Goal: Task Accomplishment & Management: Manage account settings

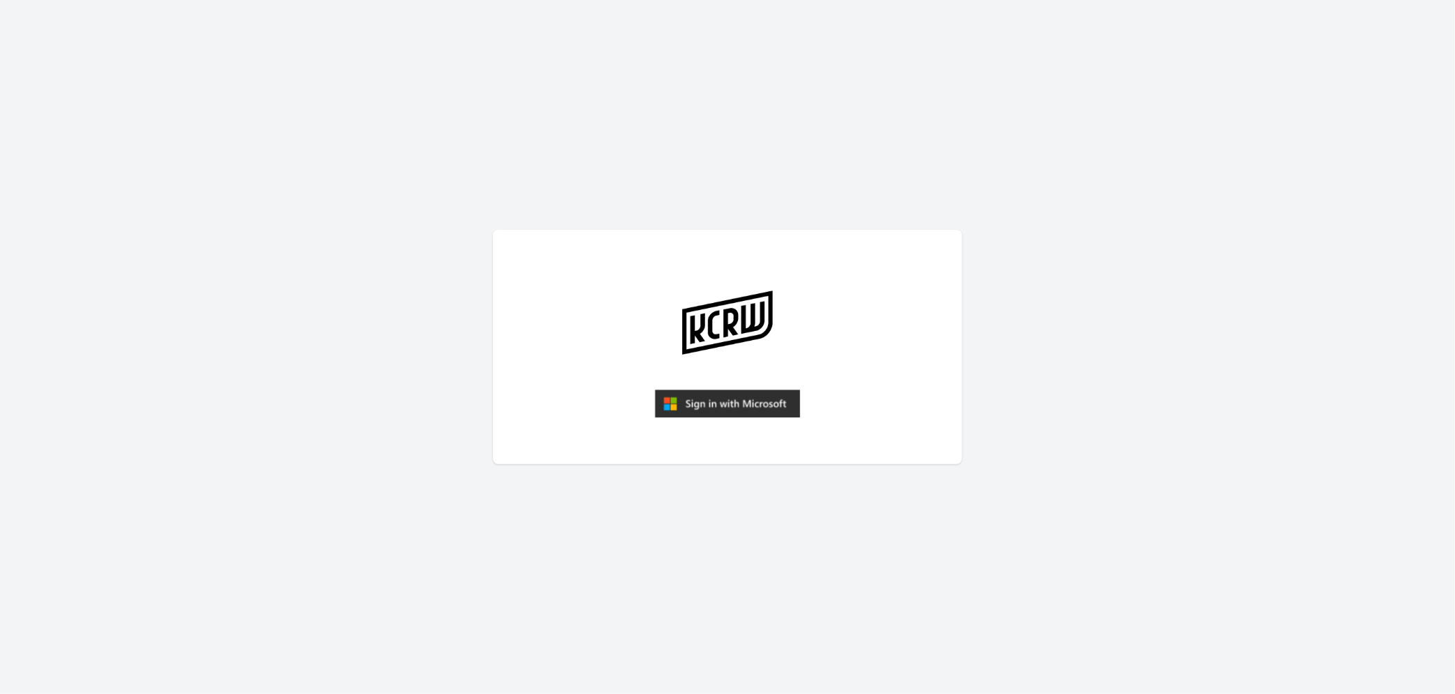
click at [738, 405] on img "submit" at bounding box center [727, 404] width 145 height 28
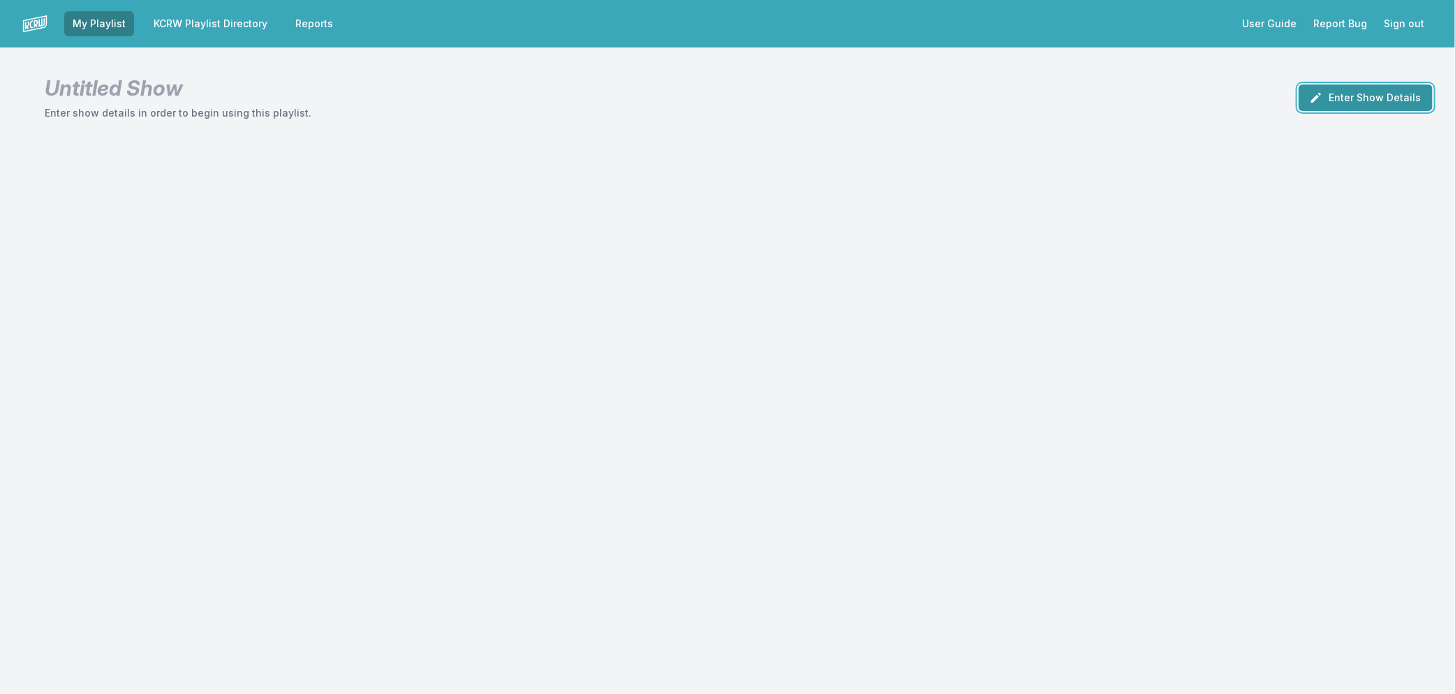
click at [1321, 98] on icon "button" at bounding box center [1317, 98] width 10 height 10
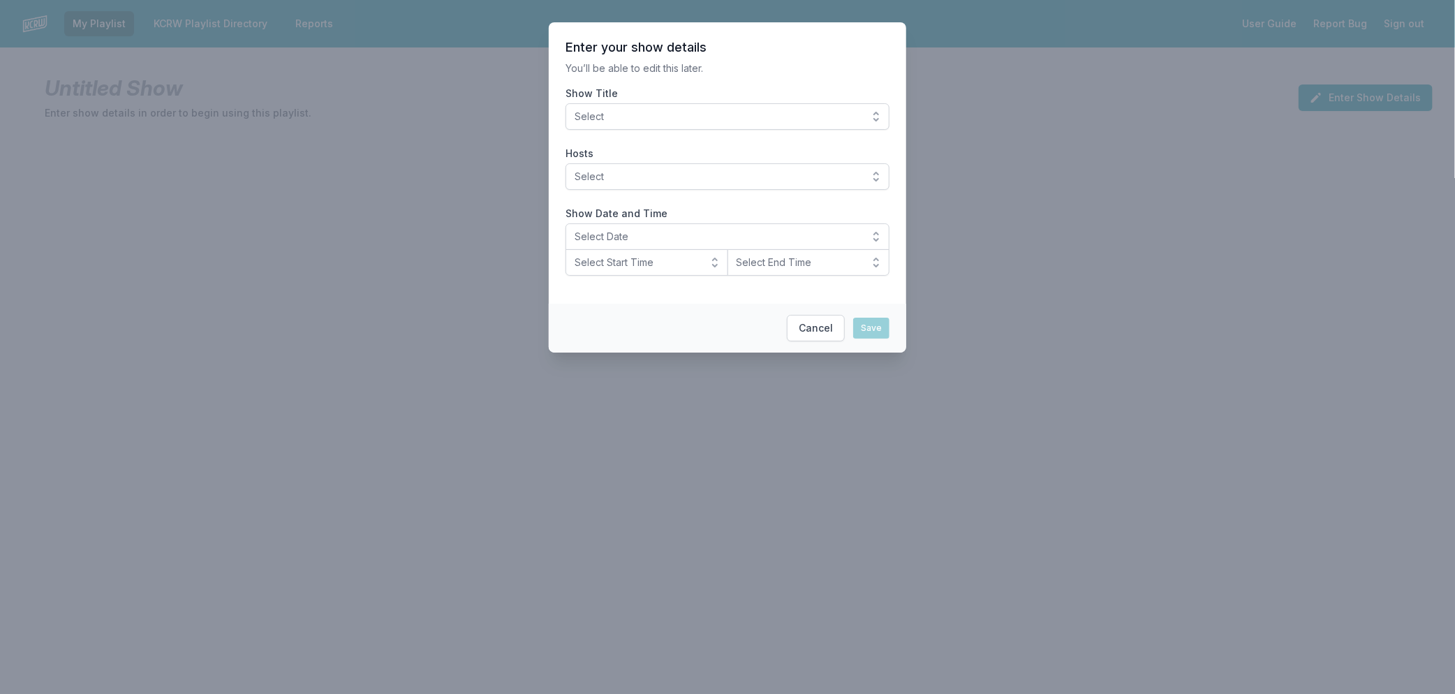
click at [646, 124] on button "Select" at bounding box center [728, 116] width 324 height 27
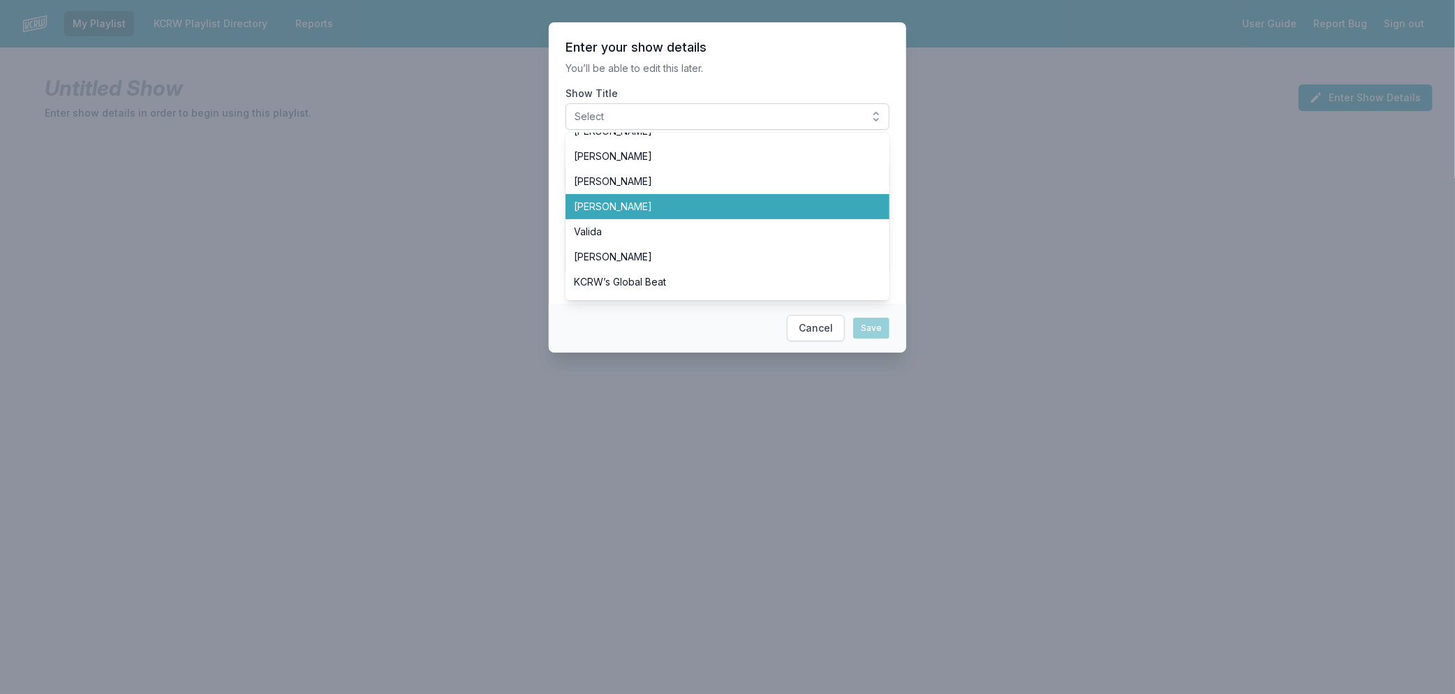
click at [652, 201] on span "[PERSON_NAME]" at bounding box center [719, 207] width 291 height 14
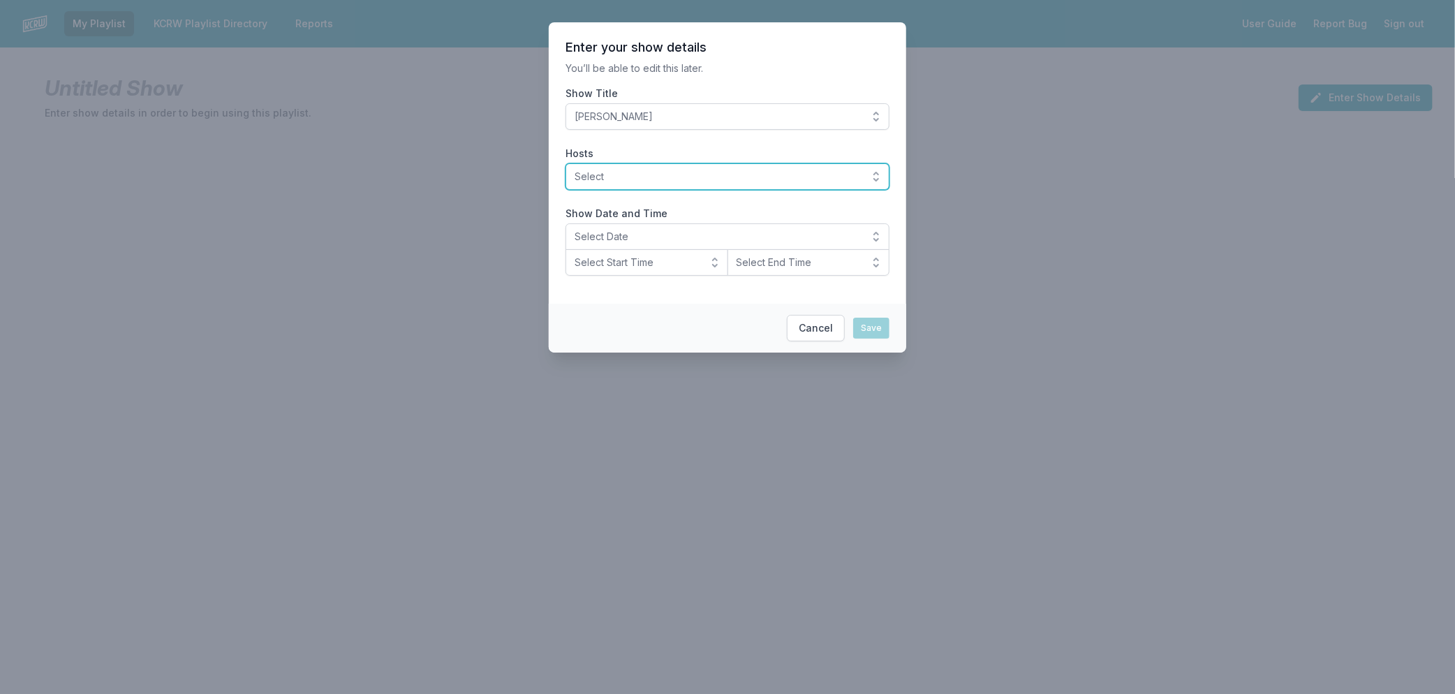
click at [650, 182] on span "Select" at bounding box center [718, 177] width 286 height 14
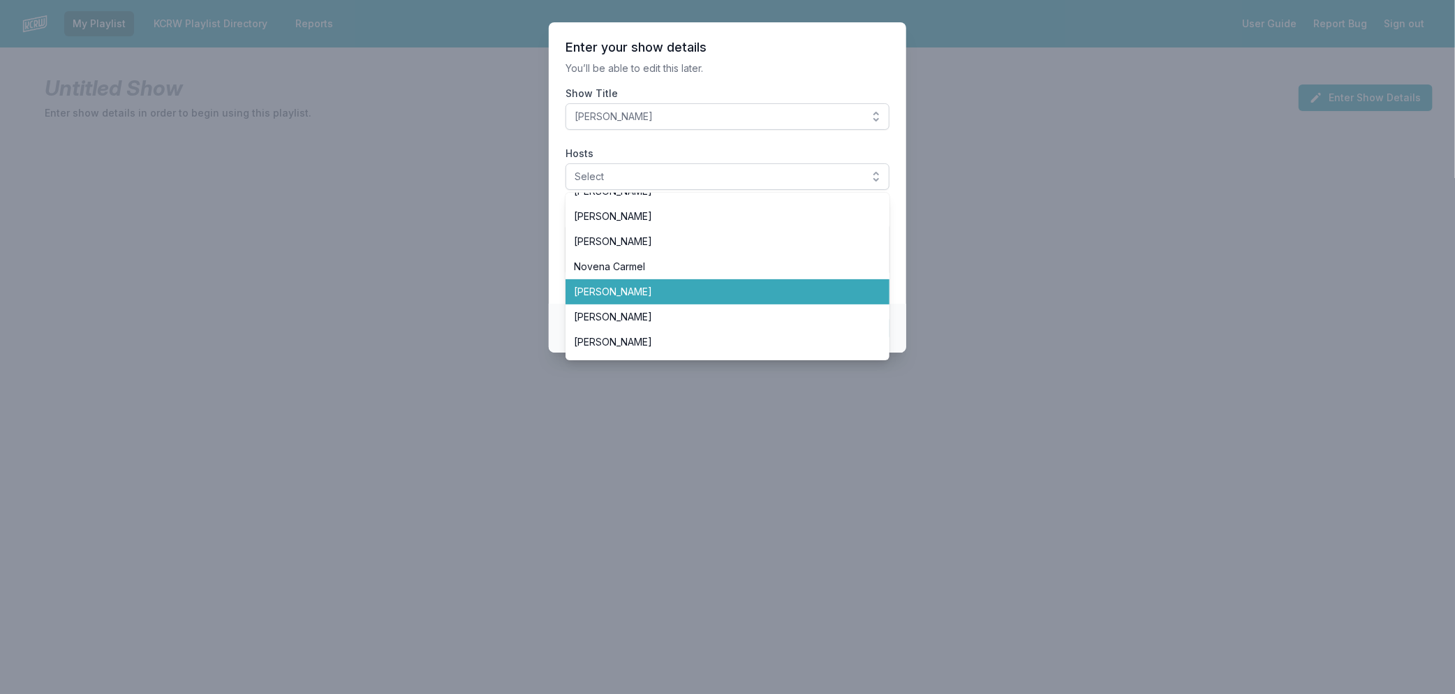
click at [698, 295] on span "[PERSON_NAME]" at bounding box center [719, 292] width 291 height 14
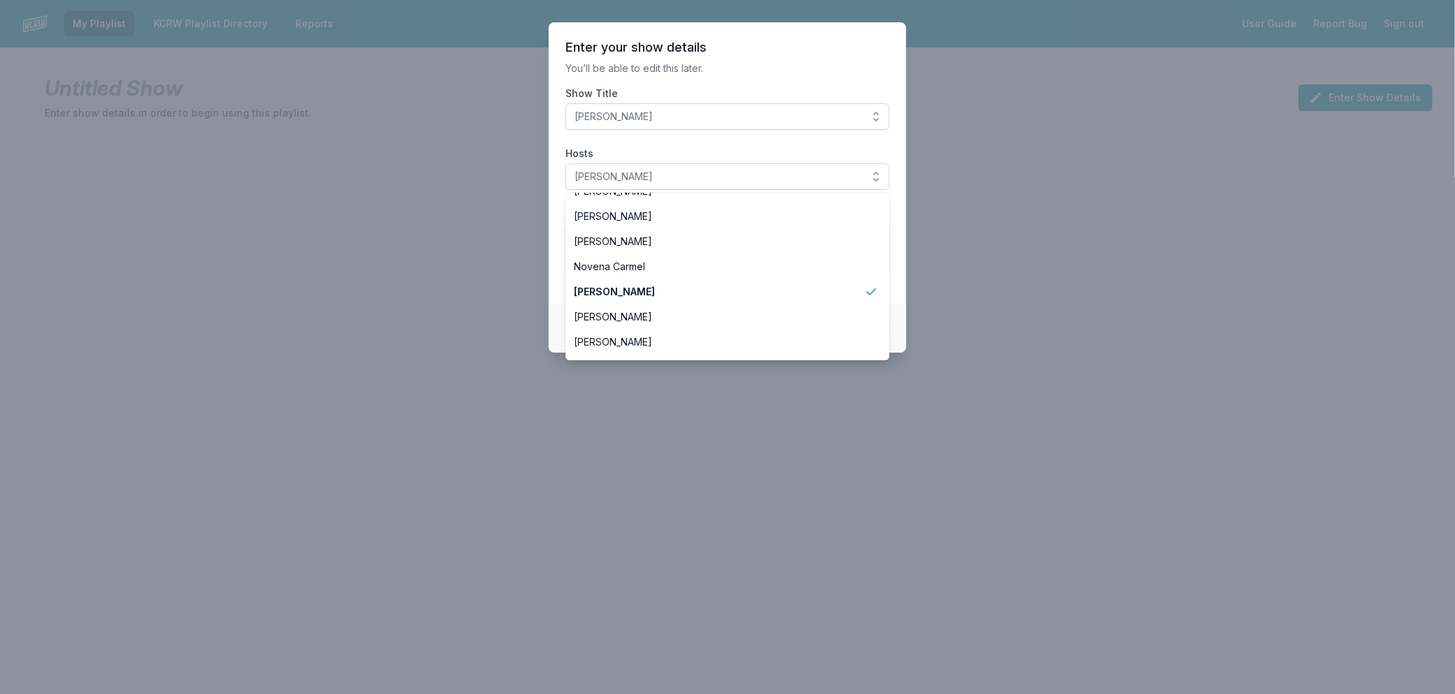
click at [899, 289] on section "Enter your show details You’ll be able to edit this later. Show Title Raul Camp…" at bounding box center [728, 162] width 358 height 281
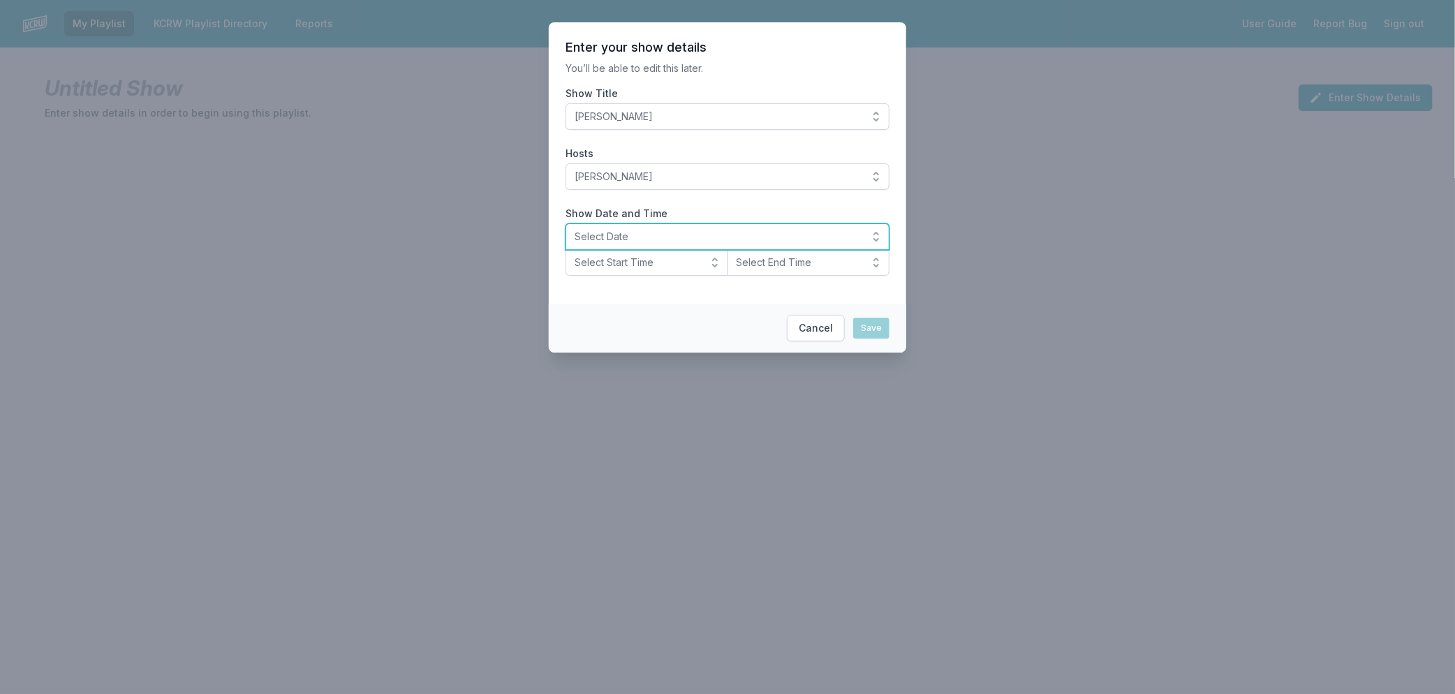
click at [714, 239] on span "Select Date" at bounding box center [718, 237] width 286 height 14
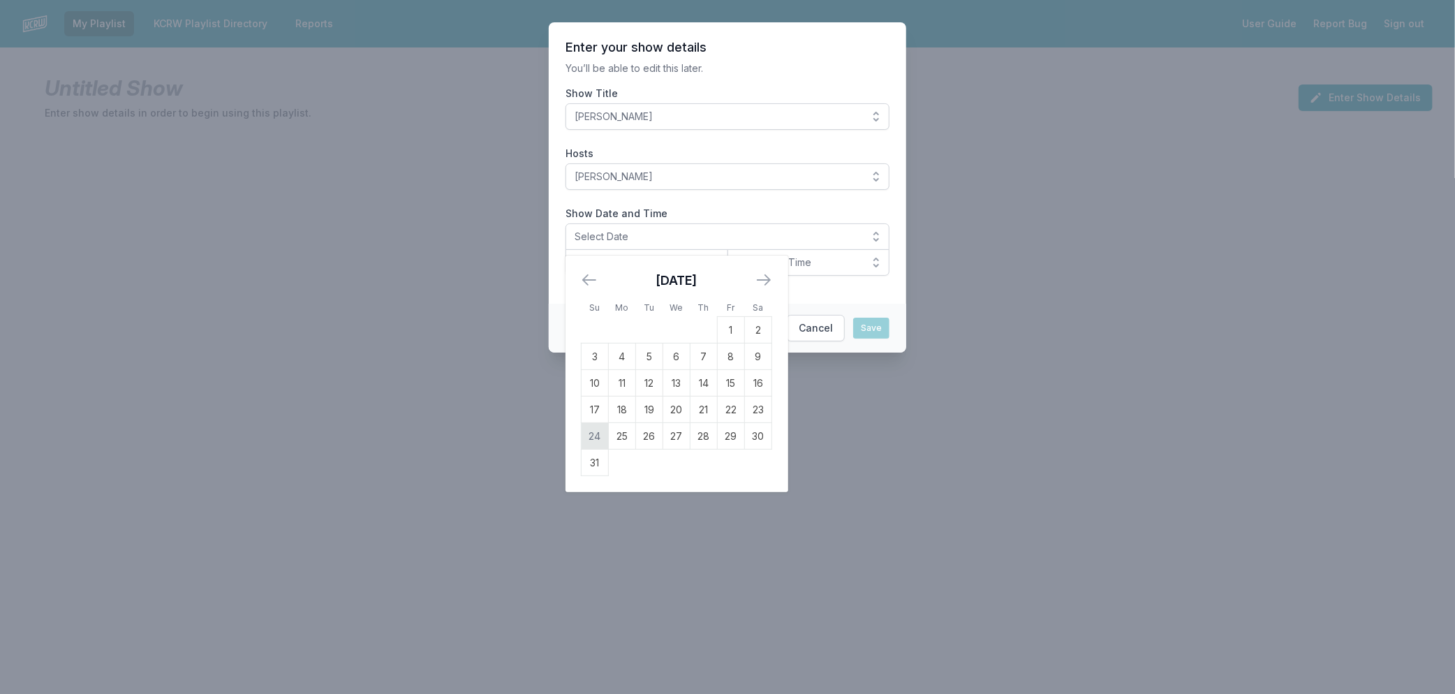
click at [594, 434] on td "24" at bounding box center [595, 436] width 27 height 27
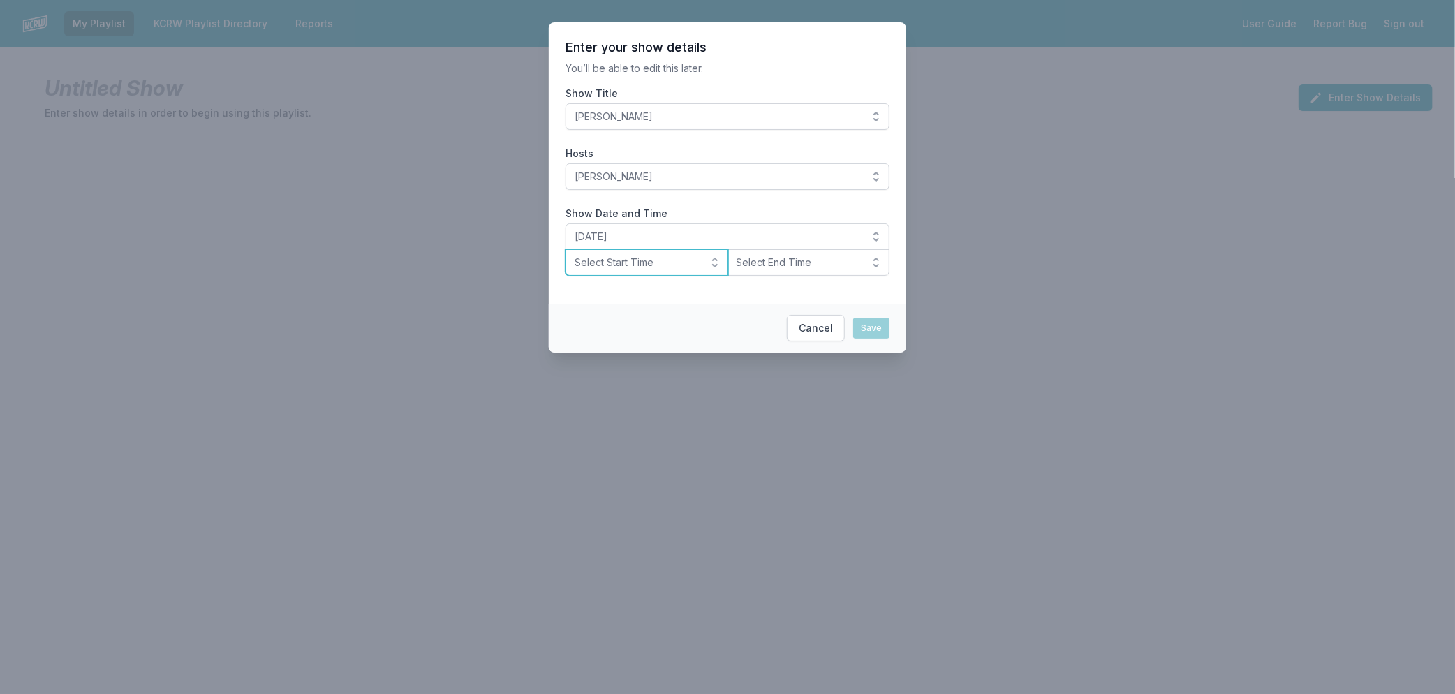
click at [636, 260] on span "Select Start Time" at bounding box center [637, 263] width 125 height 14
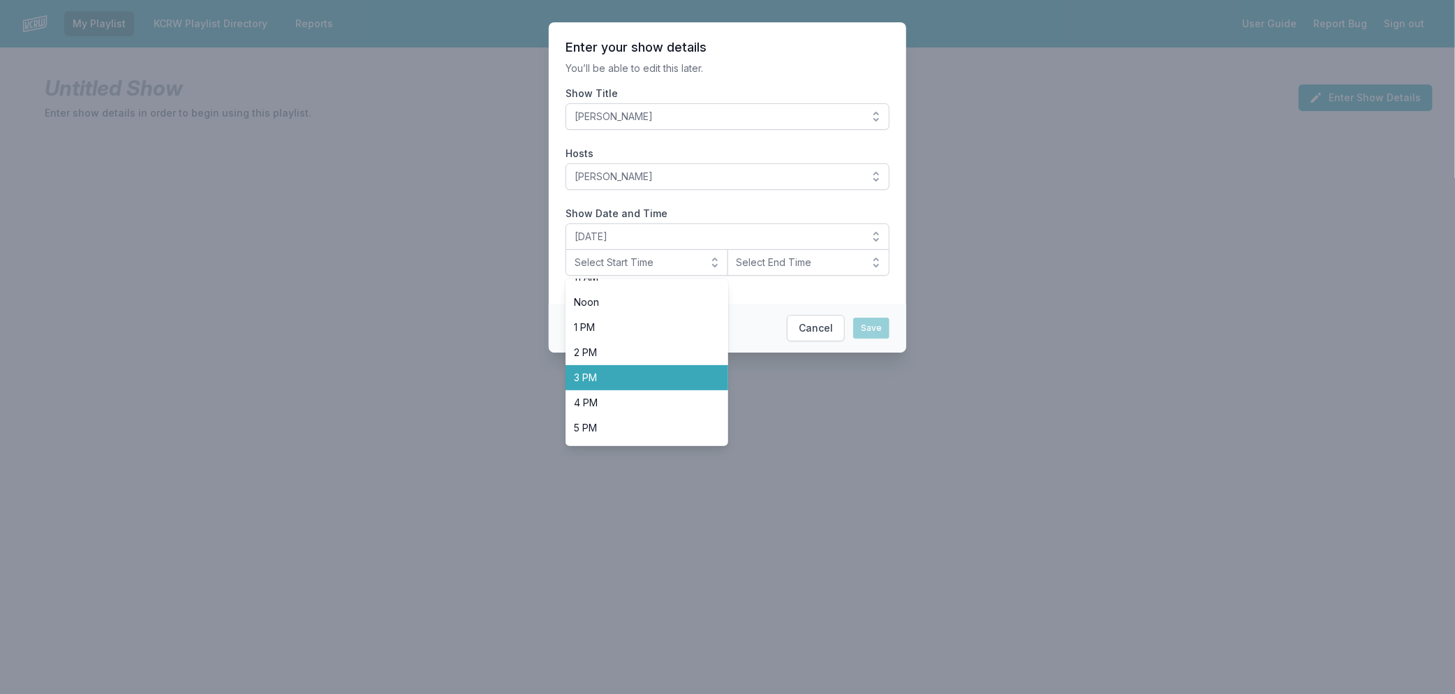
click at [655, 380] on span "3 PM" at bounding box center [638, 378] width 129 height 14
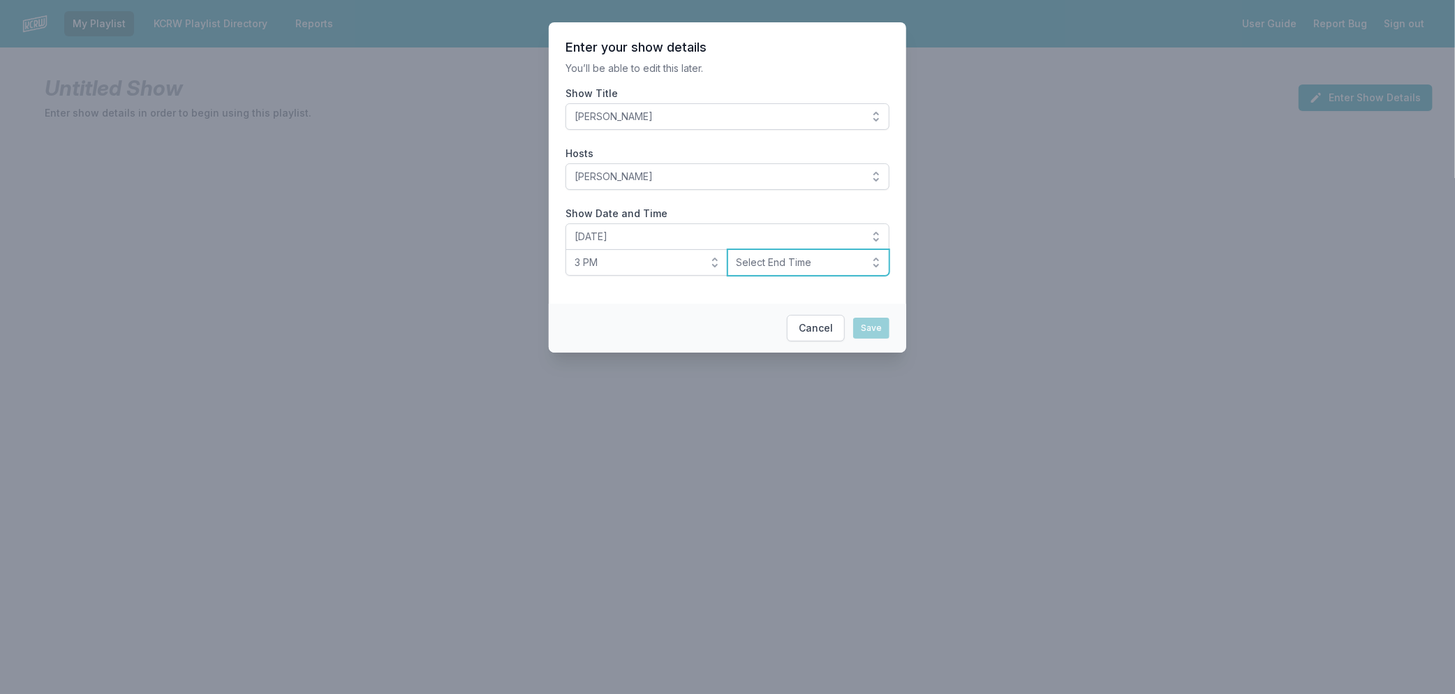
click at [800, 261] on span "Select End Time" at bounding box center [799, 263] width 125 height 14
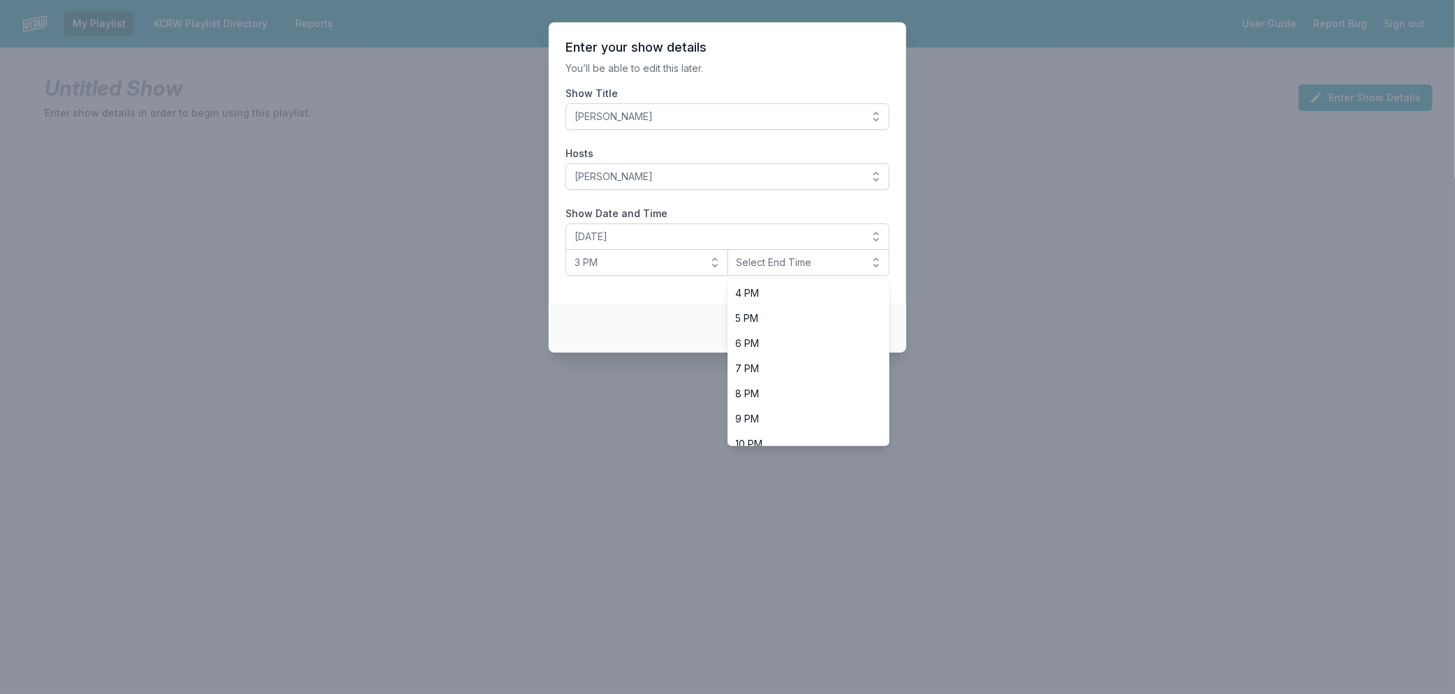
scroll to position [440, 0]
click at [748, 307] on span "6 PM" at bounding box center [800, 307] width 129 height 14
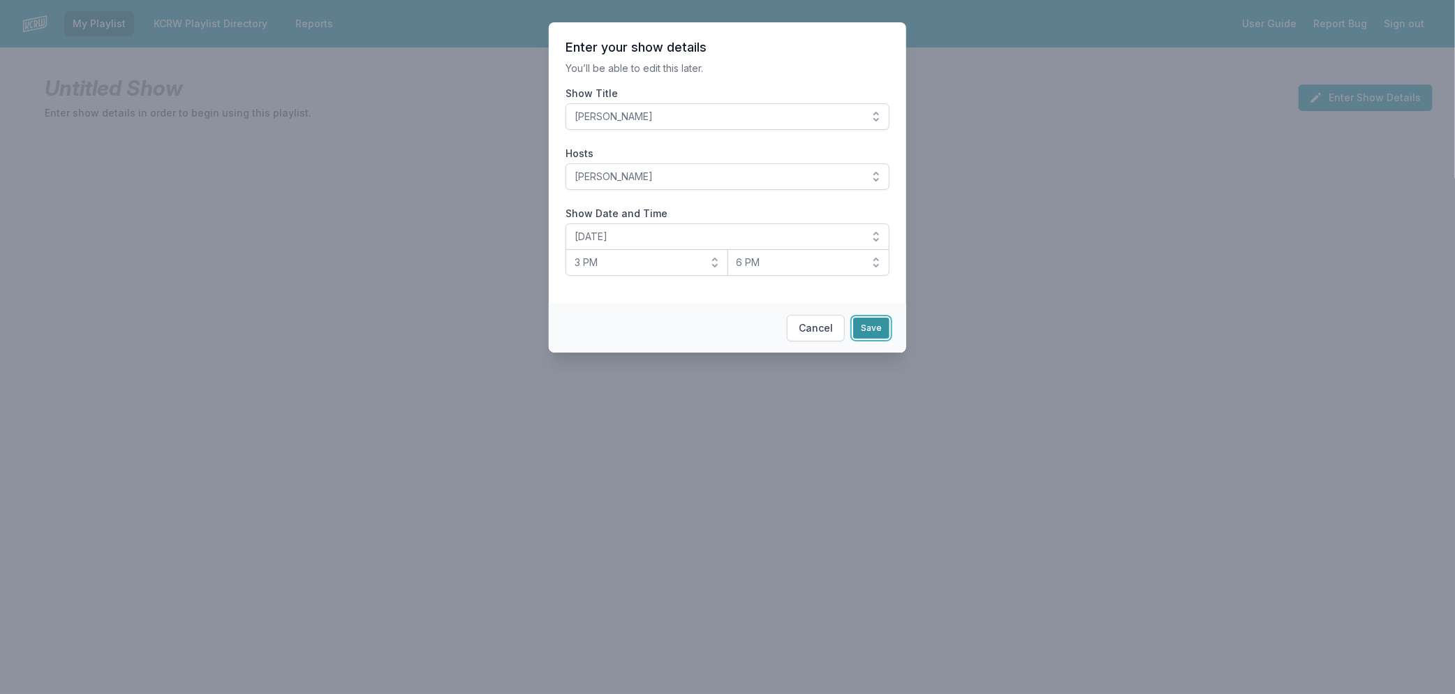
click at [866, 329] on button "Save" at bounding box center [871, 328] width 36 height 21
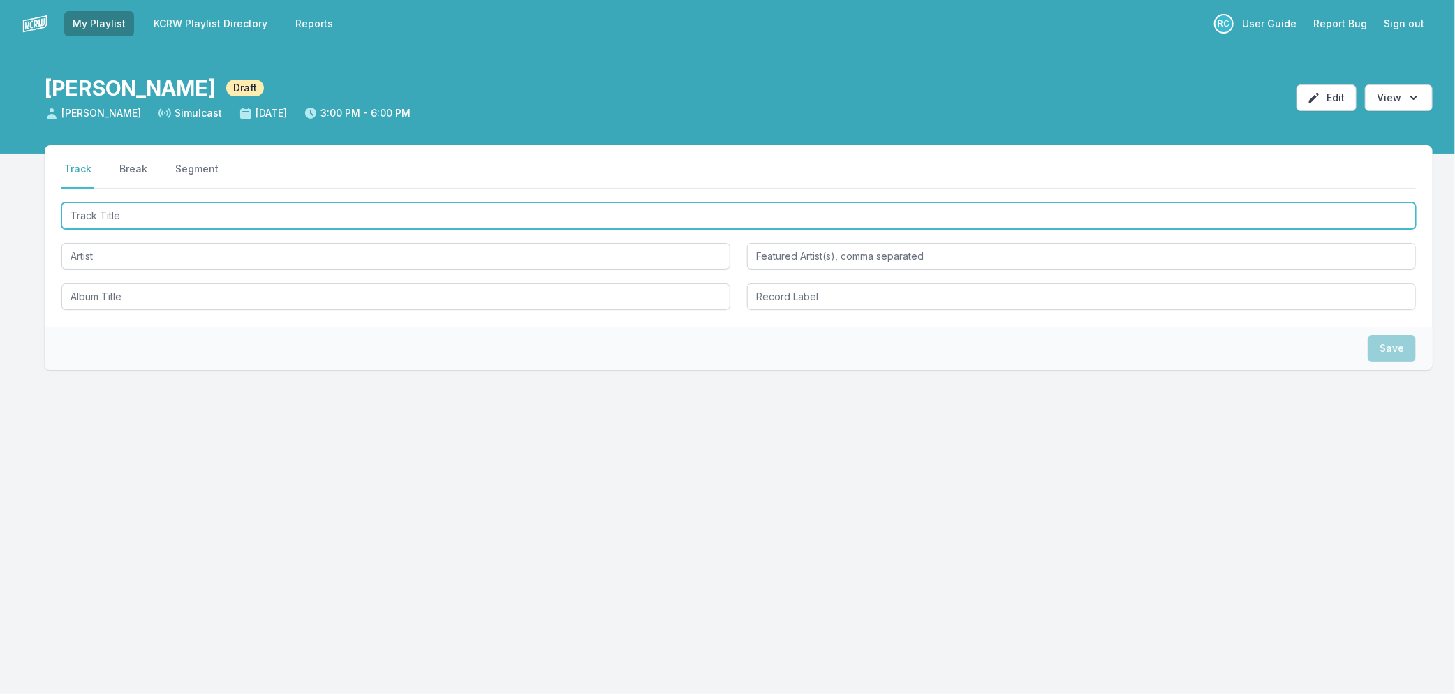
click at [332, 217] on input "Track Title" at bounding box center [738, 216] width 1355 height 27
type input "Run Free"
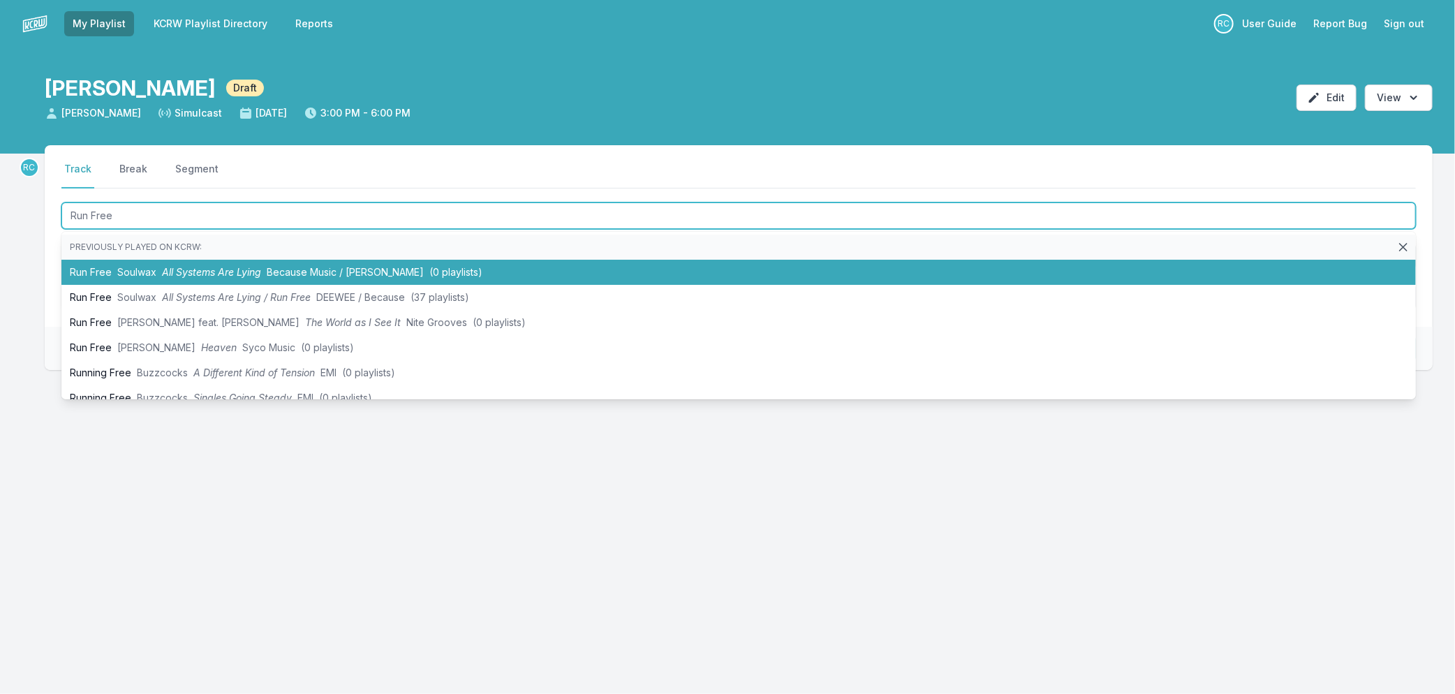
click at [291, 266] on span "Because Music / [PERSON_NAME]" at bounding box center [345, 272] width 157 height 12
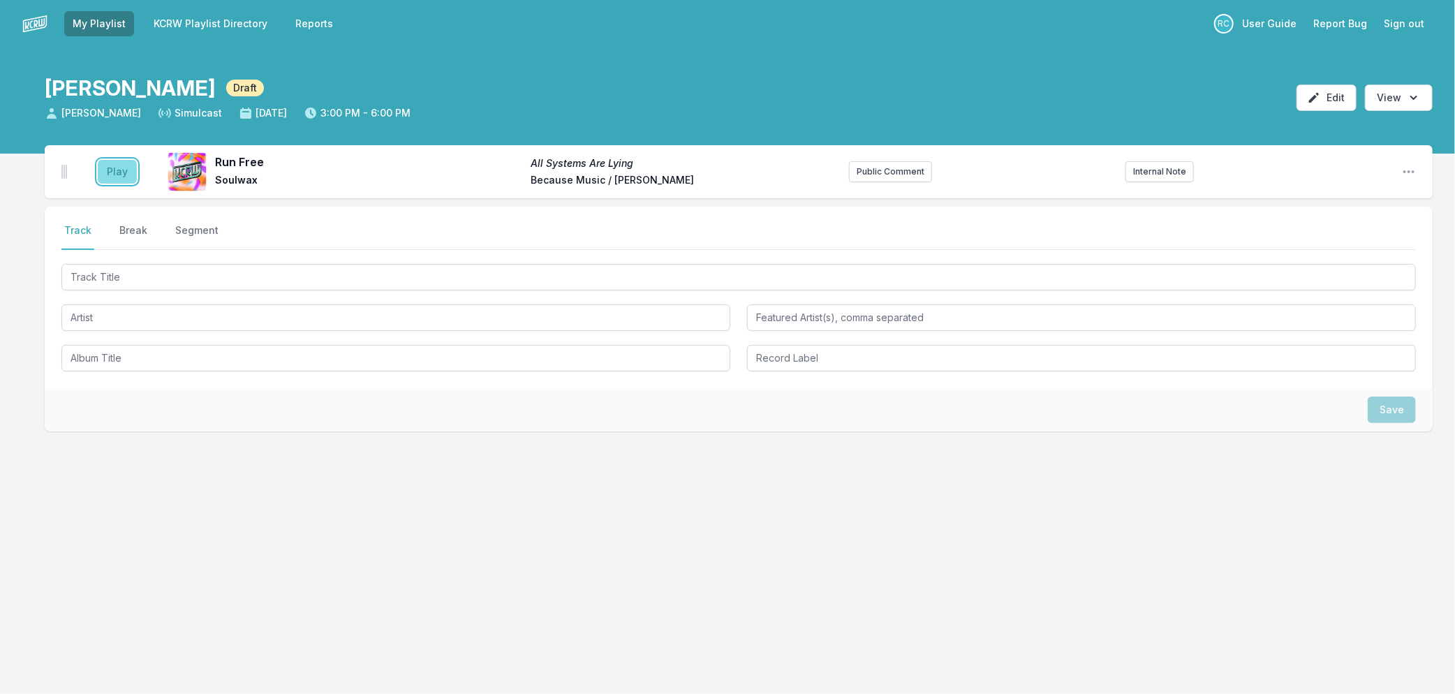
click at [108, 164] on button "Play" at bounding box center [117, 172] width 39 height 24
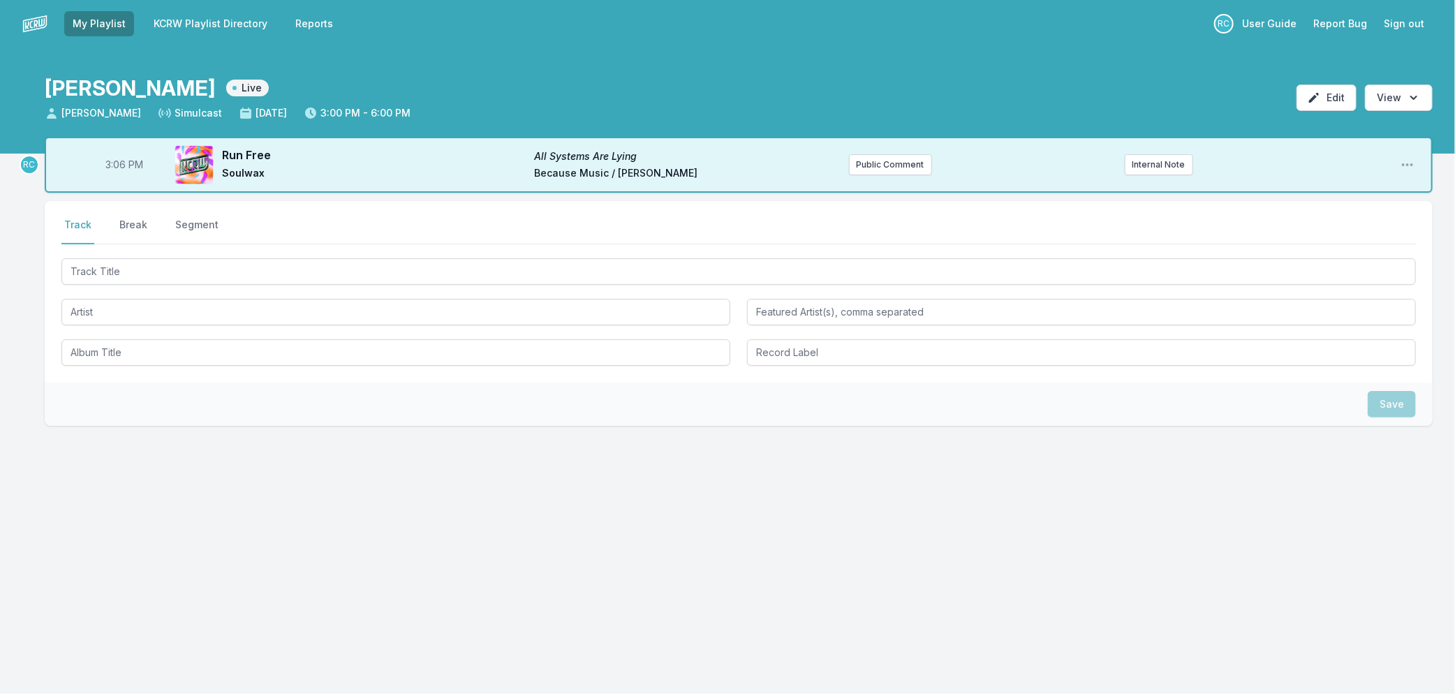
click at [115, 162] on span "3:06 PM" at bounding box center [124, 165] width 38 height 14
click at [115, 163] on input "15:06" at bounding box center [124, 165] width 78 height 27
type input "15:04"
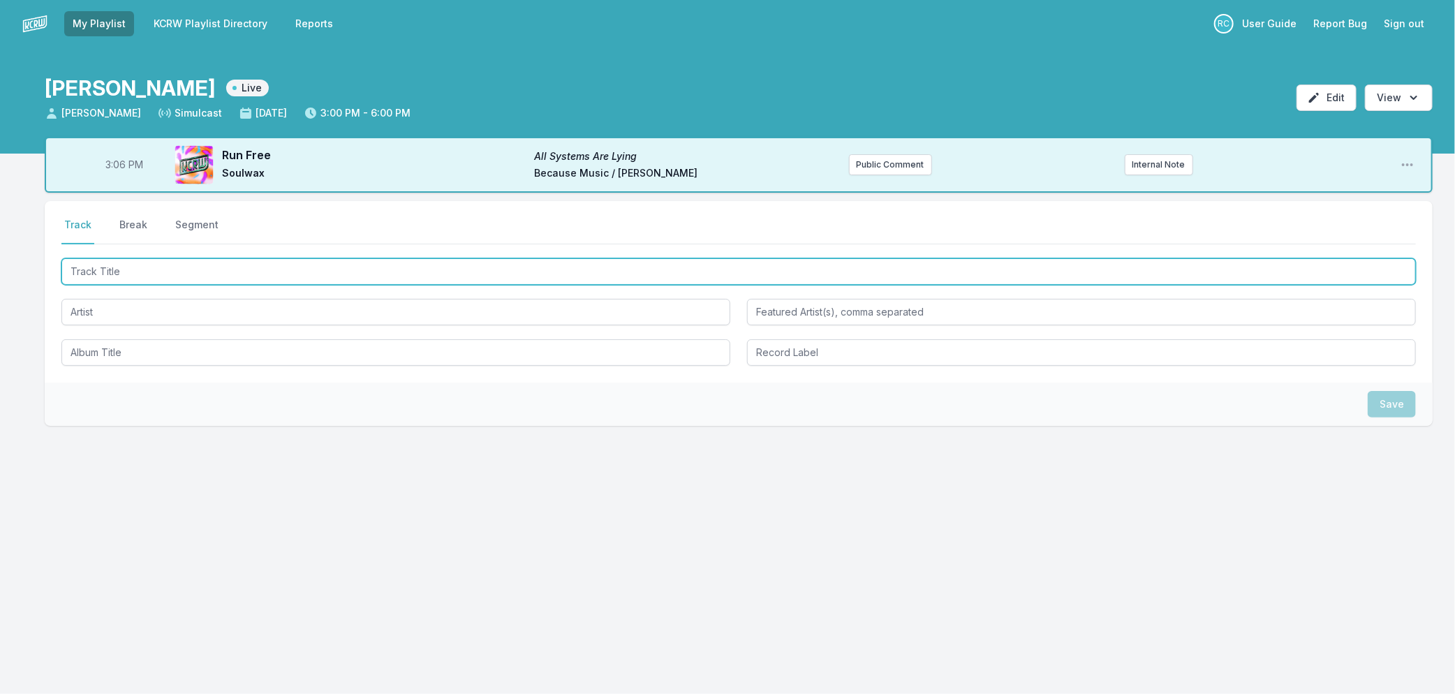
click at [149, 269] on input "Track Title" at bounding box center [738, 271] width 1355 height 27
type input "Groove Is On"
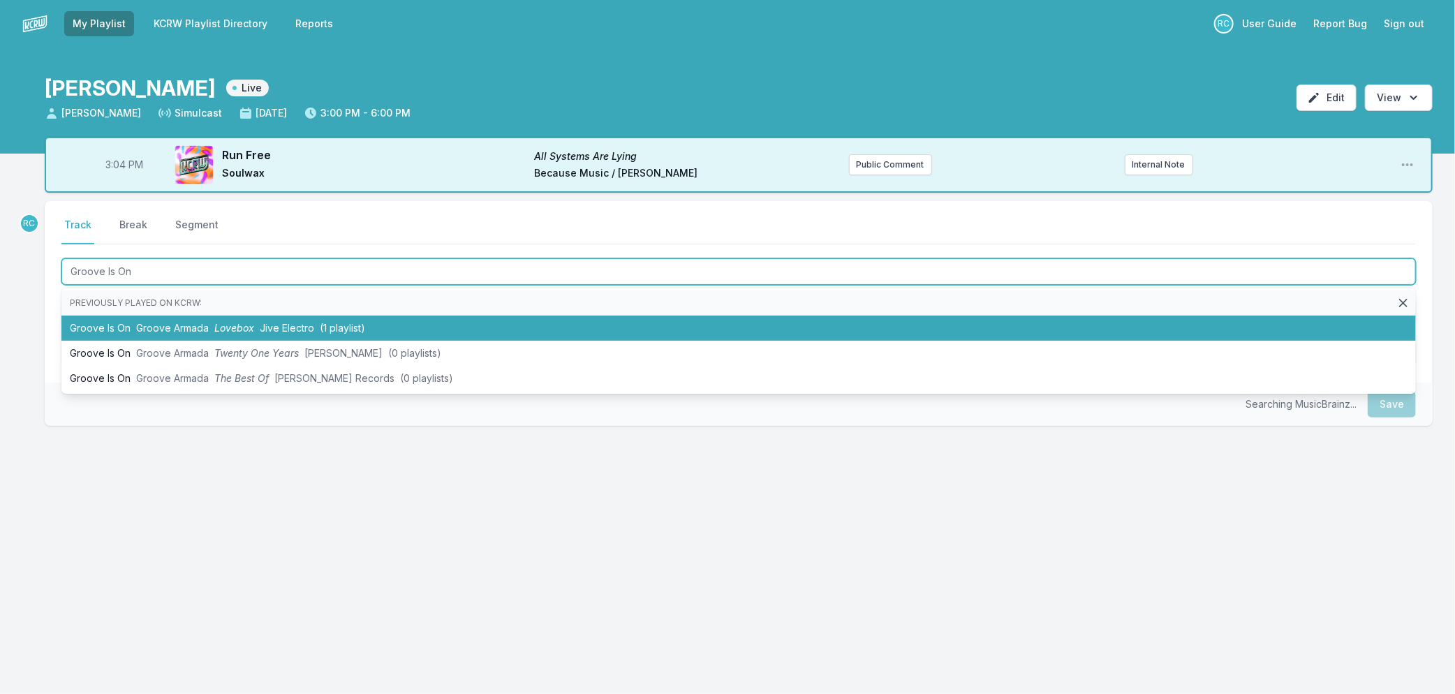
click at [304, 326] on span "Jive Electro" at bounding box center [287, 328] width 54 height 12
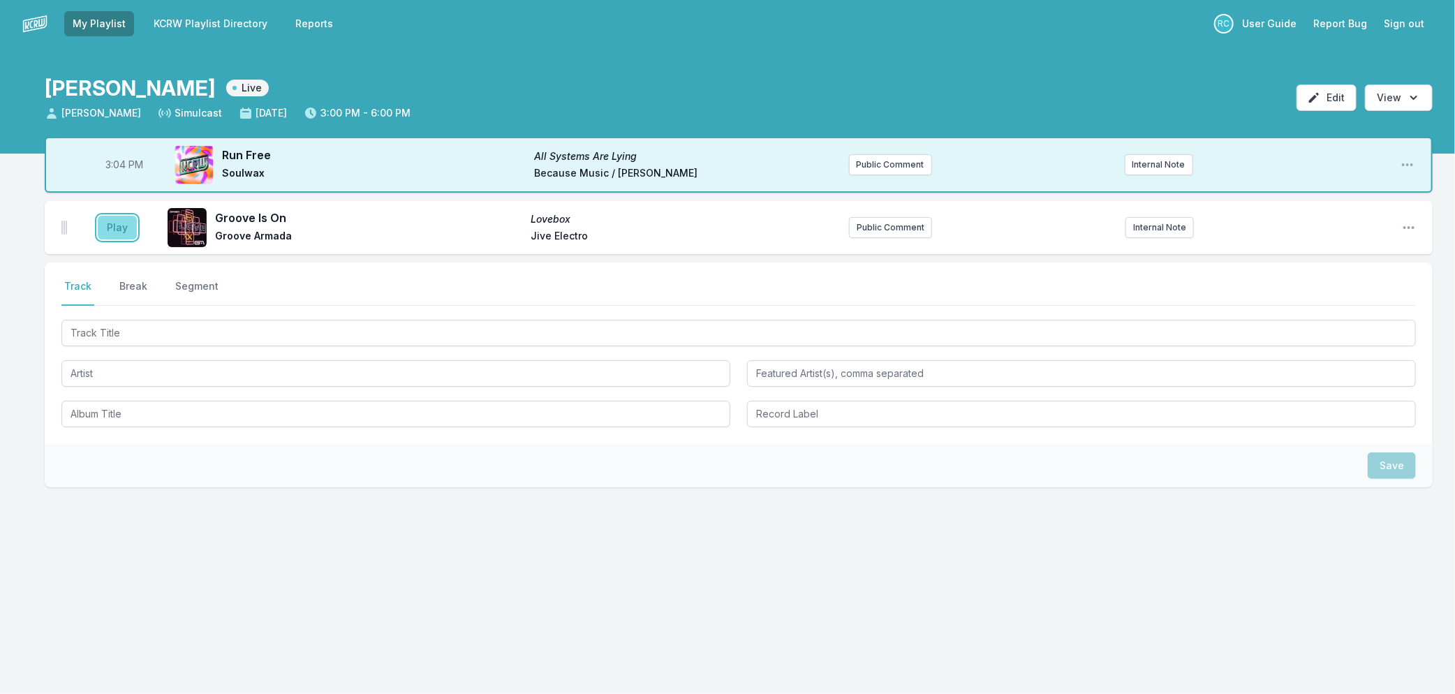
click at [119, 226] on button "Play" at bounding box center [117, 228] width 39 height 24
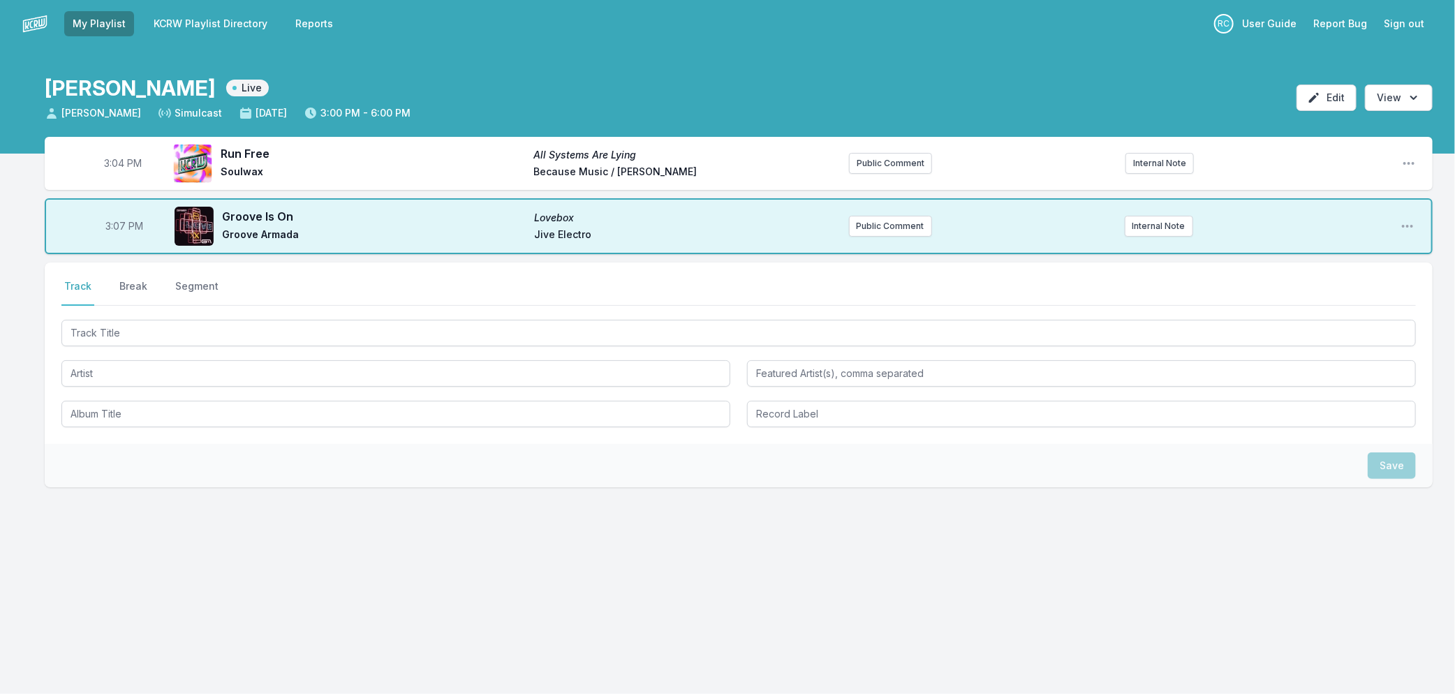
click at [168, 30] on link "KCRW Playlist Directory" at bounding box center [210, 23] width 131 height 25
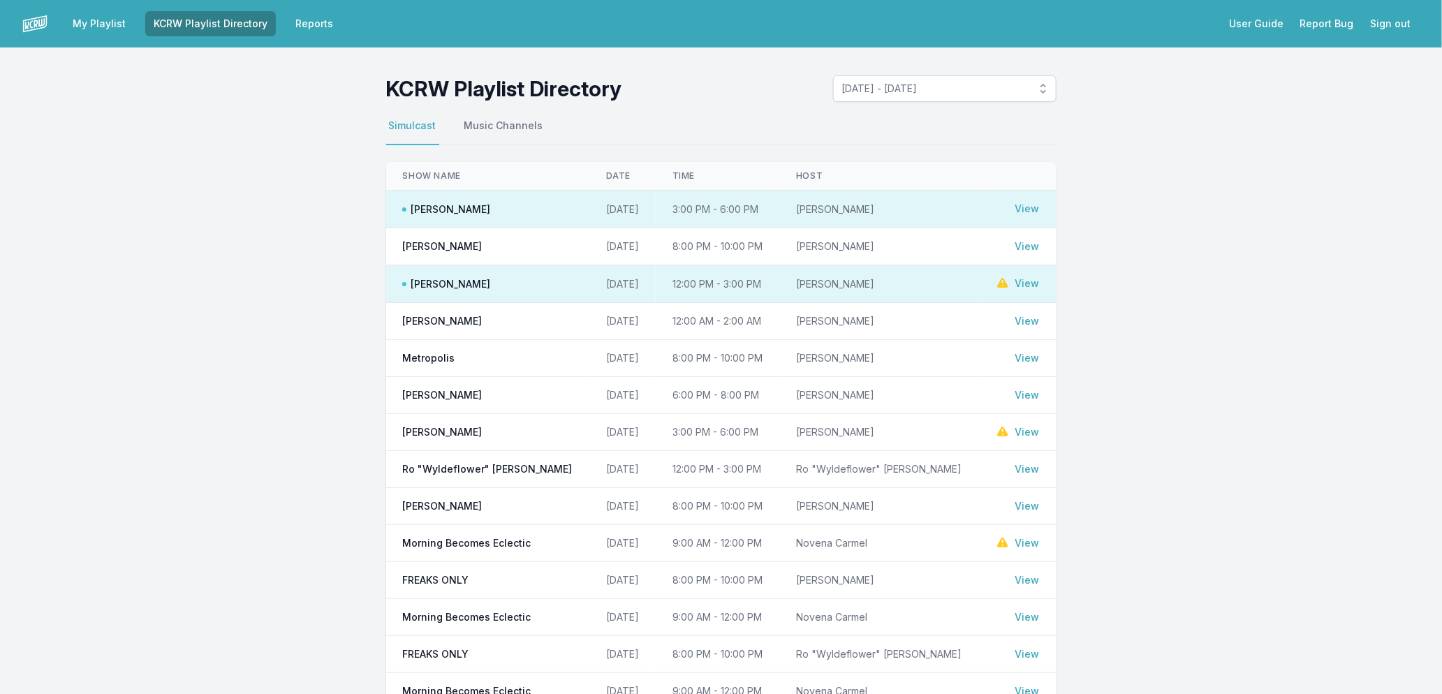
click at [1017, 286] on link "View" at bounding box center [1027, 284] width 24 height 14
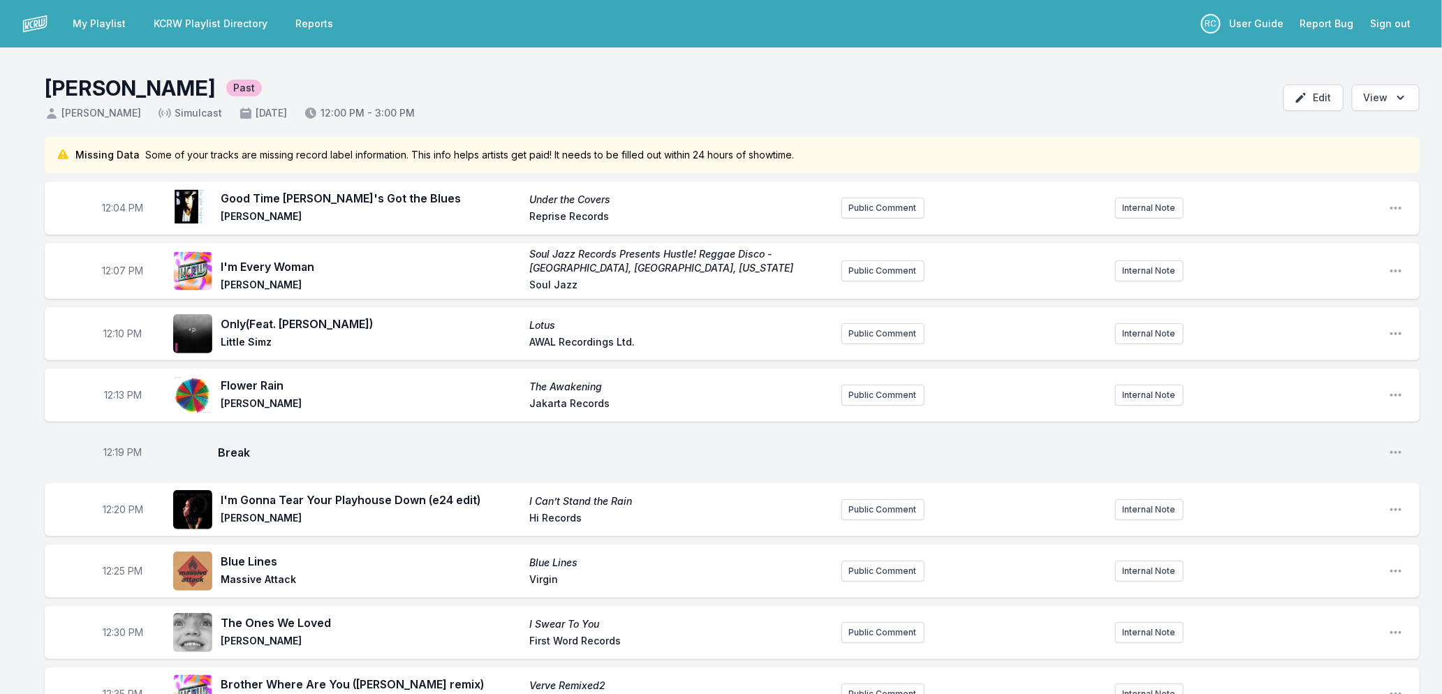
click at [80, 29] on link "My Playlist" at bounding box center [99, 23] width 70 height 25
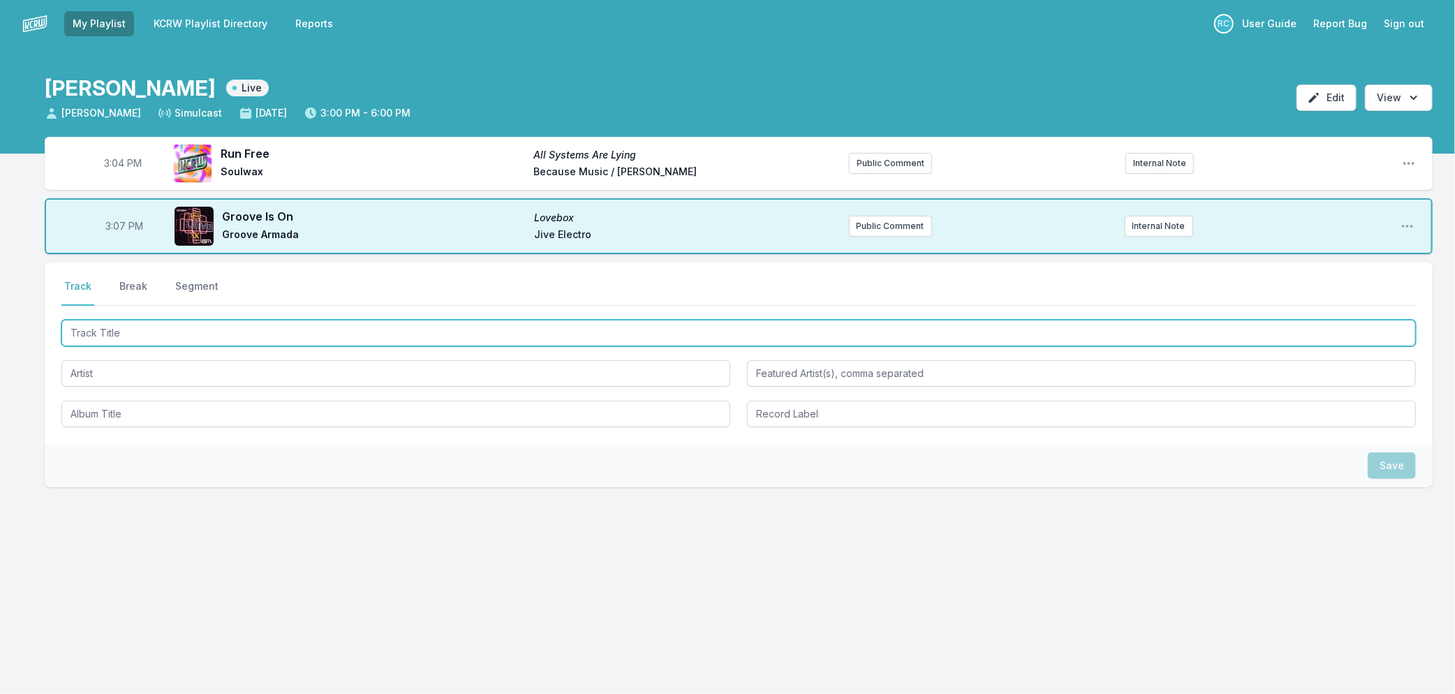
click at [270, 330] on input "Track Title" at bounding box center [738, 333] width 1355 height 27
click at [322, 341] on input "Track Title" at bounding box center [738, 333] width 1355 height 27
type input "Space Invader"
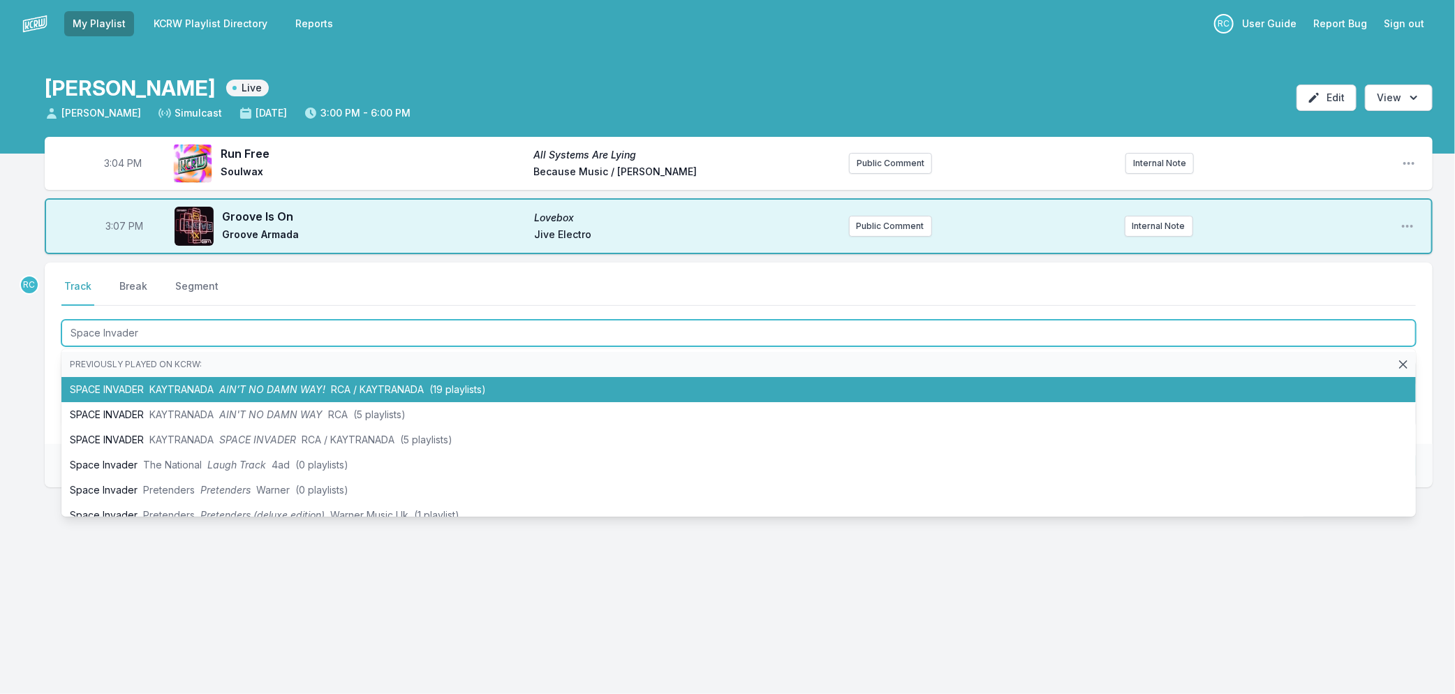
click at [305, 383] on span "AIN’T NO DAMN WAY!" at bounding box center [272, 389] width 106 height 12
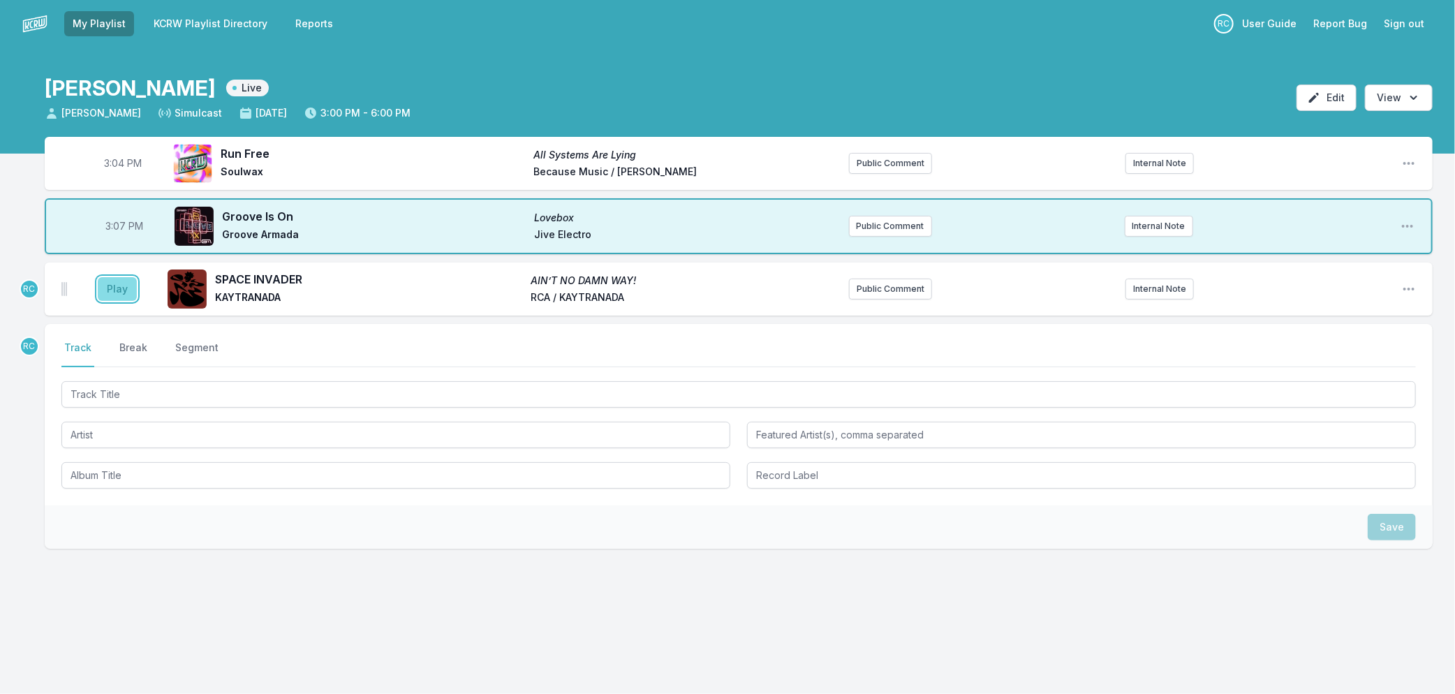
click at [129, 282] on button "Play" at bounding box center [117, 289] width 39 height 24
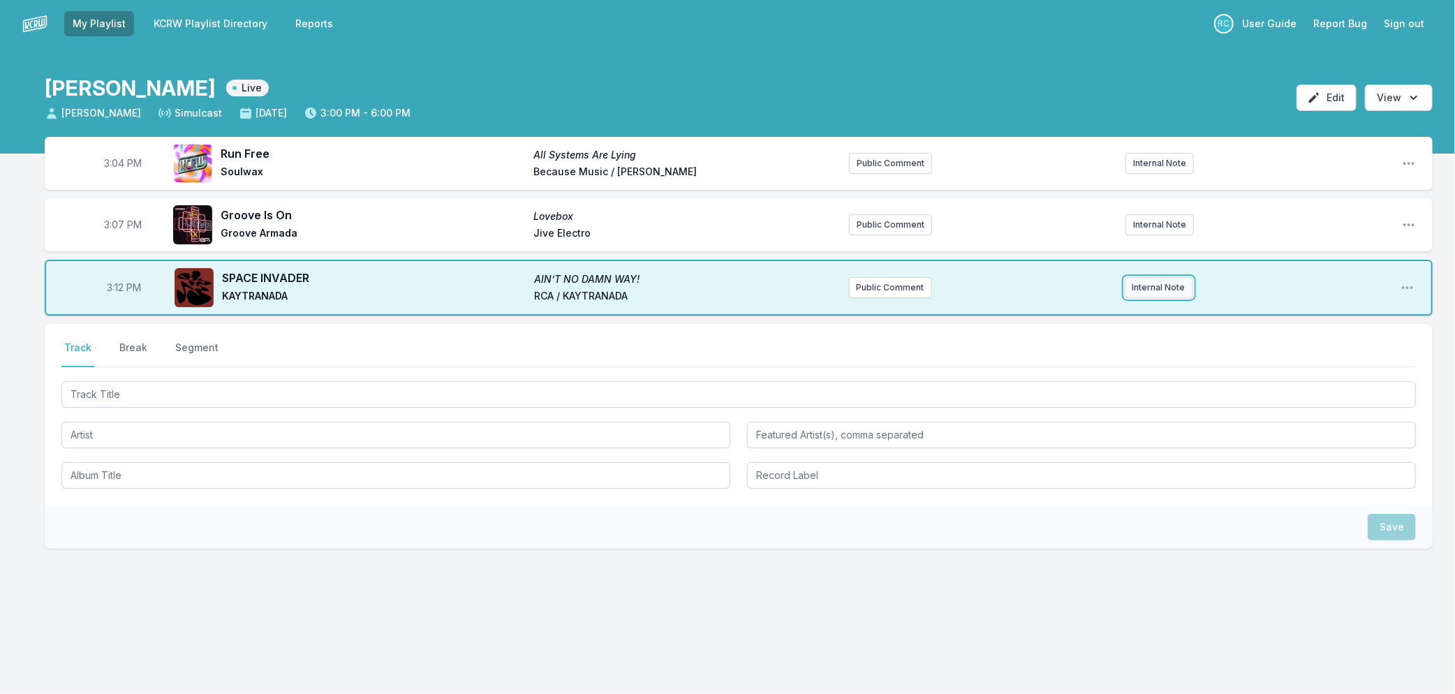
click at [1165, 288] on button "Internal Note" at bounding box center [1159, 287] width 68 height 21
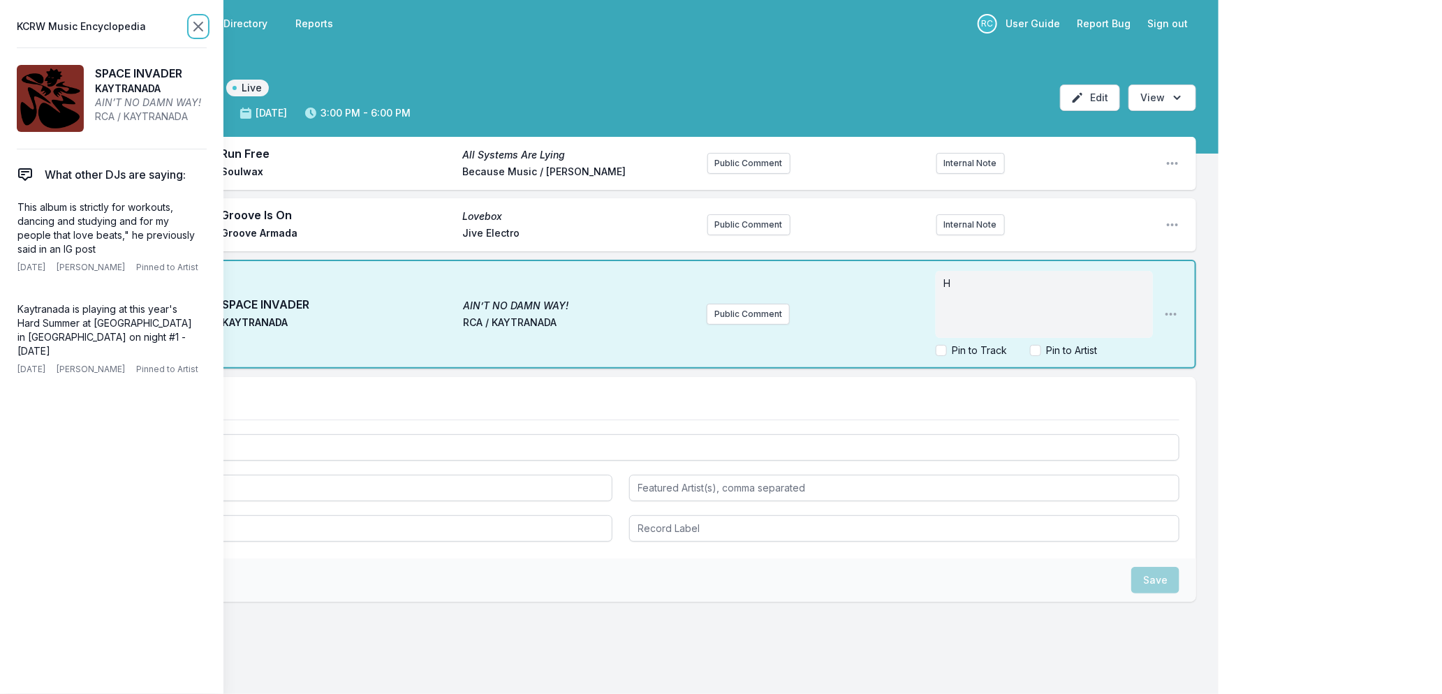
click at [191, 23] on icon at bounding box center [198, 26] width 17 height 17
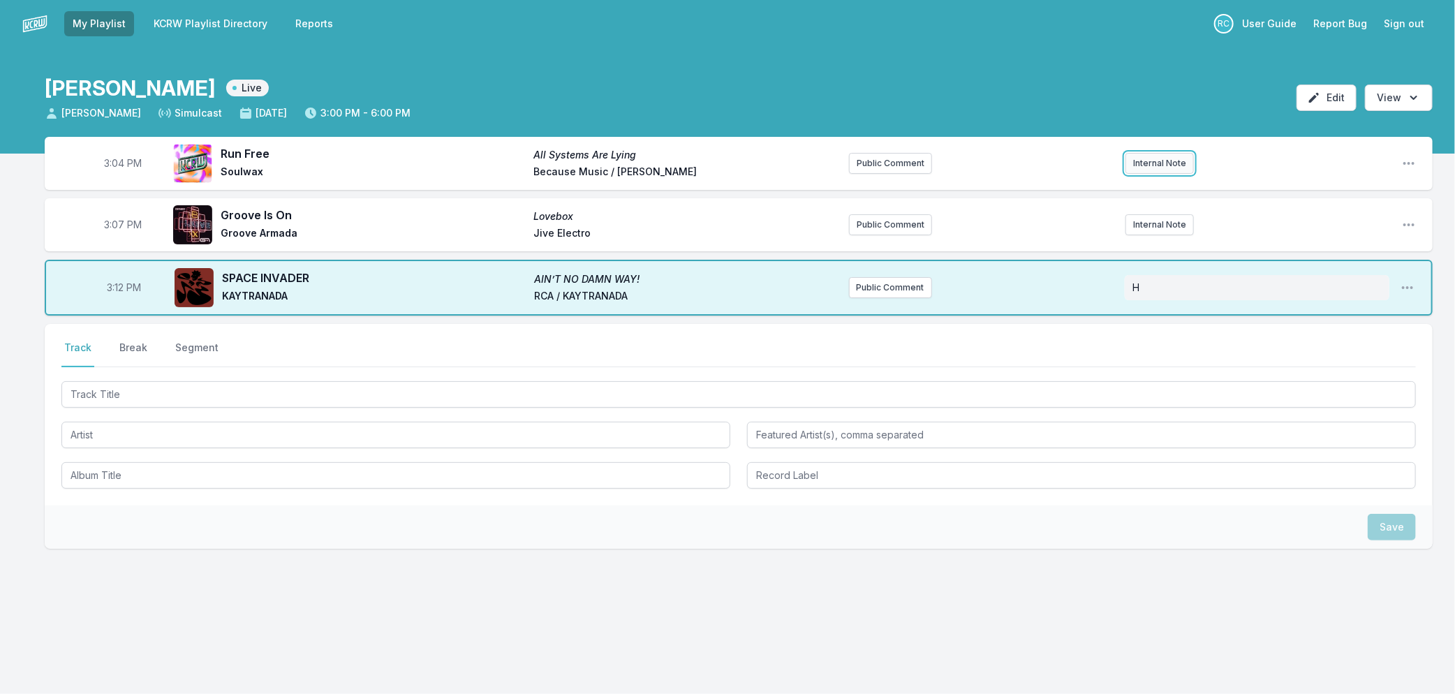
click at [1149, 161] on button "Internal Note" at bounding box center [1160, 163] width 68 height 21
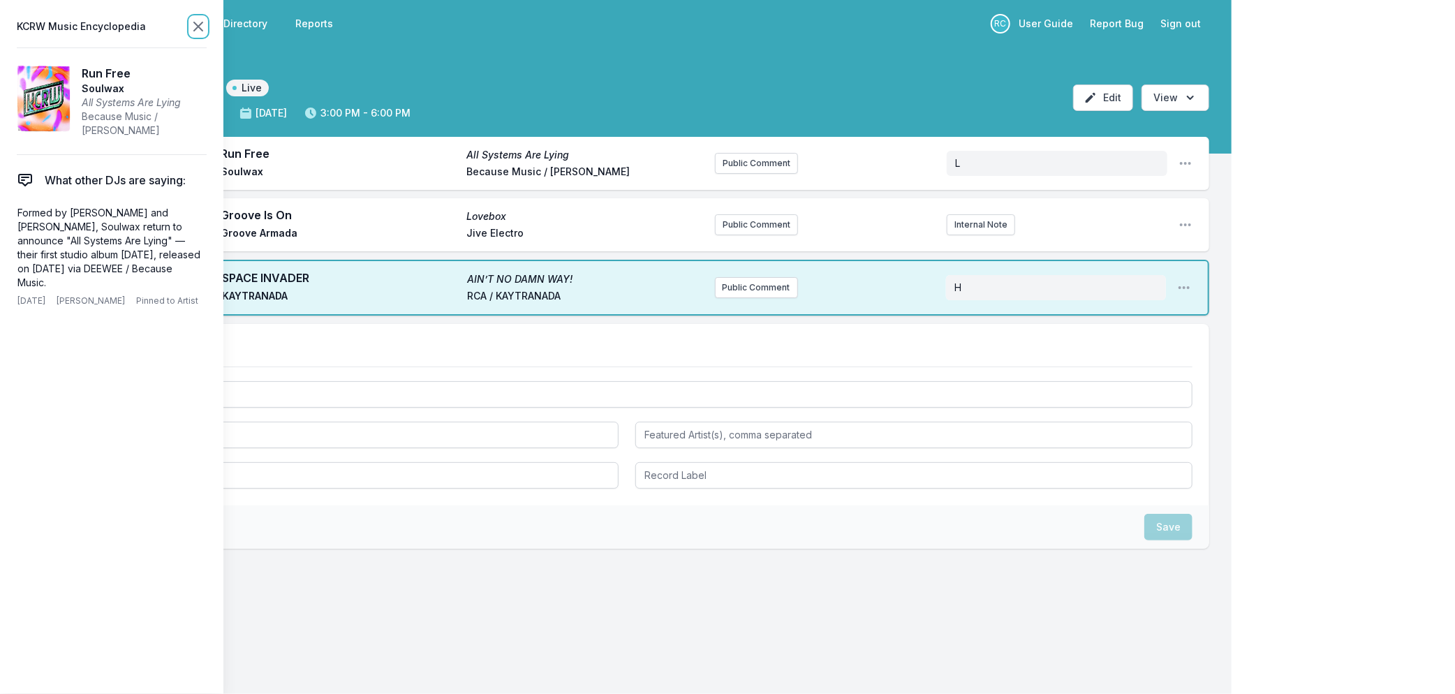
click at [201, 25] on icon at bounding box center [198, 26] width 17 height 17
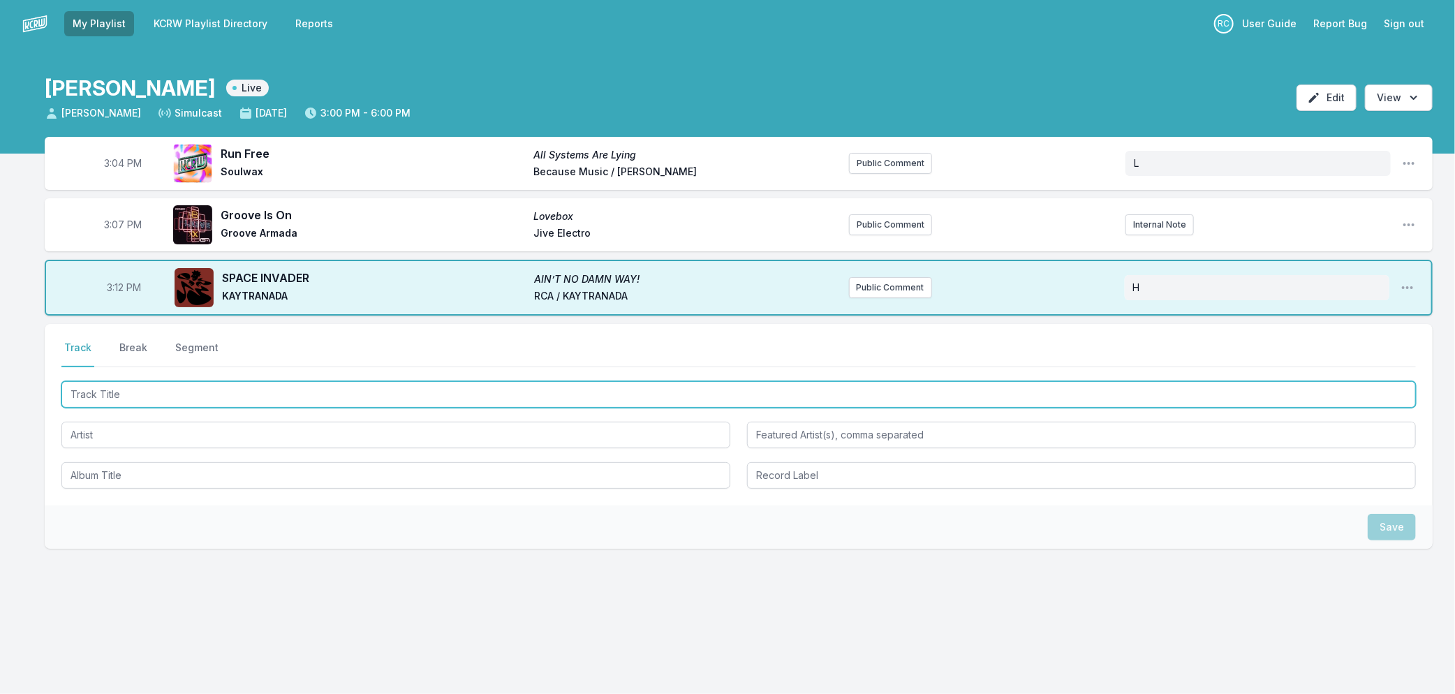
click at [367, 386] on input "Track Title" at bounding box center [738, 394] width 1355 height 27
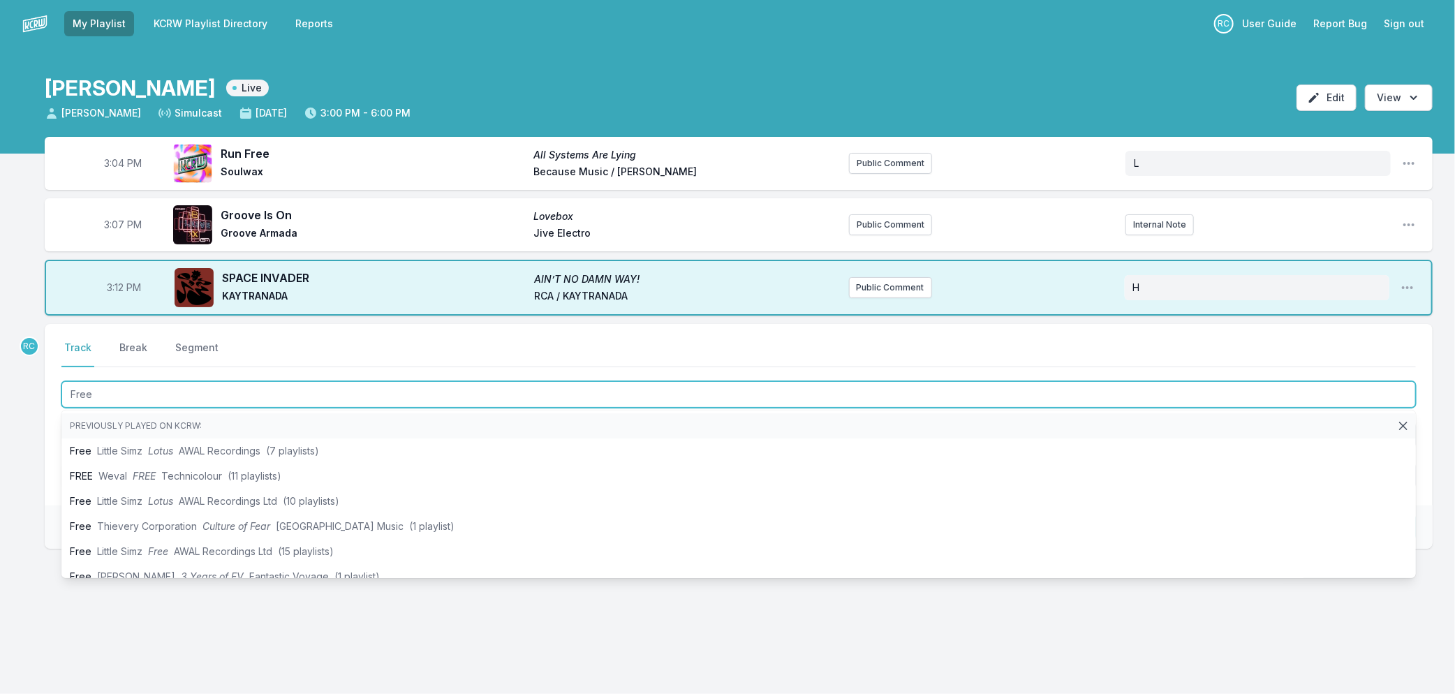
type input "Free"
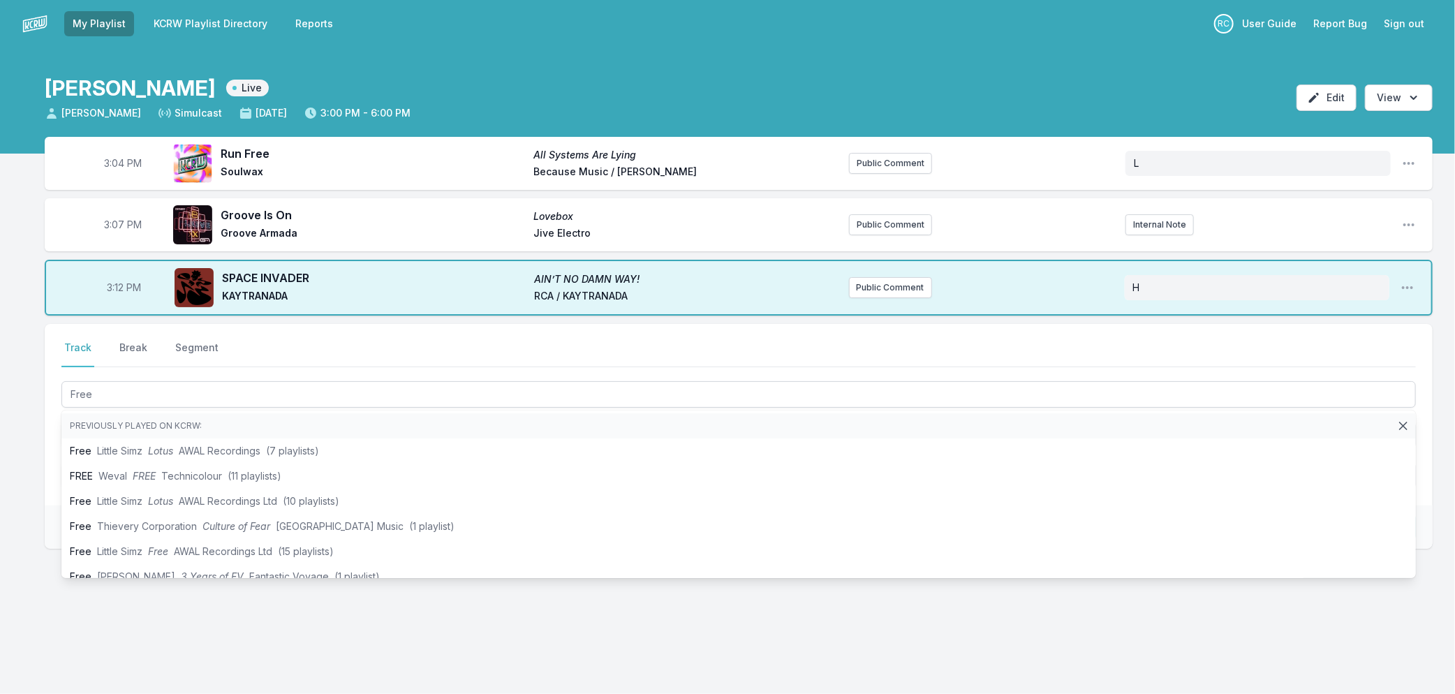
drag, startPoint x: 43, startPoint y: 503, endPoint x: 20, endPoint y: 512, distance: 25.4
click at [22, 512] on div "3:04 PM Run Free All Systems Are Lying Soulwax Because Music / Deewee Public Co…" at bounding box center [727, 410] width 1455 height 546
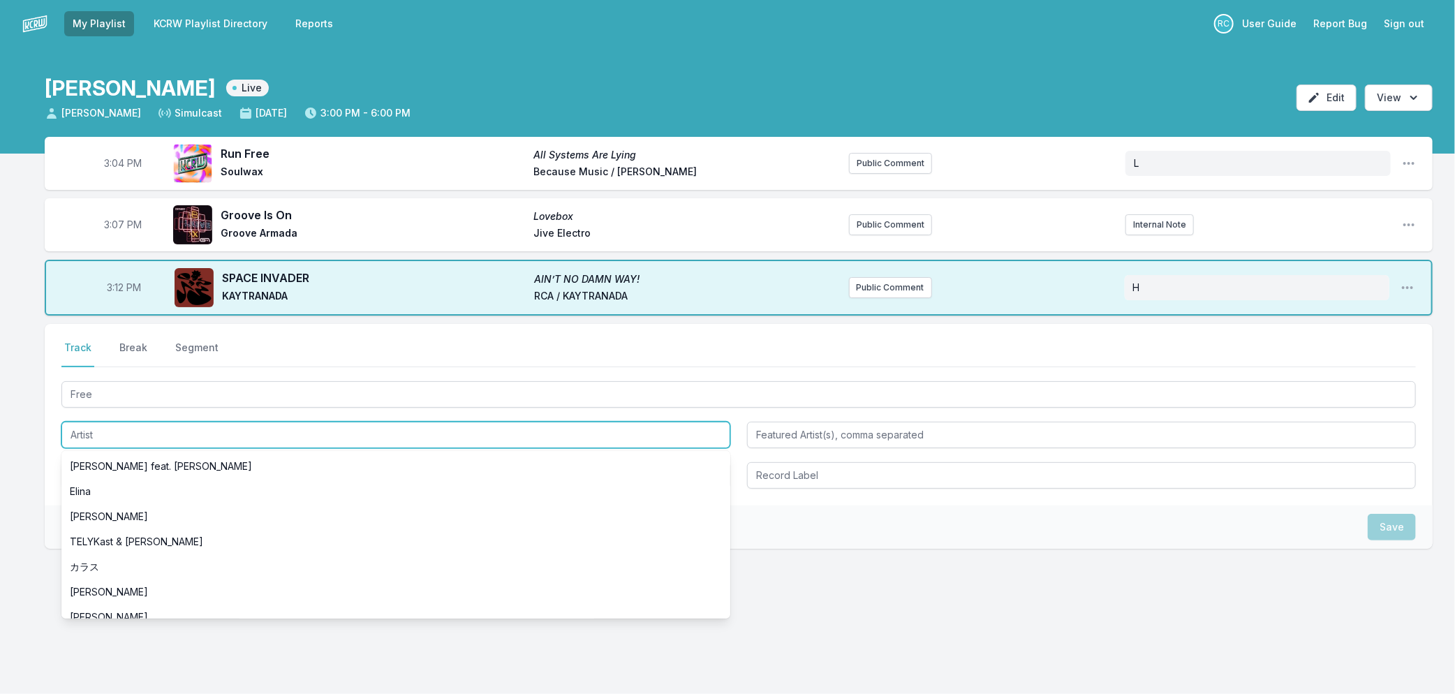
click at [88, 442] on input "Artist" at bounding box center [395, 435] width 669 height 27
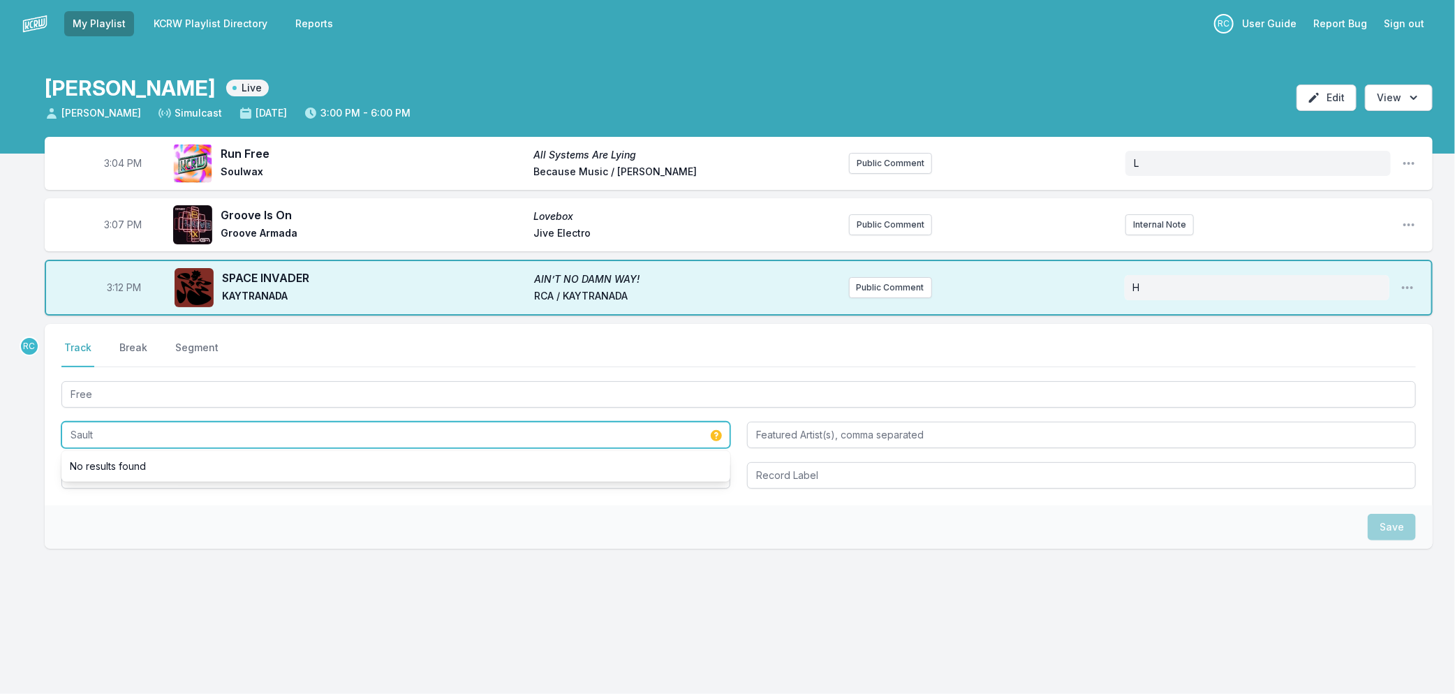
type input "Sault"
click at [142, 527] on div "Save" at bounding box center [739, 527] width 1388 height 43
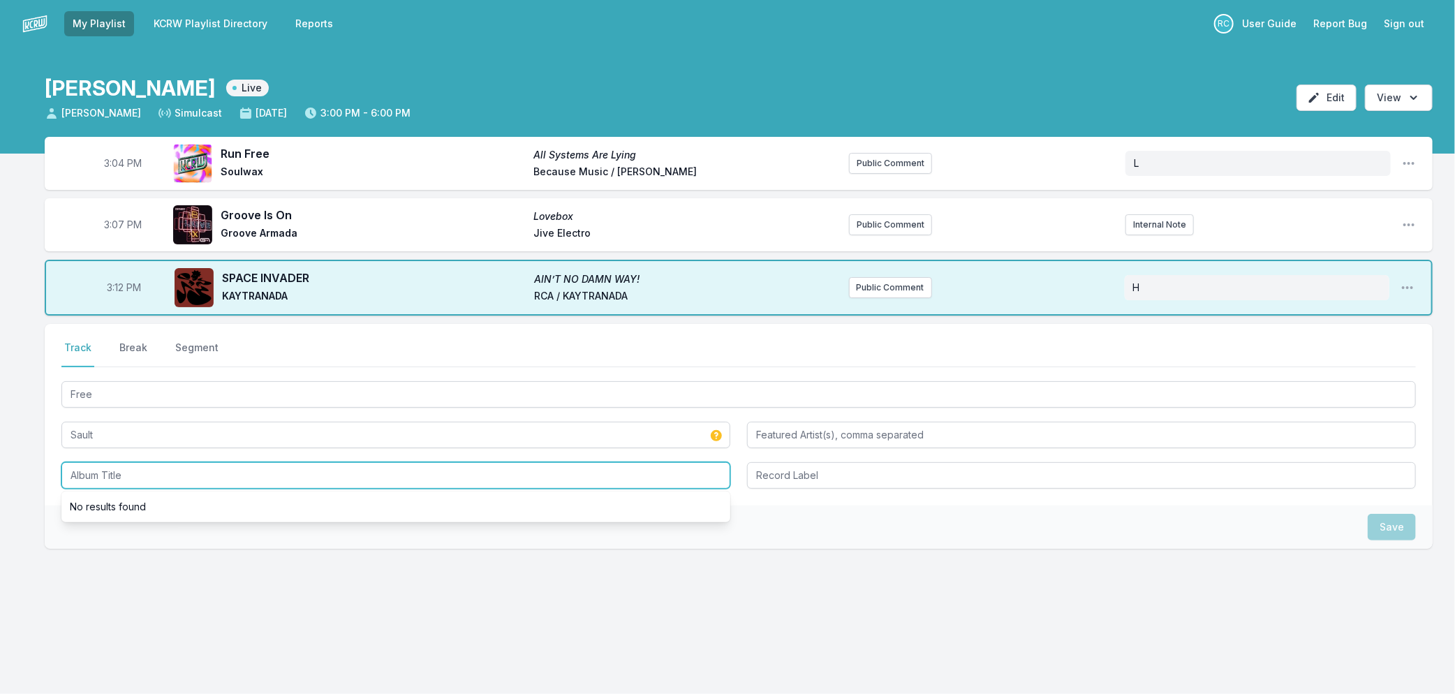
click at [121, 467] on input "Album Title" at bounding box center [395, 475] width 669 height 27
type input "UNTITLED (Rise)"
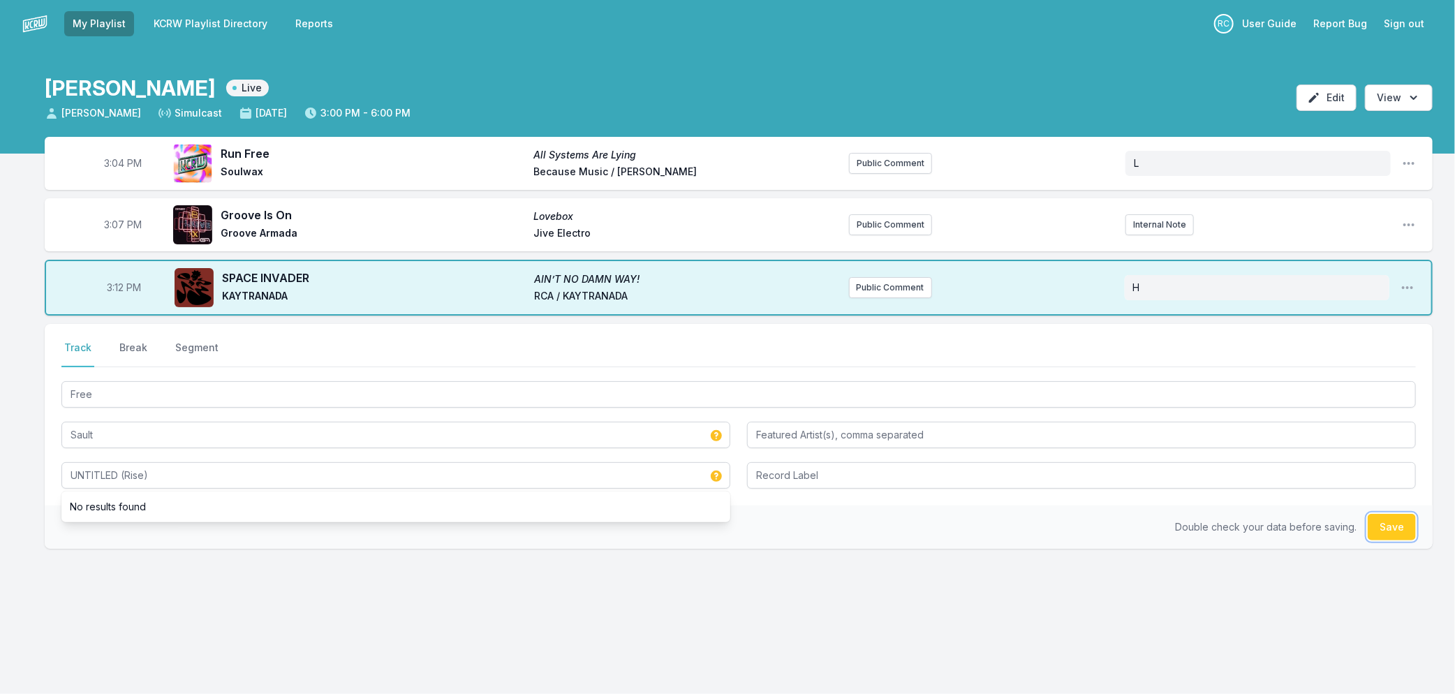
click at [1400, 529] on button "Save" at bounding box center [1392, 527] width 48 height 27
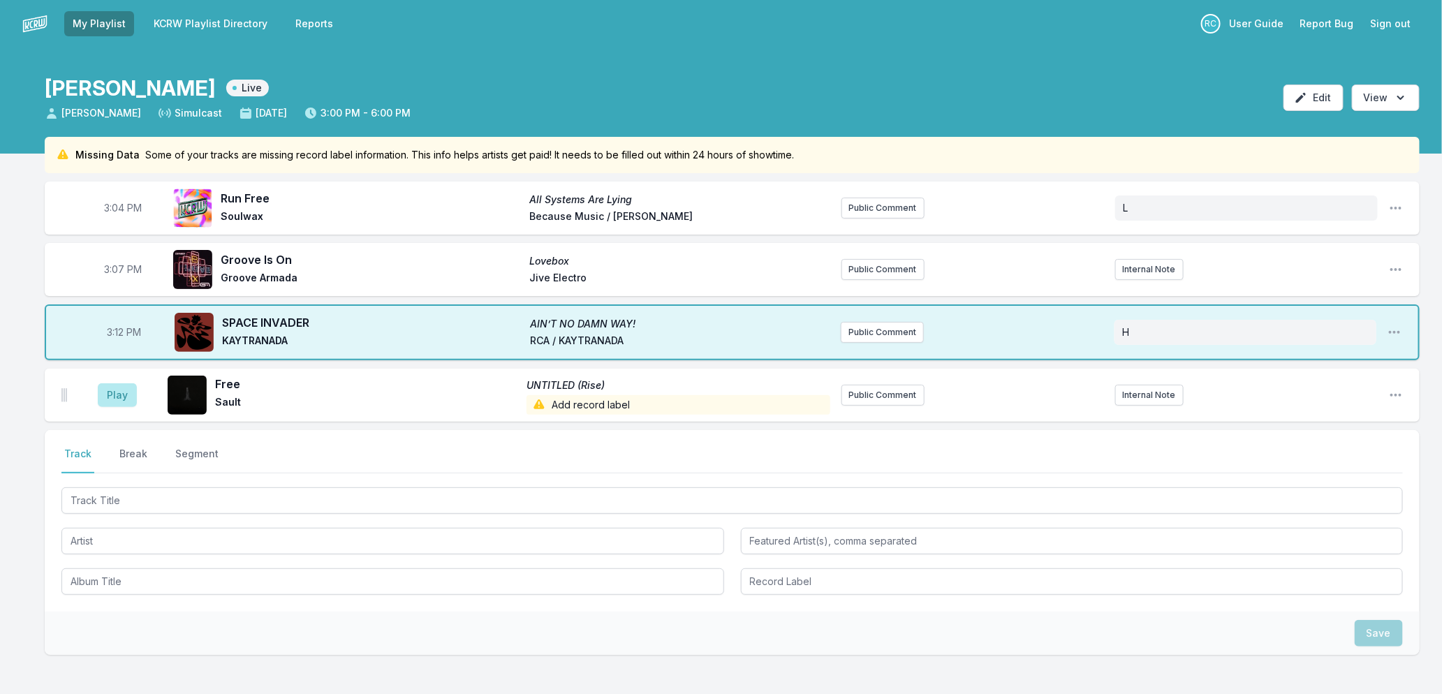
click at [639, 410] on span "Add record label" at bounding box center [678, 405] width 303 height 20
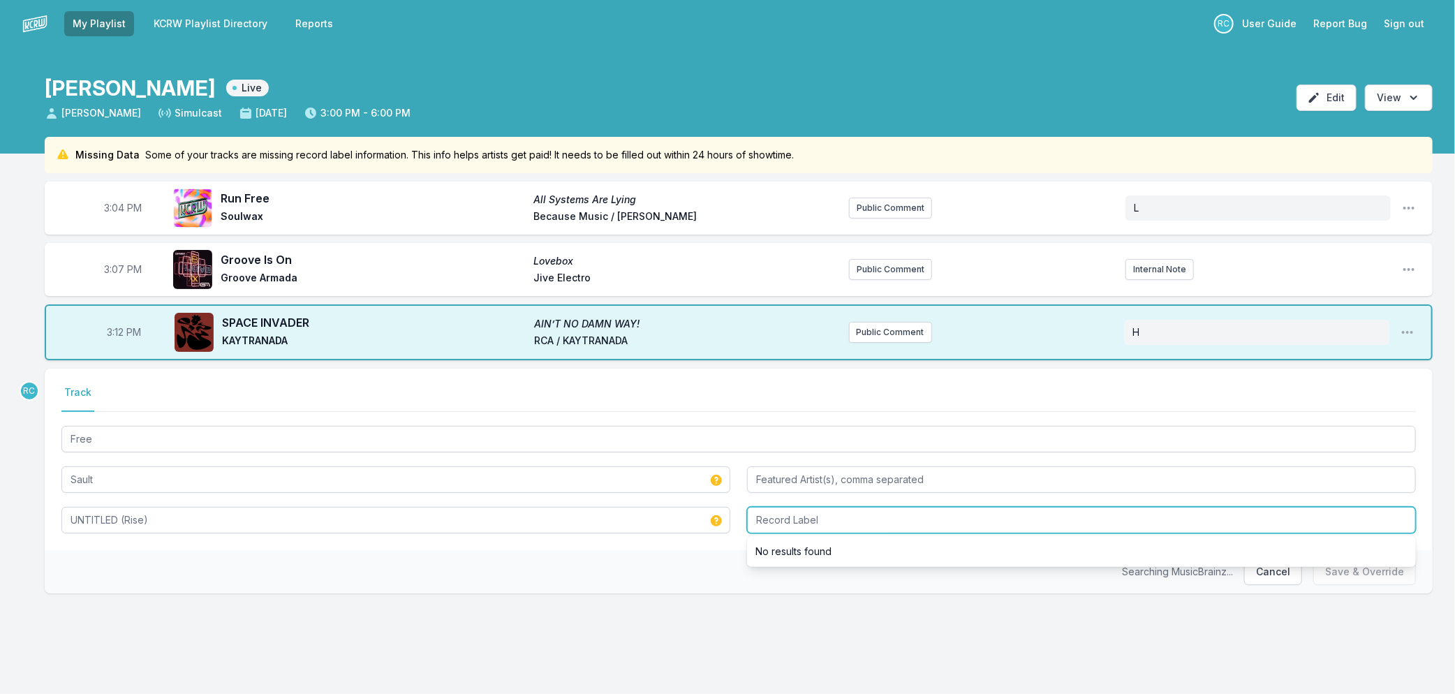
click at [1041, 507] on input "Record Label" at bounding box center [1081, 520] width 669 height 27
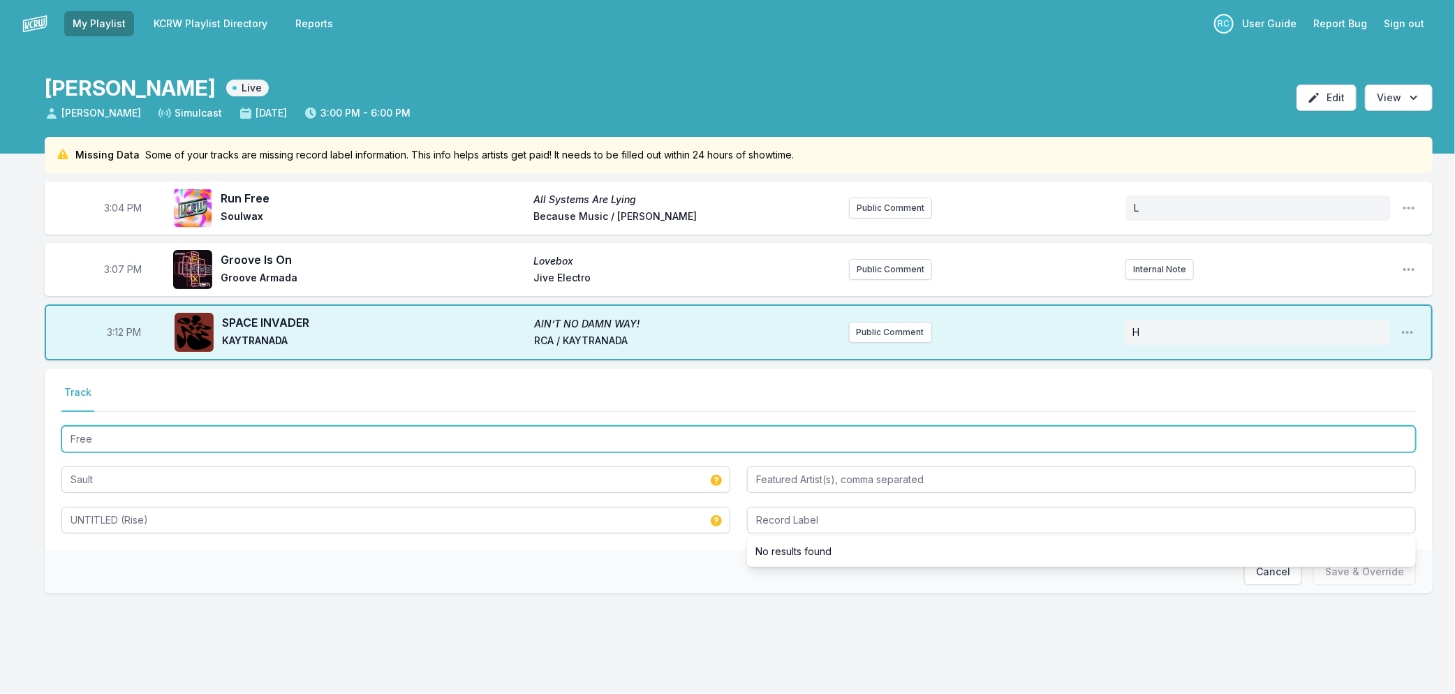
click at [127, 441] on input "Free" at bounding box center [738, 439] width 1355 height 27
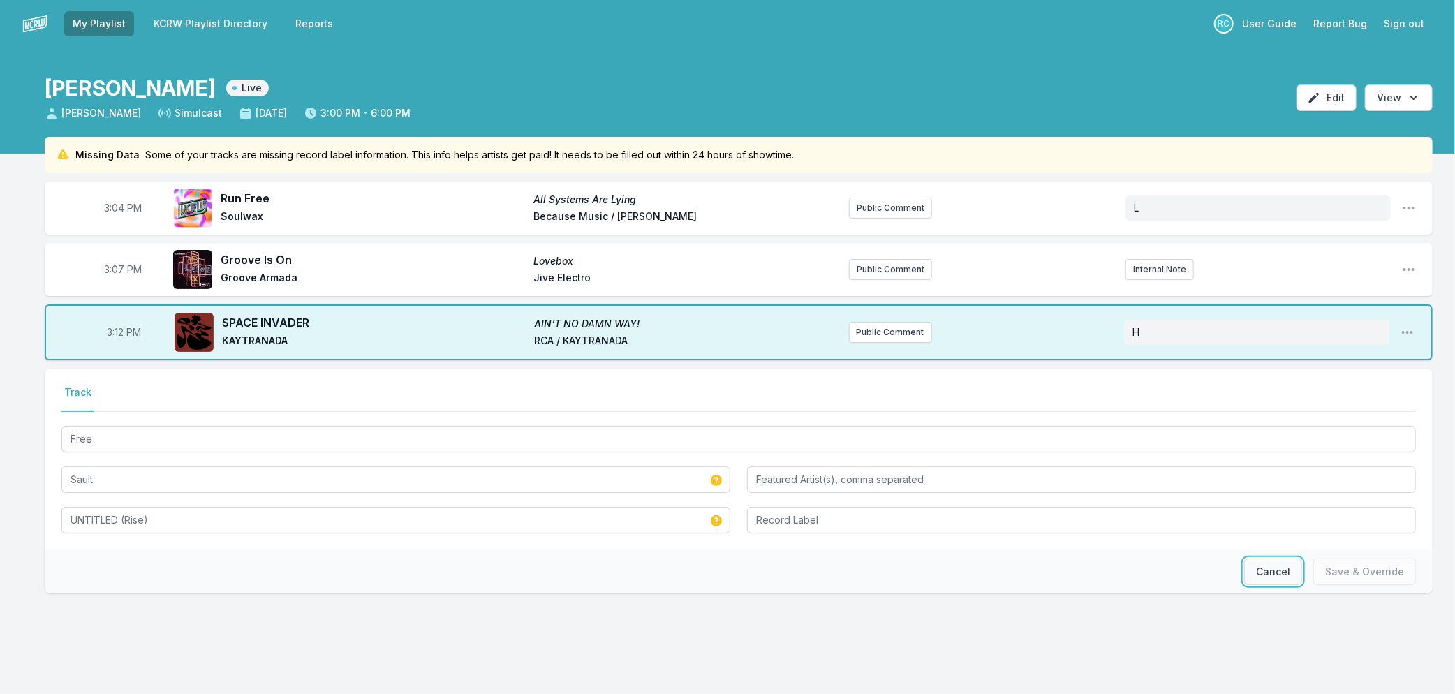
click at [1258, 578] on button "Cancel" at bounding box center [1273, 572] width 58 height 27
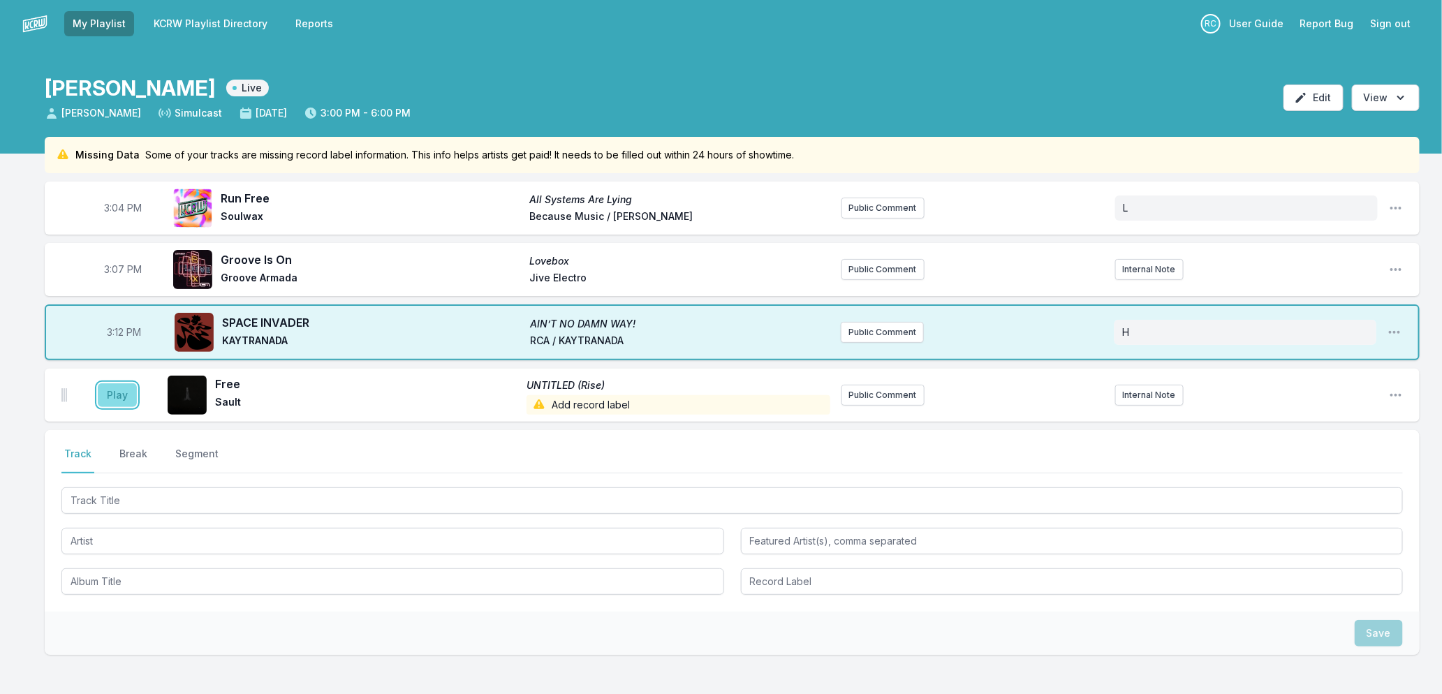
click at [117, 395] on button "Play" at bounding box center [117, 395] width 39 height 24
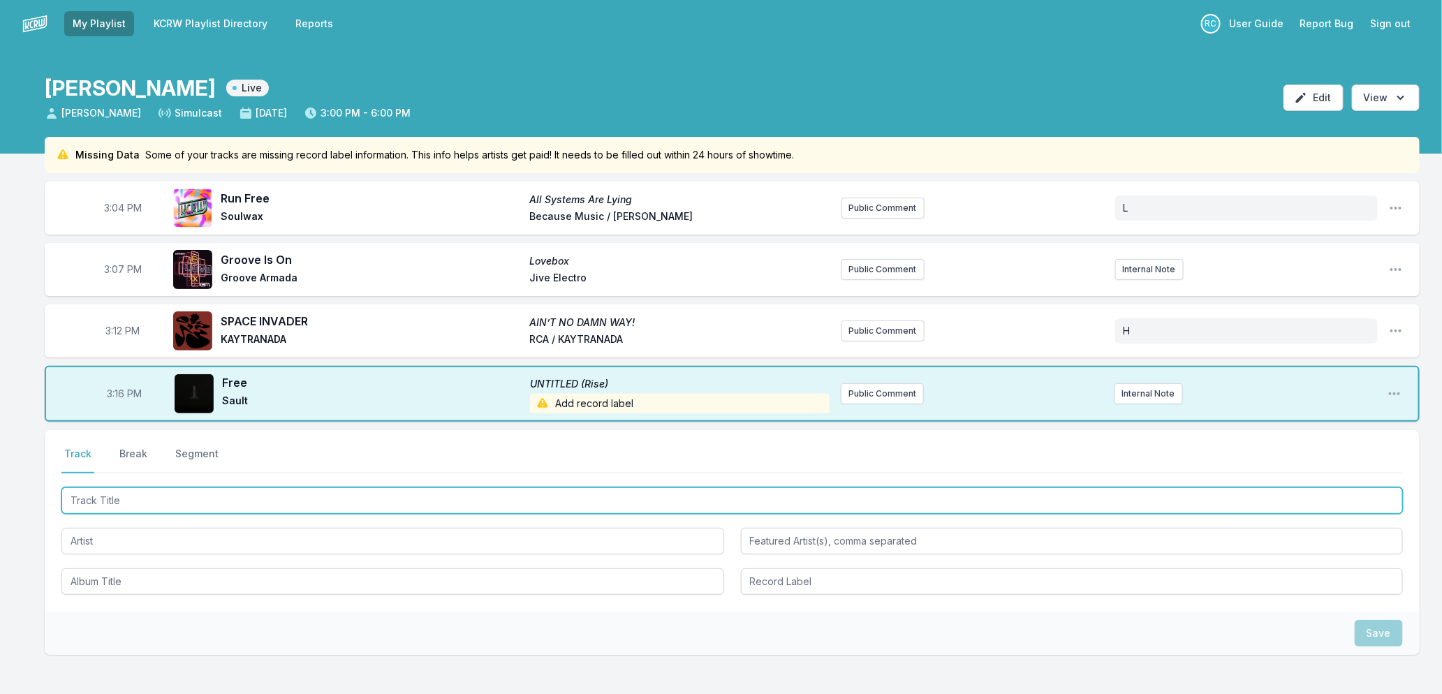
click at [344, 499] on input "Track Title" at bounding box center [732, 500] width 1342 height 27
type input "Light Shadow"
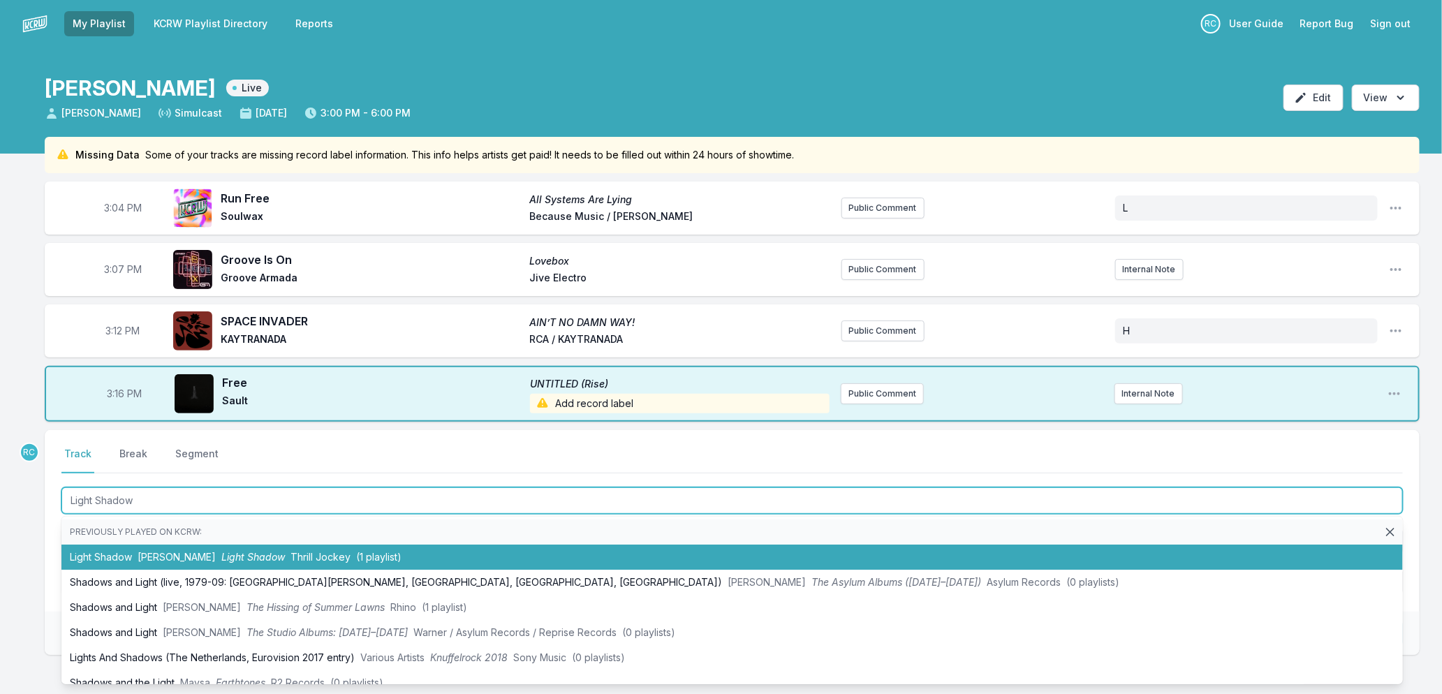
click at [128, 552] on li "Light Shadow [PERSON_NAME] Light Shadow Thrill Jockey (1 playlist)" at bounding box center [732, 557] width 1342 height 25
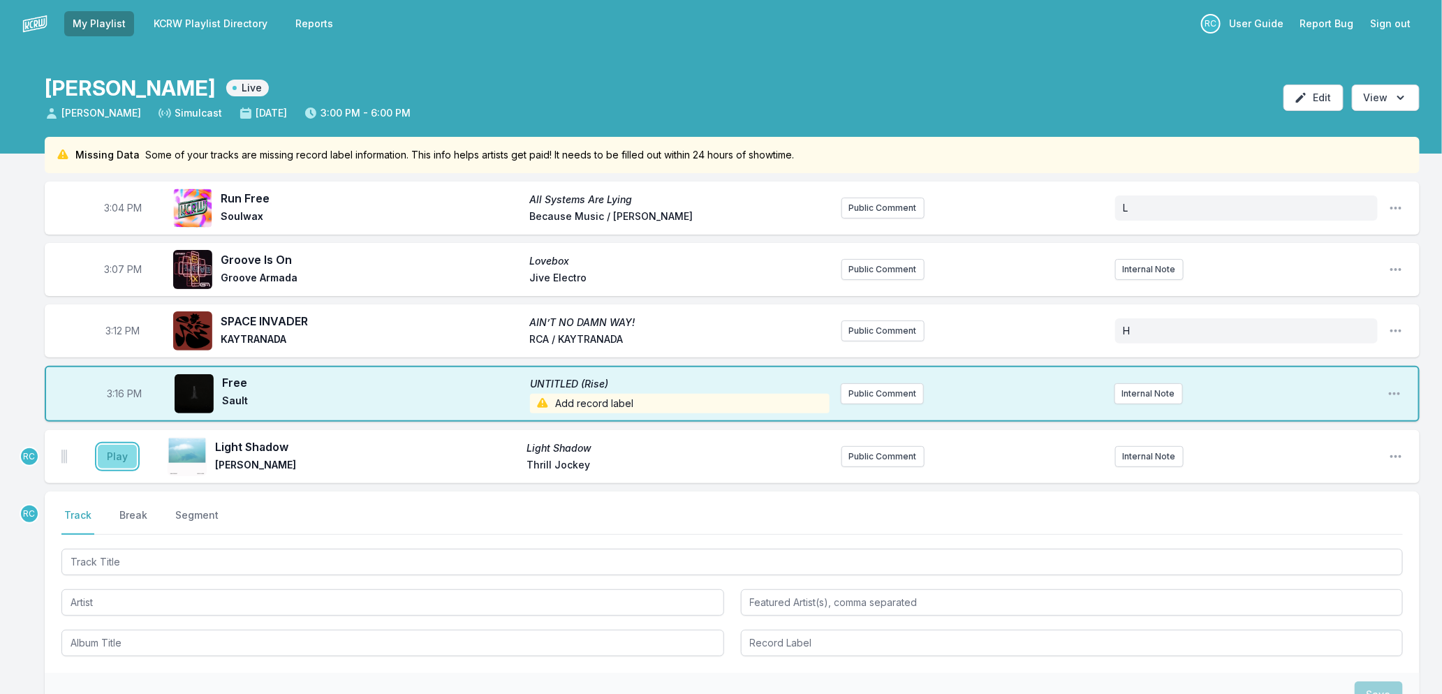
click at [108, 453] on button "Play" at bounding box center [117, 457] width 39 height 24
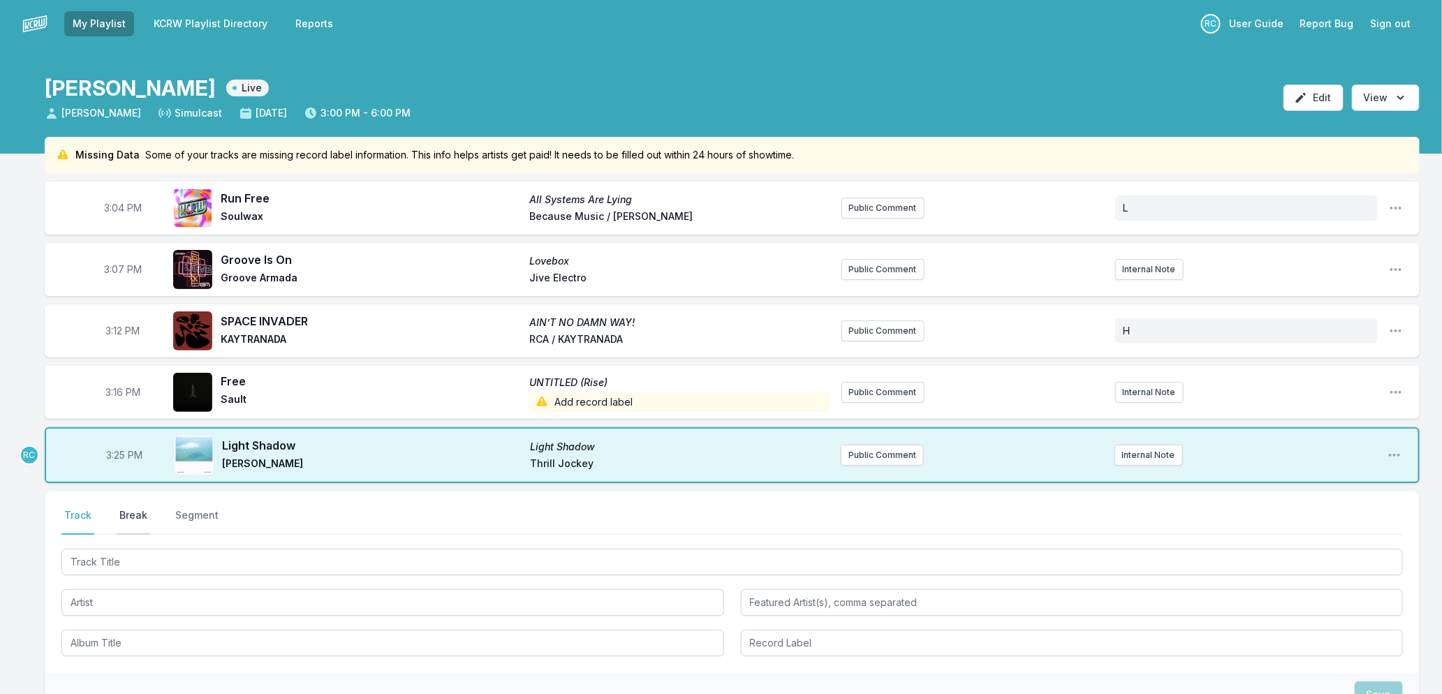
click at [129, 518] on button "Break" at bounding box center [134, 521] width 34 height 27
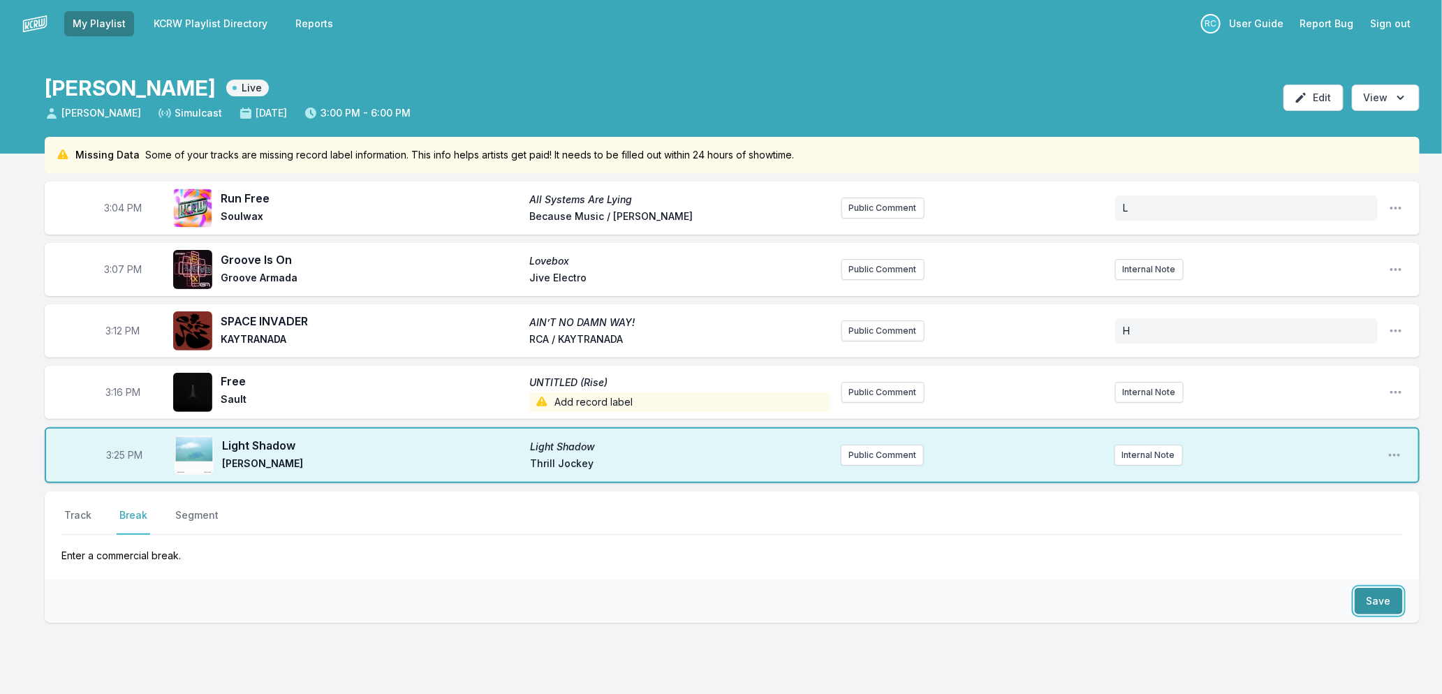
click at [1391, 594] on button "Save" at bounding box center [1379, 601] width 48 height 27
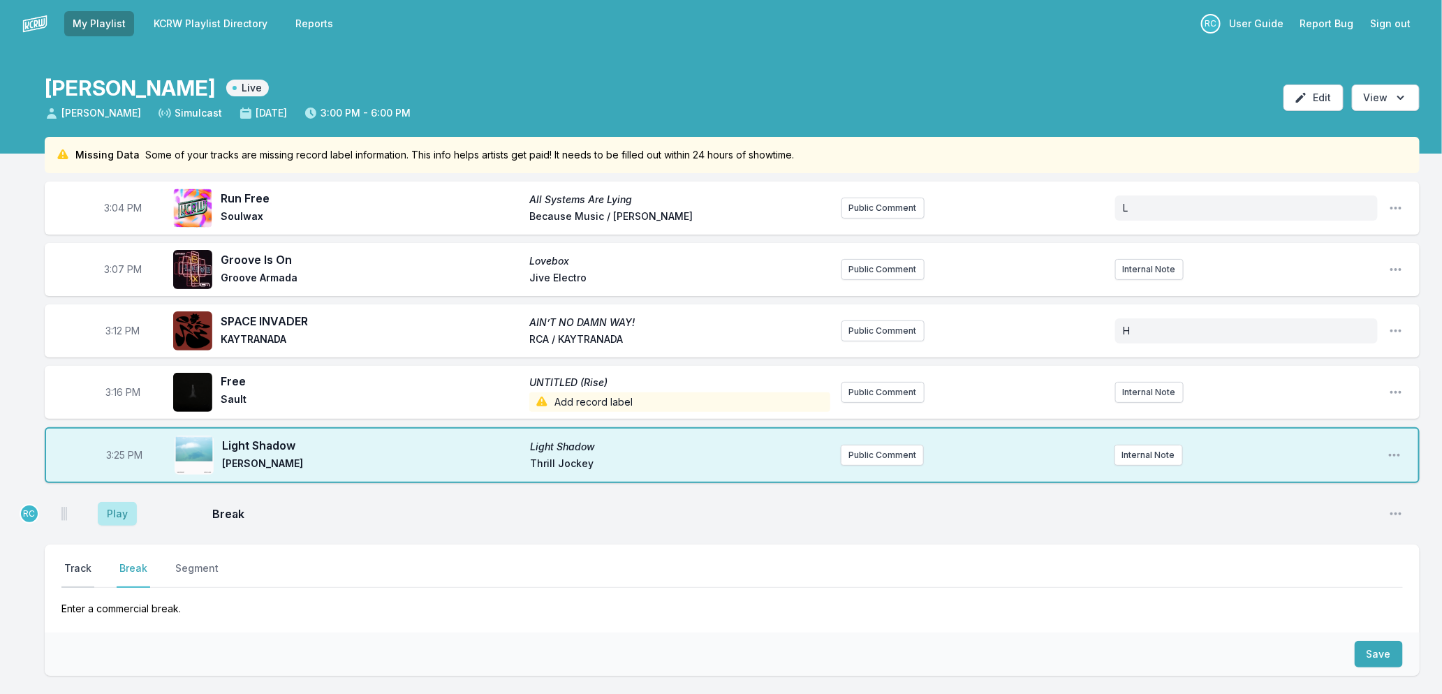
click at [73, 564] on button "Track" at bounding box center [77, 574] width 33 height 27
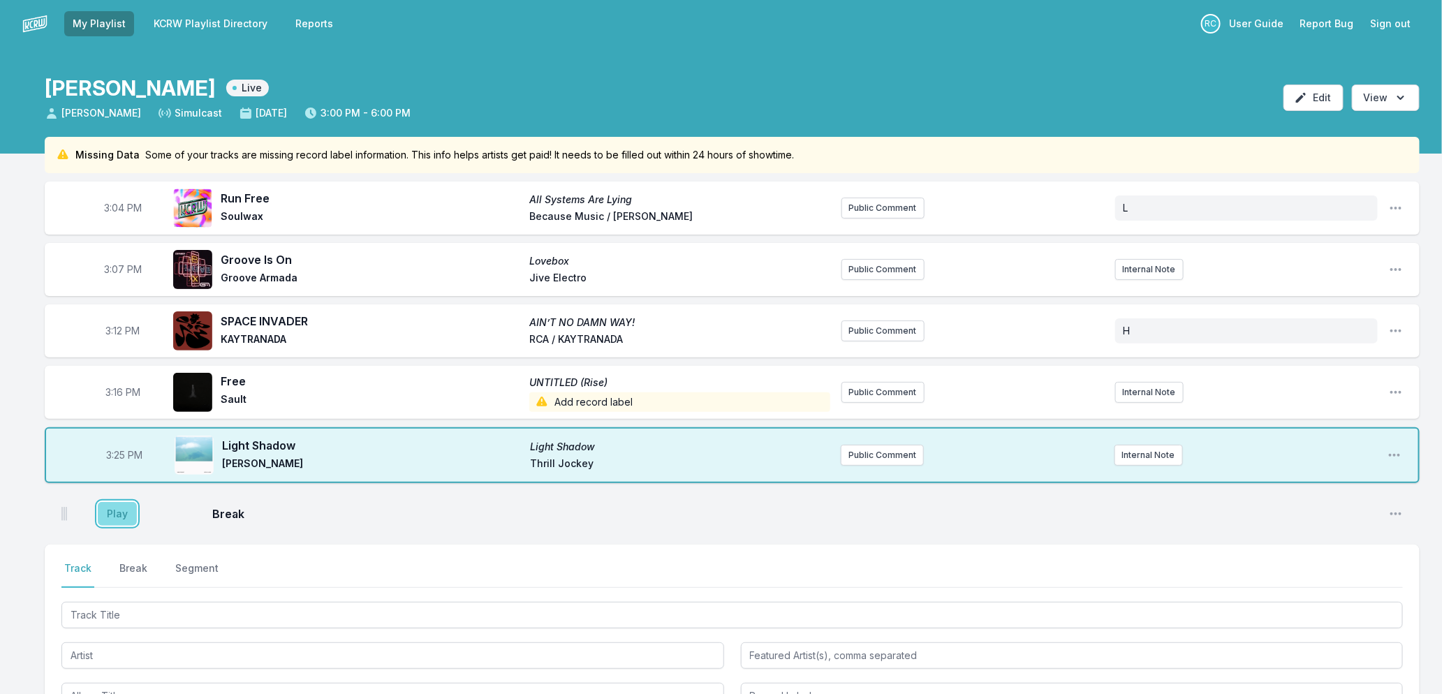
click at [119, 514] on button "Play" at bounding box center [117, 514] width 39 height 24
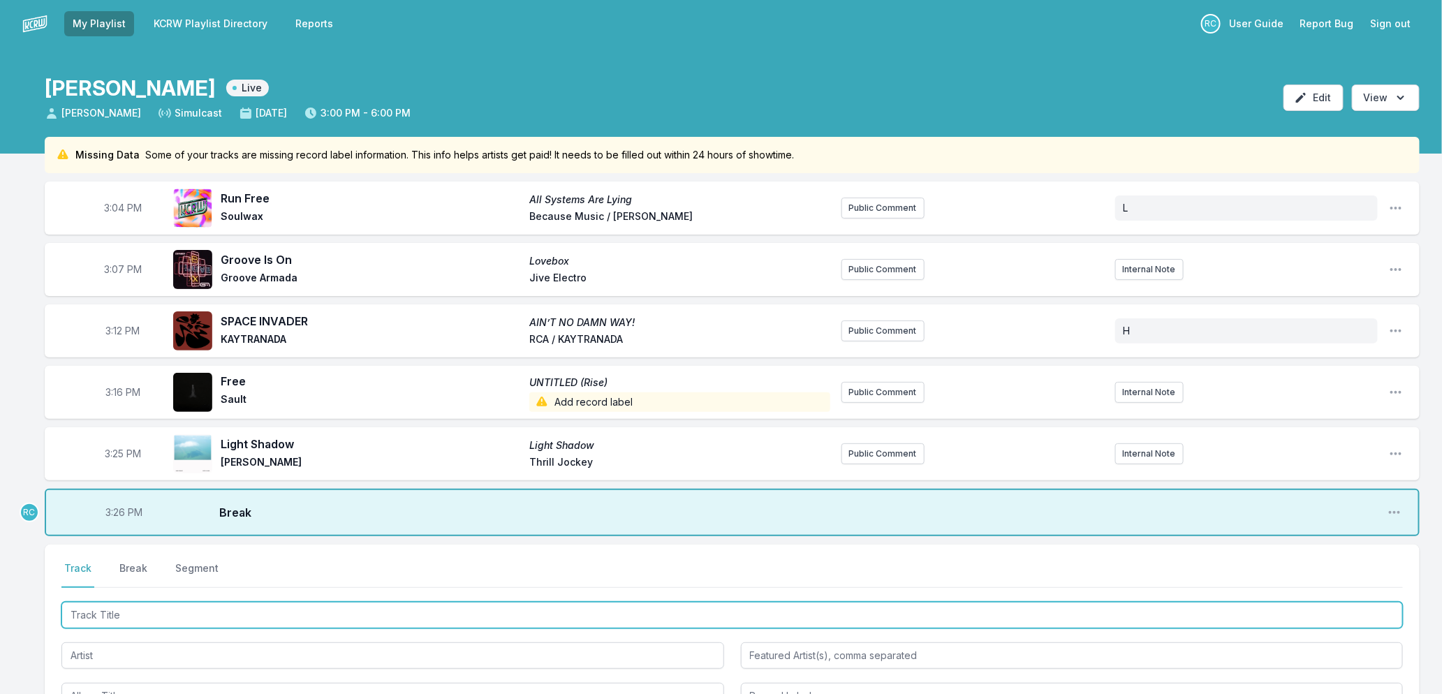
click at [159, 612] on input "Track Title" at bounding box center [732, 615] width 1342 height 27
click at [228, 617] on input "Track Title" at bounding box center [732, 615] width 1342 height 27
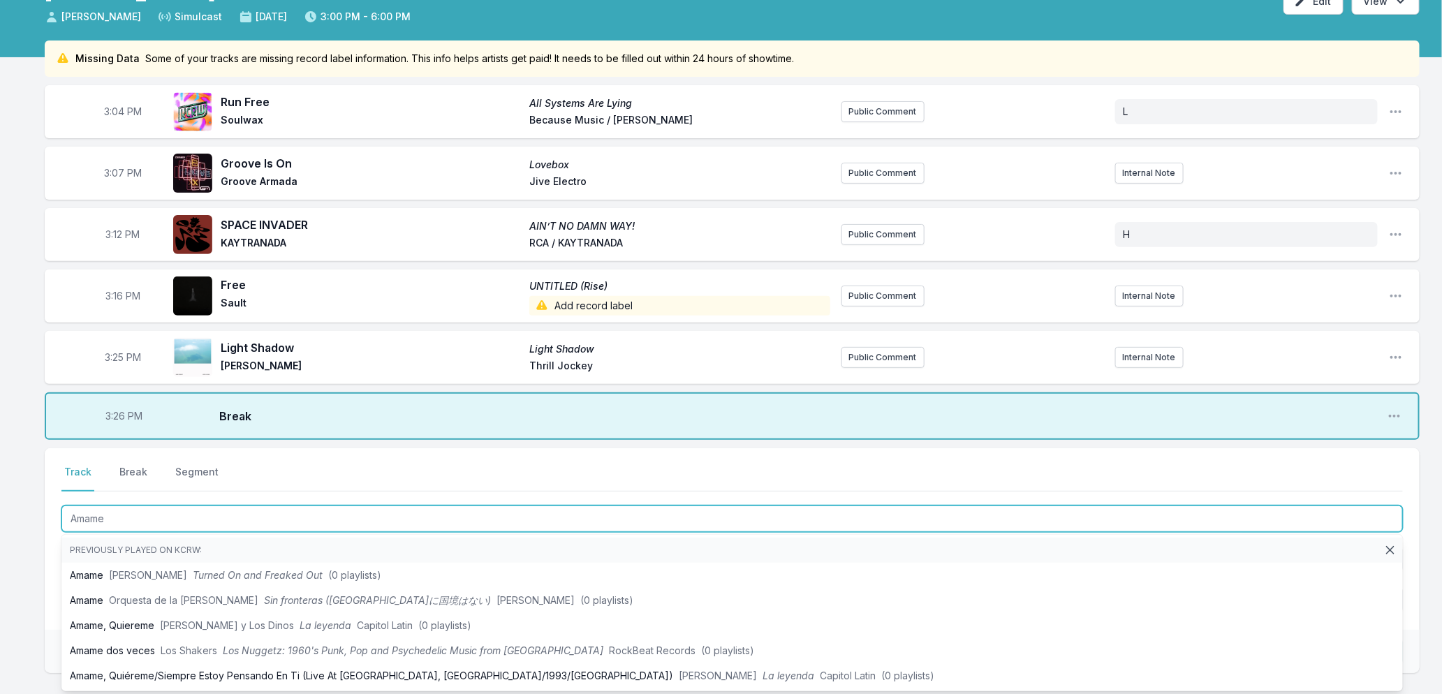
scroll to position [207, 0]
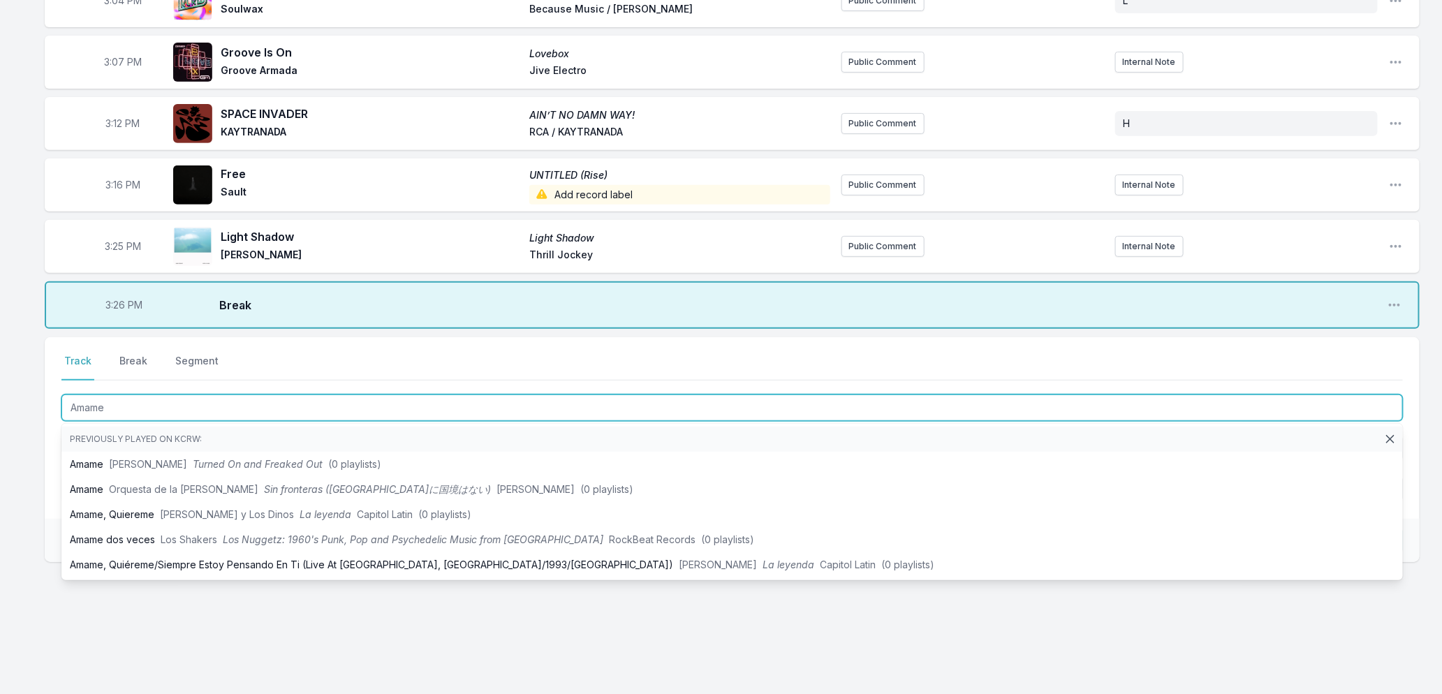
type input "Amame"
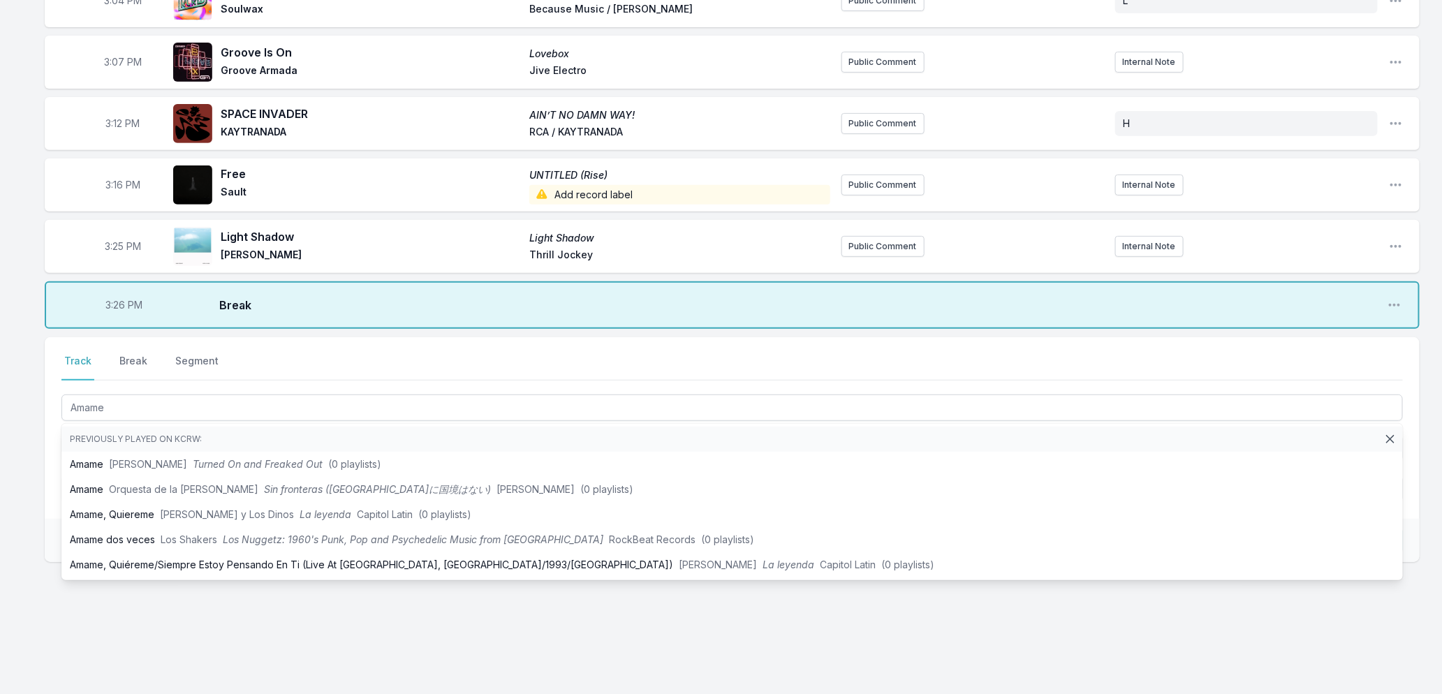
click at [45, 521] on div "Save" at bounding box center [732, 540] width 1375 height 43
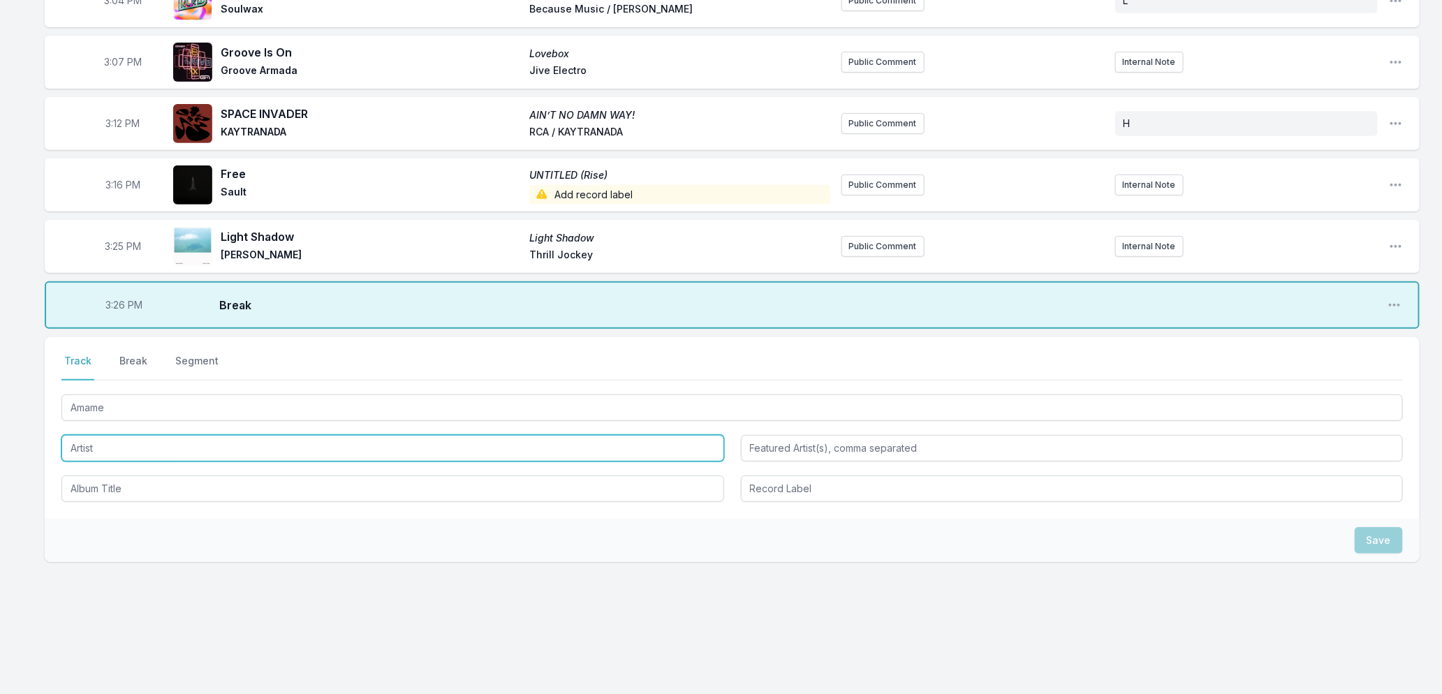
click at [68, 453] on input "Artist" at bounding box center [392, 448] width 663 height 27
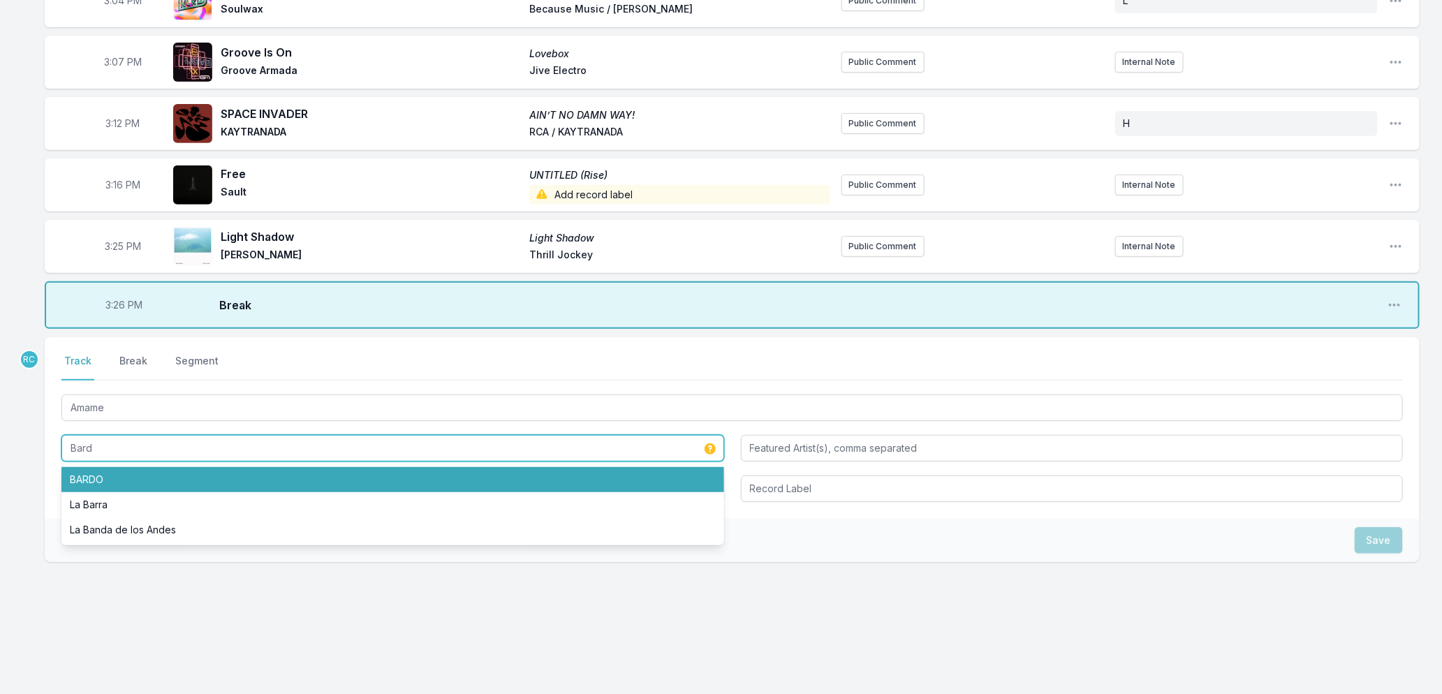
click at [86, 471] on li "BARDO" at bounding box center [392, 479] width 663 height 25
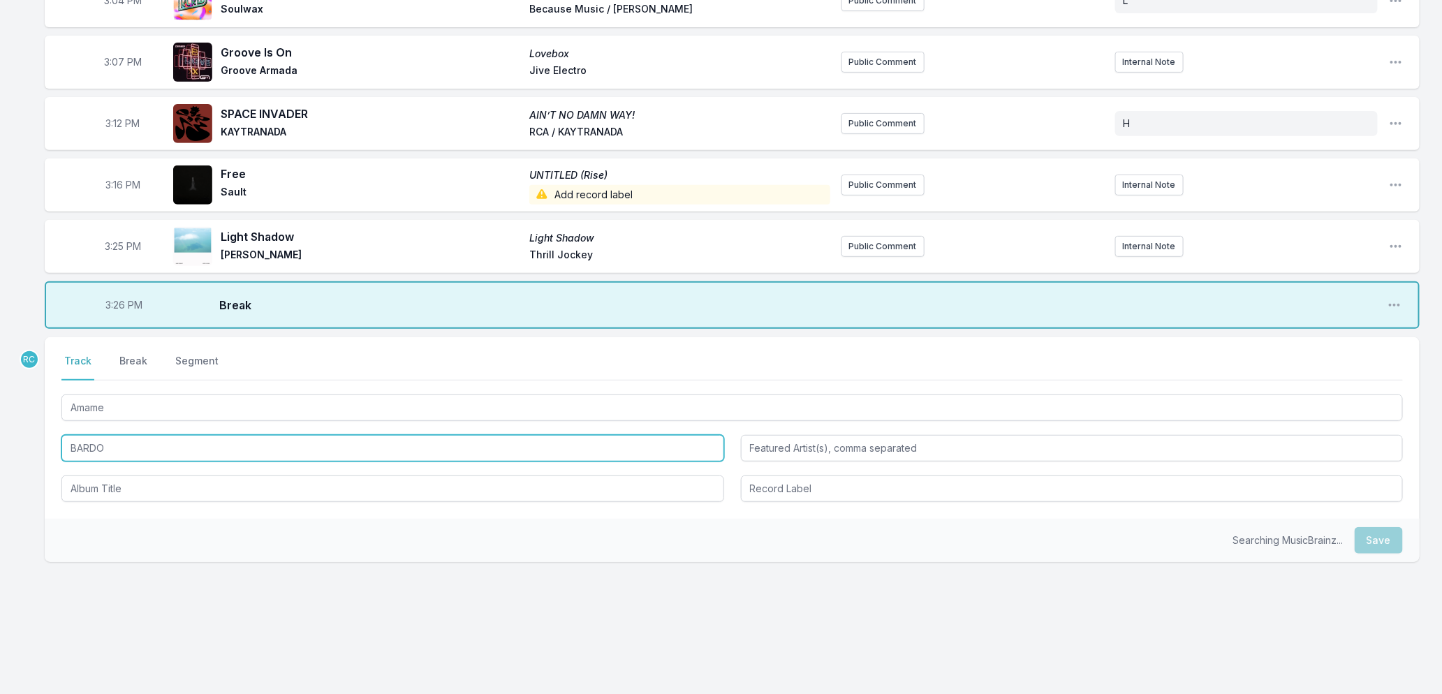
type input "BARDO"
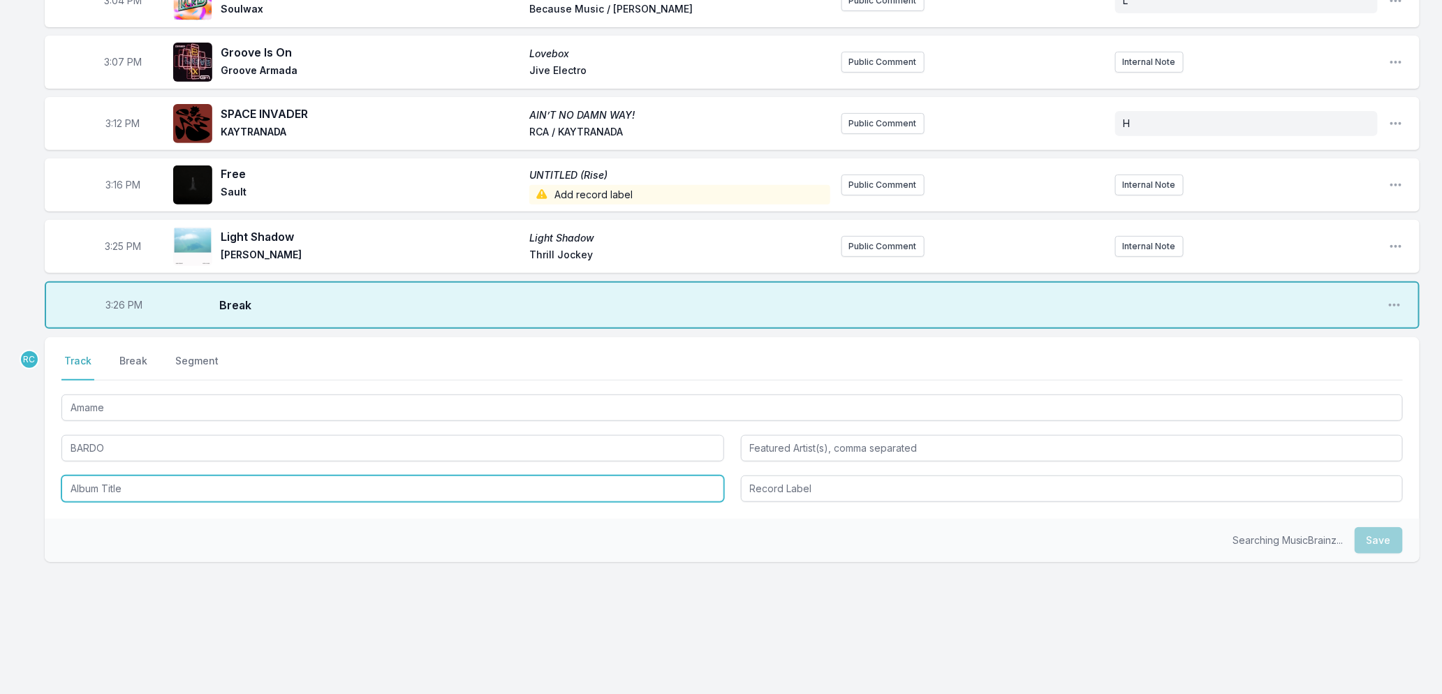
click at [94, 480] on input "Album Title" at bounding box center [392, 489] width 663 height 27
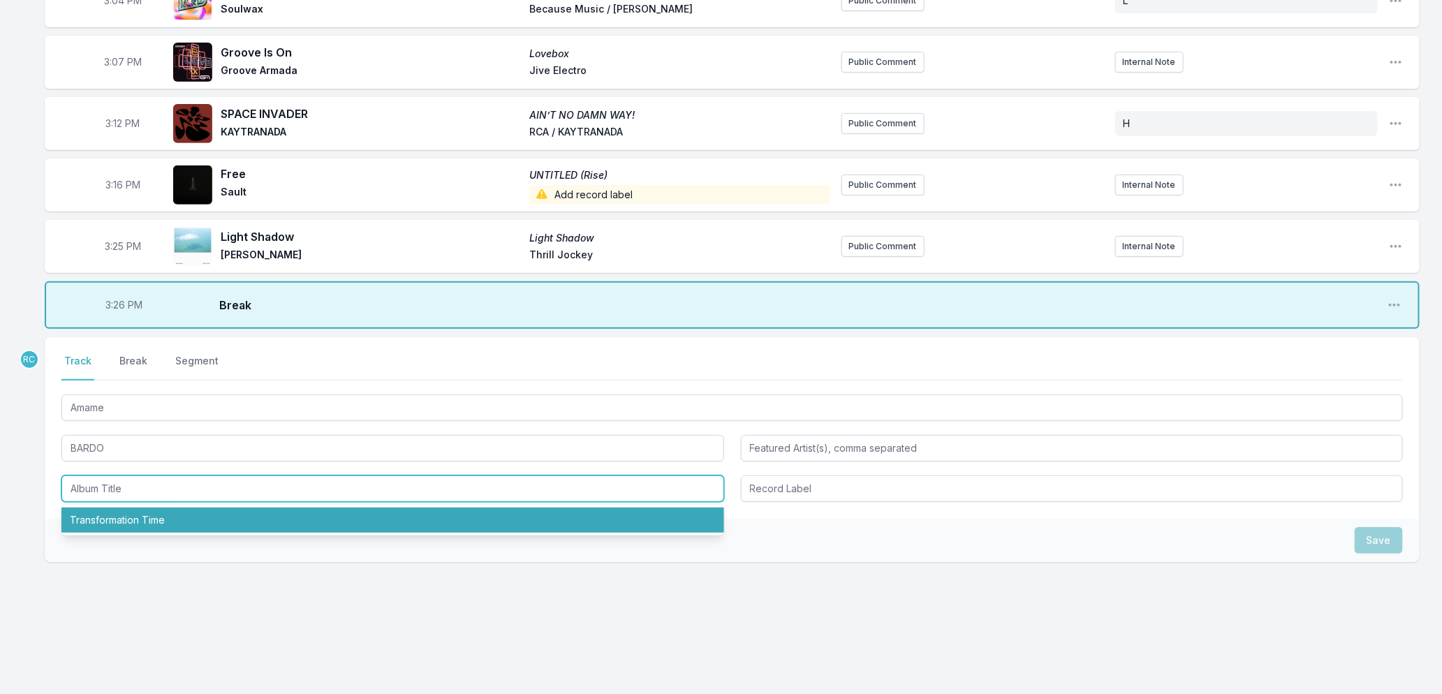
click at [106, 522] on li "Transformation Time" at bounding box center [392, 520] width 663 height 25
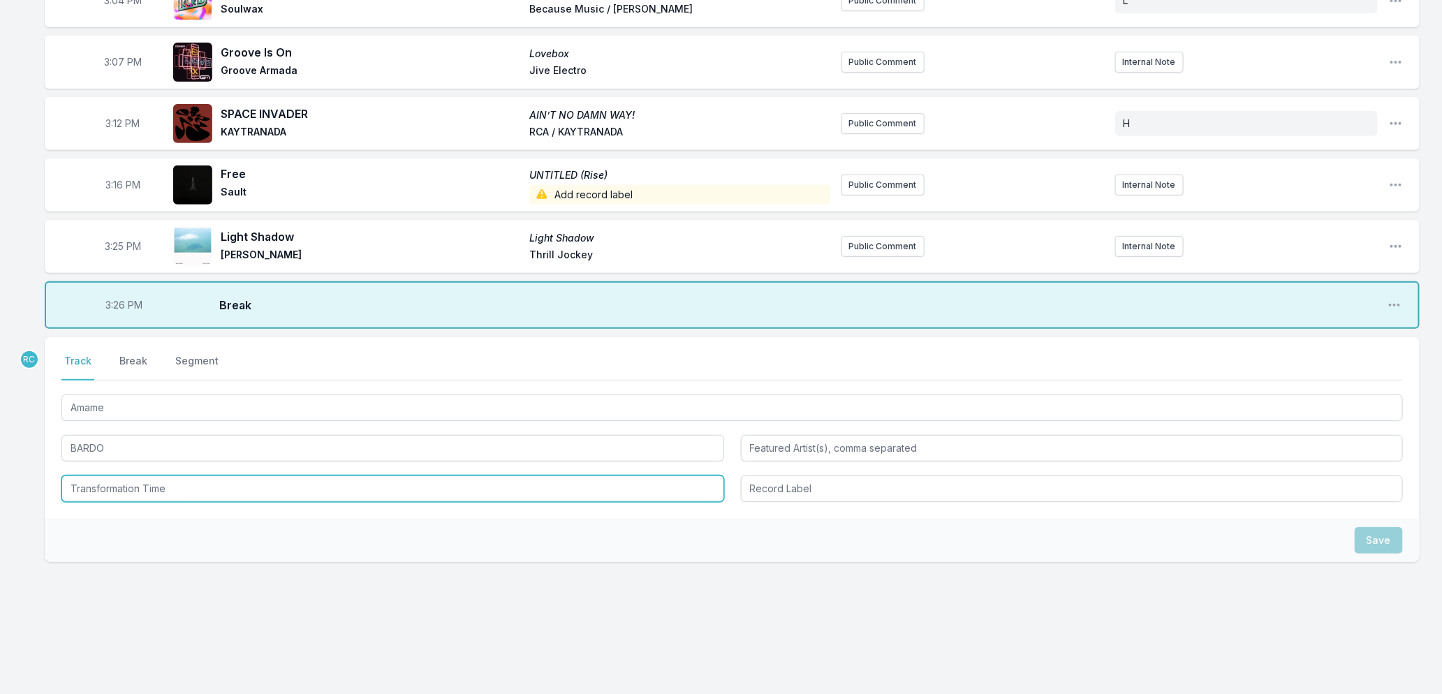
type input "Transformation Time"
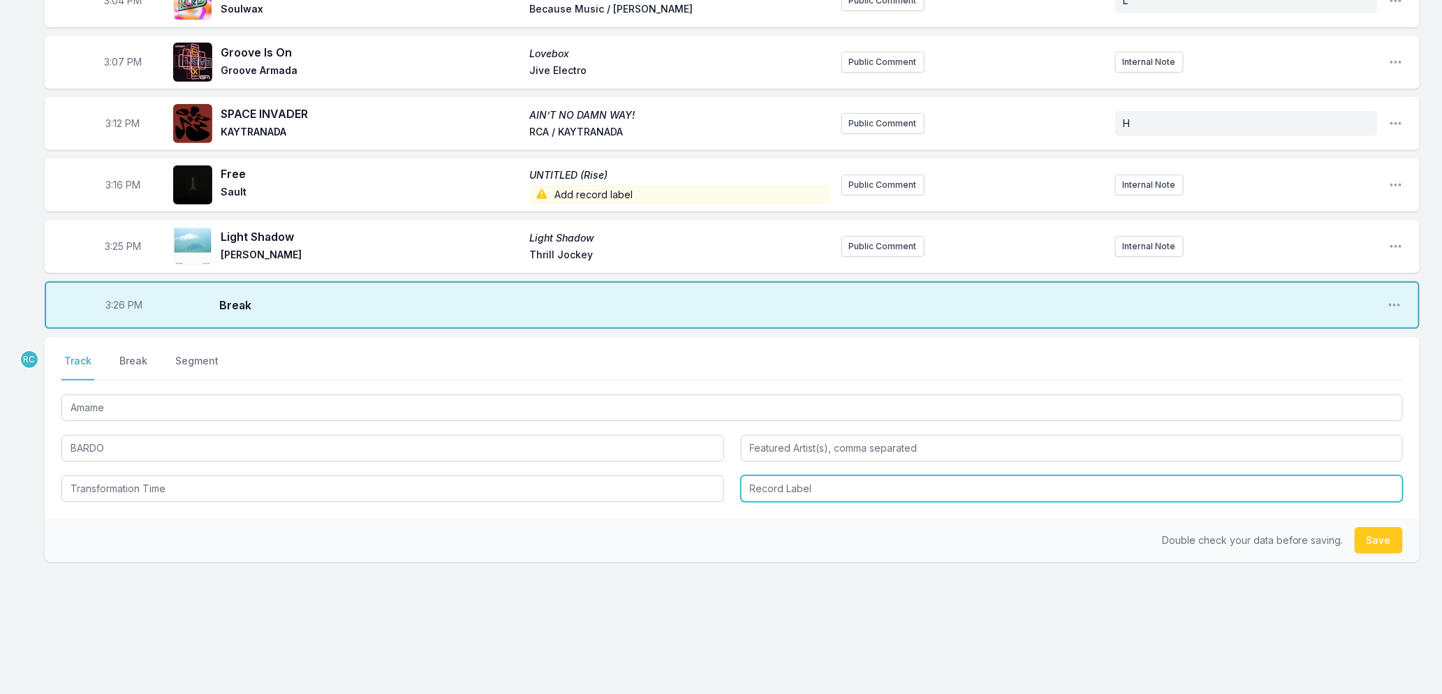
click at [786, 494] on input "Record Label" at bounding box center [1072, 489] width 663 height 27
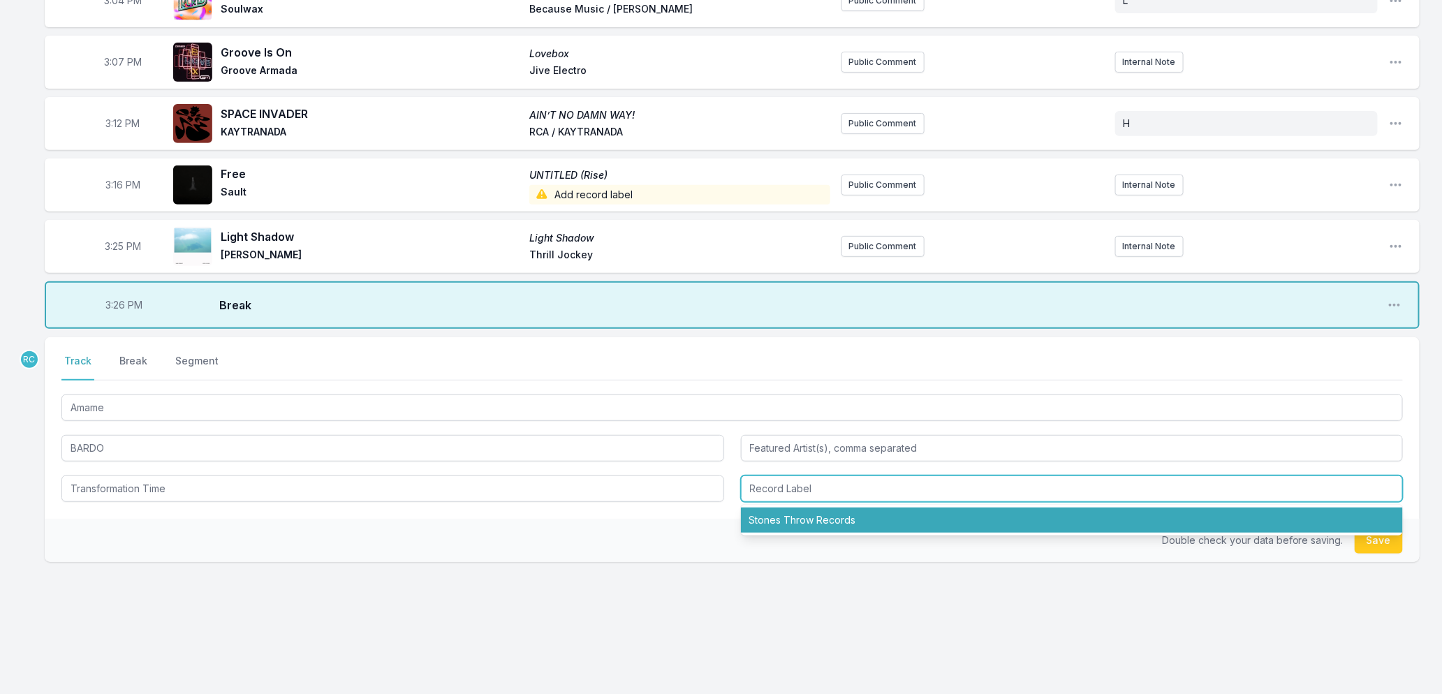
click at [795, 515] on li "Stones Throw Records" at bounding box center [1072, 520] width 663 height 25
type input "Stones Throw Records"
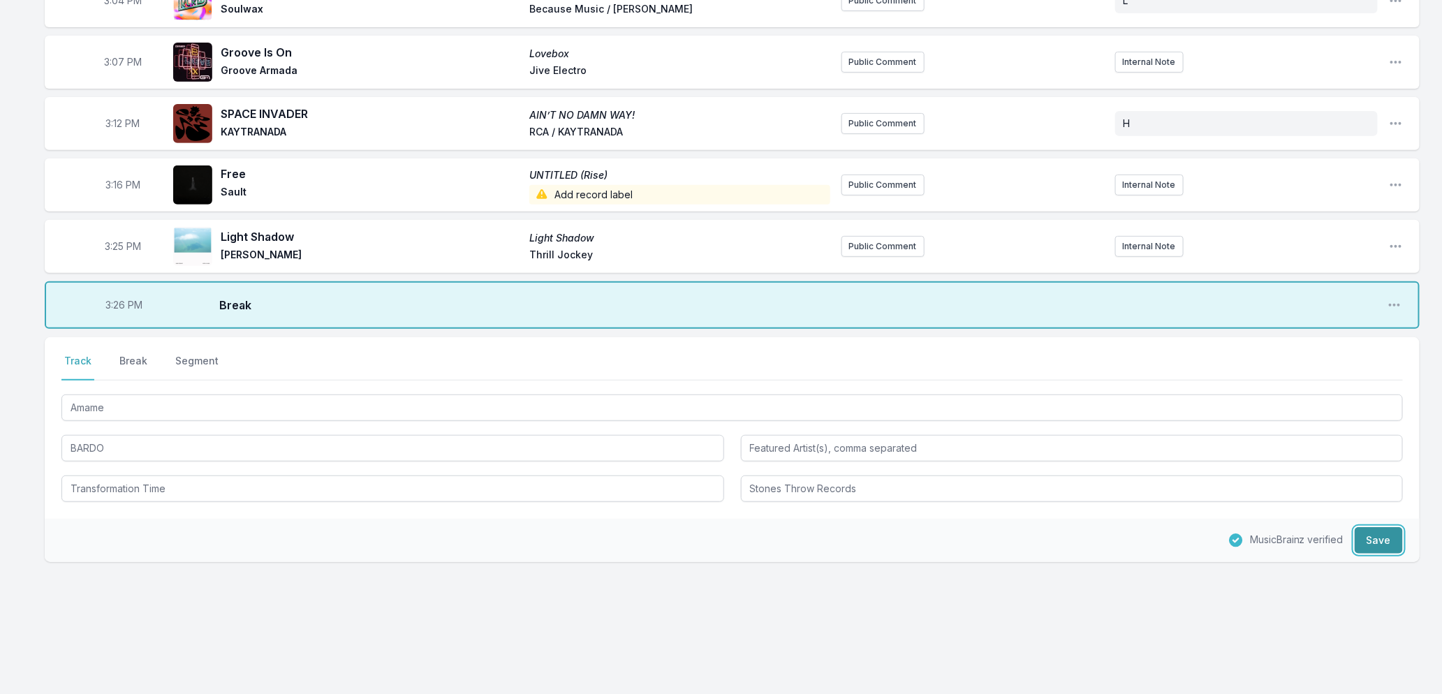
click at [1376, 543] on button "Save" at bounding box center [1379, 540] width 48 height 27
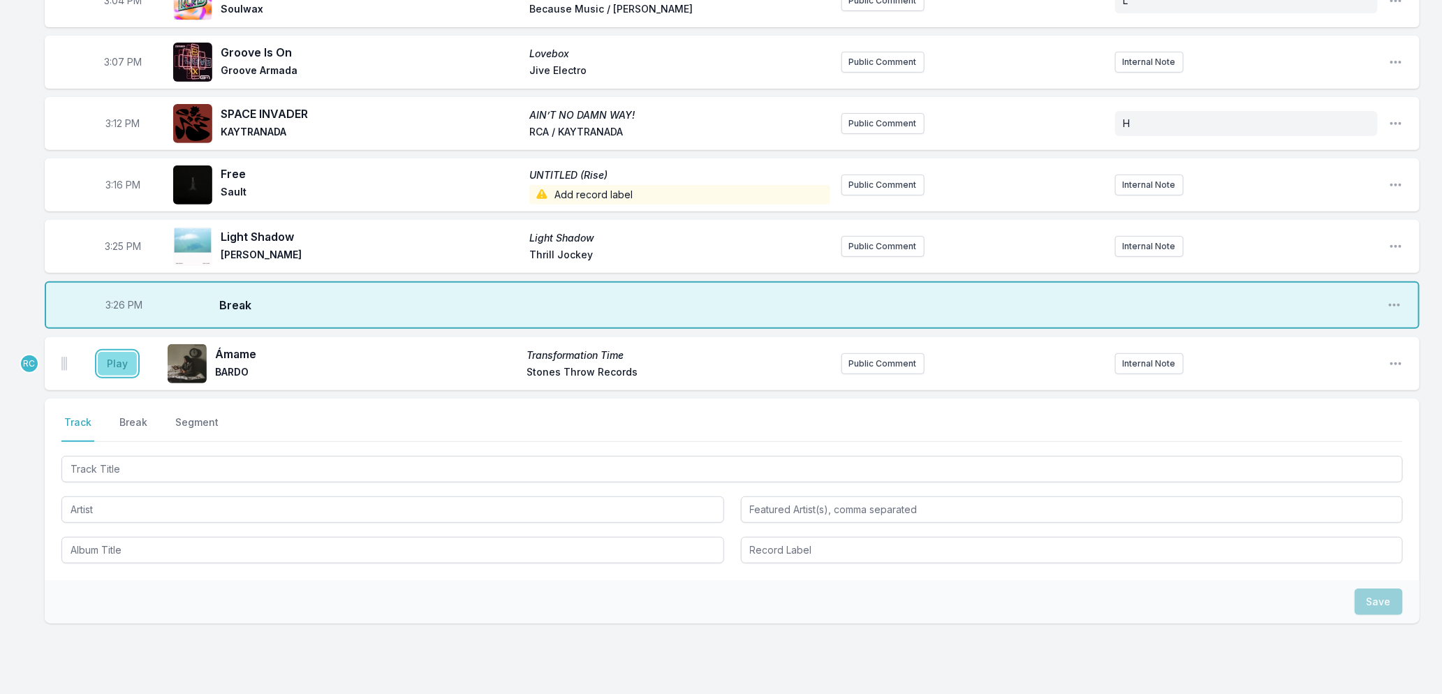
click at [108, 365] on button "Play" at bounding box center [117, 364] width 39 height 24
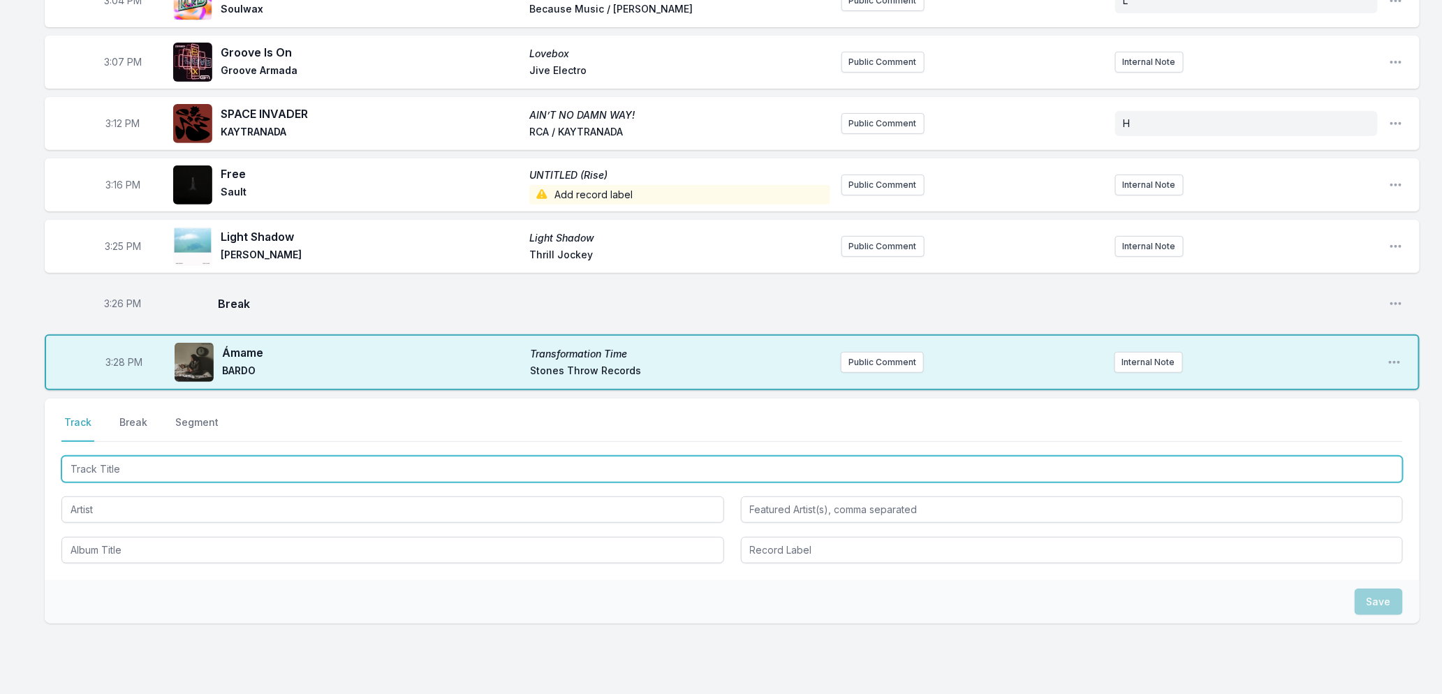
click at [656, 463] on input "Track Title" at bounding box center [732, 469] width 1342 height 27
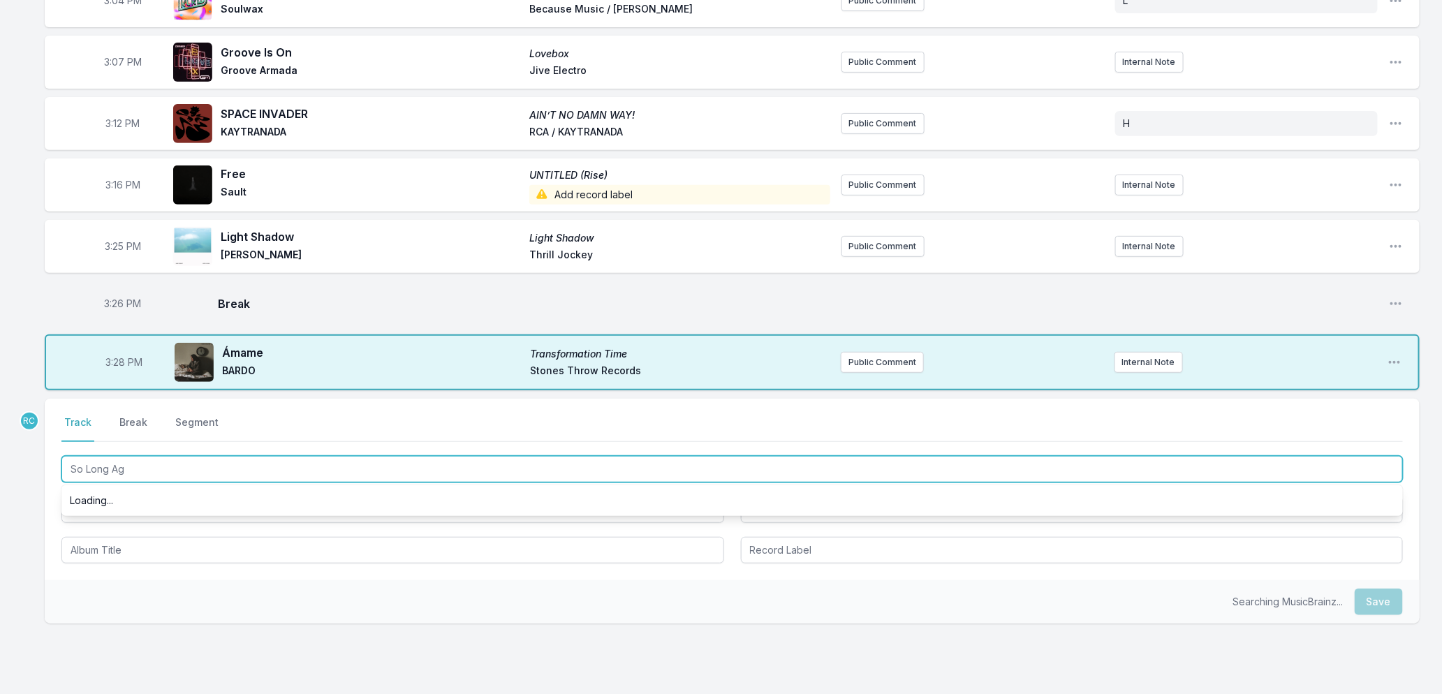
type input "So Long Ago"
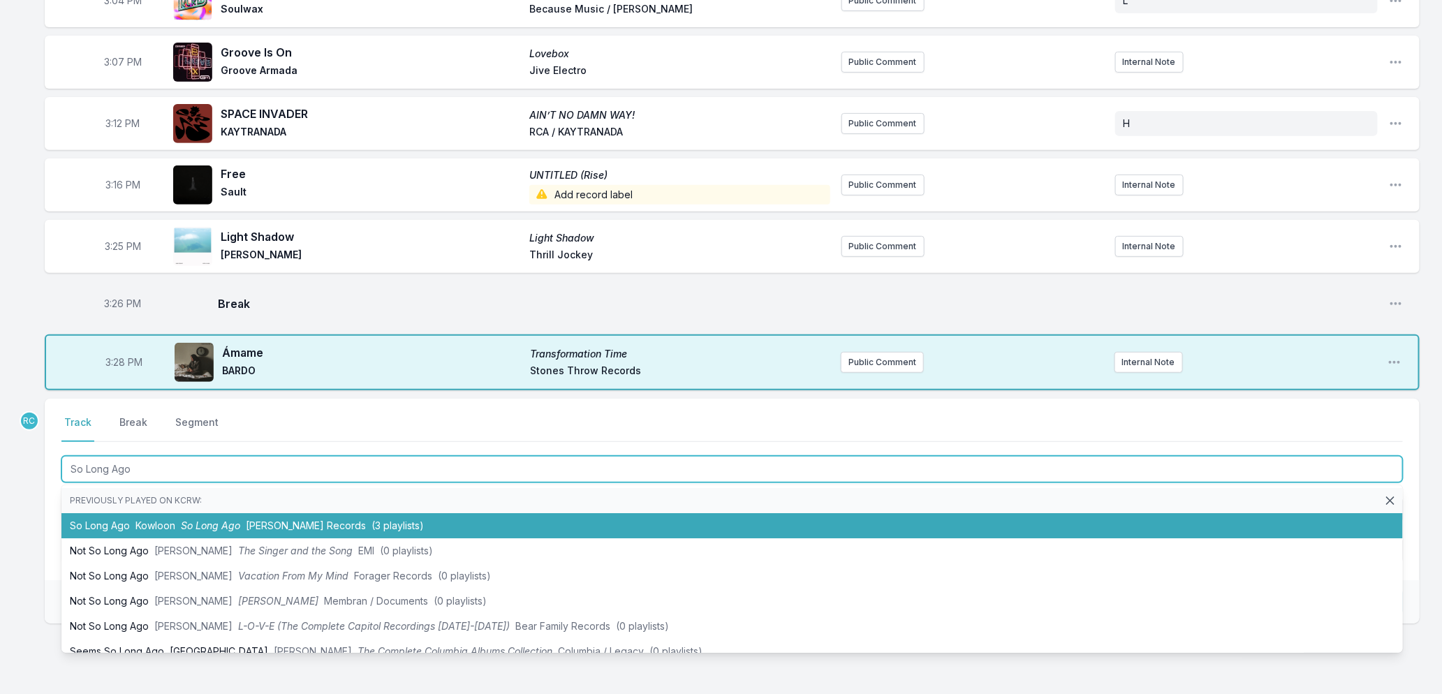
click at [231, 529] on li "So Long Ago Kowloon So Long Ago [PERSON_NAME] Records (3 playlists)" at bounding box center [732, 525] width 1342 height 25
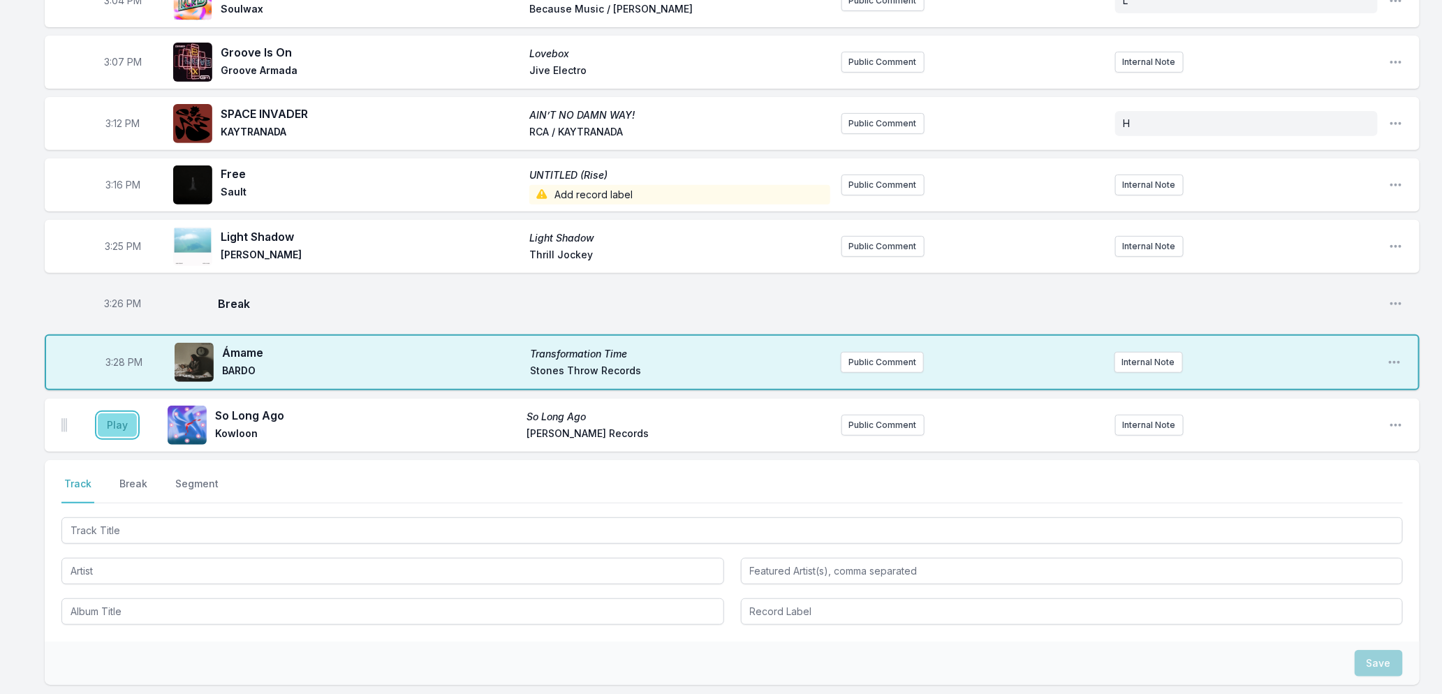
click at [108, 425] on button "Play" at bounding box center [117, 425] width 39 height 24
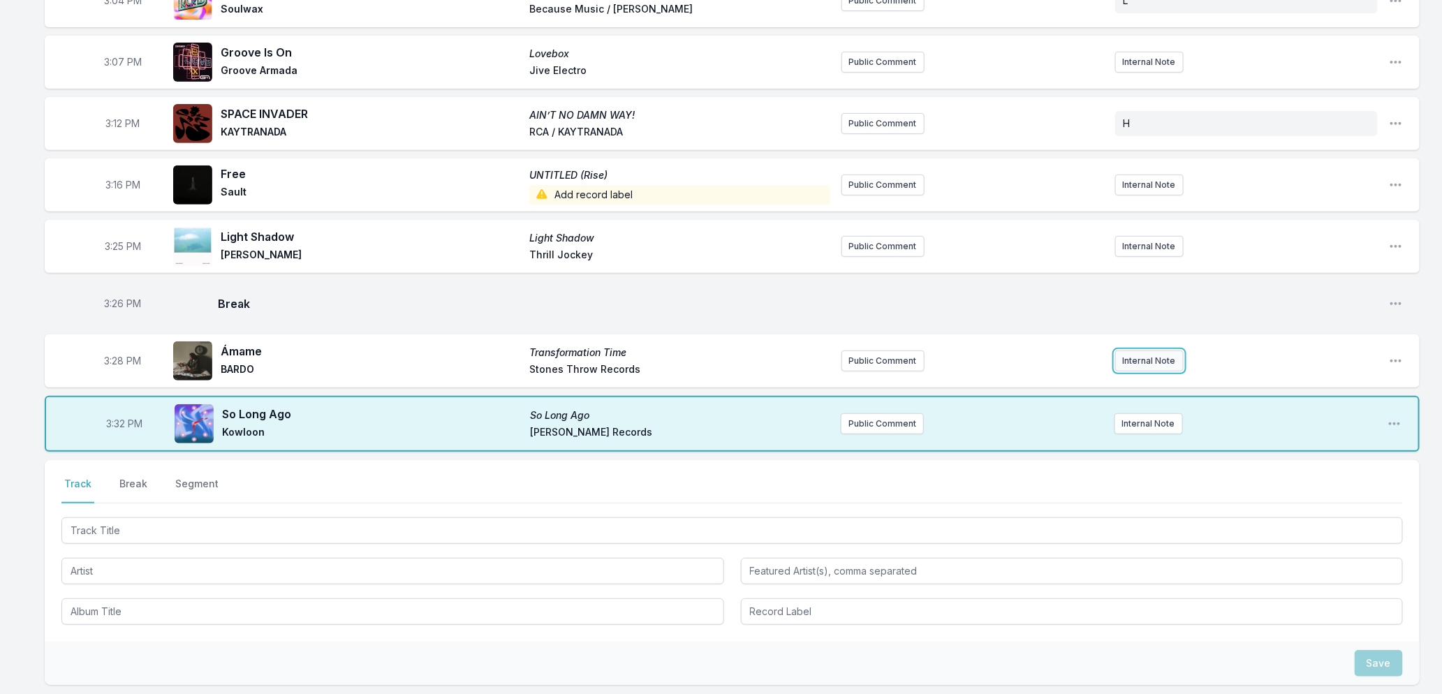
click at [1148, 356] on button "Internal Note" at bounding box center [1149, 361] width 68 height 21
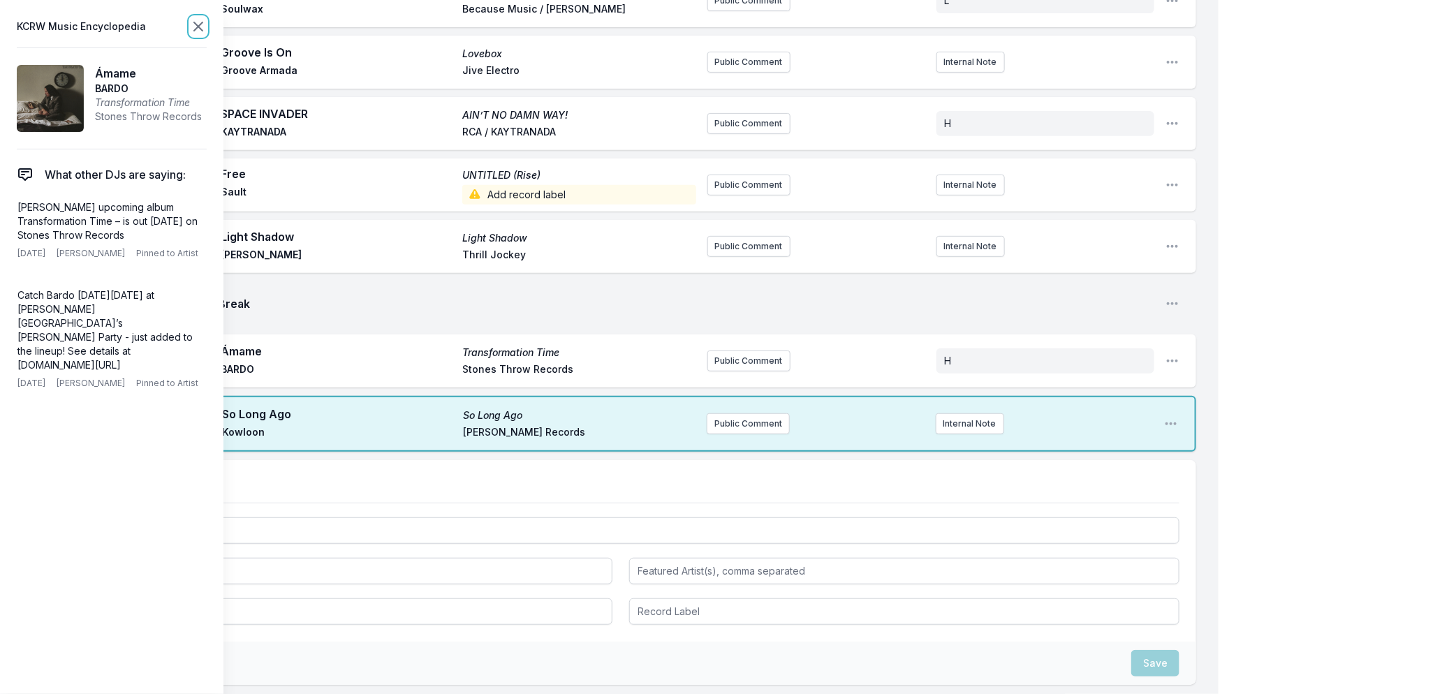
click at [196, 29] on icon at bounding box center [198, 26] width 8 height 8
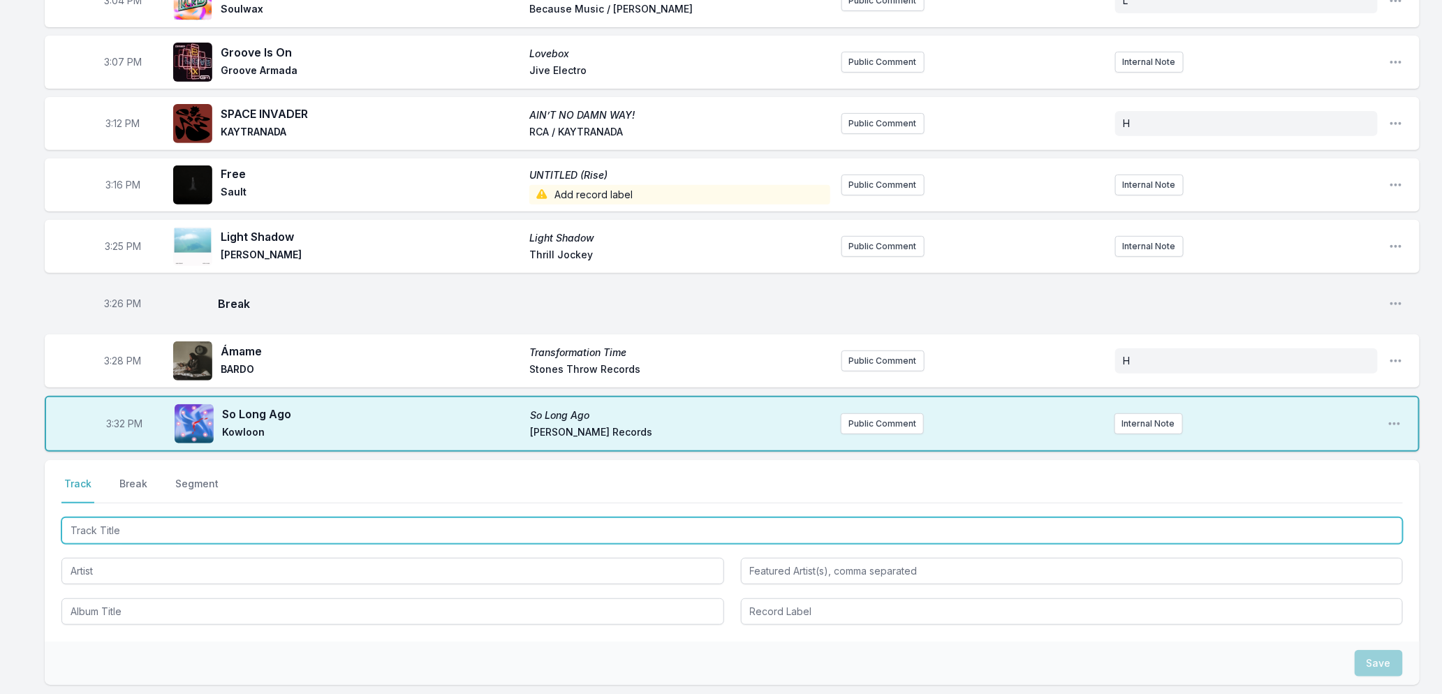
click at [161, 534] on input "Track Title" at bounding box center [732, 530] width 1342 height 27
type input "Expander"
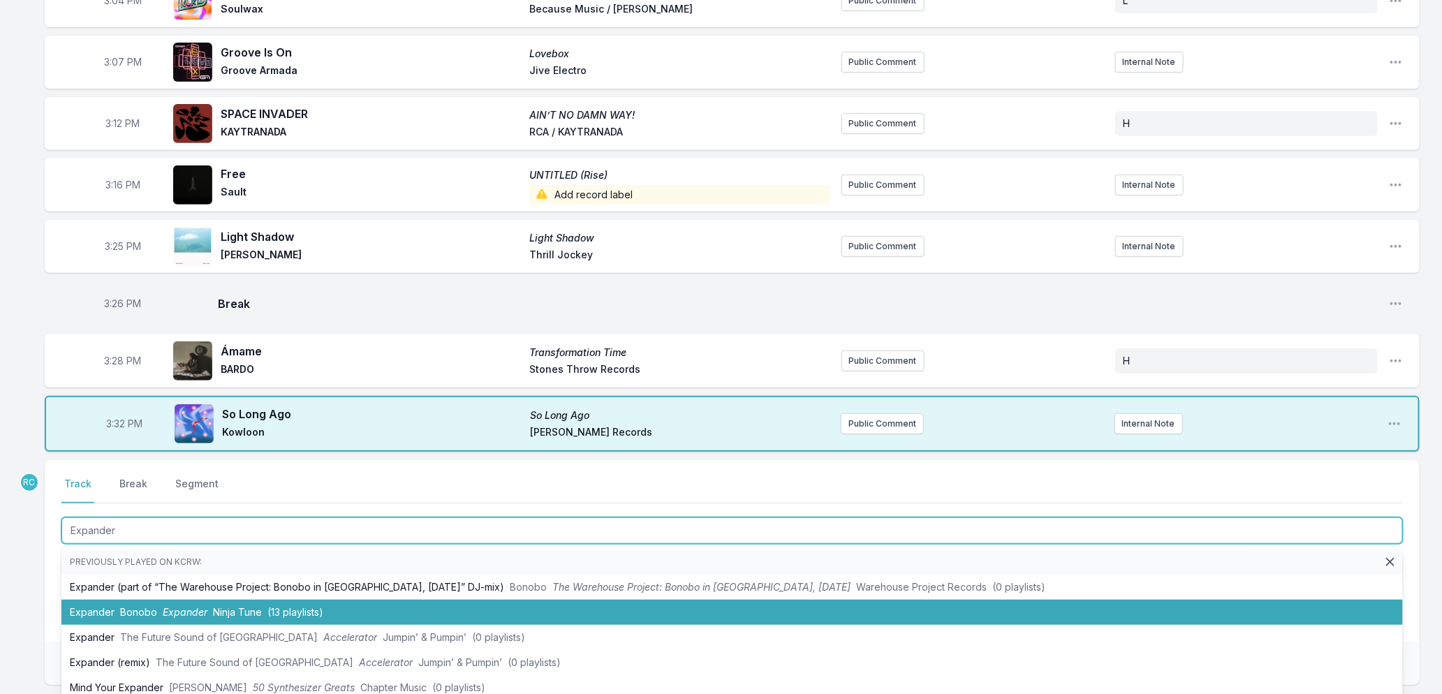
click at [180, 617] on li "Expander Bonobo Expander Ninja Tune (13 playlists)" at bounding box center [732, 612] width 1342 height 25
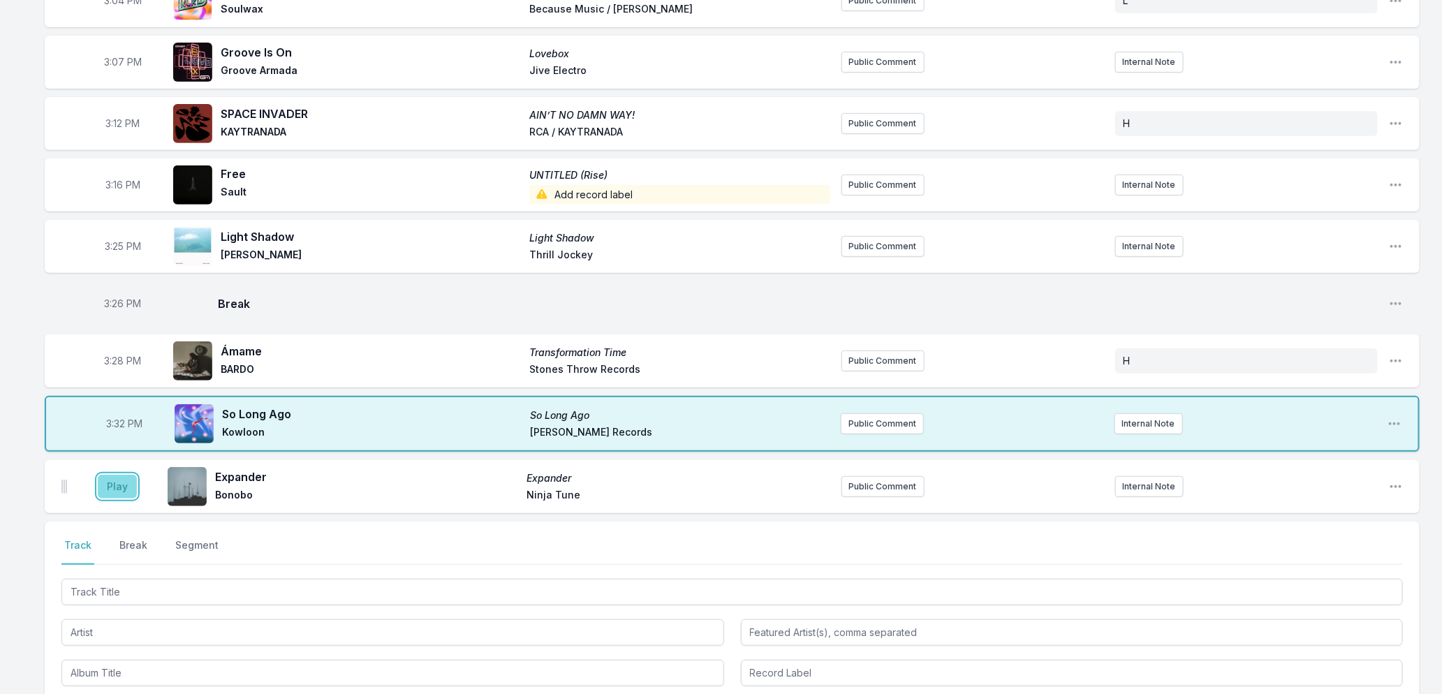
click at [124, 492] on button "Play" at bounding box center [117, 487] width 39 height 24
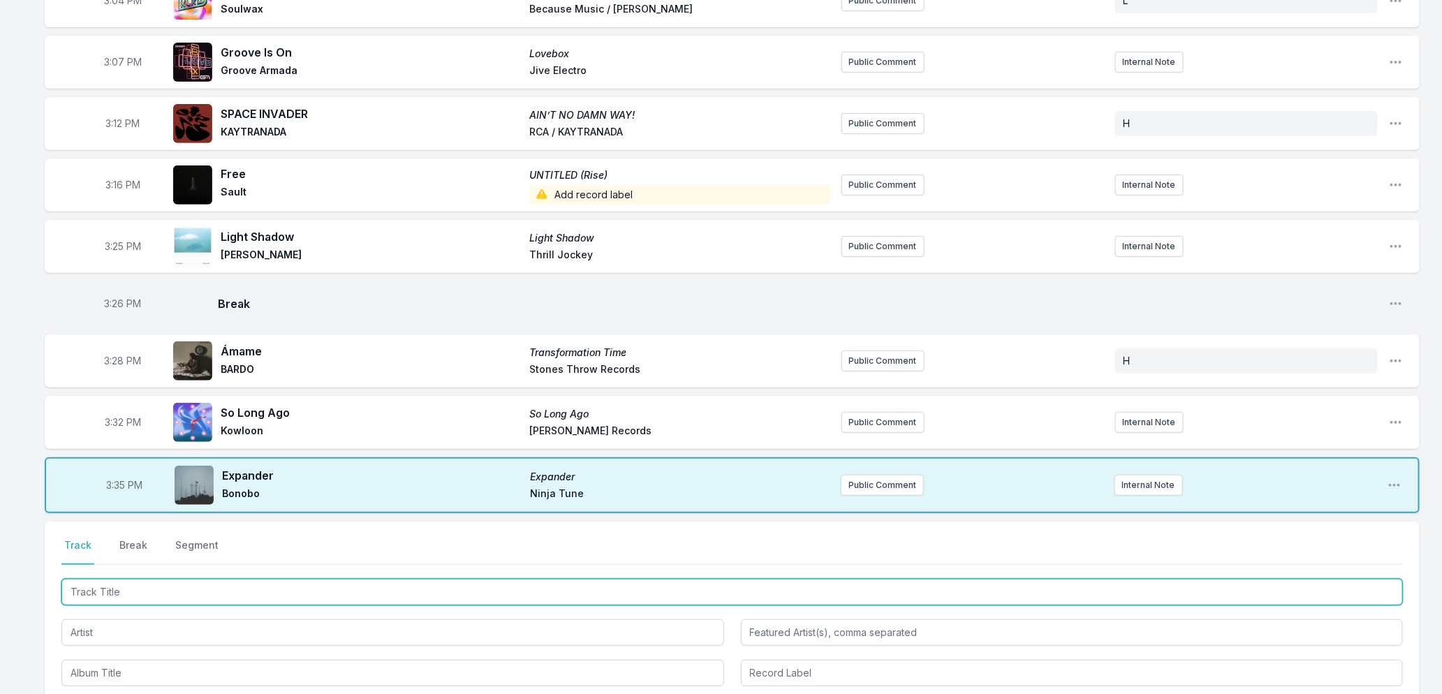
click at [216, 591] on input "Track Title" at bounding box center [732, 592] width 1342 height 27
type input "Lazy"
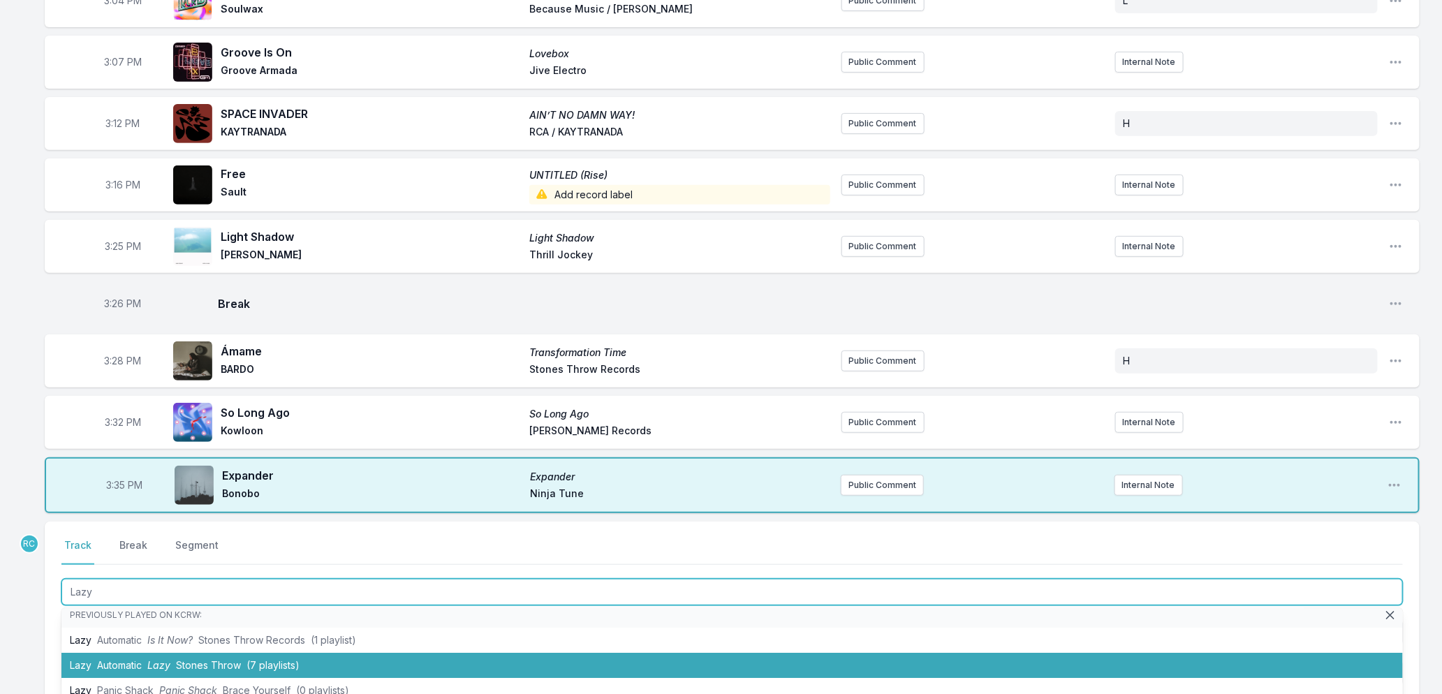
scroll to position [0, 0]
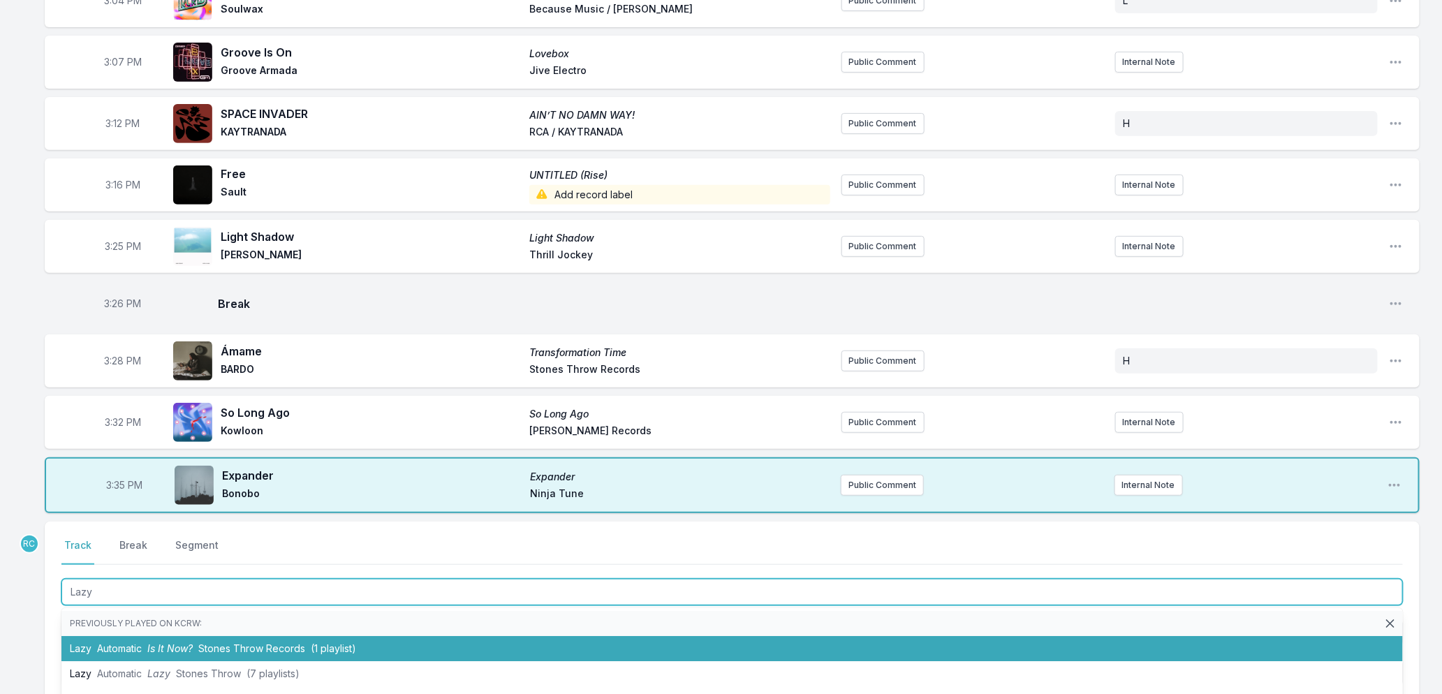
click at [95, 652] on li "Lazy Automatic Is It Now? Stones Throw Records (1 playlist)" at bounding box center [732, 648] width 1342 height 25
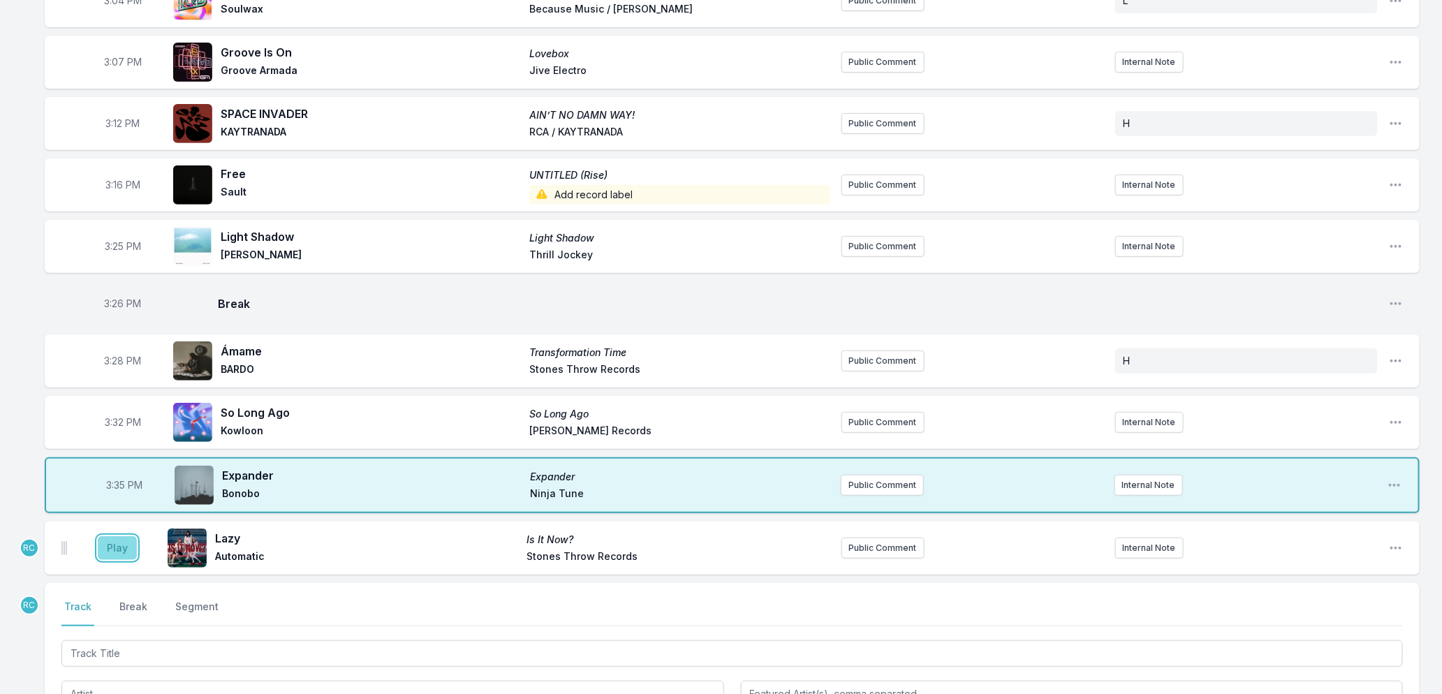
click at [120, 548] on button "Play" at bounding box center [117, 548] width 39 height 24
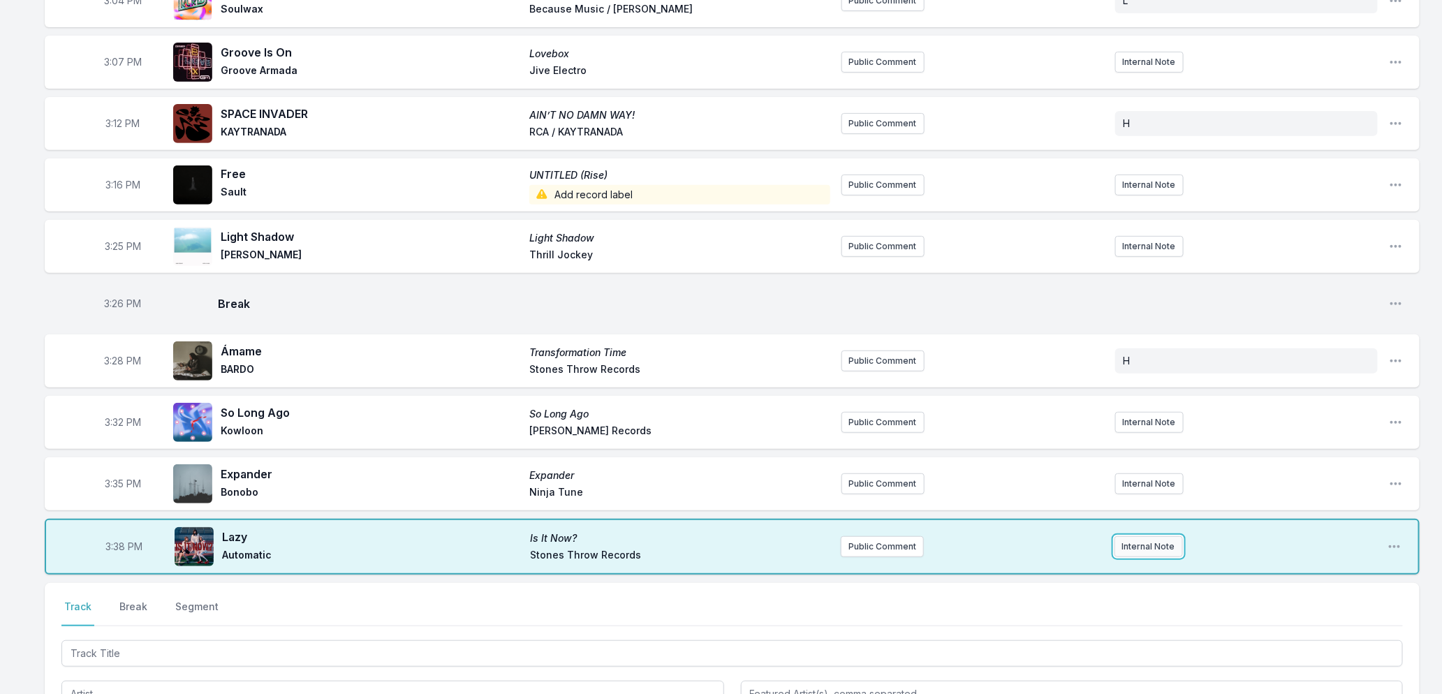
click at [1159, 545] on button "Internal Note" at bounding box center [1149, 546] width 68 height 21
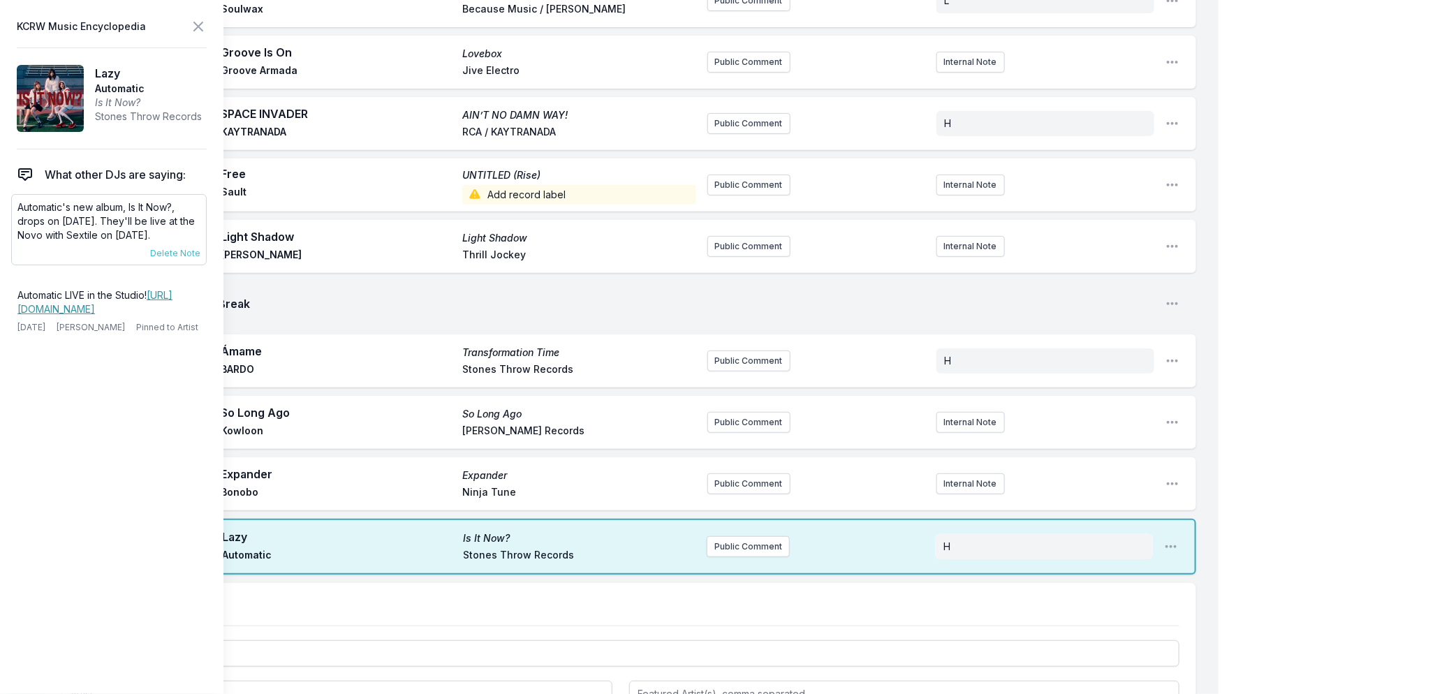
drag, startPoint x: 86, startPoint y: 248, endPoint x: 63, endPoint y: 244, distance: 23.3
click at [74, 242] on p "Automatic's new album, Is It Now?, drops on [DATE]. They'll be live at the Novo…" at bounding box center [108, 221] width 183 height 42
click at [47, 237] on p "Automatic's new album, Is It Now?, drops on [DATE]. They'll be live at the Novo…" at bounding box center [108, 221] width 183 height 42
drag, startPoint x: 86, startPoint y: 245, endPoint x: 21, endPoint y: 203, distance: 77.7
click at [21, 203] on p "Automatic's new album, Is It Now?, drops on [DATE]. They'll be live at the Novo…" at bounding box center [108, 221] width 183 height 42
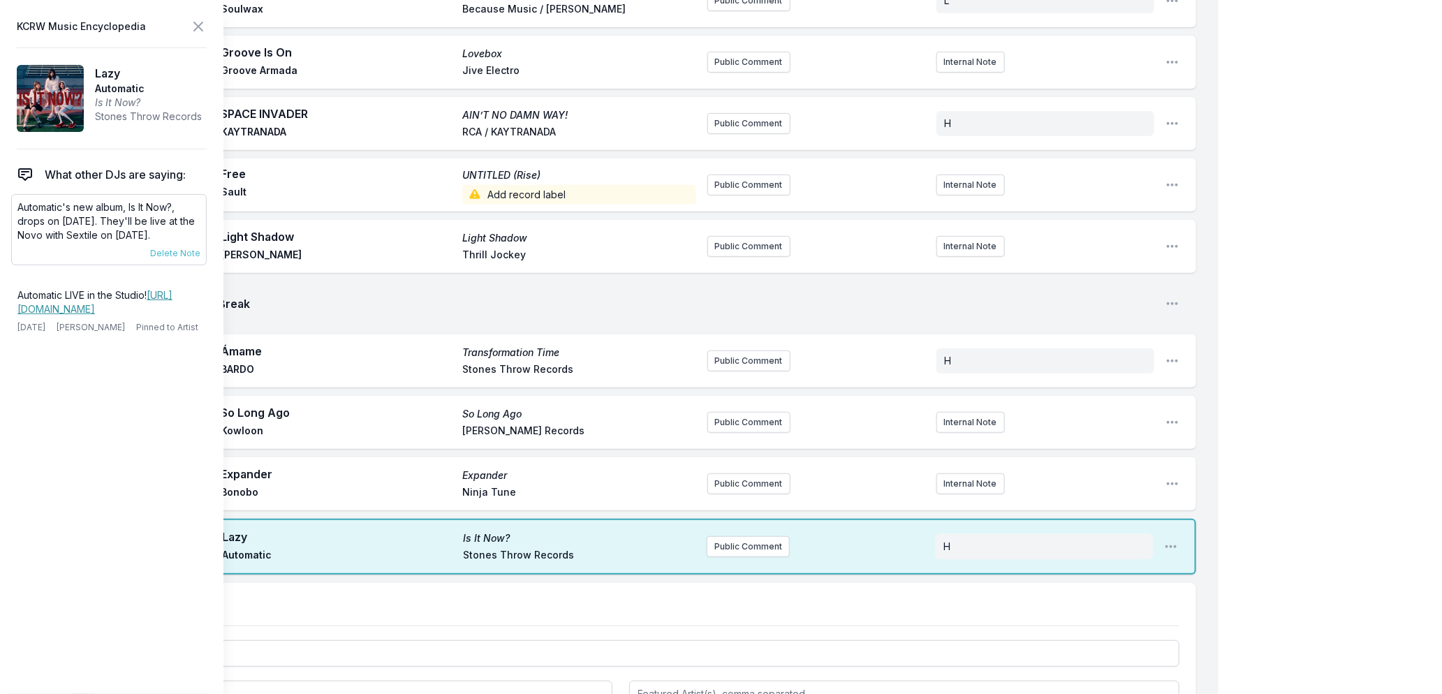
copy p "Automatic's new album, Is It Now?, drops on [DATE]. They'll be live at the Novo…"
click at [758, 538] on button "Public Comment" at bounding box center [748, 546] width 83 height 21
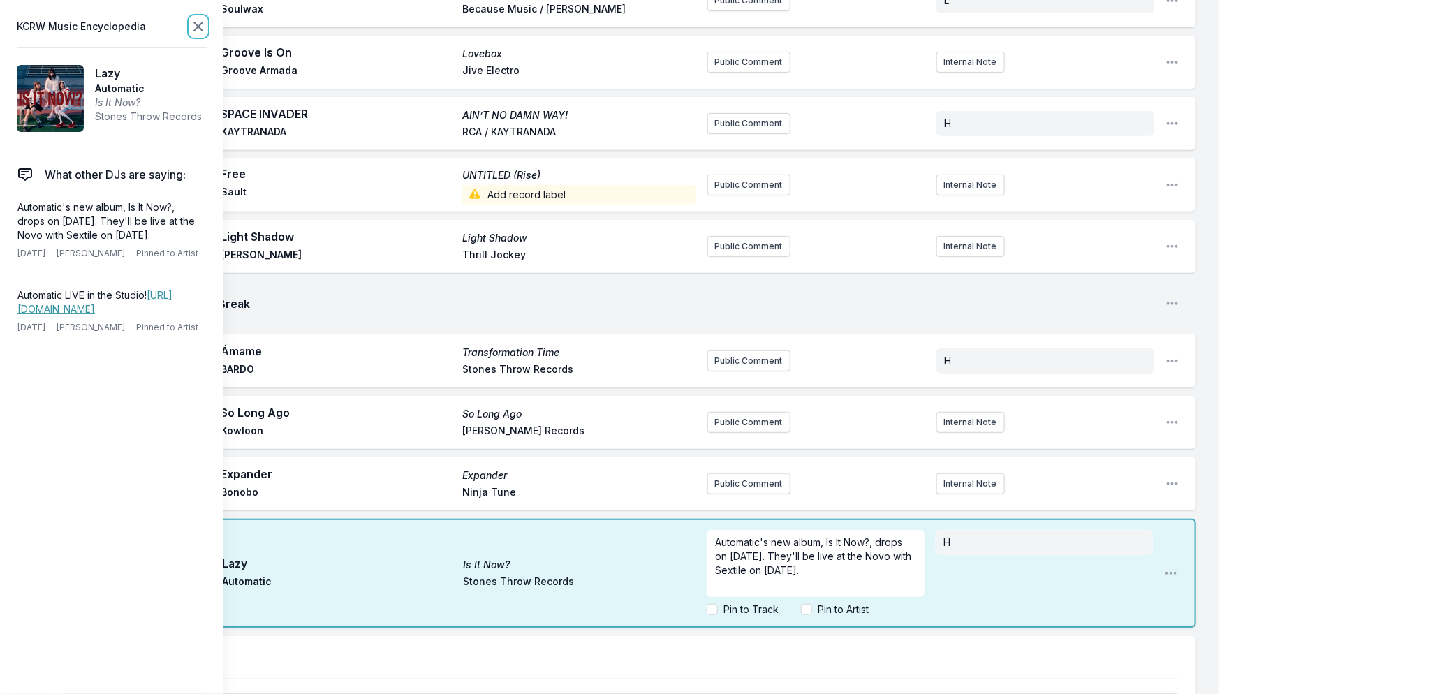
click at [194, 26] on icon at bounding box center [198, 26] width 17 height 17
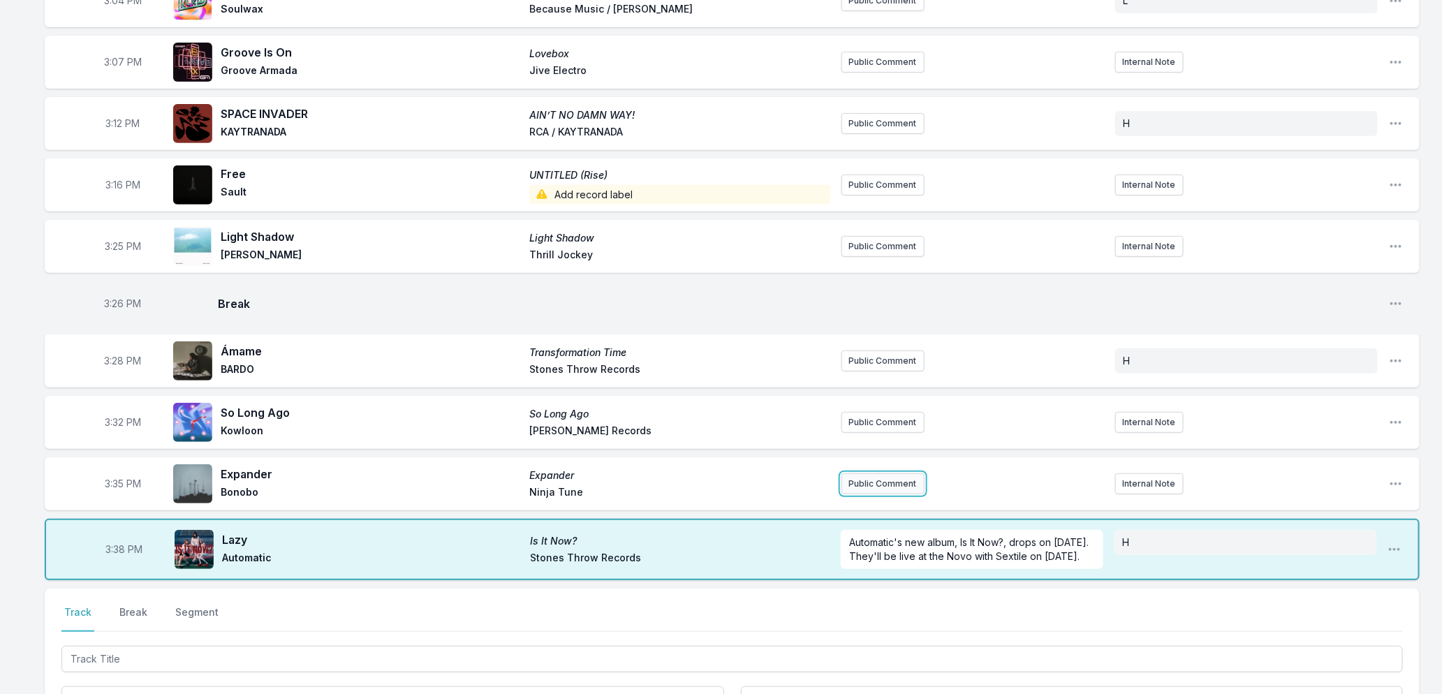
click at [859, 485] on button "Public Comment" at bounding box center [883, 483] width 83 height 21
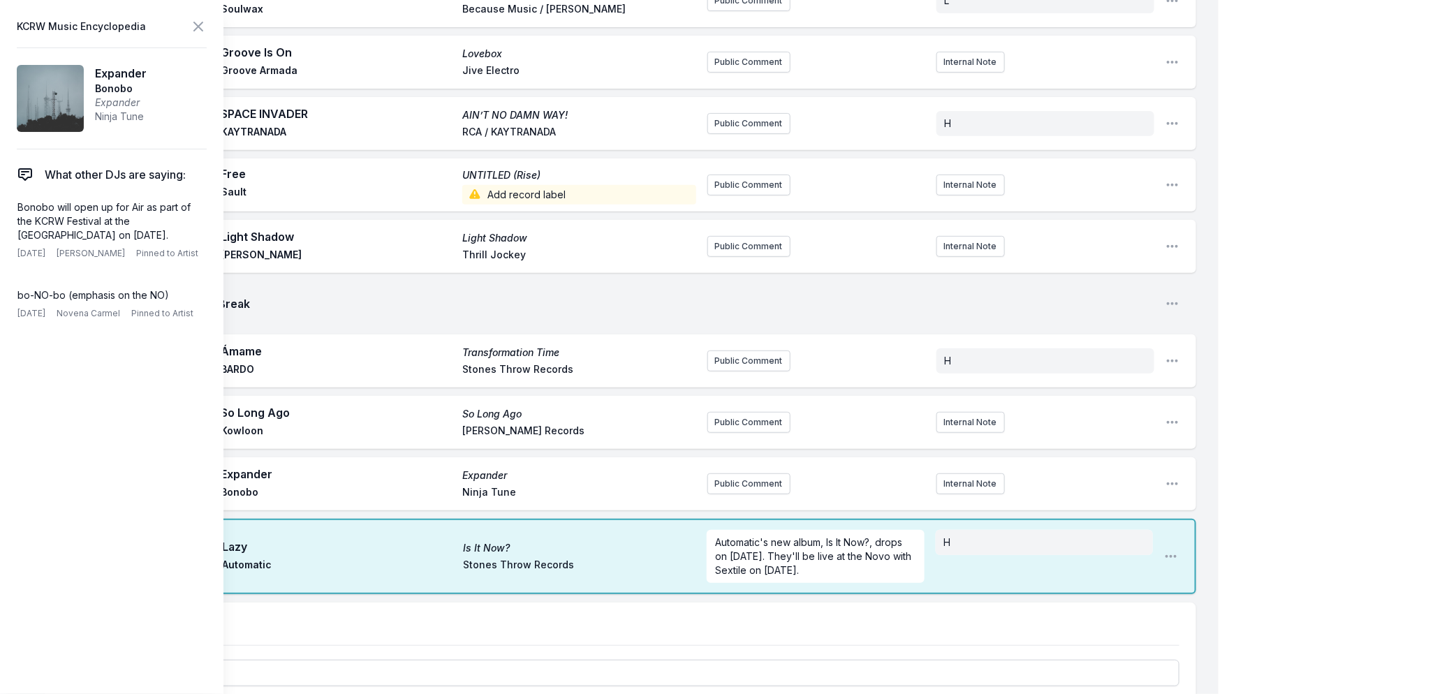
drag, startPoint x: 137, startPoint y: 235, endPoint x: 9, endPoint y: 207, distance: 130.8
click at [9, 207] on aside "KCRW Music Encyclopedia Expander Bonobo Expander Ninja Tune What other DJs are …" at bounding box center [111, 347] width 223 height 694
copy p "Bonobo will open up for Air as part of the KCRW Festival at the [GEOGRAPHIC_DAT…"
click at [749, 476] on button "Public Comment" at bounding box center [748, 483] width 83 height 21
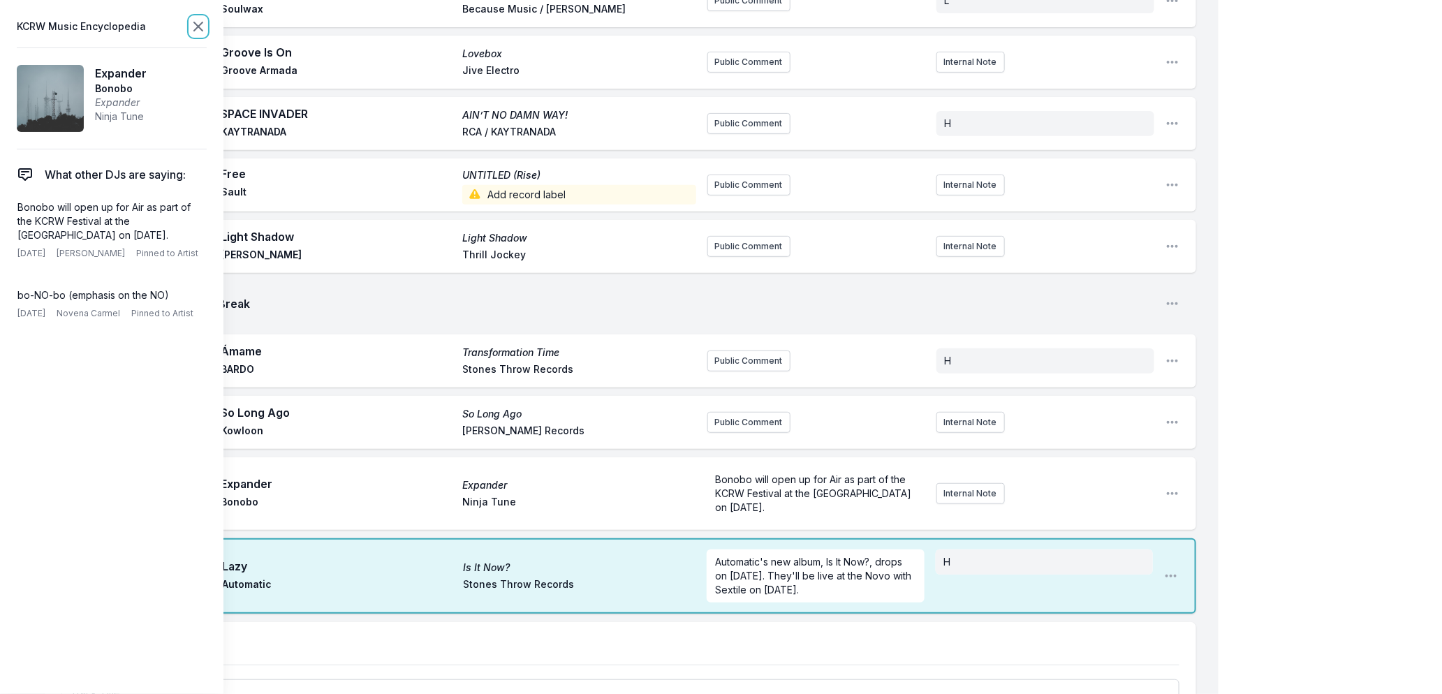
click at [196, 26] on icon at bounding box center [198, 26] width 17 height 17
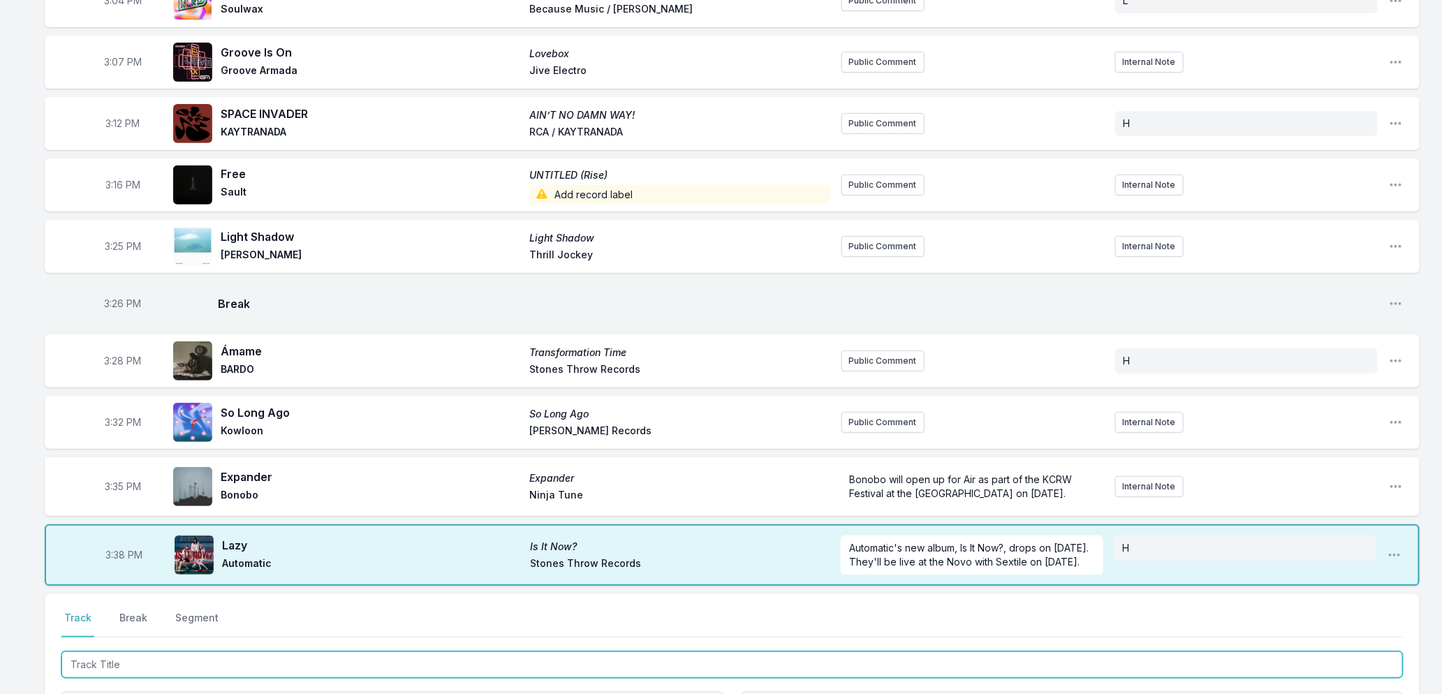
click at [216, 666] on input "Track Title" at bounding box center [732, 665] width 1342 height 27
type input "[PERSON_NAME]'s House"
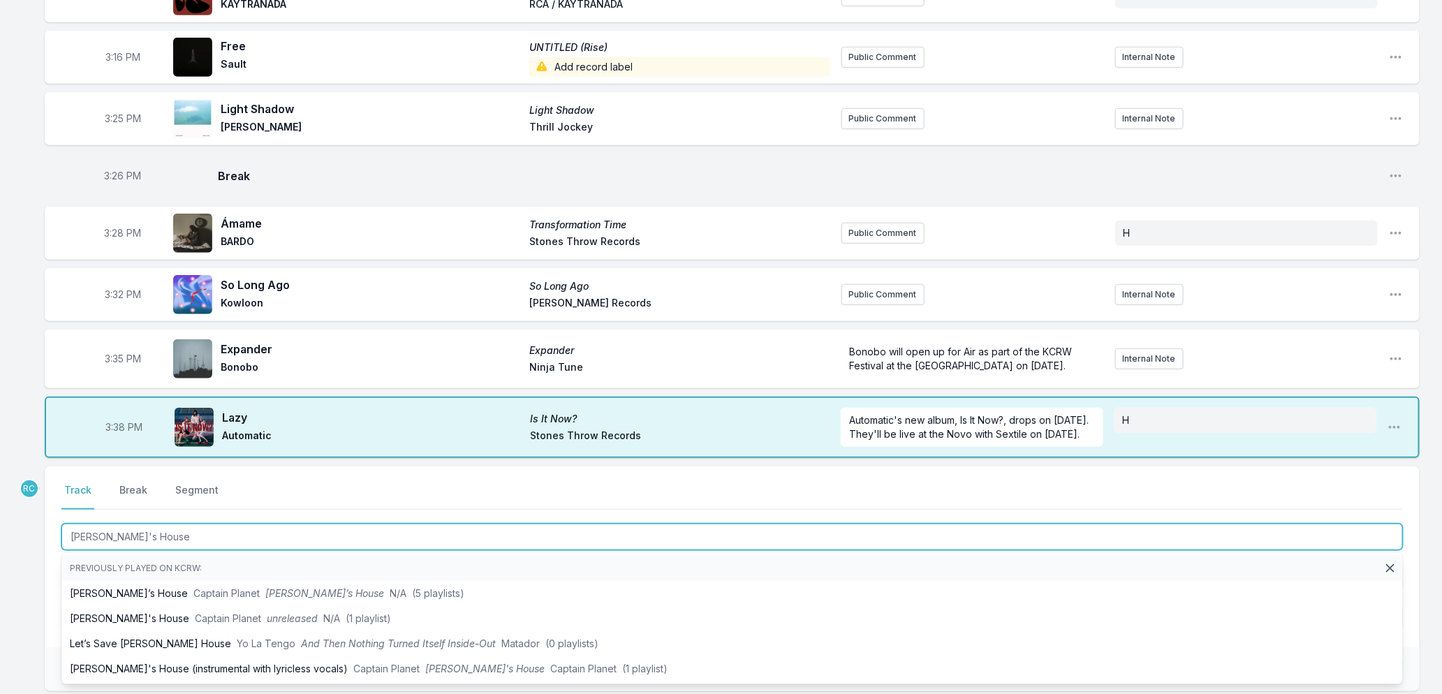
scroll to position [478, 0]
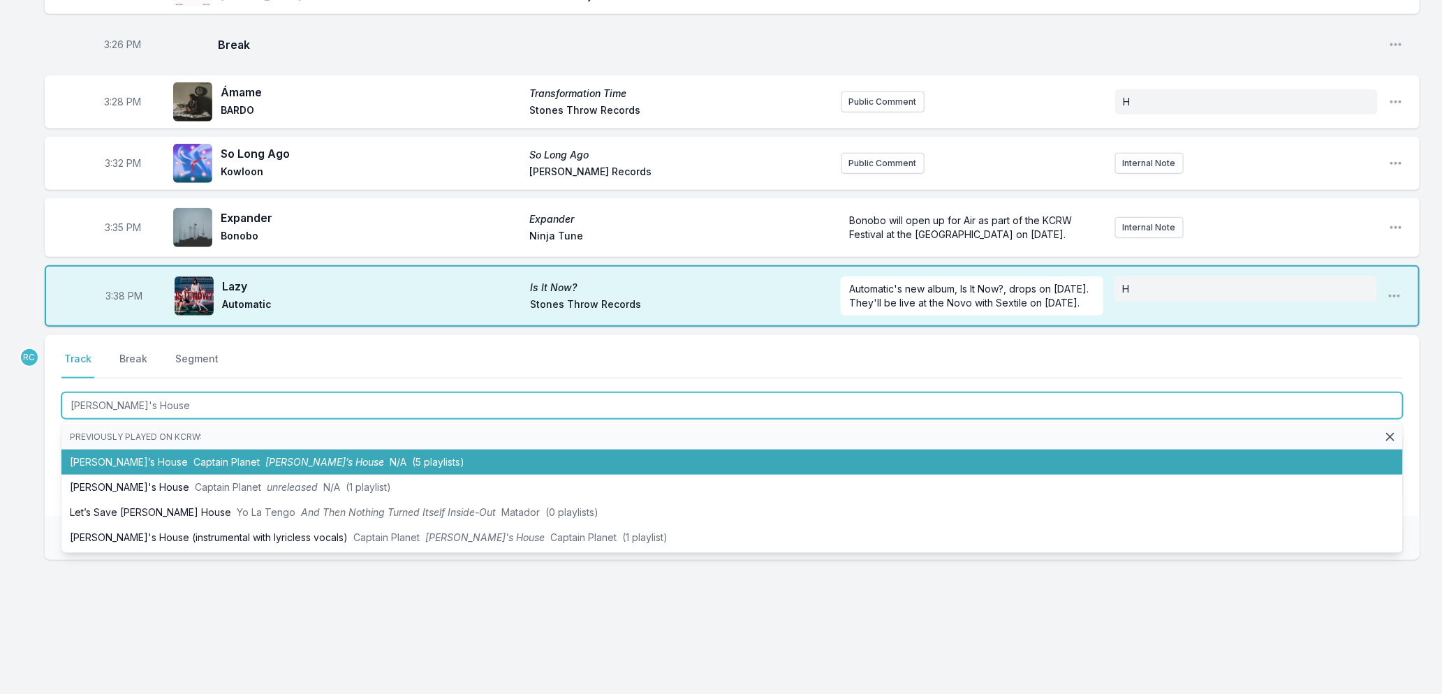
click at [193, 458] on span "Captain Planet" at bounding box center [226, 462] width 66 height 12
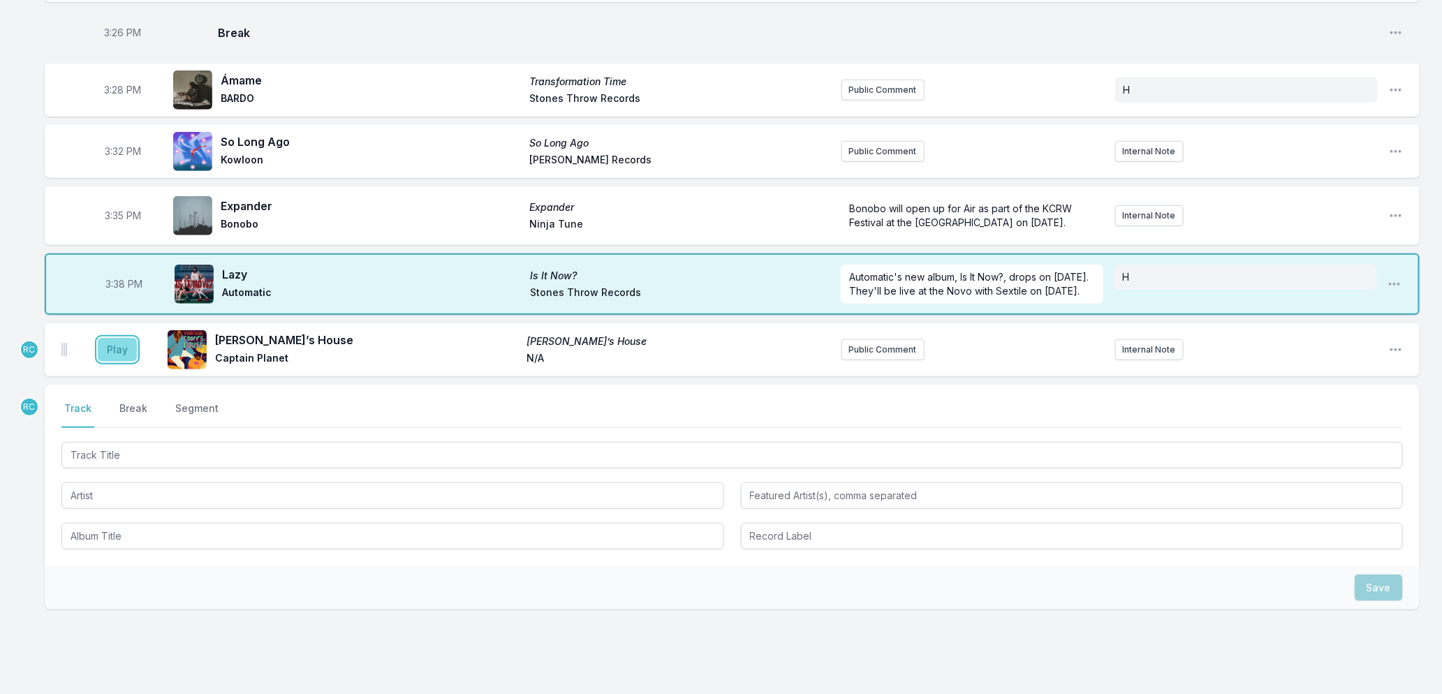
click at [109, 362] on button "Play" at bounding box center [117, 350] width 39 height 24
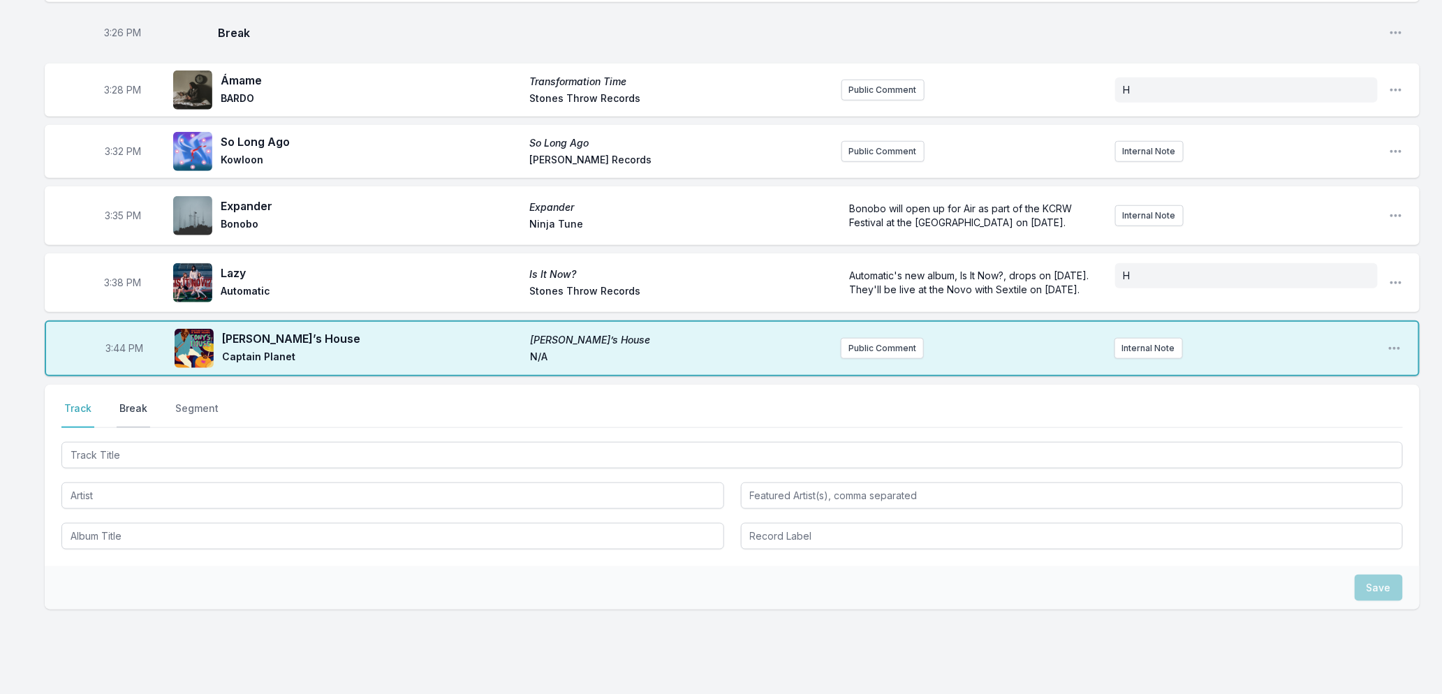
click at [137, 419] on button "Break" at bounding box center [134, 415] width 34 height 27
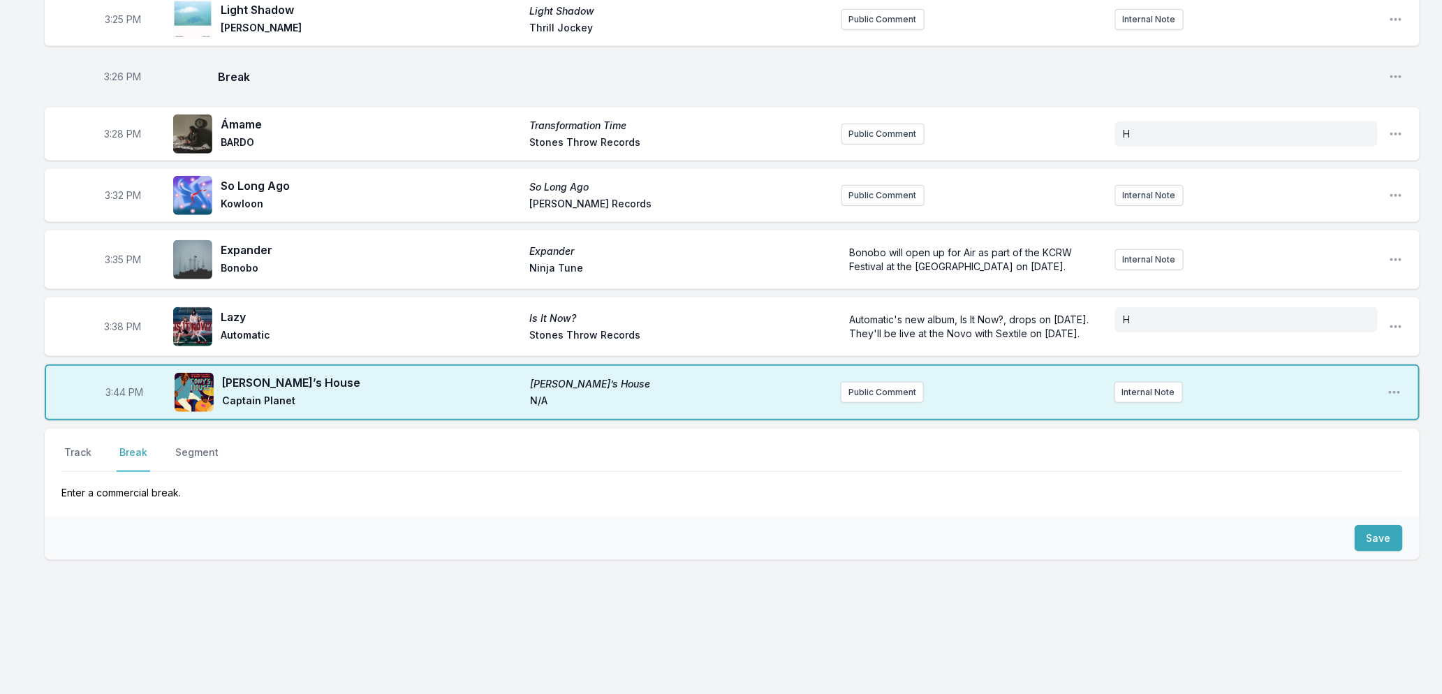
scroll to position [446, 0]
click at [1388, 540] on button "Save" at bounding box center [1379, 538] width 48 height 27
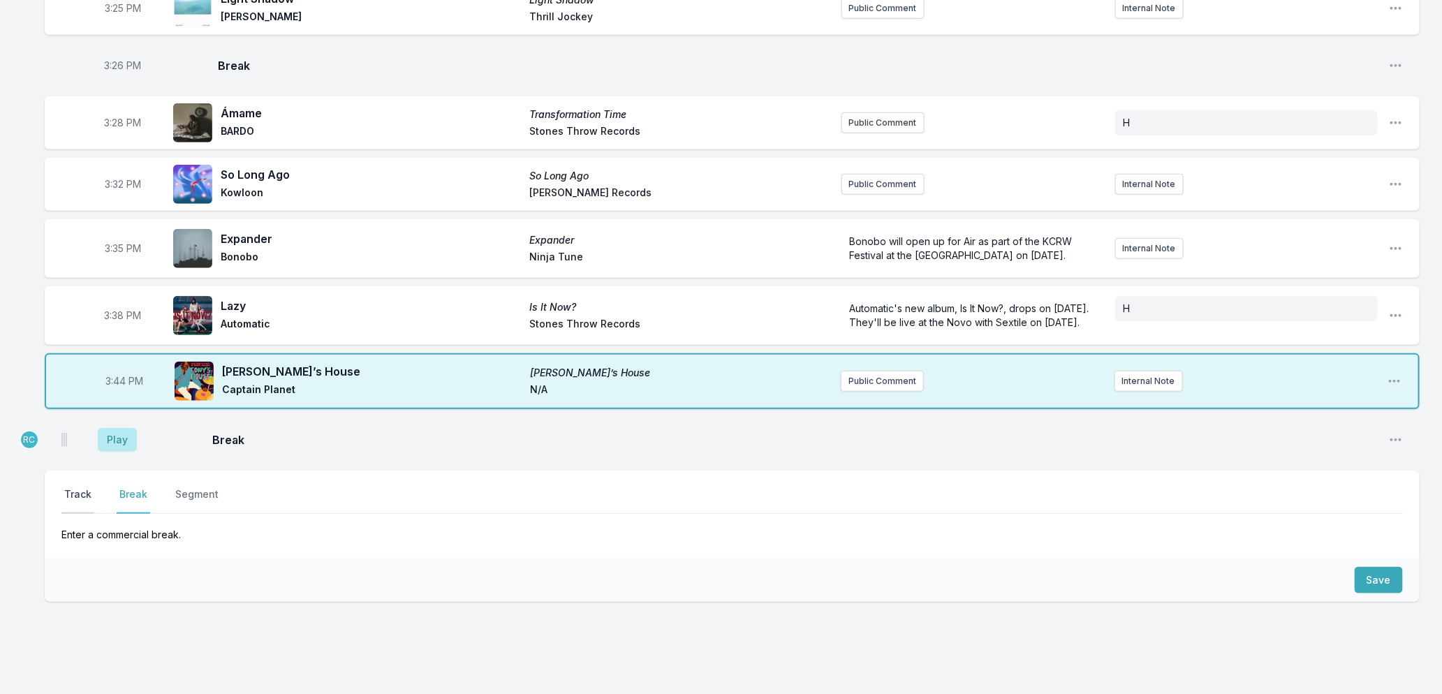
click at [80, 506] on button "Track" at bounding box center [77, 500] width 33 height 27
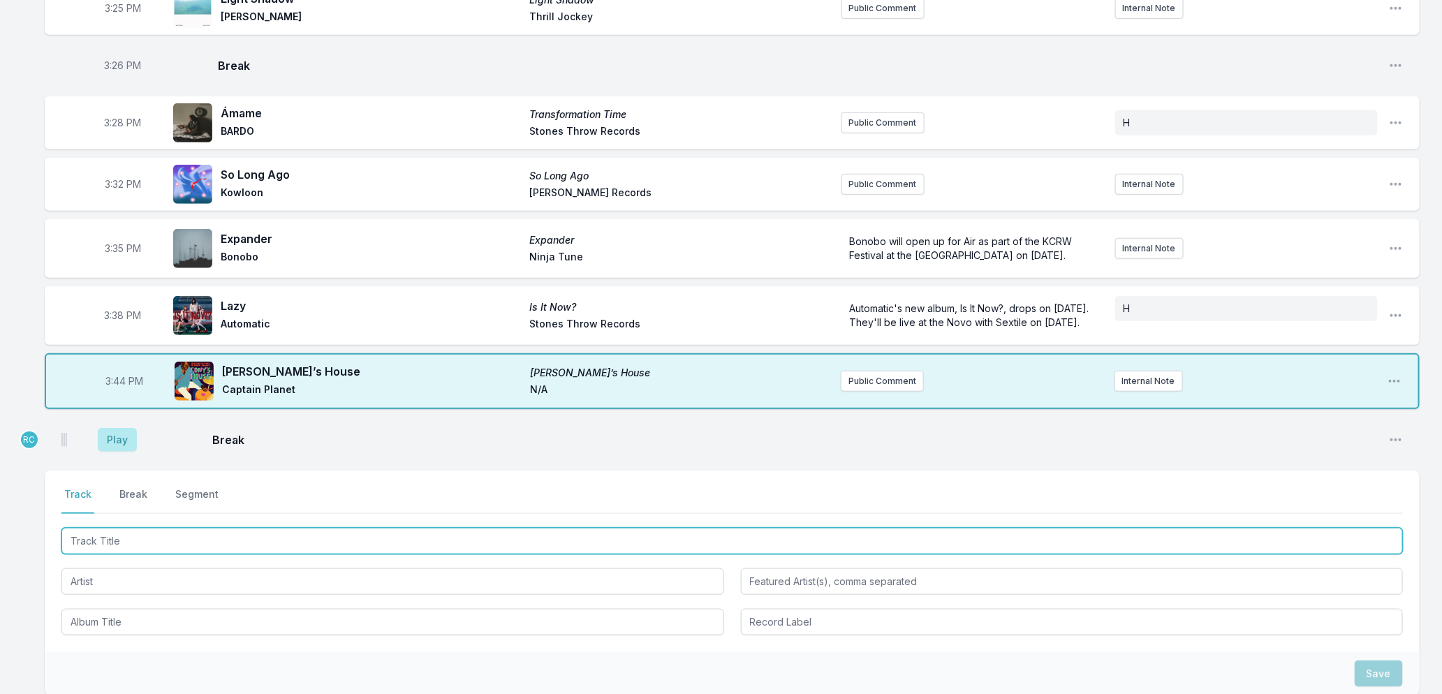
click at [91, 553] on input "Track Title" at bounding box center [732, 541] width 1342 height 27
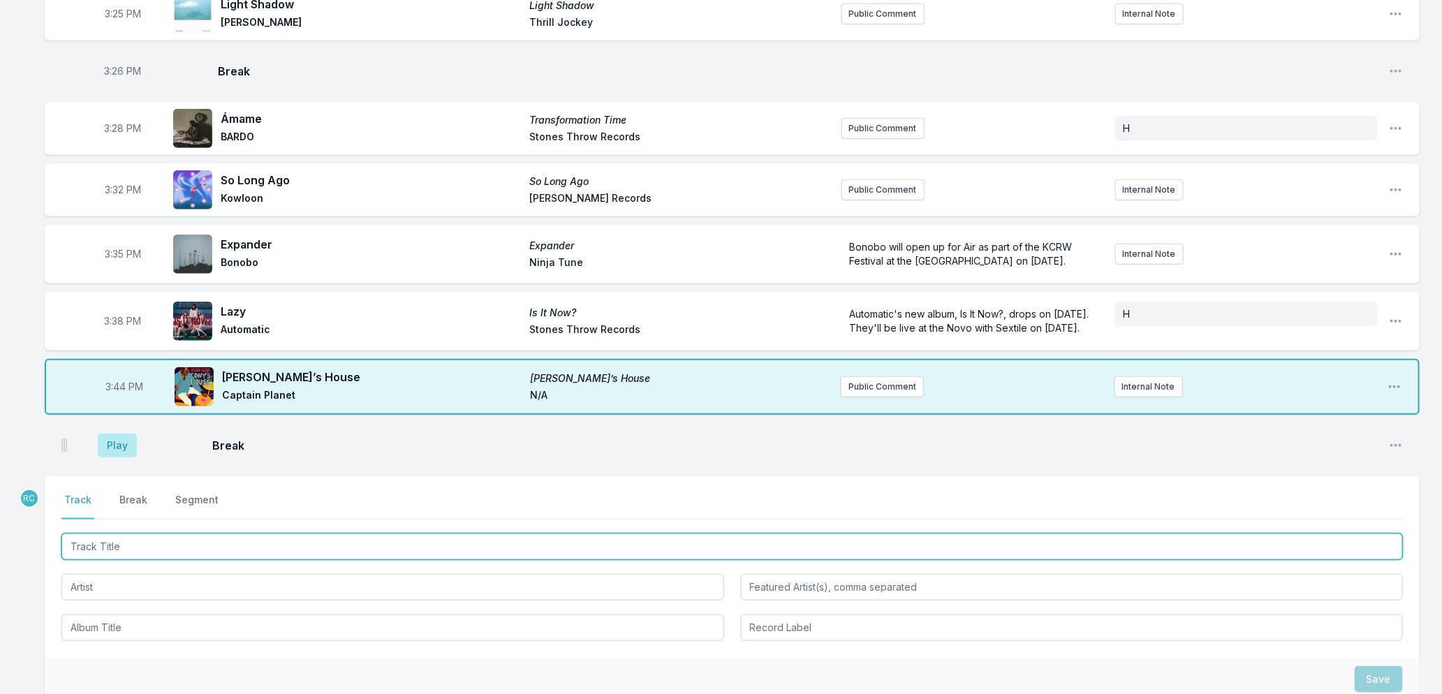
scroll to position [543, 0]
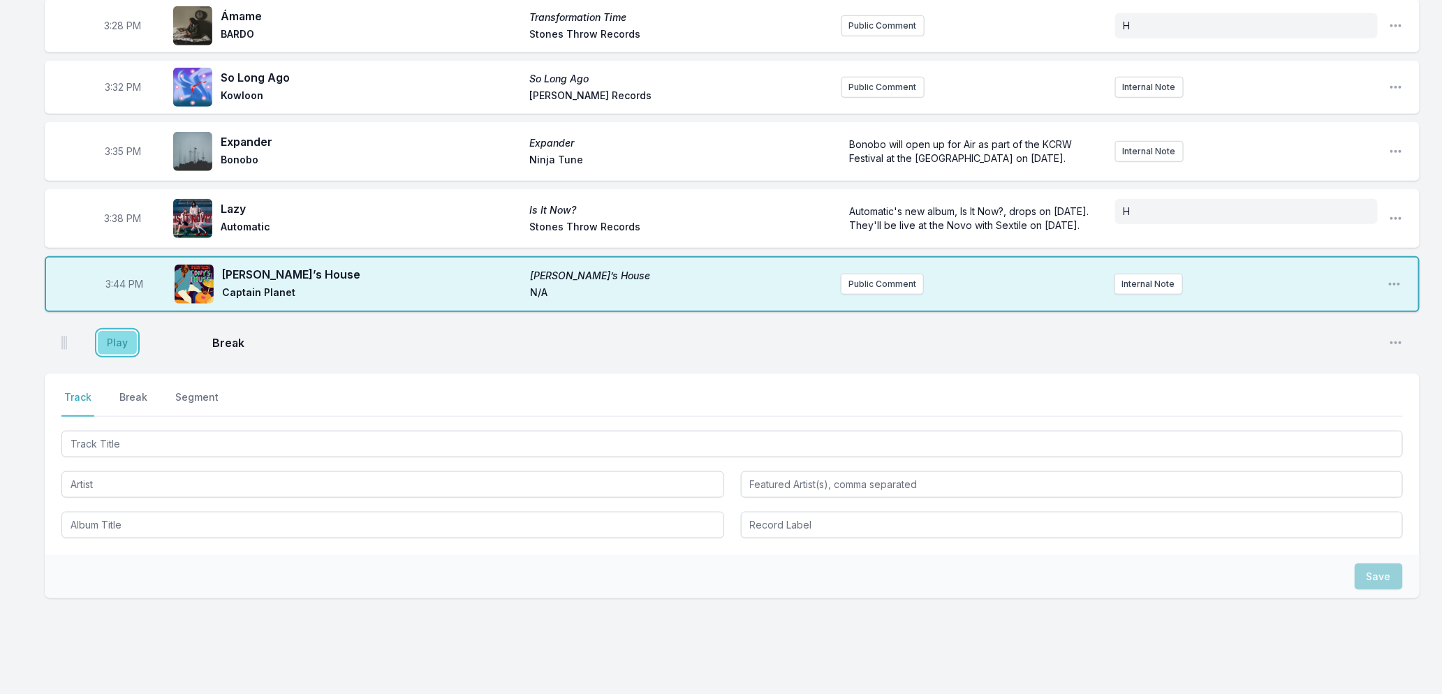
click at [119, 355] on button "Play" at bounding box center [117, 343] width 39 height 24
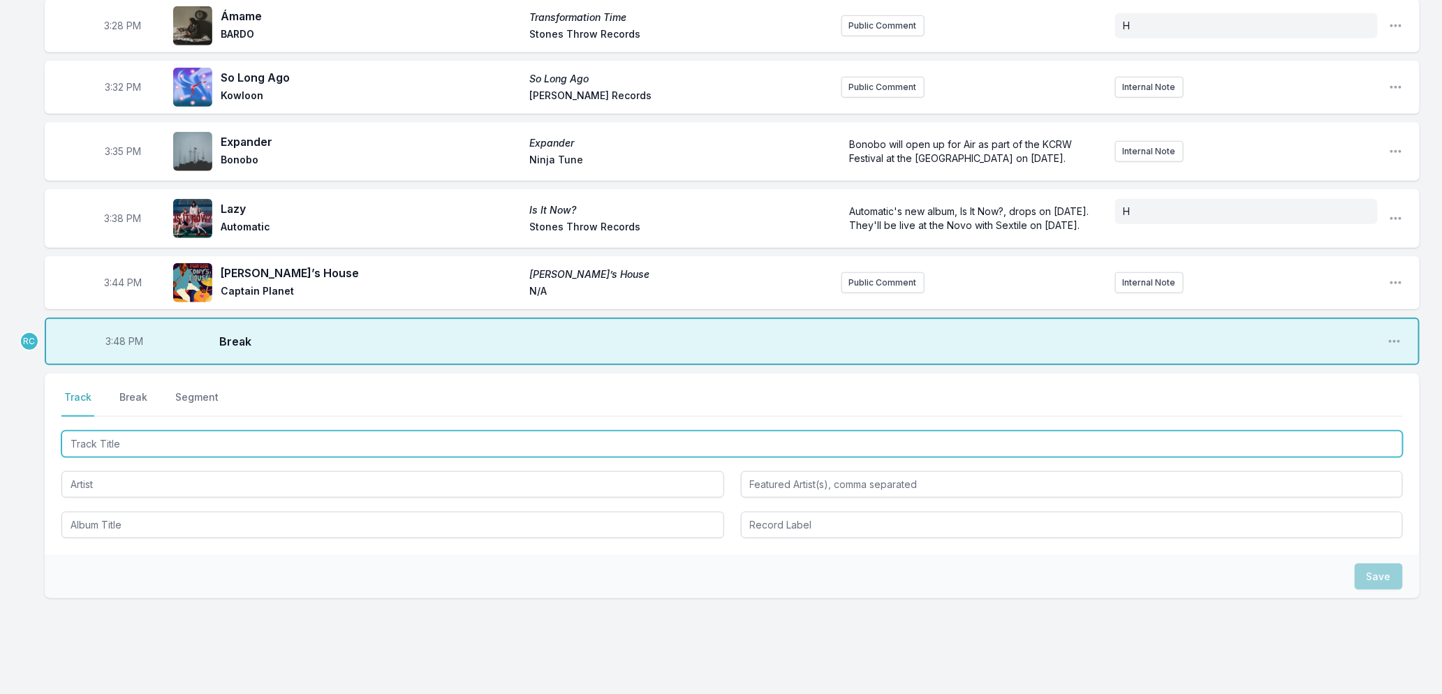
click at [212, 457] on input "Track Title" at bounding box center [732, 444] width 1342 height 27
type input "Mountain"
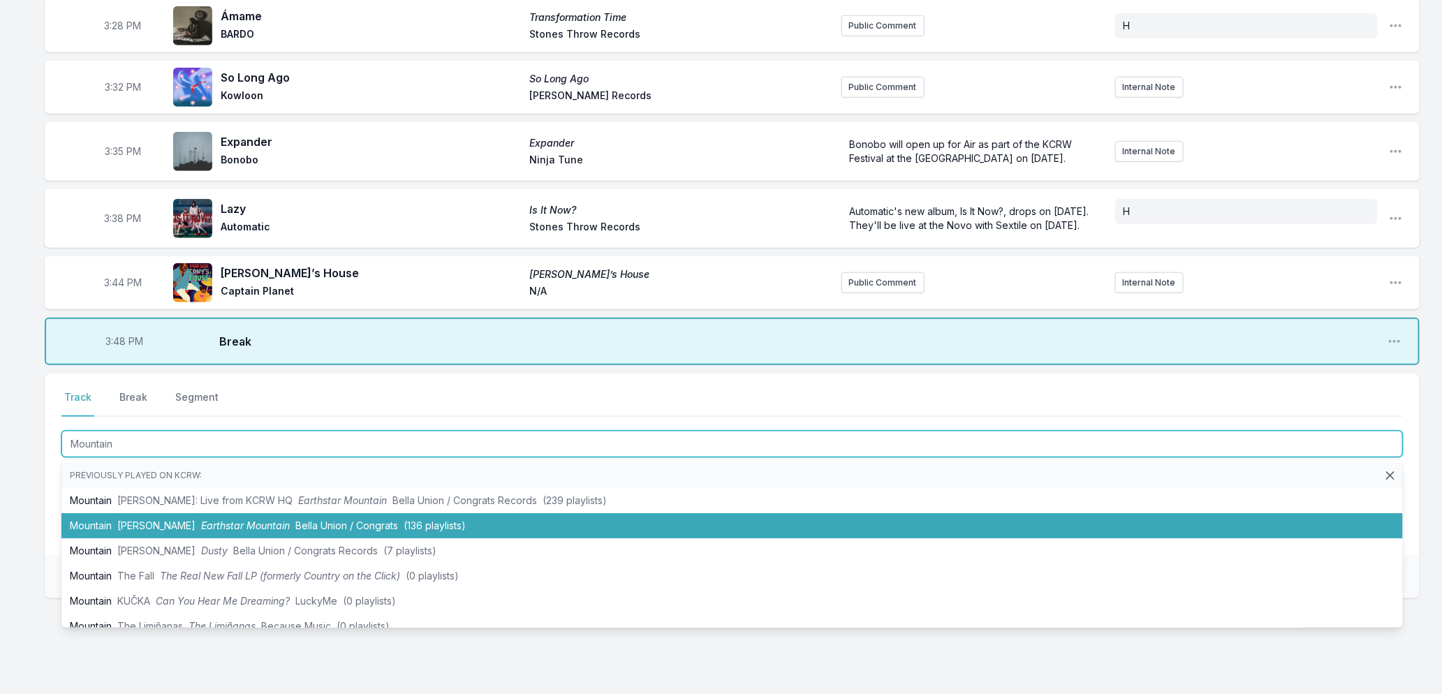
click at [182, 531] on span "[PERSON_NAME]" at bounding box center [156, 526] width 78 height 12
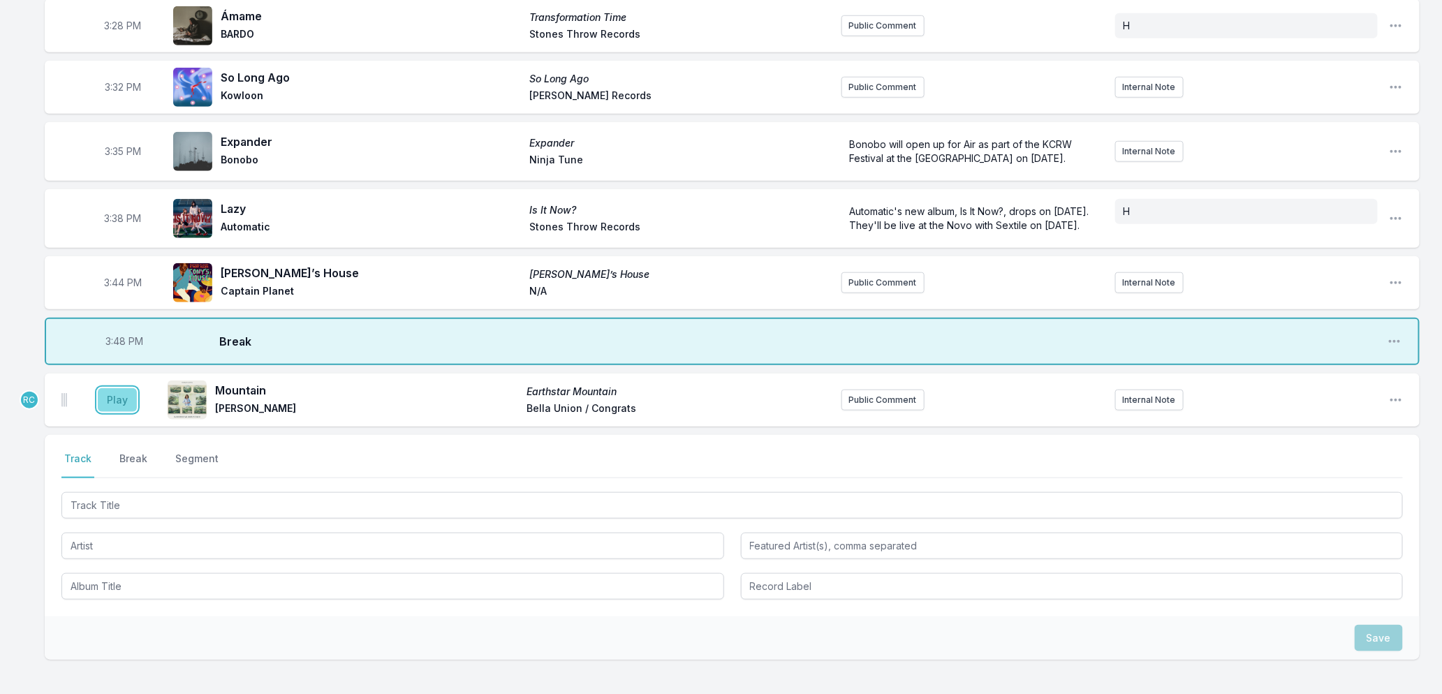
click at [107, 412] on button "Play" at bounding box center [117, 400] width 39 height 24
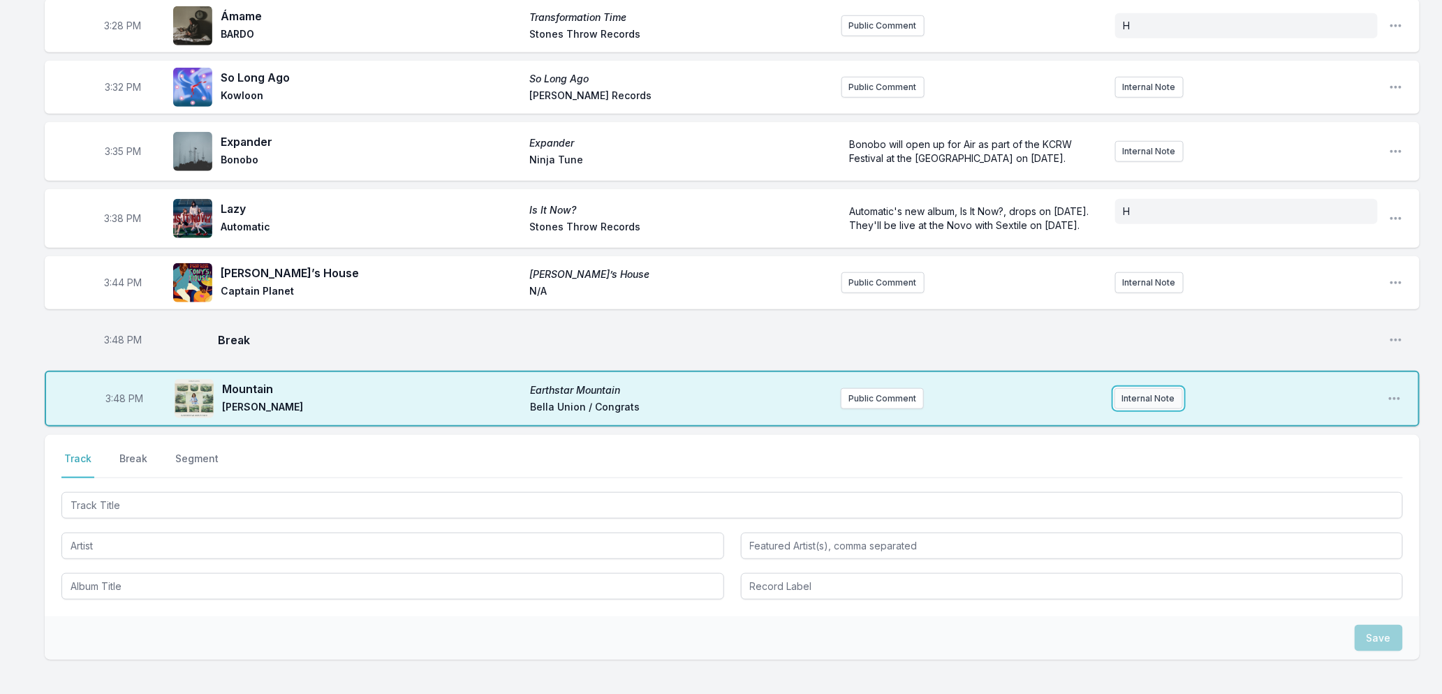
click at [1129, 409] on button "Internal Note" at bounding box center [1149, 398] width 68 height 21
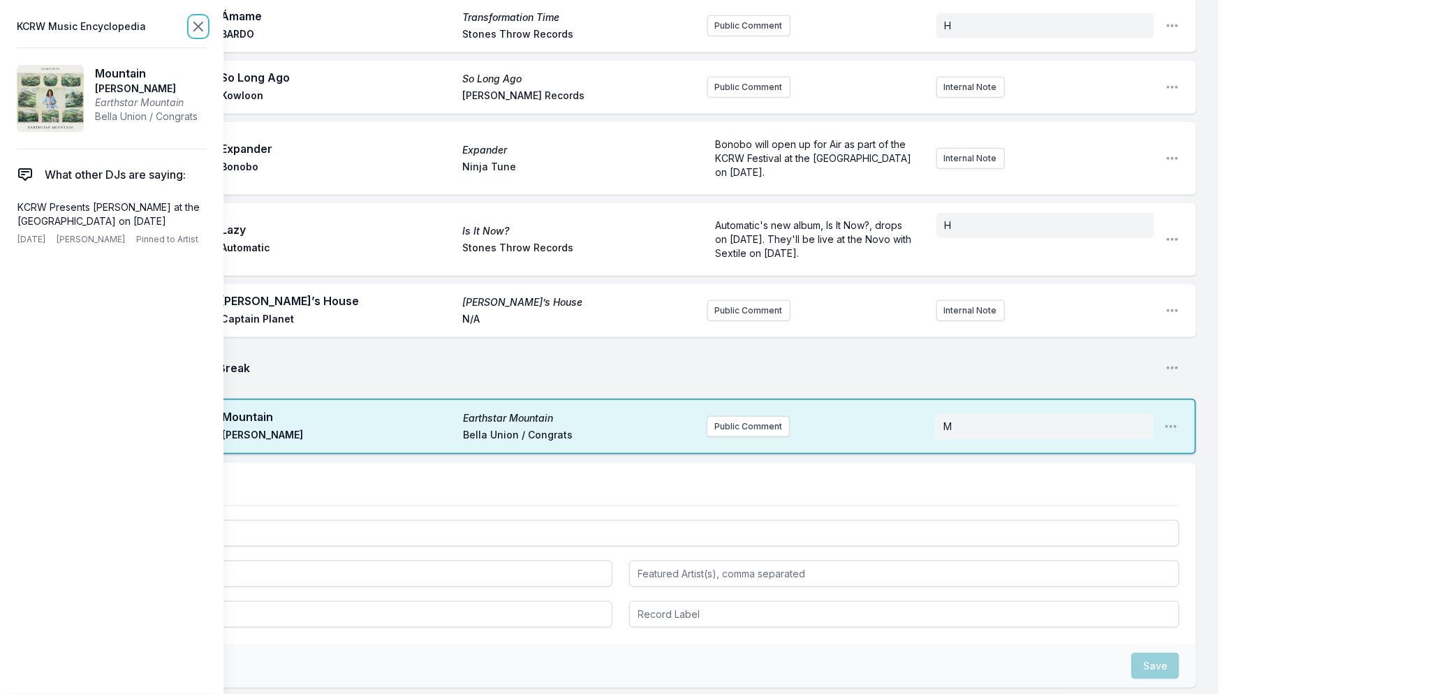
click at [196, 22] on icon at bounding box center [198, 26] width 17 height 17
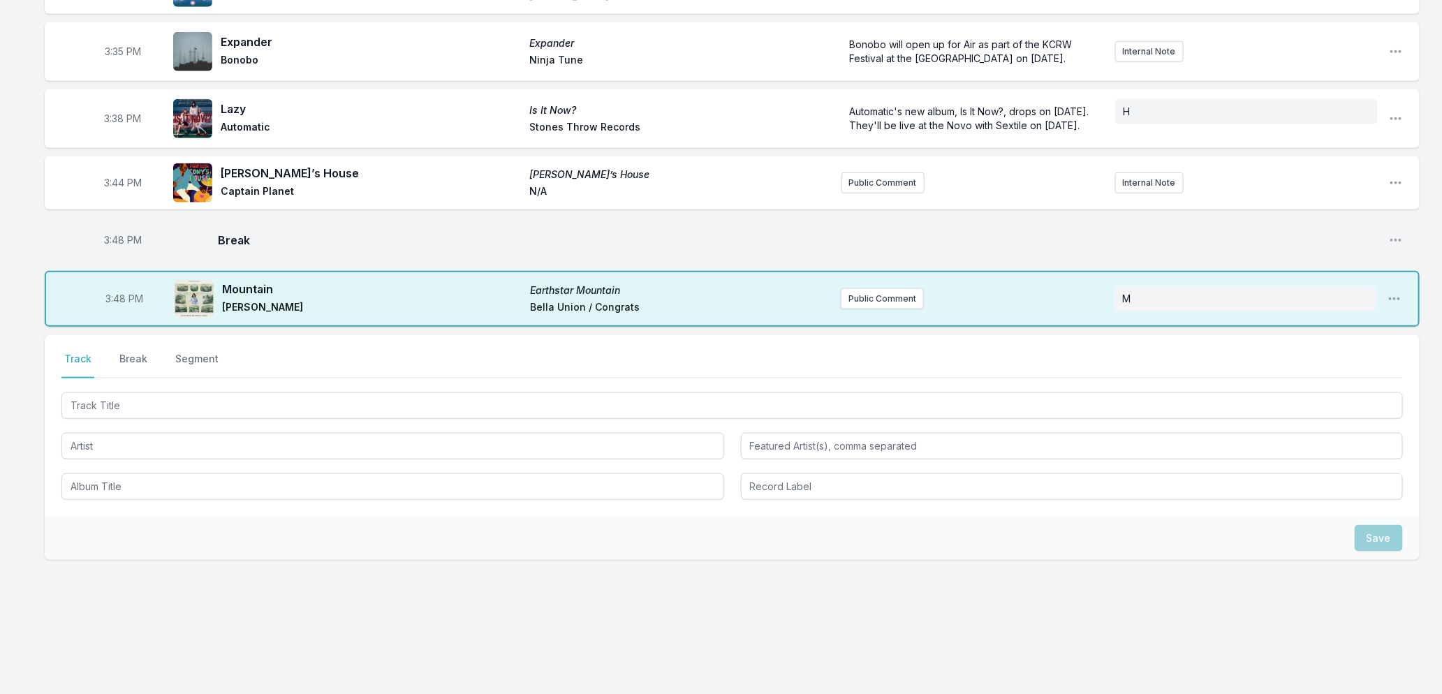
scroll to position [654, 0]
click at [884, 294] on button "Public Comment" at bounding box center [882, 298] width 83 height 21
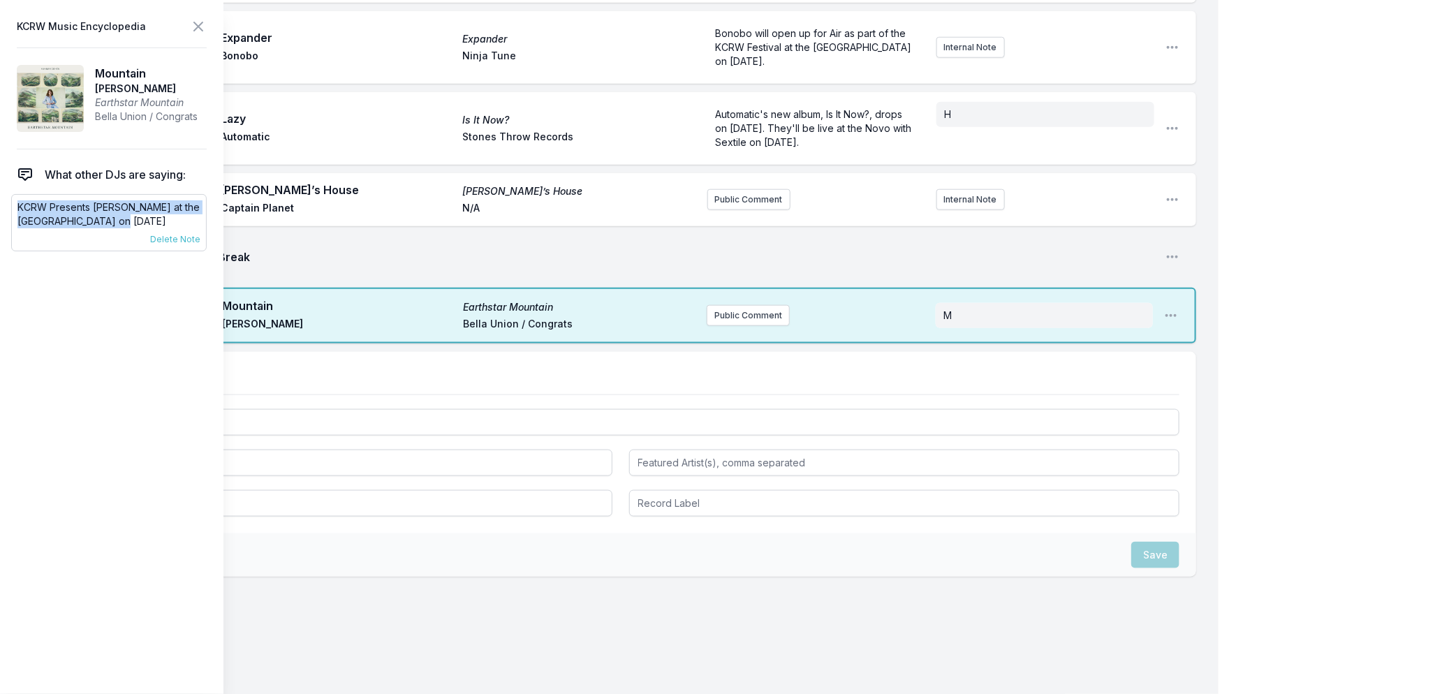
drag, startPoint x: 133, startPoint y: 223, endPoint x: 19, endPoint y: 210, distance: 115.3
click at [19, 210] on p "KCRW Presents [PERSON_NAME] at the [GEOGRAPHIC_DATA] on [DATE]" at bounding box center [108, 214] width 183 height 28
copy p "KCRW Presents [PERSON_NAME] at the [GEOGRAPHIC_DATA] on [DATE]"
click at [756, 318] on button "Public Comment" at bounding box center [748, 315] width 83 height 21
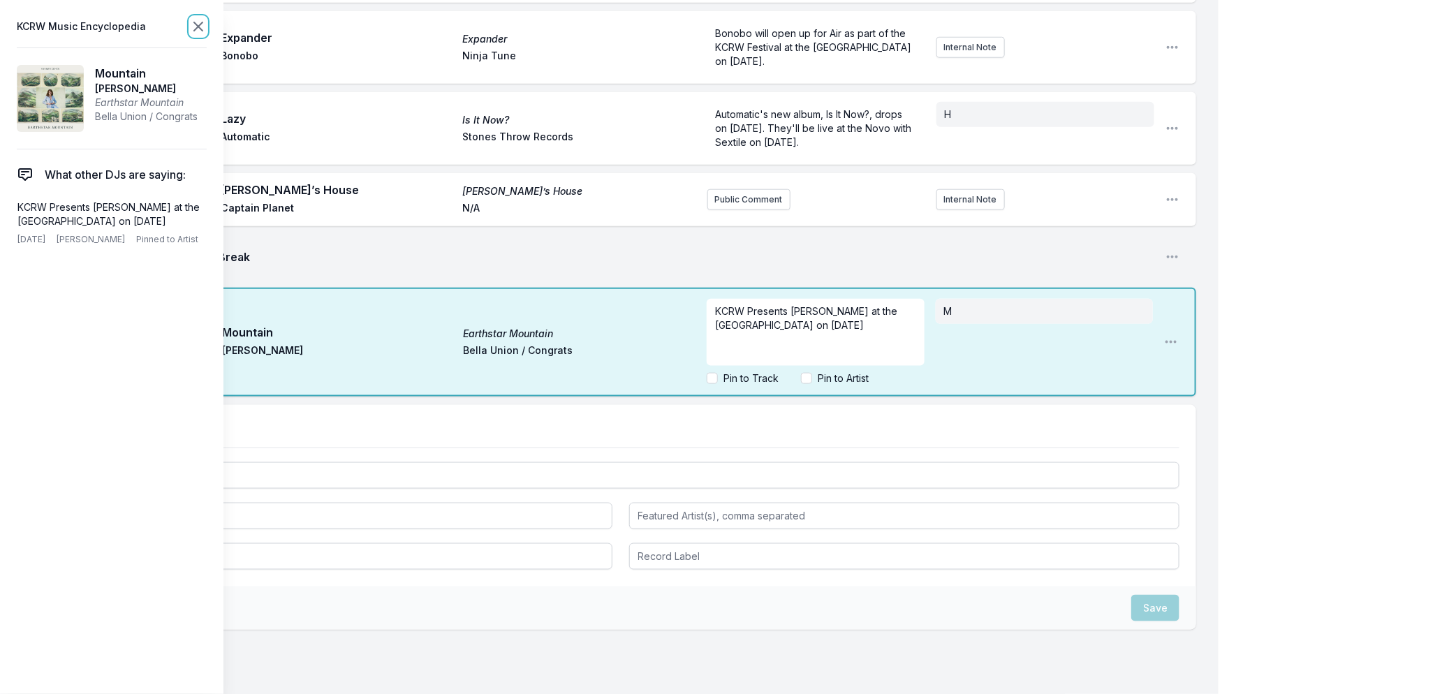
click at [203, 22] on icon at bounding box center [198, 26] width 8 height 8
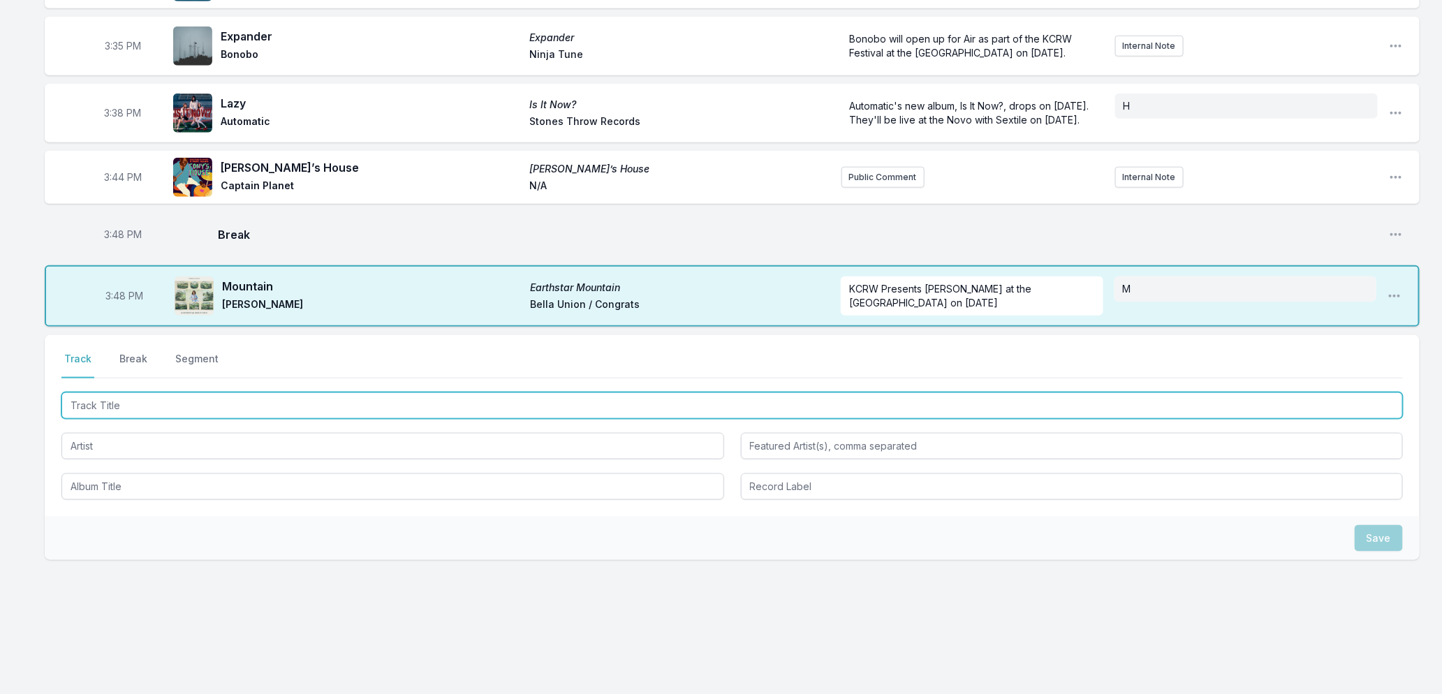
click at [419, 409] on input "Track Title" at bounding box center [732, 405] width 1342 height 27
type input "[DATE] In [GEOGRAPHIC_DATA]"
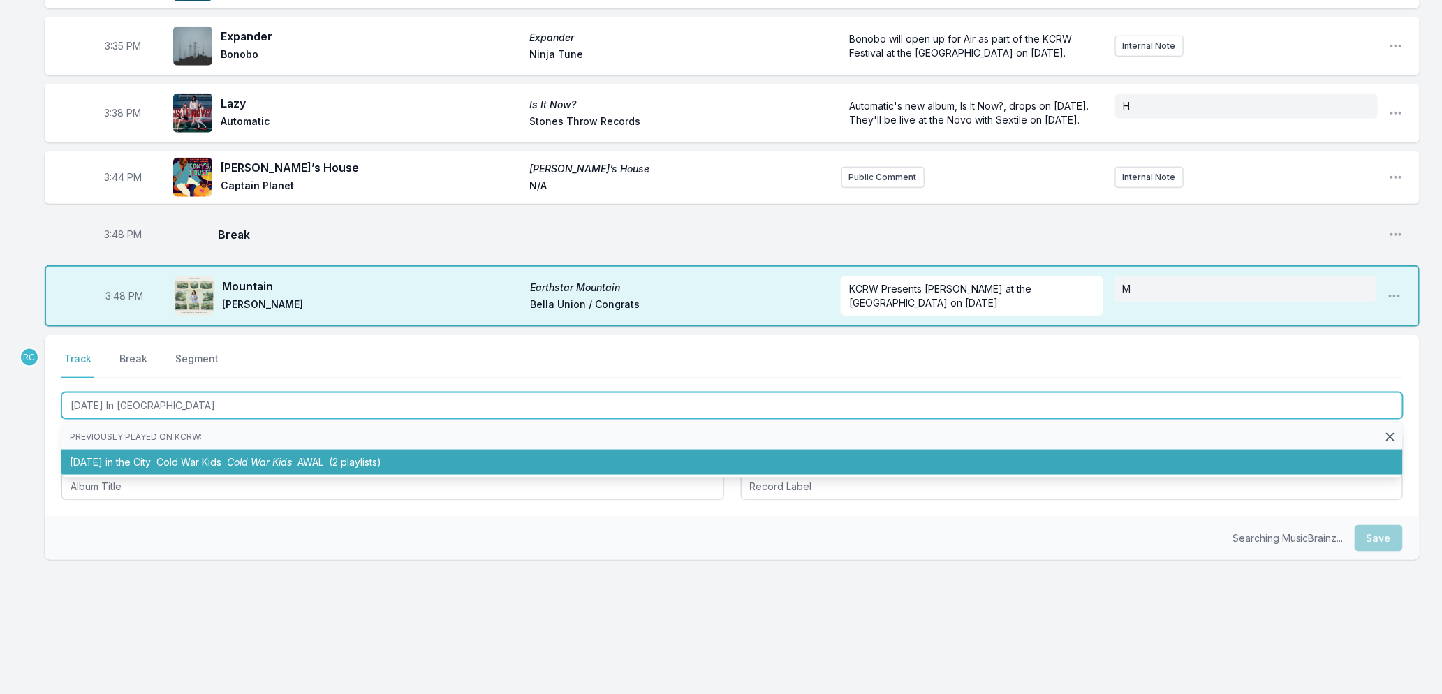
click at [346, 468] on span "(2 playlists)" at bounding box center [355, 462] width 52 height 12
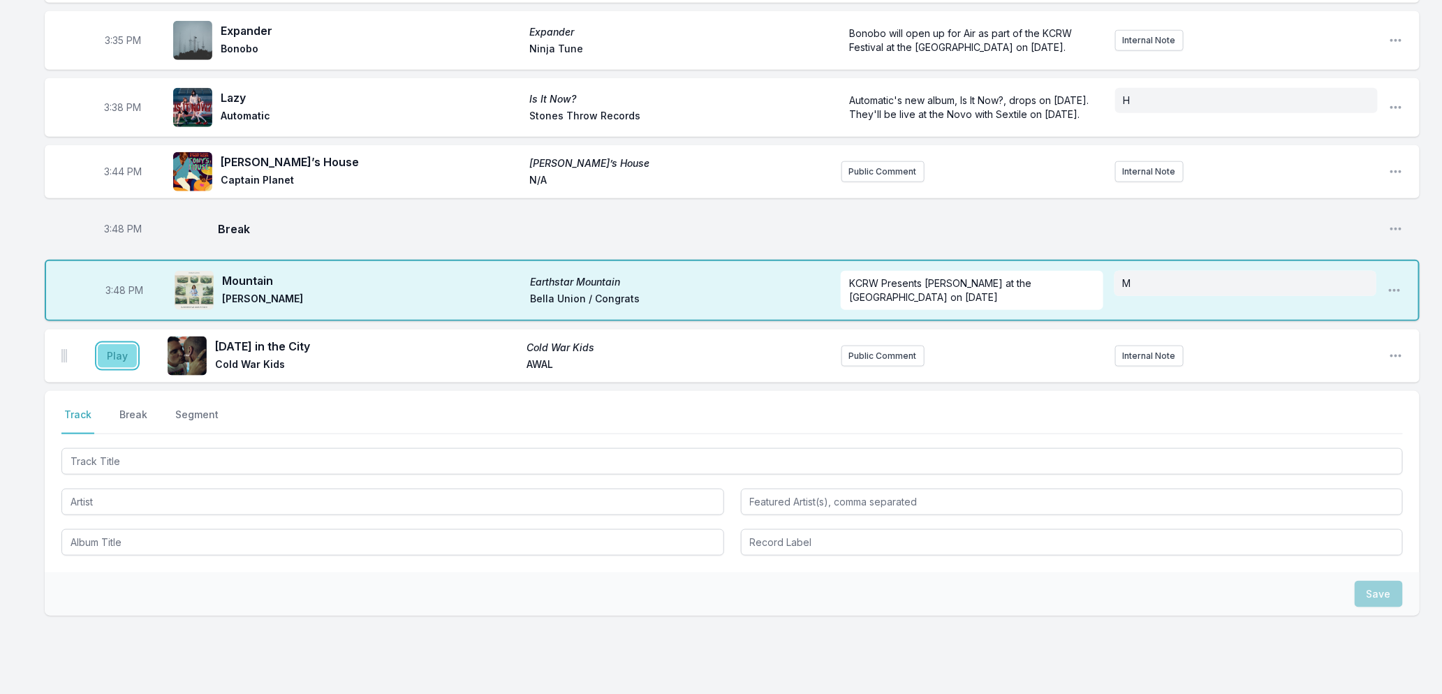
click at [115, 368] on button "Play" at bounding box center [117, 356] width 39 height 24
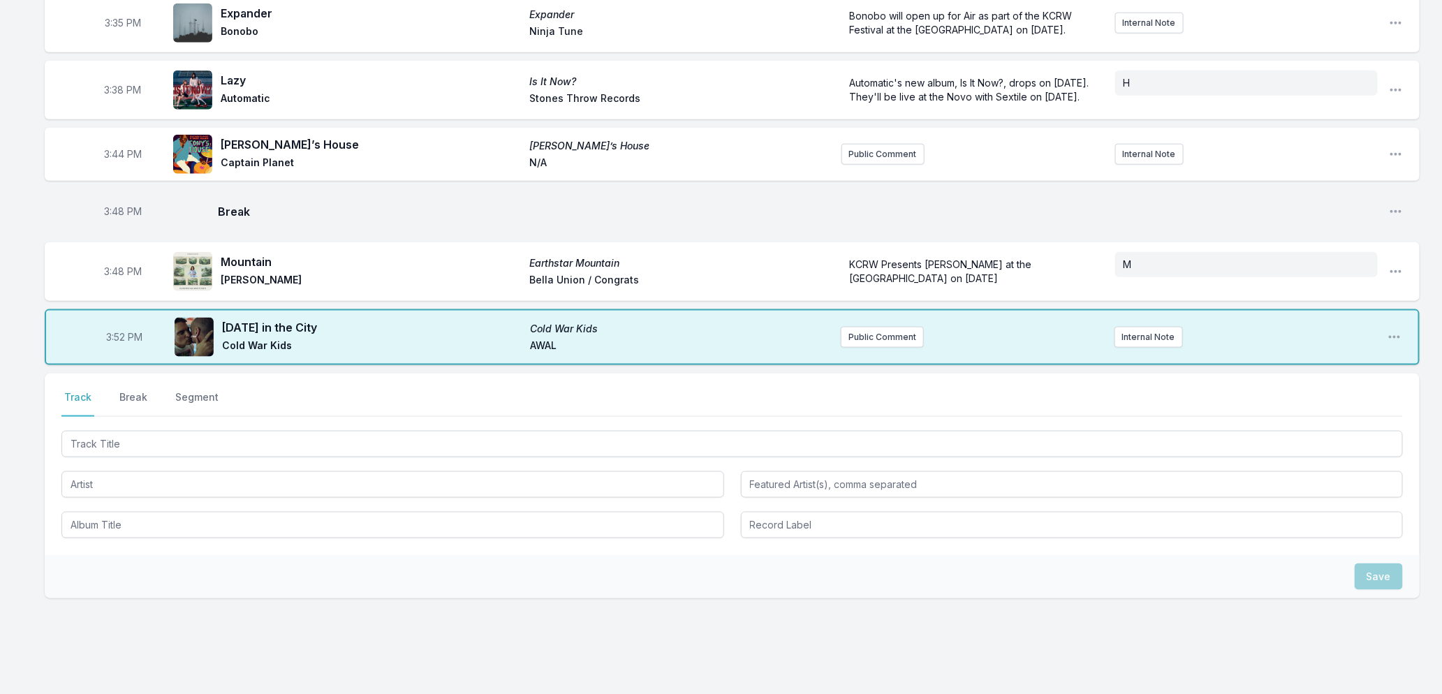
scroll to position [698, 0]
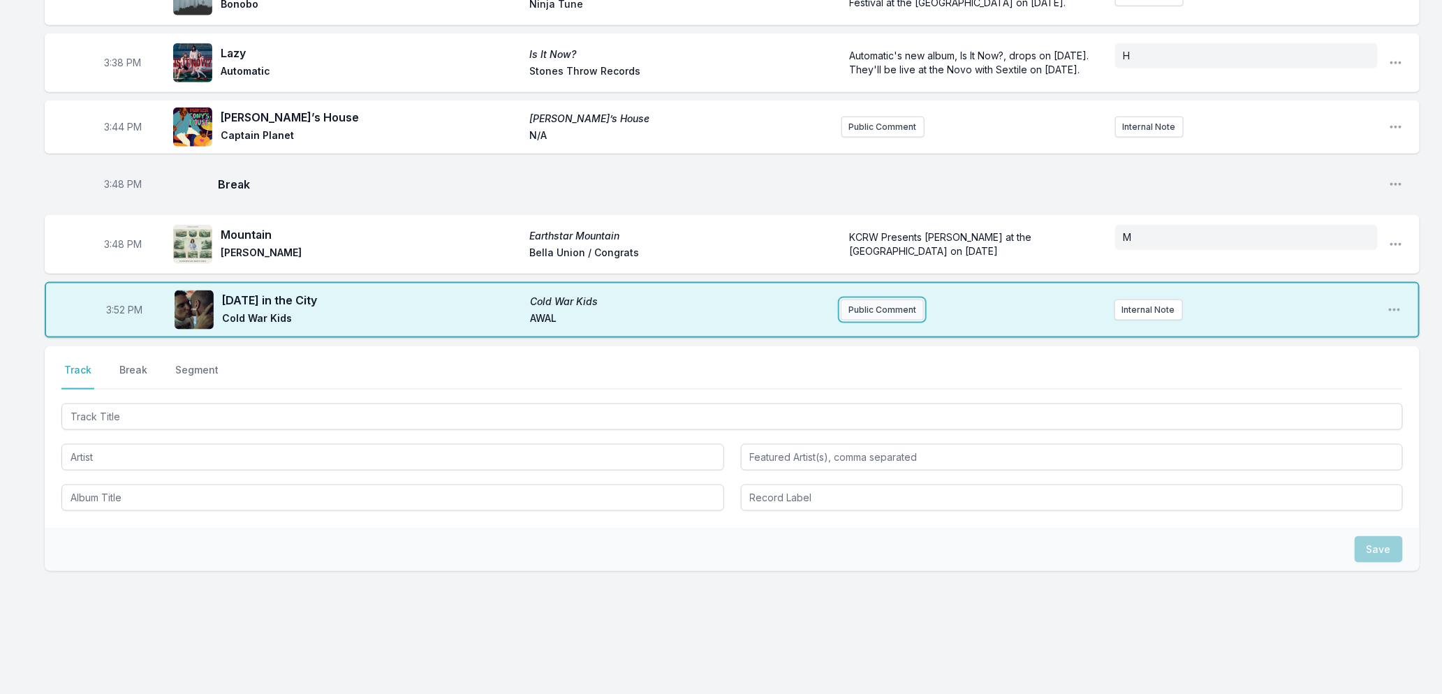
click at [894, 321] on button "Public Comment" at bounding box center [882, 310] width 83 height 21
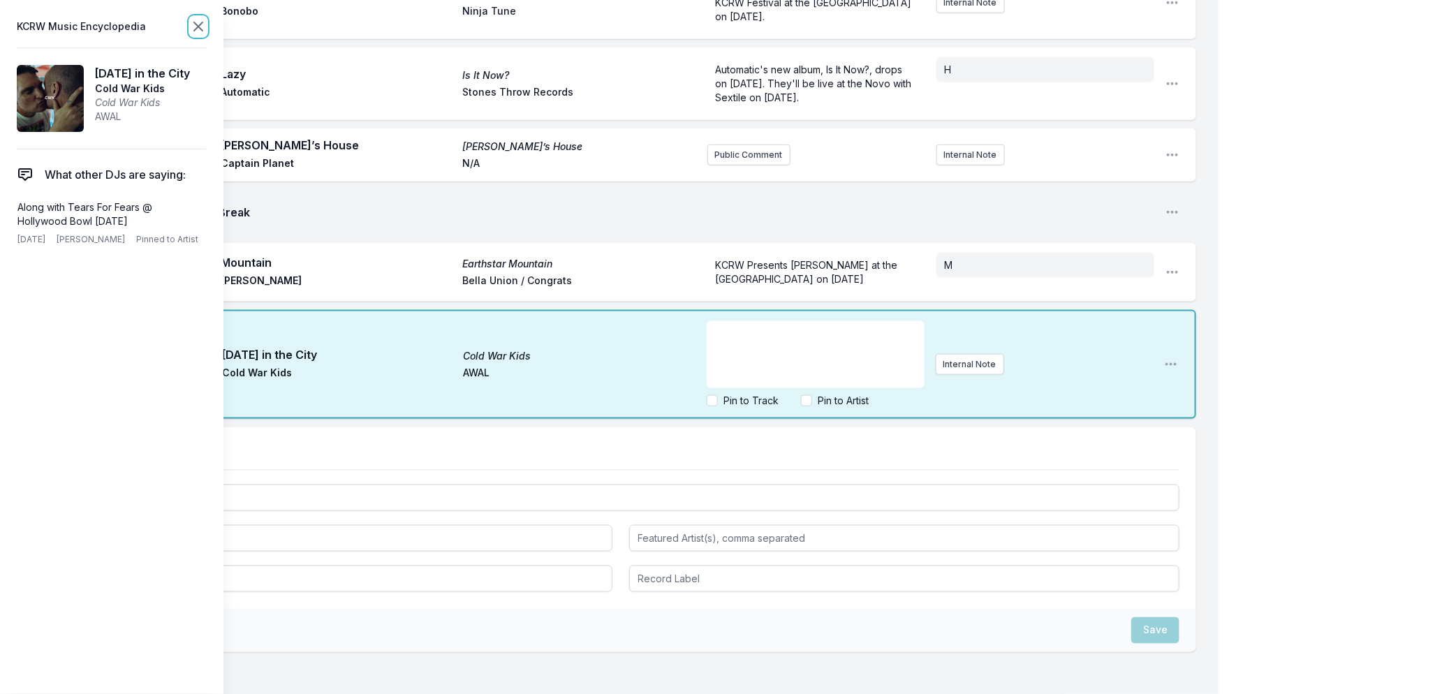
click at [198, 29] on icon at bounding box center [198, 26] width 17 height 17
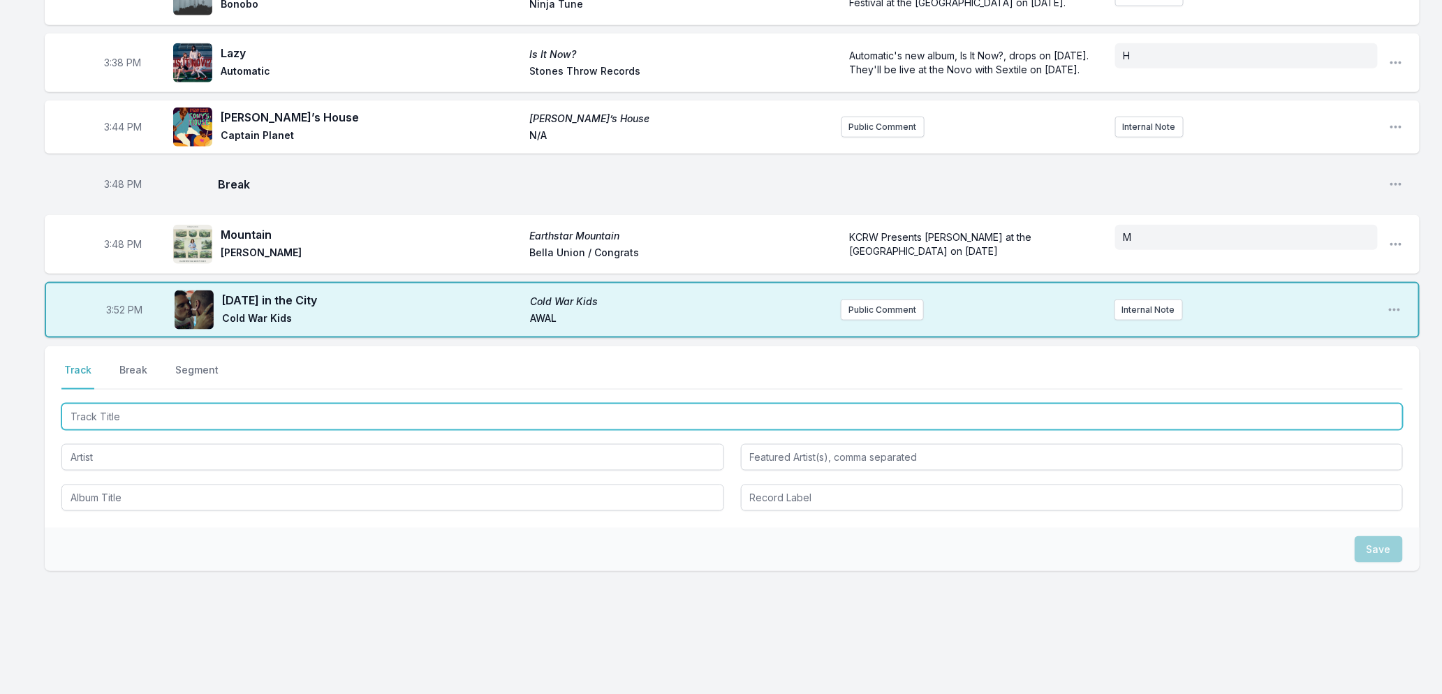
click at [249, 424] on input "Track Title" at bounding box center [732, 417] width 1342 height 27
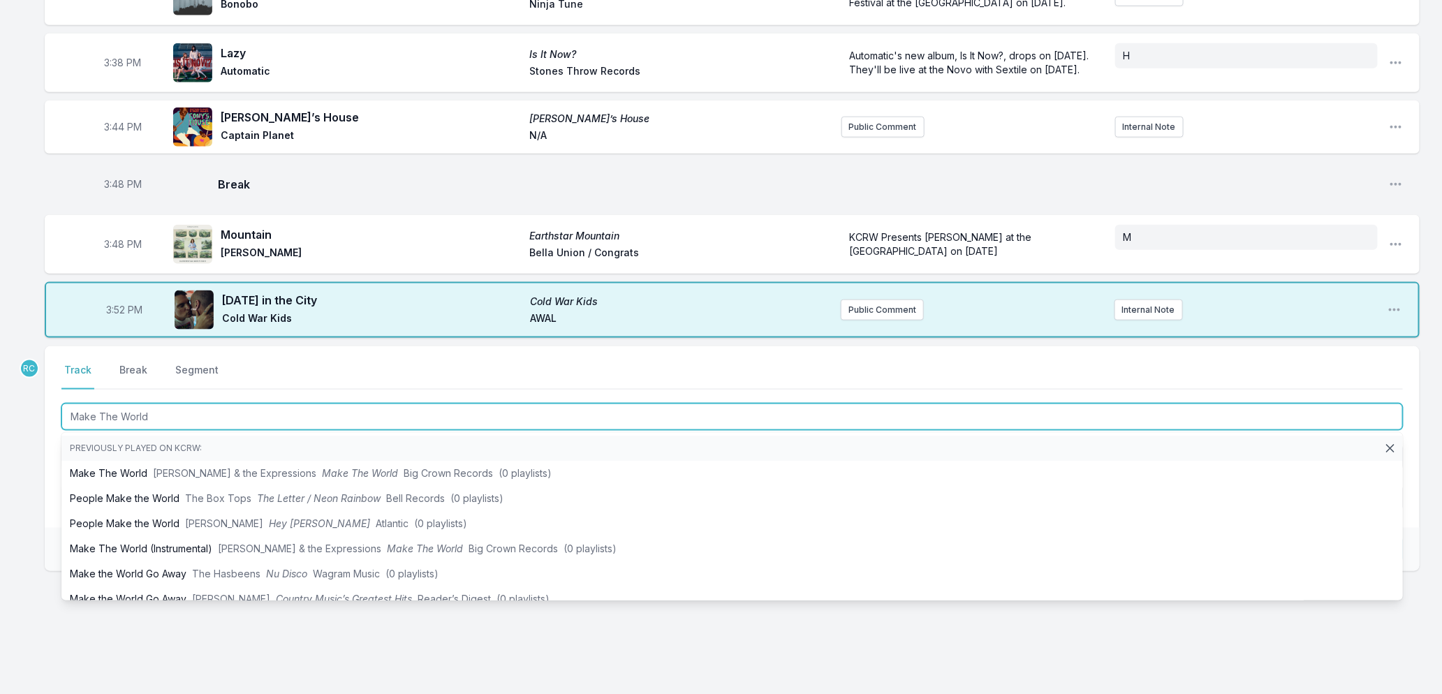
type input "Make The World"
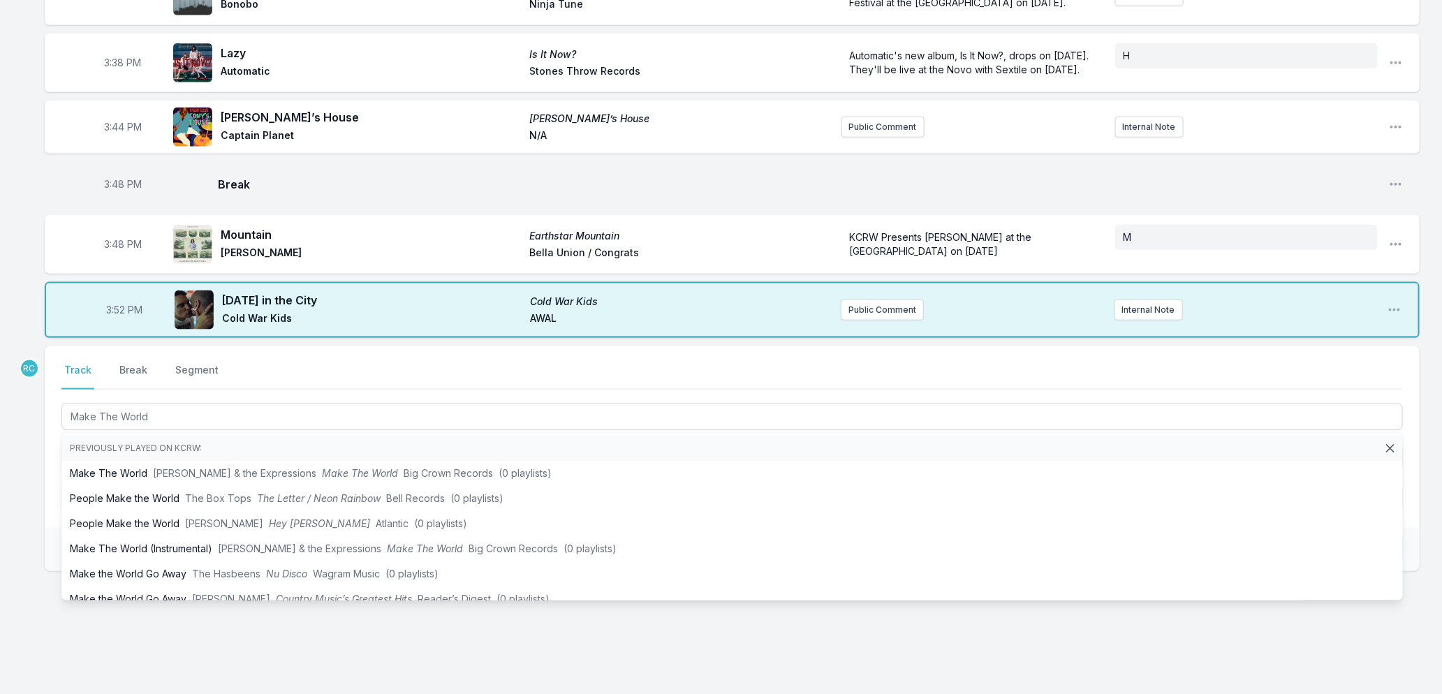
click at [31, 507] on div "Missing Data Some of your tracks are missing record label information. This inf…" at bounding box center [721, 72] width 1442 height 1267
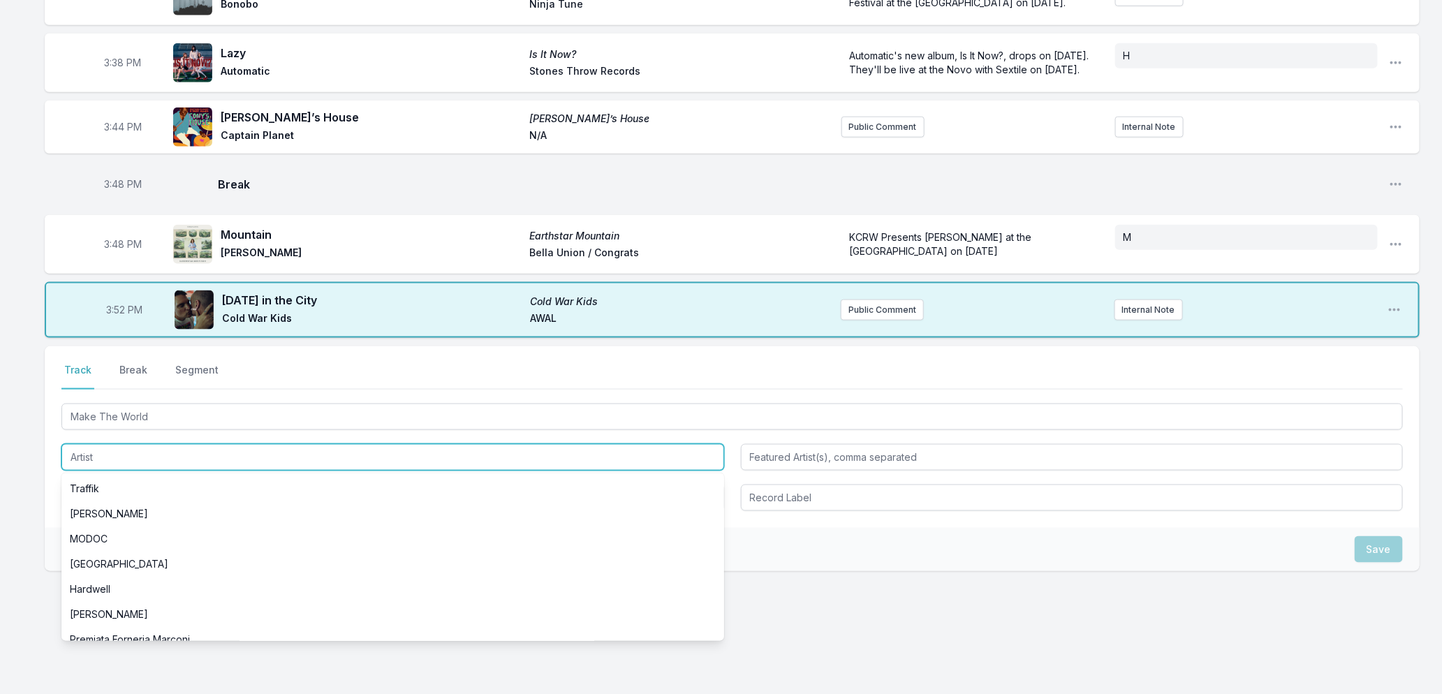
click at [103, 471] on input "Artist" at bounding box center [392, 457] width 663 height 27
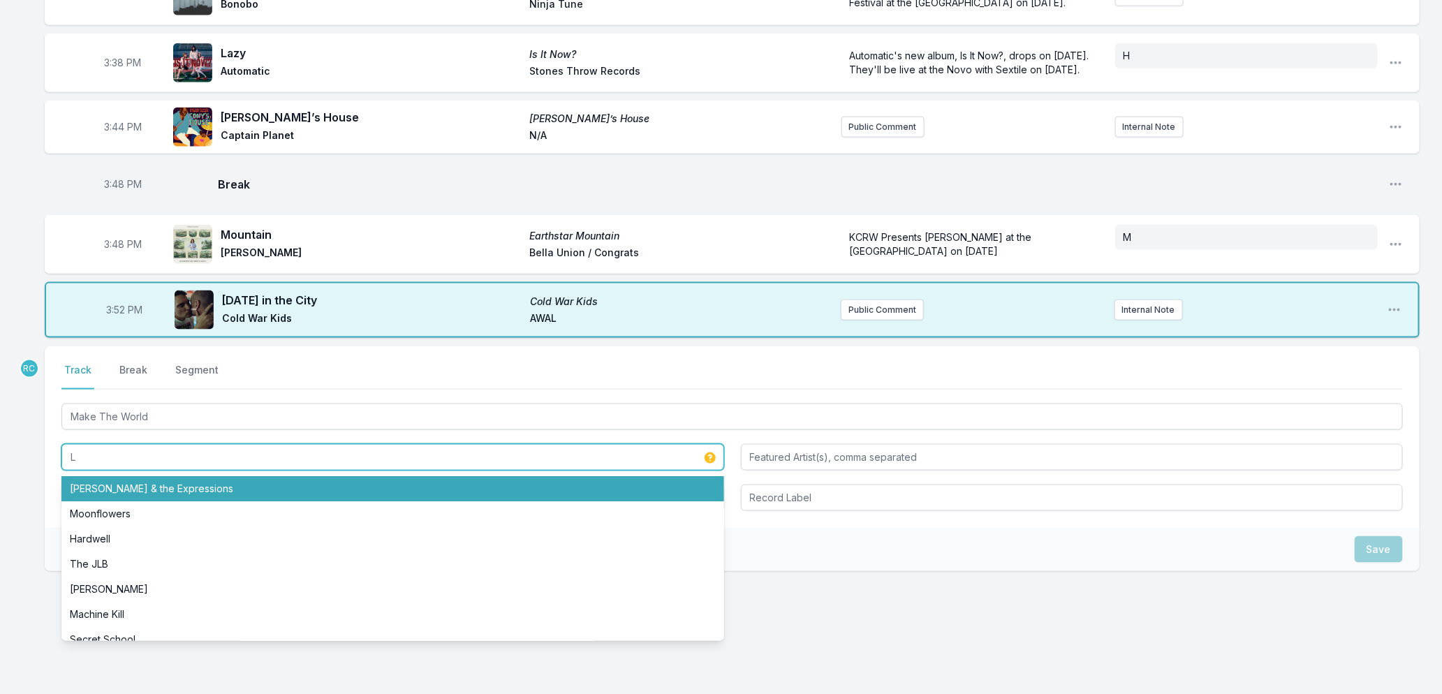
click at [131, 501] on li "[PERSON_NAME] & the Expressions" at bounding box center [392, 488] width 663 height 25
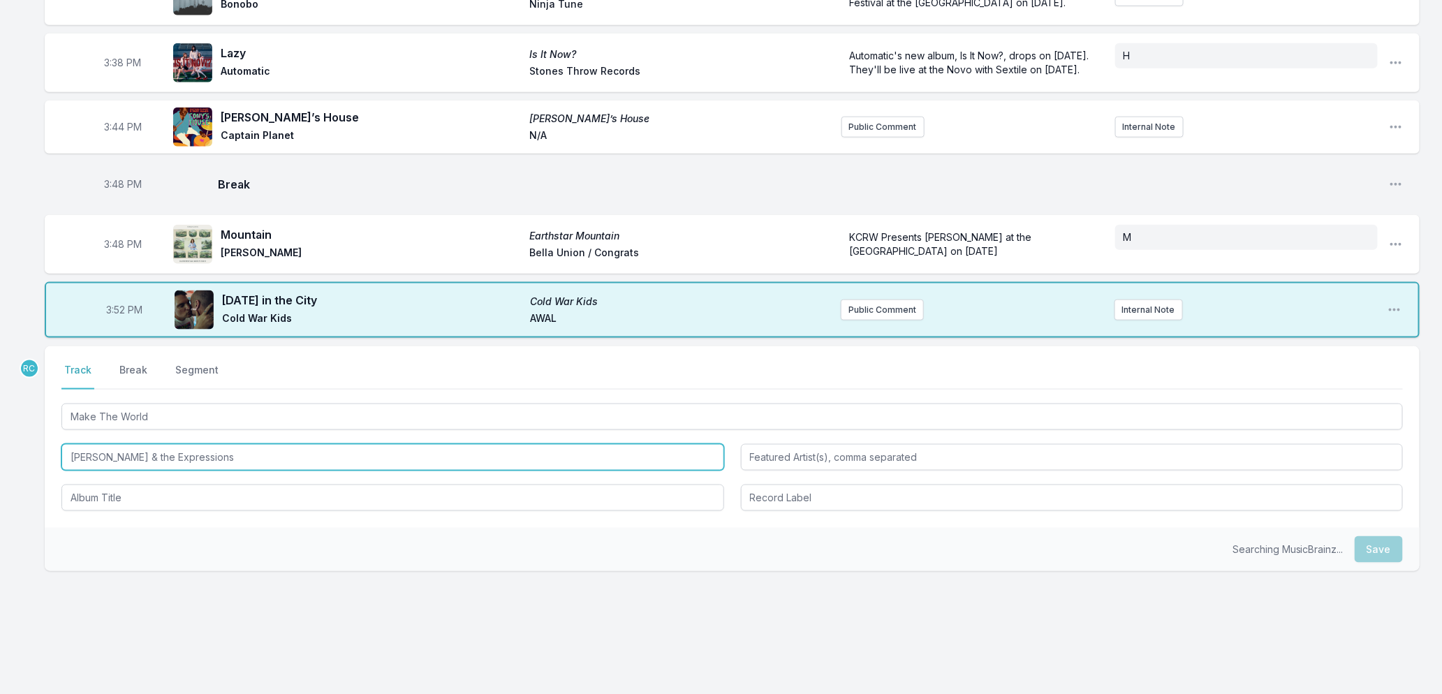
type input "[PERSON_NAME] & the Expressions"
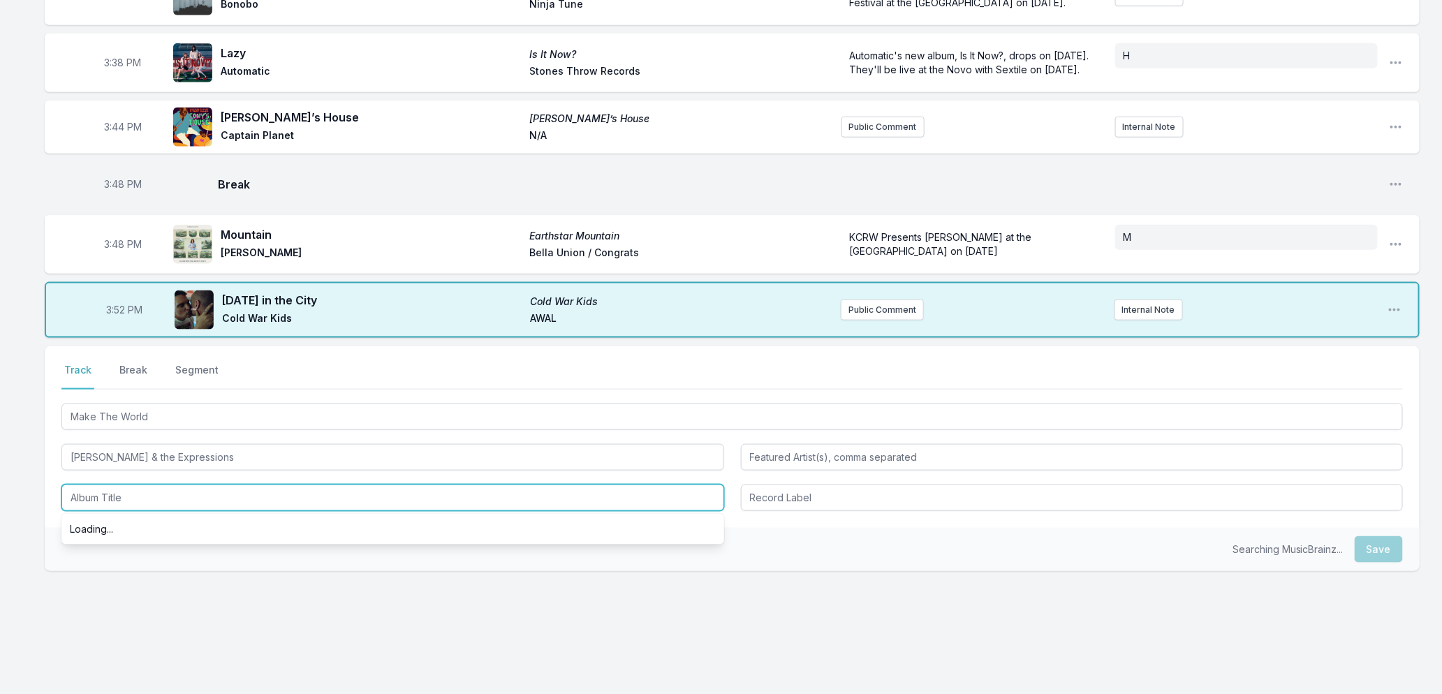
click at [131, 511] on input "Album Title" at bounding box center [392, 498] width 663 height 27
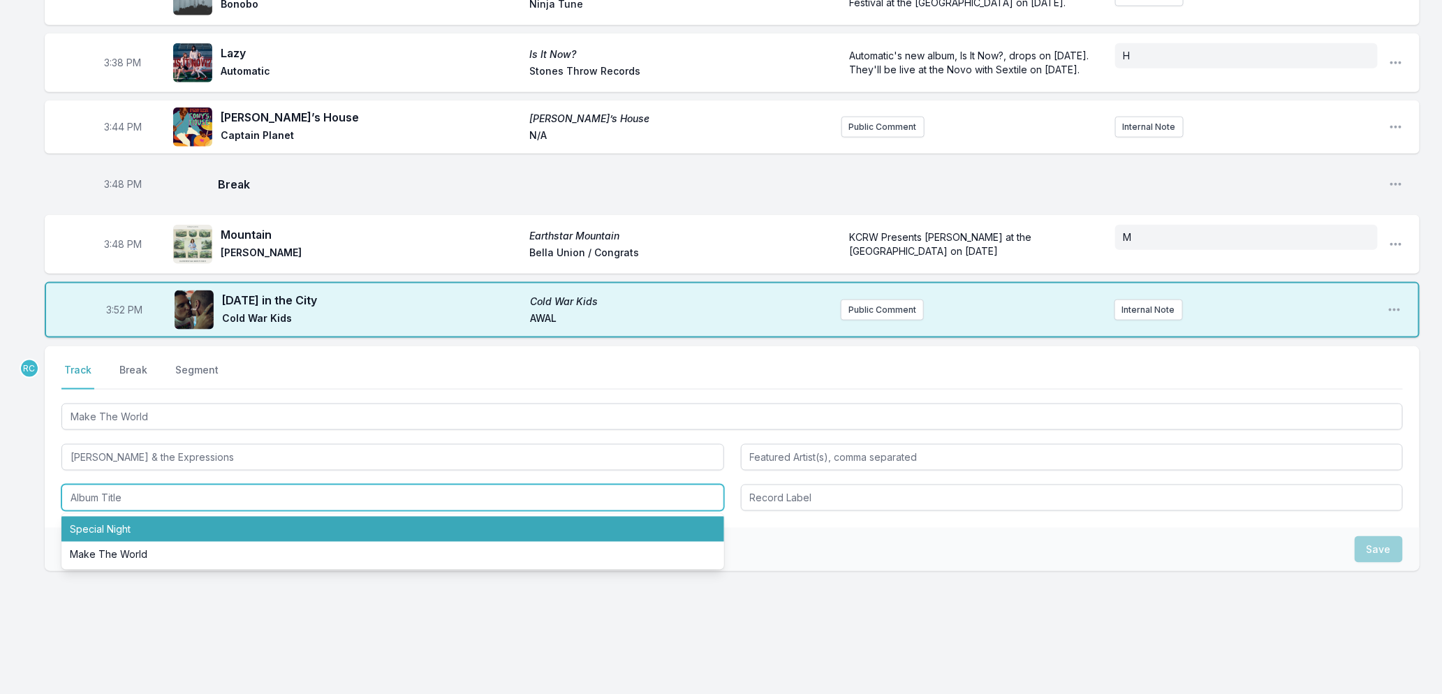
click at [129, 542] on li "Special Night" at bounding box center [392, 529] width 663 height 25
type input "Special Night"
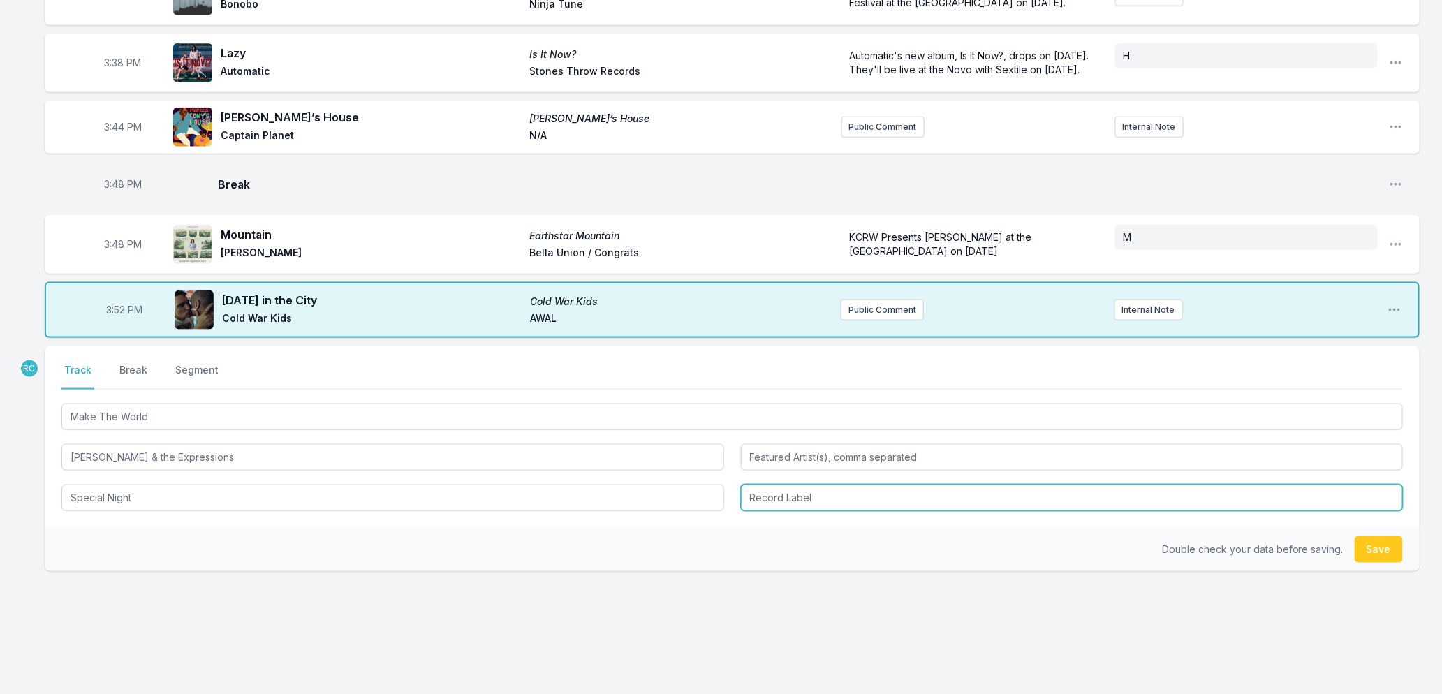
click at [952, 511] on input "Record Label" at bounding box center [1072, 498] width 663 height 27
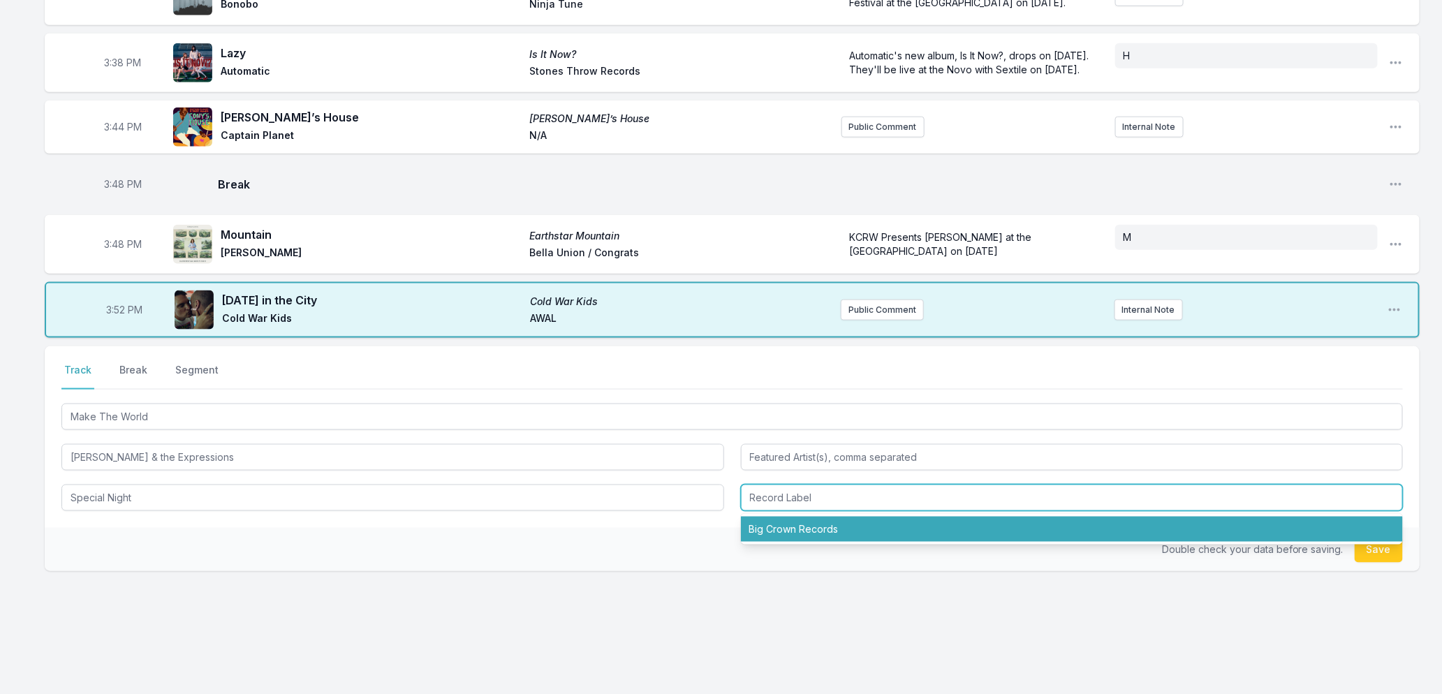
click at [841, 542] on li "Big Crown Records" at bounding box center [1072, 529] width 663 height 25
type input "Big Crown Records"
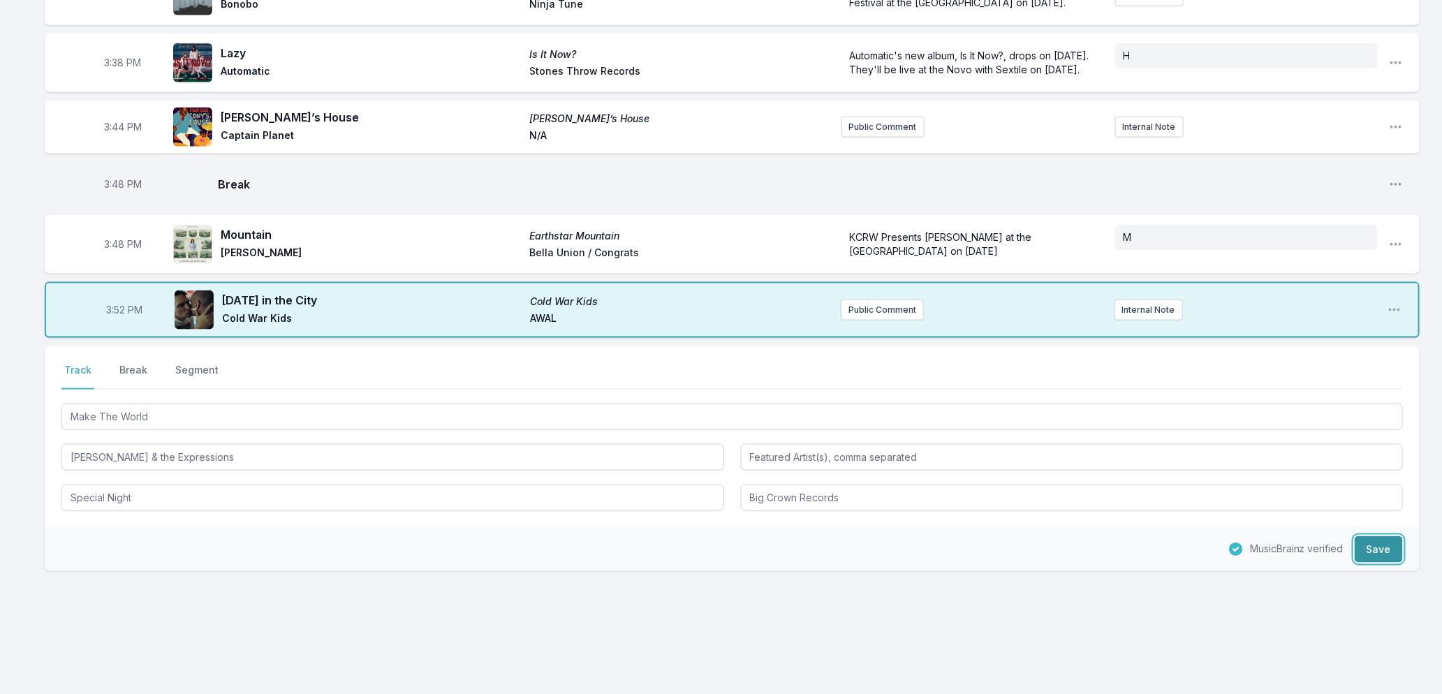
click at [1394, 563] on button "Save" at bounding box center [1379, 549] width 48 height 27
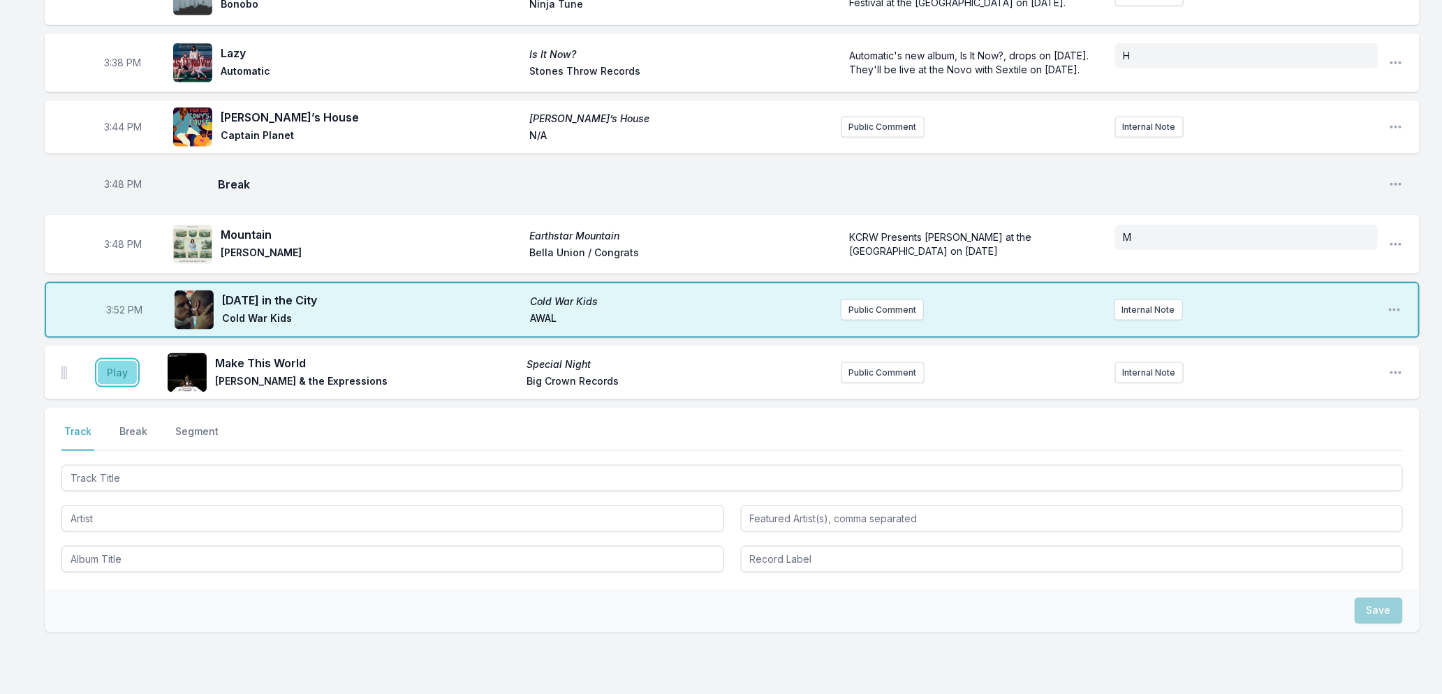
click at [123, 385] on button "Play" at bounding box center [117, 373] width 39 height 24
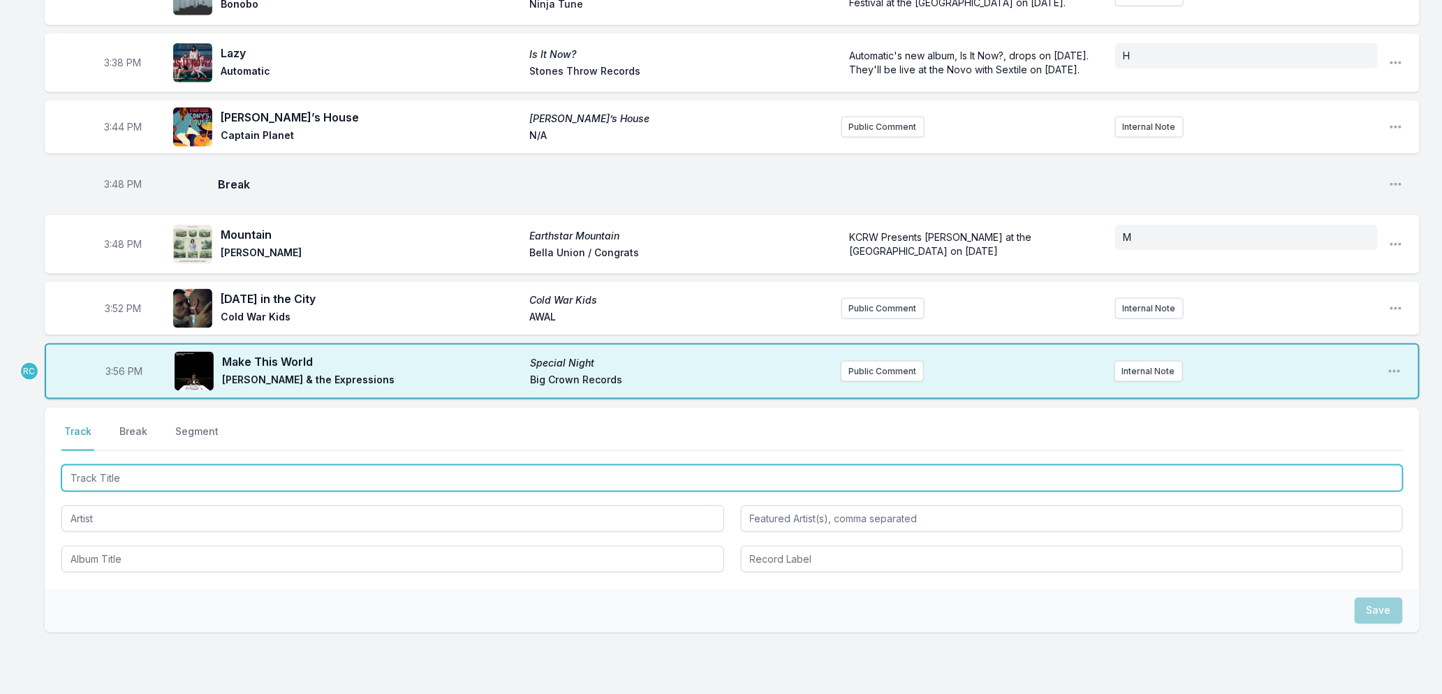
click at [208, 492] on input "Track Title" at bounding box center [732, 478] width 1342 height 27
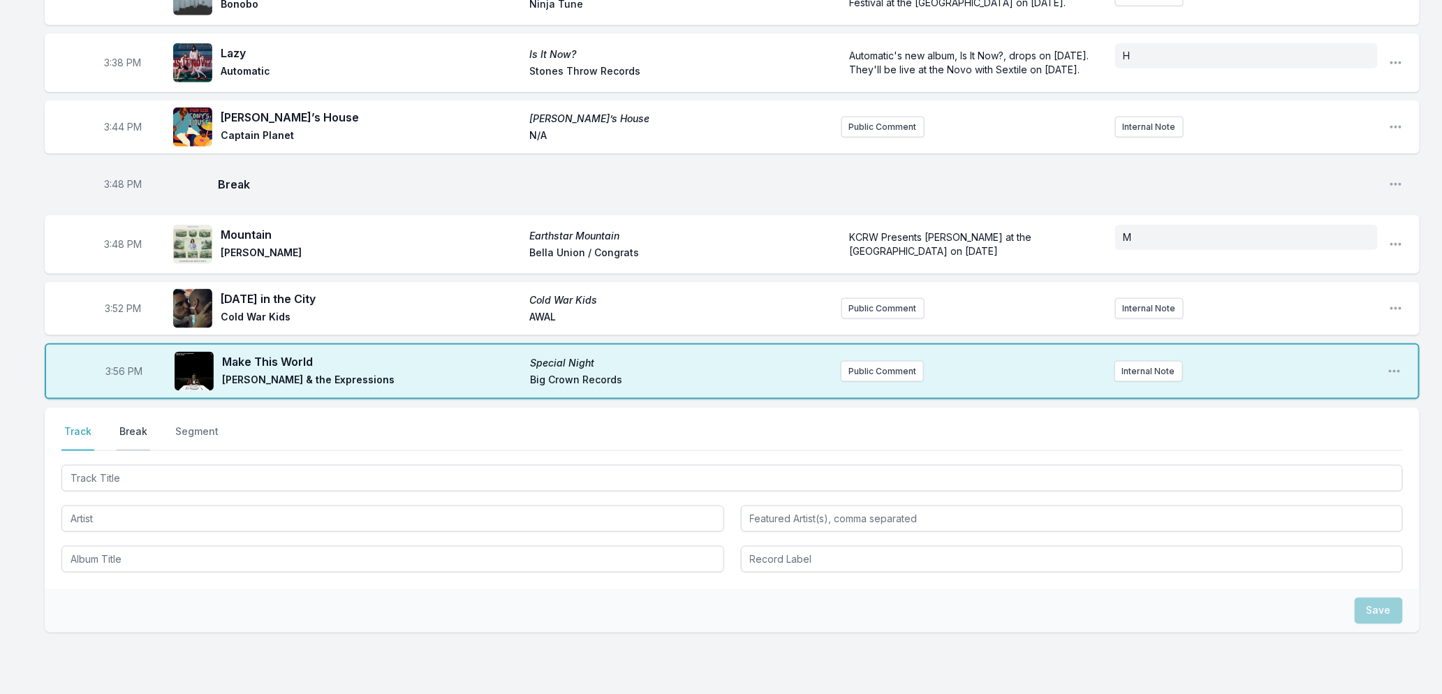
click at [126, 443] on button "Break" at bounding box center [134, 438] width 34 height 27
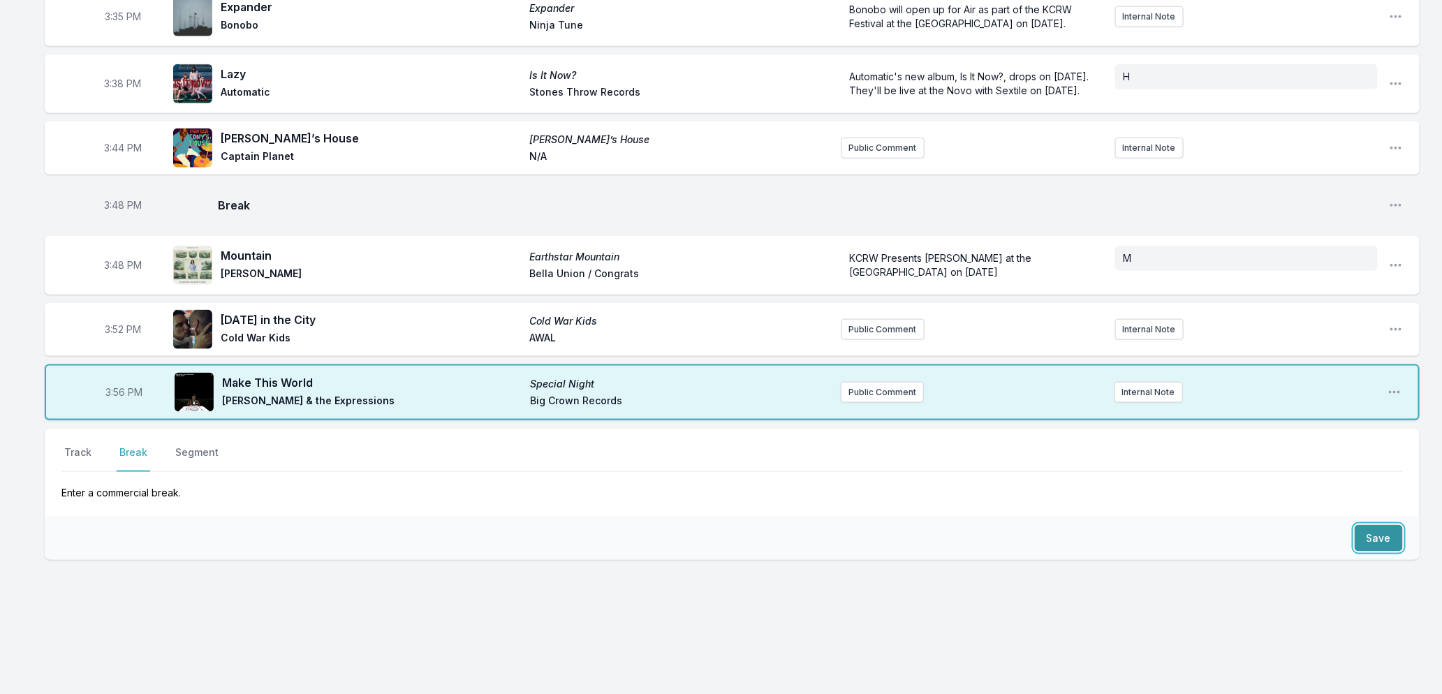
click at [1378, 532] on button "Save" at bounding box center [1379, 538] width 48 height 27
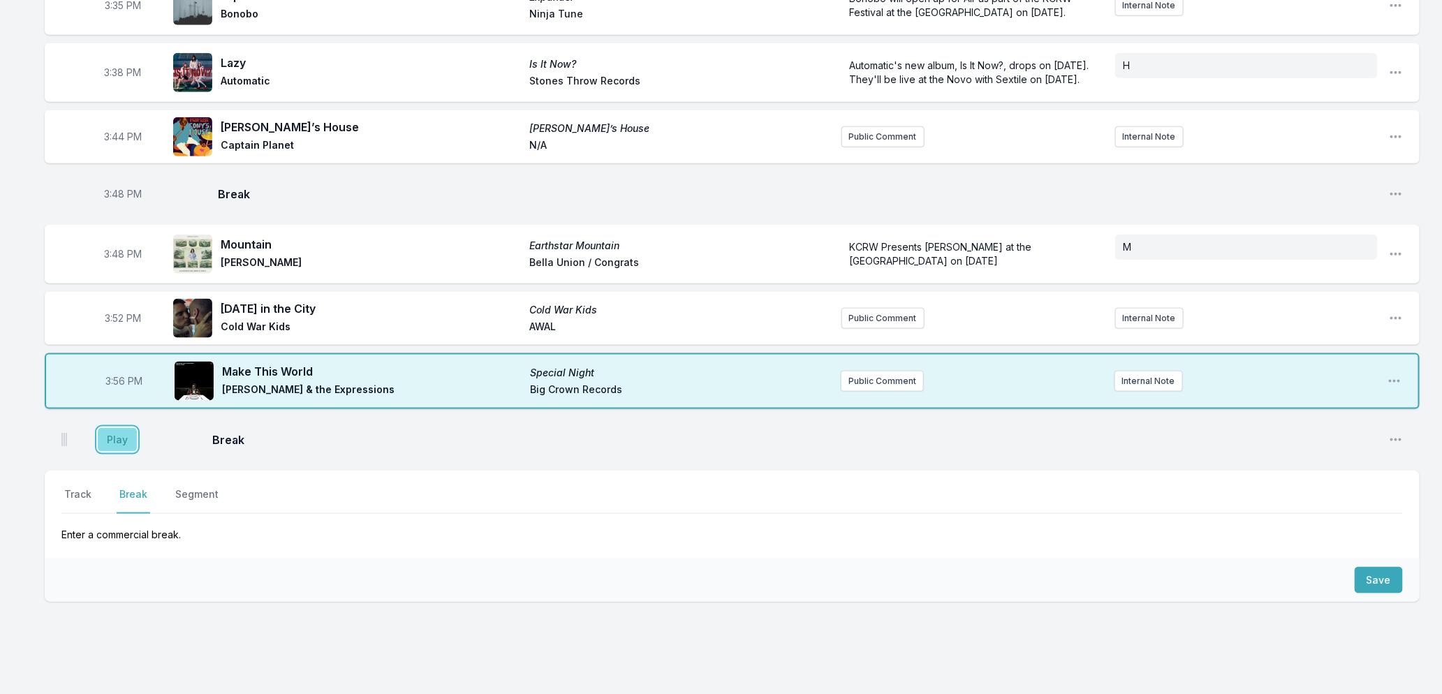
click at [120, 450] on button "Play" at bounding box center [117, 440] width 39 height 24
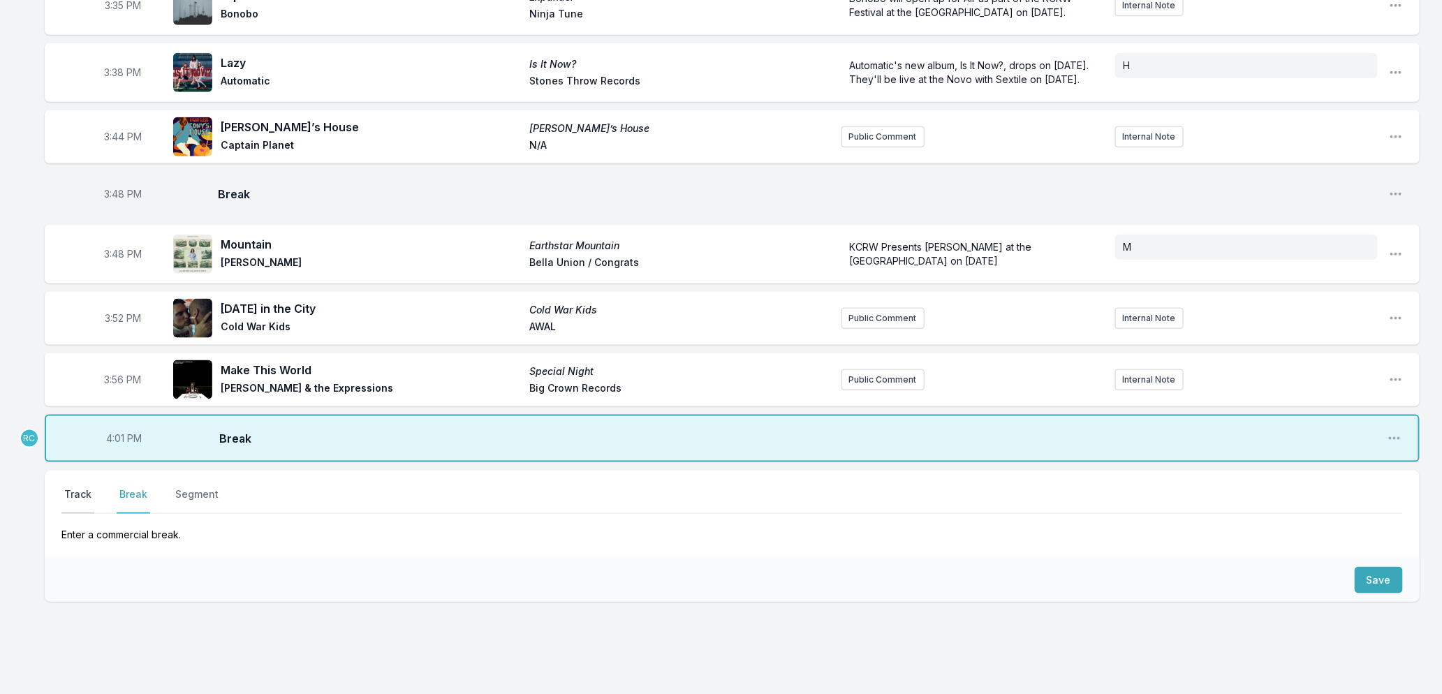
click at [77, 504] on button "Track" at bounding box center [77, 500] width 33 height 27
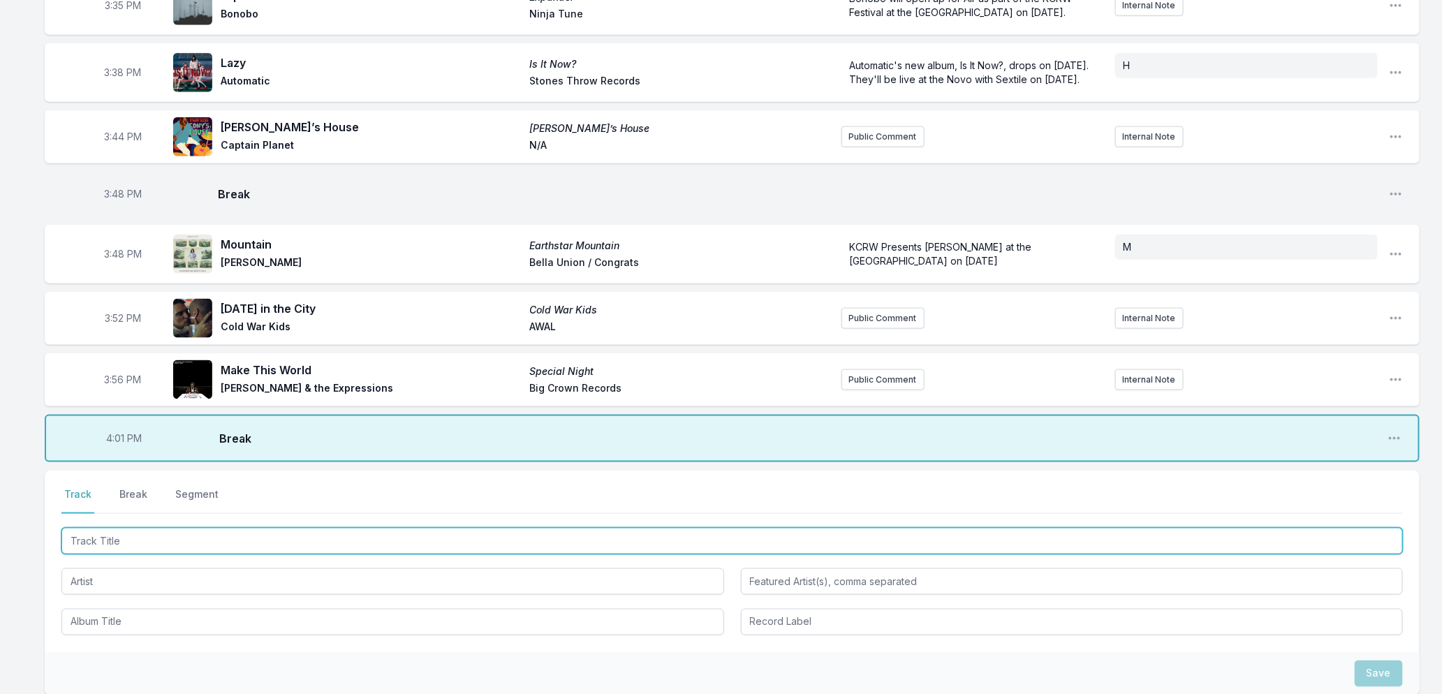
click at [107, 553] on input "Track Title" at bounding box center [732, 541] width 1342 height 27
click at [105, 552] on input "Track Title" at bounding box center [732, 541] width 1342 height 27
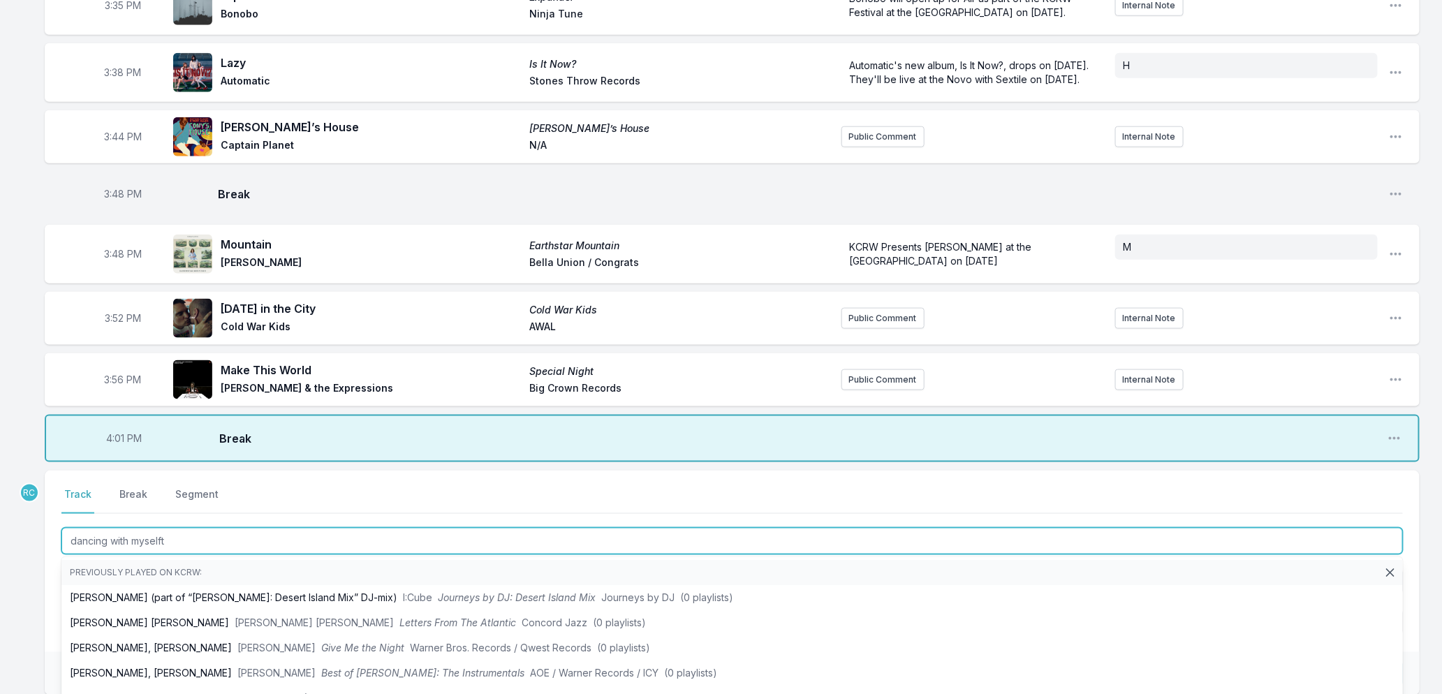
type input "dancing with myself"
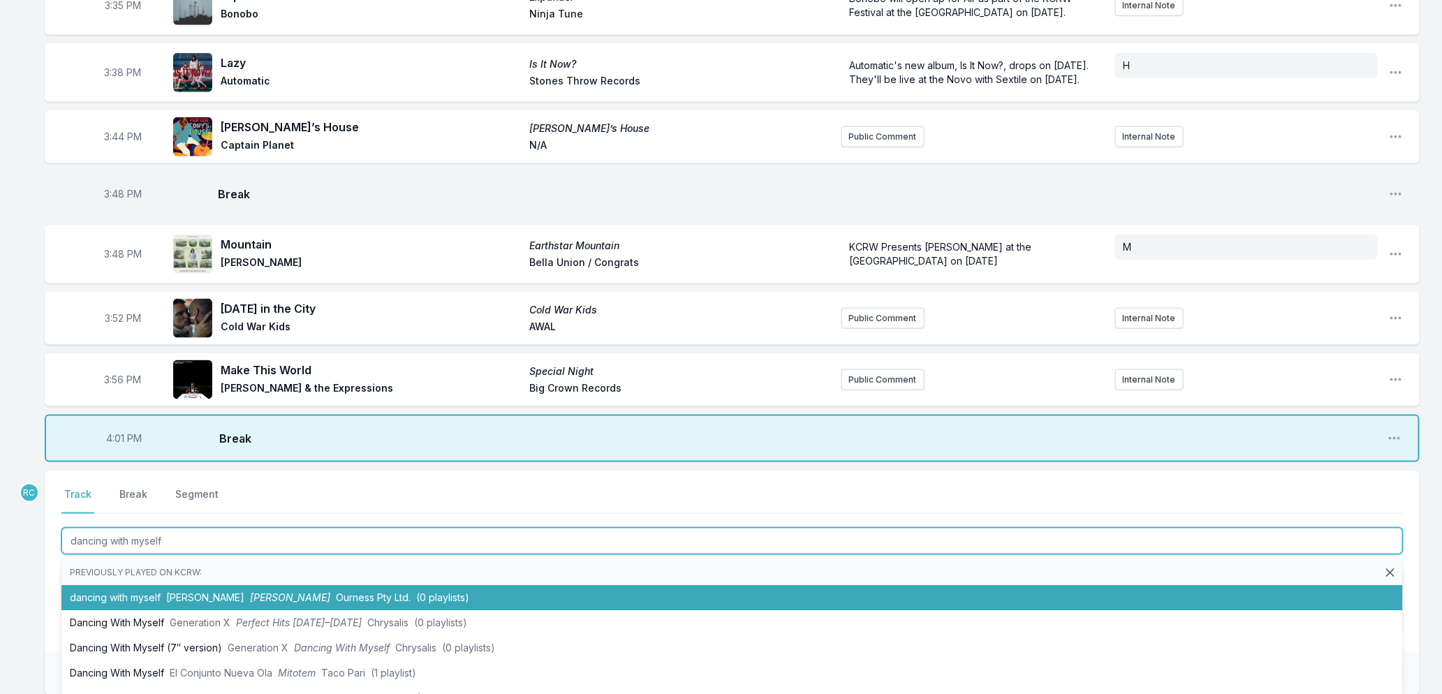
click at [127, 602] on li "dancing with myself [PERSON_NAME] [PERSON_NAME] Ourness Pty Ltd. (0 playlists)" at bounding box center [732, 597] width 1342 height 25
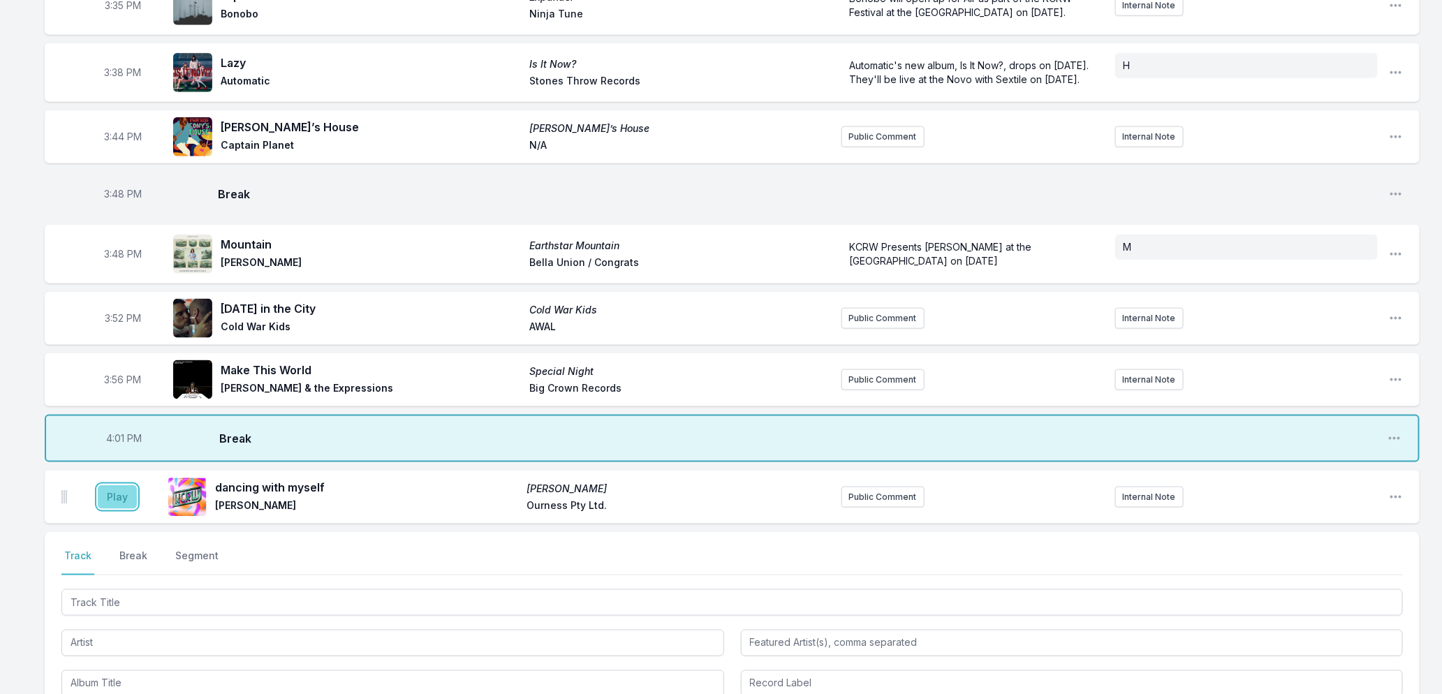
click at [123, 508] on button "Play" at bounding box center [117, 497] width 39 height 24
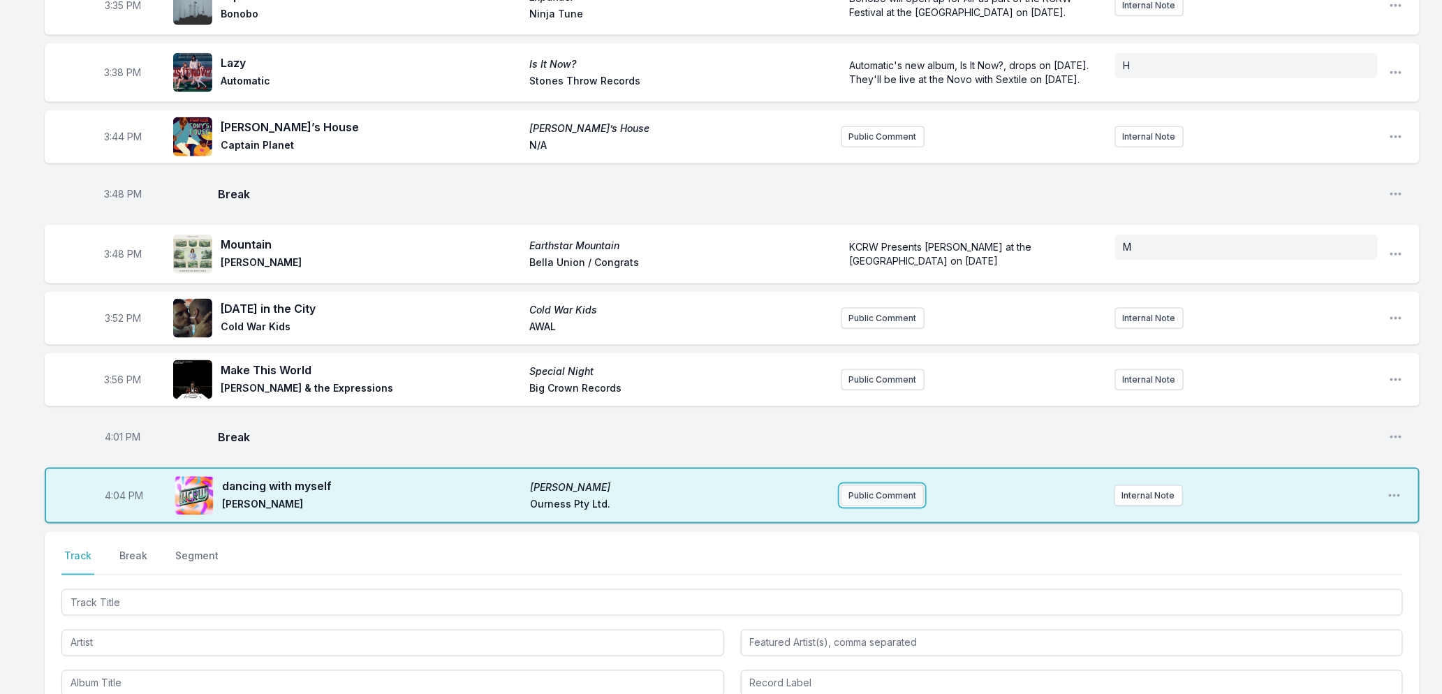
click at [897, 506] on button "Public Comment" at bounding box center [882, 495] width 83 height 21
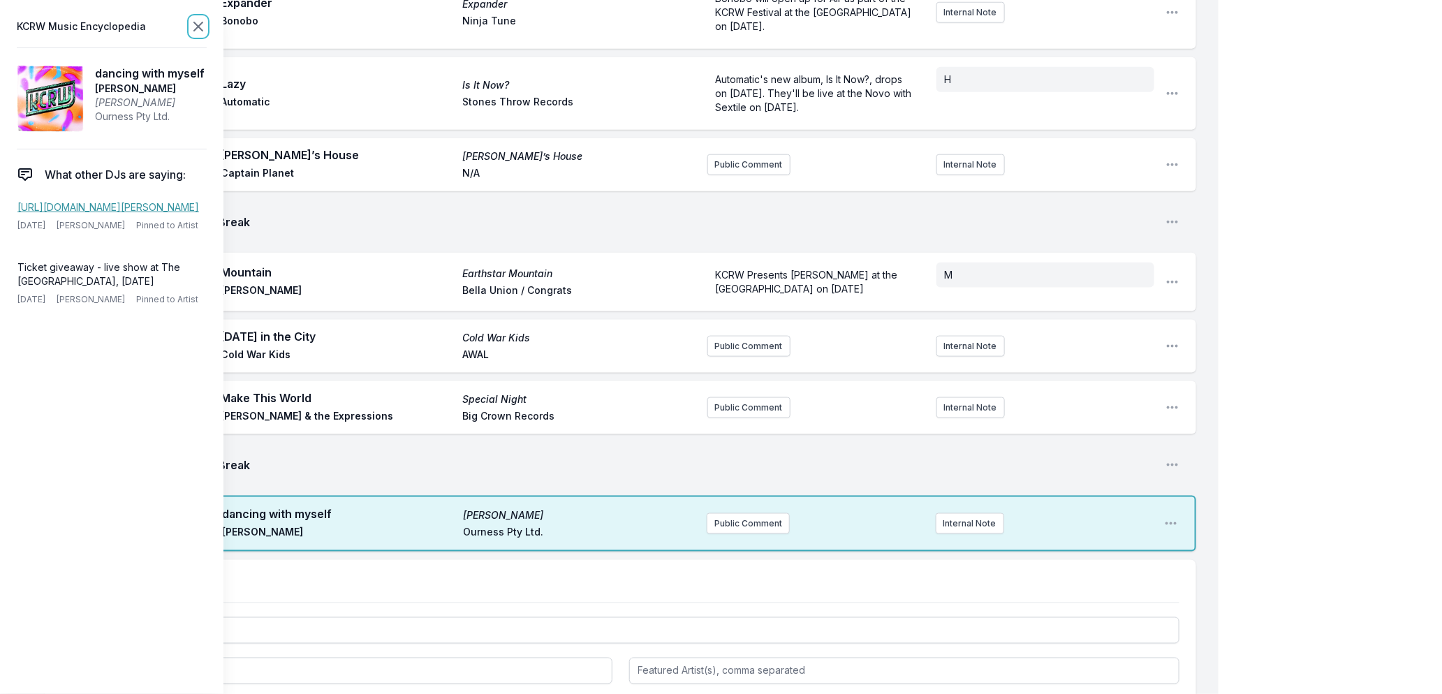
click at [192, 24] on icon at bounding box center [198, 26] width 17 height 17
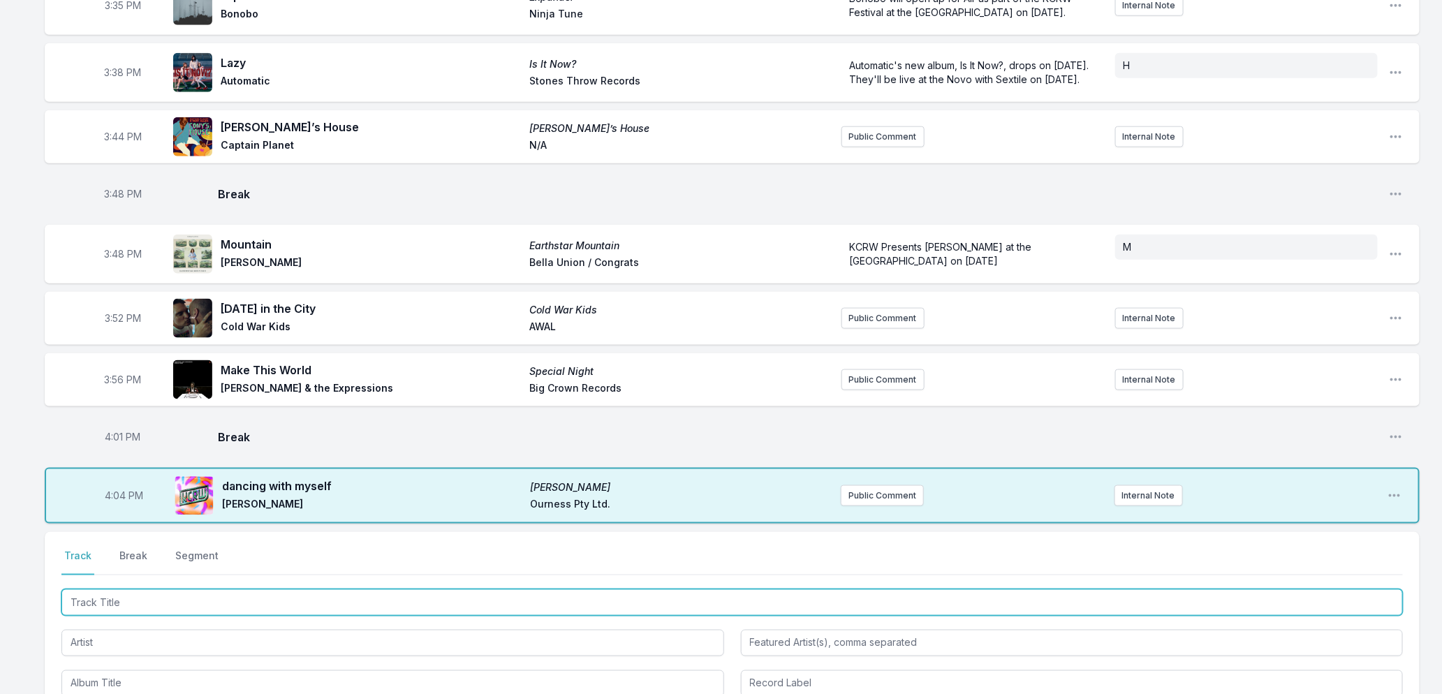
click at [242, 616] on input "Track Title" at bounding box center [732, 602] width 1342 height 27
type input "Dominoes"
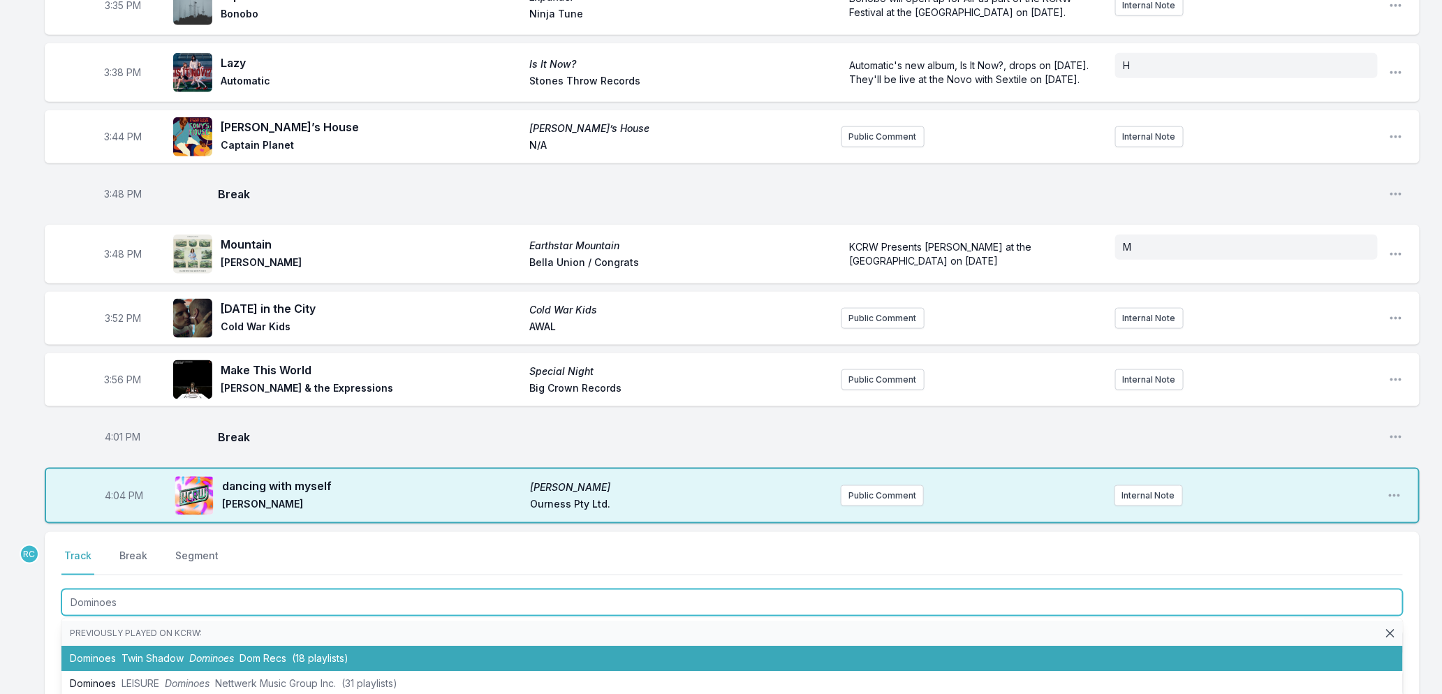
click at [237, 667] on li "Dominoes Twin Shadow Dominoes Dom Recs (18 playlists)" at bounding box center [732, 659] width 1342 height 25
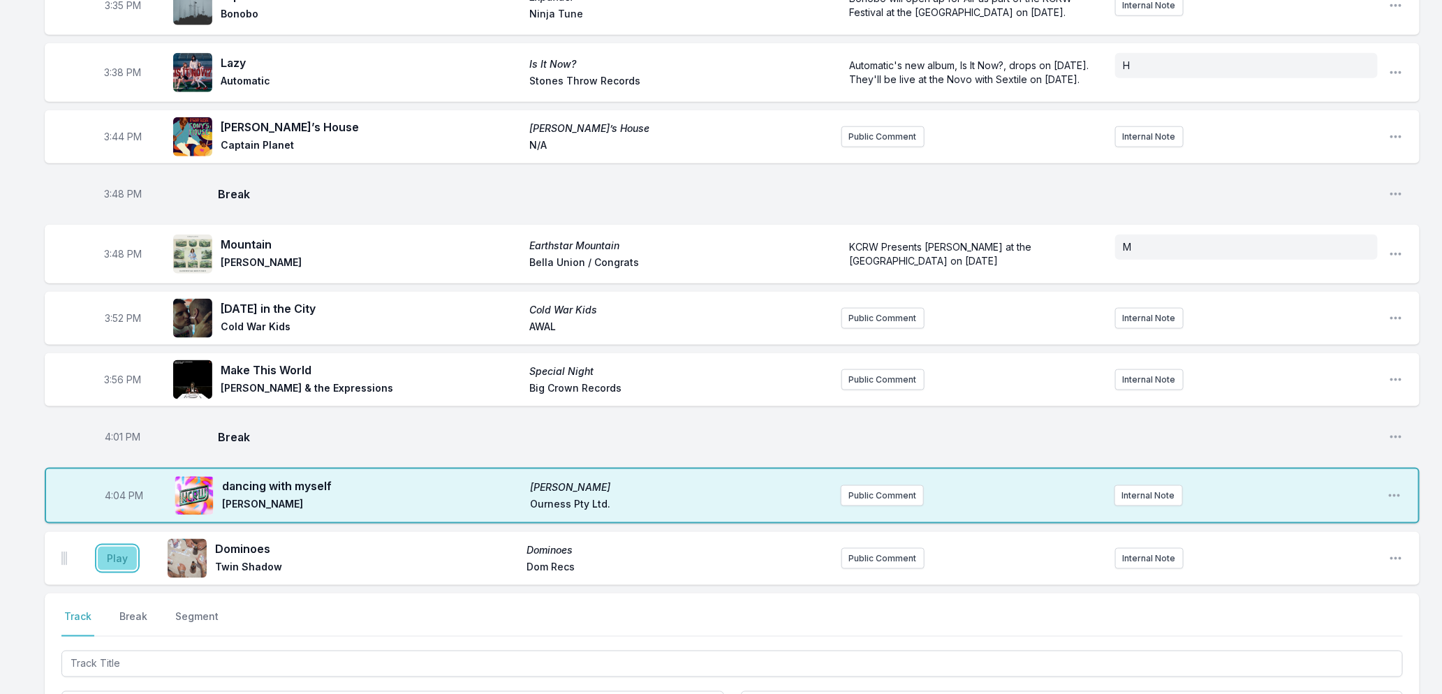
click at [115, 571] on button "Play" at bounding box center [117, 559] width 39 height 24
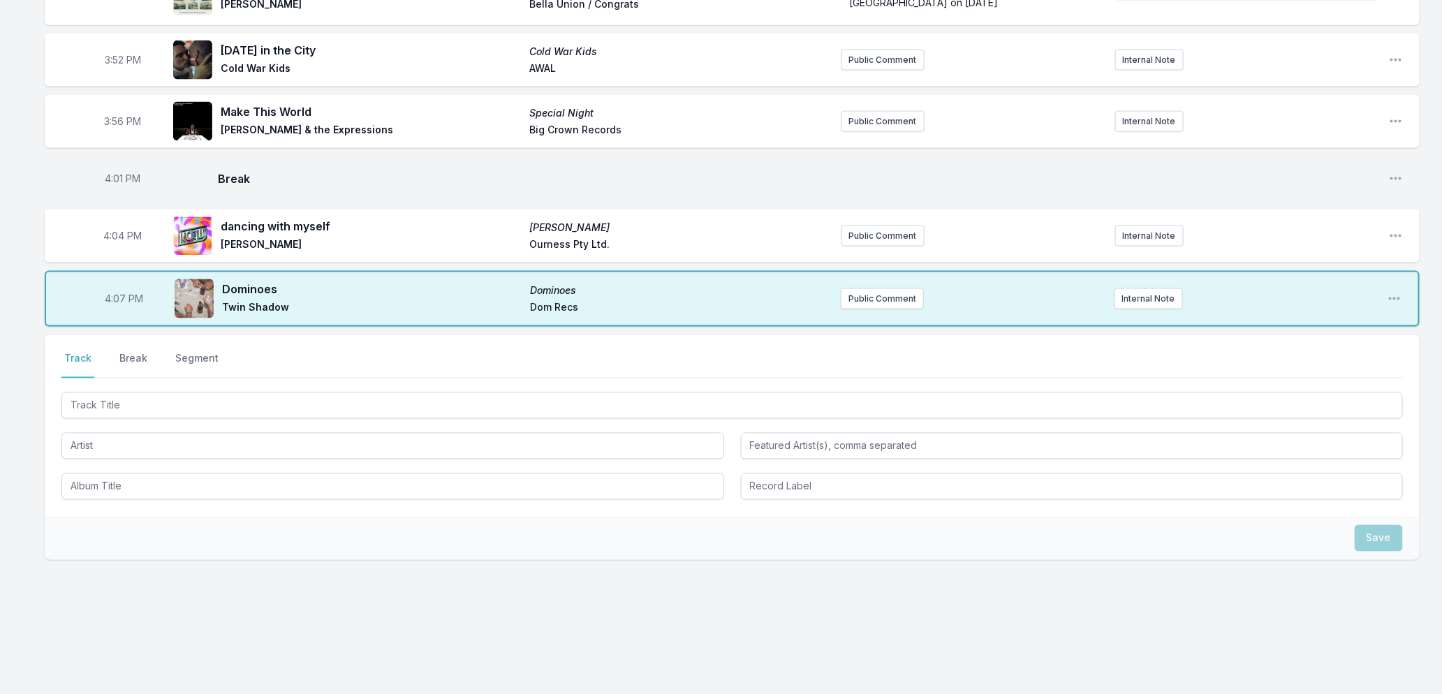
scroll to position [959, 0]
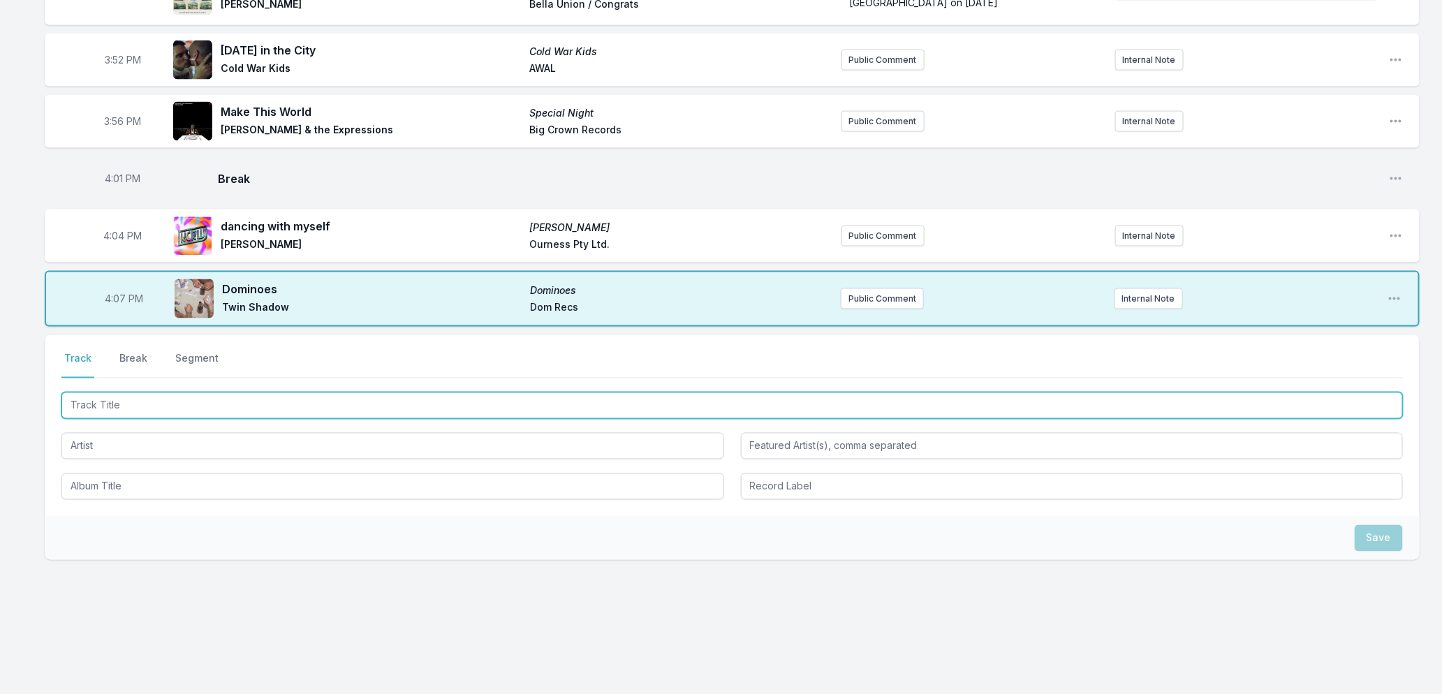
click at [256, 402] on input "Track Title" at bounding box center [732, 405] width 1342 height 27
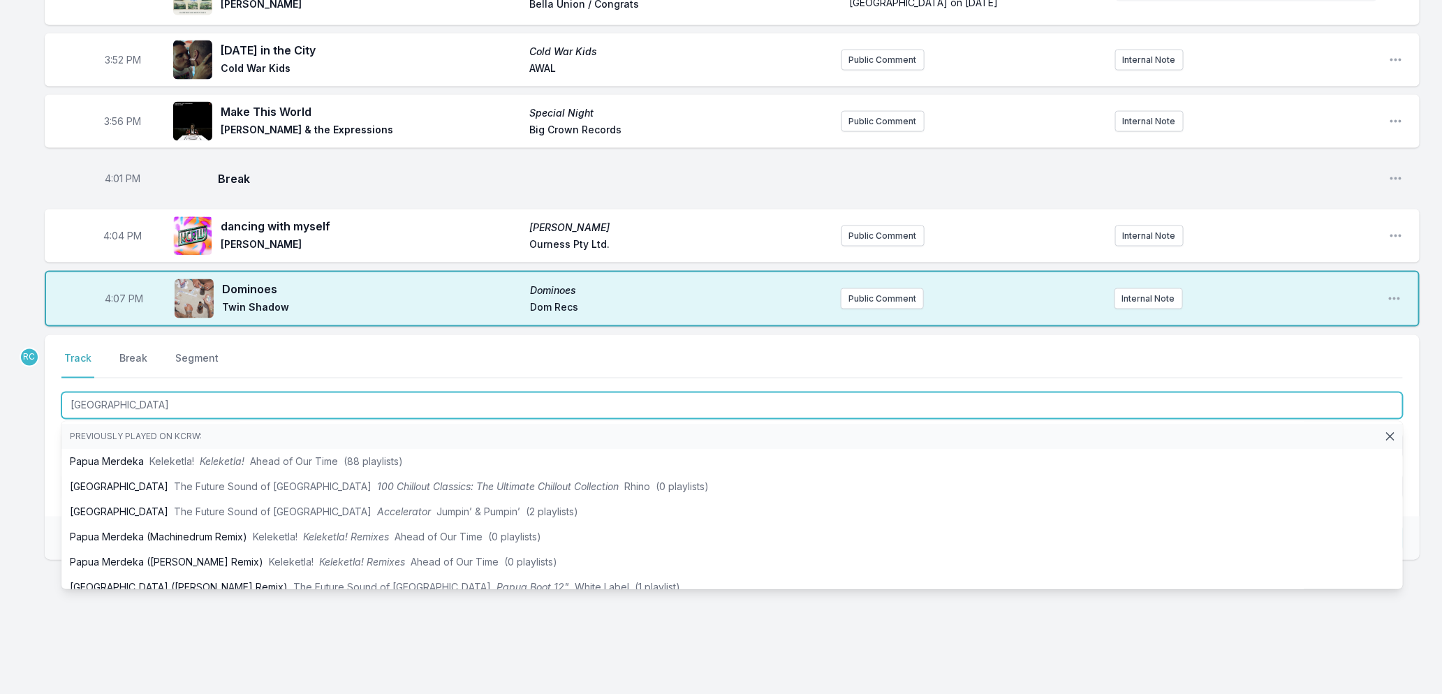
type input "[GEOGRAPHIC_DATA]"
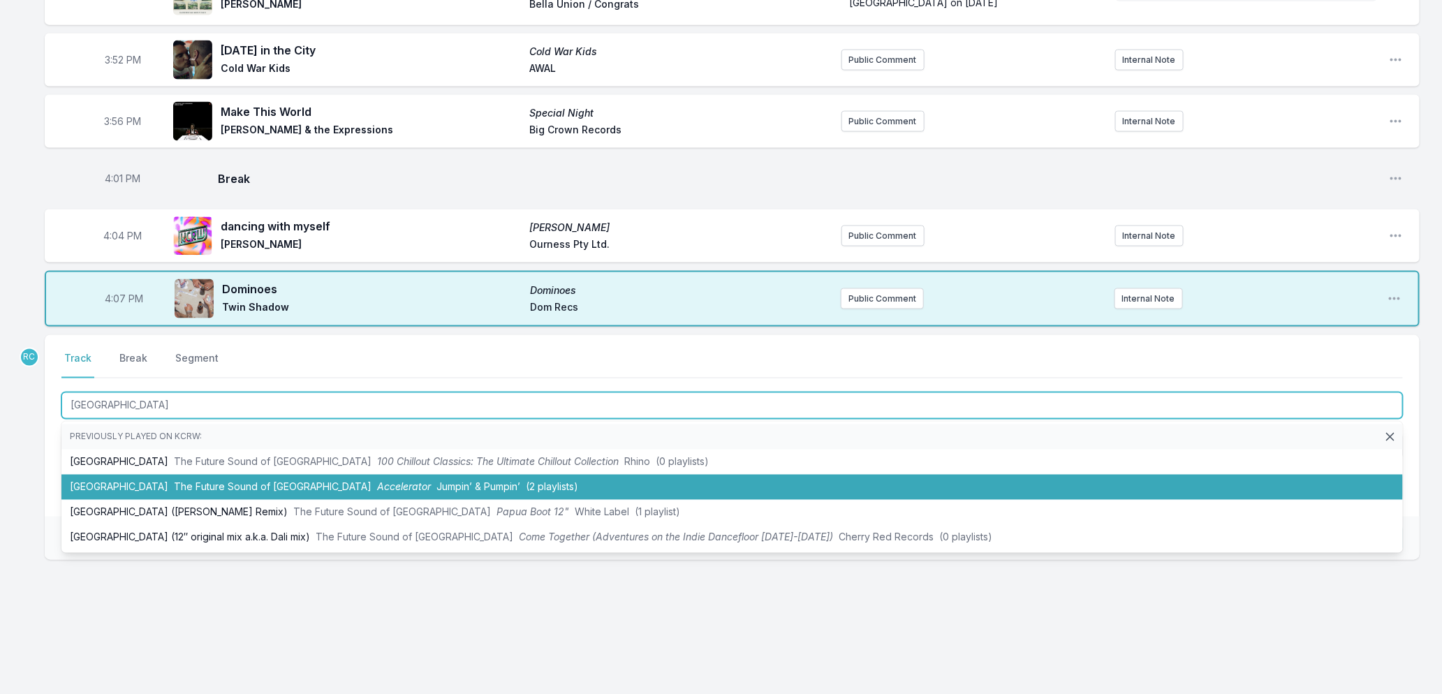
click at [377, 490] on span "Accelerator" at bounding box center [404, 487] width 54 height 12
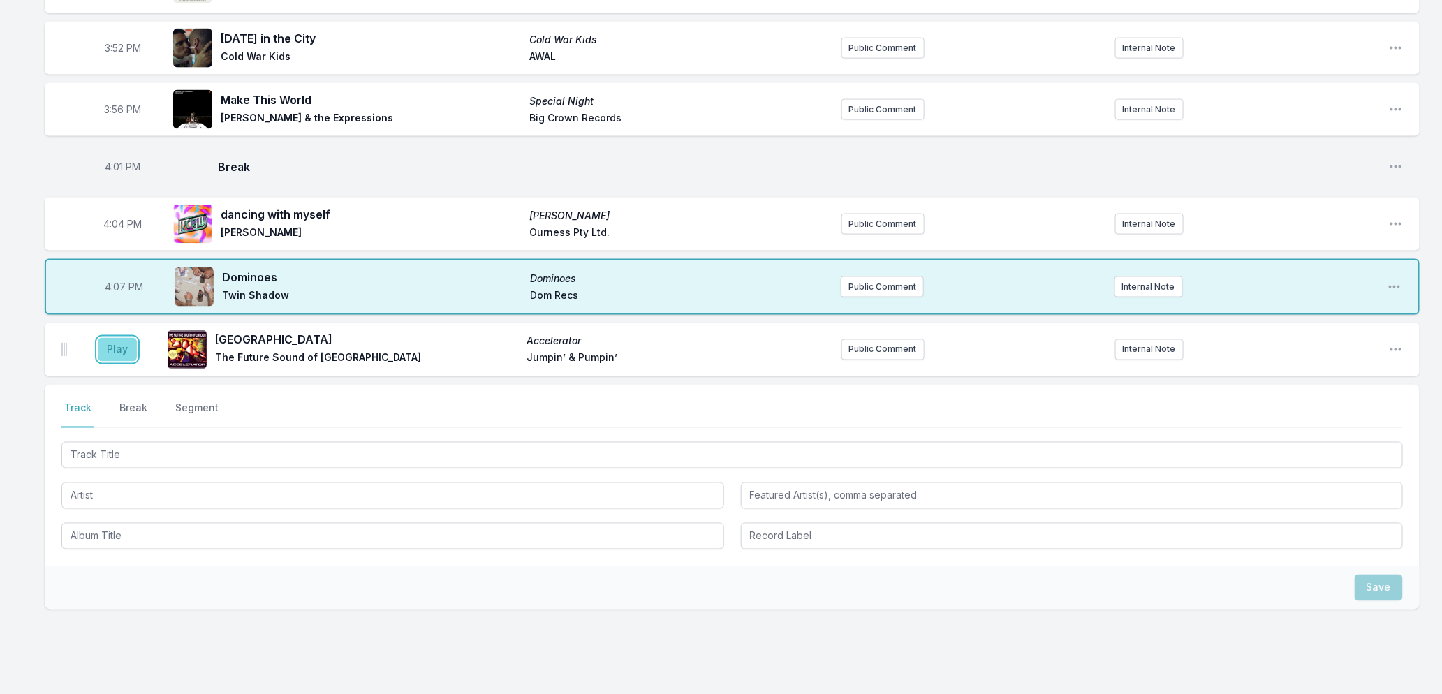
click at [119, 362] on button "Play" at bounding box center [117, 350] width 39 height 24
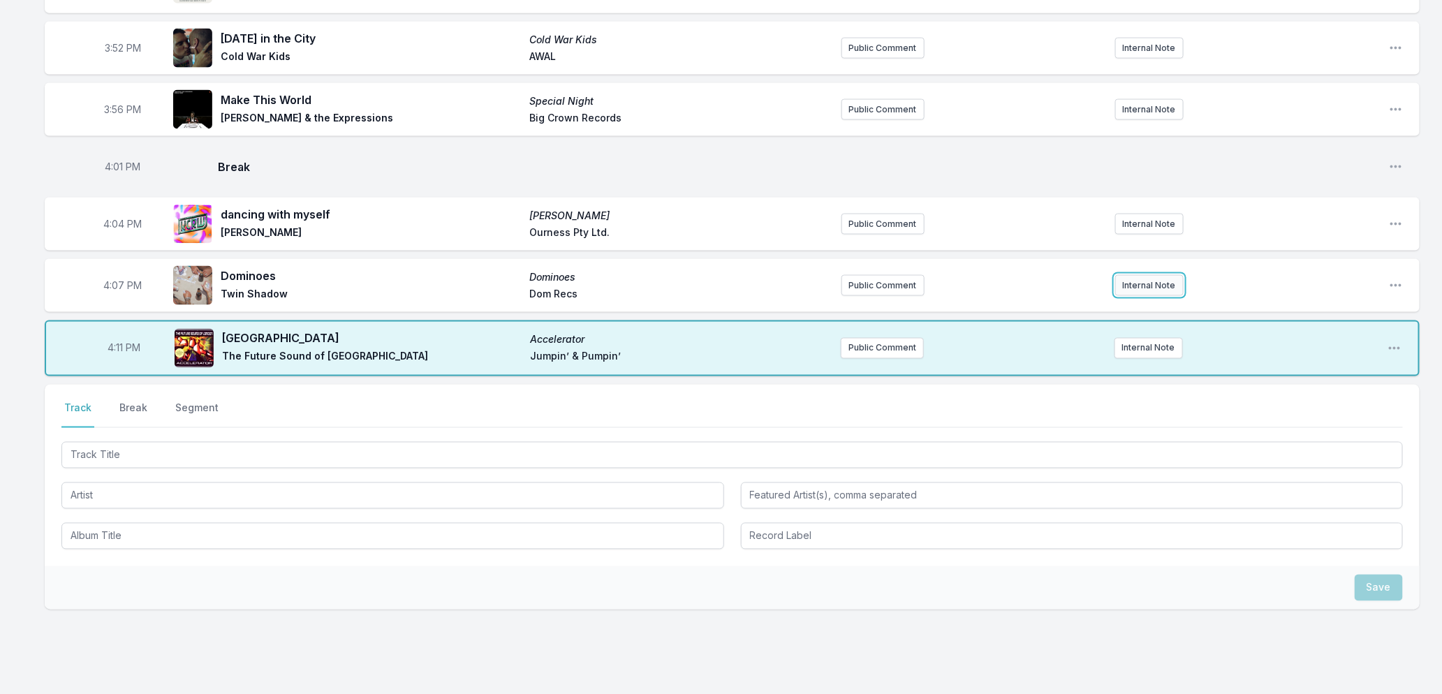
click at [1132, 296] on button "Internal Note" at bounding box center [1149, 285] width 68 height 21
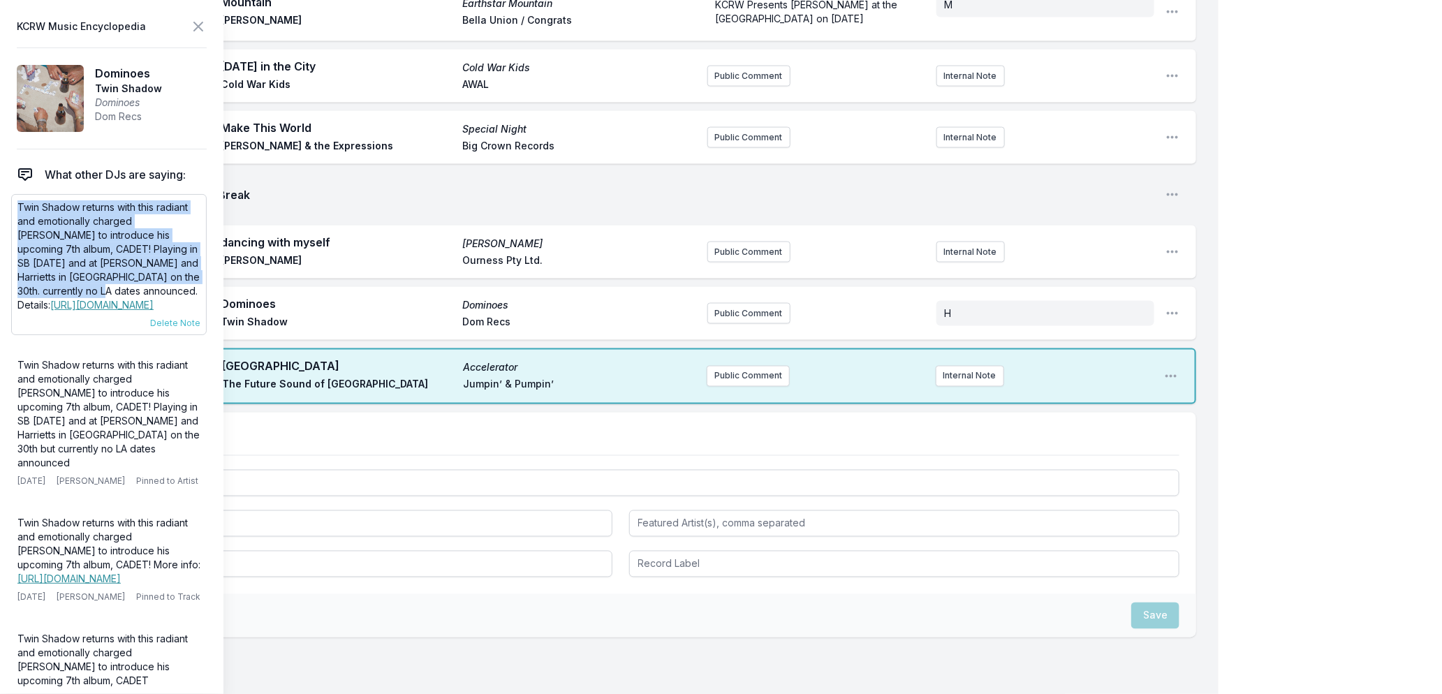
drag, startPoint x: 71, startPoint y: 291, endPoint x: 17, endPoint y: 210, distance: 96.3
click at [17, 210] on p "Twin Shadow returns with this radiant and emotionally charged [PERSON_NAME] to …" at bounding box center [108, 256] width 183 height 112
click at [750, 309] on button "Public Comment" at bounding box center [748, 313] width 83 height 21
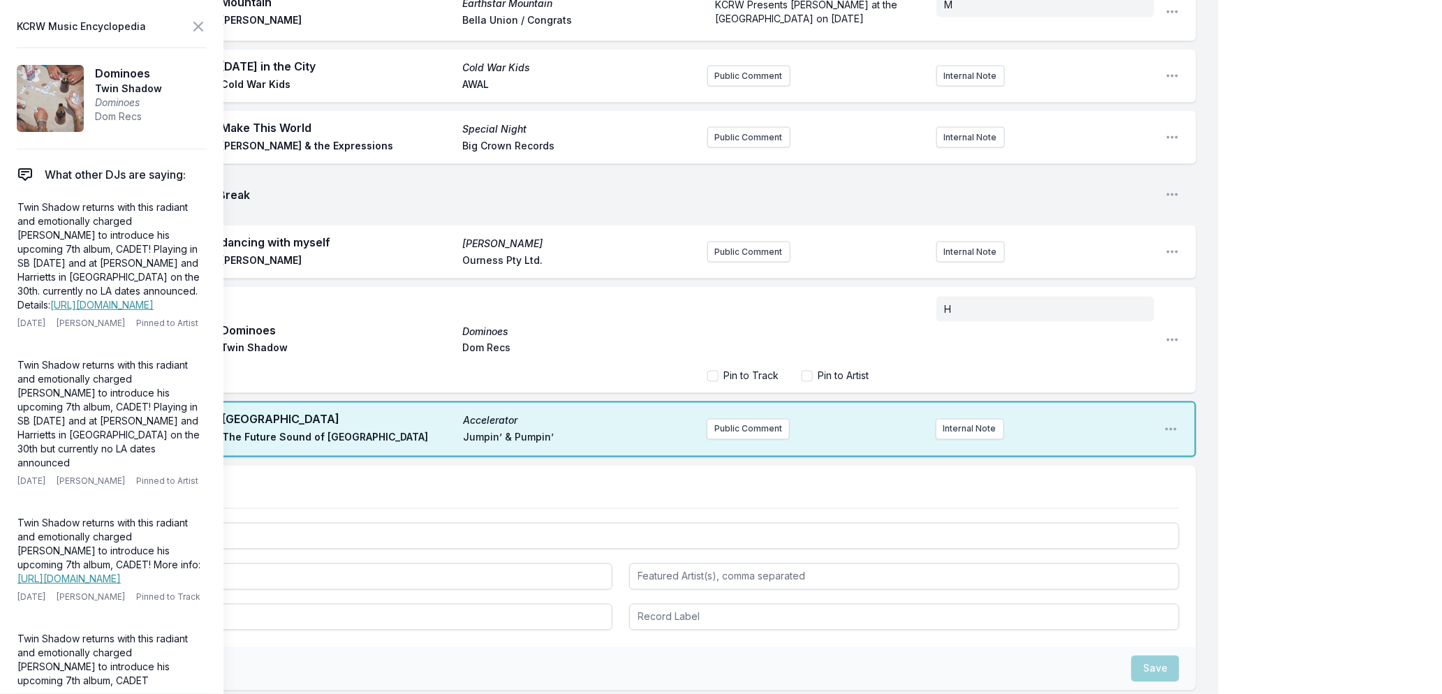
scroll to position [42, 0]
click at [198, 27] on icon at bounding box center [198, 26] width 8 height 8
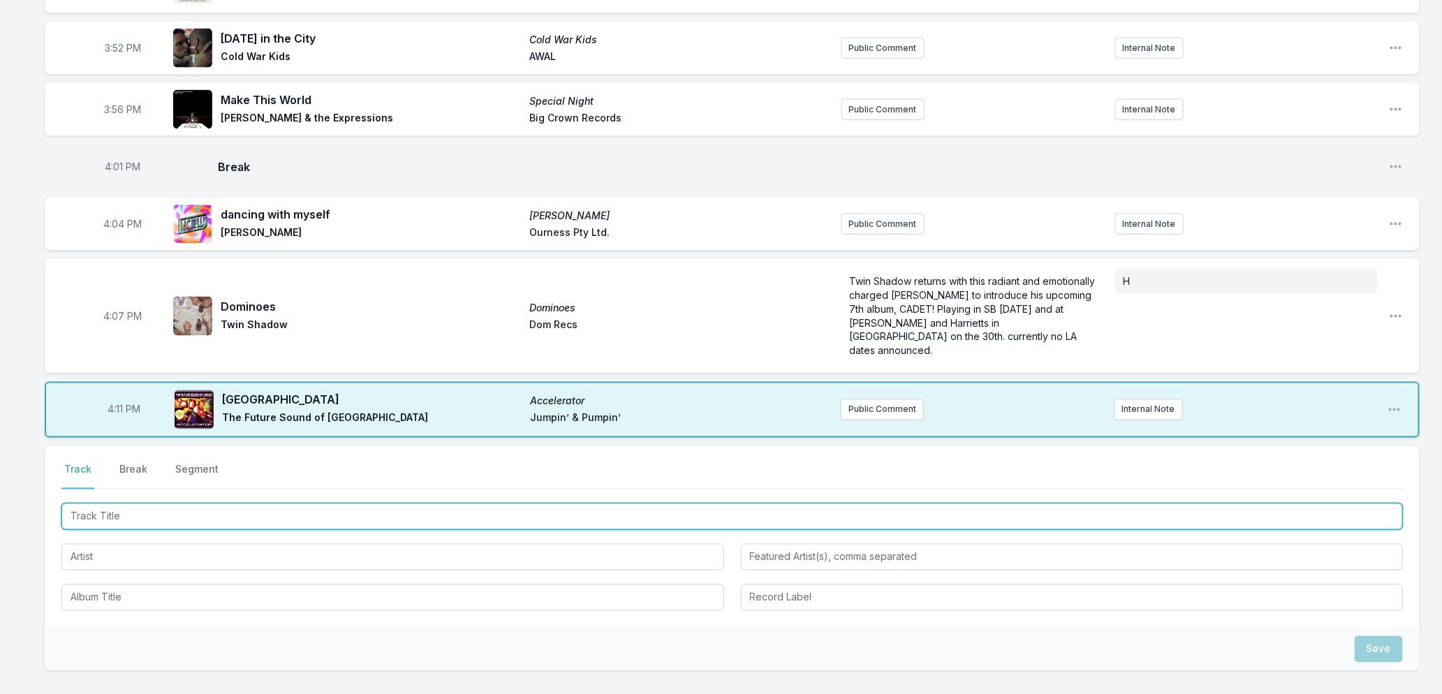
click at [198, 513] on input "Track Title" at bounding box center [732, 517] width 1342 height 27
type input "In Your Head"
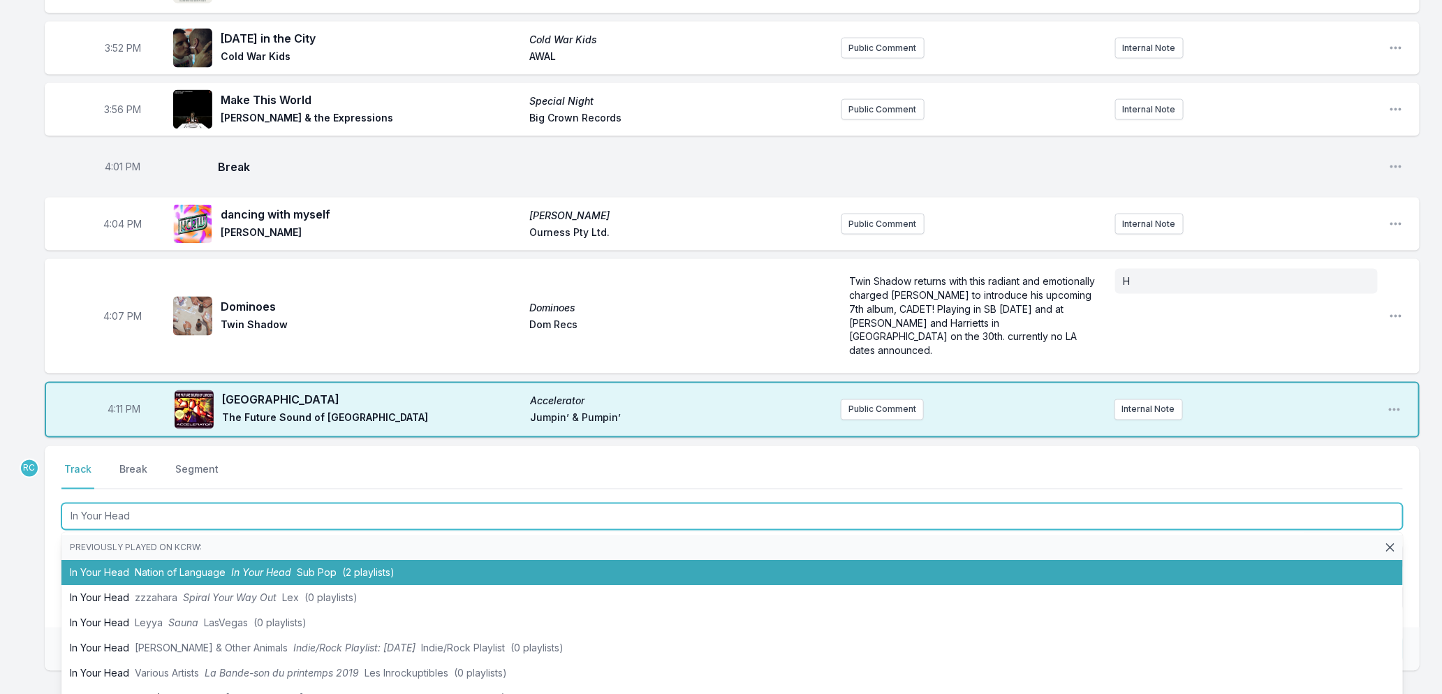
click at [224, 569] on span "Nation of Language" at bounding box center [180, 573] width 91 height 12
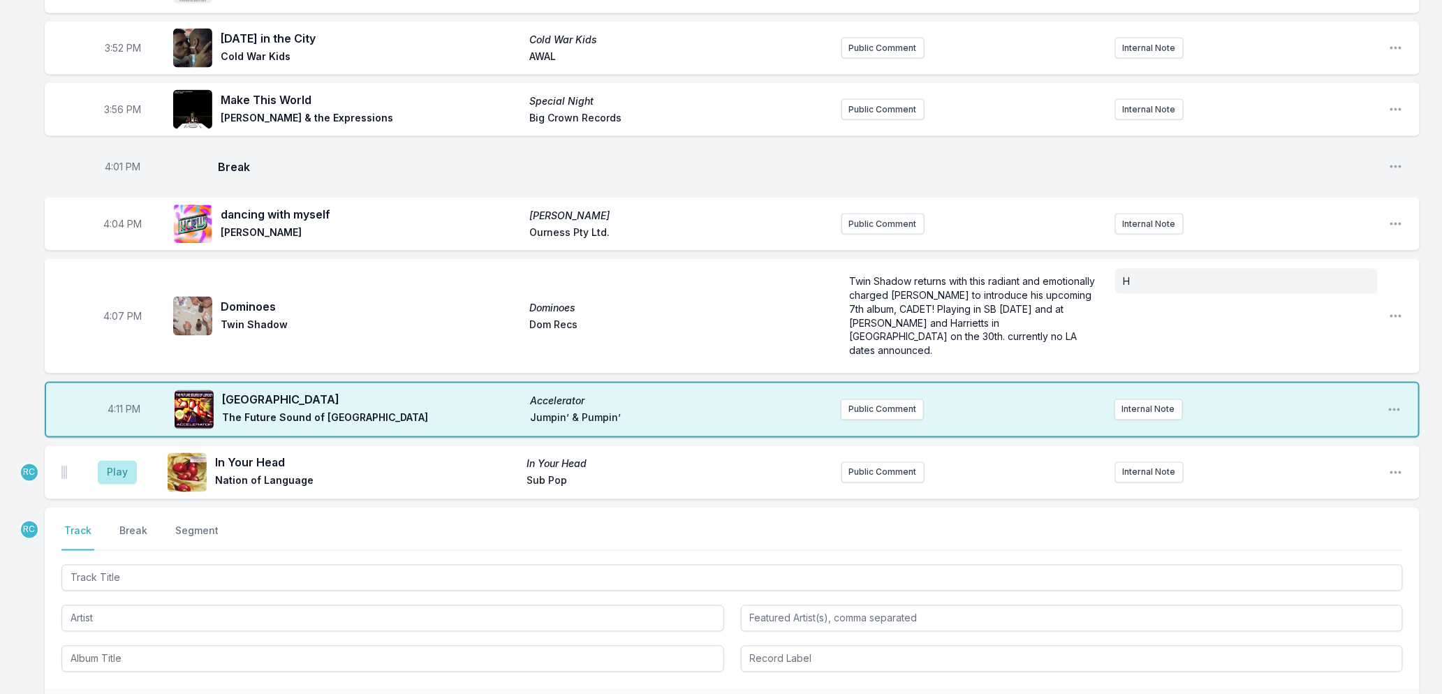
click at [1387, 472] on div "Play In Your Head In Your Head Nation of Language Sub Pop Public Comment Intern…" at bounding box center [732, 472] width 1375 height 53
click at [1401, 466] on icon "Open playlist item options" at bounding box center [1396, 473] width 14 height 14
click at [1293, 548] on button "Delete Entry" at bounding box center [1325, 550] width 156 height 25
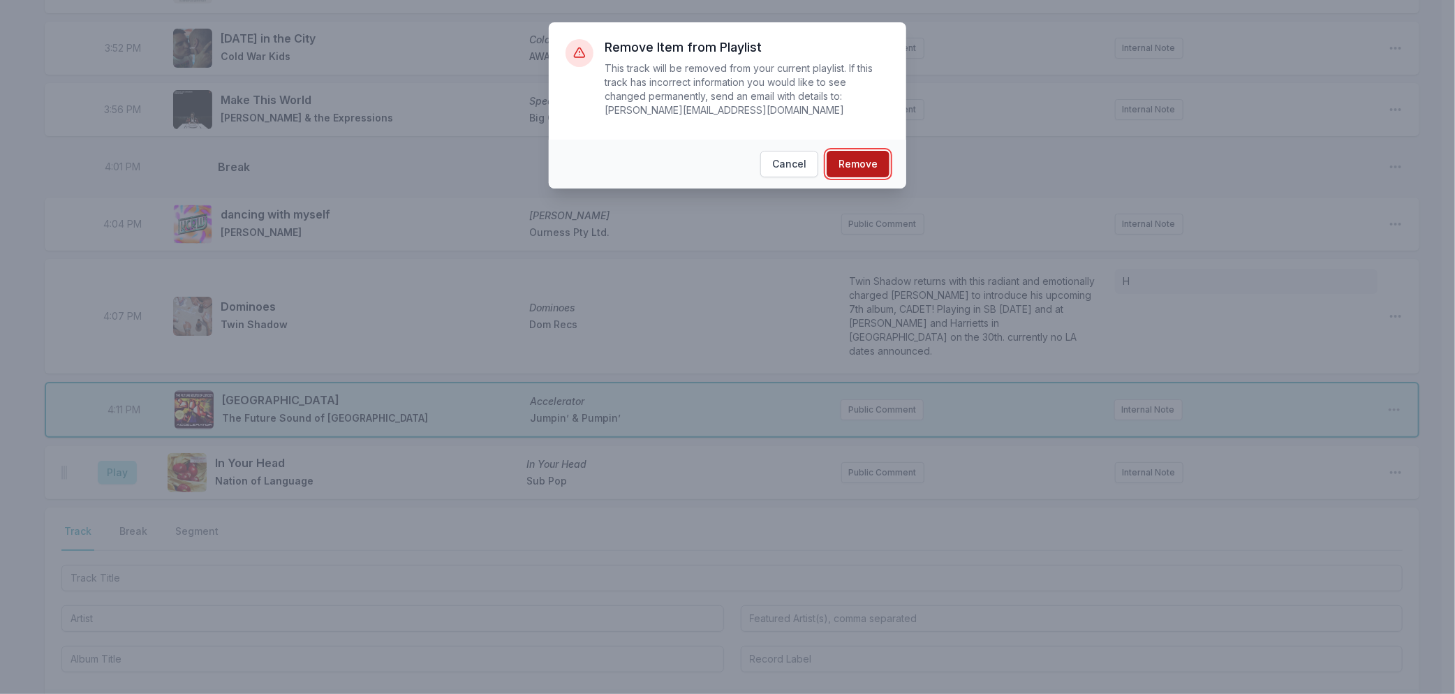
click at [855, 162] on button "Remove" at bounding box center [858, 164] width 63 height 27
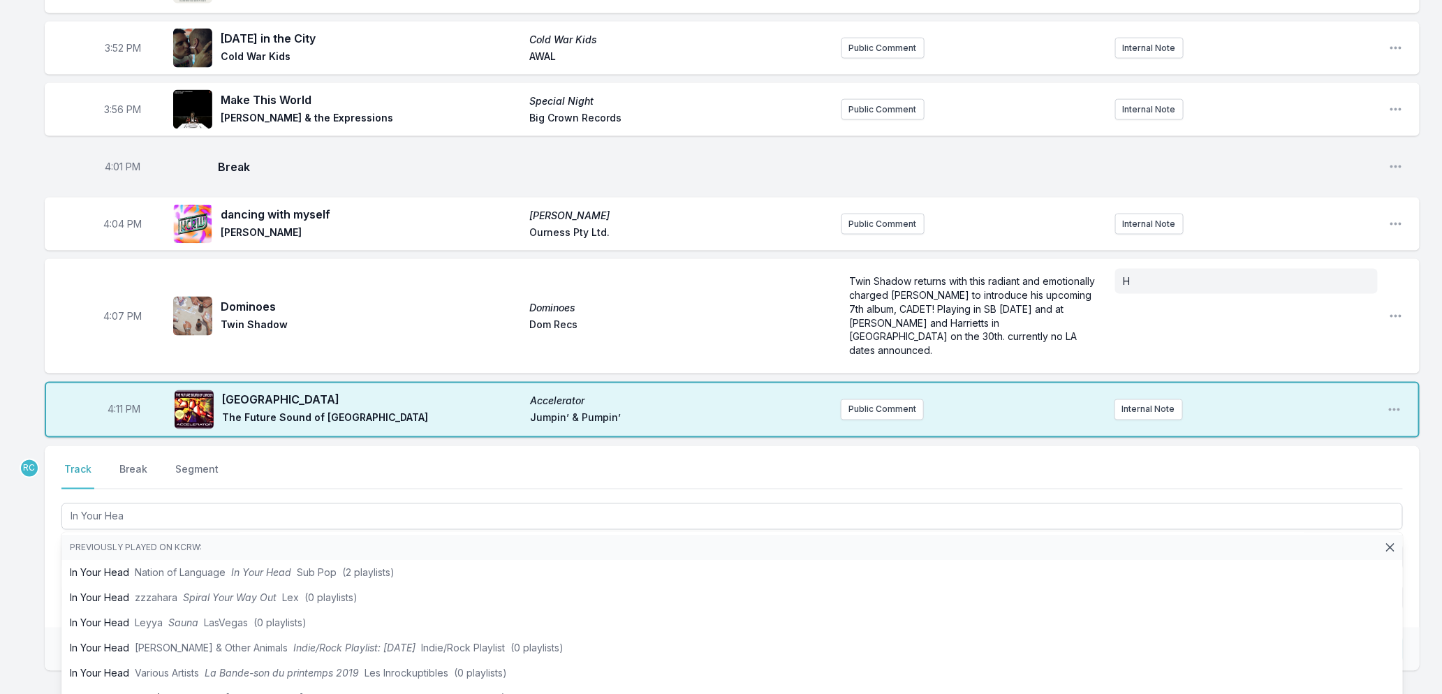
click at [45, 582] on div "Select a tab Track Break Segment Track Break Segment In Your Hea Previously pla…" at bounding box center [732, 537] width 1375 height 182
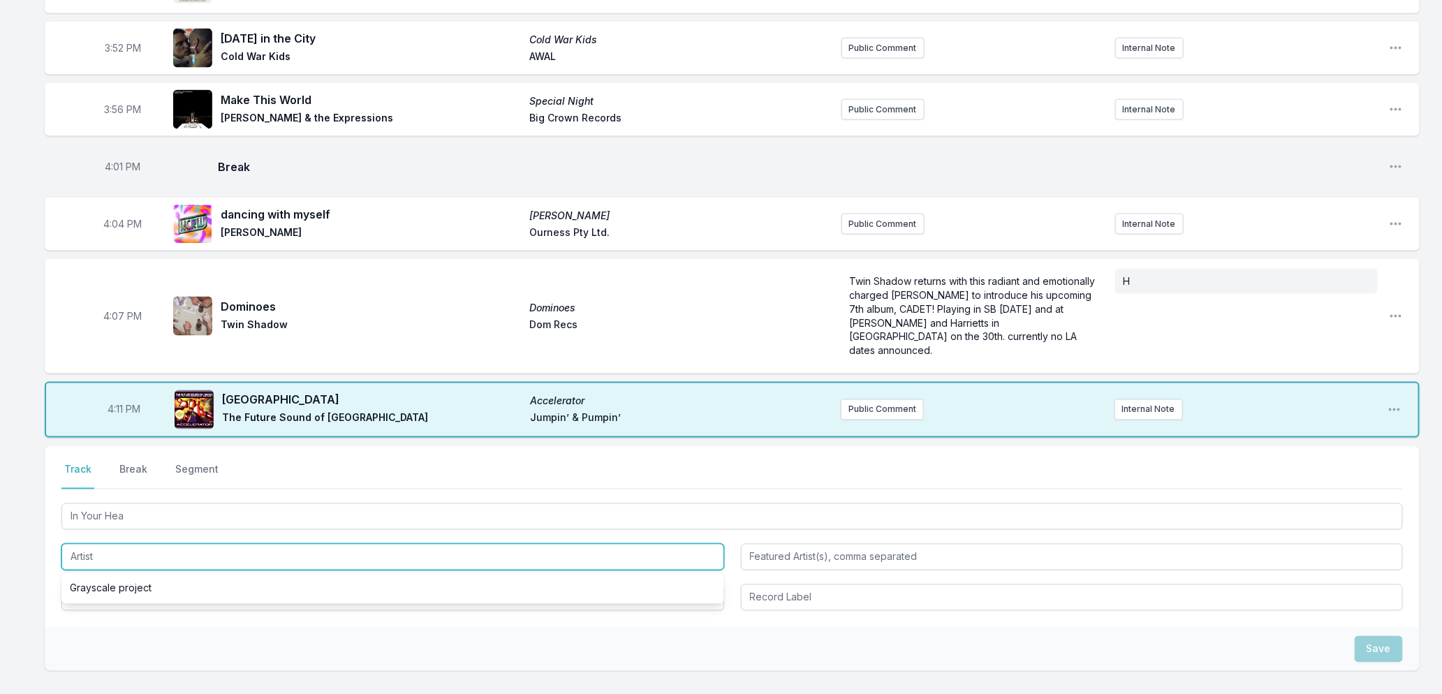
click at [98, 559] on input "Artist" at bounding box center [392, 557] width 663 height 27
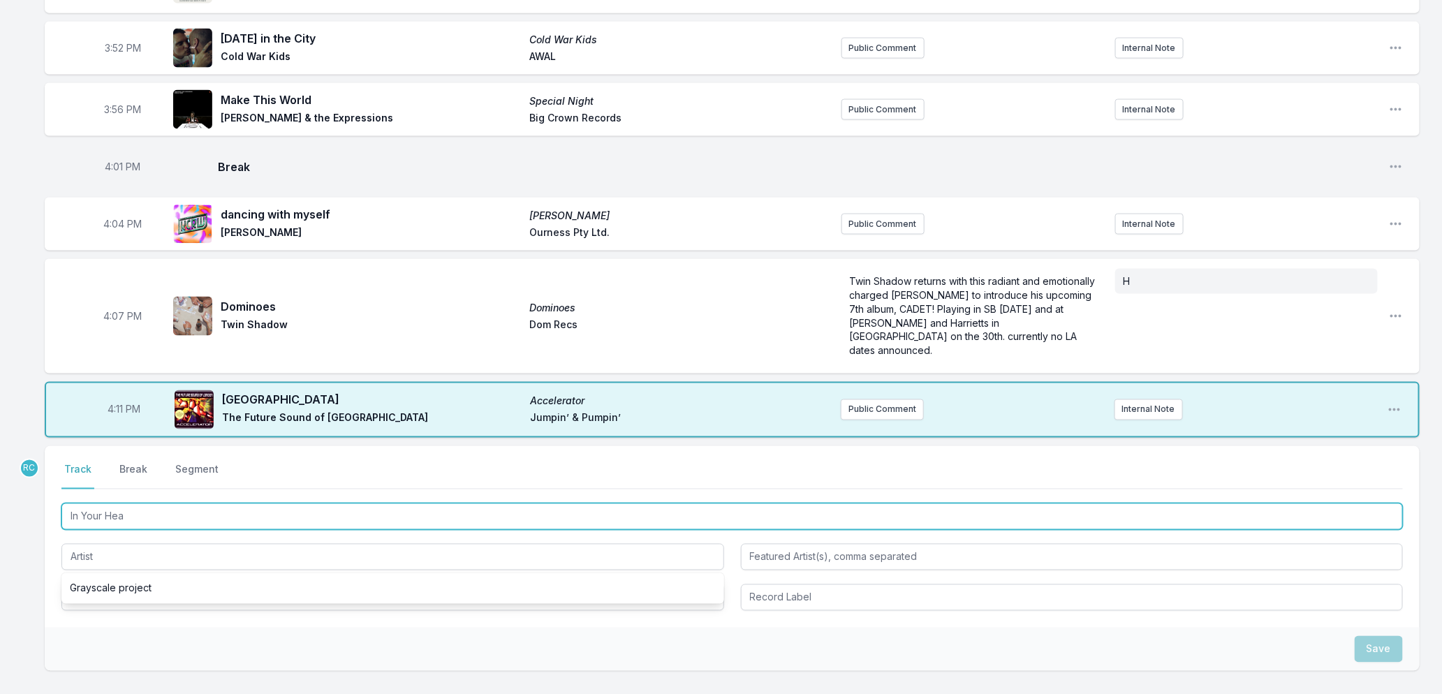
click at [141, 513] on input "In Your Hea" at bounding box center [732, 517] width 1342 height 27
type input "In Your Hea"
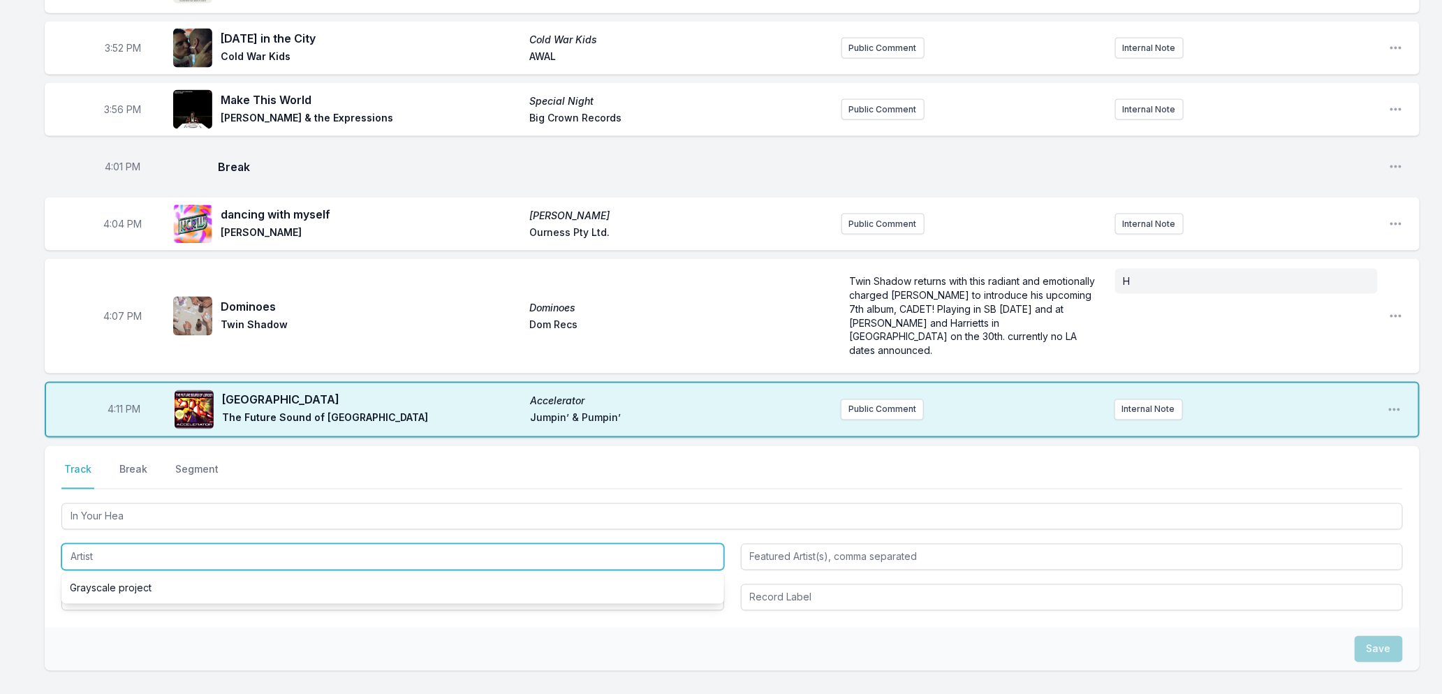
click at [114, 545] on input "Artist" at bounding box center [392, 557] width 663 height 27
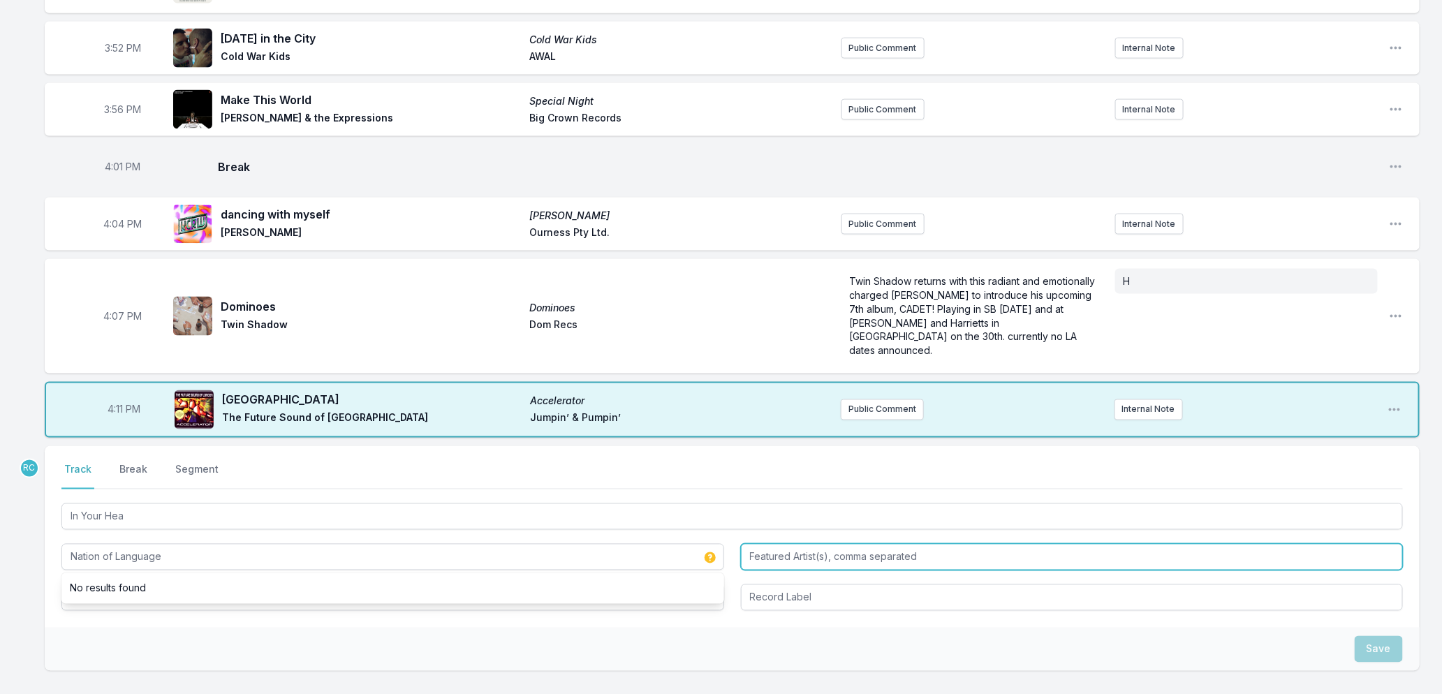
type input "Nation of Language"
type input "D"
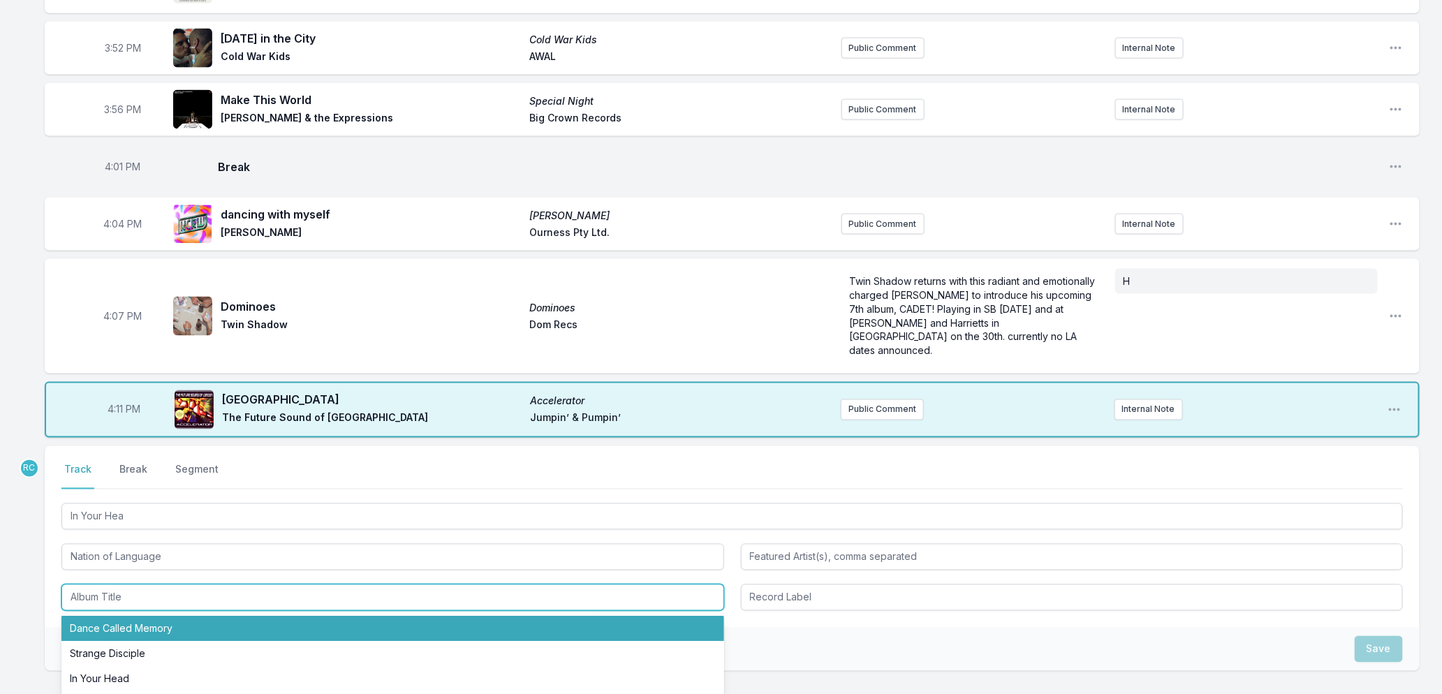
click at [177, 629] on li "Dance Called Memory" at bounding box center [392, 629] width 663 height 25
type input "Dance Called Memory"
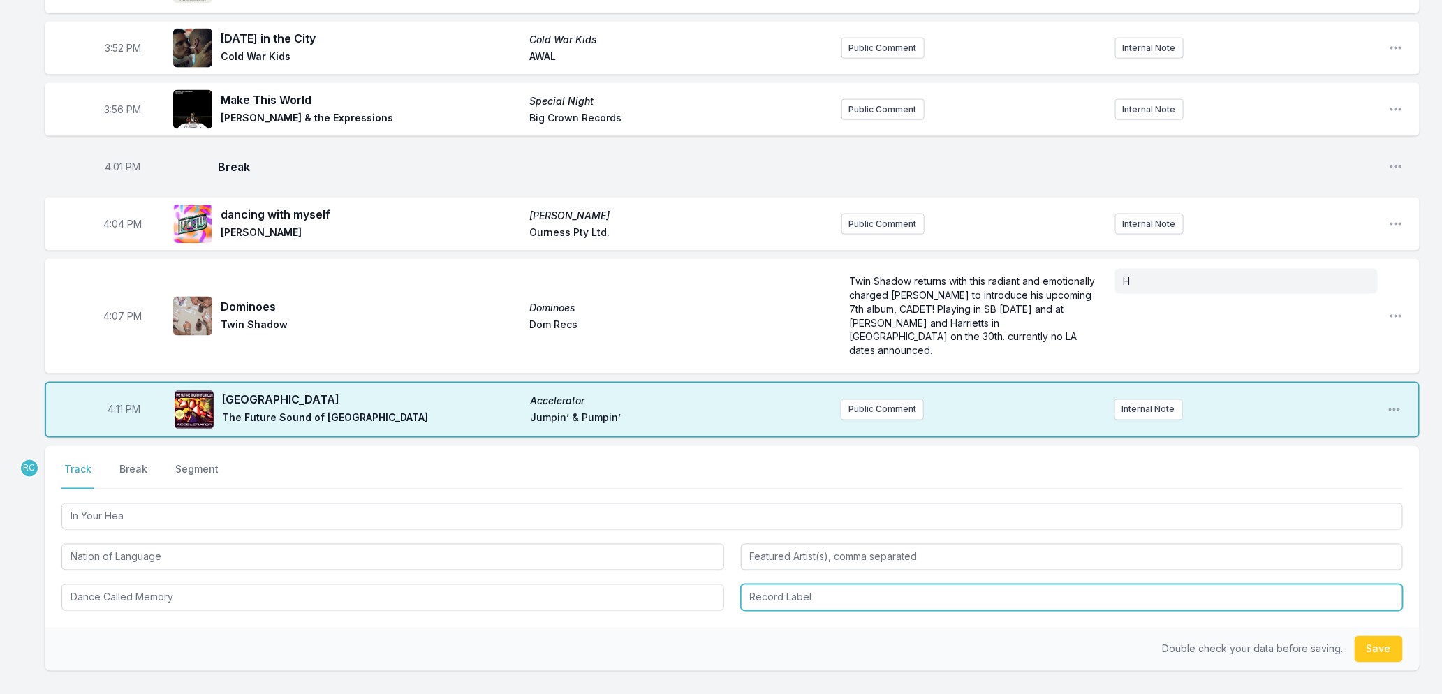
click at [833, 599] on input "Record Label" at bounding box center [1072, 598] width 663 height 27
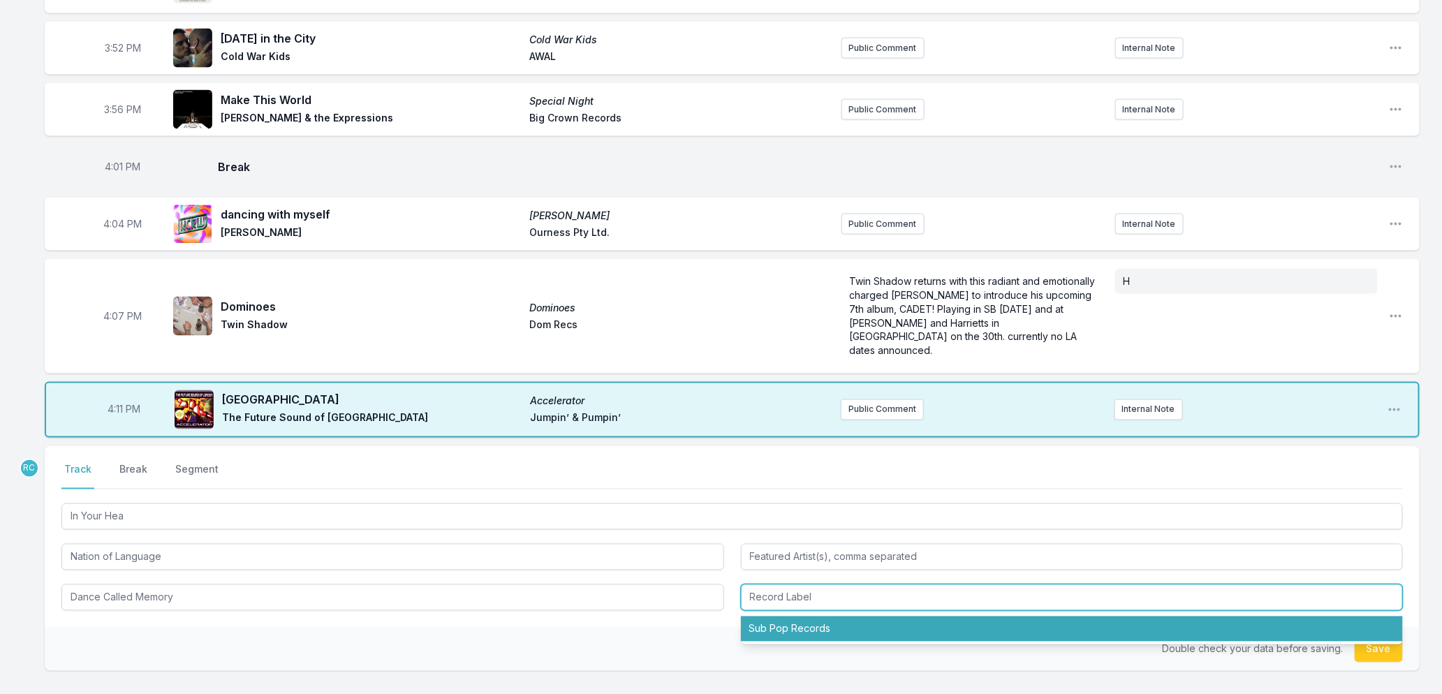
click at [818, 626] on li "Sub Pop Records" at bounding box center [1072, 629] width 663 height 25
type input "Sub Pop Records"
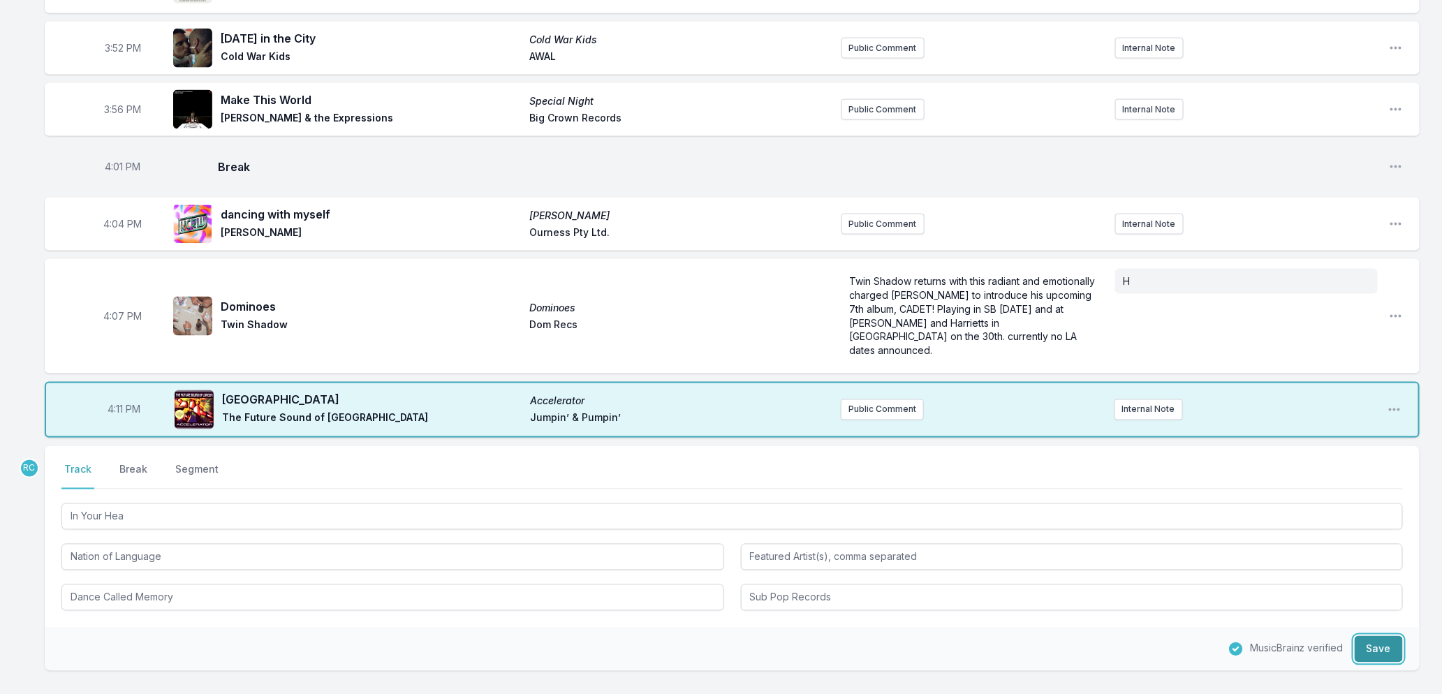
click at [1392, 648] on button "Save" at bounding box center [1379, 649] width 48 height 27
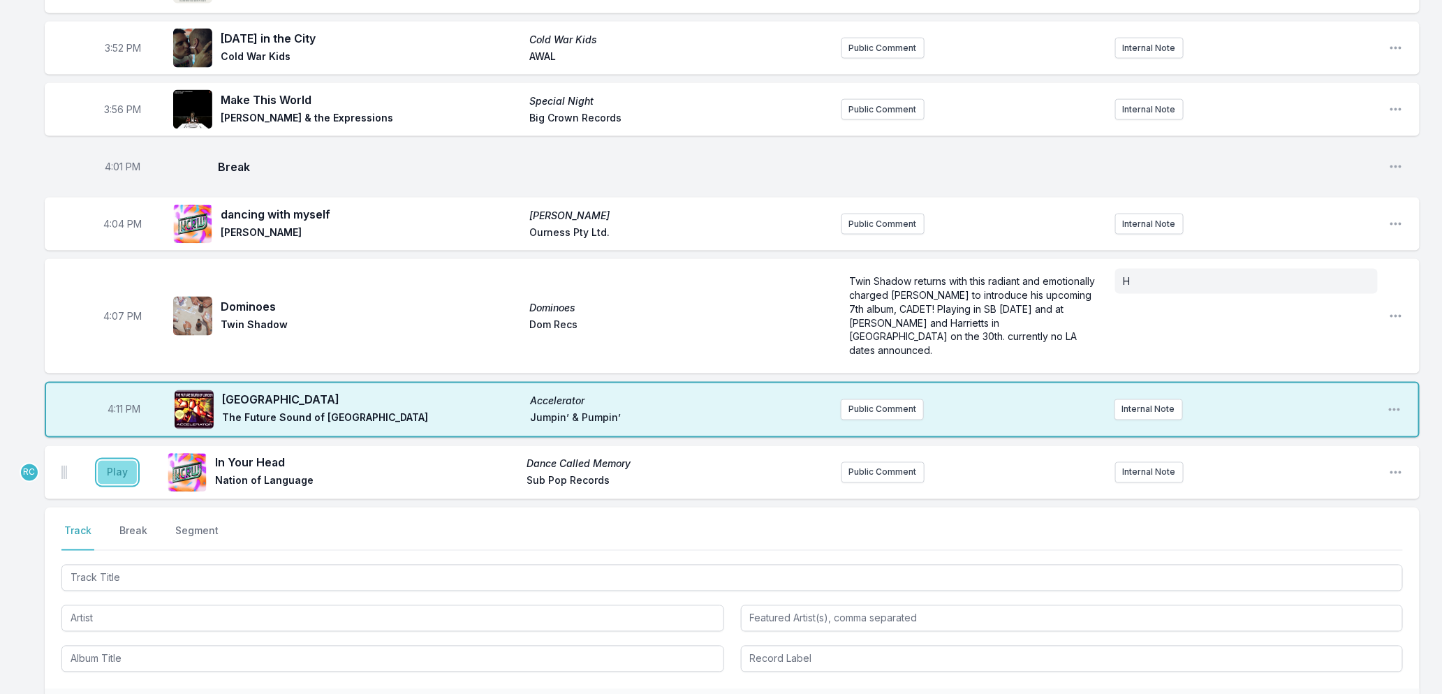
click at [119, 466] on button "Play" at bounding box center [117, 473] width 39 height 24
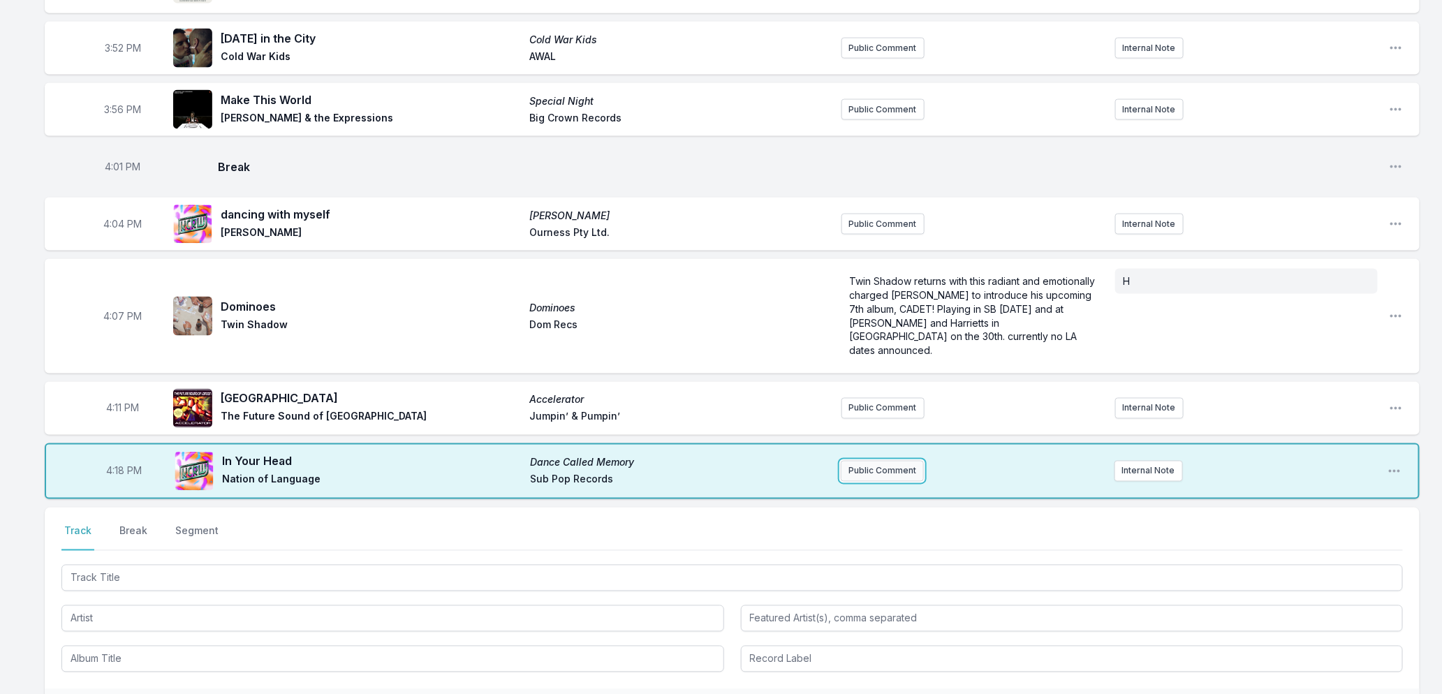
click at [858, 464] on button "Public Comment" at bounding box center [882, 471] width 83 height 21
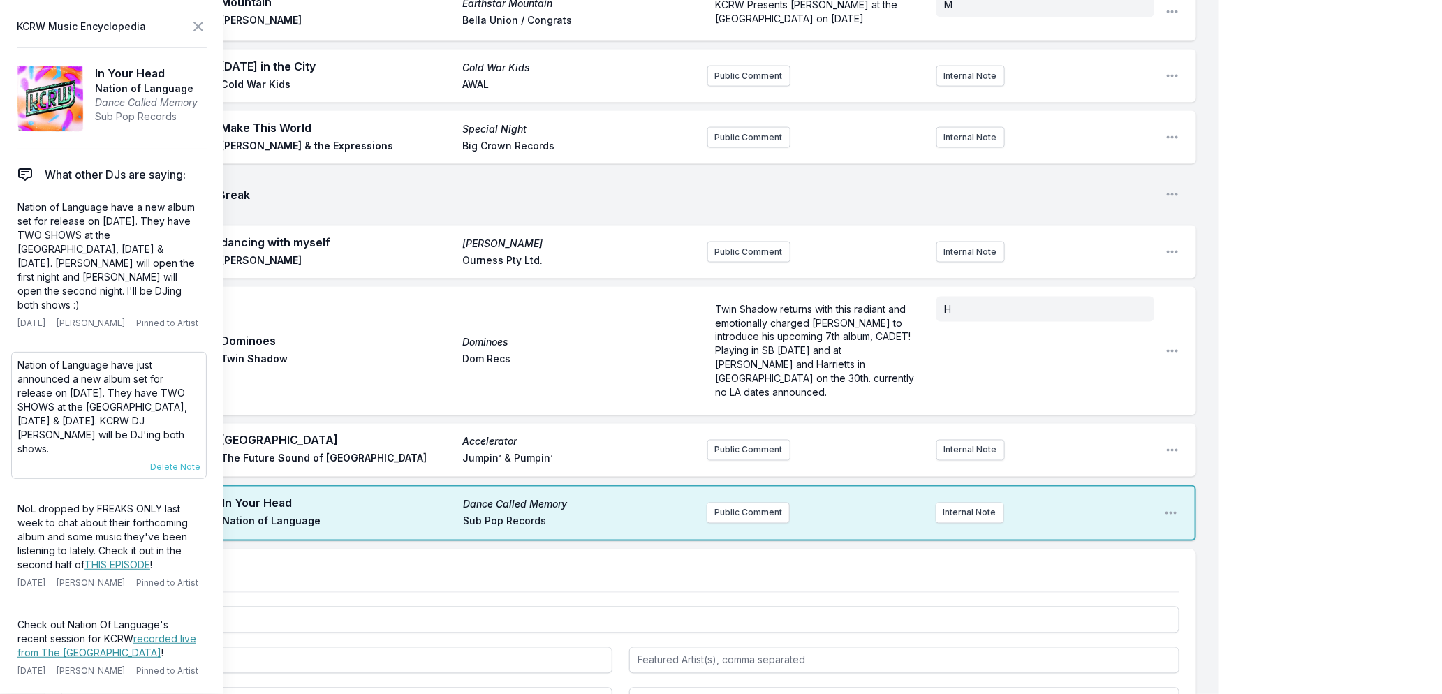
drag, startPoint x: 191, startPoint y: 436, endPoint x: 15, endPoint y: 365, distance: 189.9
click at [15, 365] on div "Nation of Language have just announced a new album set for release on [DATE]. T…" at bounding box center [109, 415] width 196 height 127
click at [737, 503] on button "Public Comment" at bounding box center [748, 513] width 83 height 21
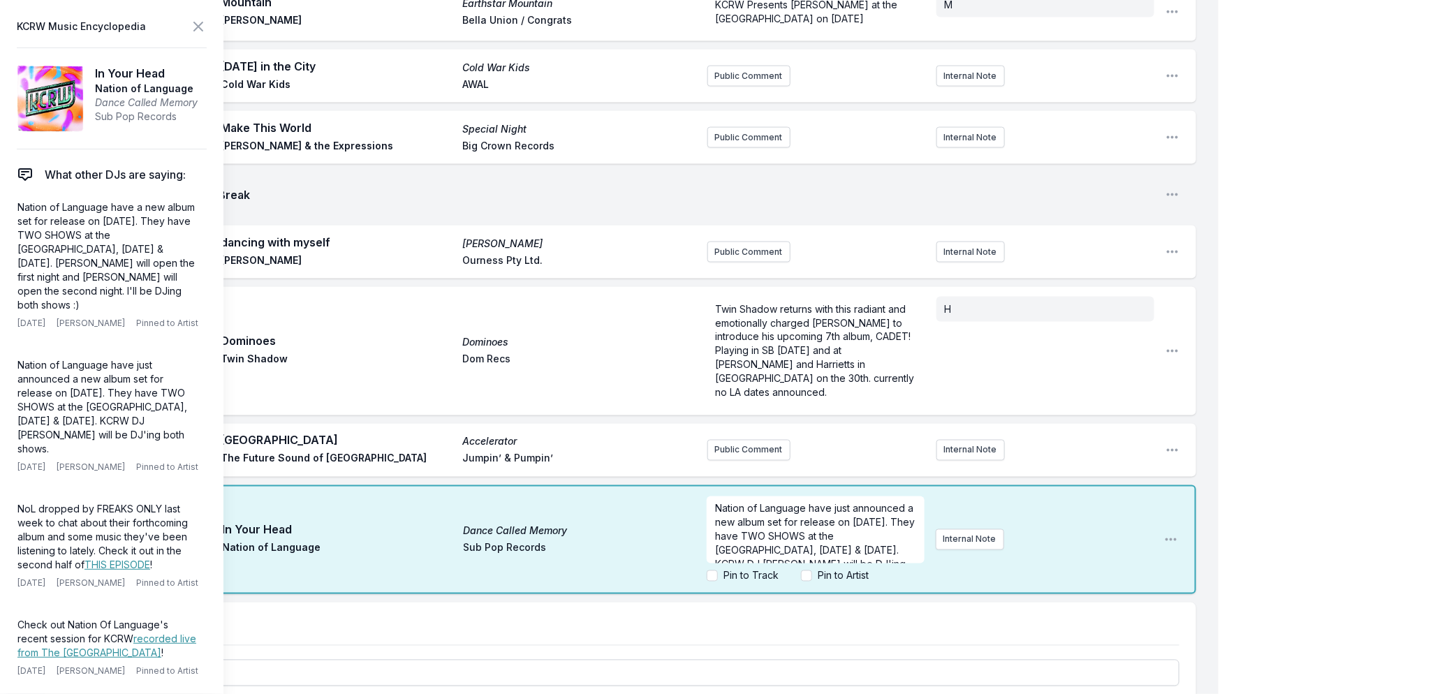
scroll to position [28, 0]
click at [194, 22] on icon at bounding box center [198, 26] width 8 height 8
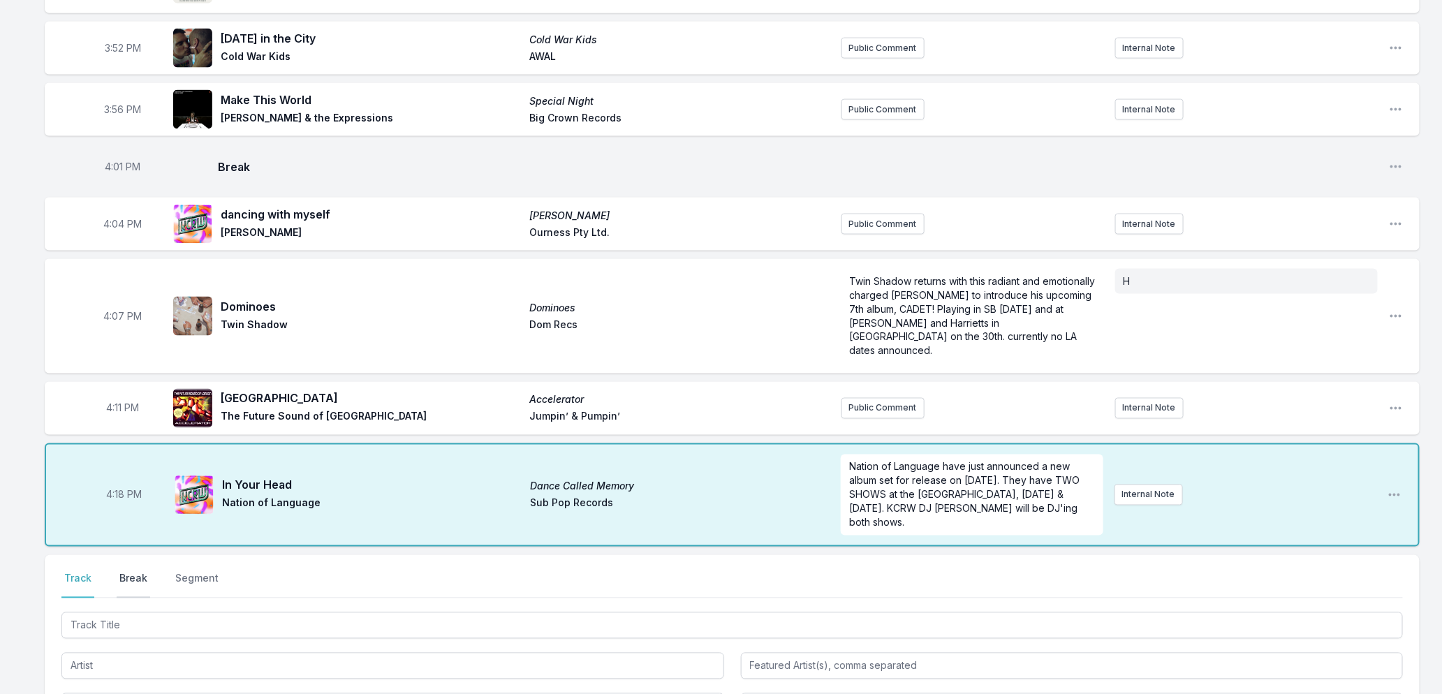
click at [123, 576] on button "Break" at bounding box center [134, 585] width 34 height 27
click at [1360, 665] on button "Save" at bounding box center [1379, 665] width 48 height 27
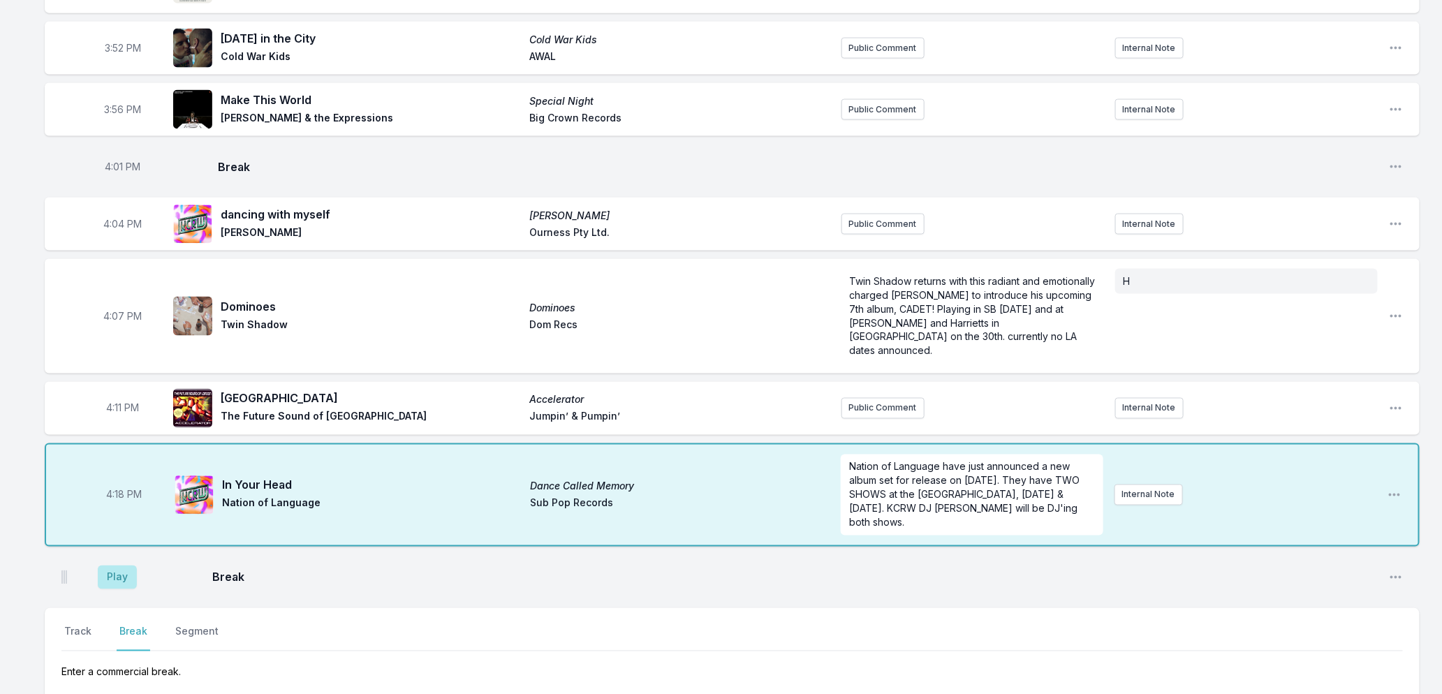
scroll to position [1136, 0]
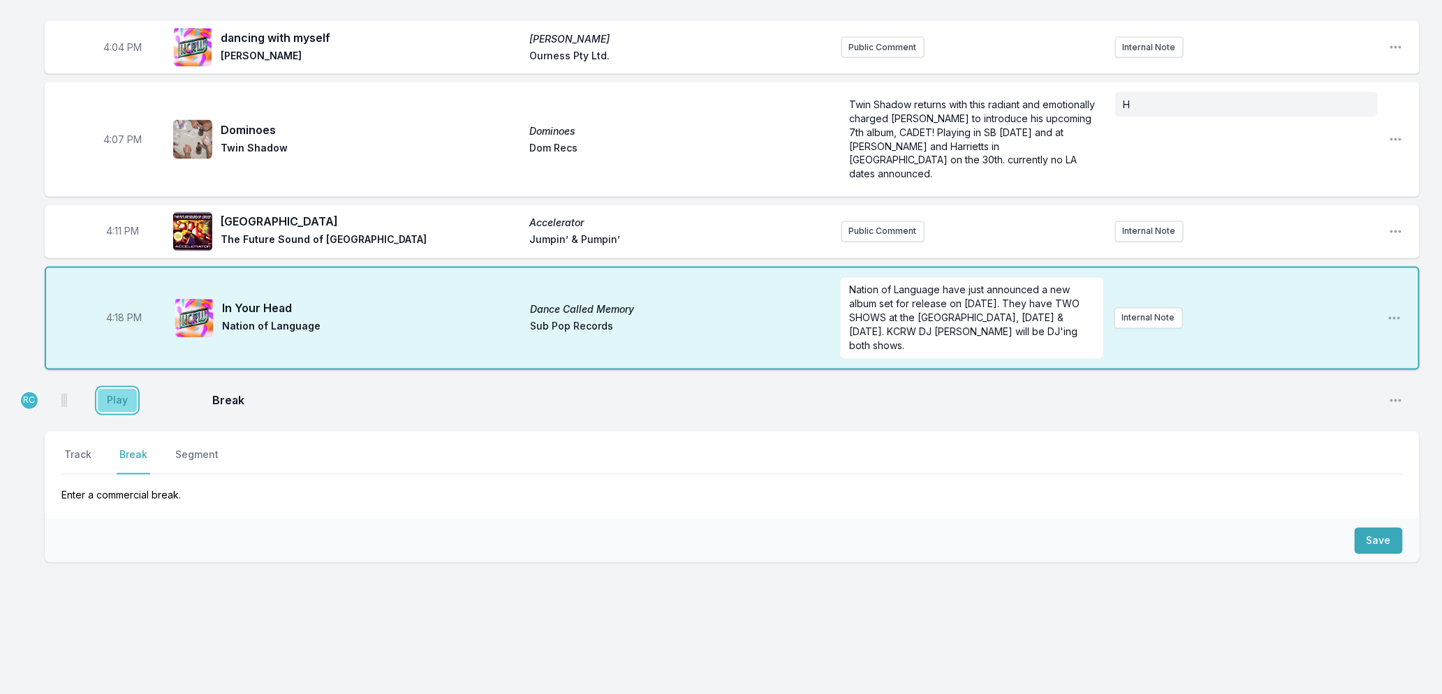
click at [109, 403] on button "Play" at bounding box center [117, 401] width 39 height 24
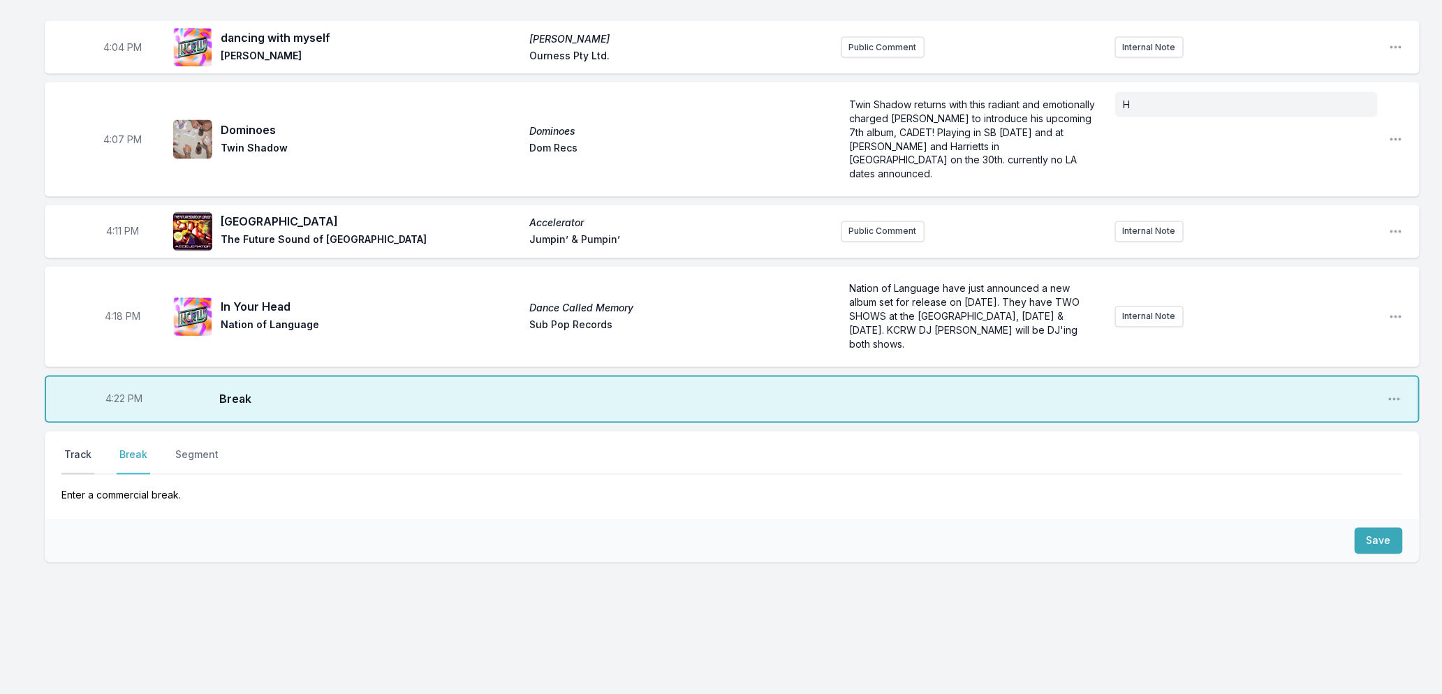
click at [70, 452] on button "Track" at bounding box center [77, 461] width 33 height 27
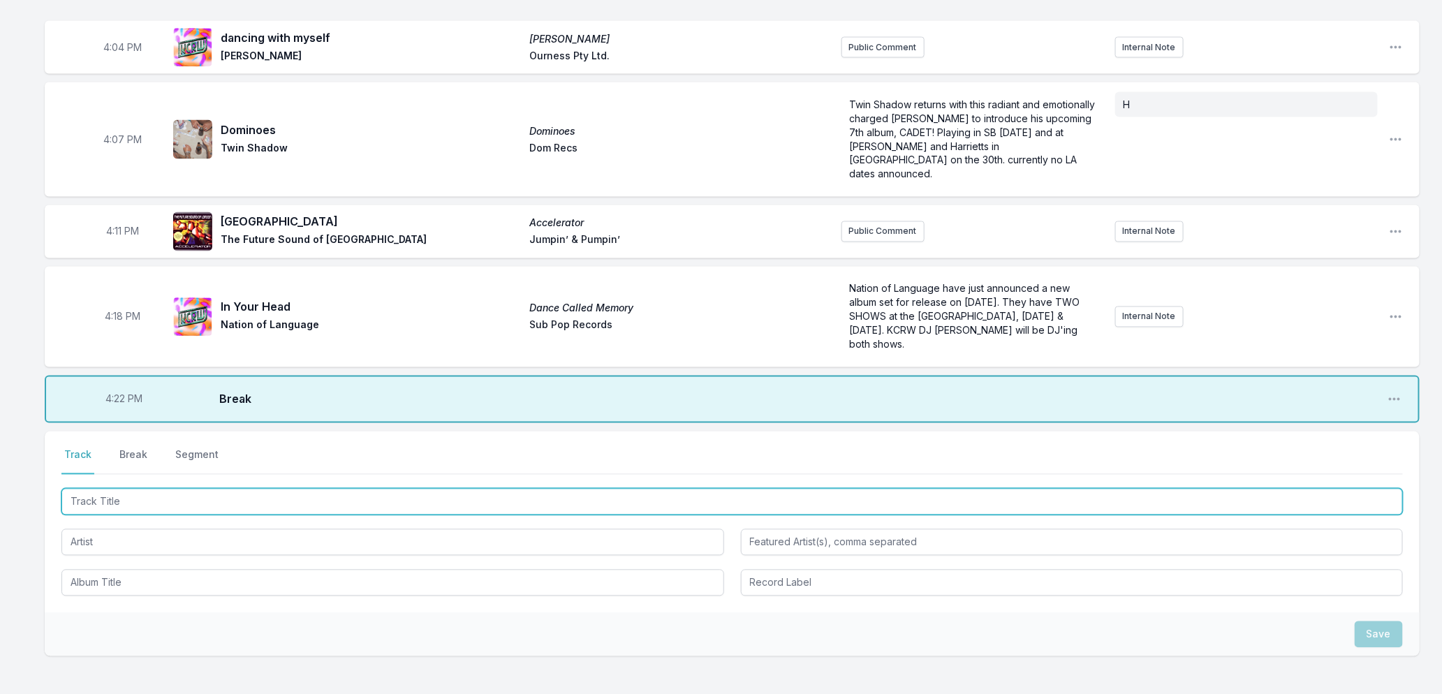
click at [124, 500] on input "Track Title" at bounding box center [732, 502] width 1342 height 27
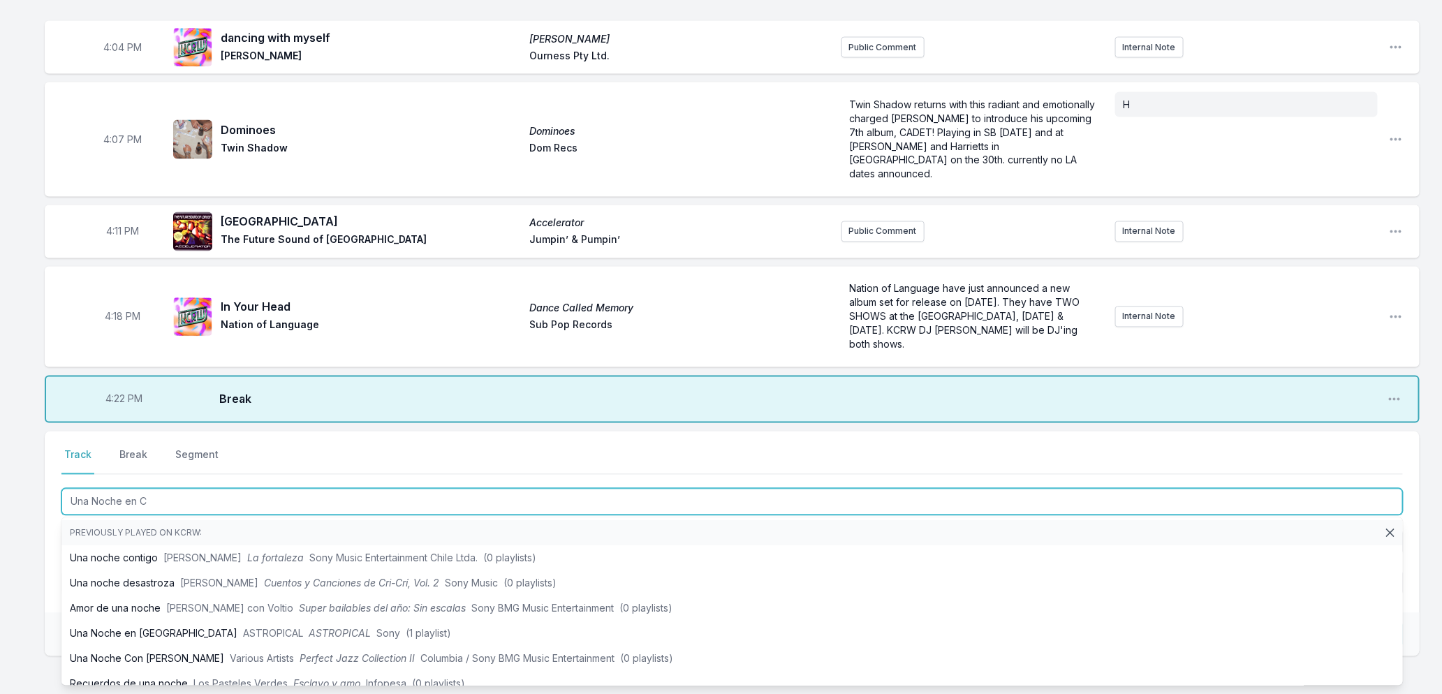
type input "Una Noche en Ca"
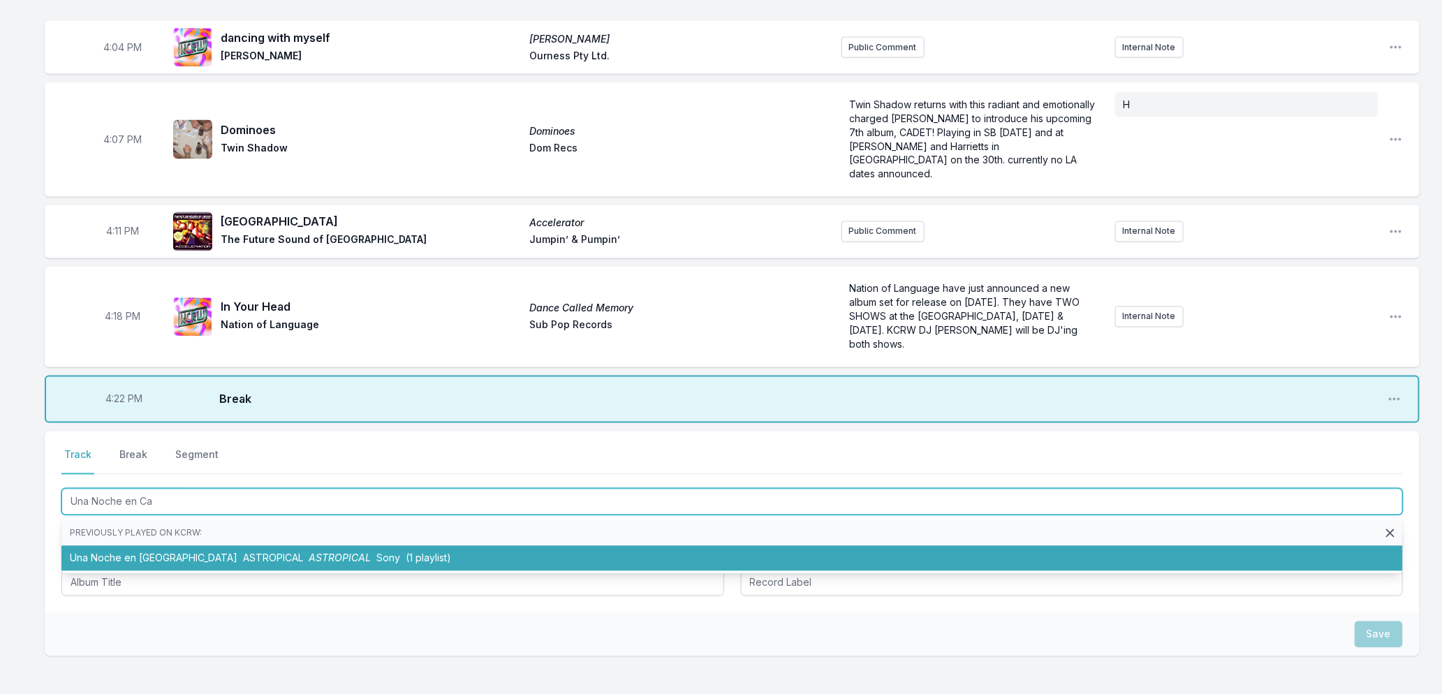
click at [140, 549] on li "Una Noche en Caracas ASTROPICAL ASTROPICAL Sony (1 playlist)" at bounding box center [732, 558] width 1342 height 25
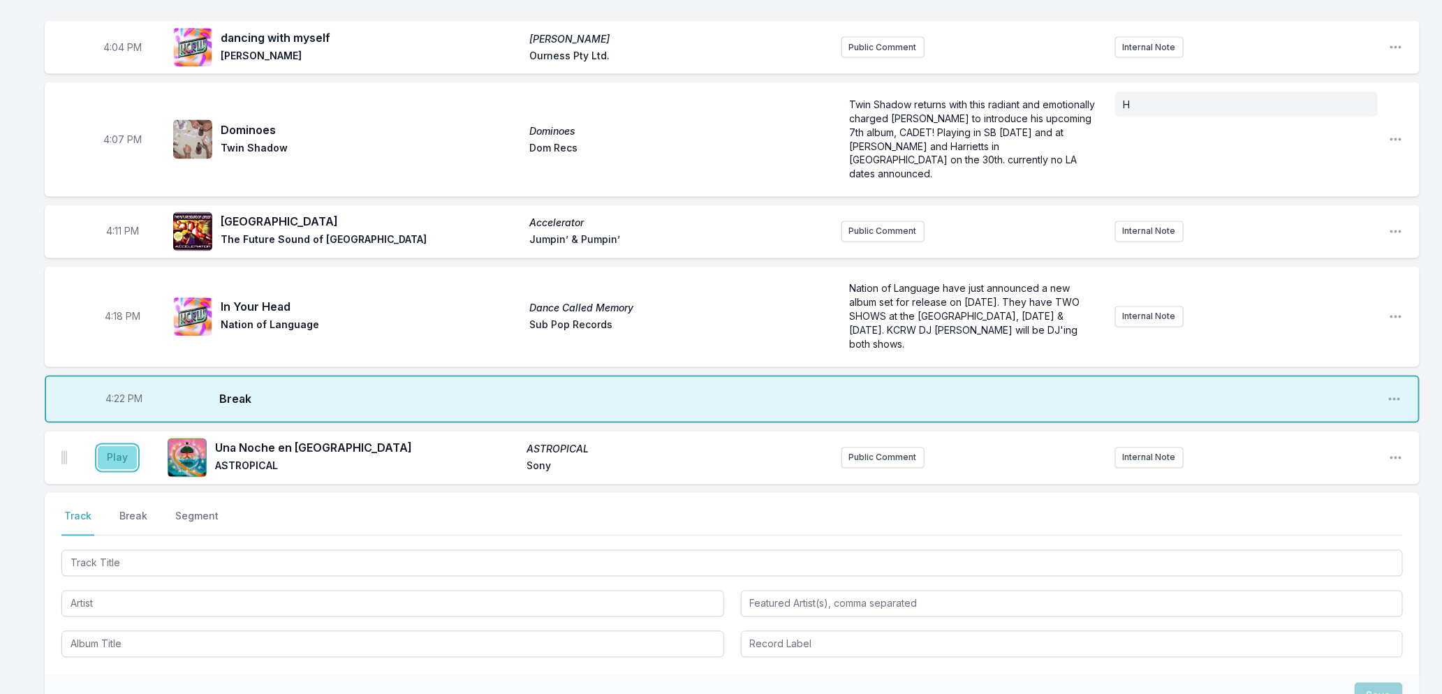
click at [117, 460] on button "Play" at bounding box center [117, 458] width 39 height 24
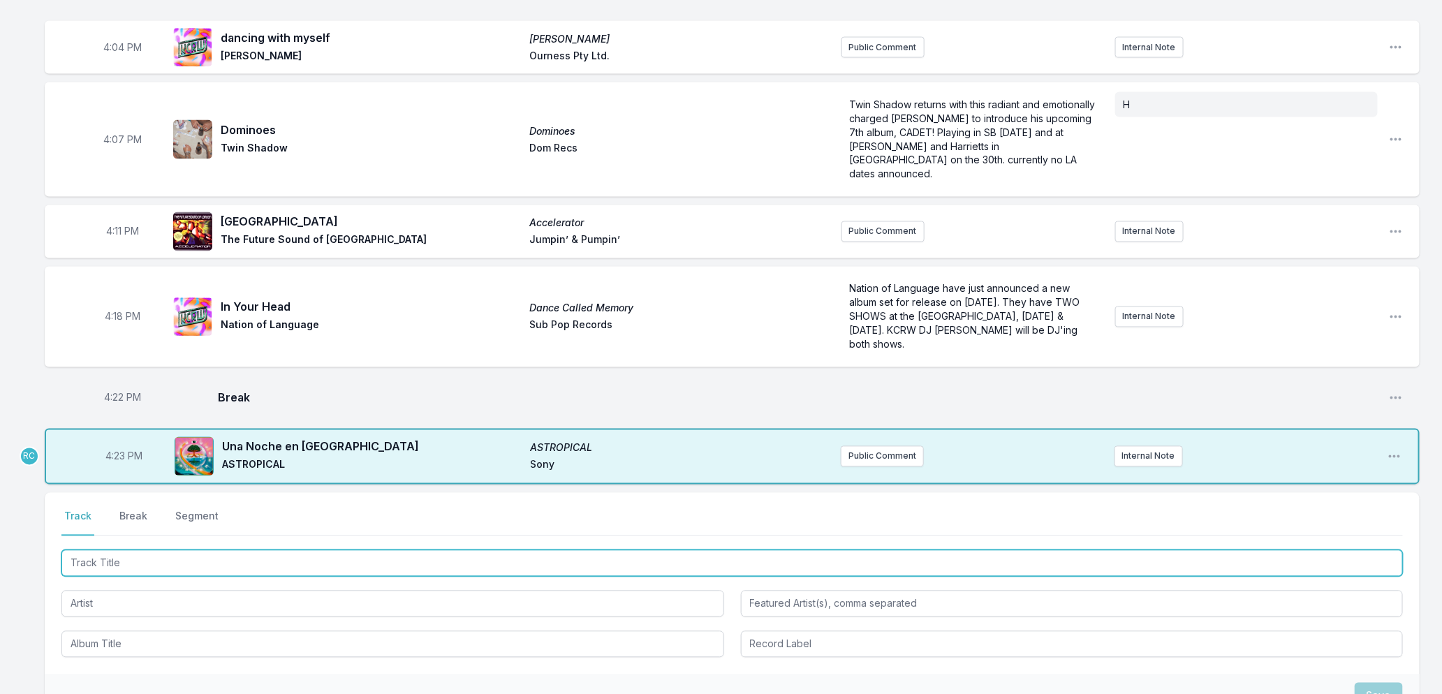
click at [228, 557] on input "Track Title" at bounding box center [732, 563] width 1342 height 27
click at [292, 568] on input "Track Title" at bounding box center [732, 563] width 1342 height 27
type input "Somos dos"
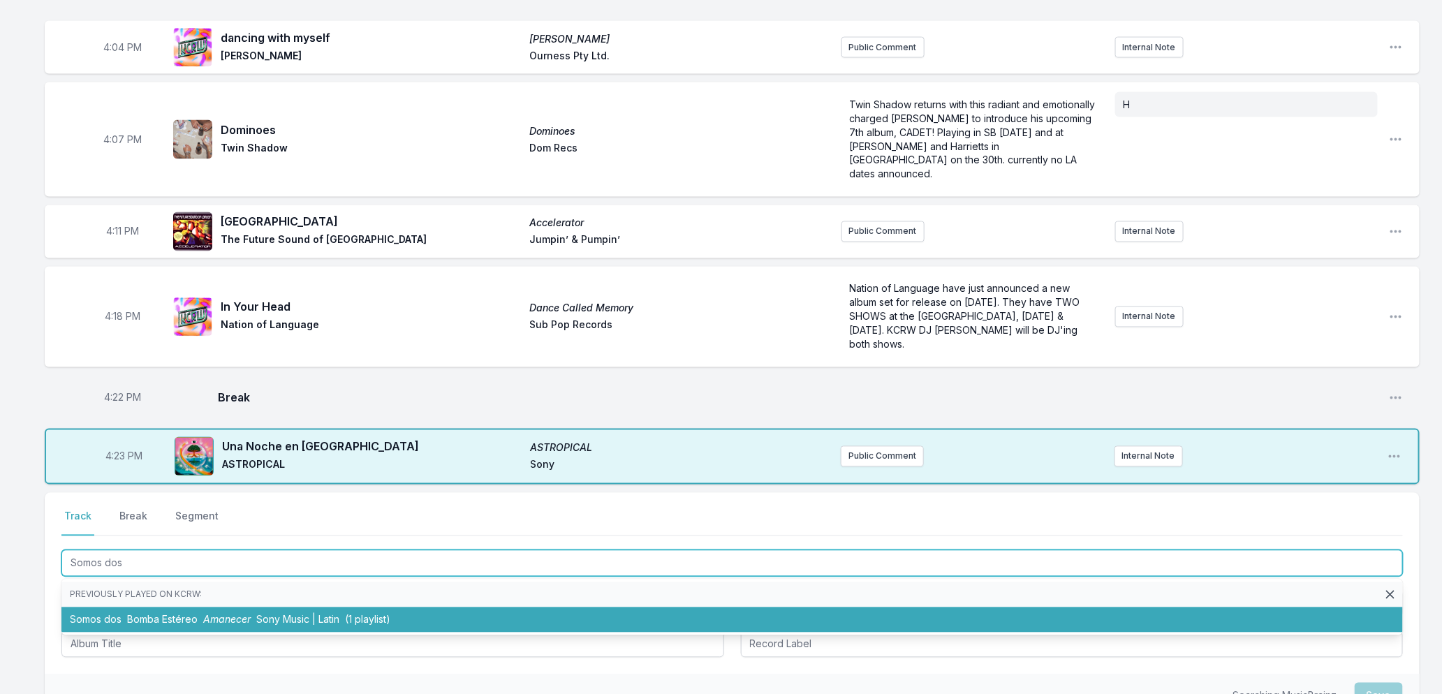
click at [265, 619] on span "Sony Music | Latin" at bounding box center [297, 620] width 83 height 12
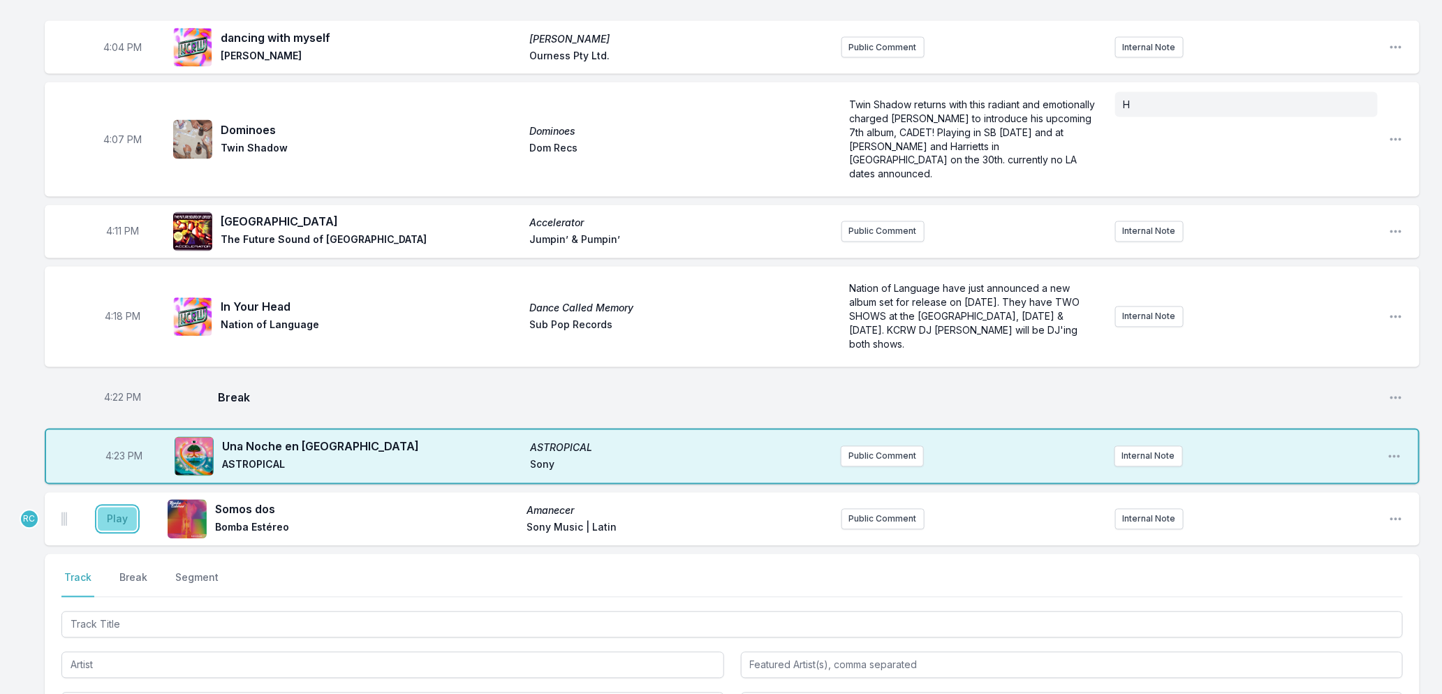
click at [101, 514] on button "Play" at bounding box center [117, 520] width 39 height 24
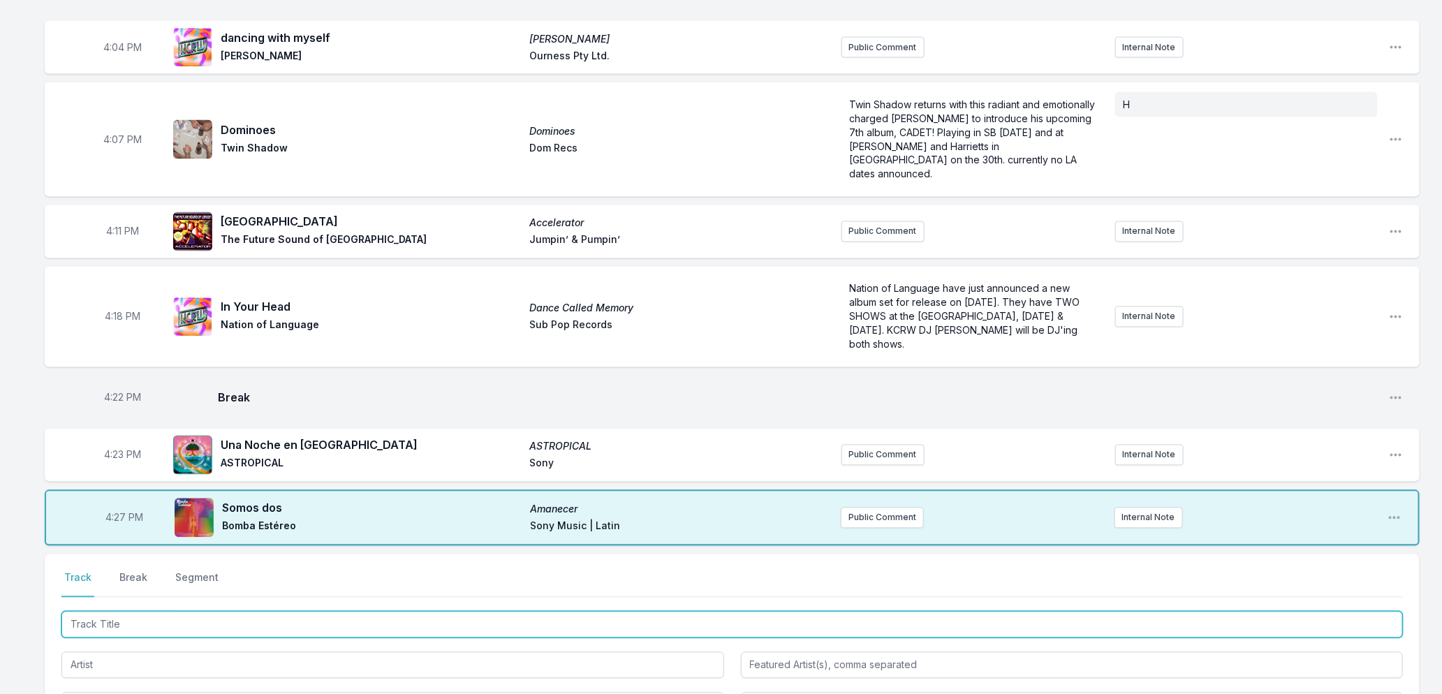
click at [163, 629] on input "Track Title" at bounding box center [732, 625] width 1342 height 27
type input "Welcome To [GEOGRAPHIC_DATA]"
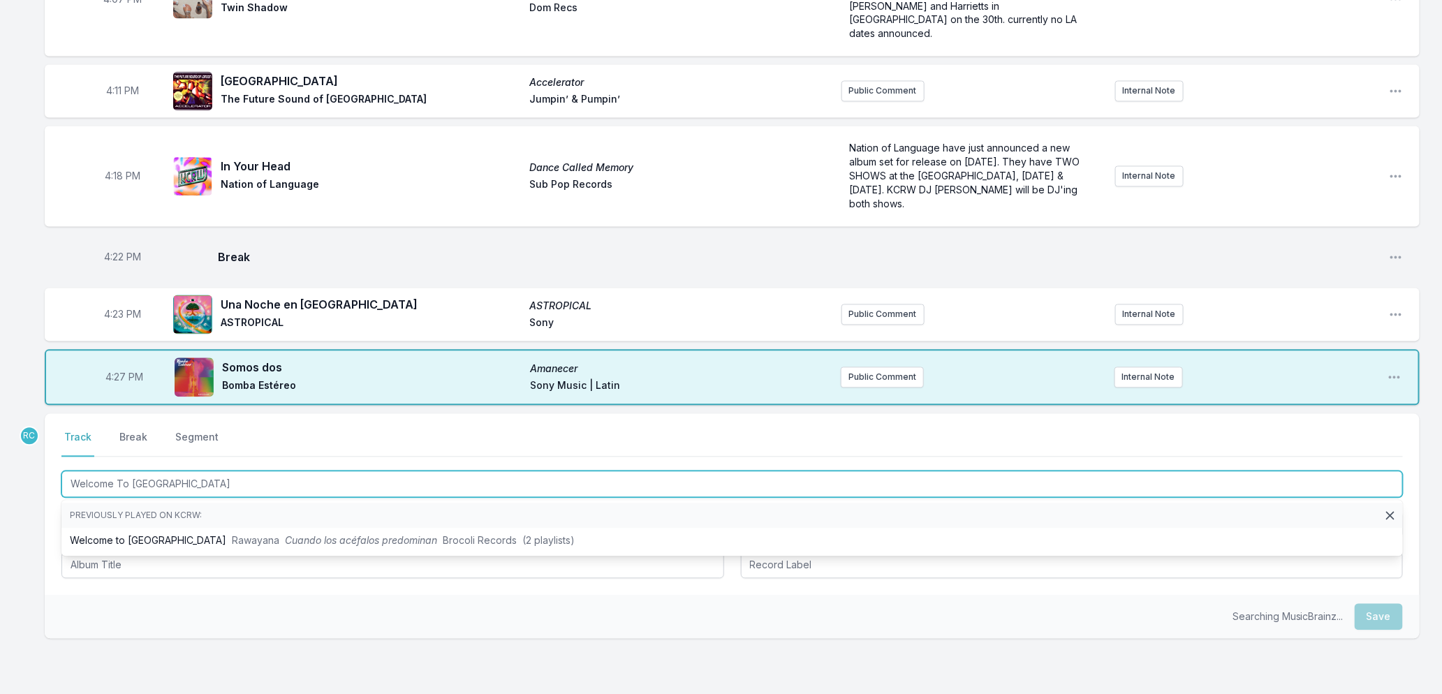
scroll to position [1352, 0]
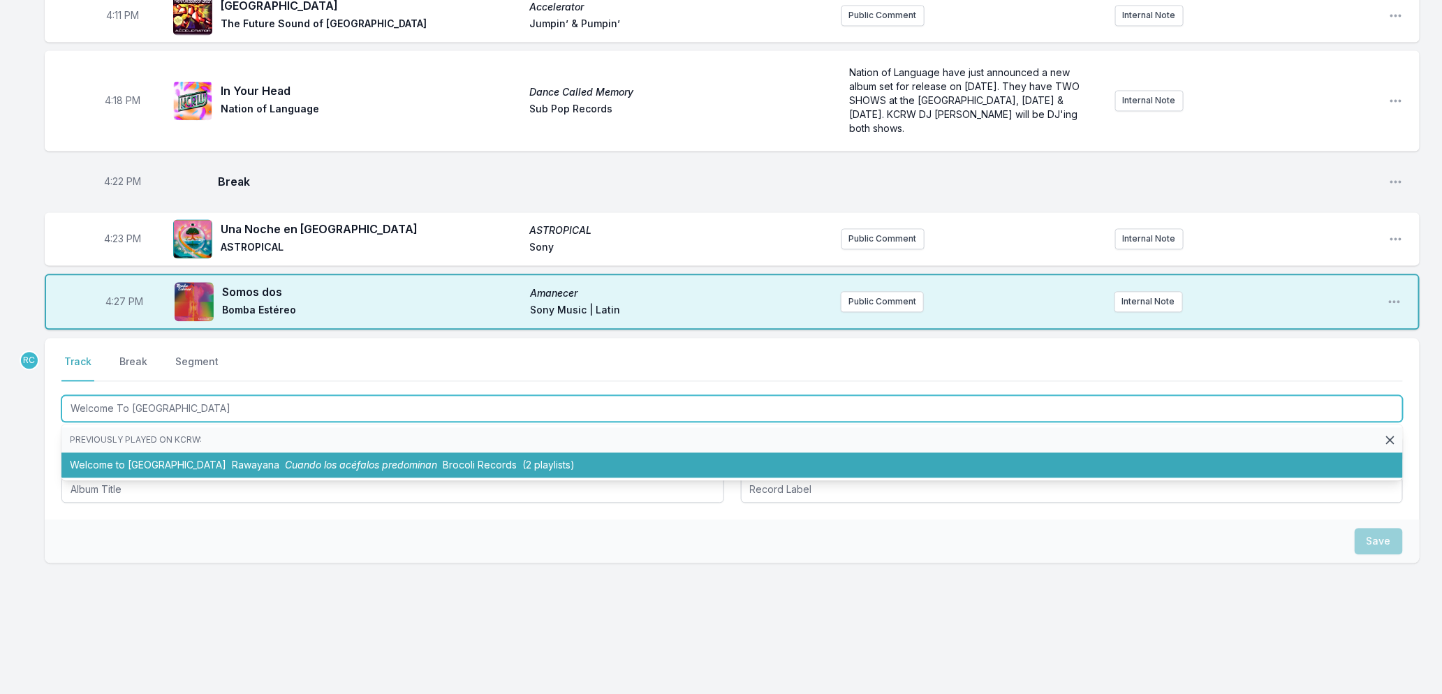
click at [135, 463] on li "Welcome to El Sur Rawayana Cuando los acéfalos predominan Brocoli Records (2 pl…" at bounding box center [732, 465] width 1342 height 25
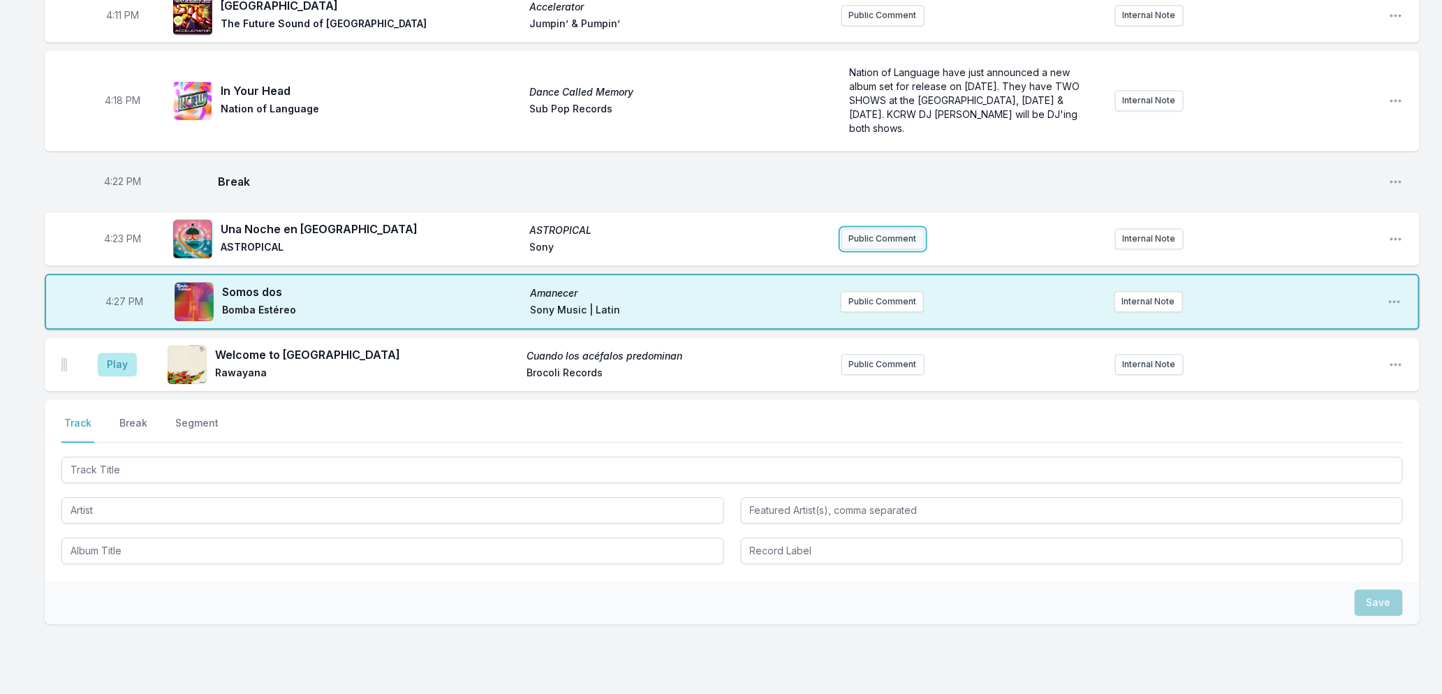
click at [874, 240] on button "Public Comment" at bounding box center [883, 238] width 83 height 21
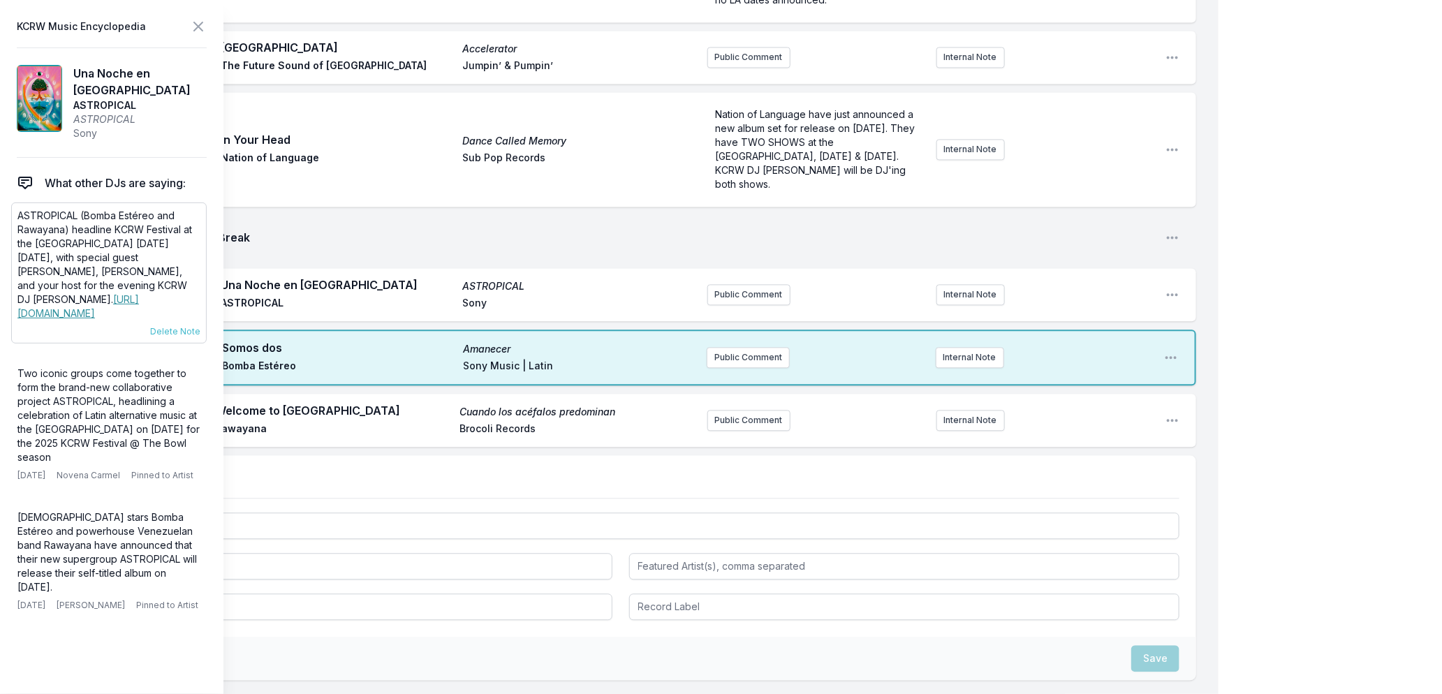
drag, startPoint x: 64, startPoint y: 295, endPoint x: 15, endPoint y: 215, distance: 93.1
click at [15, 215] on div "ASTROPICAL (Bomba Estéreo and Rawayana) headline KCRW Festival at the [GEOGRAPH…" at bounding box center [109, 273] width 196 height 141
click at [735, 284] on button "Public Comment" at bounding box center [748, 294] width 83 height 21
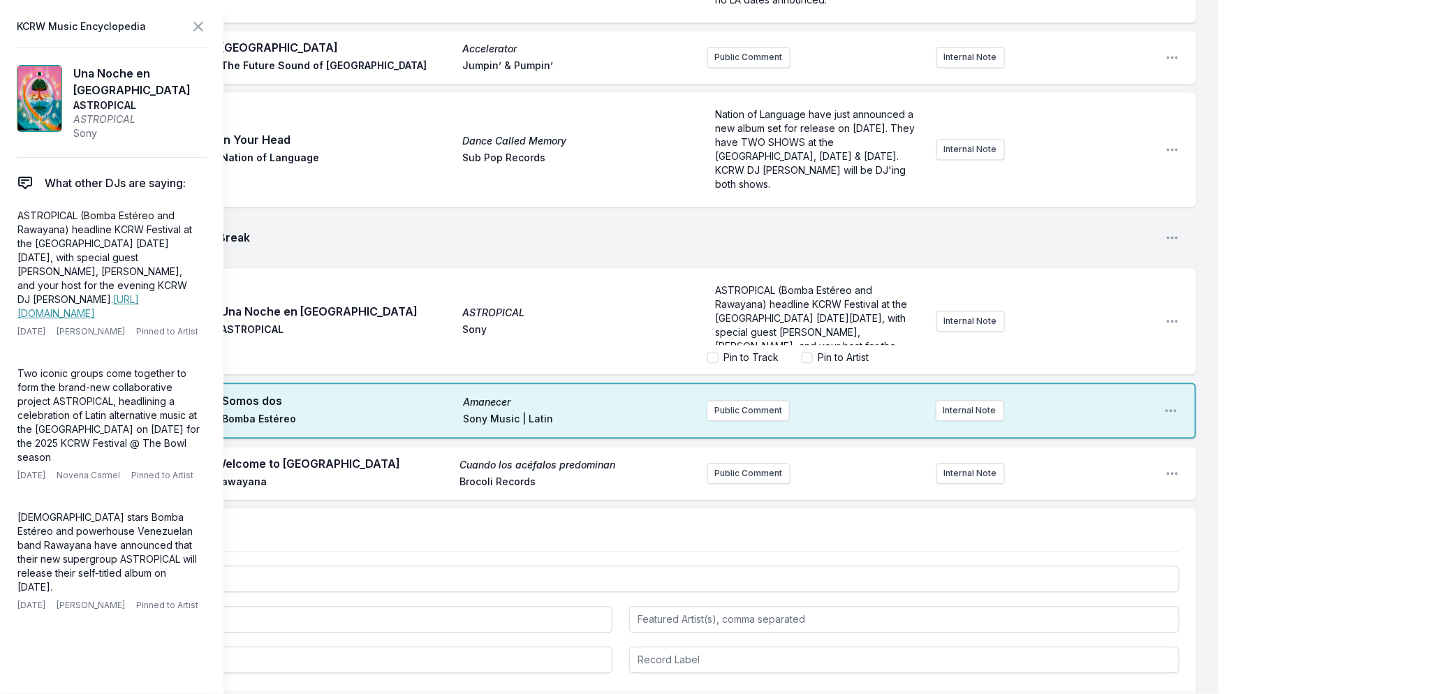
scroll to position [42, 0]
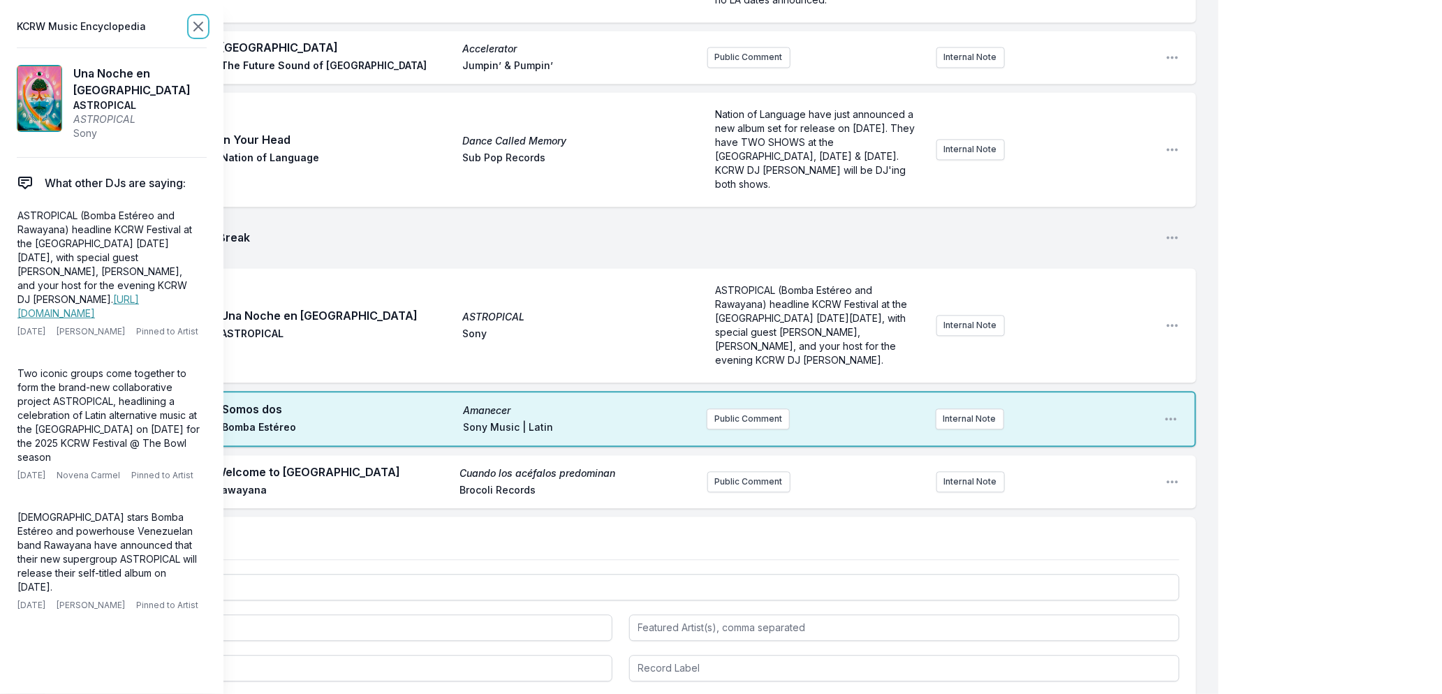
click at [196, 26] on icon at bounding box center [198, 26] width 17 height 17
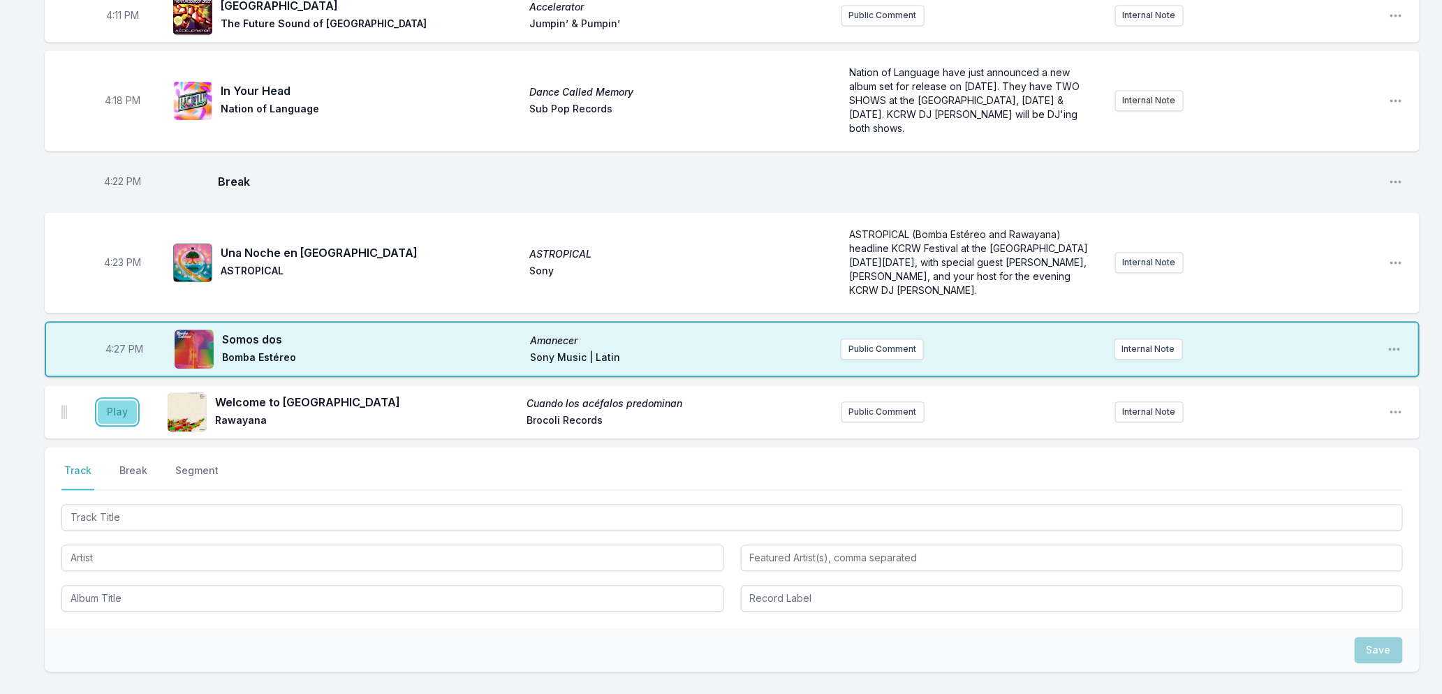
click at [116, 412] on button "Play" at bounding box center [117, 412] width 39 height 24
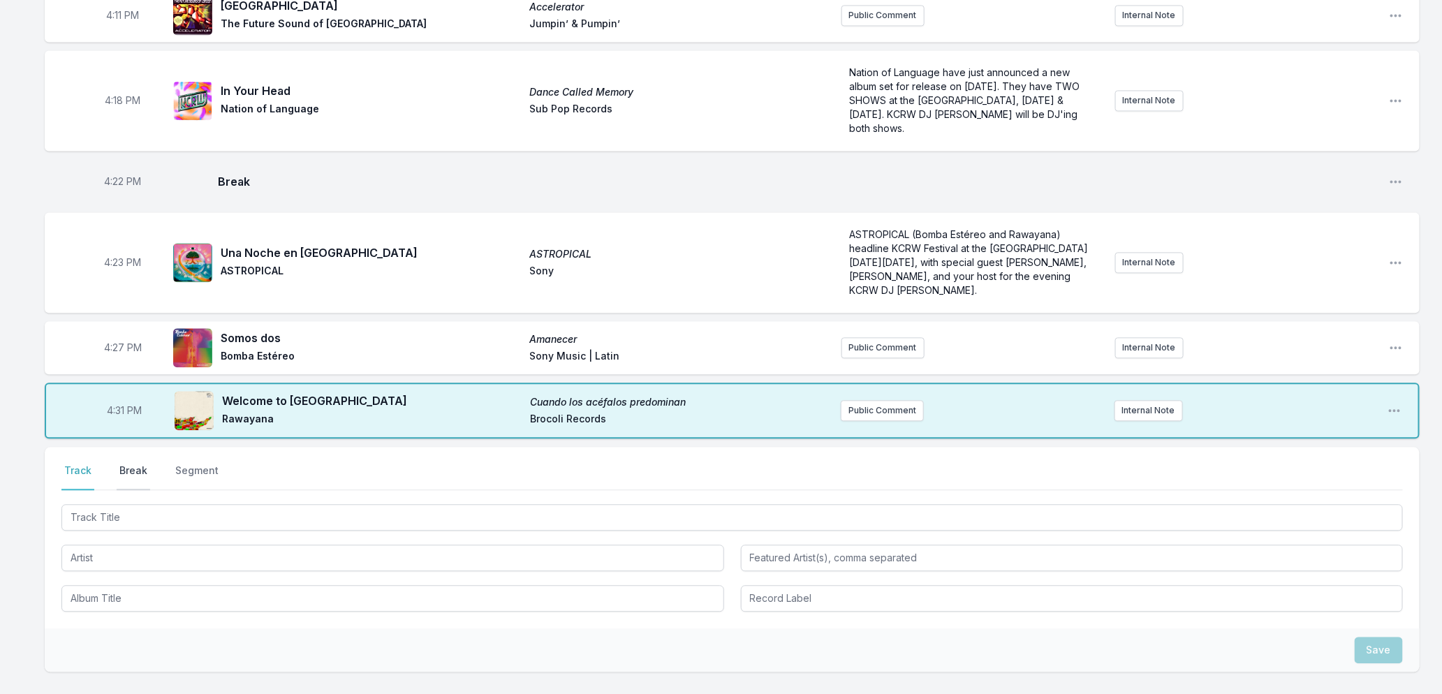
click at [133, 471] on button "Break" at bounding box center [134, 477] width 34 height 27
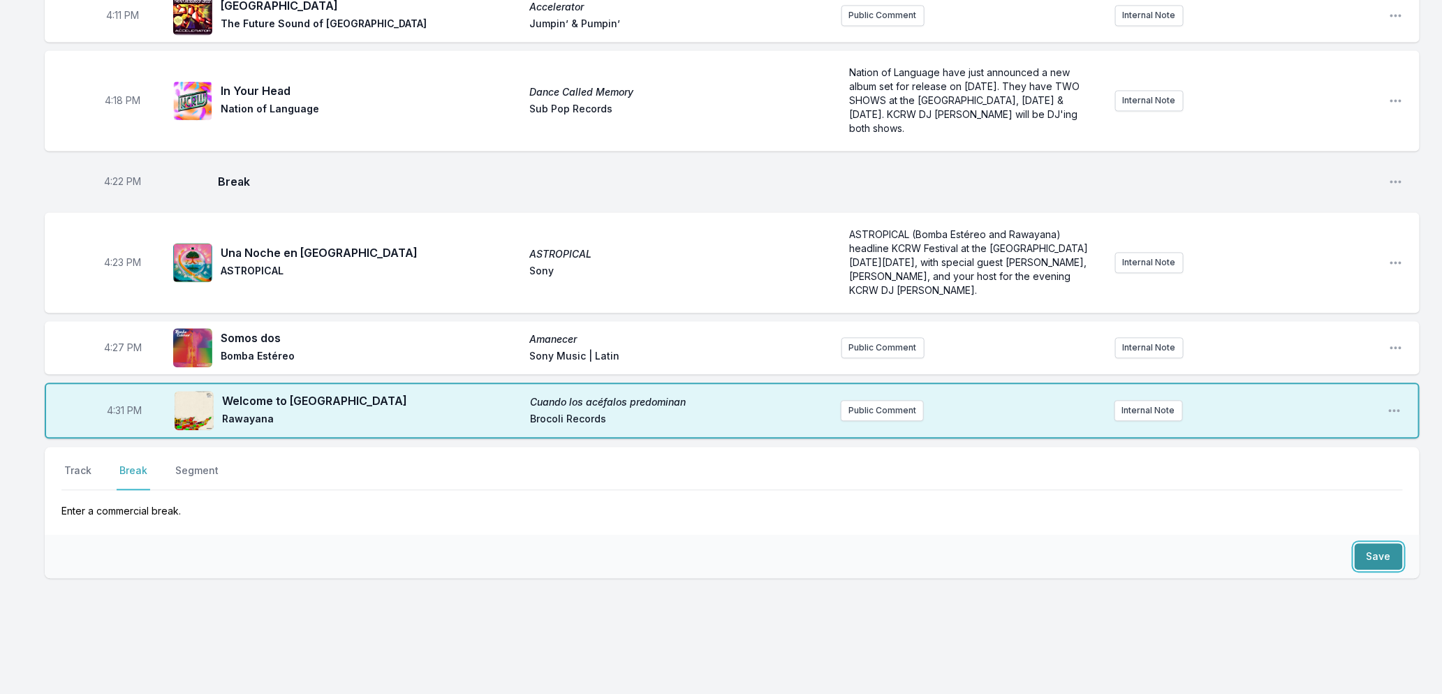
click at [1358, 552] on button "Save" at bounding box center [1379, 556] width 48 height 27
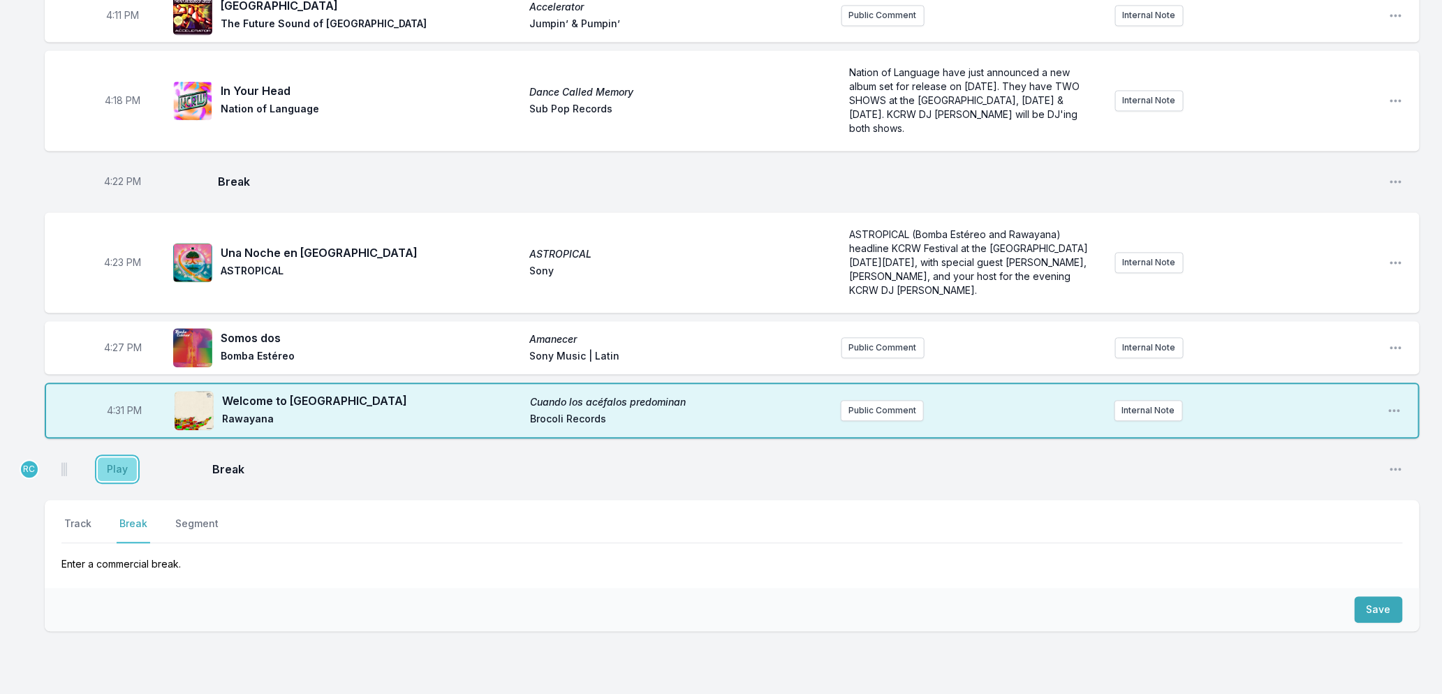
click at [105, 472] on button "Play" at bounding box center [117, 469] width 39 height 24
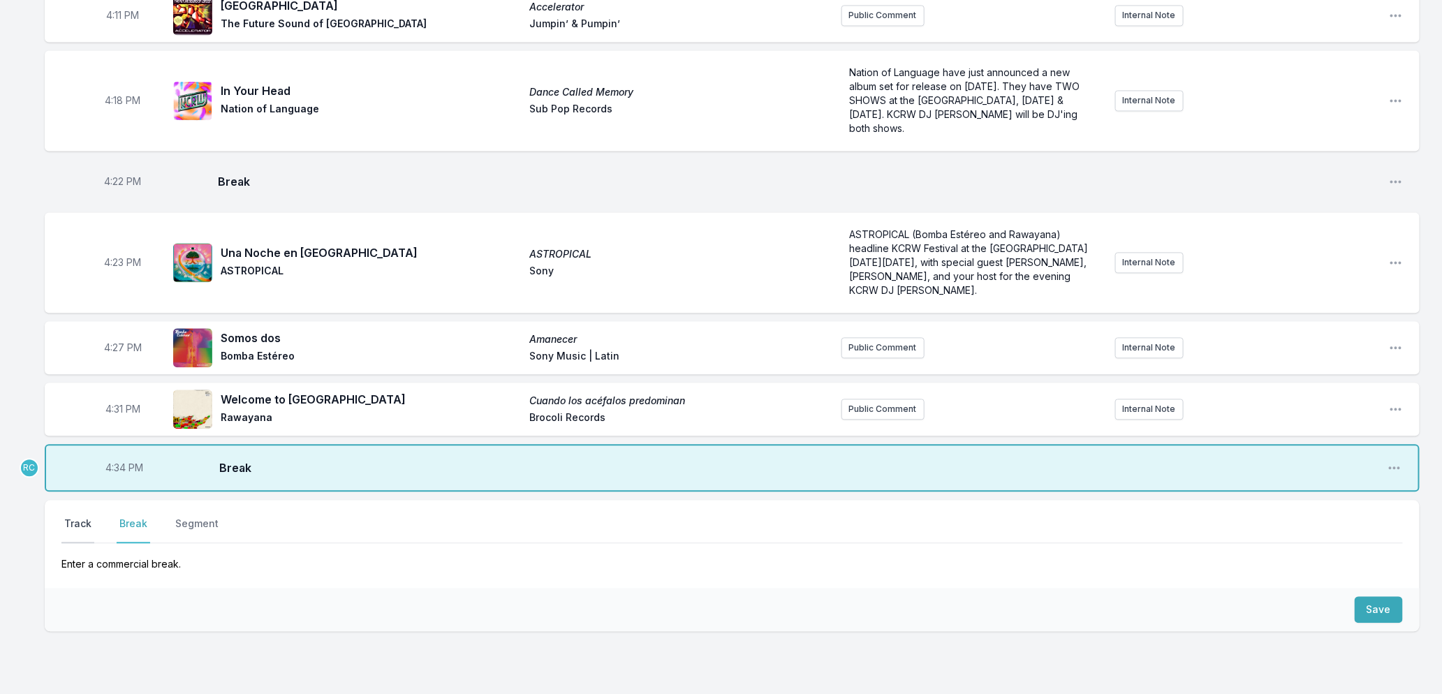
click at [79, 520] on button "Track" at bounding box center [77, 530] width 33 height 27
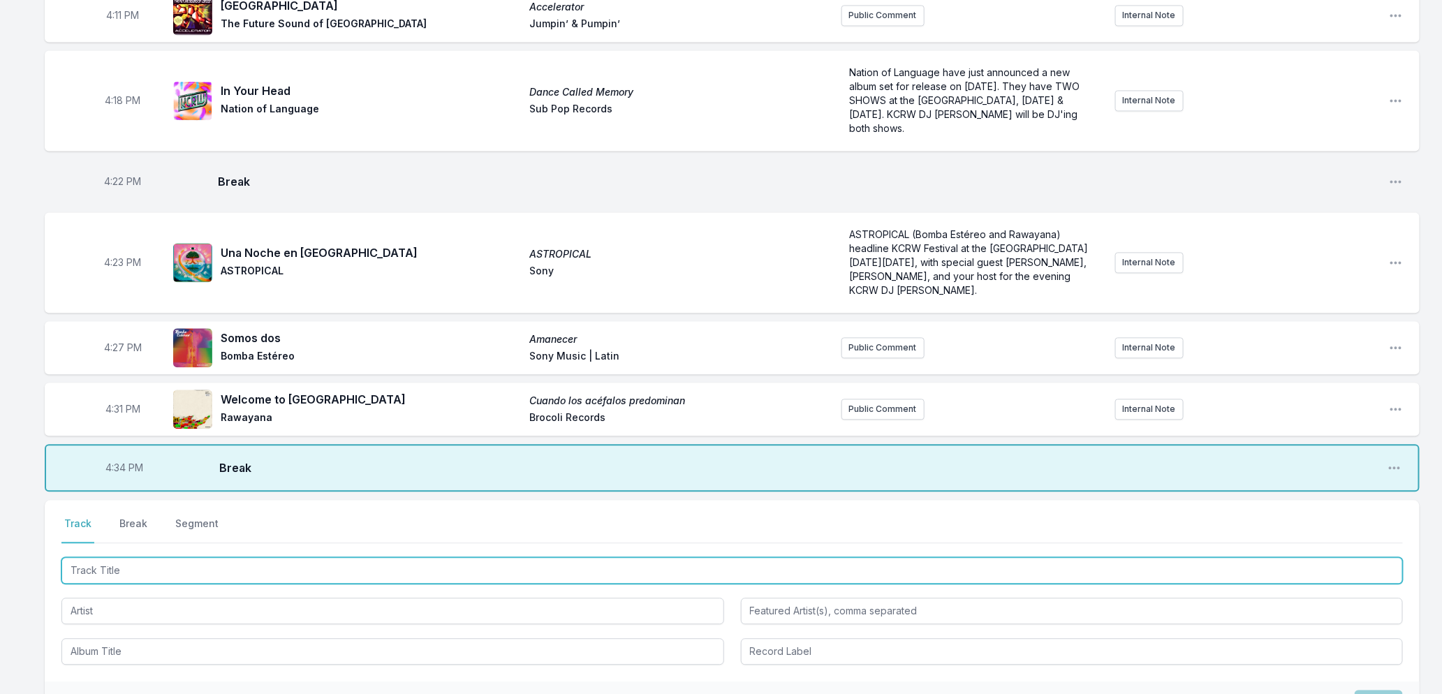
click at [91, 564] on input "Track Title" at bounding box center [732, 570] width 1342 height 27
click at [149, 564] on input "Track Title" at bounding box center [732, 570] width 1342 height 27
type input "pokemon"
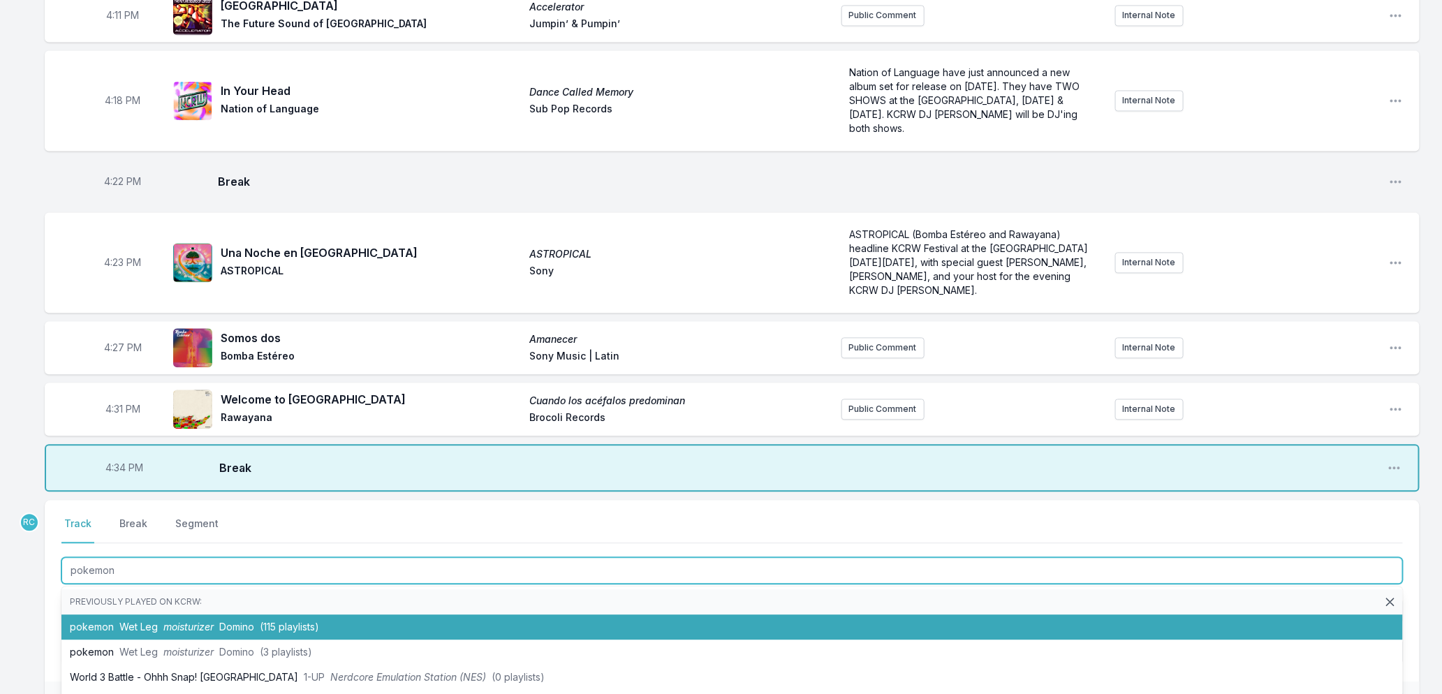
click at [229, 621] on span "Domino" at bounding box center [236, 627] width 35 height 12
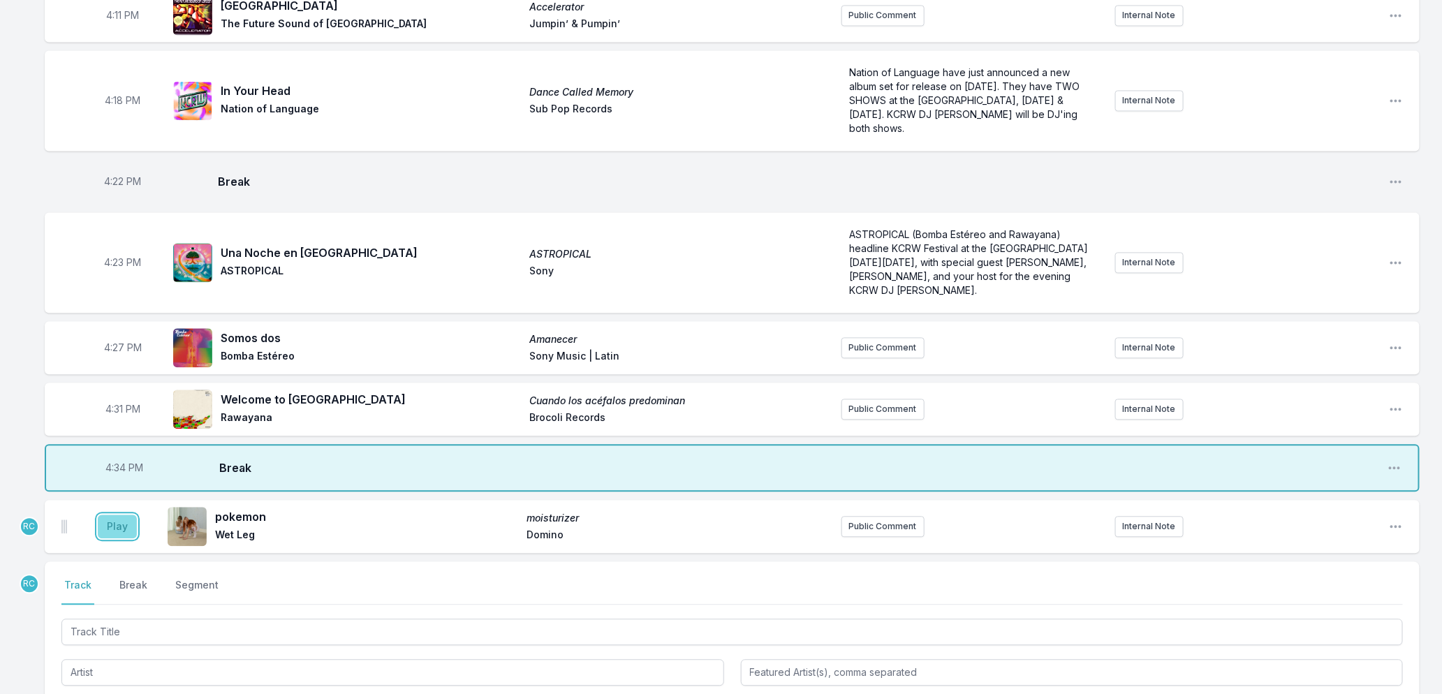
click at [113, 522] on button "Play" at bounding box center [117, 527] width 39 height 24
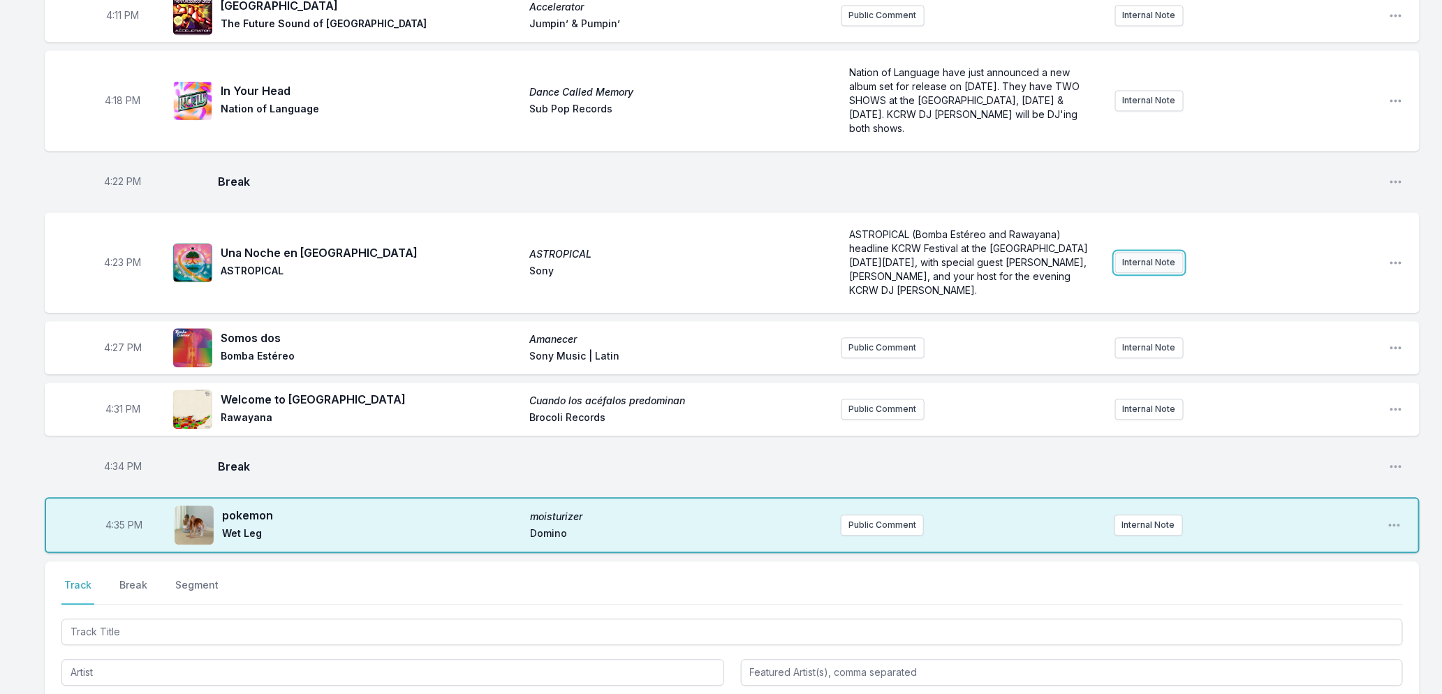
click at [1136, 268] on button "Internal Note" at bounding box center [1149, 262] width 68 height 21
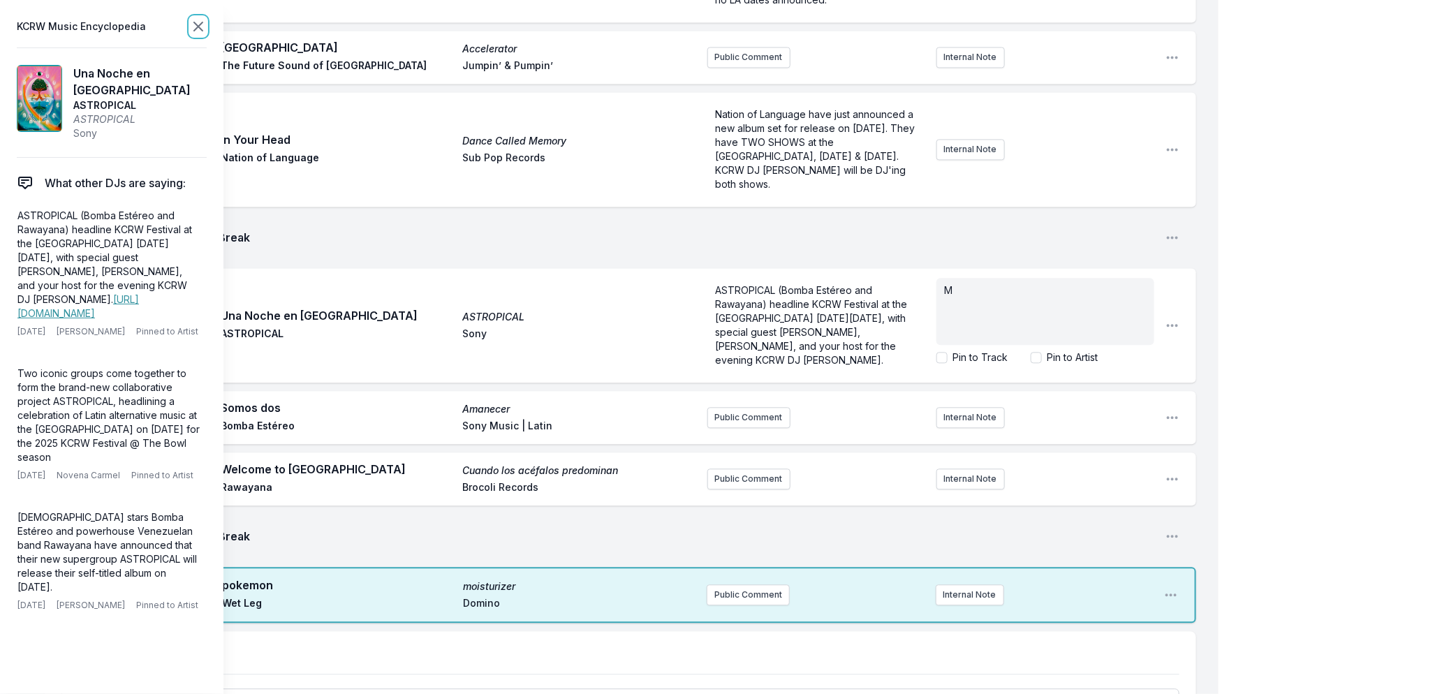
click at [203, 23] on icon at bounding box center [198, 26] width 8 height 8
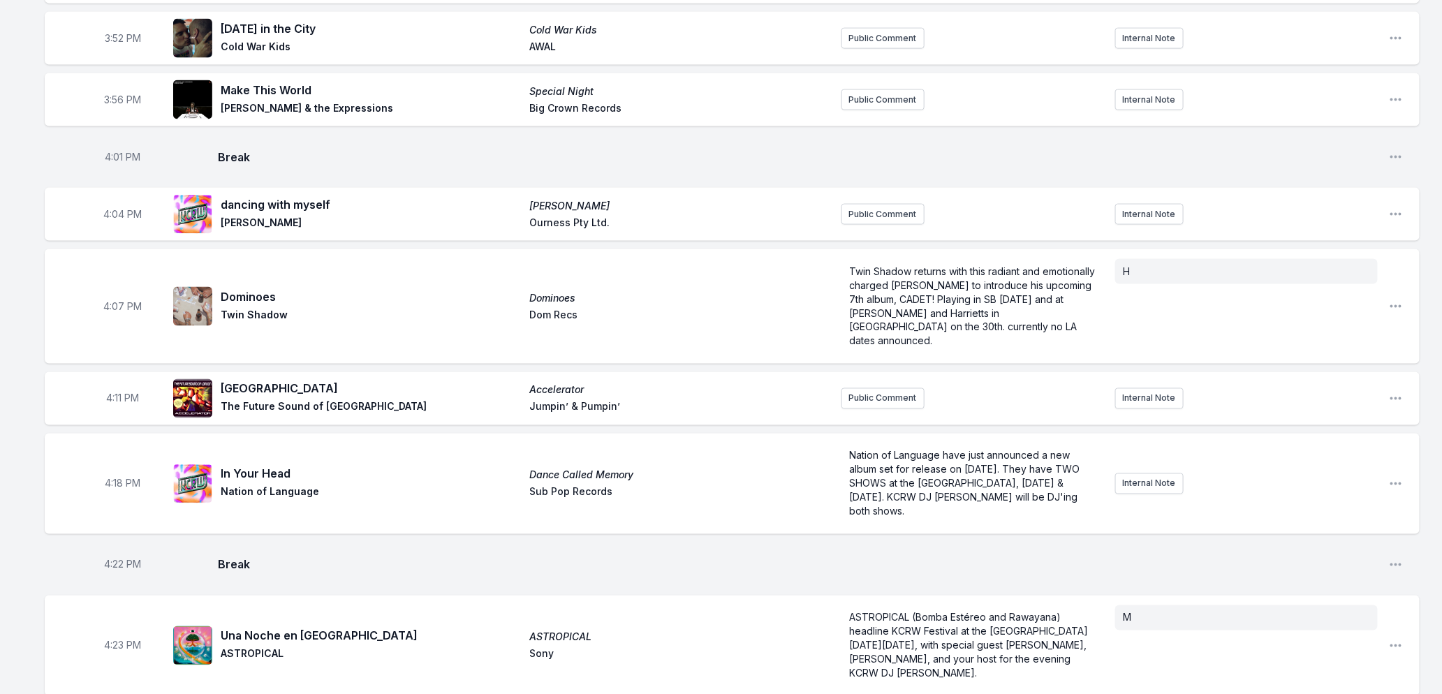
scroll to position [964, 0]
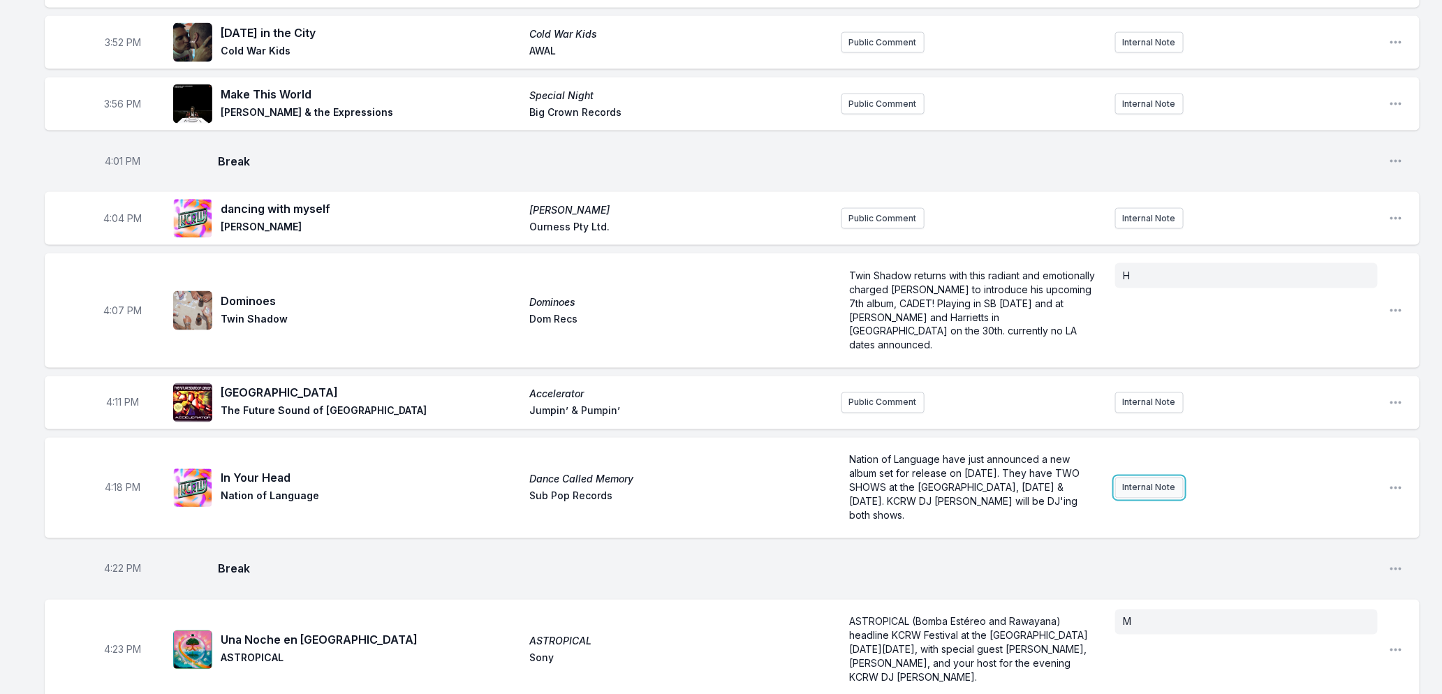
click at [1155, 487] on button "Internal Note" at bounding box center [1149, 488] width 68 height 21
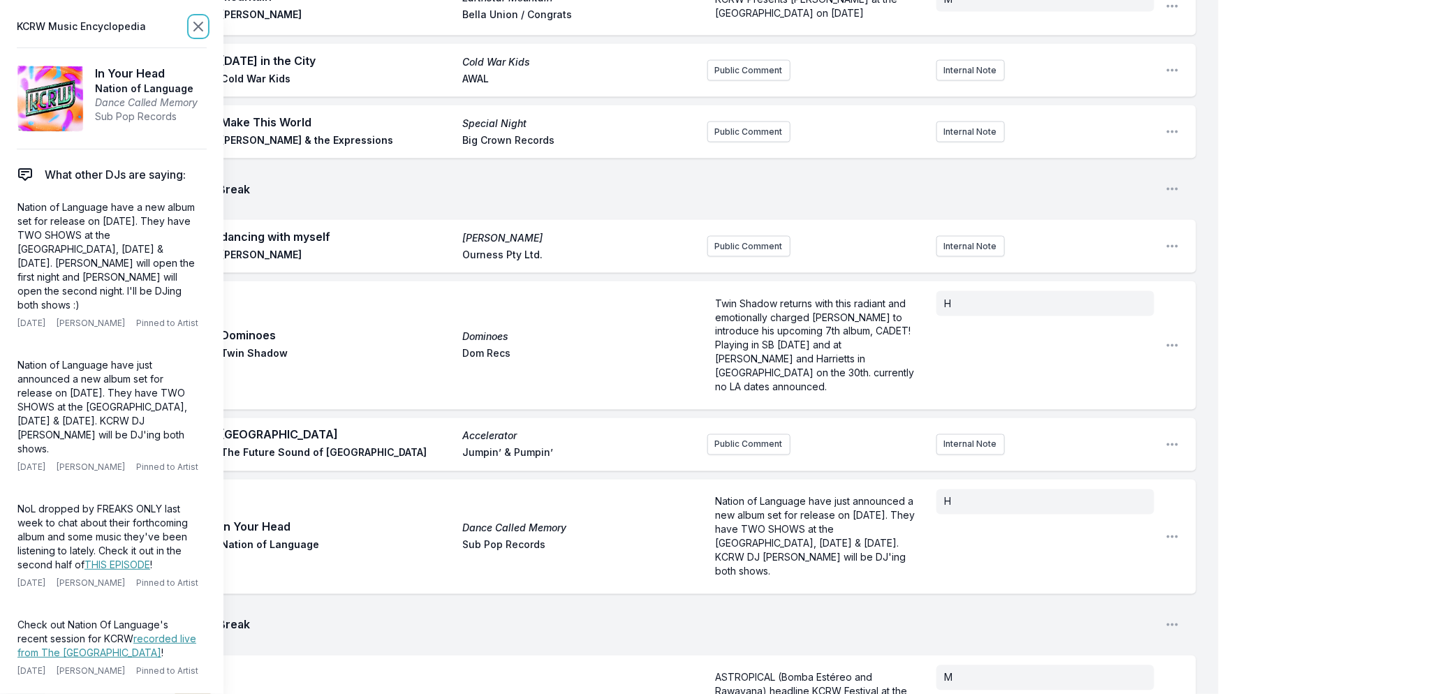
click at [196, 24] on icon at bounding box center [198, 26] width 8 height 8
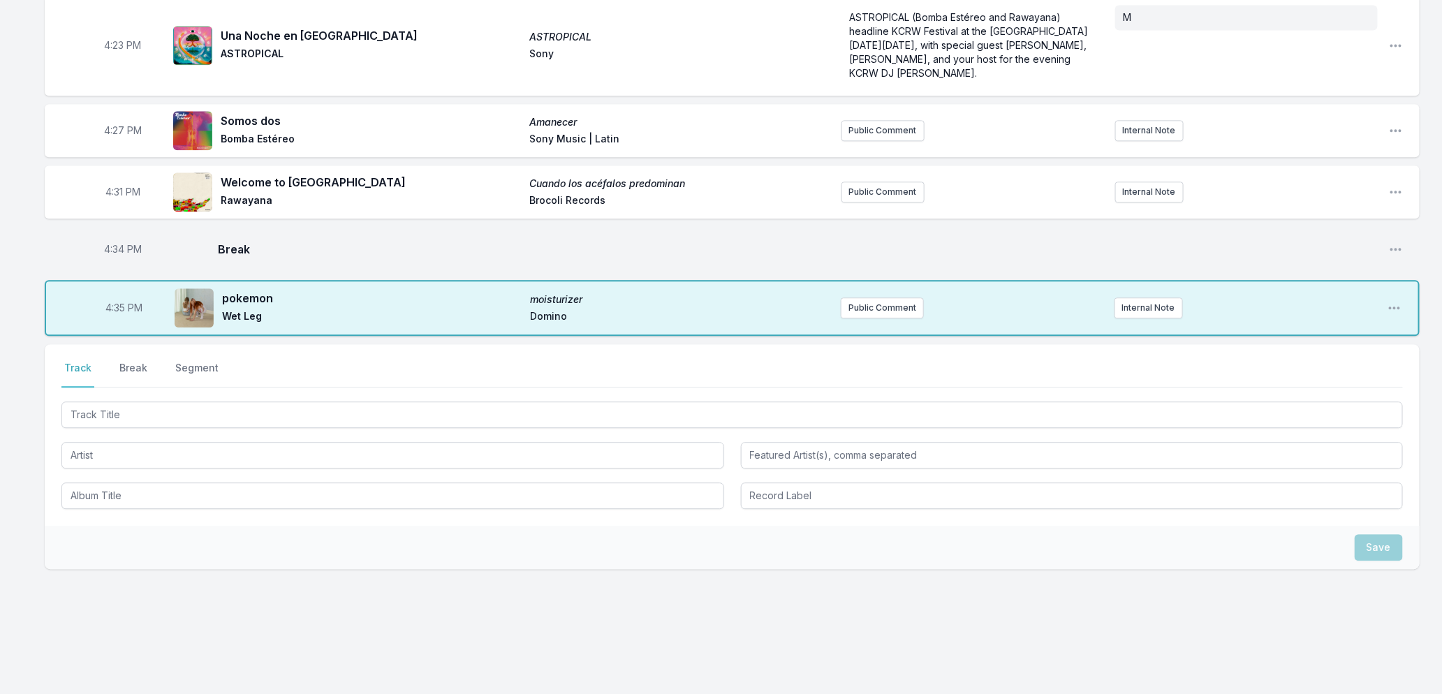
scroll to position [1576, 0]
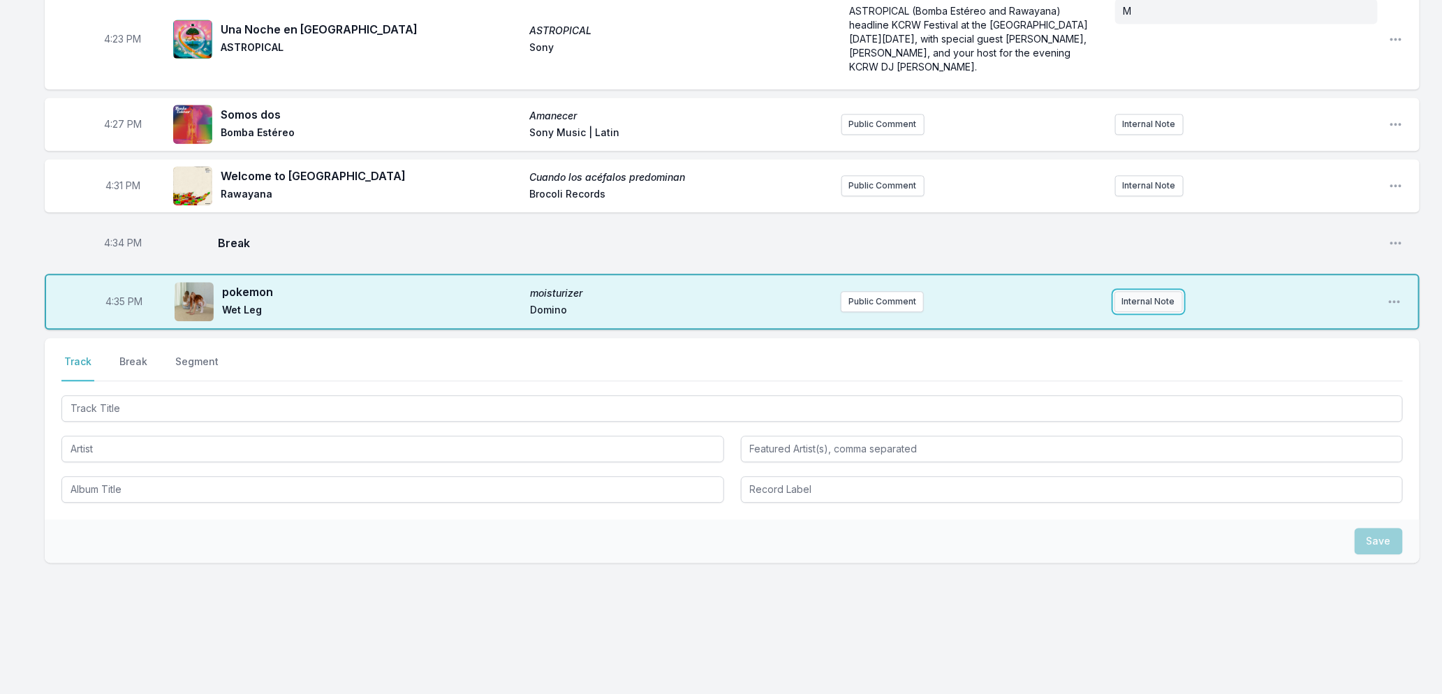
click at [1138, 304] on button "Internal Note" at bounding box center [1149, 301] width 68 height 21
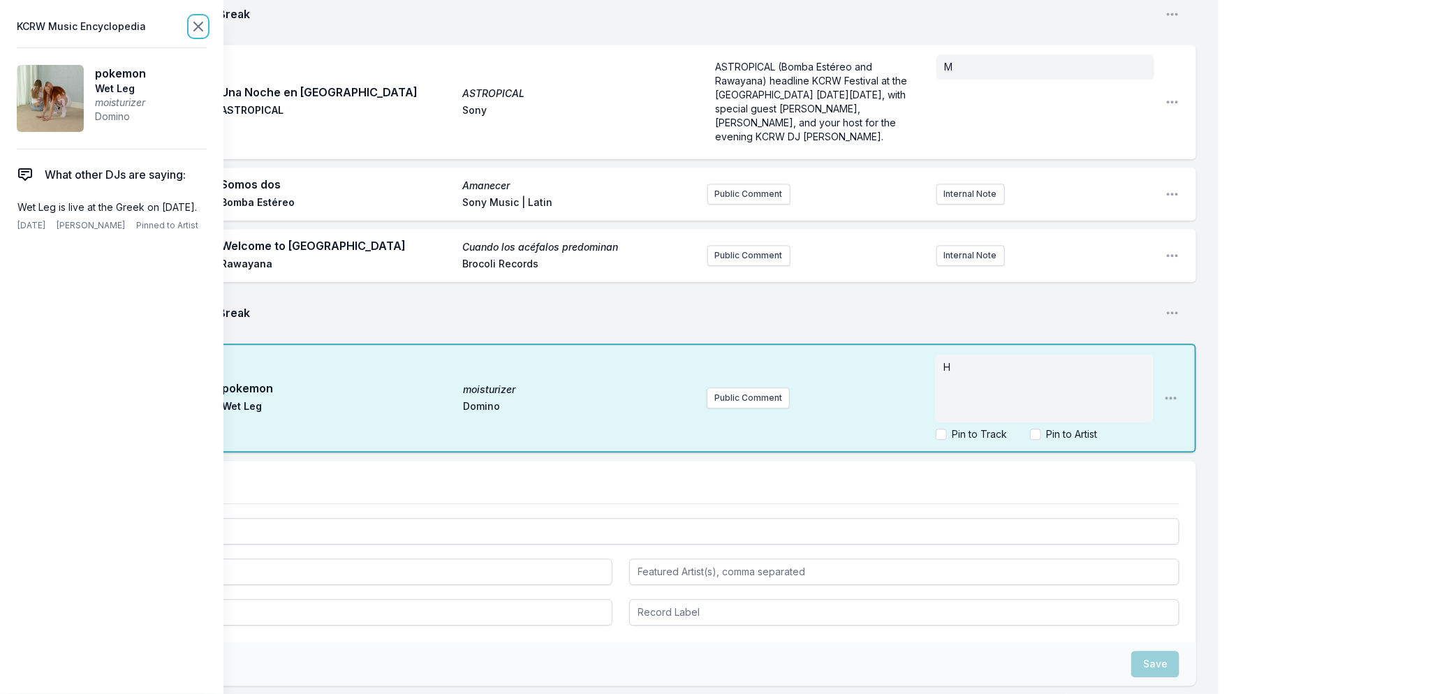
click at [200, 27] on icon at bounding box center [198, 26] width 17 height 17
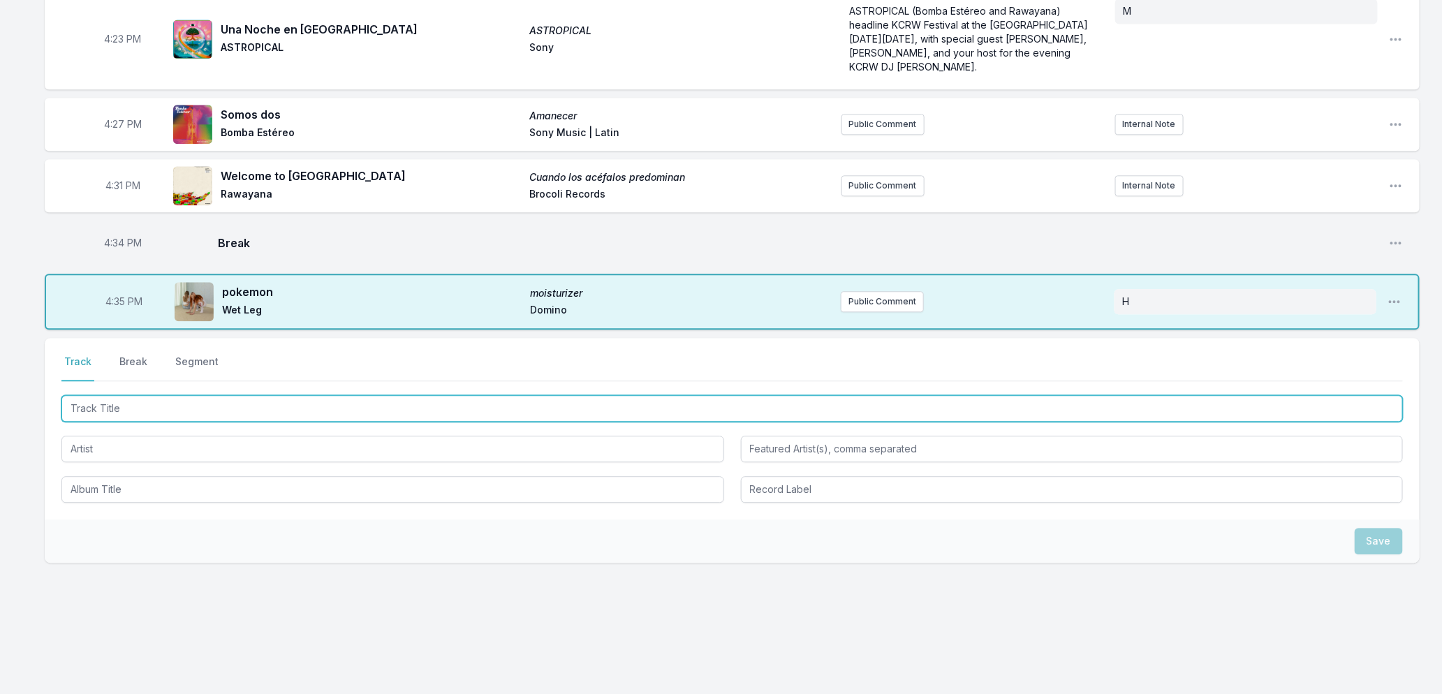
click at [191, 404] on input "Track Title" at bounding box center [732, 408] width 1342 height 27
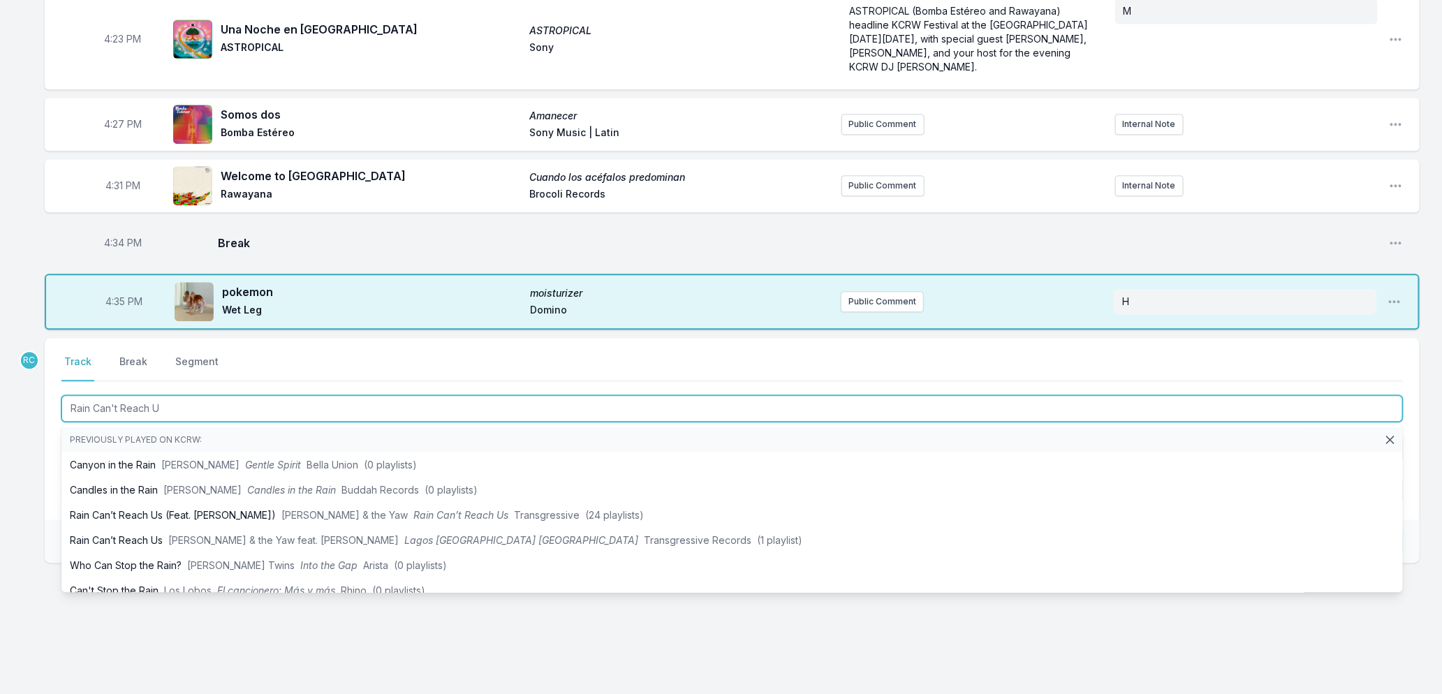
type input "Rain Can't Reach Us"
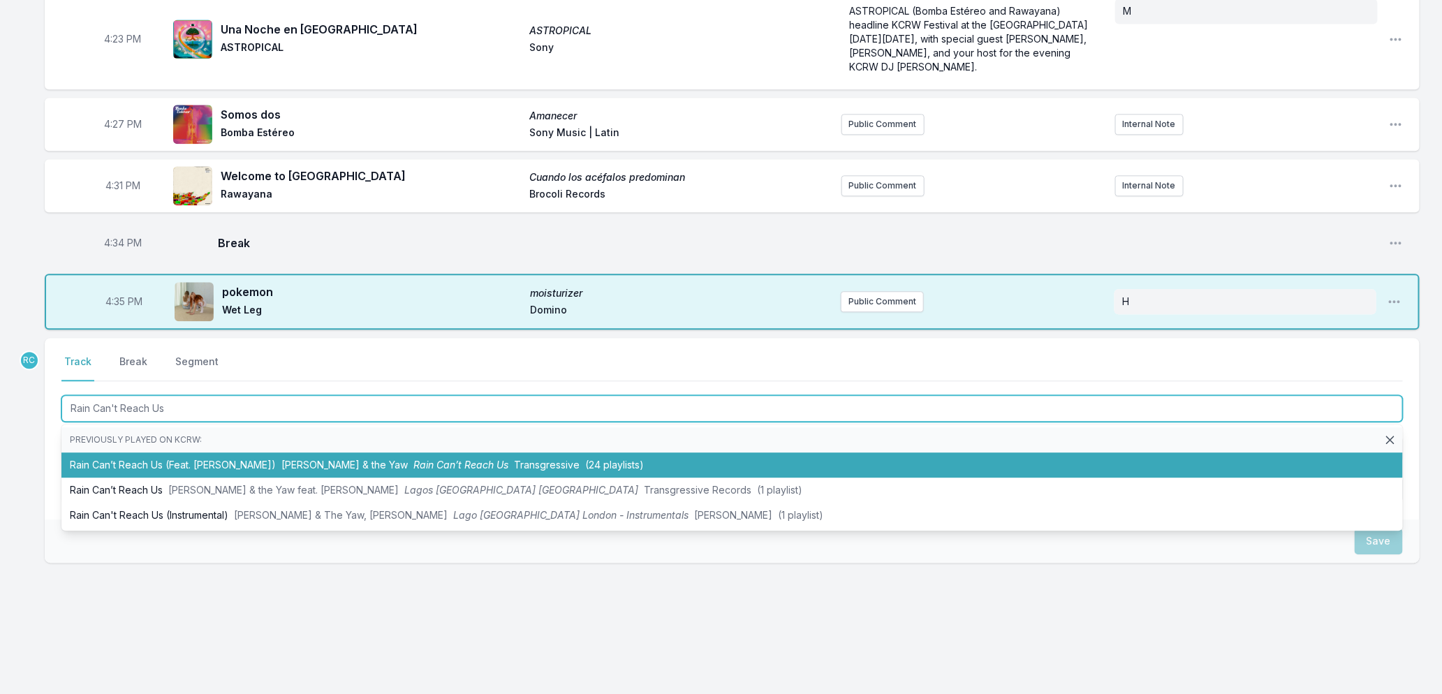
click at [379, 469] on li "Rain Can’t Reach Us (Feat. [PERSON_NAME]) [PERSON_NAME] & the Yaw Rain Can’t Re…" at bounding box center [732, 465] width 1342 height 25
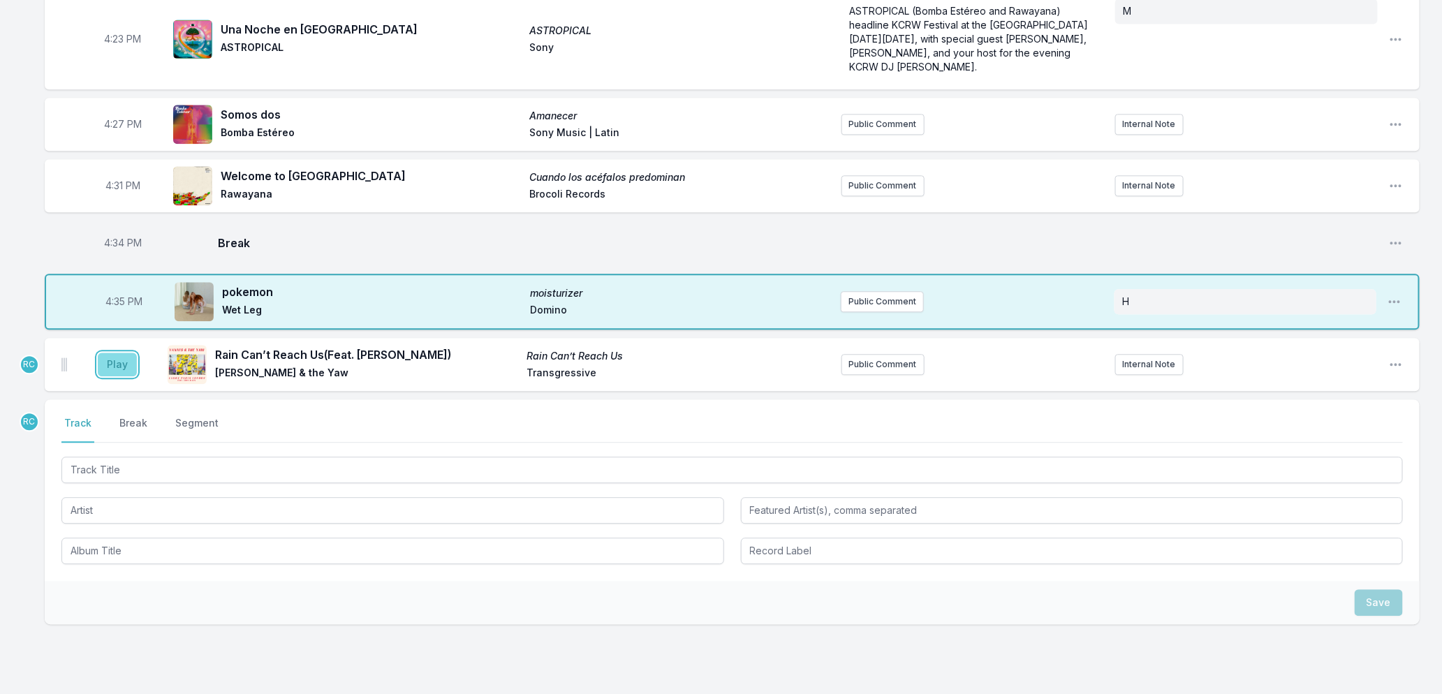
click at [109, 357] on button "Play" at bounding box center [117, 365] width 39 height 24
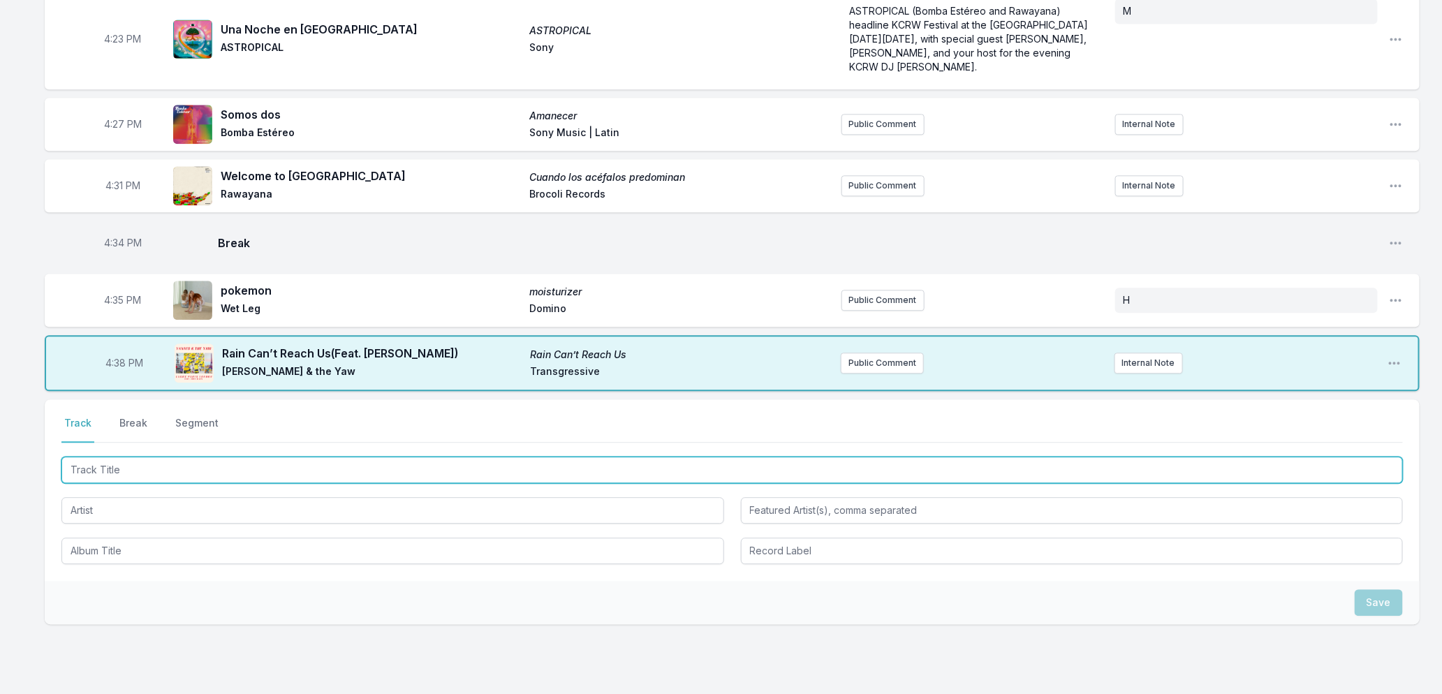
click at [309, 469] on input "Track Title" at bounding box center [732, 470] width 1342 height 27
type input "A Fragile Thing"
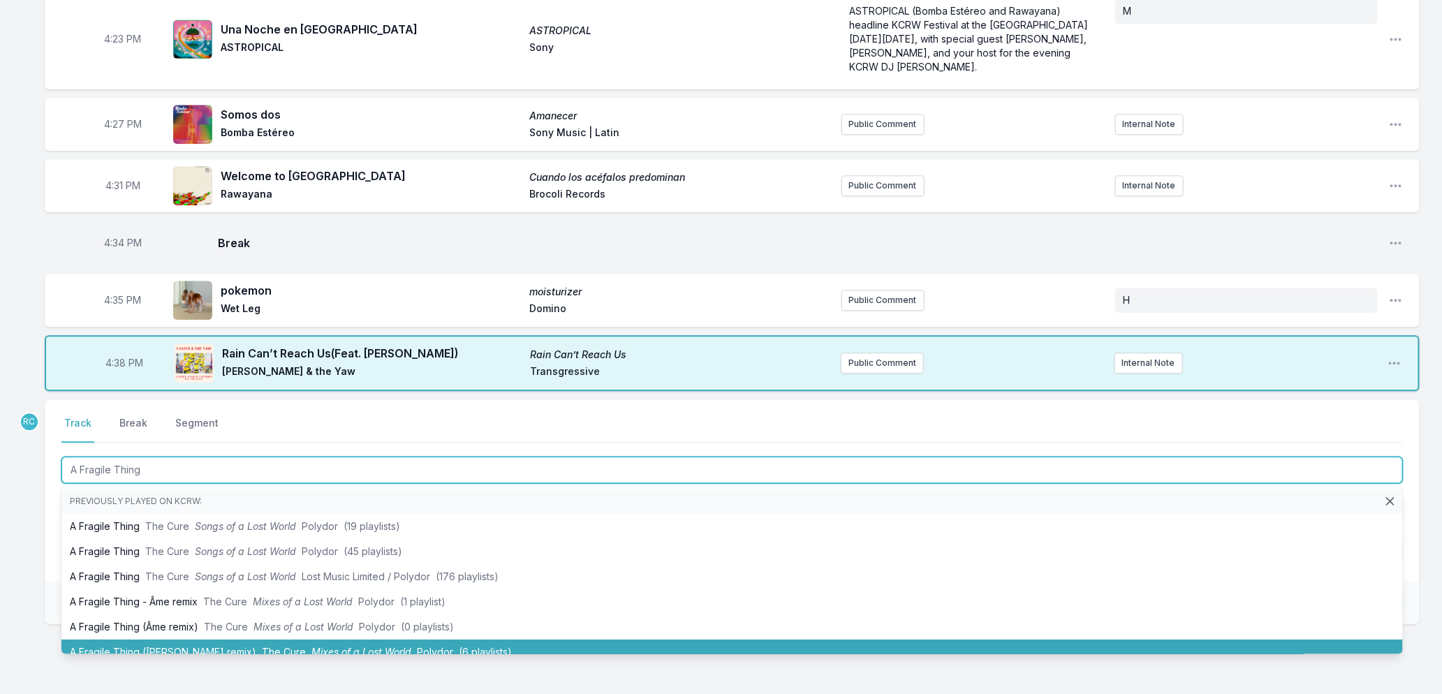
click at [348, 646] on span "Mixes of a Lost World" at bounding box center [361, 652] width 100 height 12
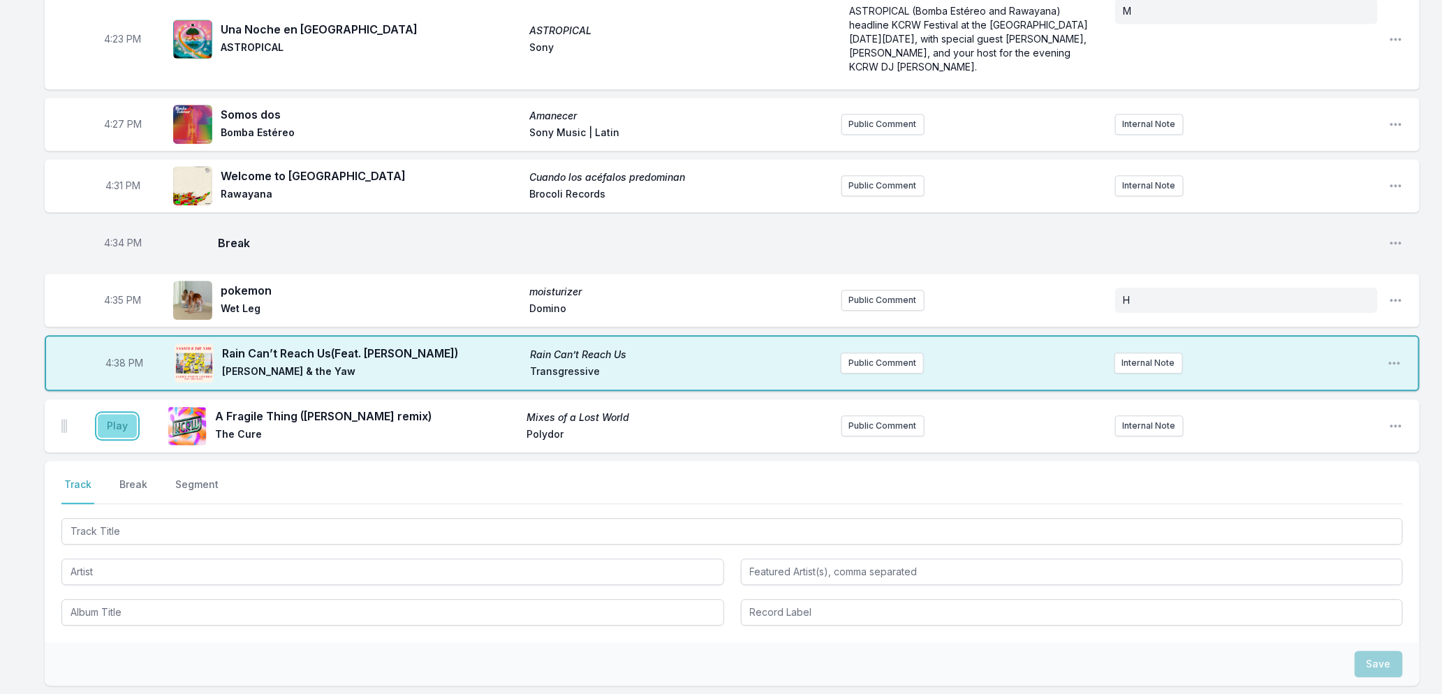
click at [114, 427] on button "Play" at bounding box center [117, 426] width 39 height 24
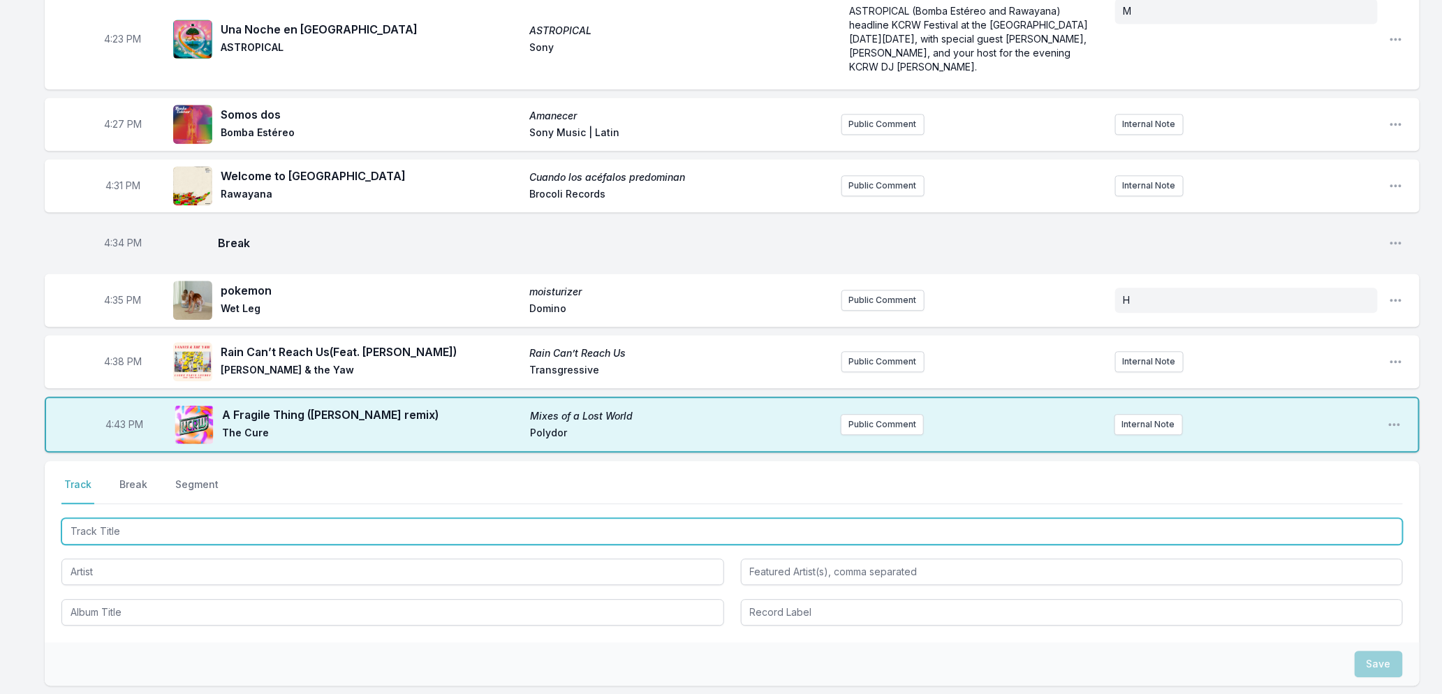
click at [127, 533] on input "Track Title" at bounding box center [732, 531] width 1342 height 27
type input "[DEMOGRAPHIC_DATA] Gave Me Feet"
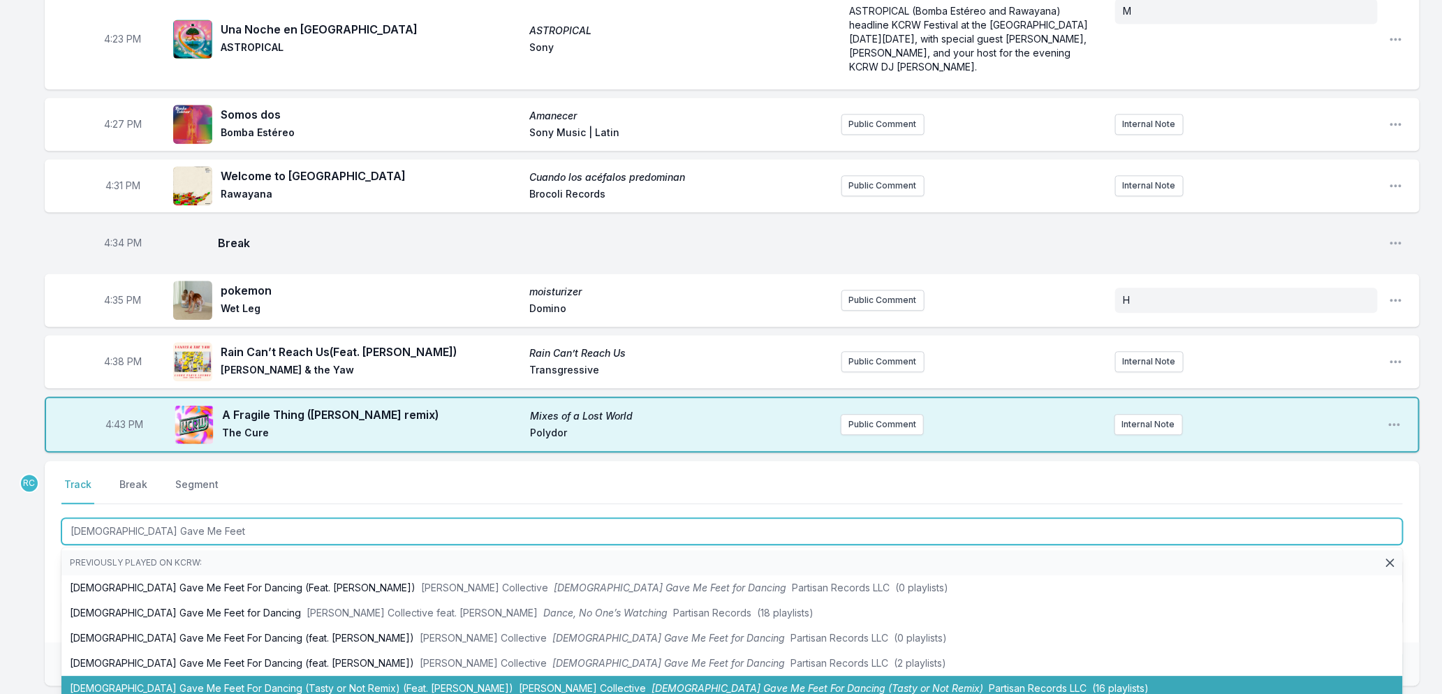
click at [200, 679] on li "[DEMOGRAPHIC_DATA] Gave Me Feet For Dancing (Tasty or Not Remix) (Feat. [PERSON…" at bounding box center [732, 688] width 1342 height 25
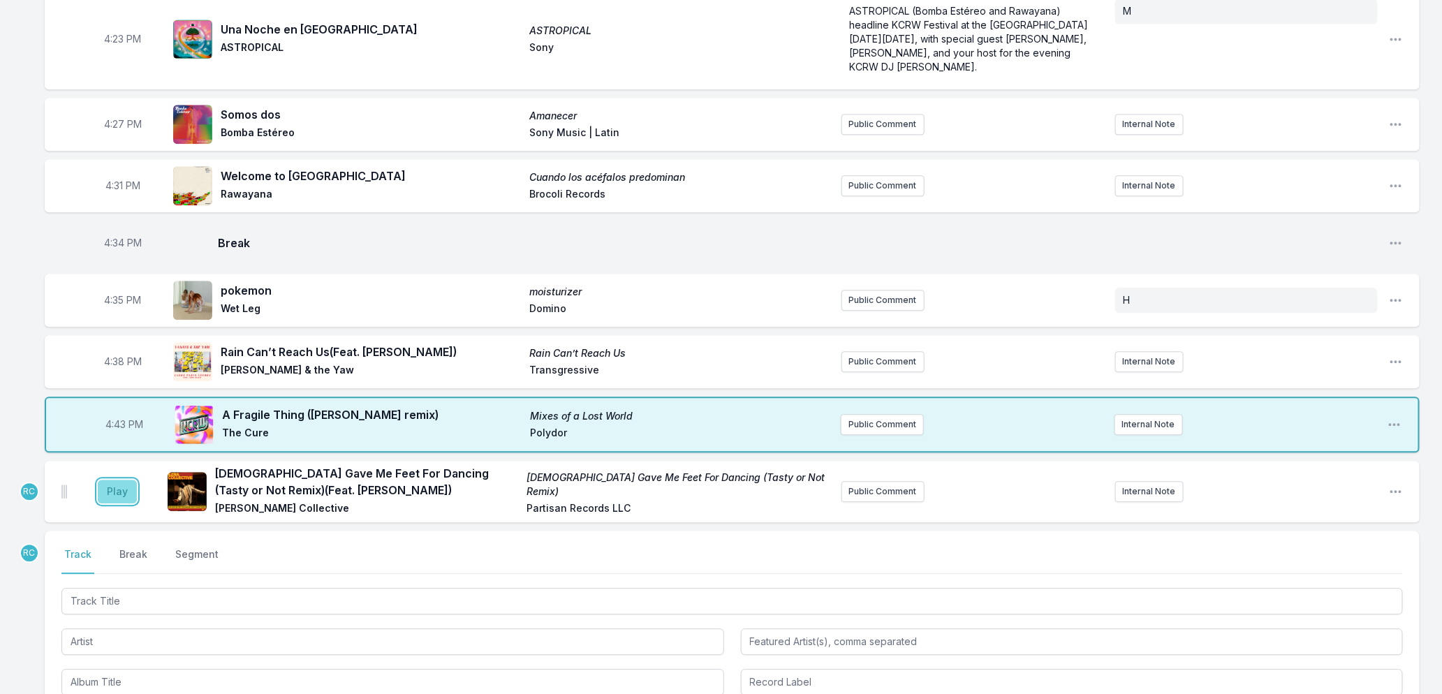
click at [106, 490] on button "Play" at bounding box center [117, 492] width 39 height 24
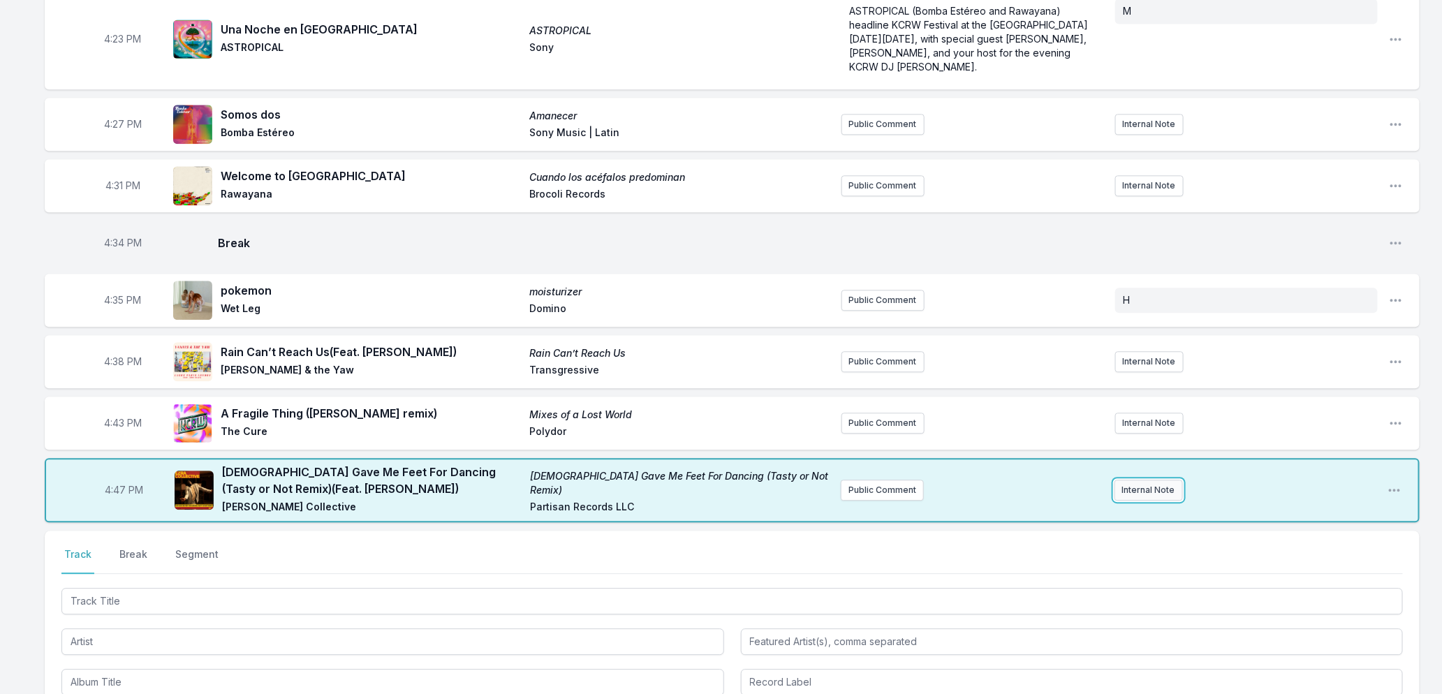
click at [1127, 492] on button "Internal Note" at bounding box center [1149, 490] width 68 height 21
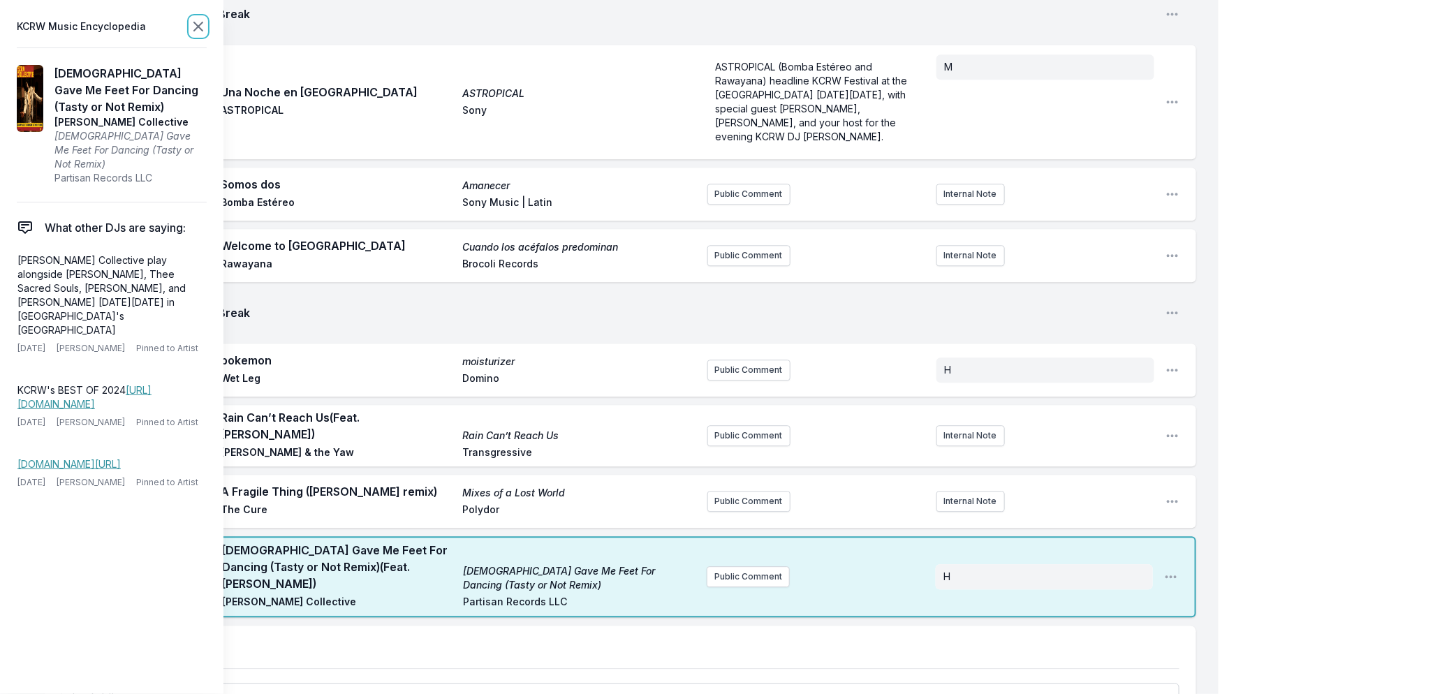
click at [200, 22] on icon at bounding box center [198, 26] width 17 height 17
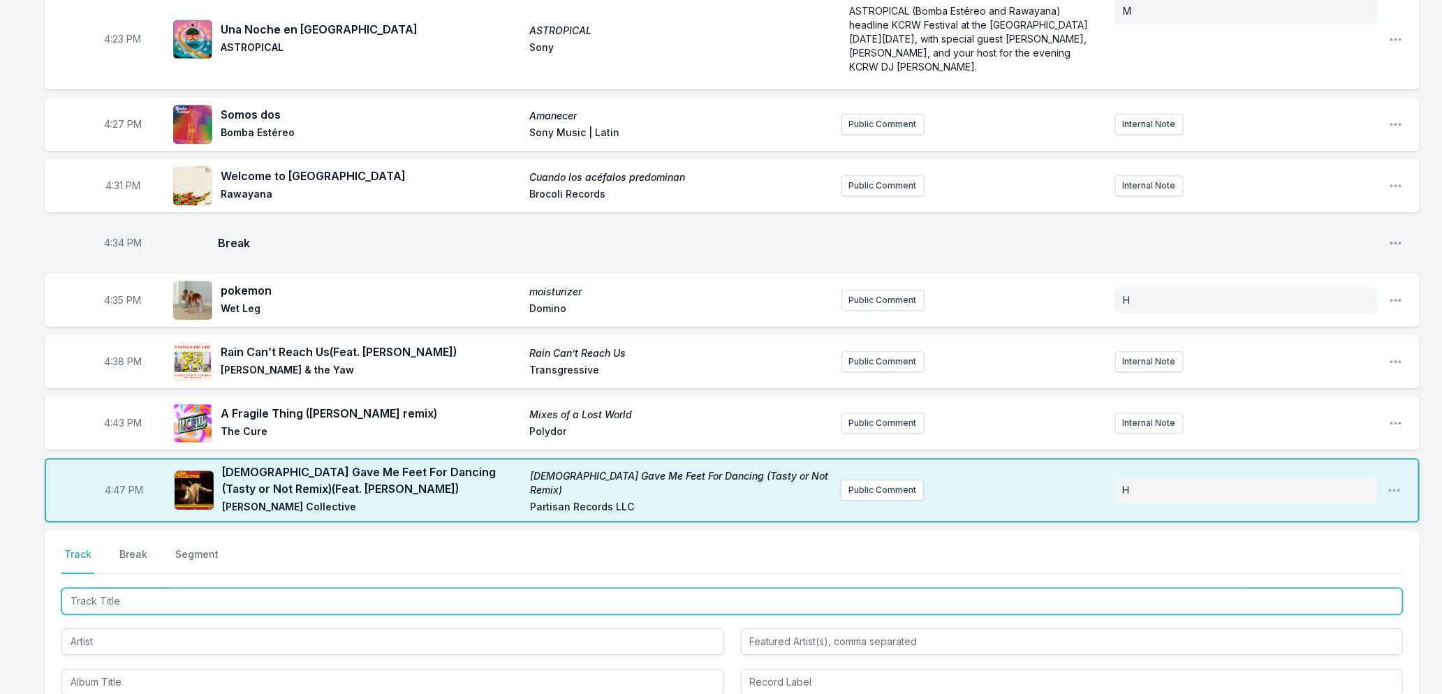
click at [343, 599] on input "Track Title" at bounding box center [732, 601] width 1342 height 27
type input "Around The World"
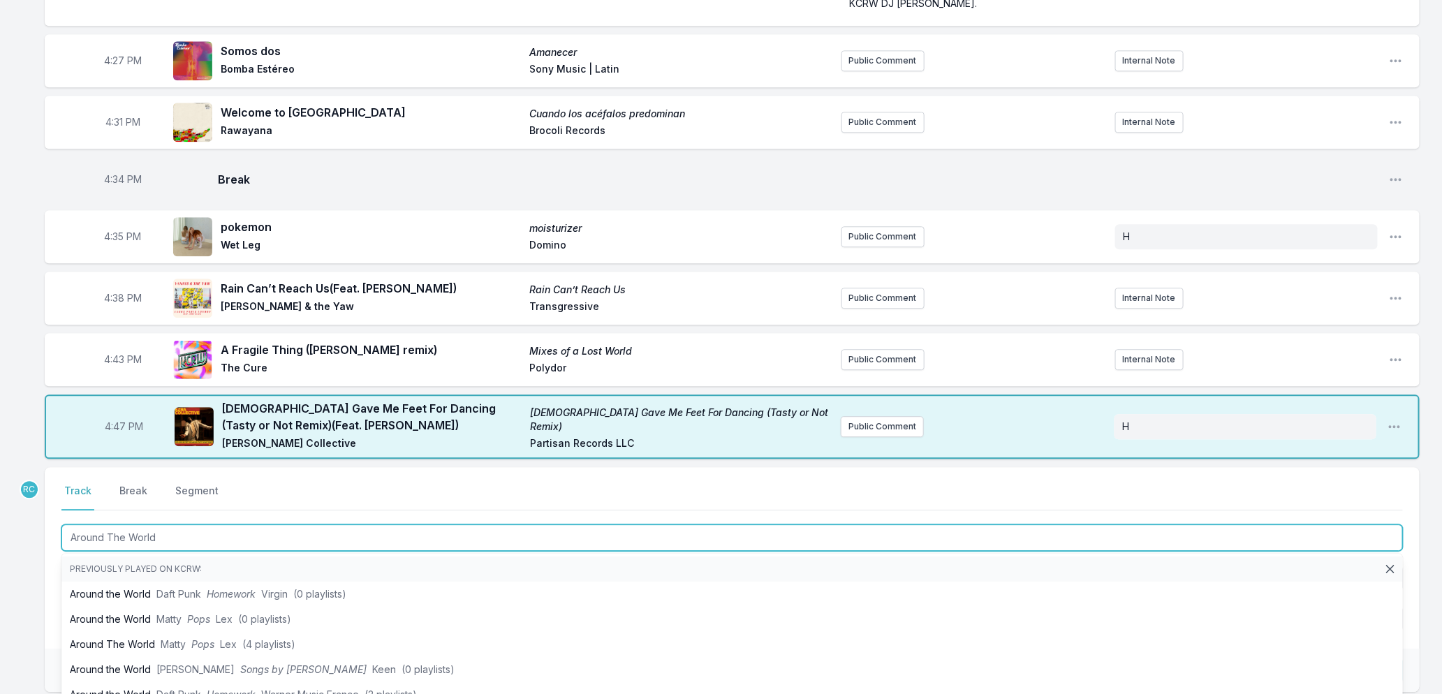
scroll to position [1768, 0]
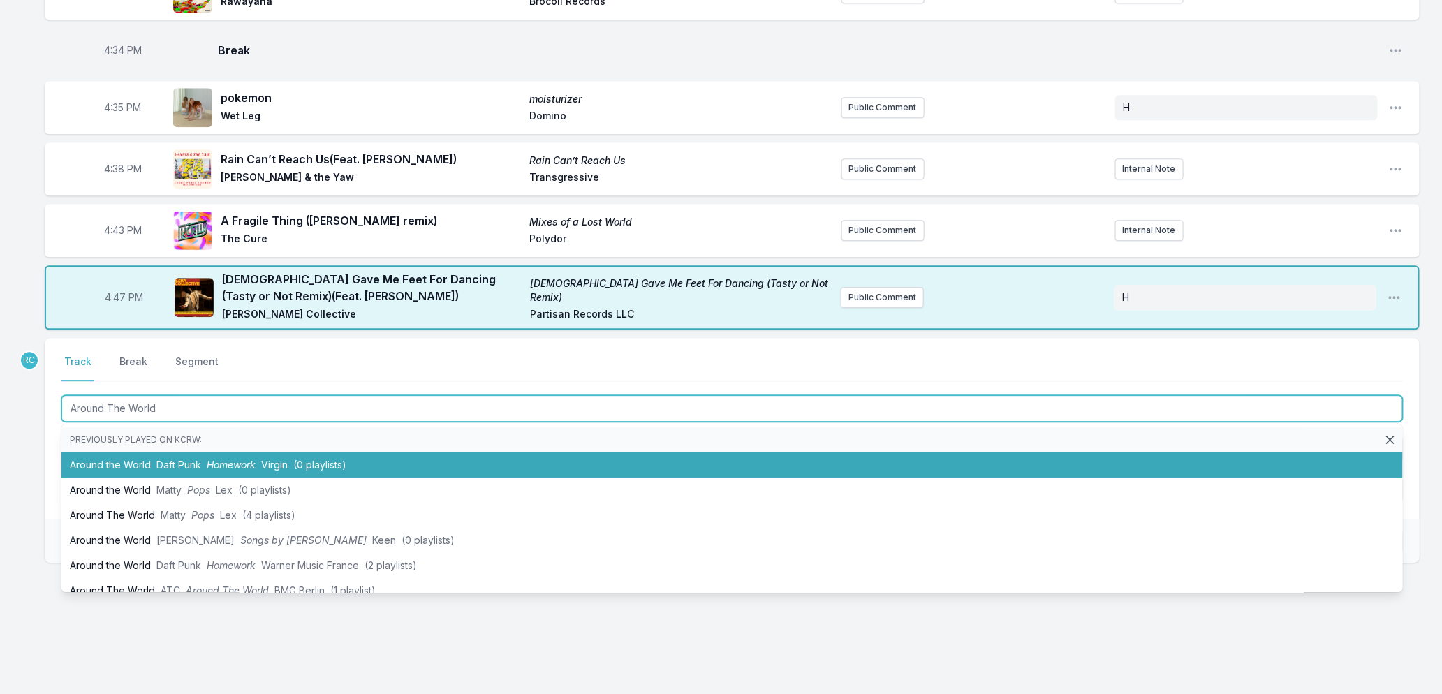
click at [243, 465] on span "Homework" at bounding box center [231, 465] width 49 height 12
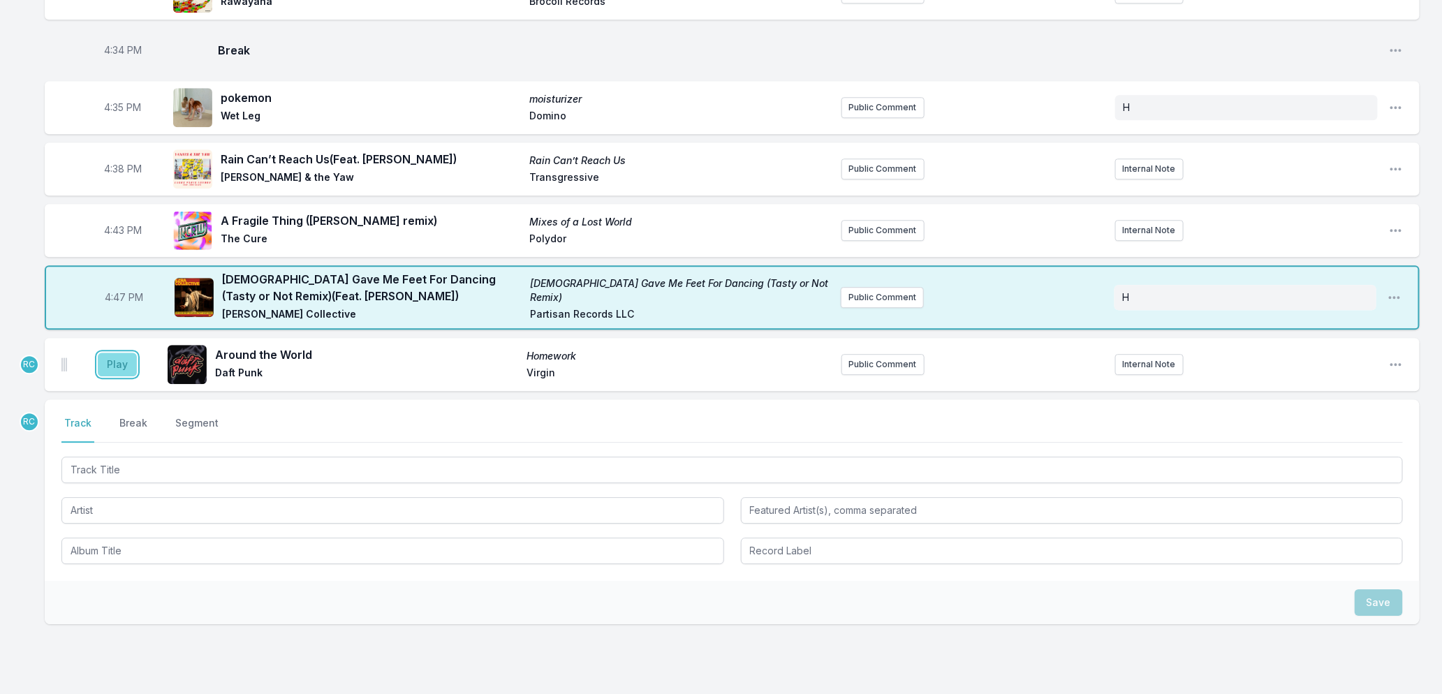
click at [110, 364] on button "Play" at bounding box center [117, 365] width 39 height 24
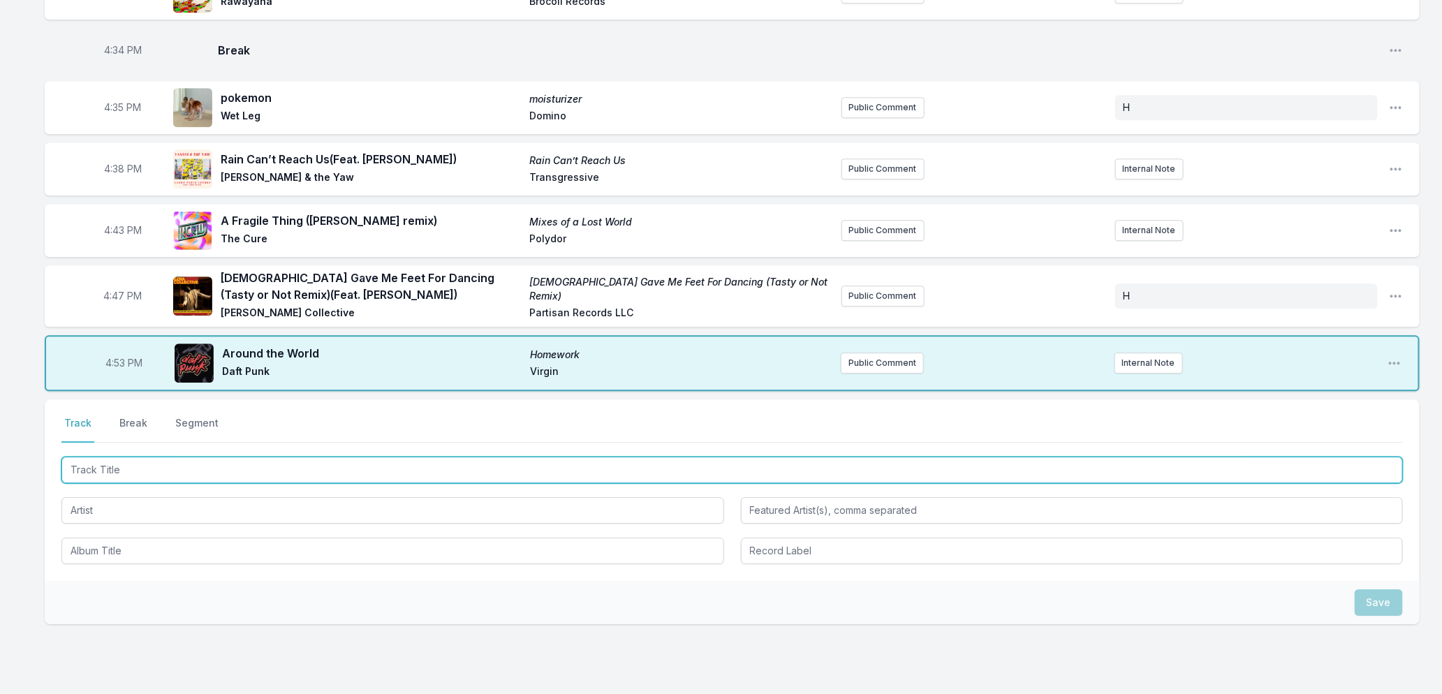
click at [299, 471] on input "Track Title" at bounding box center [732, 470] width 1342 height 27
type input "FREE2DANCE"
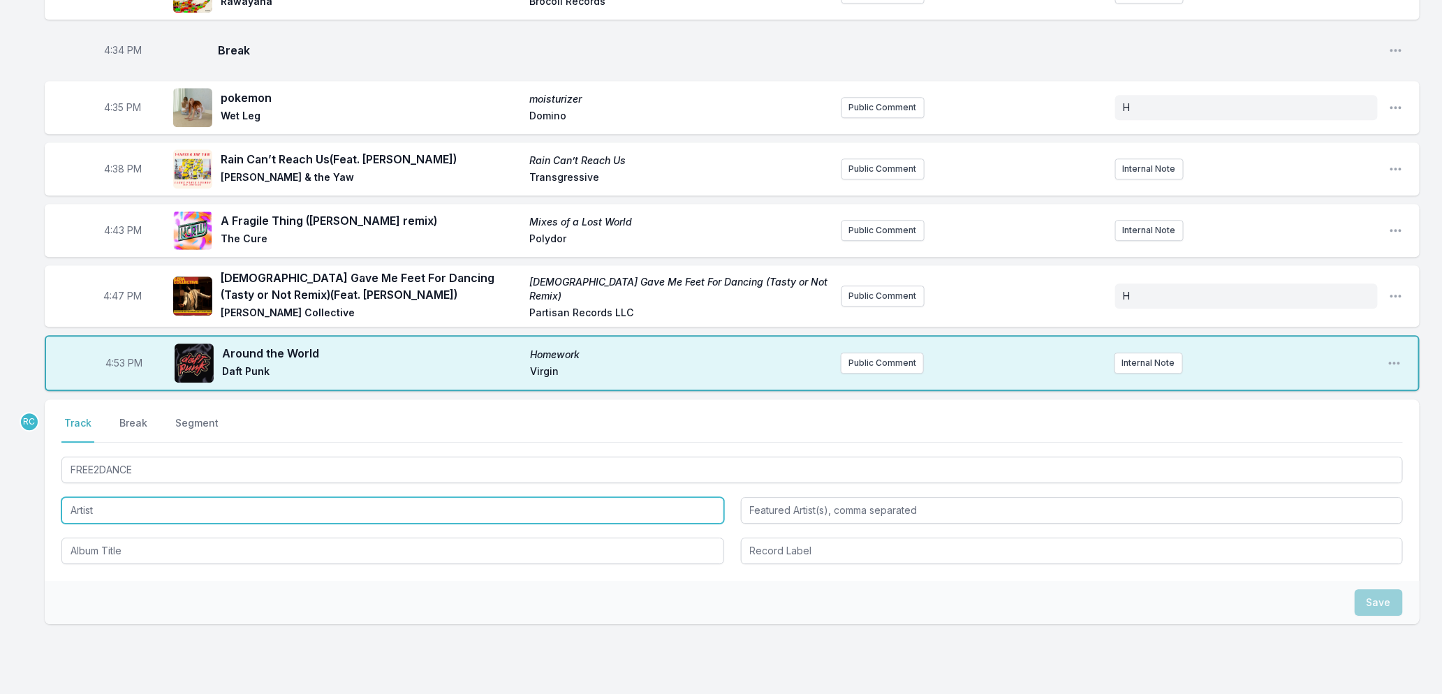
click at [242, 507] on input "Artist" at bounding box center [392, 510] width 663 height 27
type input "Don Swing"
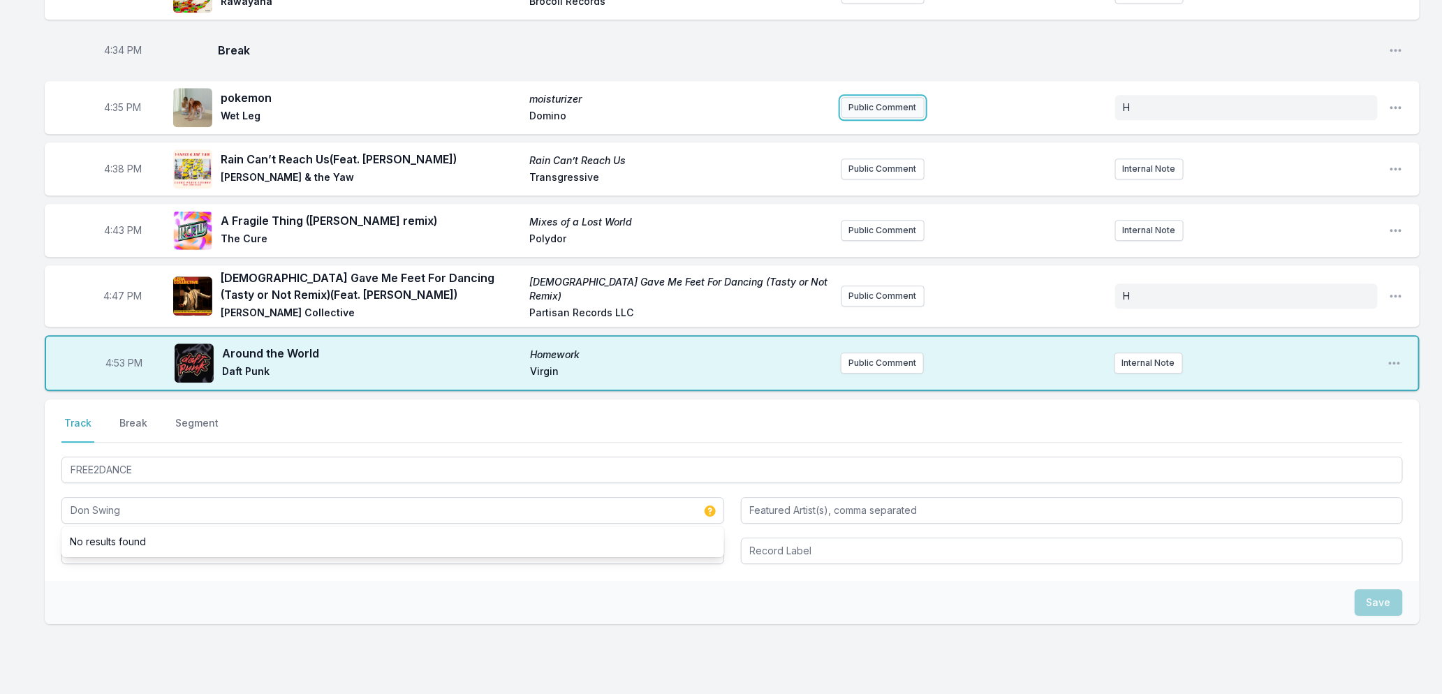
click at [884, 110] on button "Public Comment" at bounding box center [883, 107] width 83 height 21
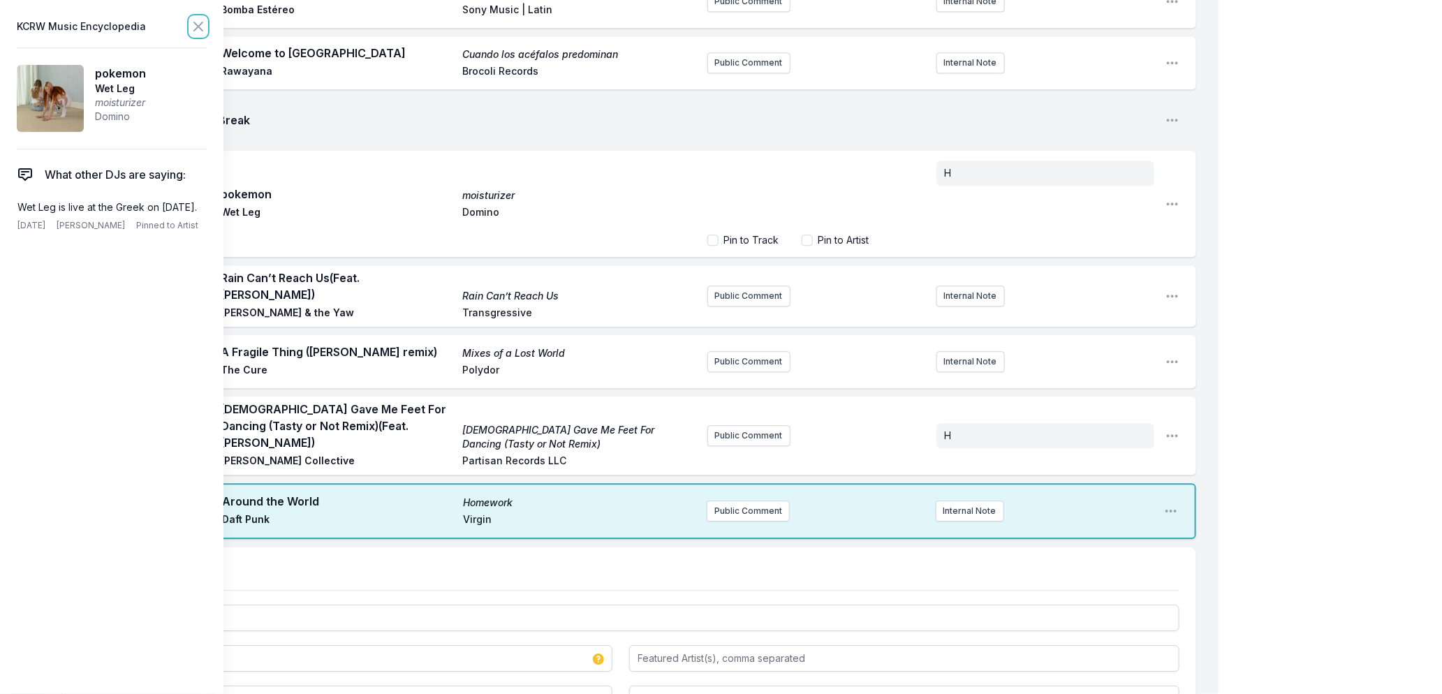
click at [197, 33] on icon at bounding box center [198, 26] width 17 height 17
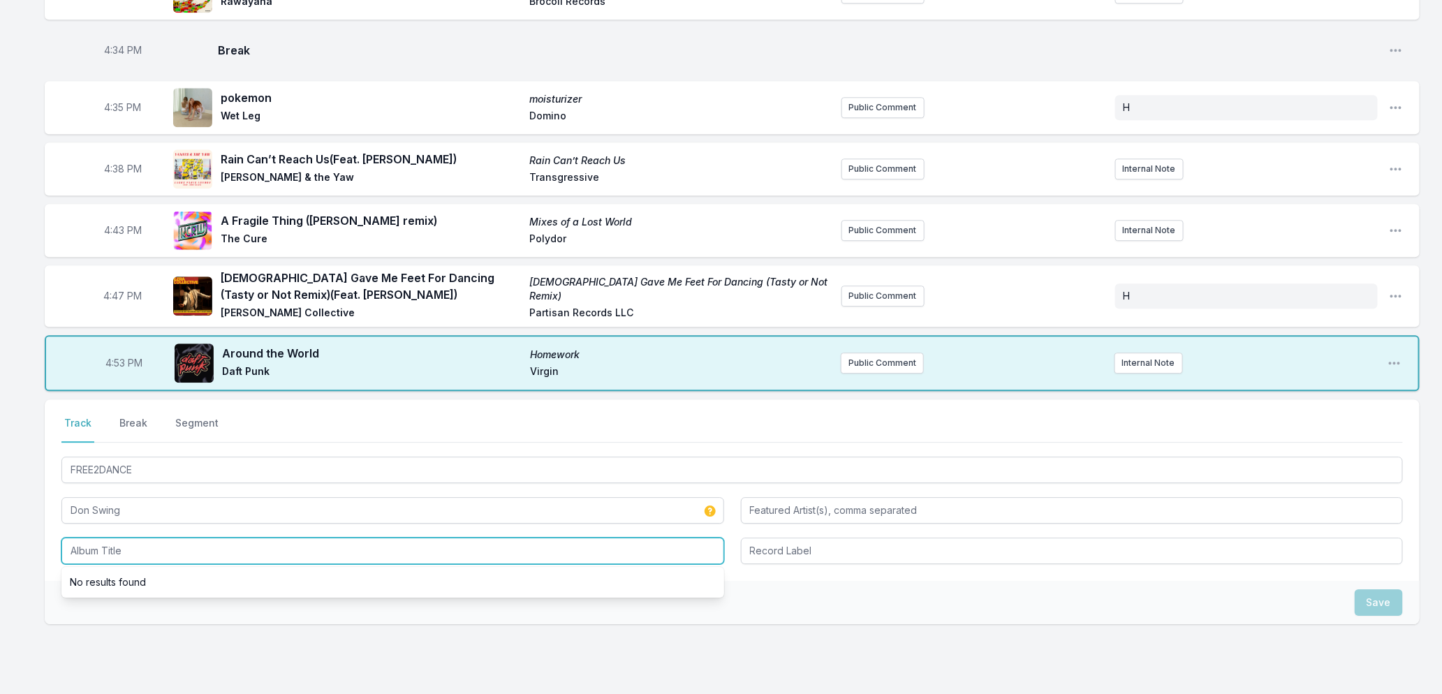
click at [166, 554] on input "Album Title" at bounding box center [392, 551] width 663 height 27
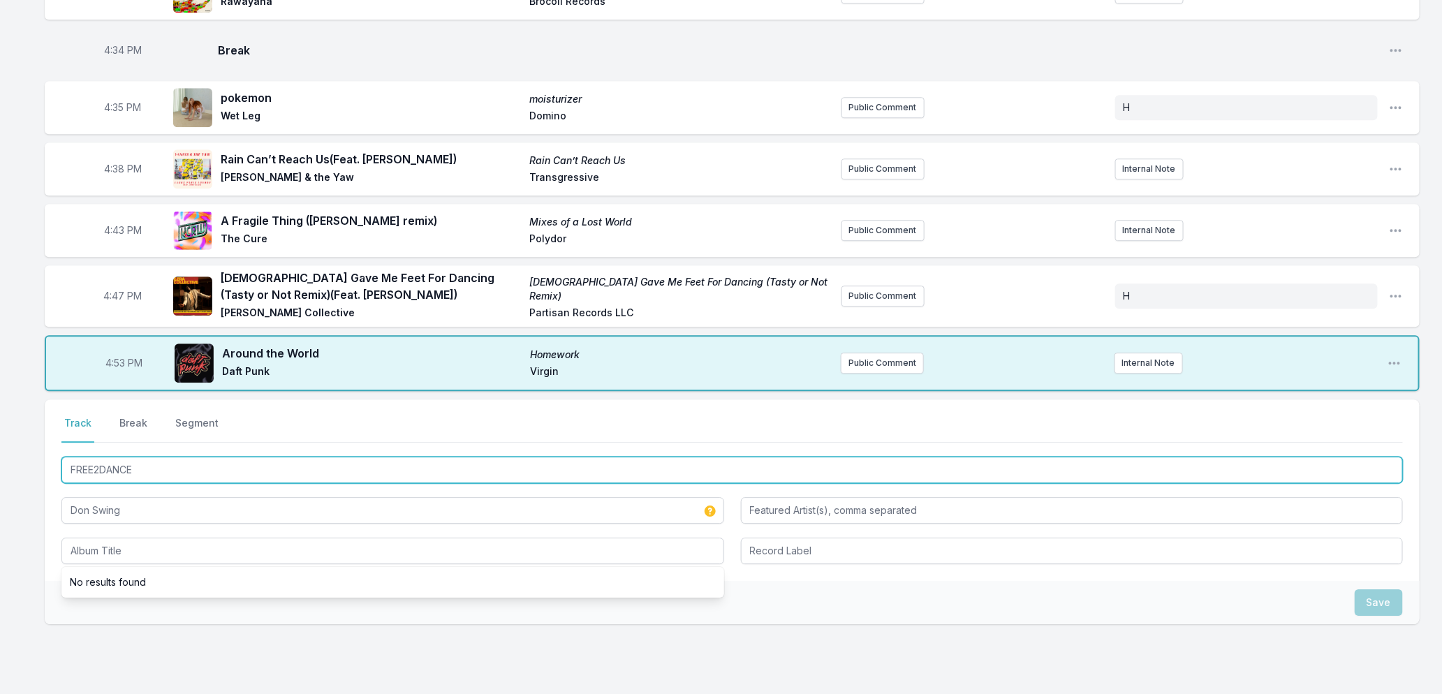
drag, startPoint x: 159, startPoint y: 456, endPoint x: 39, endPoint y: 460, distance: 120.2
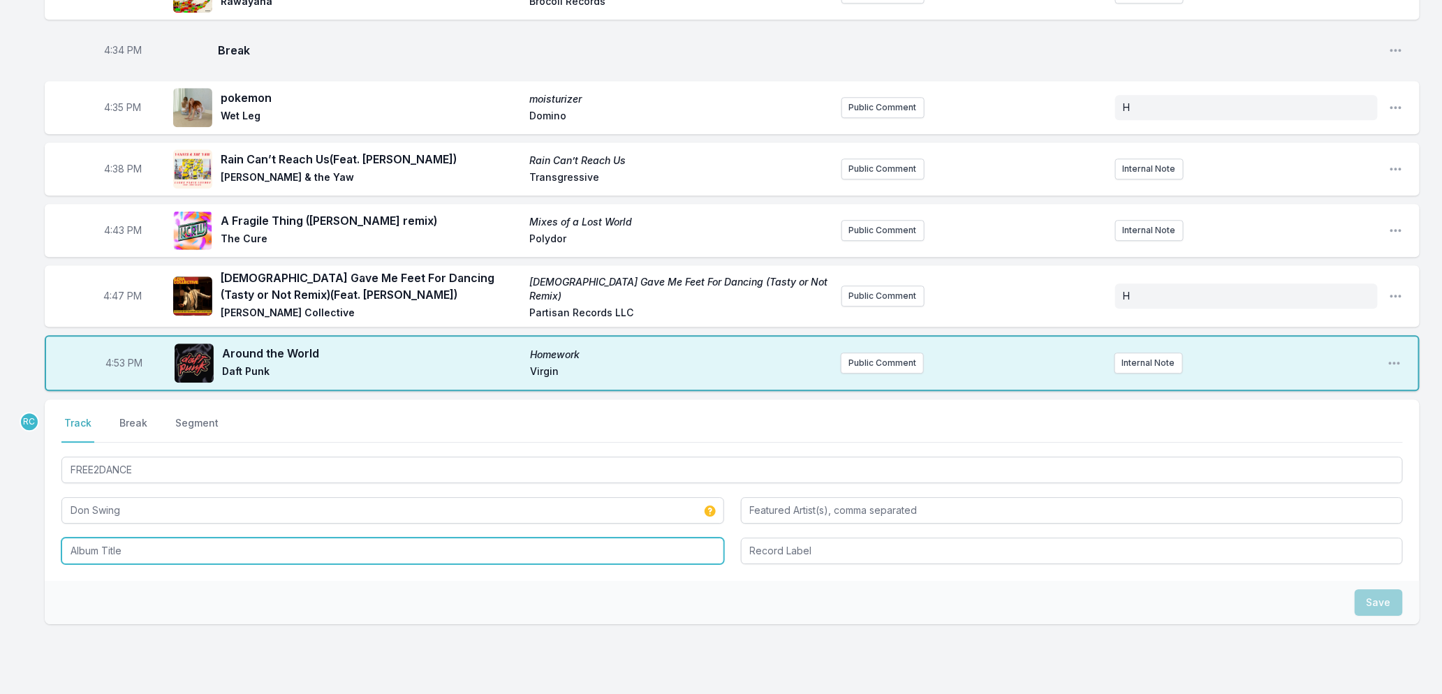
drag, startPoint x: 92, startPoint y: 545, endPoint x: 94, endPoint y: 552, distance: 7.3
click at [94, 552] on input "Album Title" at bounding box center [392, 551] width 663 height 27
paste input "FREE2DANCE"
type input "FREE2DANCE"
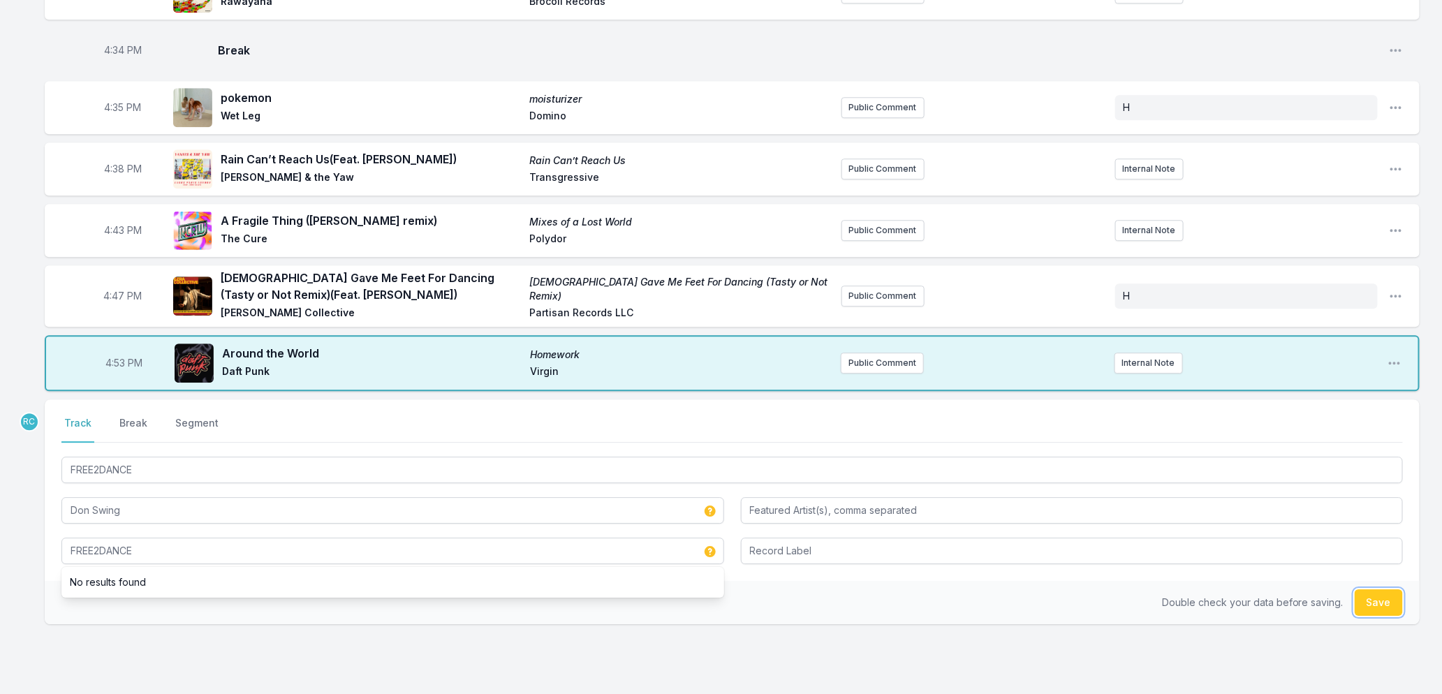
click at [1386, 594] on button "Save" at bounding box center [1379, 602] width 48 height 27
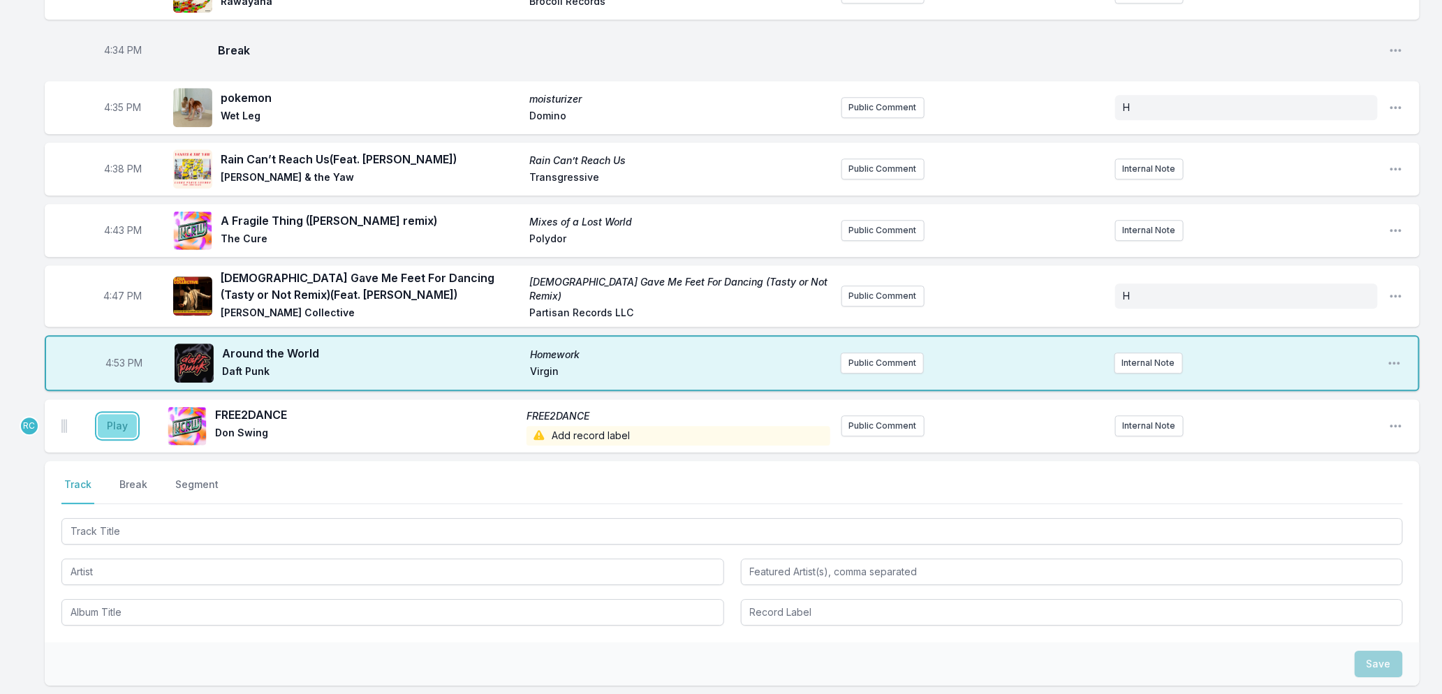
click at [124, 422] on button "Play" at bounding box center [117, 426] width 39 height 24
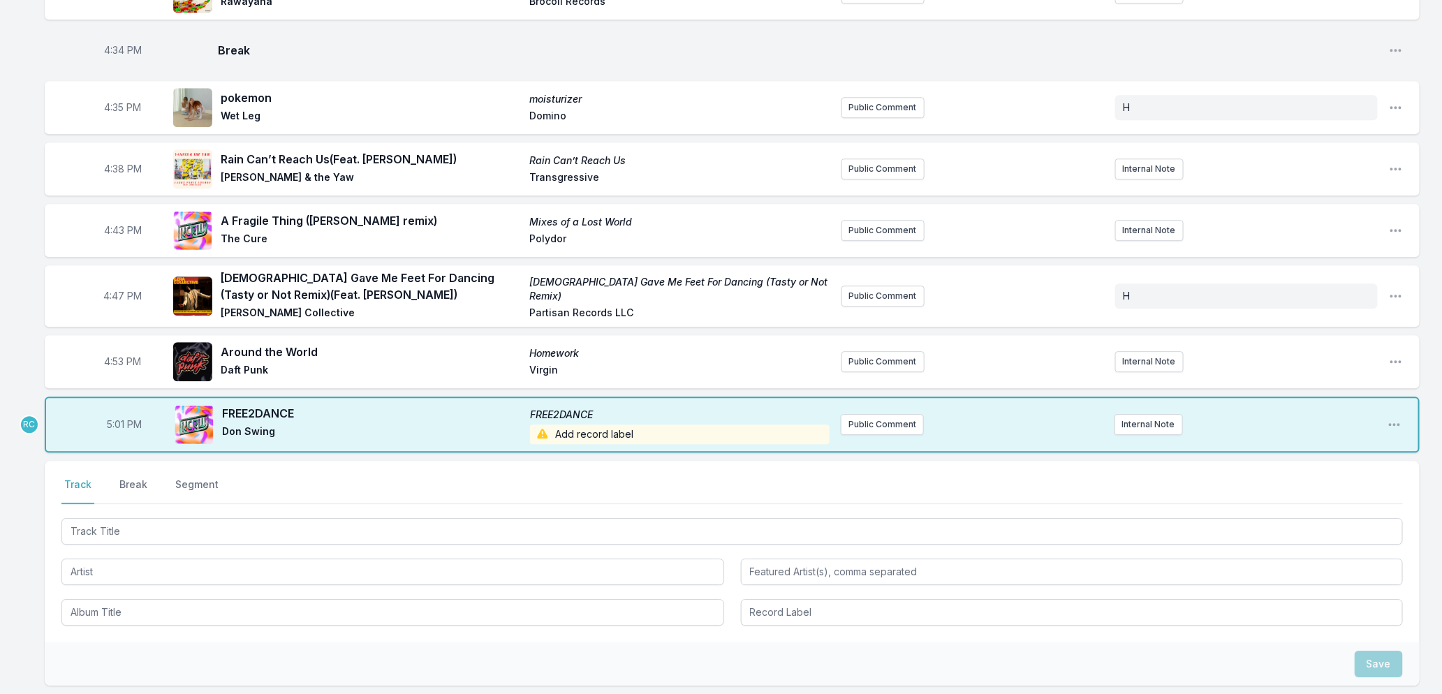
click at [598, 434] on span "Add record label" at bounding box center [680, 435] width 300 height 20
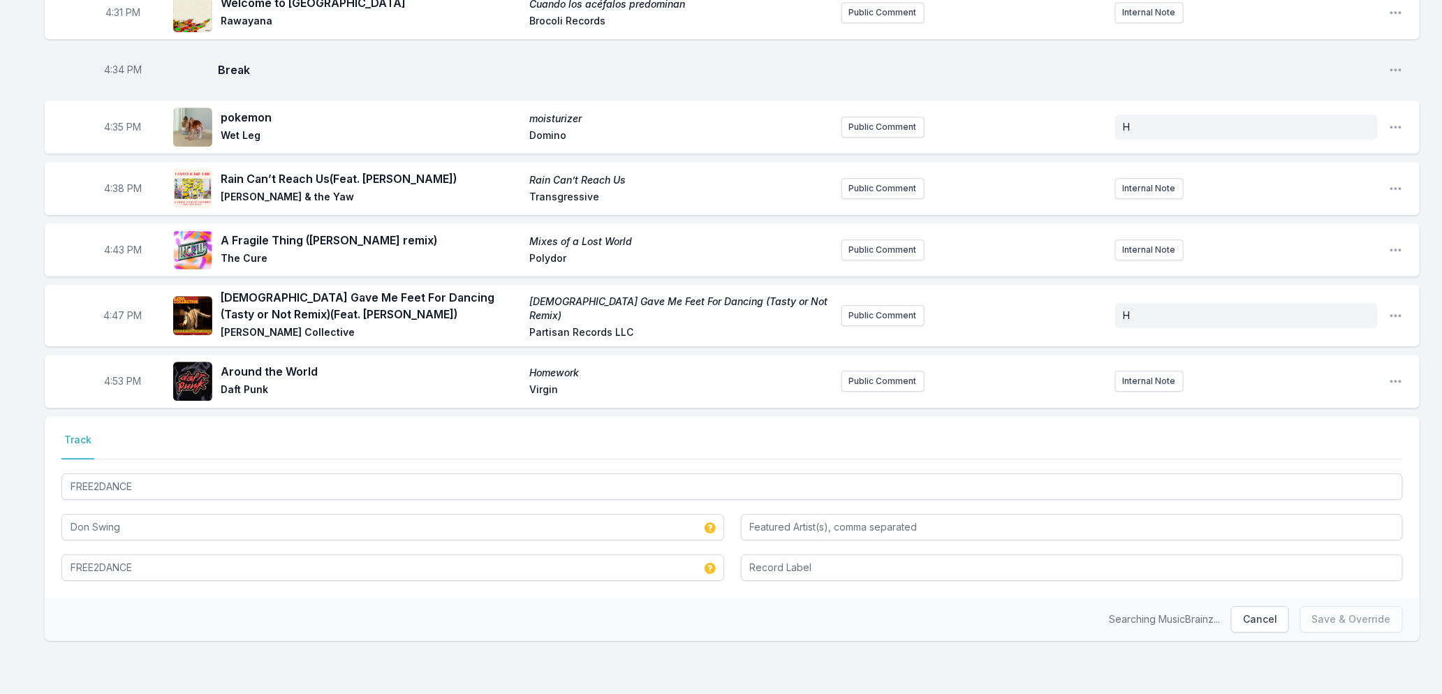
scroll to position [1747, 0]
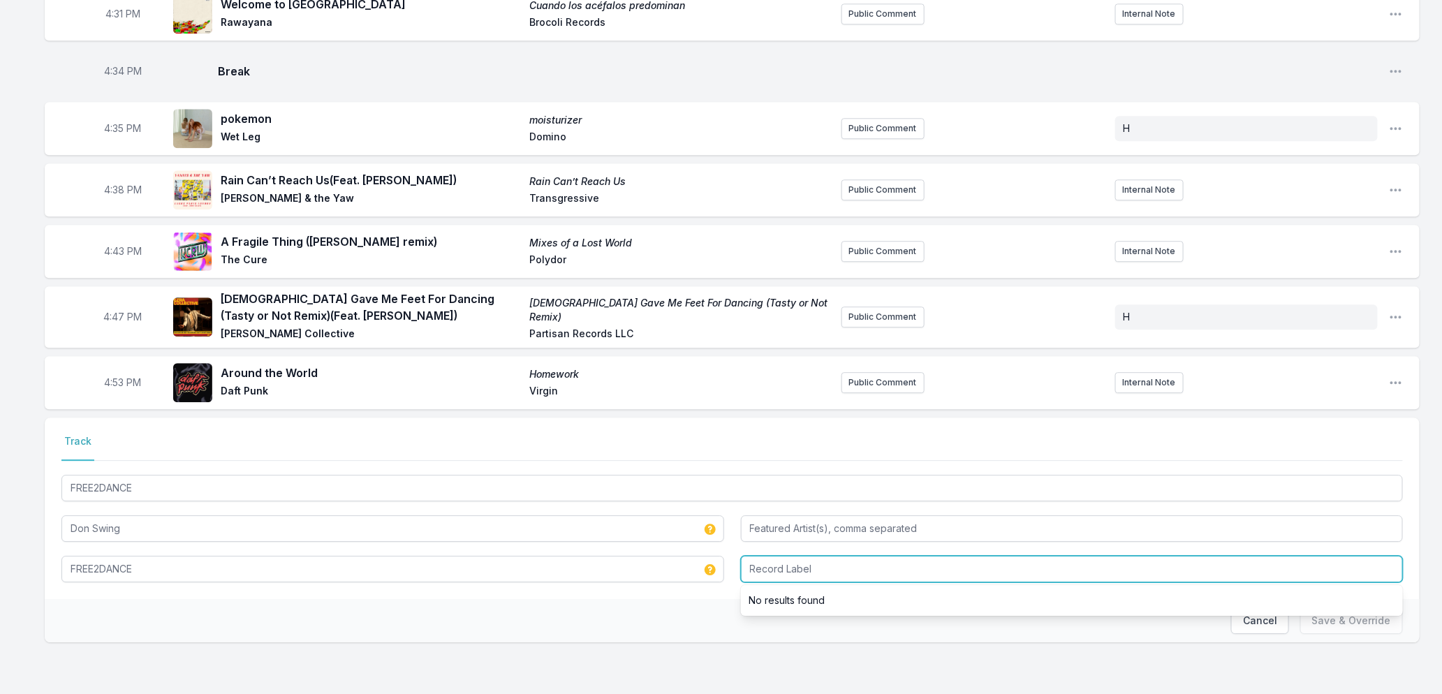
click at [767, 575] on input "Record Label" at bounding box center [1072, 569] width 663 height 27
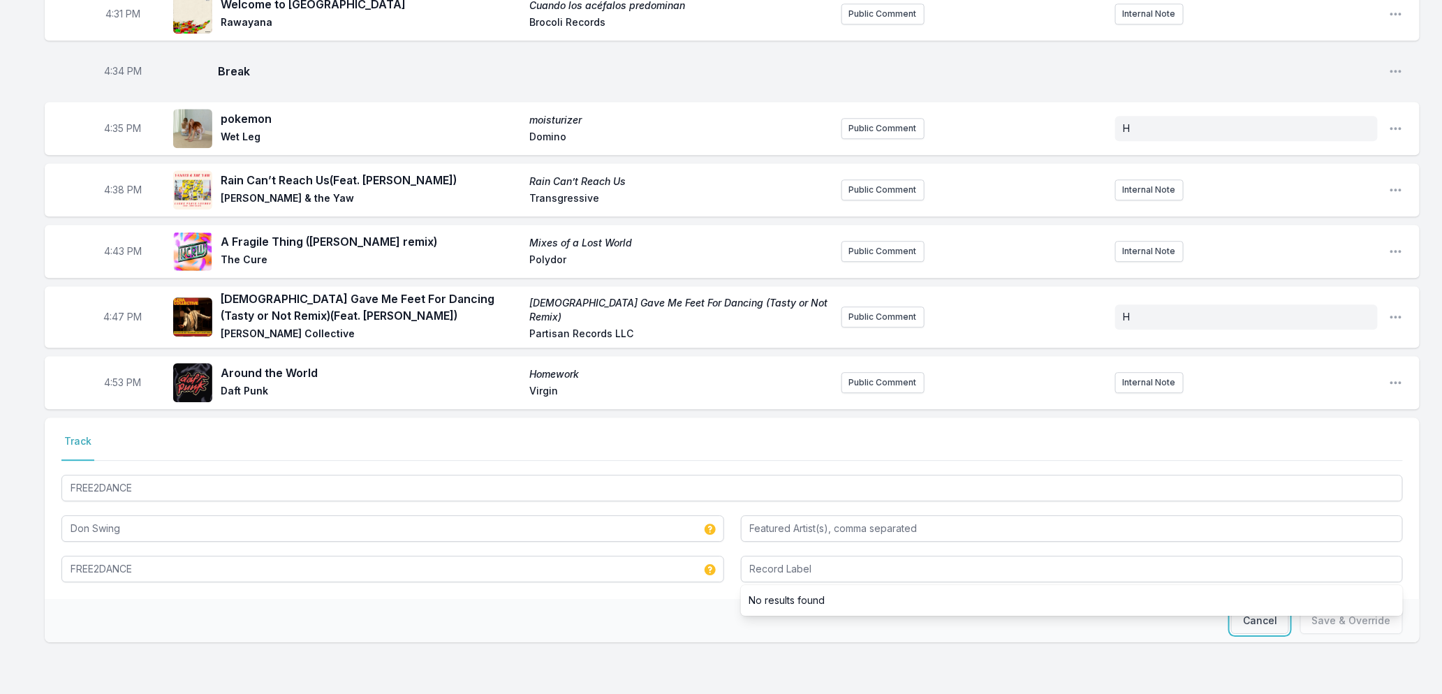
click at [1272, 624] on button "Cancel" at bounding box center [1260, 621] width 58 height 27
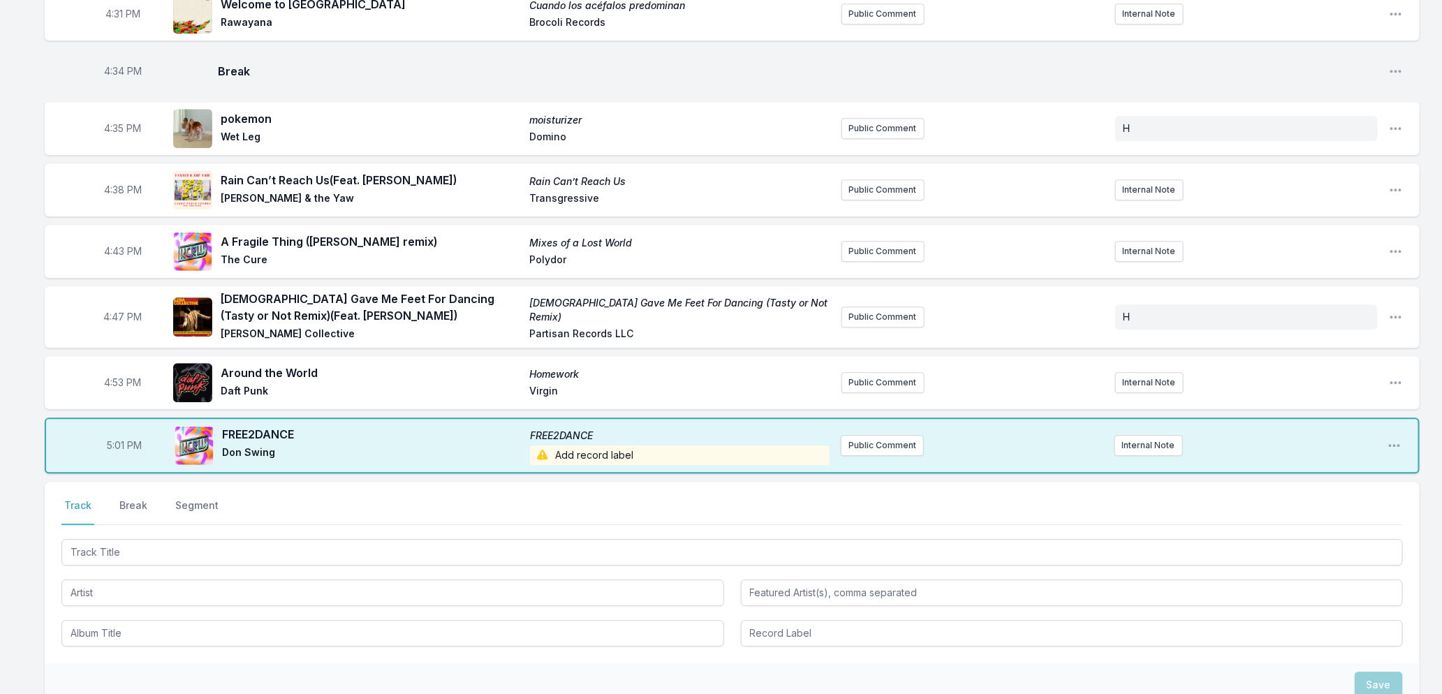
click at [107, 442] on span "5:01 PM" at bounding box center [124, 446] width 35 height 14
type input "16:48"
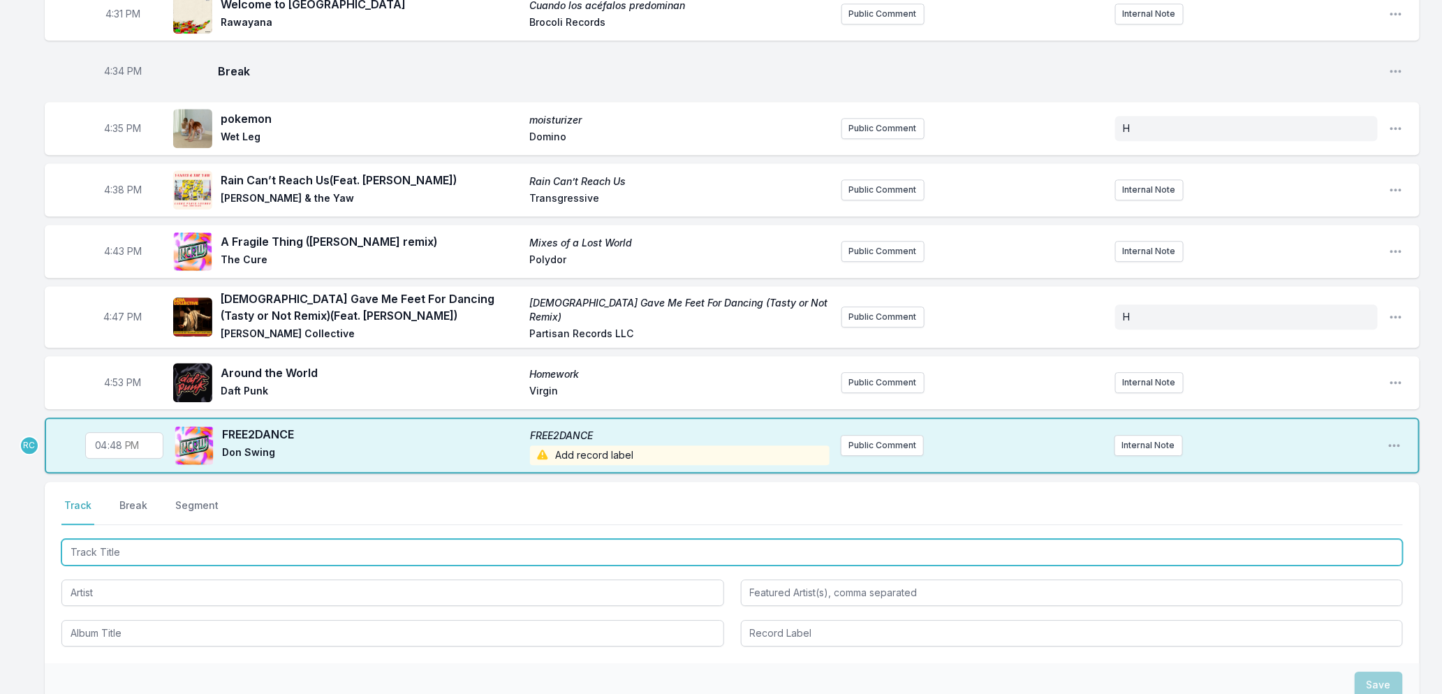
click at [137, 557] on input "Track Title" at bounding box center [732, 552] width 1342 height 27
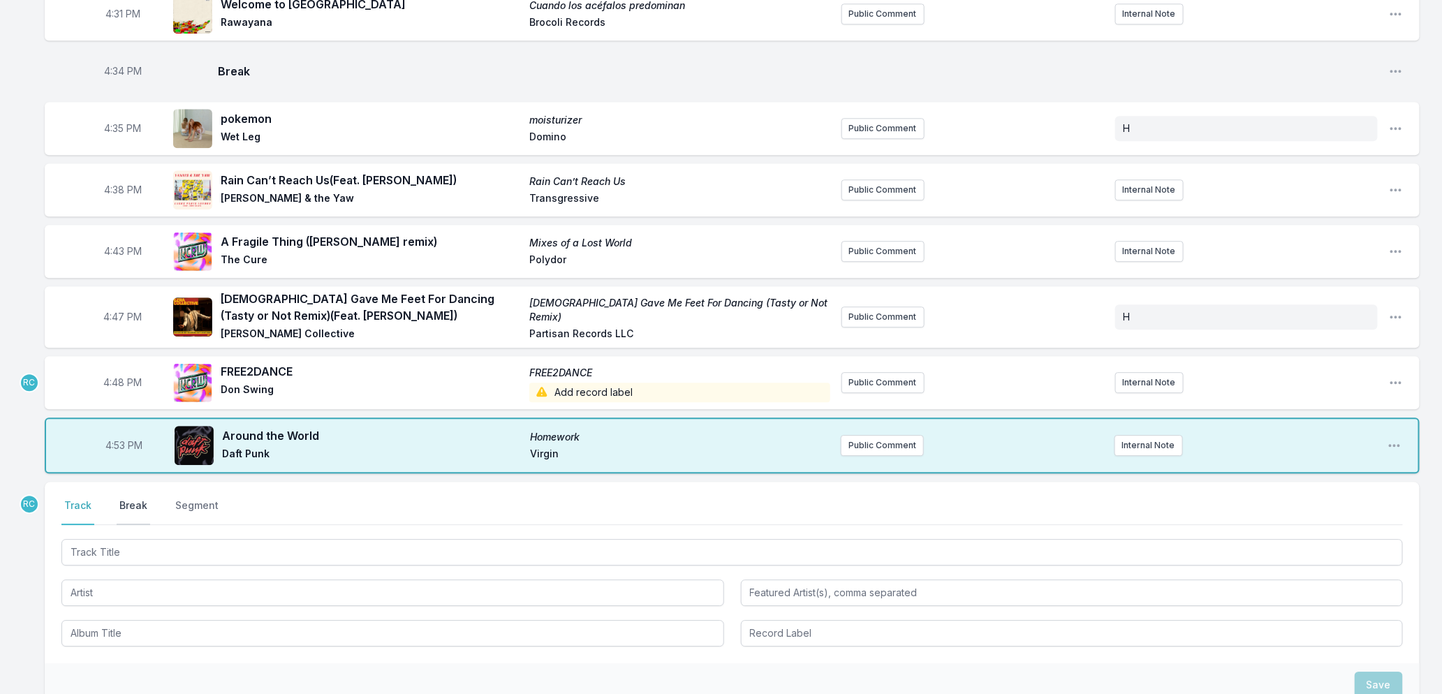
click at [128, 503] on button "Break" at bounding box center [134, 512] width 34 height 27
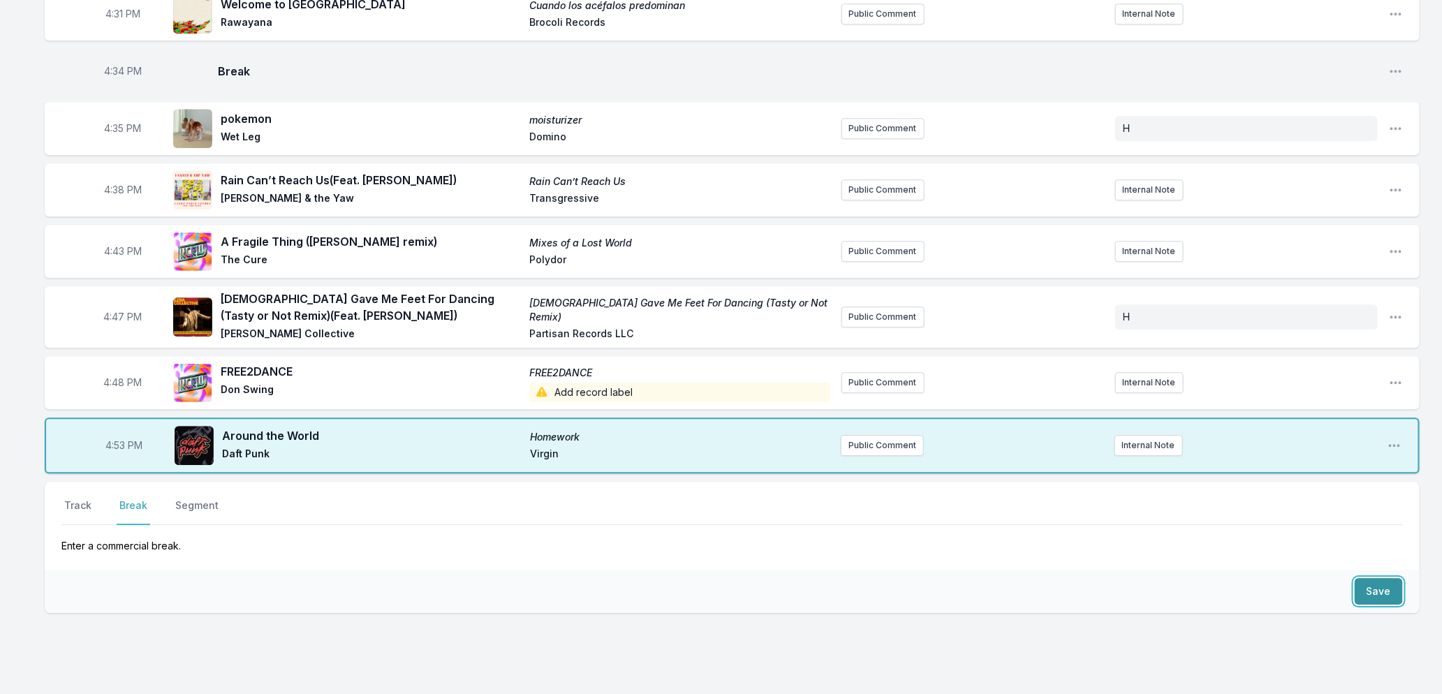
click at [1365, 589] on button "Save" at bounding box center [1379, 591] width 48 height 27
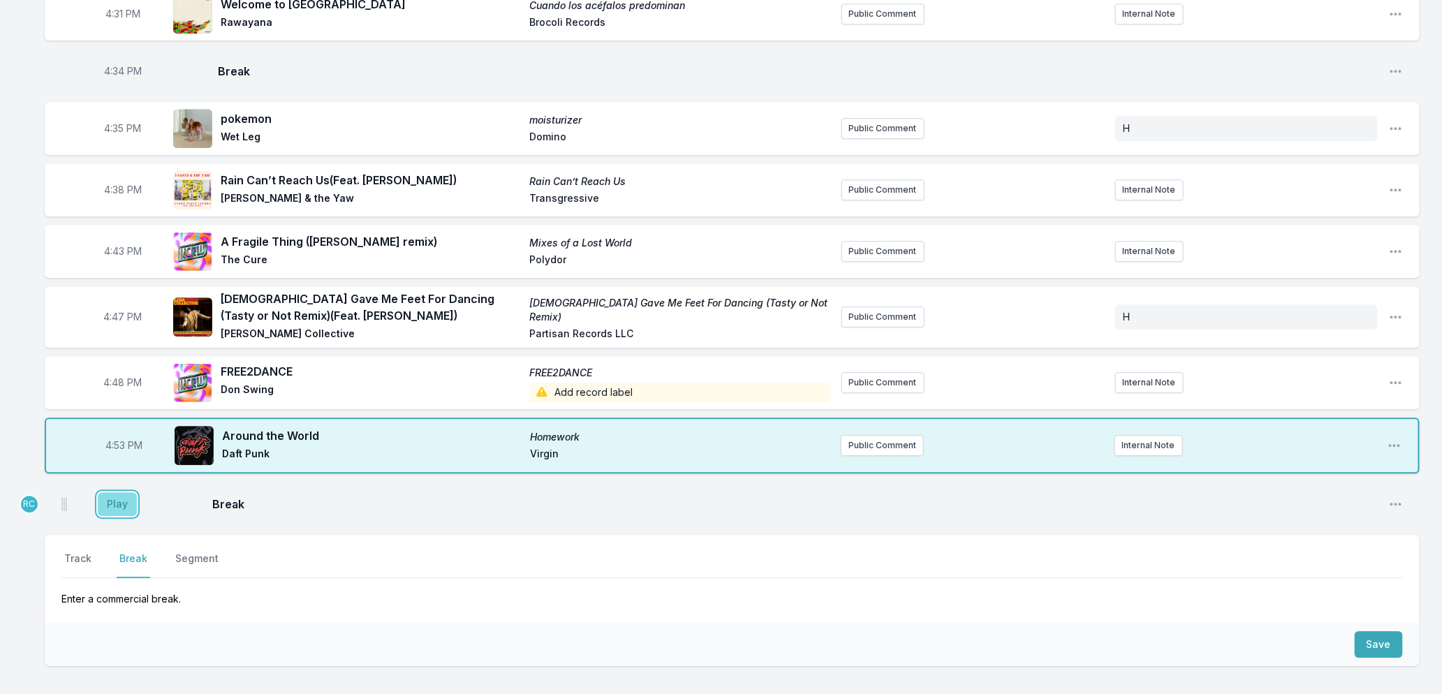
click at [102, 506] on button "Play" at bounding box center [117, 504] width 39 height 24
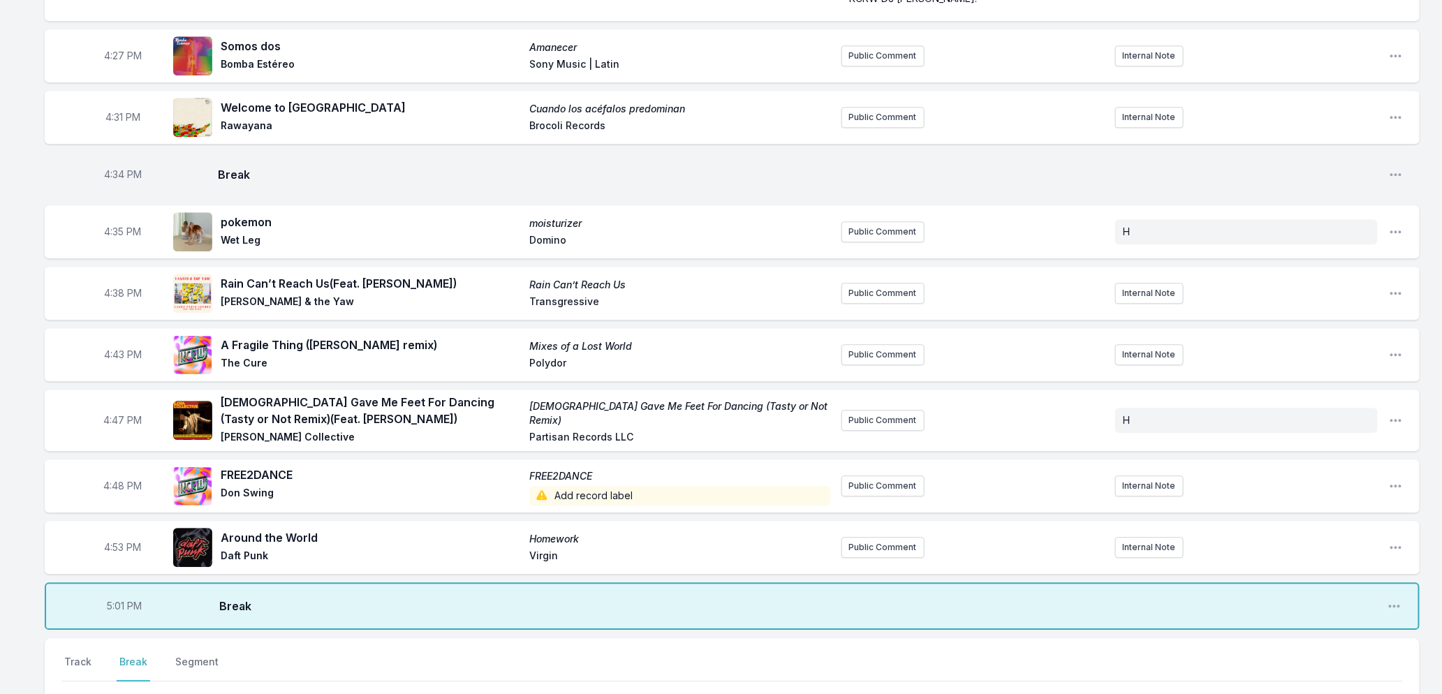
scroll to position [1851, 0]
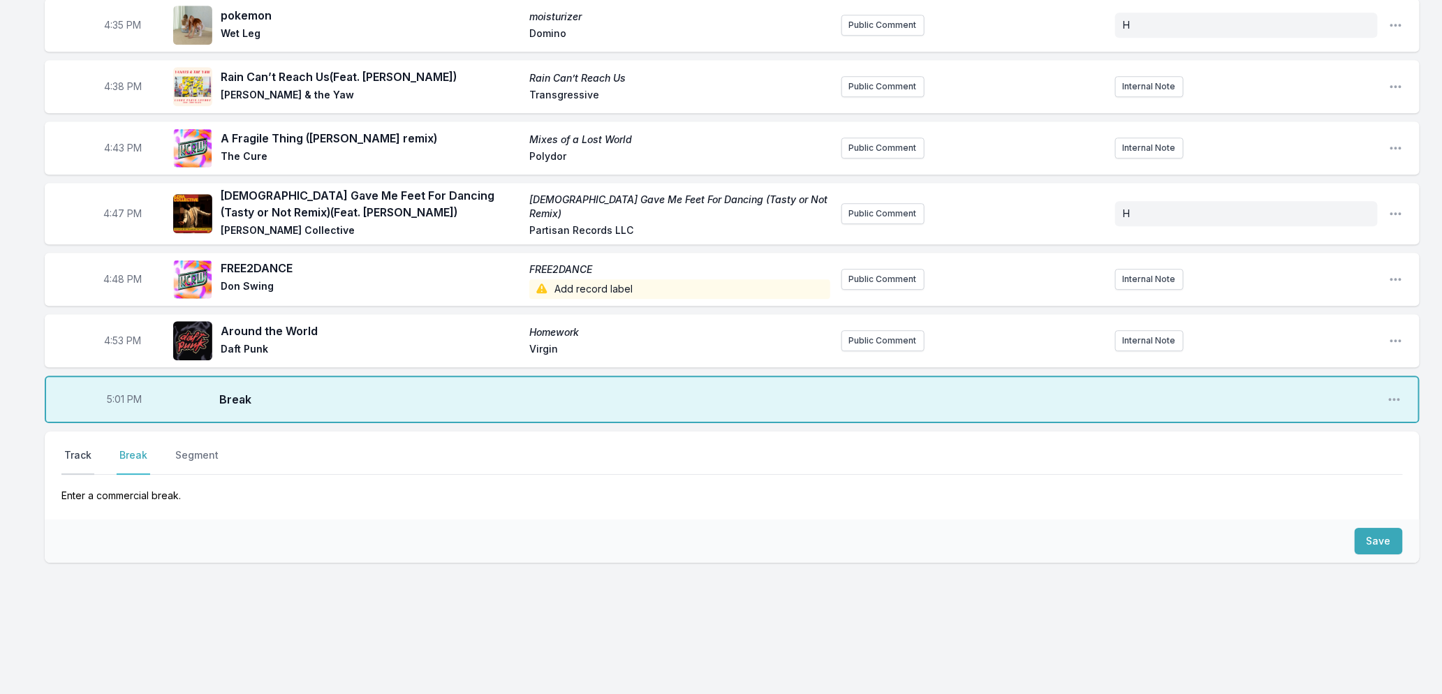
click at [79, 452] on button "Track" at bounding box center [77, 461] width 33 height 27
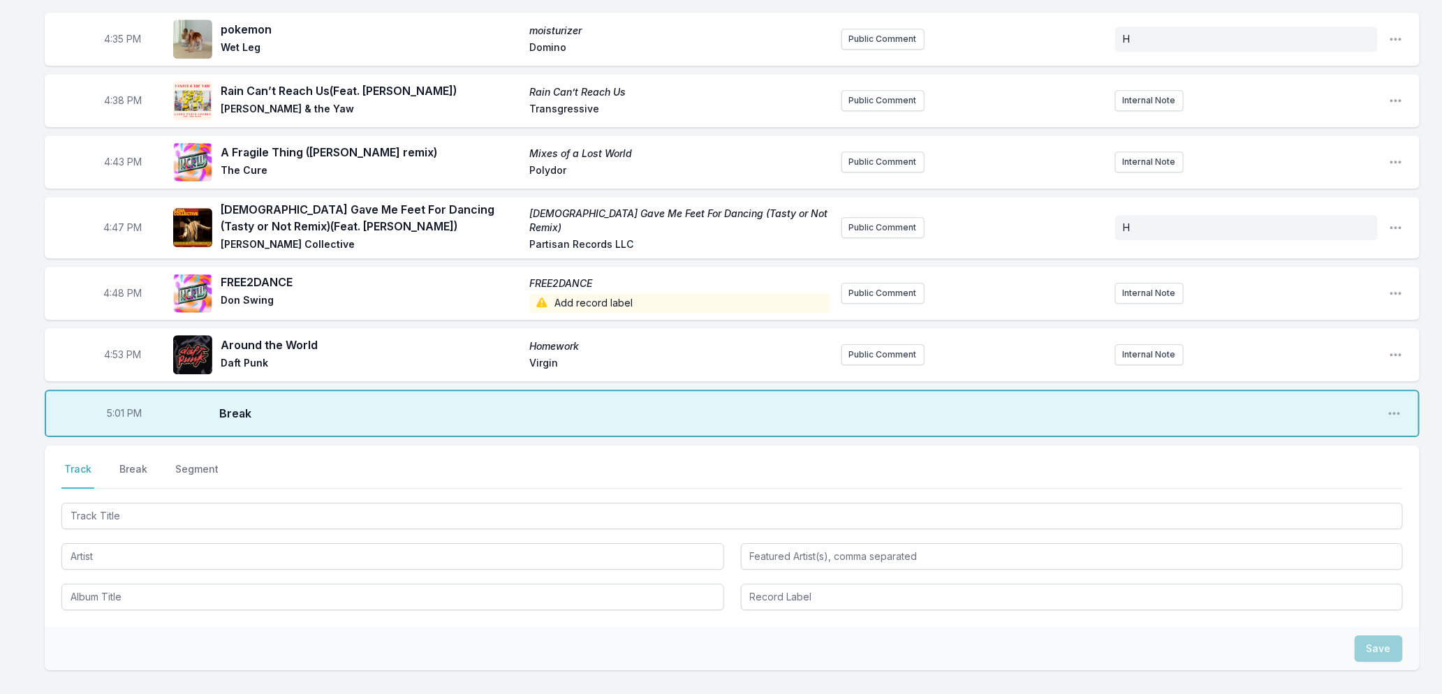
scroll to position [1944, 0]
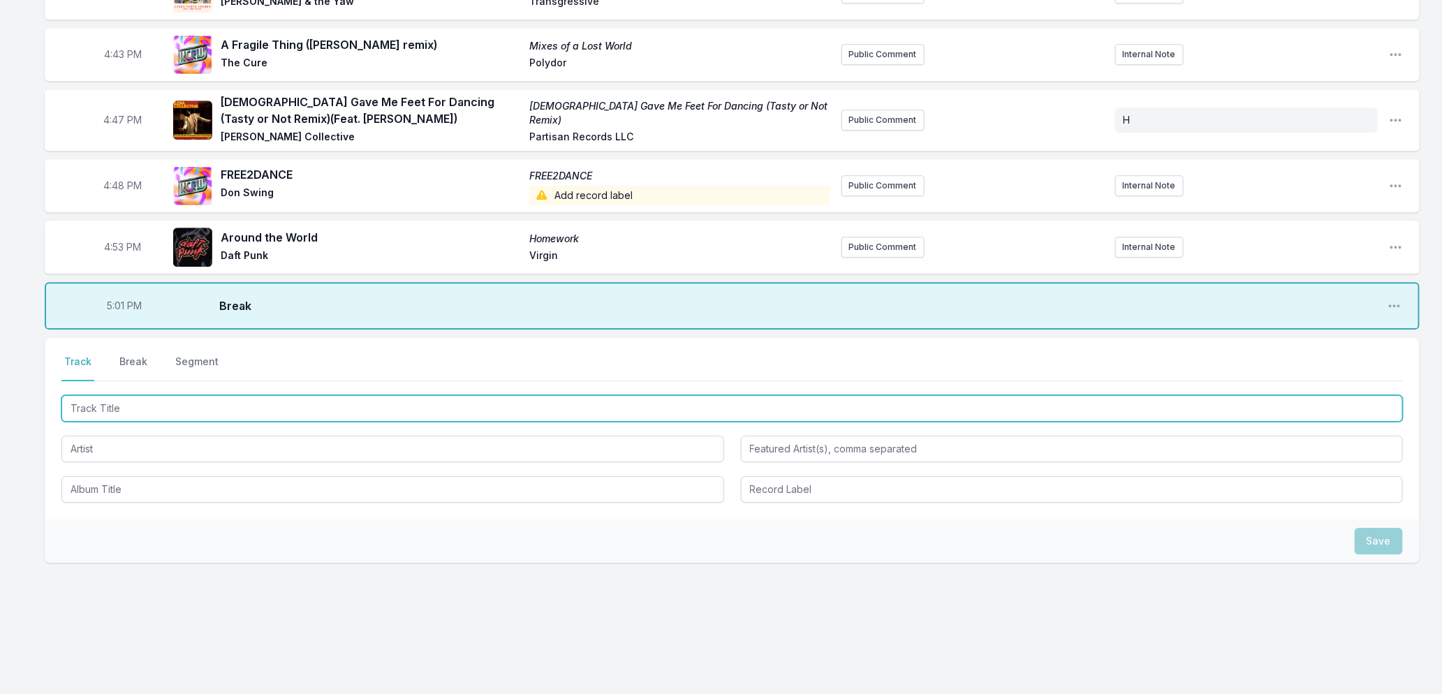
click at [103, 404] on input "Track Title" at bounding box center [732, 408] width 1342 height 27
click at [288, 410] on input "Track Title" at bounding box center [732, 408] width 1342 height 27
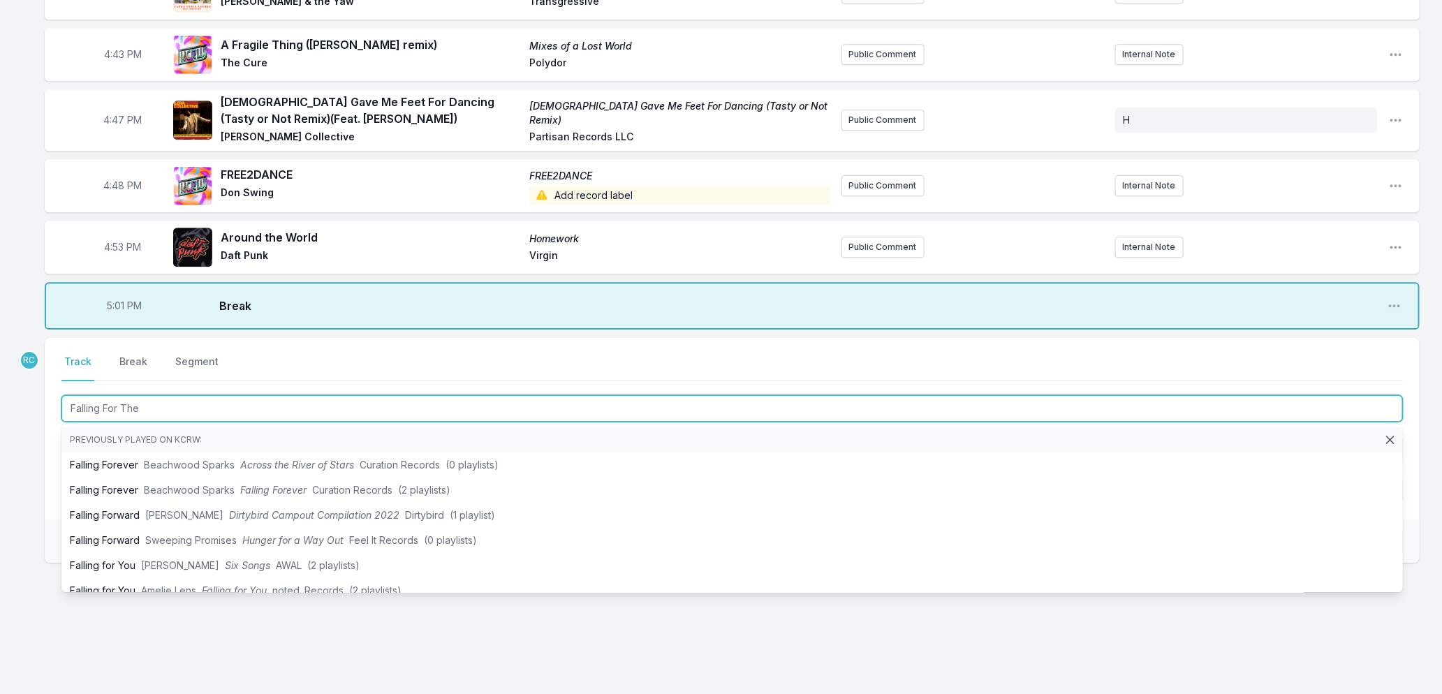
type input "Falling For The F"
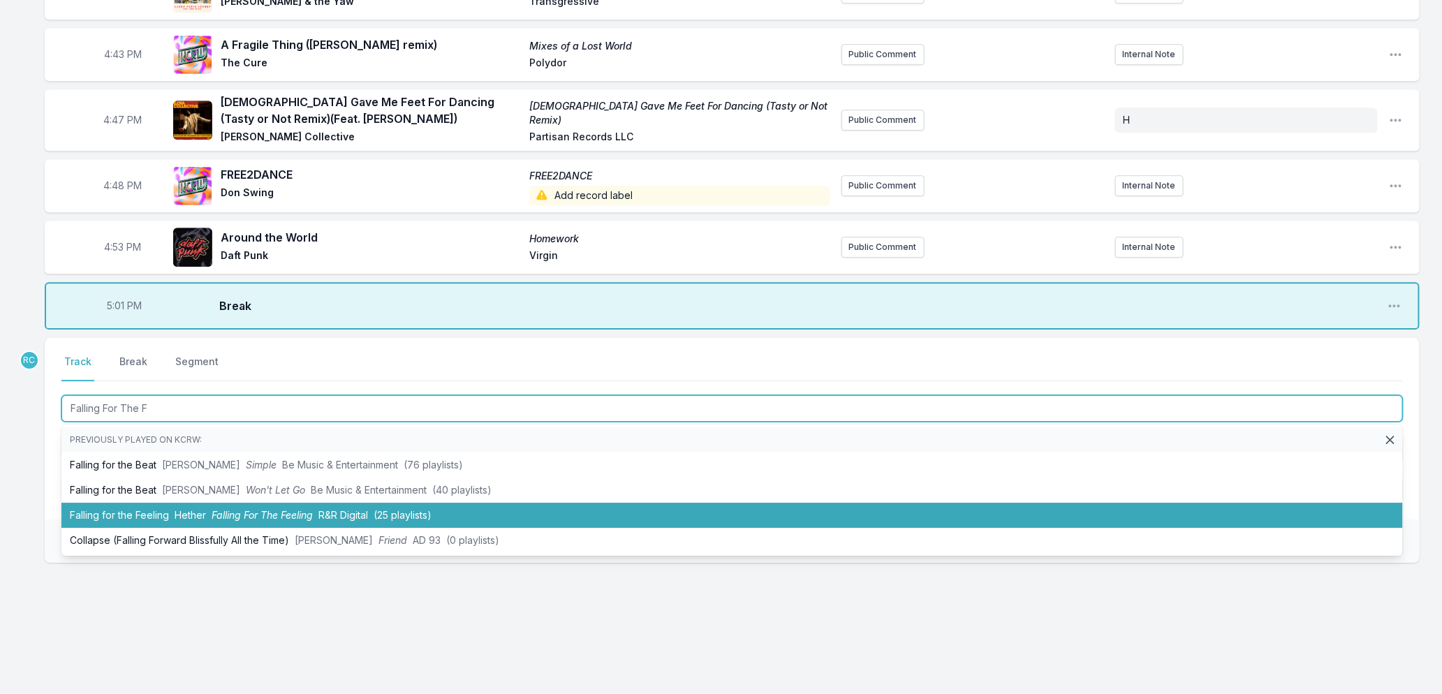
click at [256, 505] on li "Falling for the Feeling Hether Falling For The Feeling R&R Digital (25 playlist…" at bounding box center [732, 515] width 1342 height 25
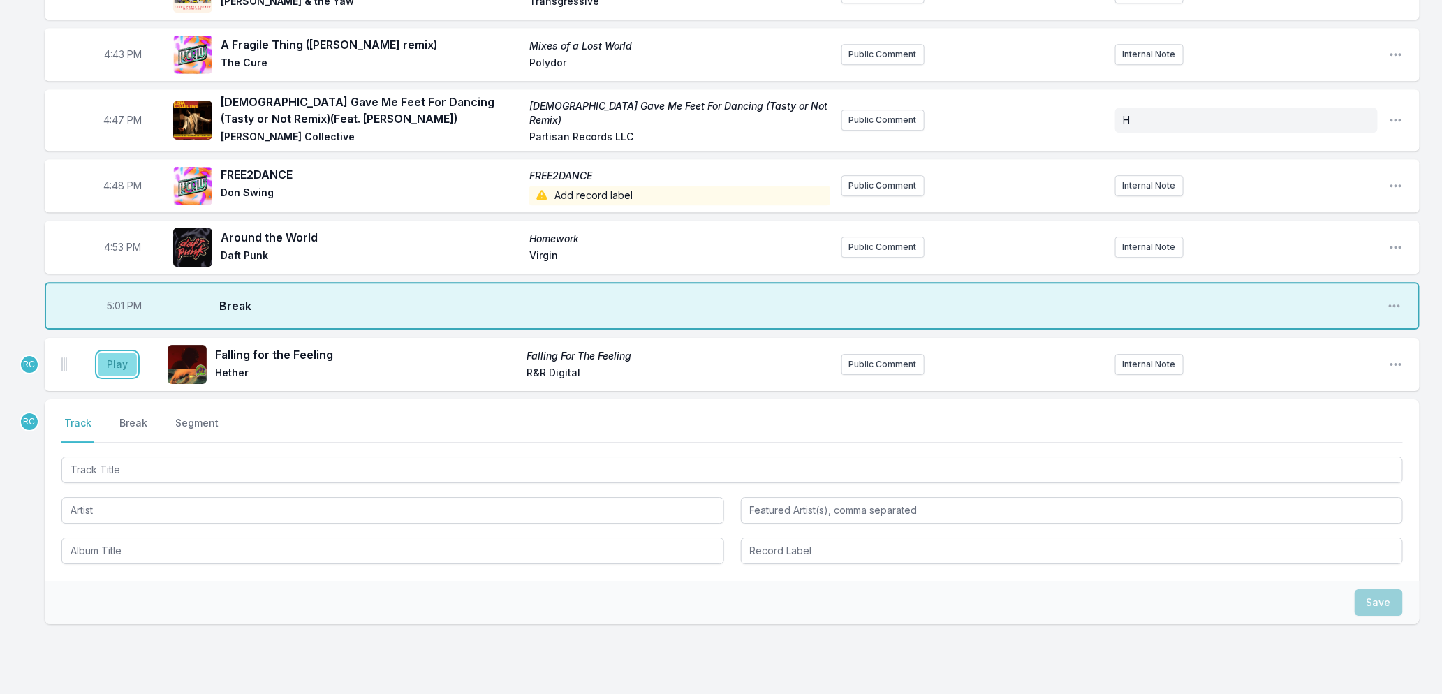
click at [108, 361] on button "Play" at bounding box center [117, 365] width 39 height 24
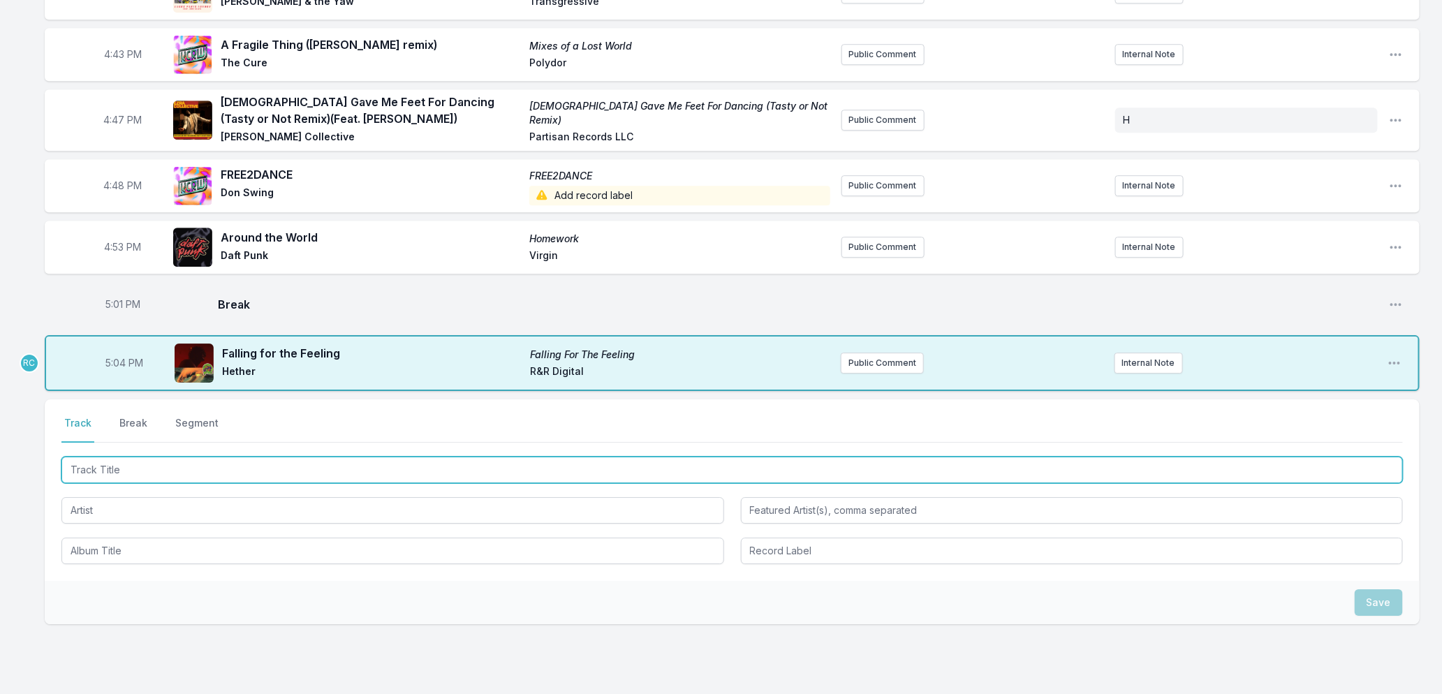
click at [126, 457] on input "Track Title" at bounding box center [732, 470] width 1342 height 27
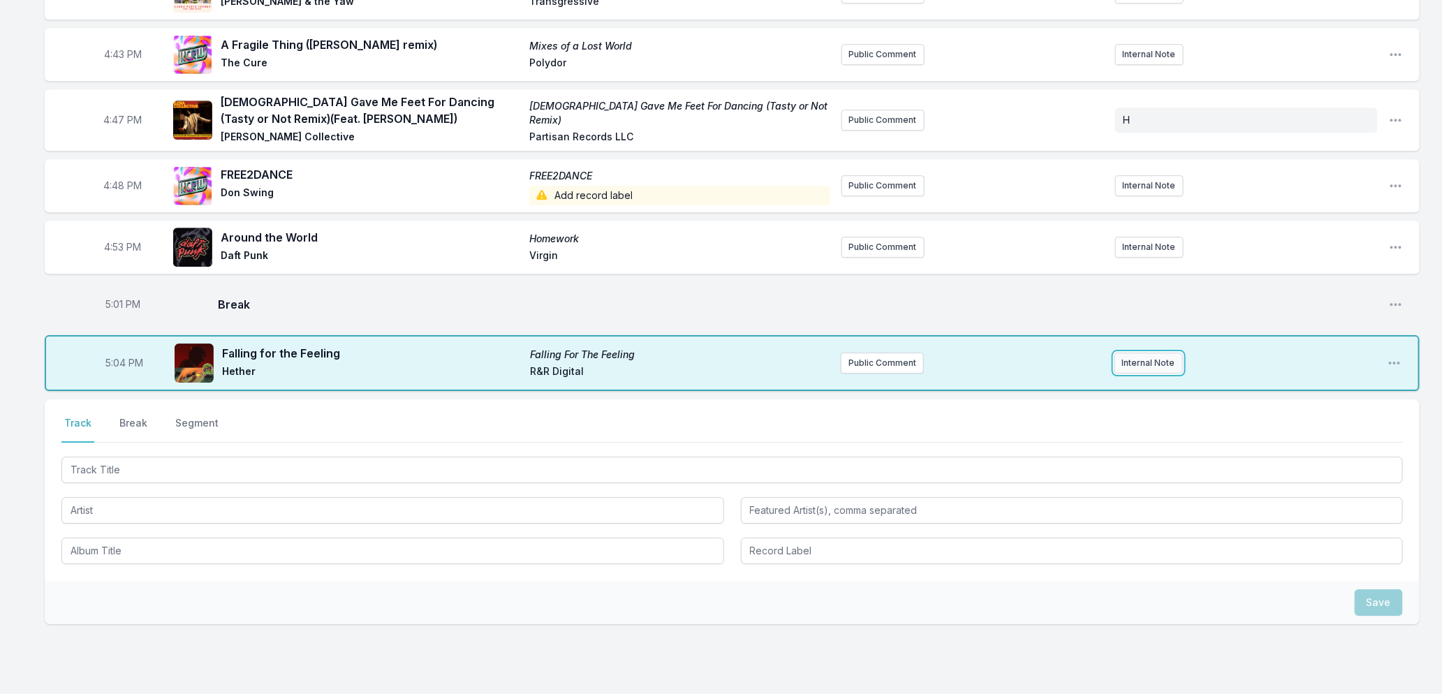
click at [1159, 363] on button "Internal Note" at bounding box center [1149, 363] width 68 height 21
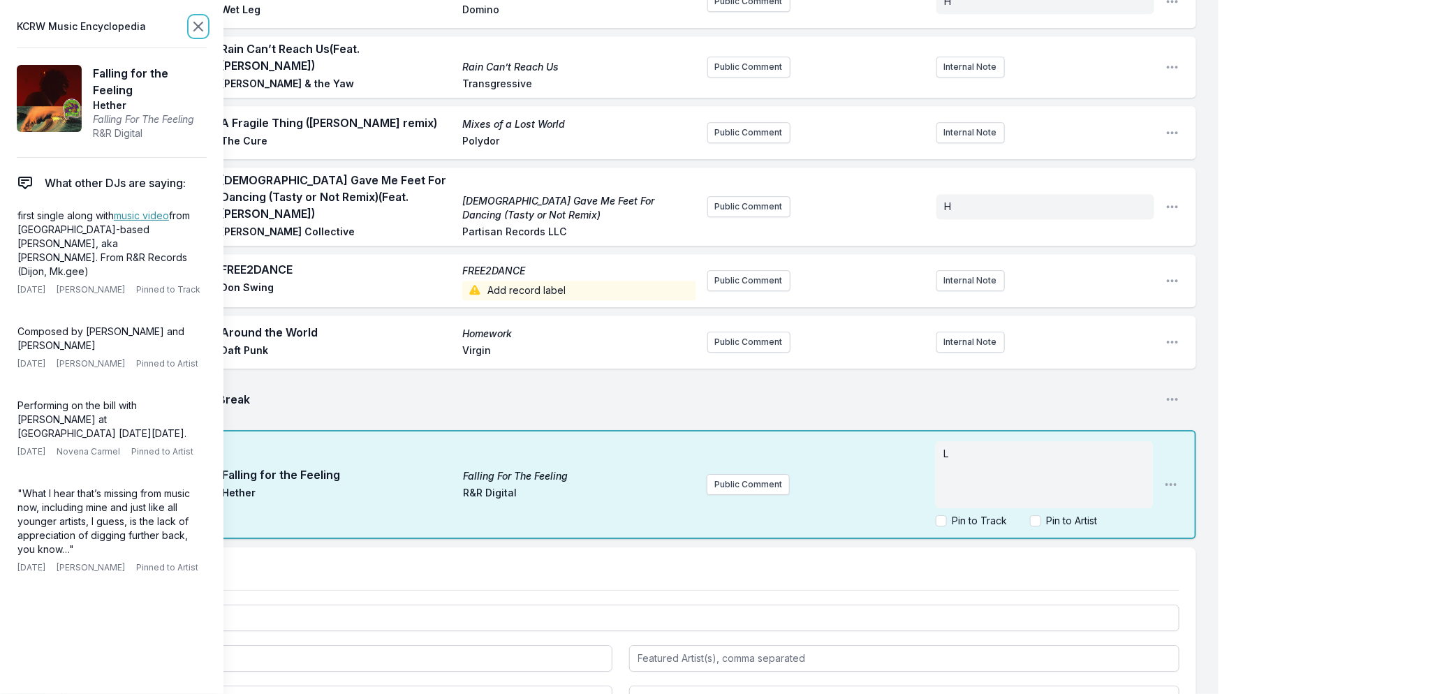
click at [200, 29] on icon at bounding box center [198, 26] width 8 height 8
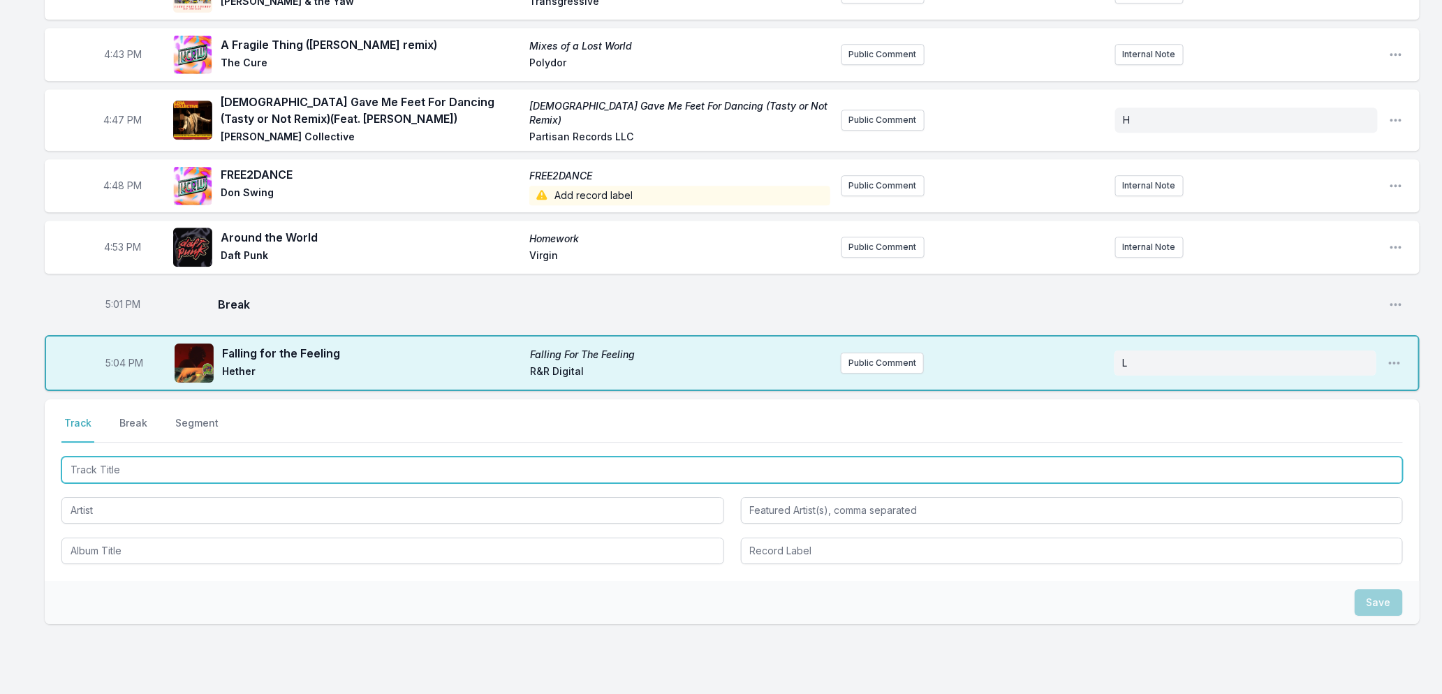
click at [144, 464] on input "Track Title" at bounding box center [732, 470] width 1342 height 27
type input "Ride or Die"
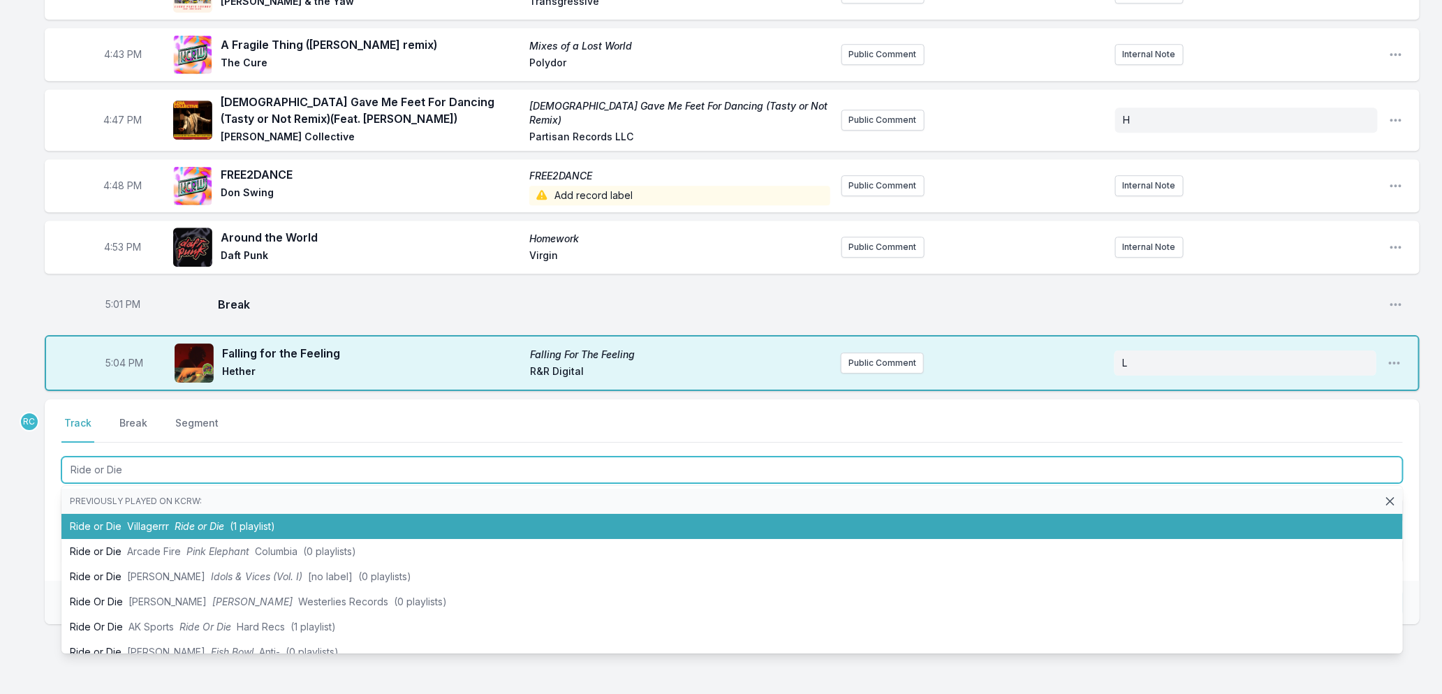
click at [203, 529] on li "Ride or Die Villagerrr Ride or Die (1 playlist)" at bounding box center [732, 526] width 1342 height 25
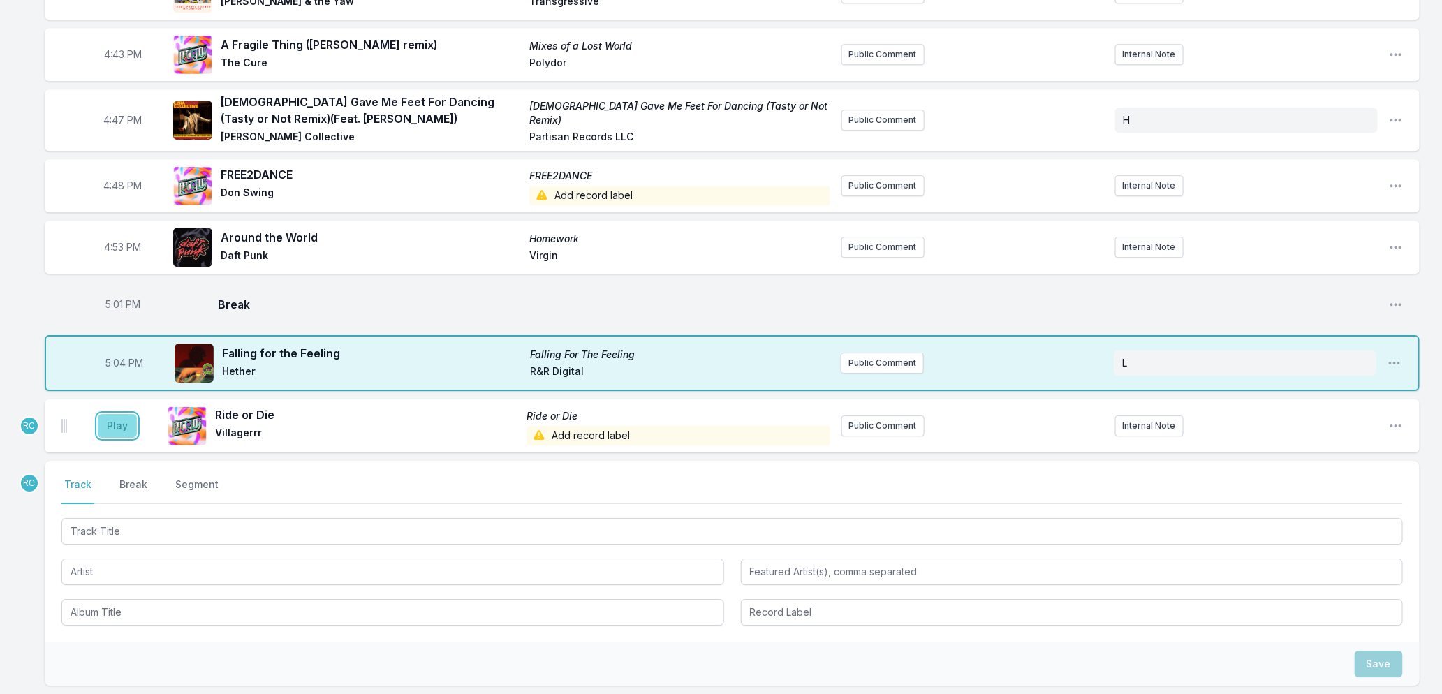
click at [108, 420] on button "Play" at bounding box center [117, 426] width 39 height 24
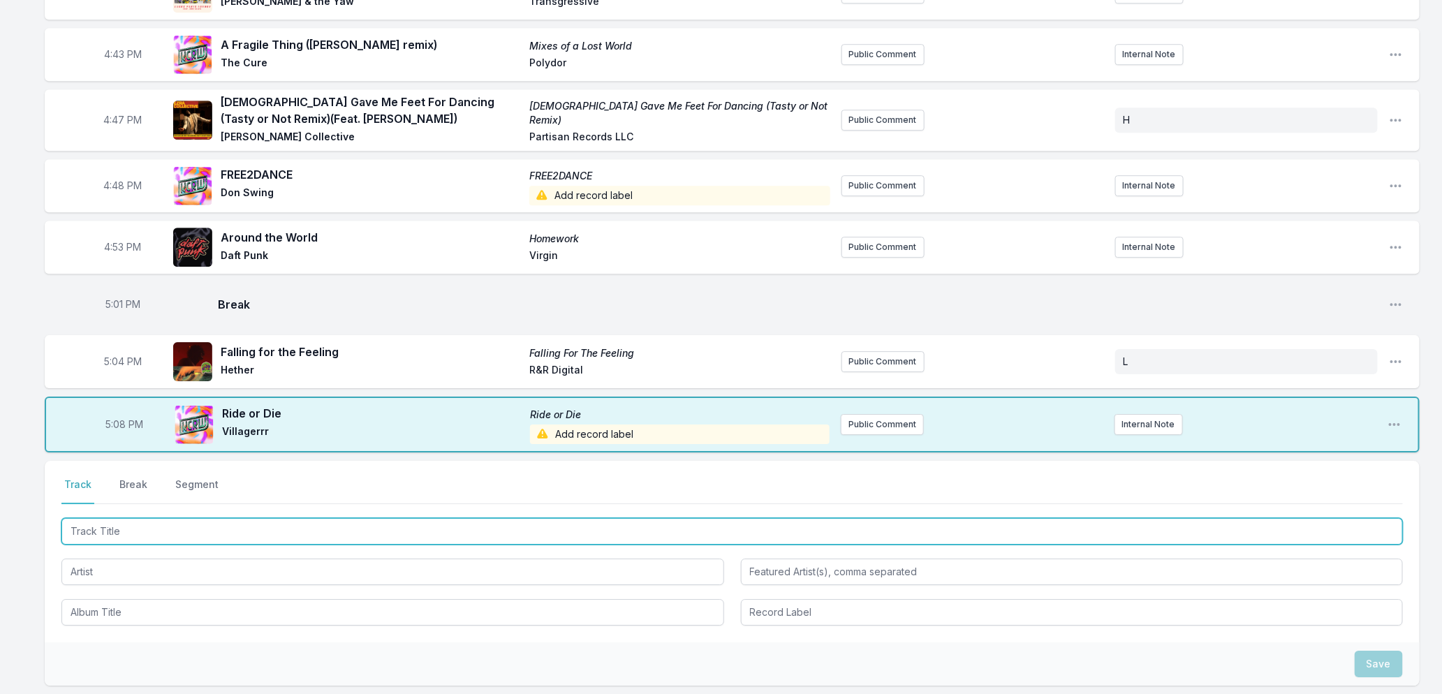
click at [254, 531] on input "Track Title" at bounding box center [732, 531] width 1342 height 27
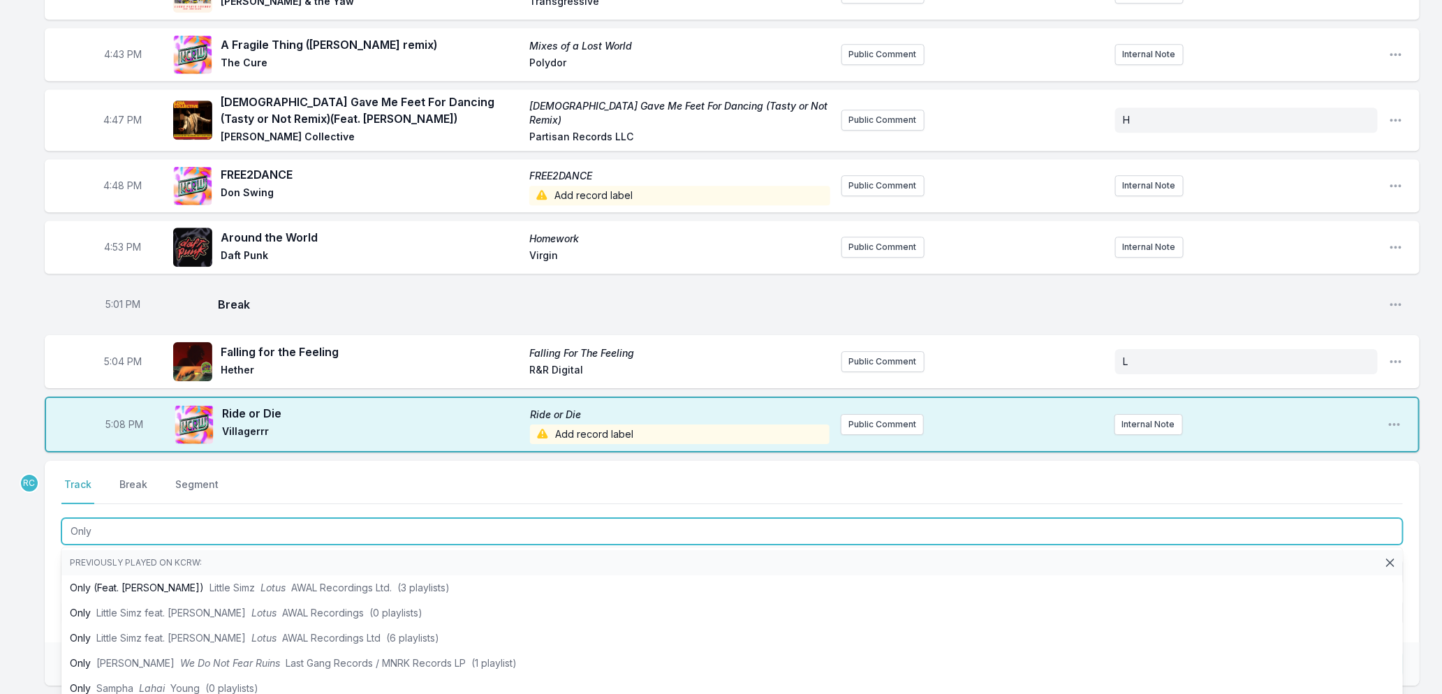
type input "Only"
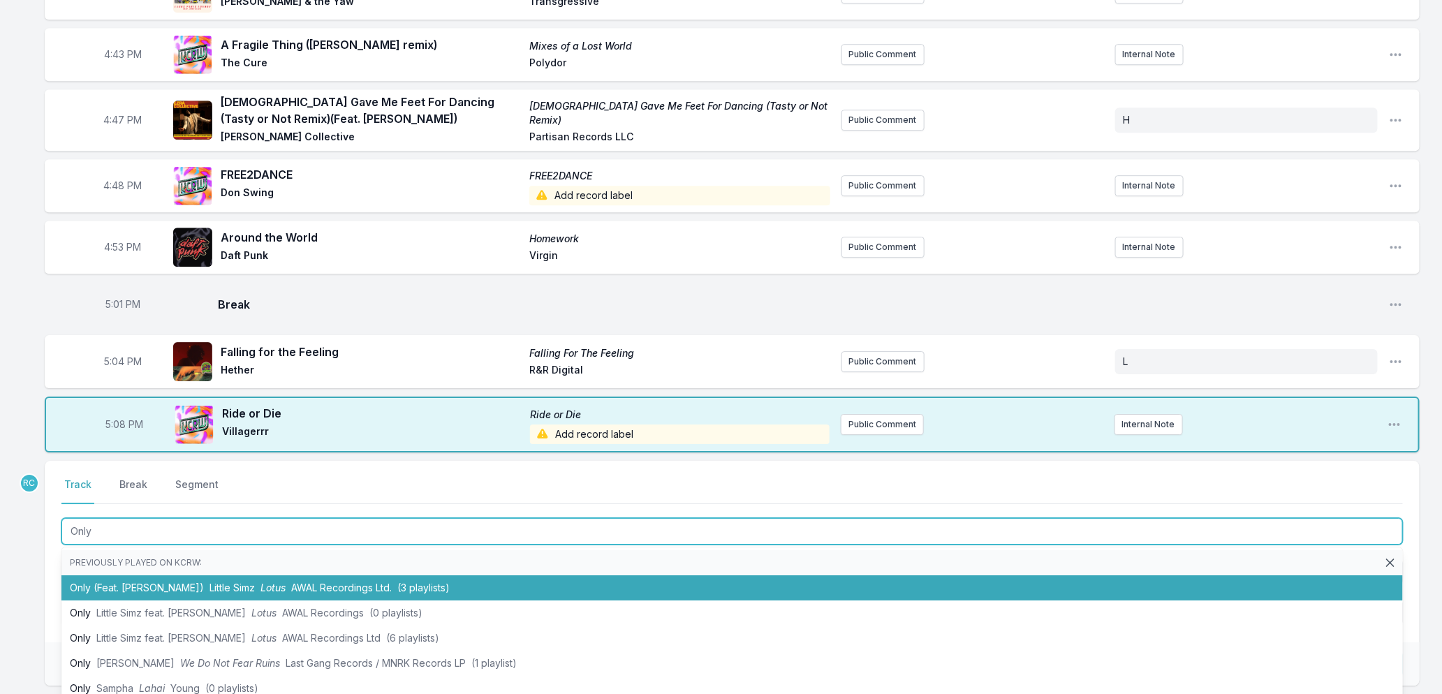
click at [295, 584] on span "AWAL Recordings Ltd." at bounding box center [341, 588] width 101 height 12
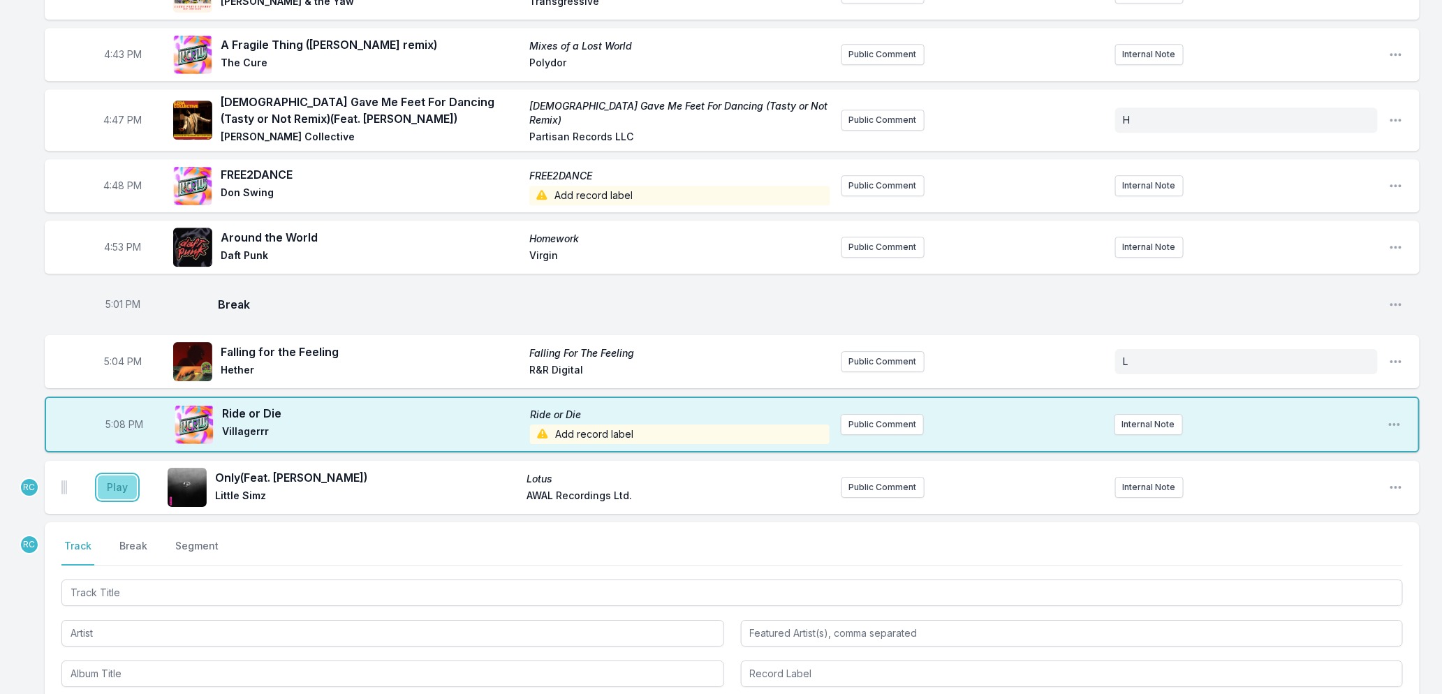
click at [105, 486] on button "Play" at bounding box center [117, 488] width 39 height 24
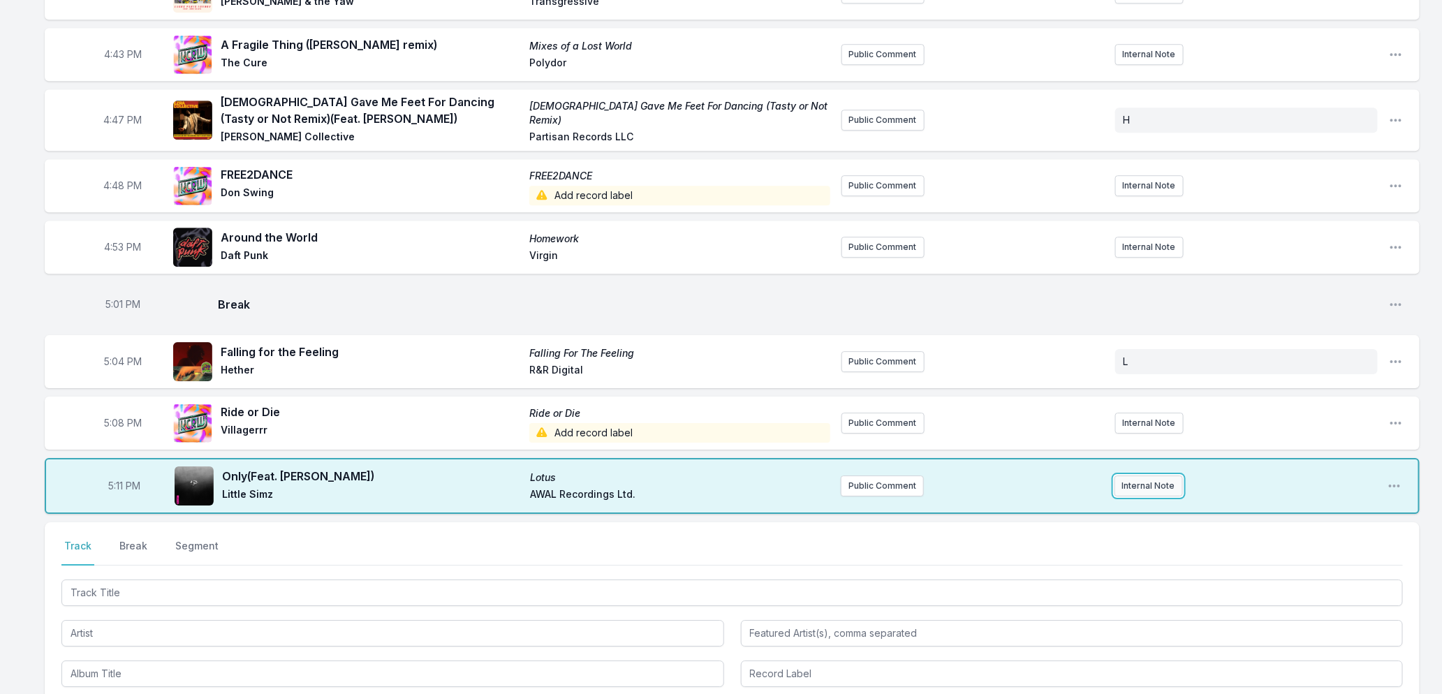
click at [1143, 484] on button "Internal Note" at bounding box center [1149, 486] width 68 height 21
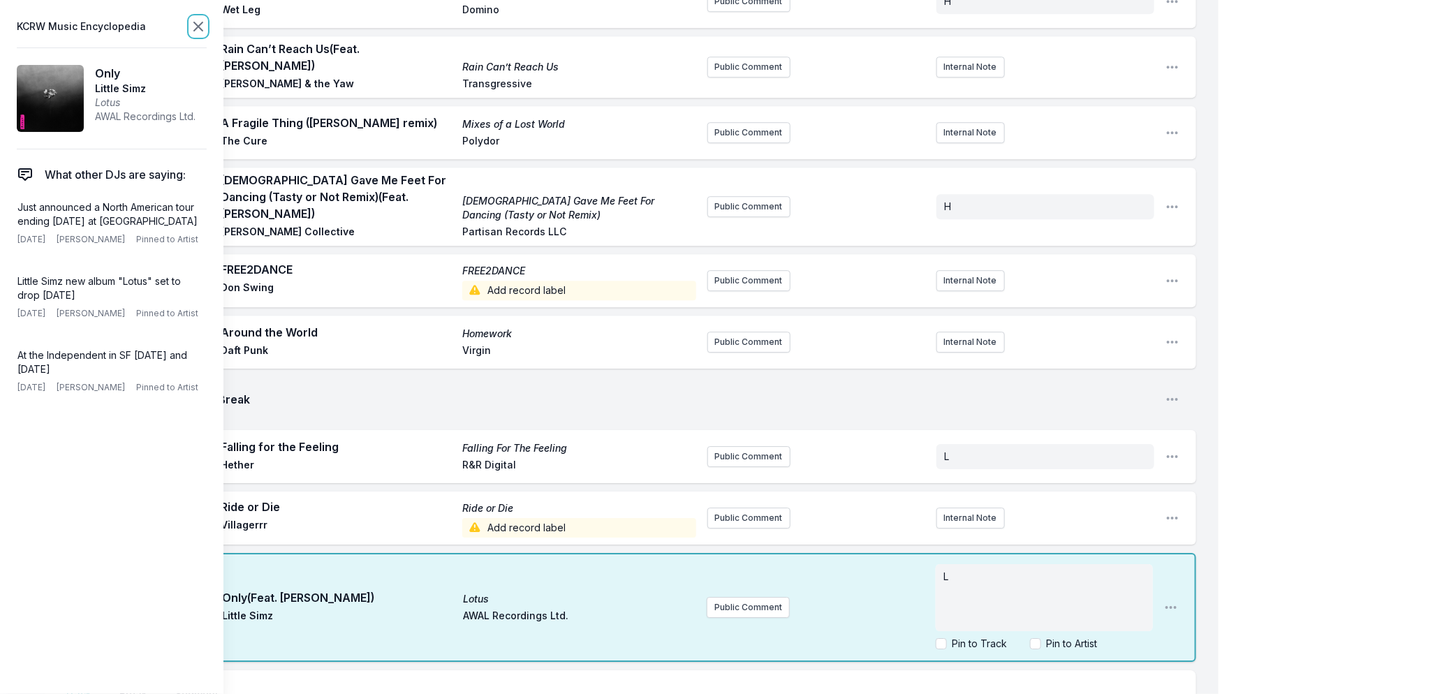
click at [198, 18] on icon at bounding box center [198, 26] width 17 height 17
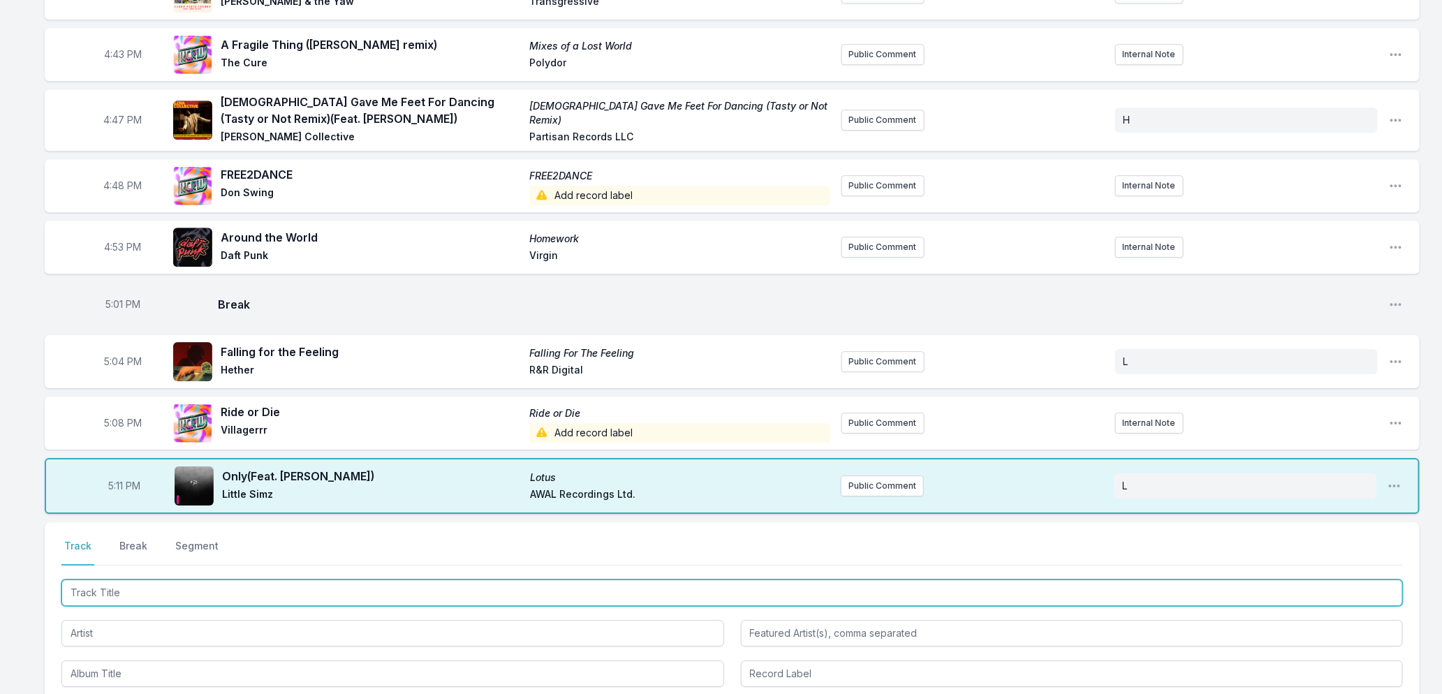
click at [243, 594] on input "Track Title" at bounding box center [732, 593] width 1342 height 27
type input "E"
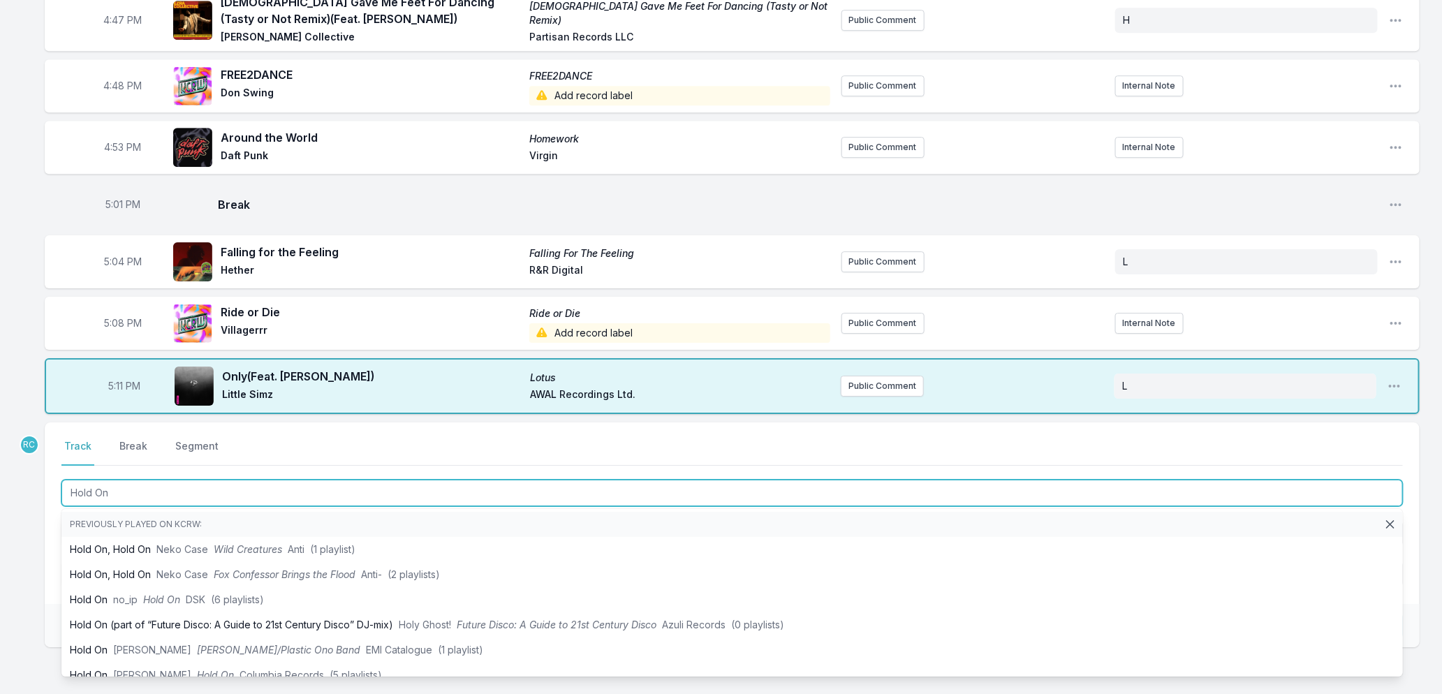
scroll to position [2128, 0]
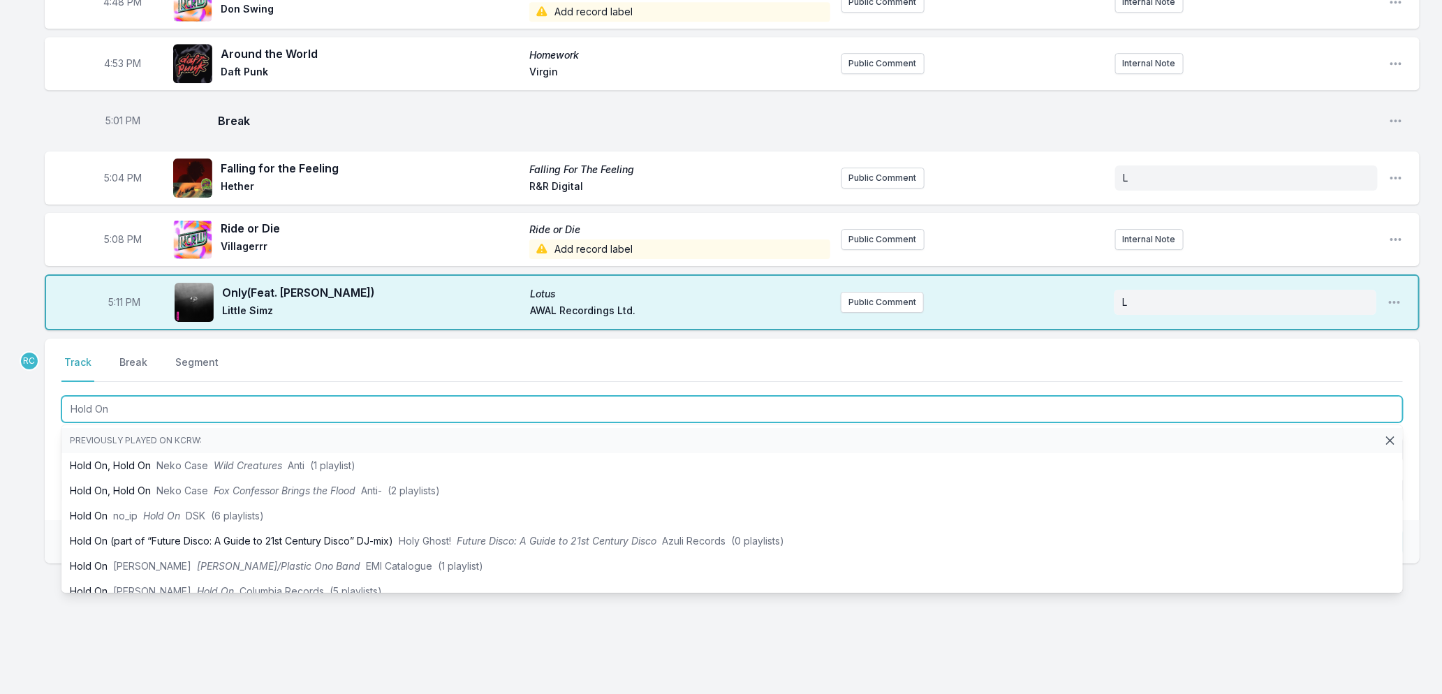
type input "Hold On"
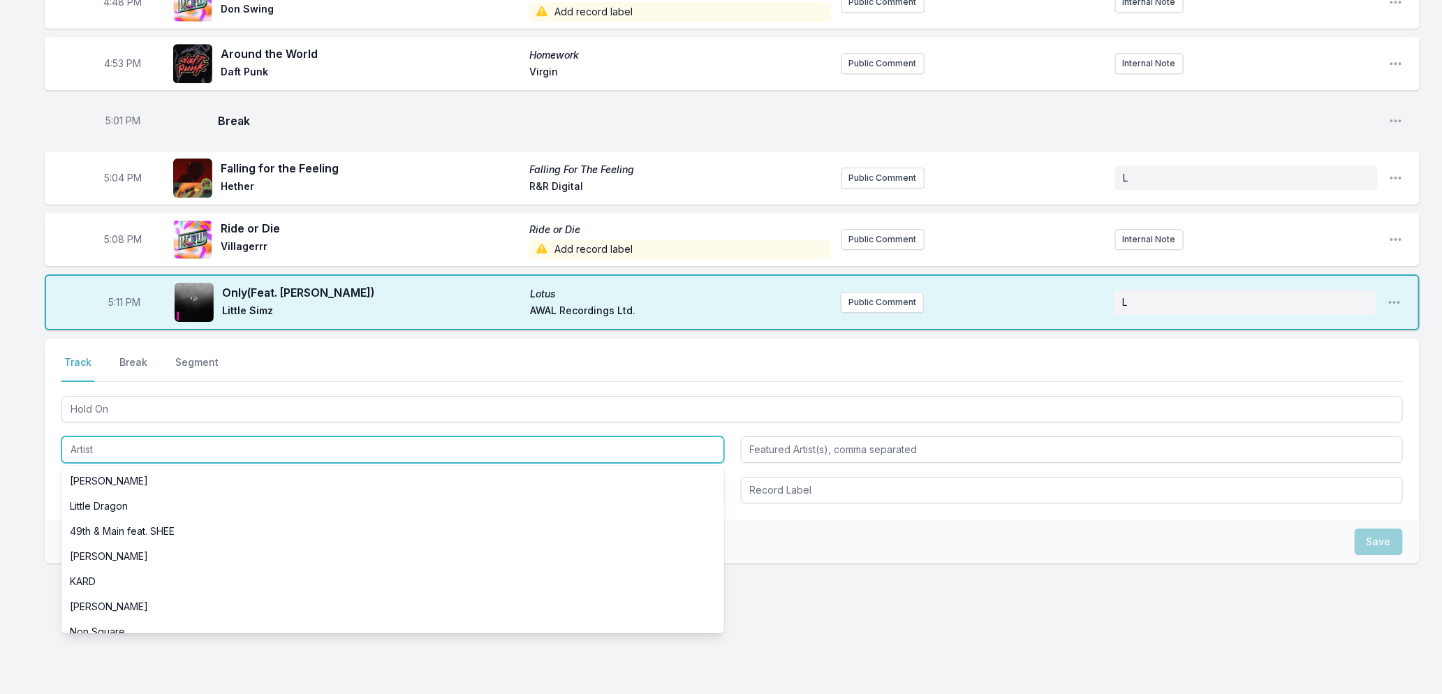
click at [142, 442] on input "Artist" at bounding box center [392, 449] width 663 height 27
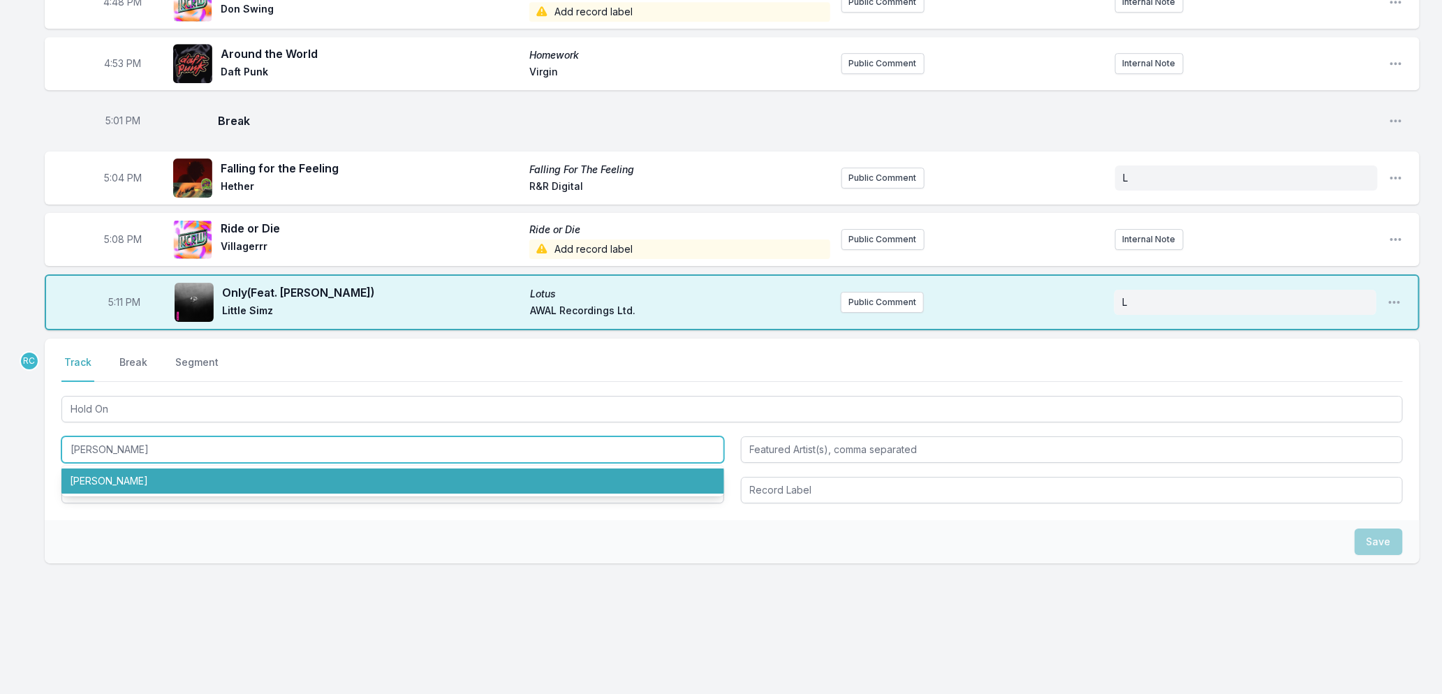
click at [105, 479] on li "[PERSON_NAME]" at bounding box center [392, 481] width 663 height 25
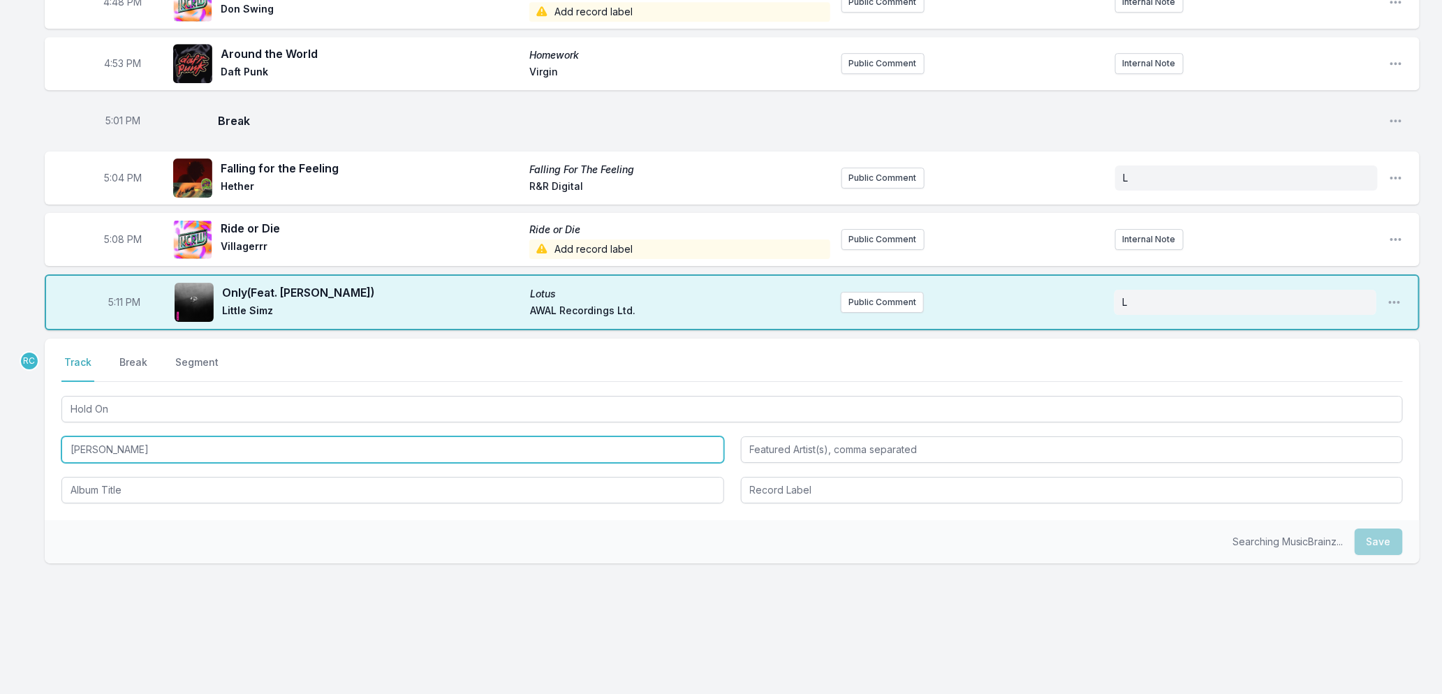
type input "[PERSON_NAME]"
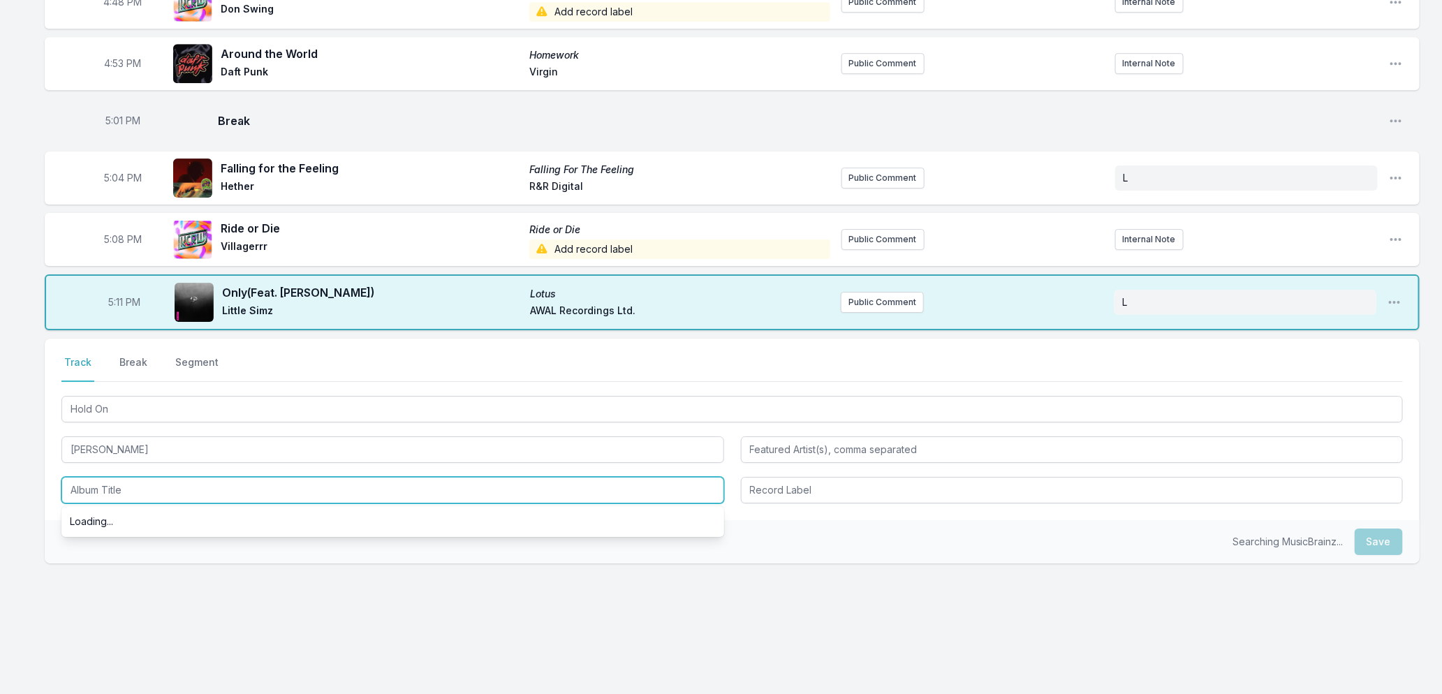
click at [108, 487] on input "Album Title" at bounding box center [392, 490] width 663 height 27
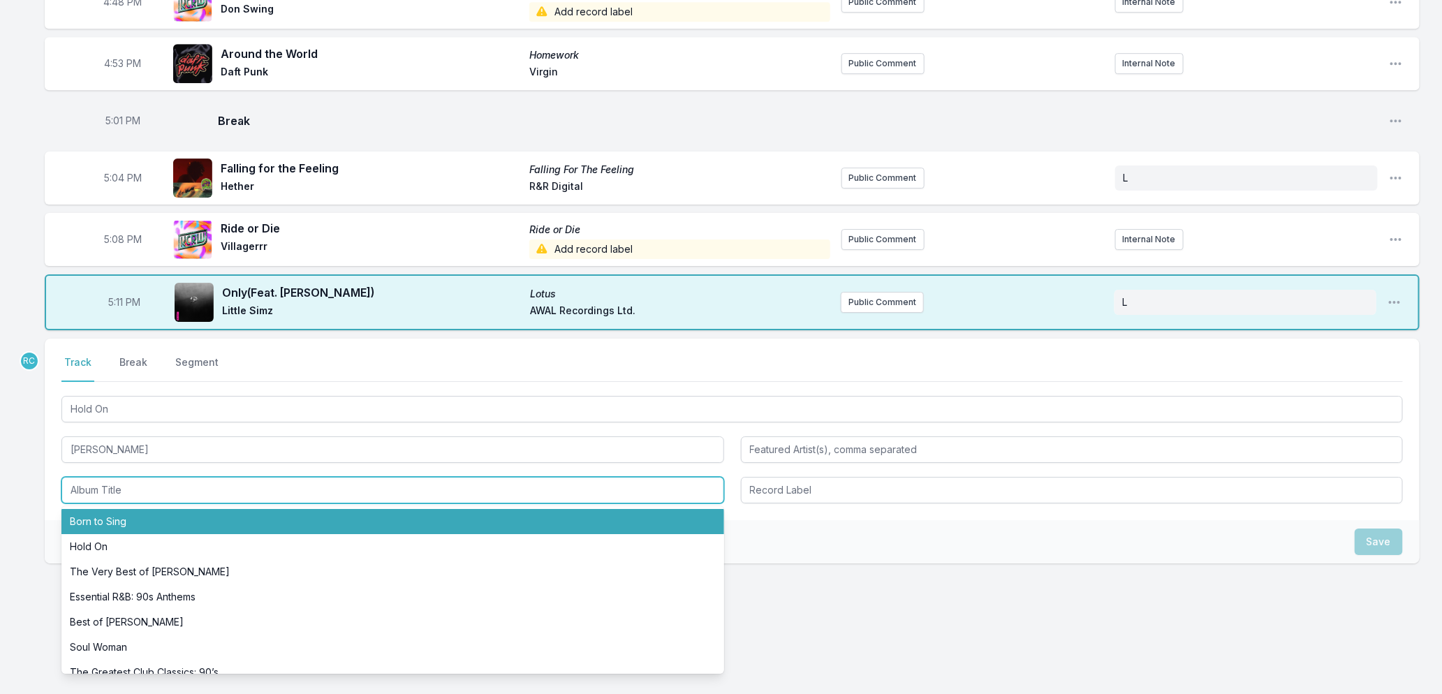
click at [108, 520] on li "Born to Sing" at bounding box center [392, 521] width 663 height 25
type input "Born to Sing"
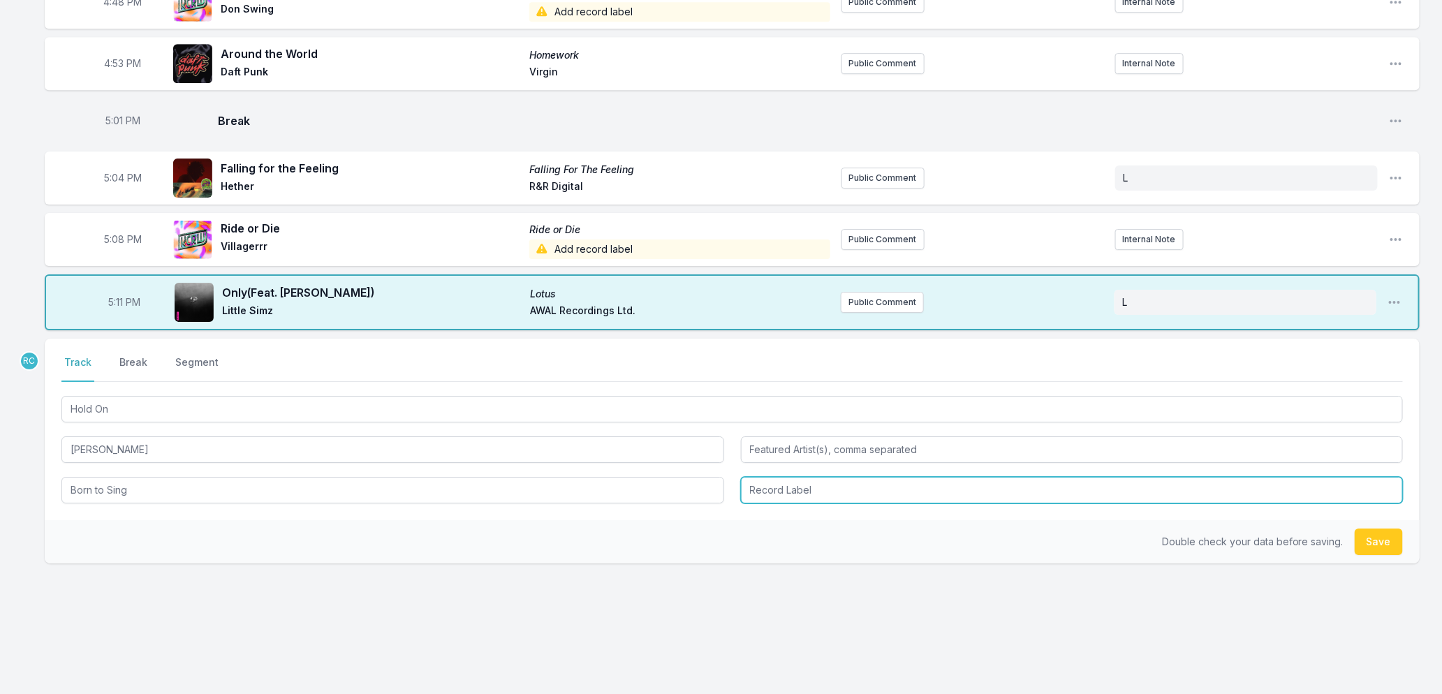
click at [880, 485] on input "Record Label" at bounding box center [1072, 490] width 663 height 27
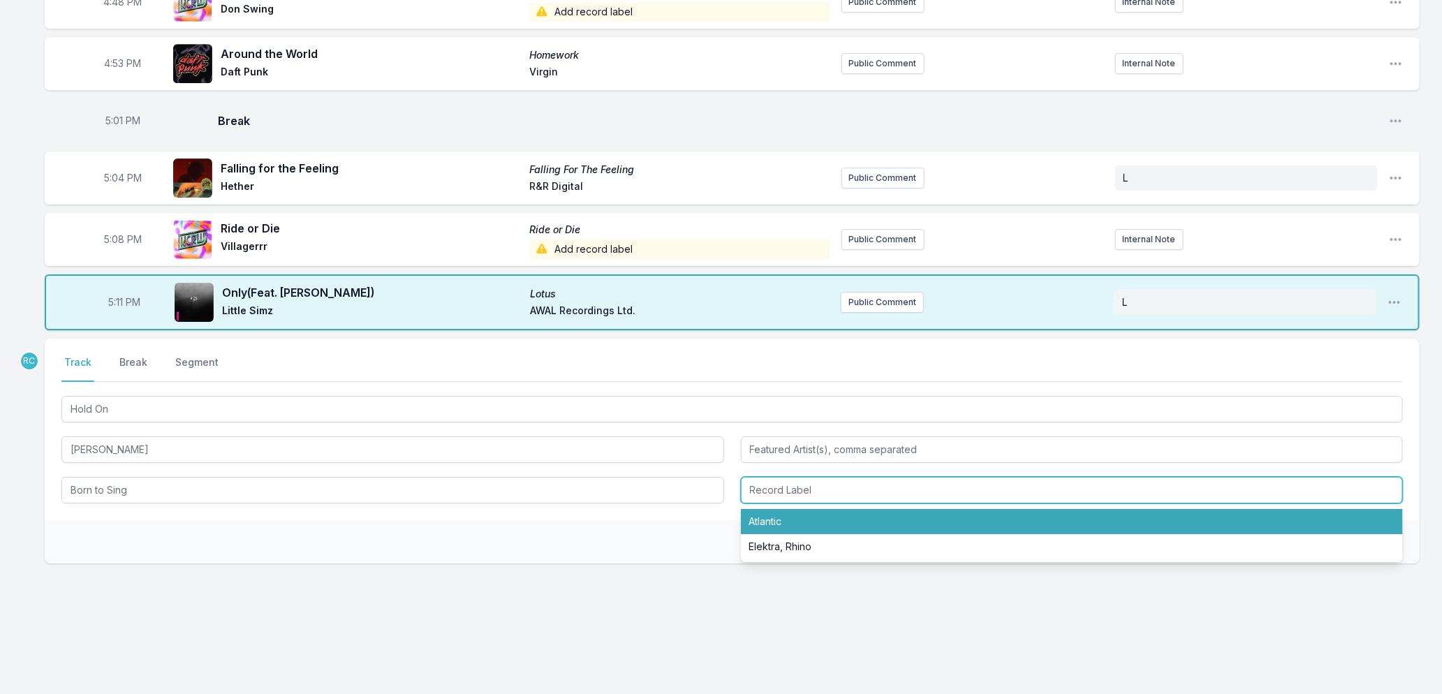
click at [773, 520] on li "Atlantic" at bounding box center [1072, 521] width 663 height 25
type input "Atlantic"
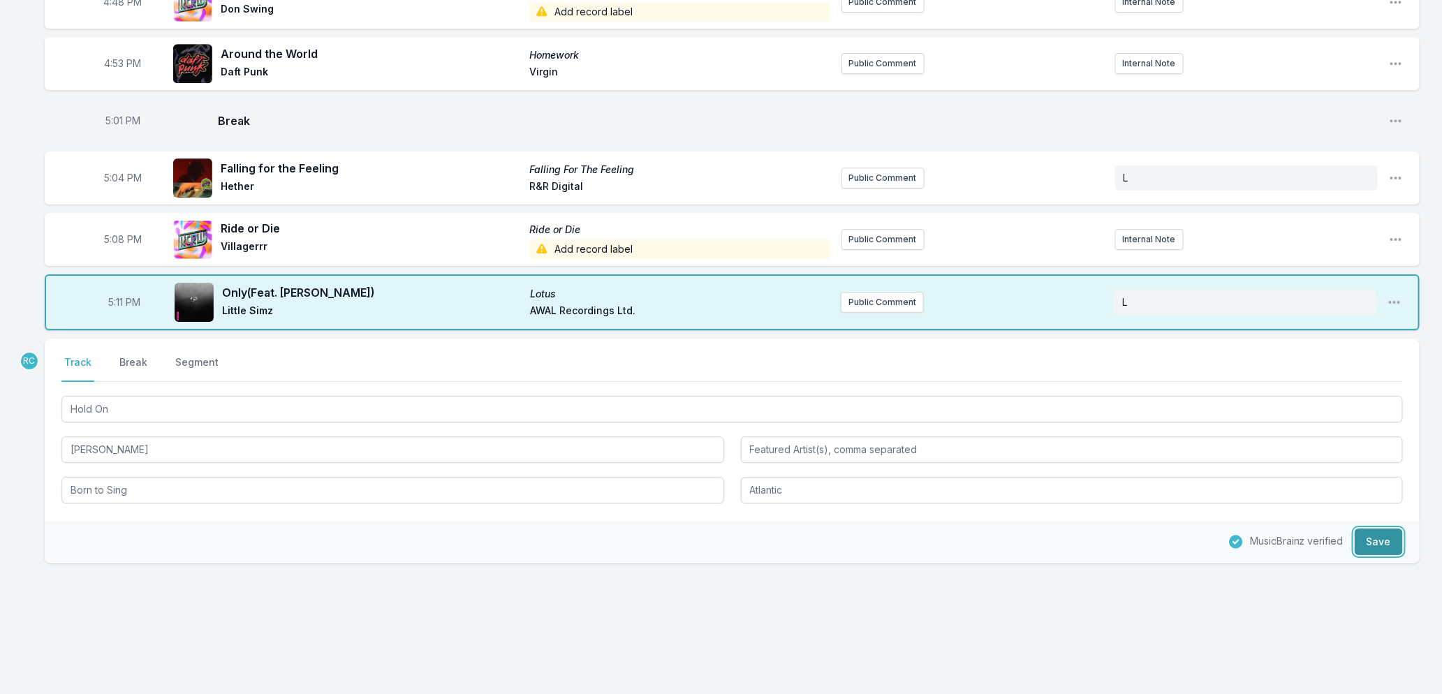
click at [1376, 541] on button "Save" at bounding box center [1379, 542] width 48 height 27
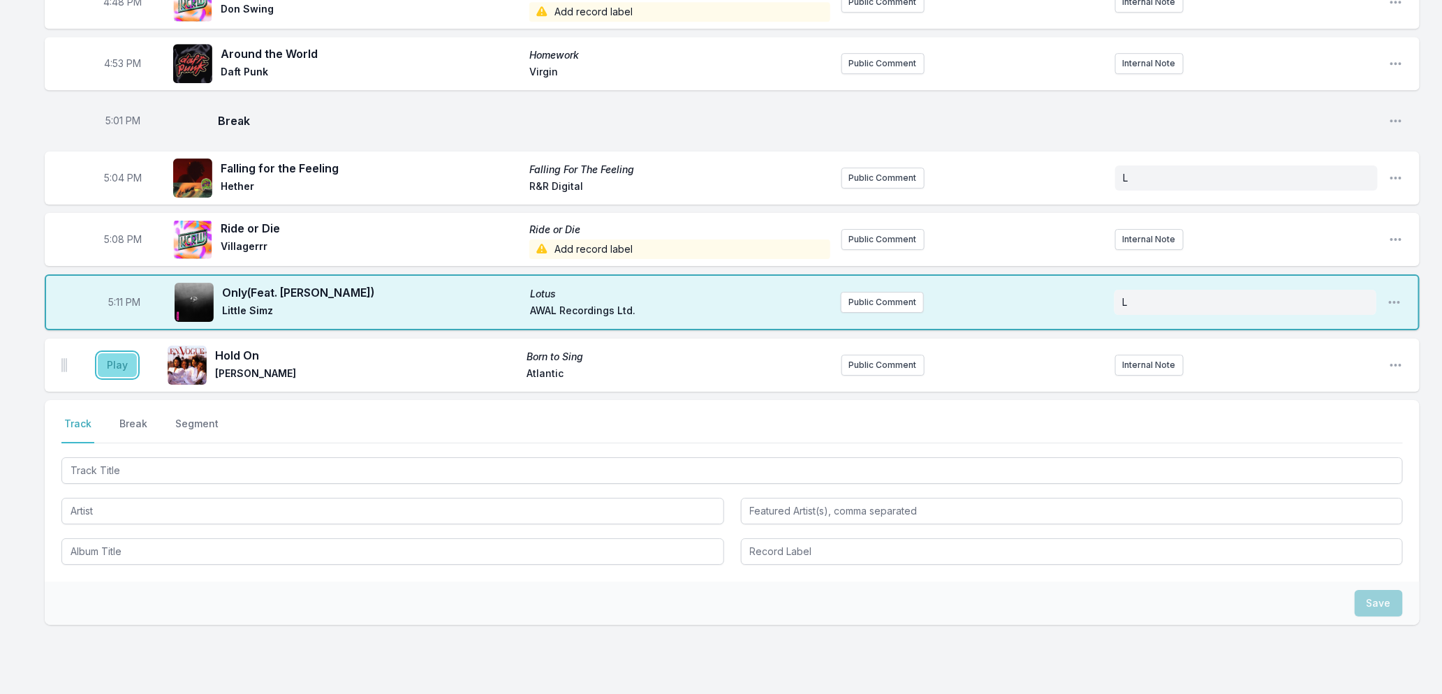
click at [122, 364] on button "Play" at bounding box center [117, 365] width 39 height 24
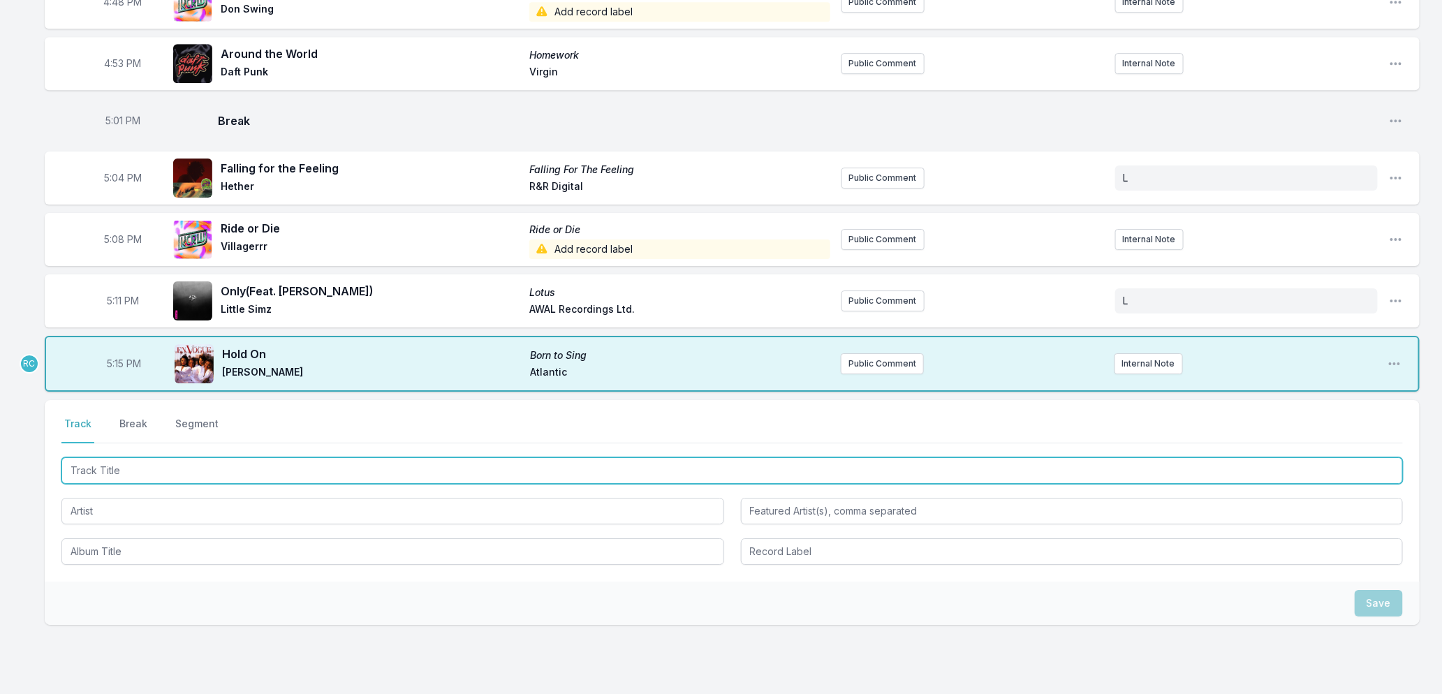
click at [117, 469] on input "Track Title" at bounding box center [732, 470] width 1342 height 27
click at [196, 473] on input "Track Title" at bounding box center [732, 470] width 1342 height 27
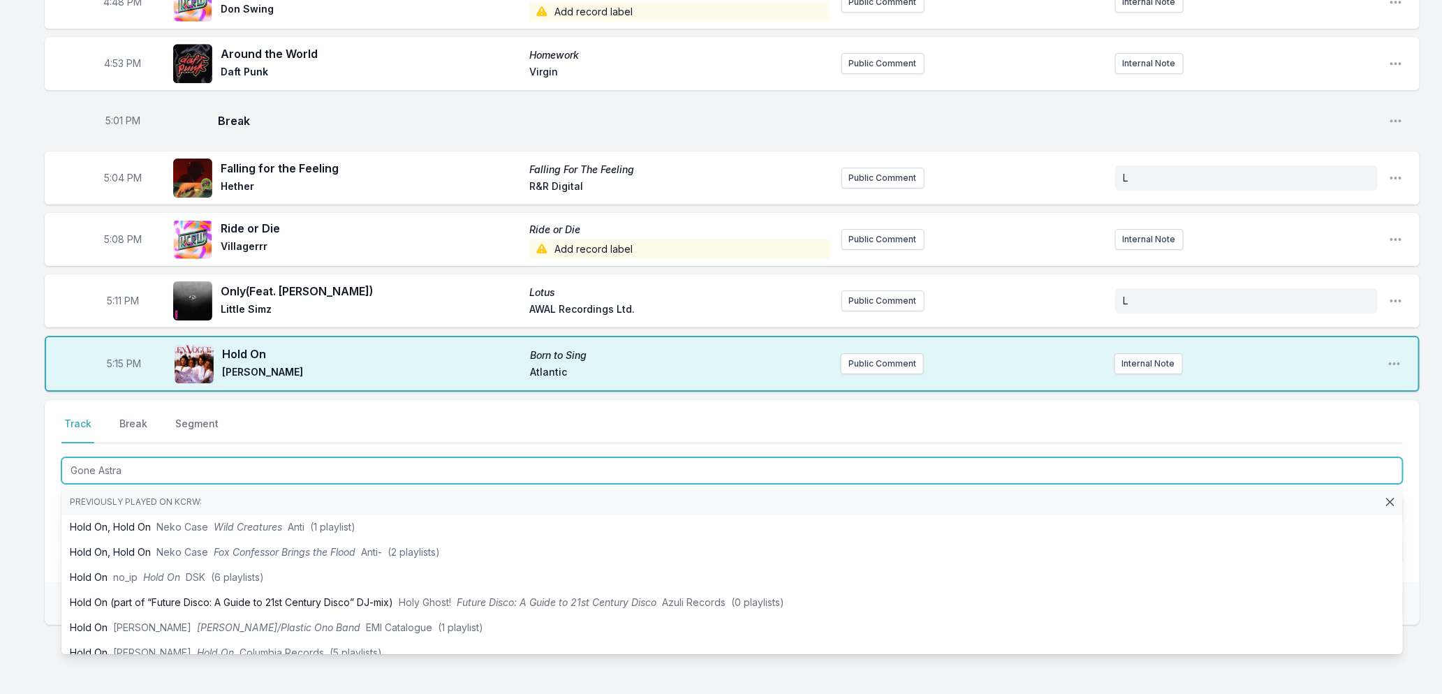
type input "Gone Astray"
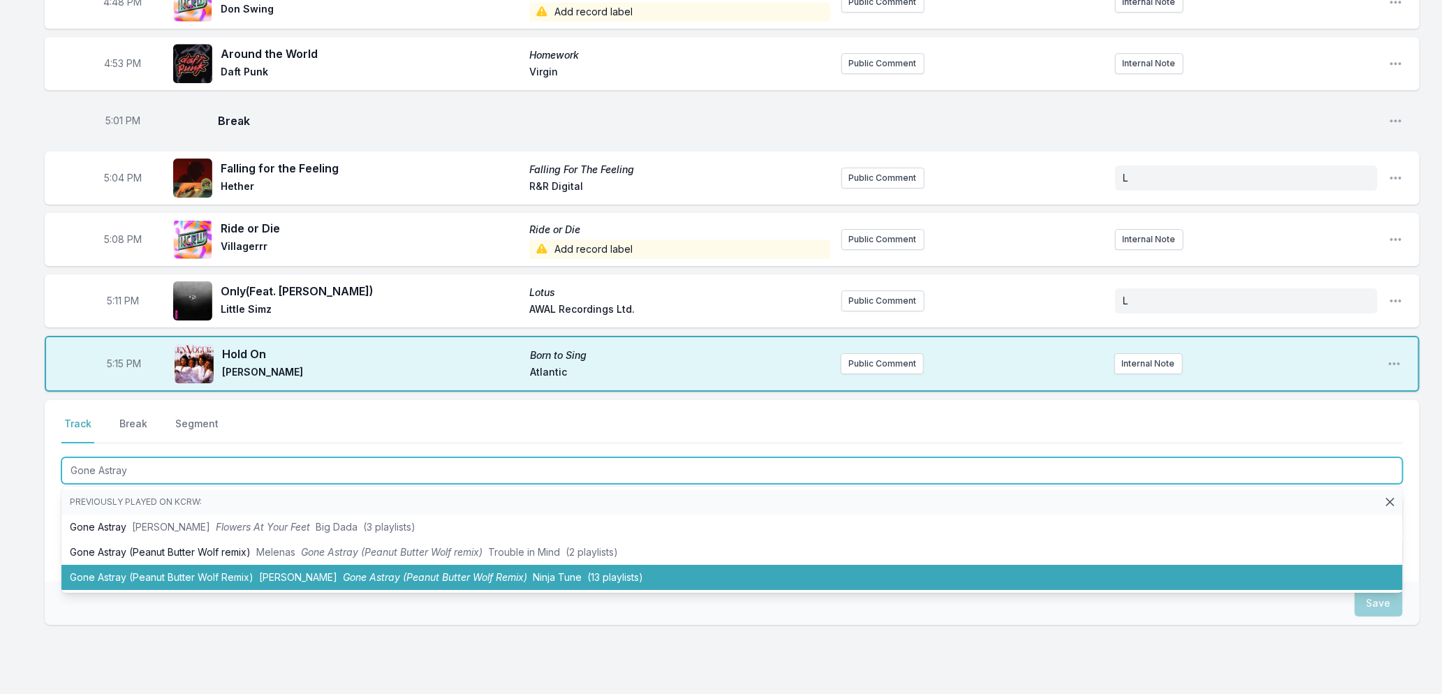
click at [360, 575] on span "Gone Astray (Peanut Butter Wolf Remix)" at bounding box center [435, 577] width 184 height 12
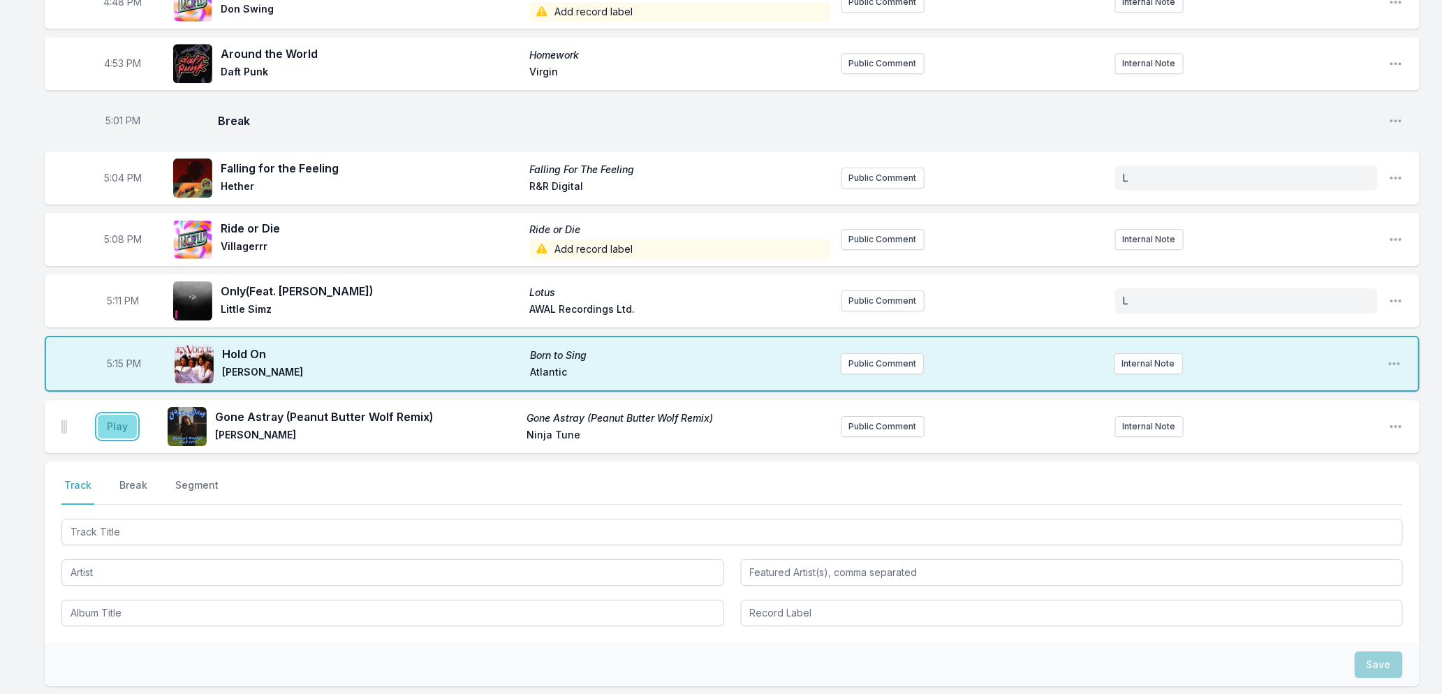
click at [107, 425] on button "Play" at bounding box center [117, 427] width 39 height 24
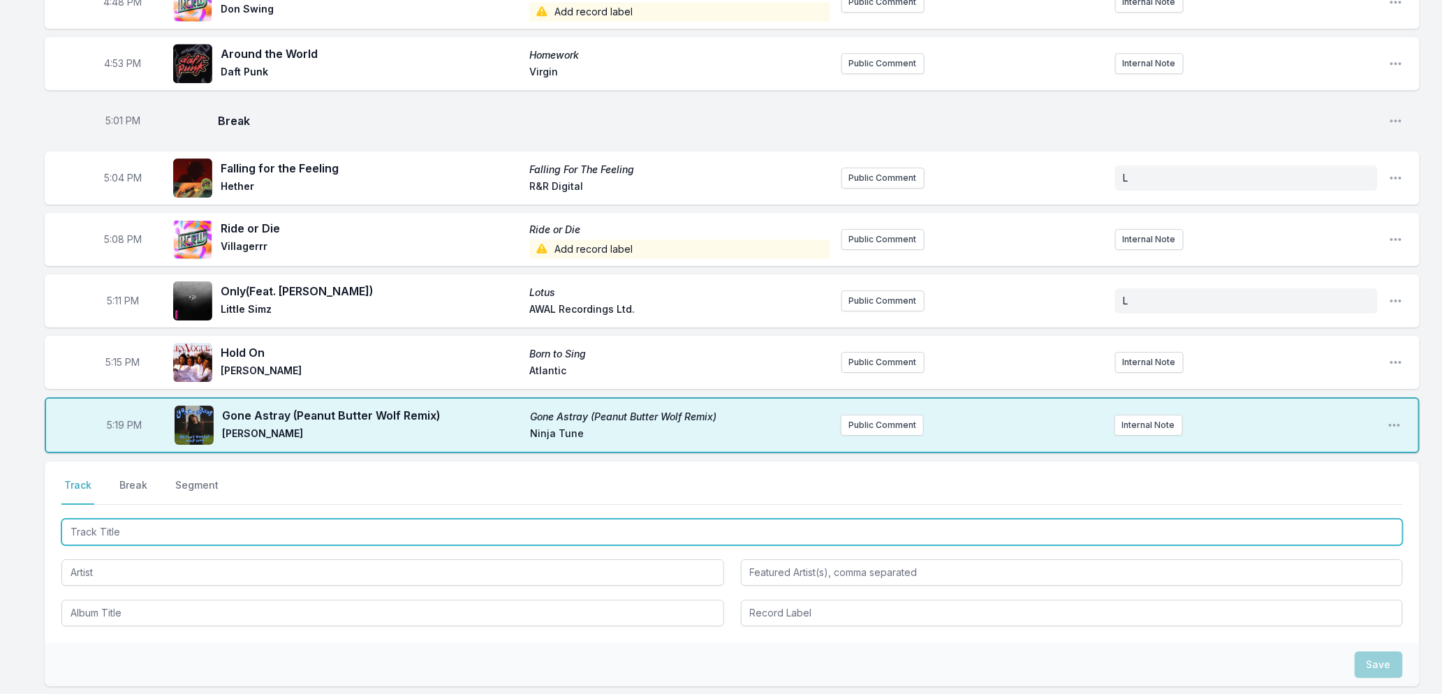
click at [538, 529] on input "Track Title" at bounding box center [732, 532] width 1342 height 27
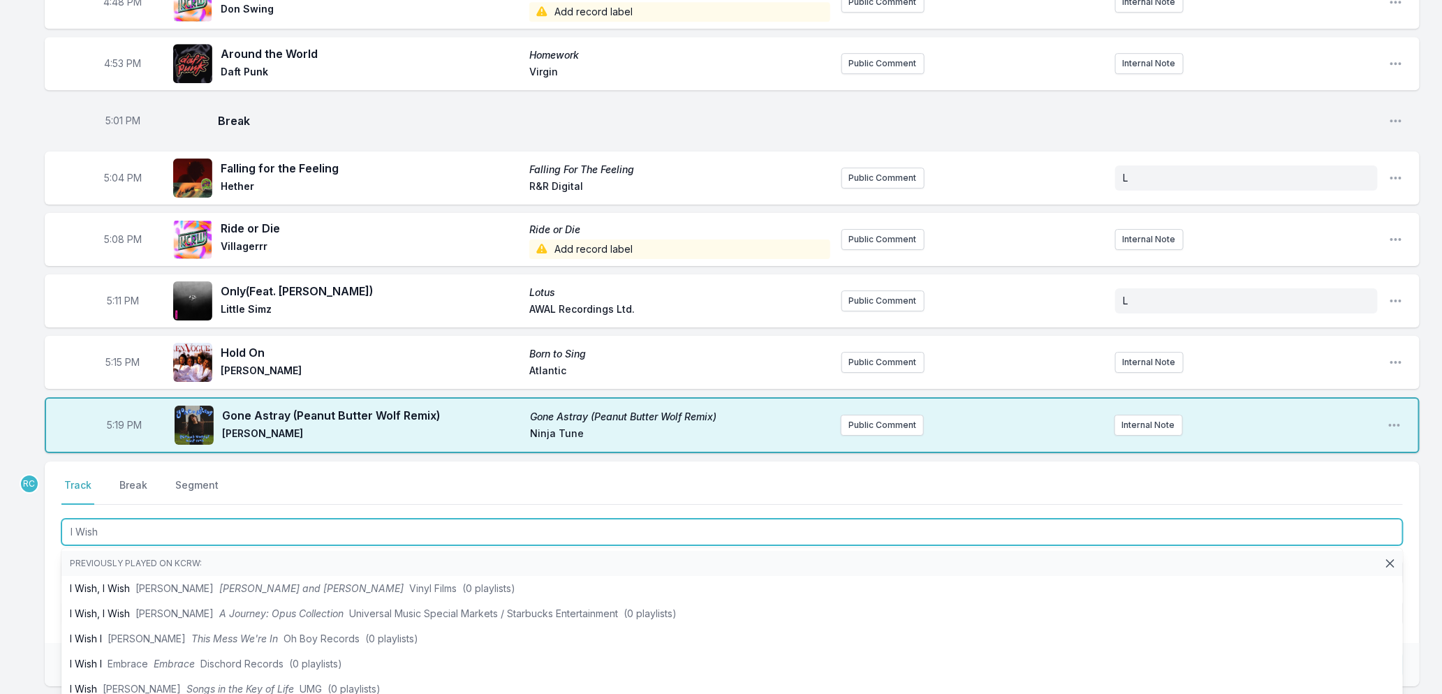
type input "I Wish"
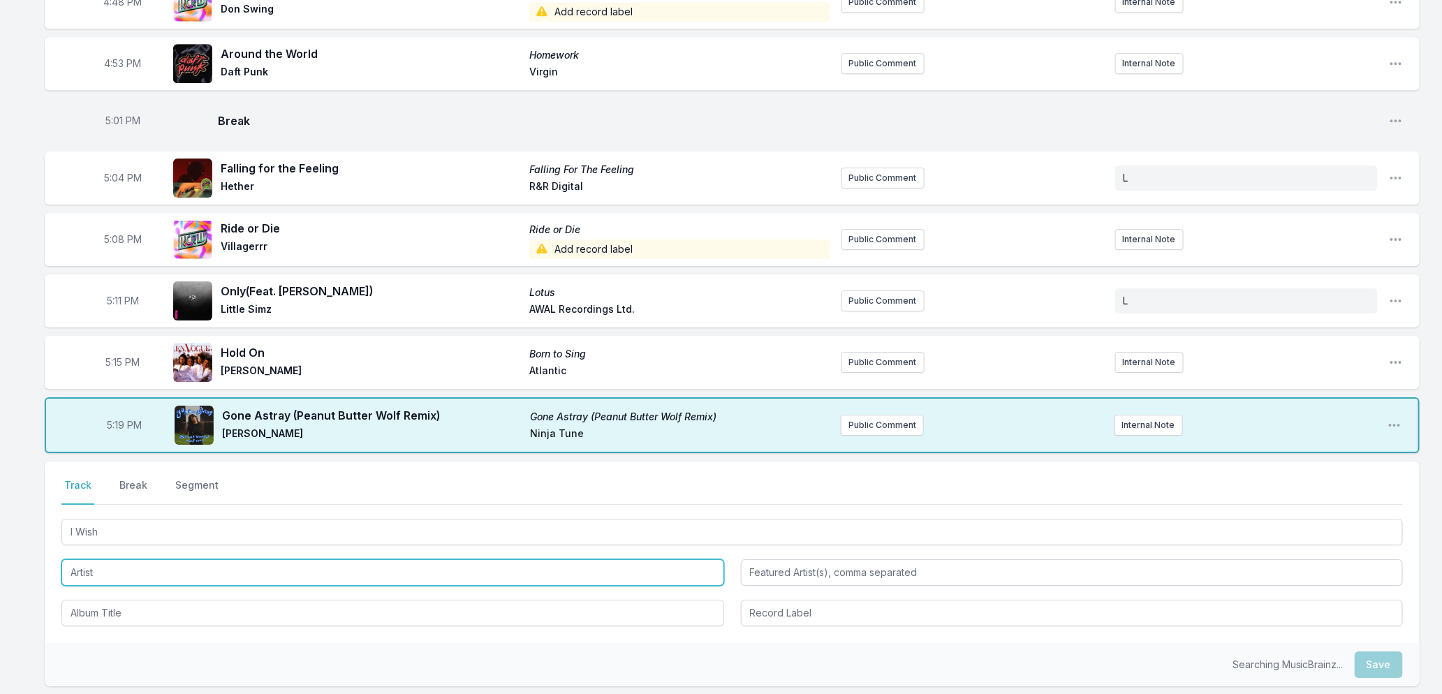
click at [100, 570] on input "Artist" at bounding box center [392, 572] width 663 height 27
type input "[PERSON_NAME]"
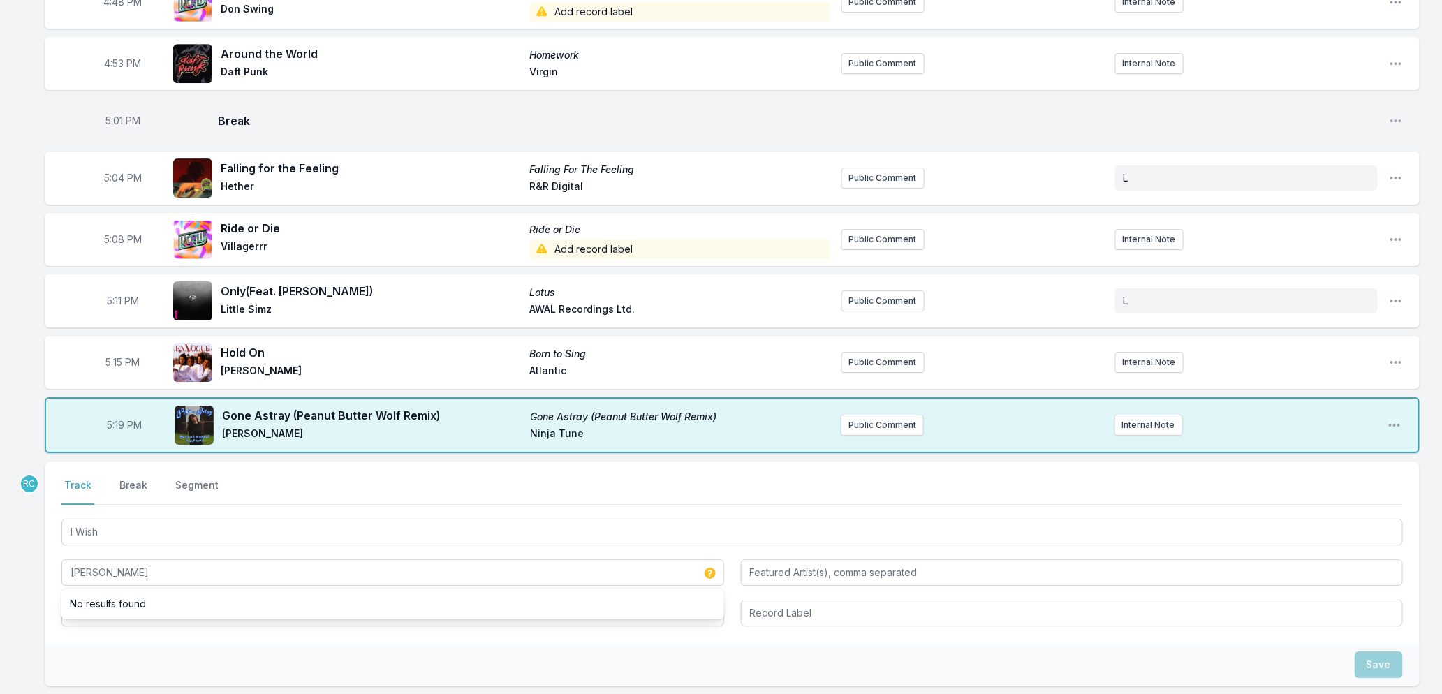
click at [71, 657] on div "Save" at bounding box center [732, 664] width 1375 height 43
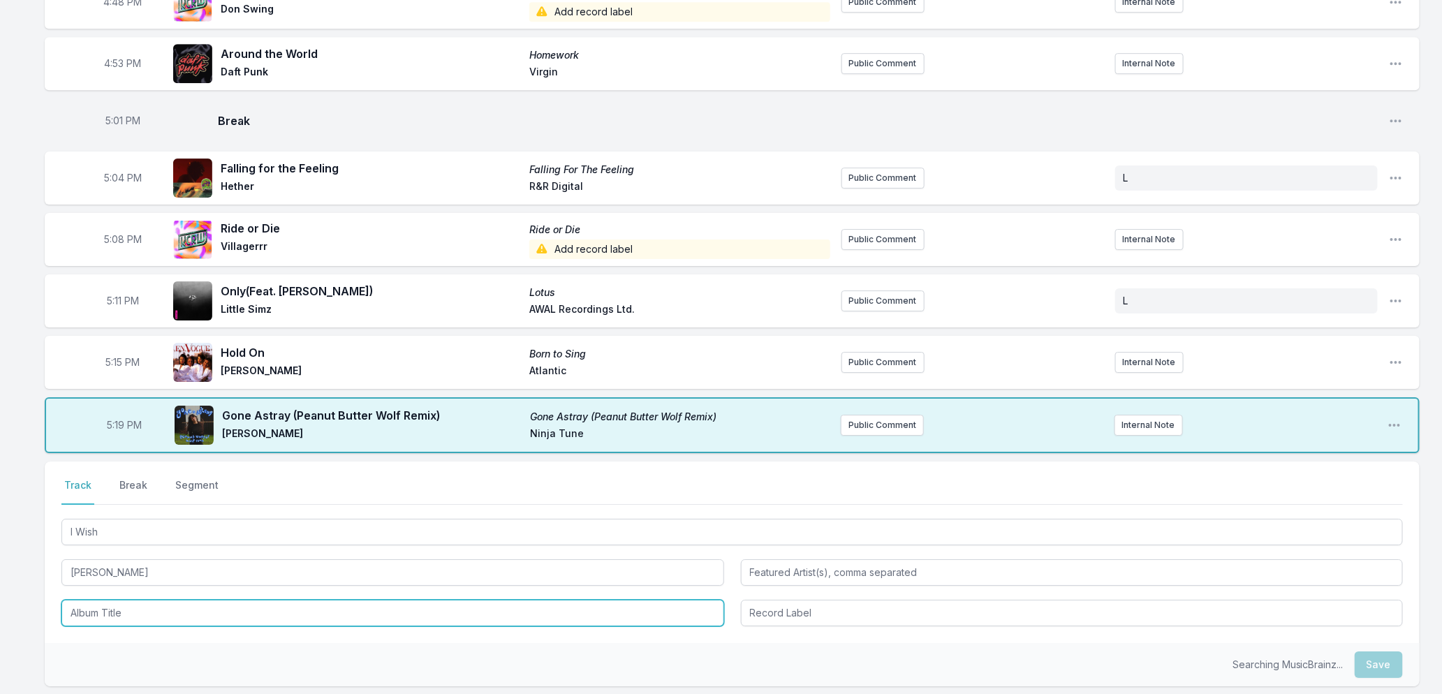
click at [140, 610] on input "Album Title" at bounding box center [392, 613] width 663 height 27
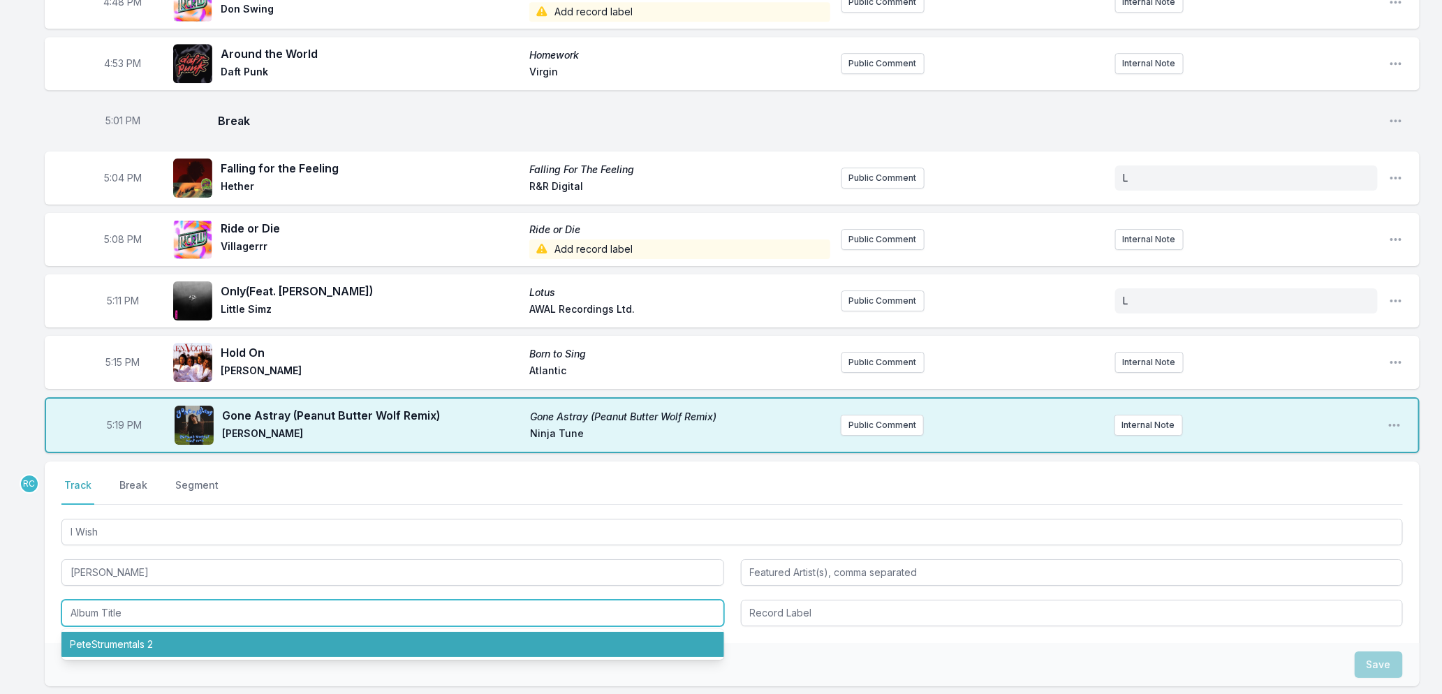
click at [117, 644] on li "PeteStrumentals 2" at bounding box center [392, 644] width 663 height 25
type input "PeteStrumentals 2"
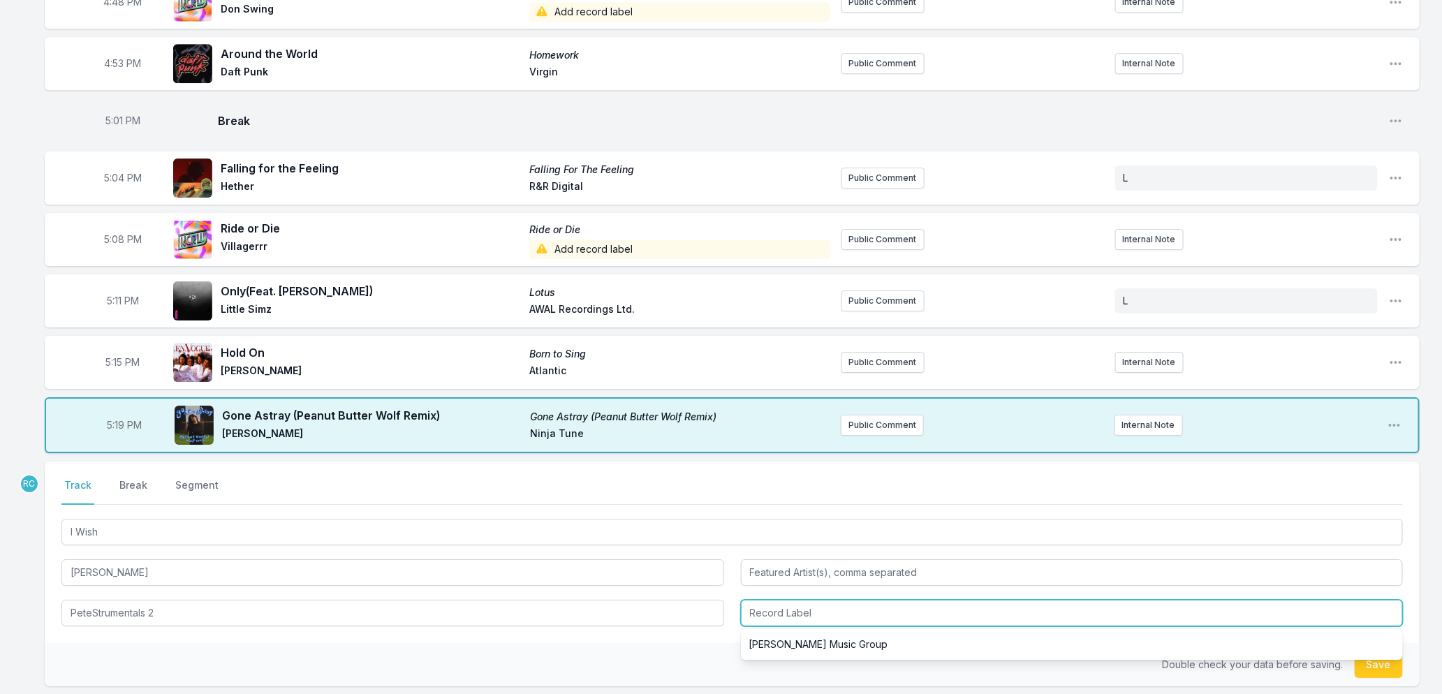
click at [890, 605] on input "Record Label" at bounding box center [1072, 613] width 663 height 27
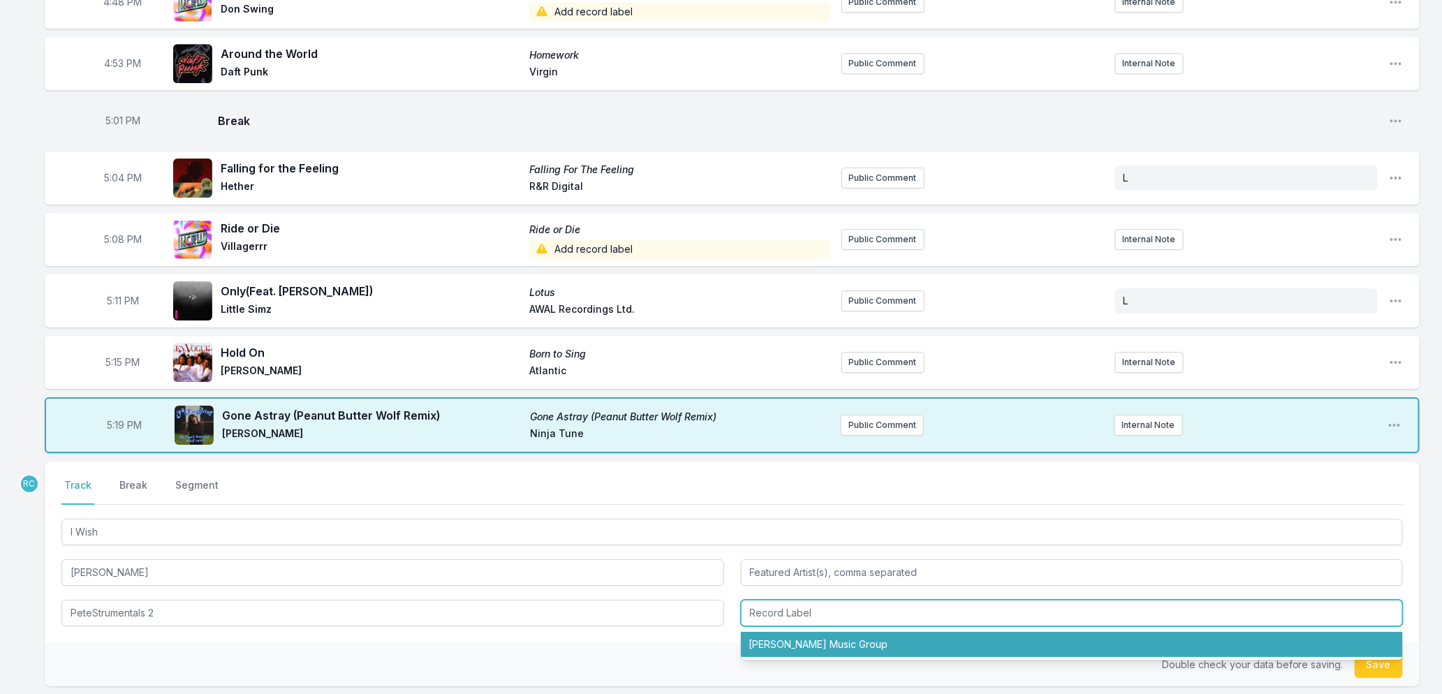
click at [763, 633] on li "[PERSON_NAME] Music Group" at bounding box center [1072, 644] width 663 height 25
type input "[PERSON_NAME] Music Group"
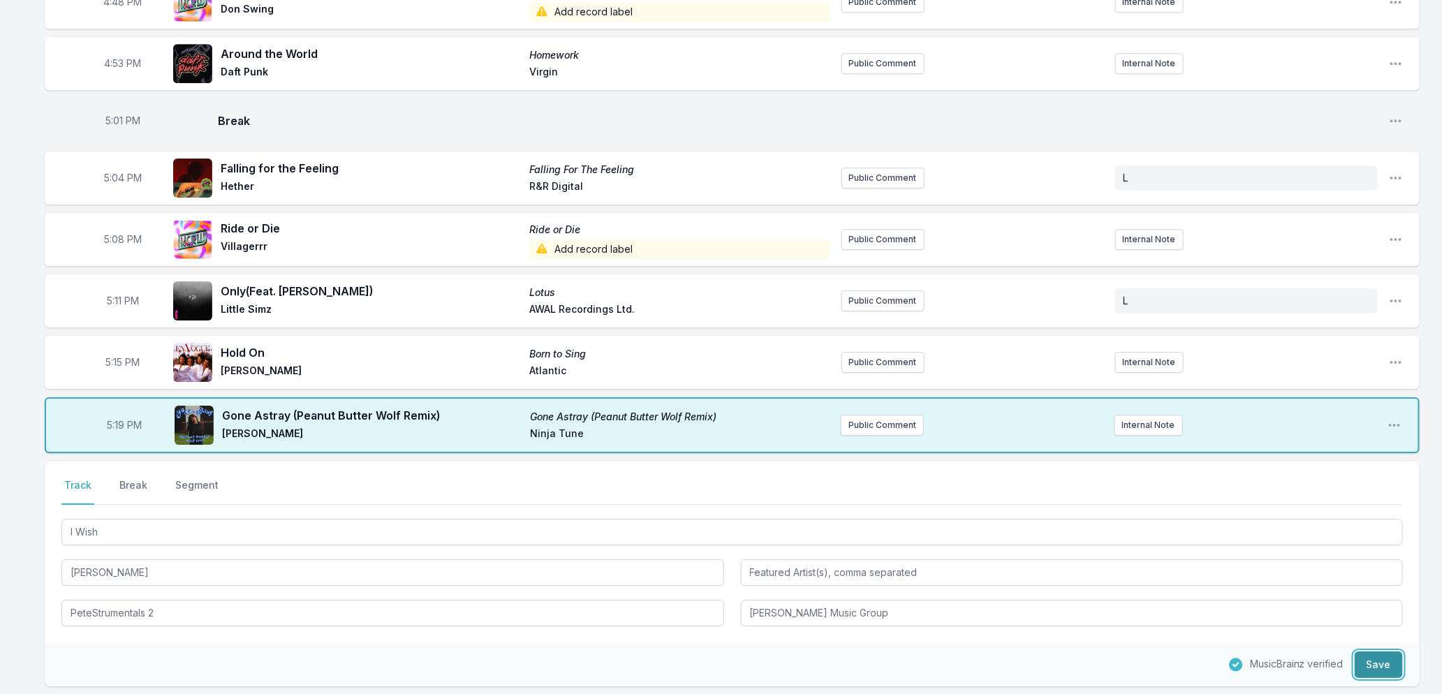
click at [1373, 668] on button "Save" at bounding box center [1379, 665] width 48 height 27
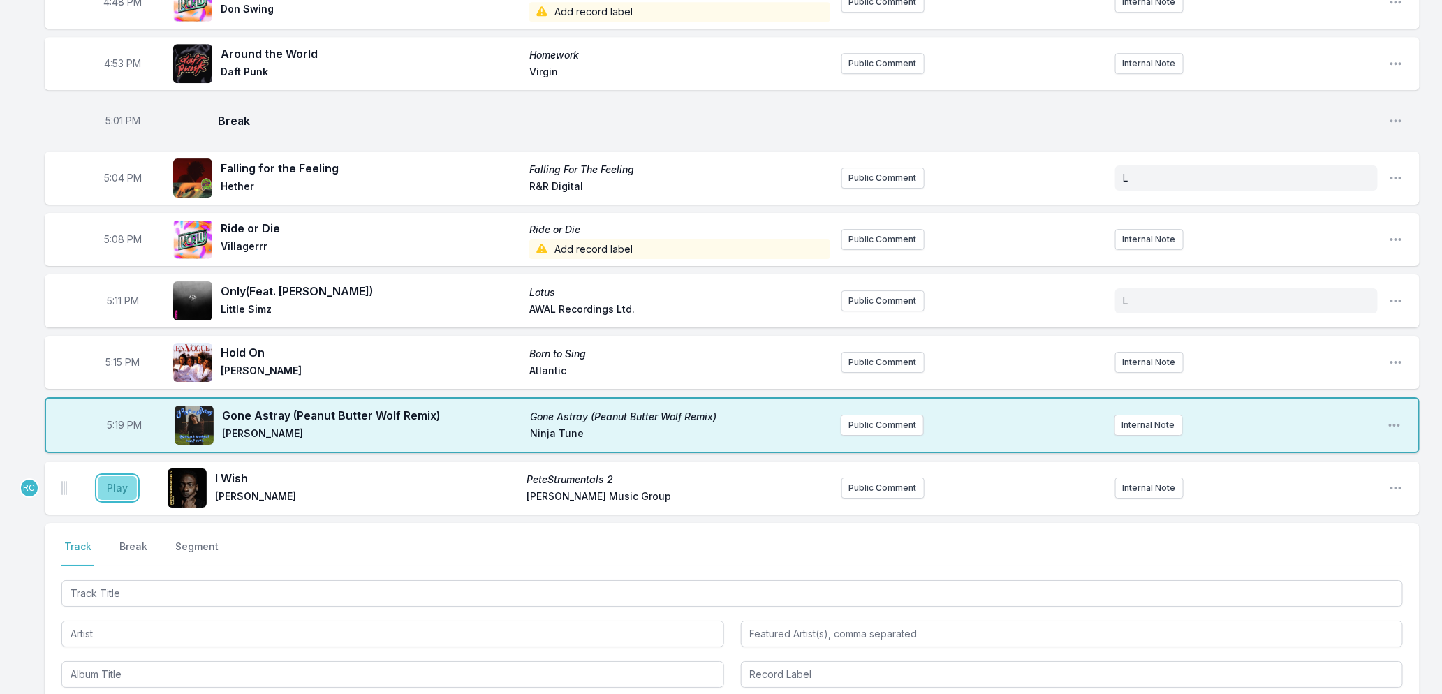
click at [123, 483] on button "Play" at bounding box center [117, 488] width 39 height 24
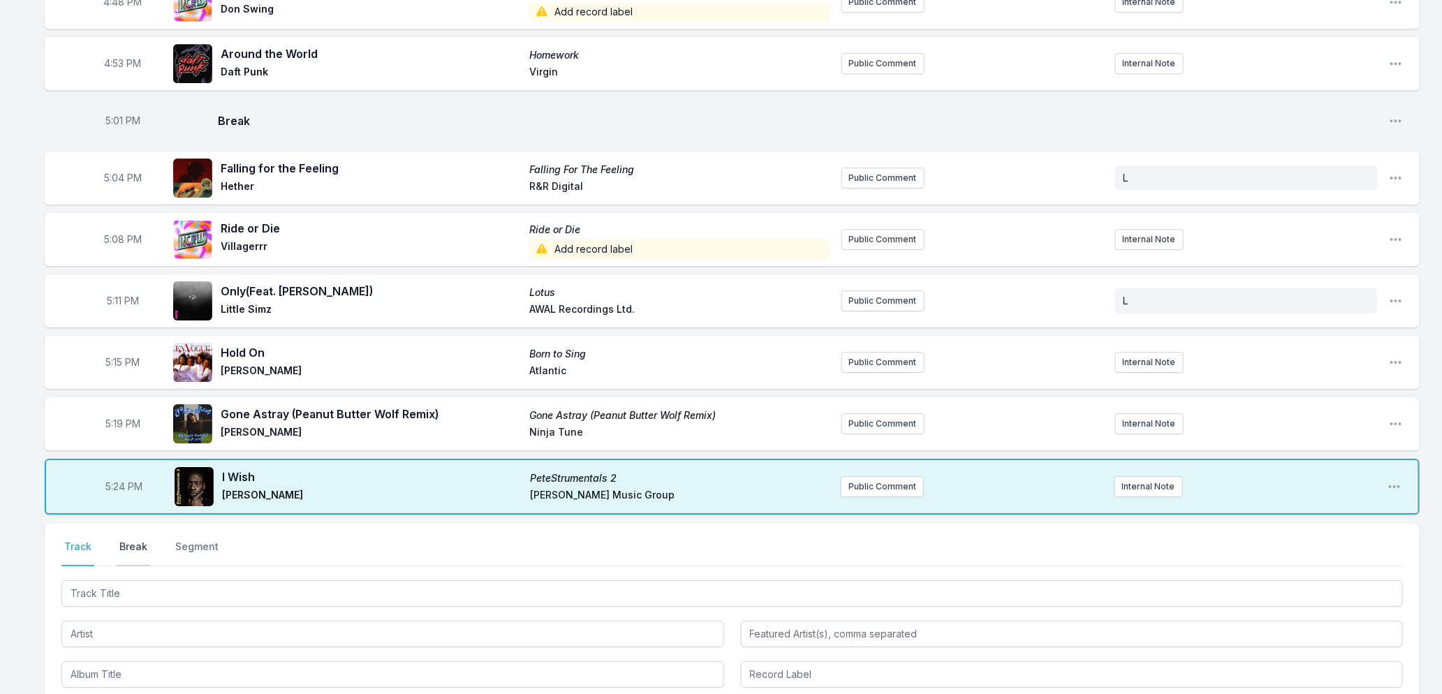
click at [133, 540] on button "Break" at bounding box center [134, 553] width 34 height 27
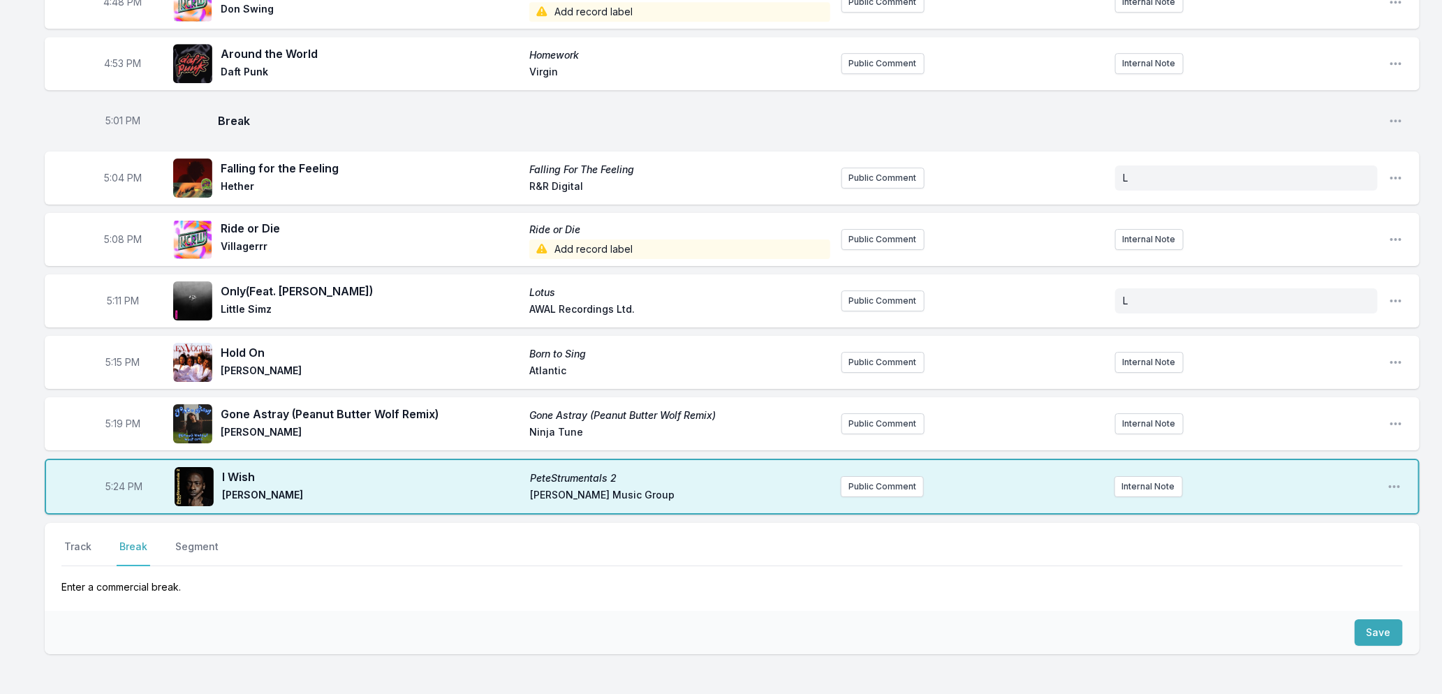
click at [1372, 612] on div "Save" at bounding box center [732, 632] width 1375 height 43
click at [1373, 626] on button "Save" at bounding box center [1379, 632] width 48 height 27
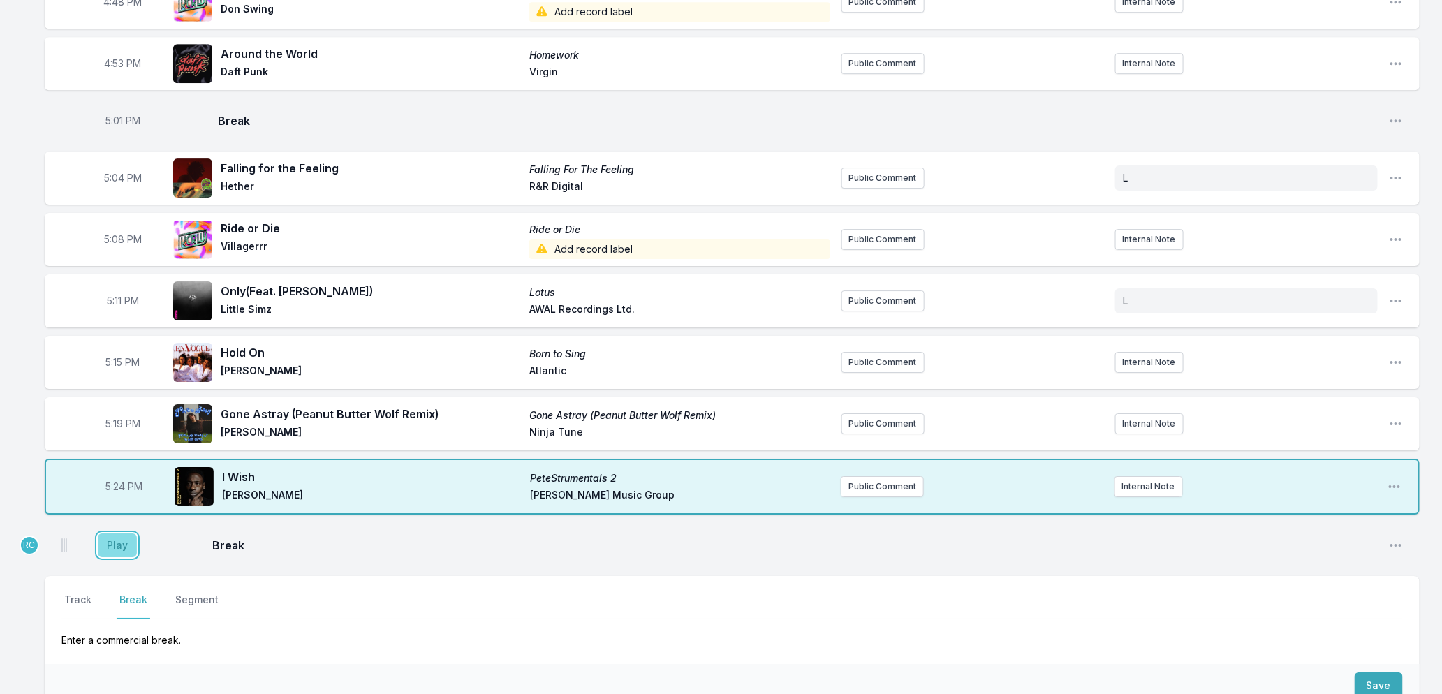
click at [108, 546] on button "Play" at bounding box center [117, 546] width 39 height 24
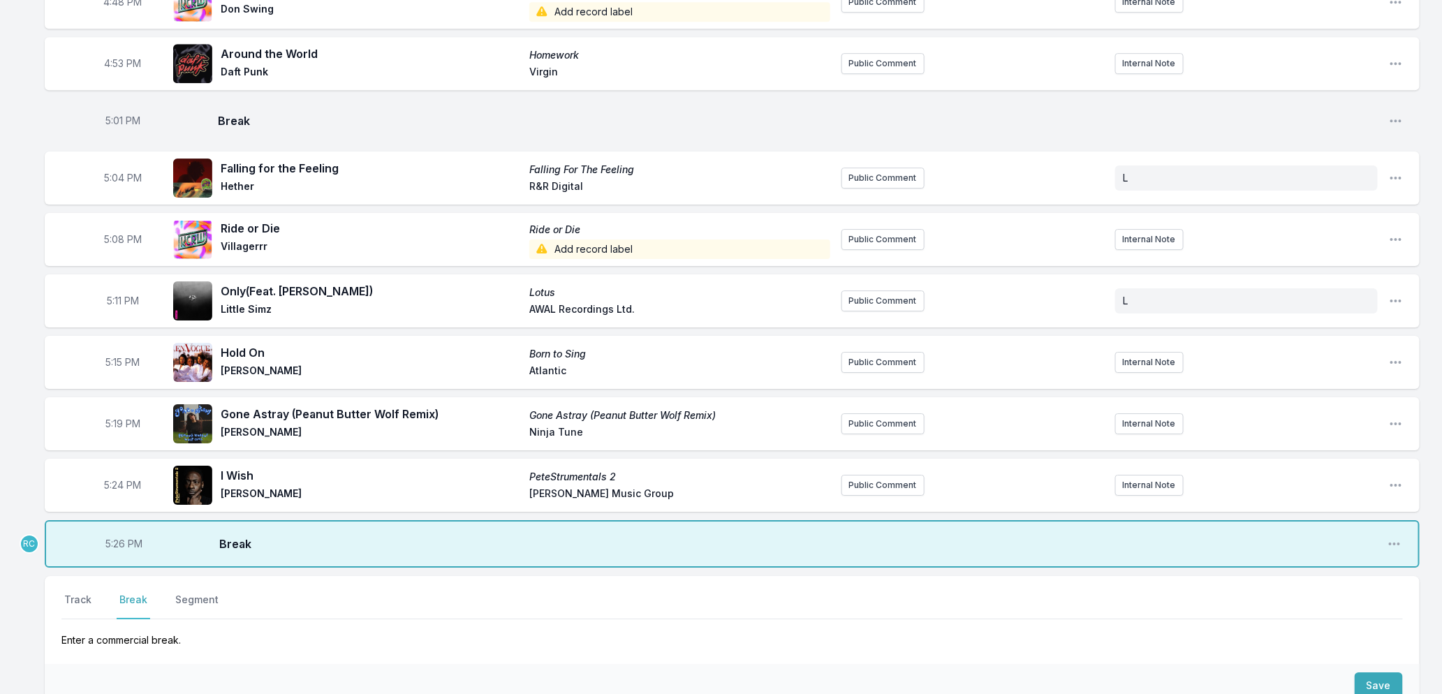
click at [117, 543] on span "5:26 PM" at bounding box center [124, 544] width 37 height 14
click at [112, 543] on input "17:26" at bounding box center [124, 544] width 78 height 27
type input "17:25"
click at [72, 595] on button "Track" at bounding box center [77, 606] width 33 height 27
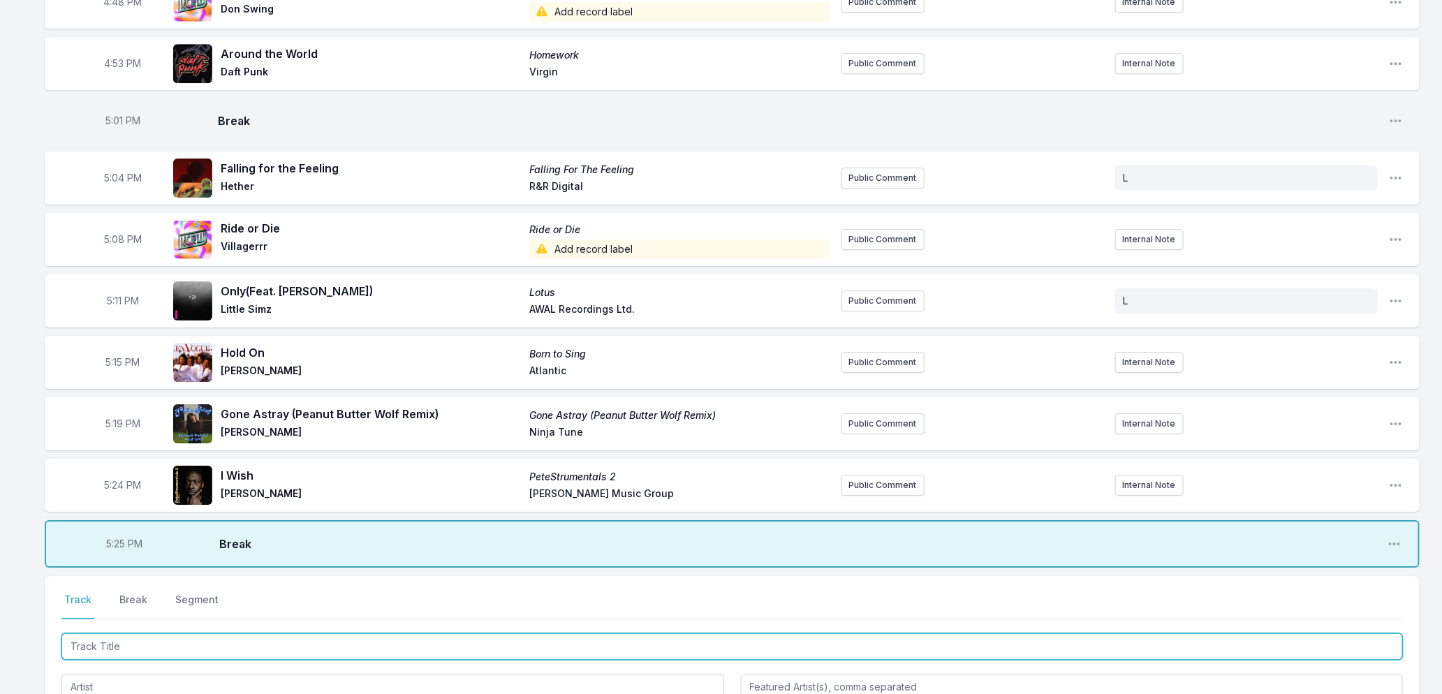
click at [106, 646] on input "Track Title" at bounding box center [732, 646] width 1342 height 27
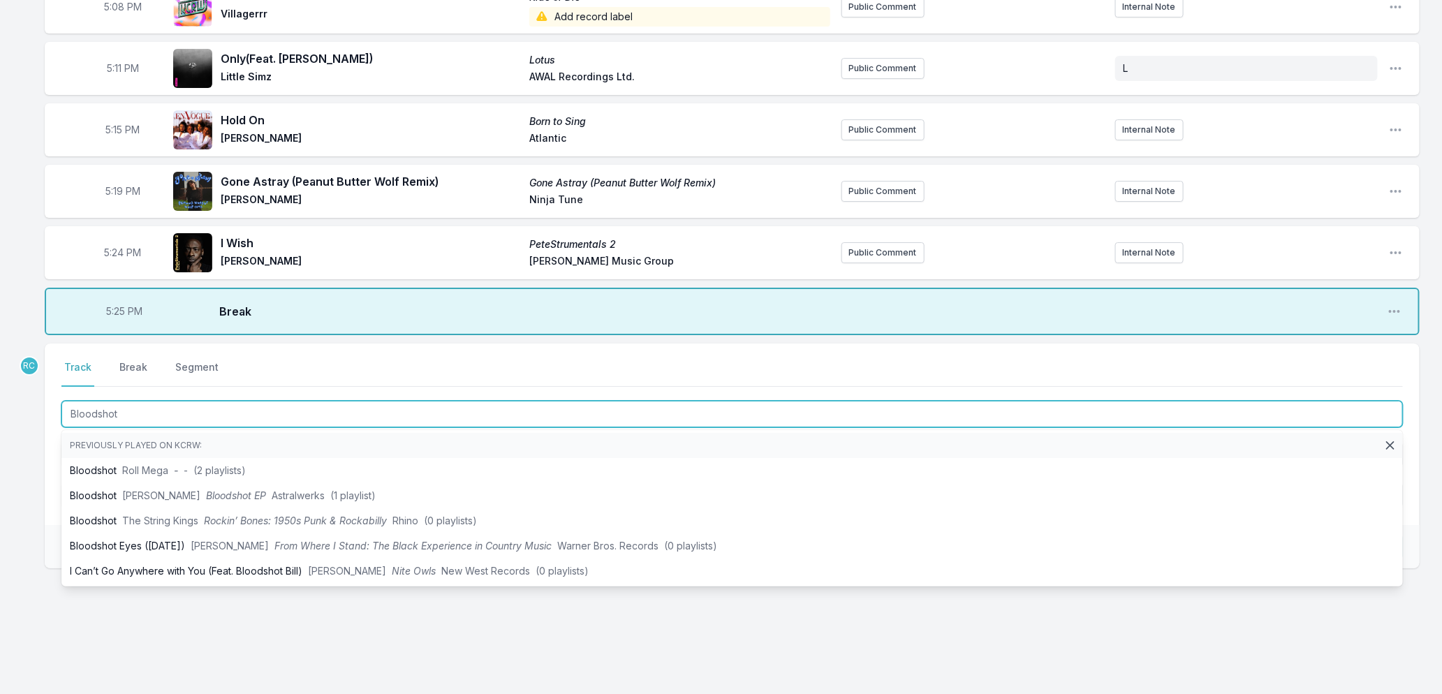
scroll to position [2365, 0]
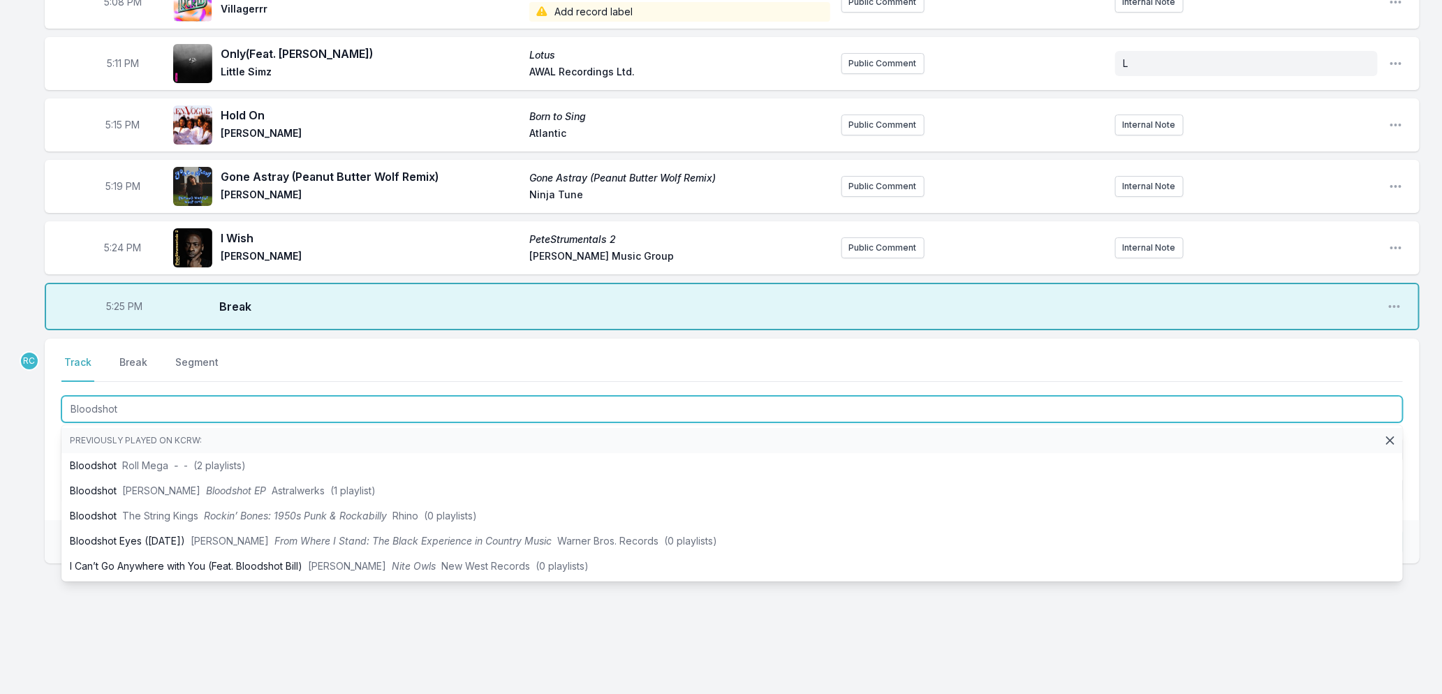
type input "Bloodshot"
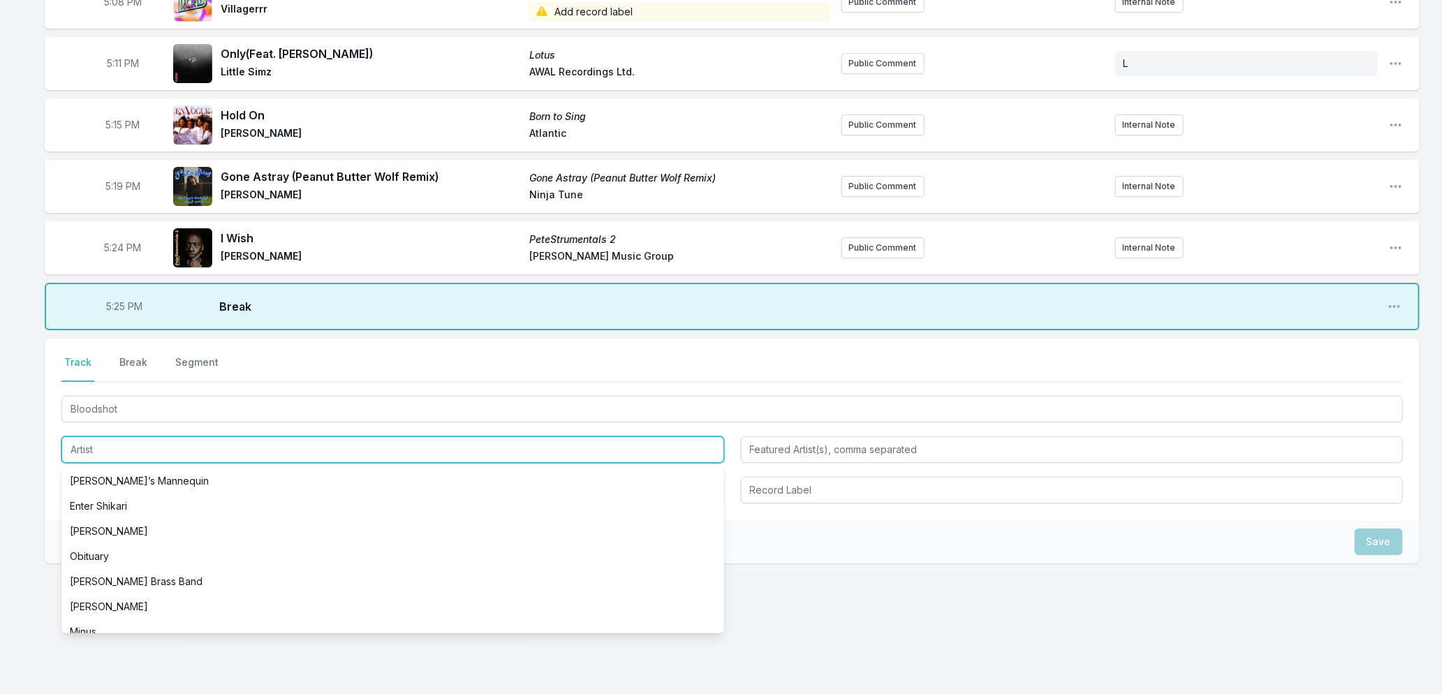
click at [113, 456] on input "Artist" at bounding box center [392, 449] width 663 height 27
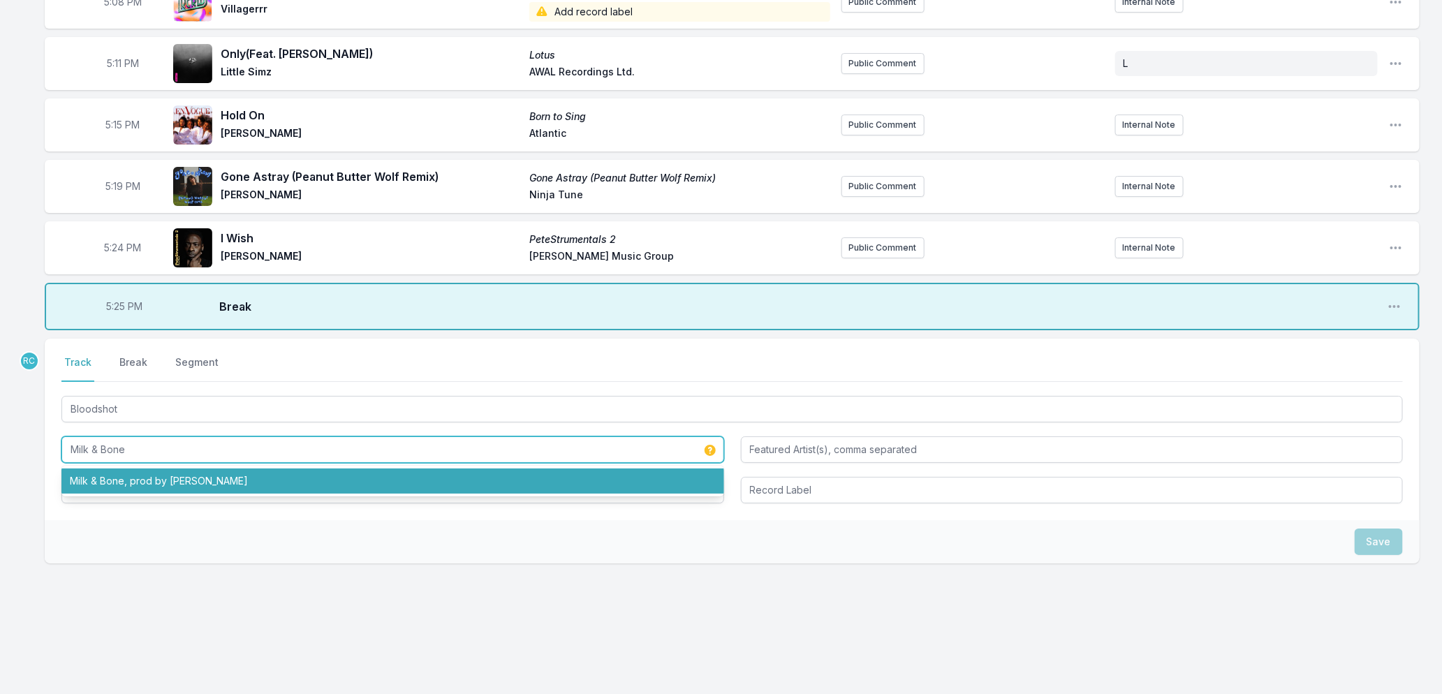
type input "Milk & Bone"
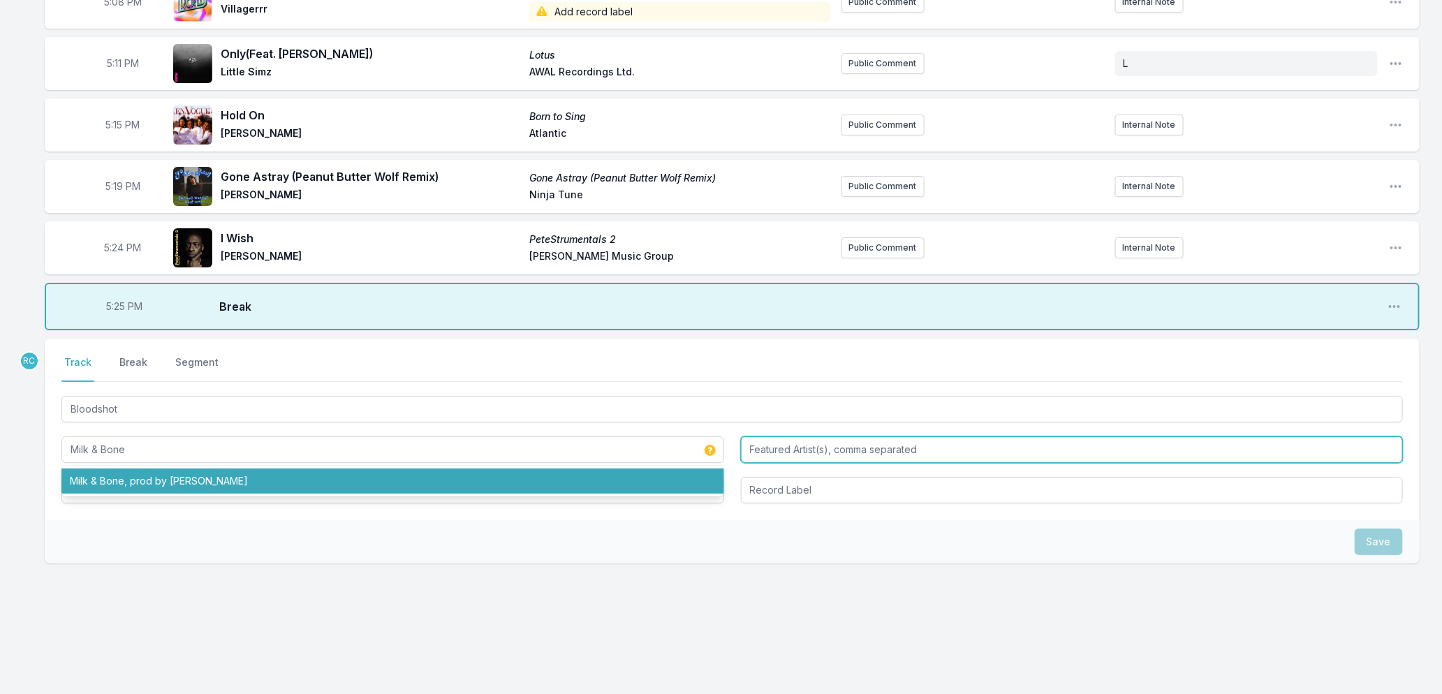
click at [835, 443] on input "Featured Artist(s), comma separated" at bounding box center [1072, 449] width 663 height 27
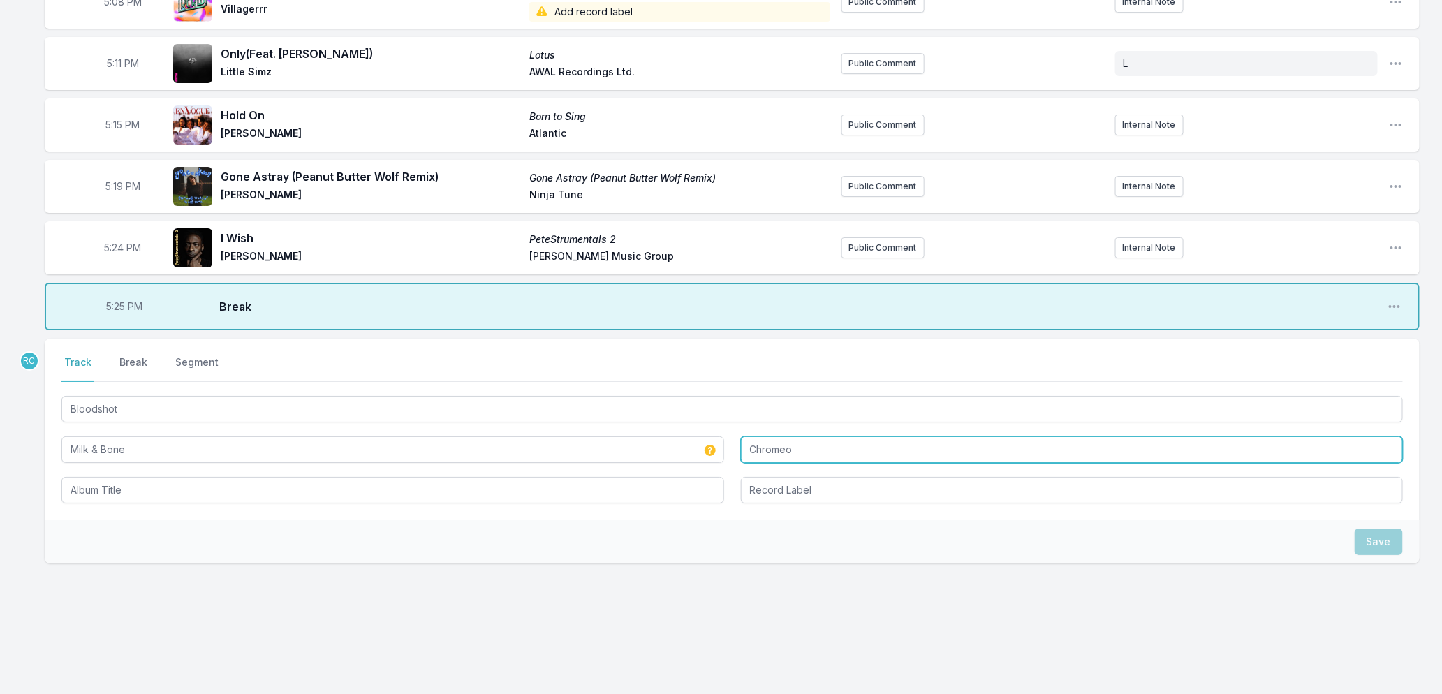
type input "Chromeo"
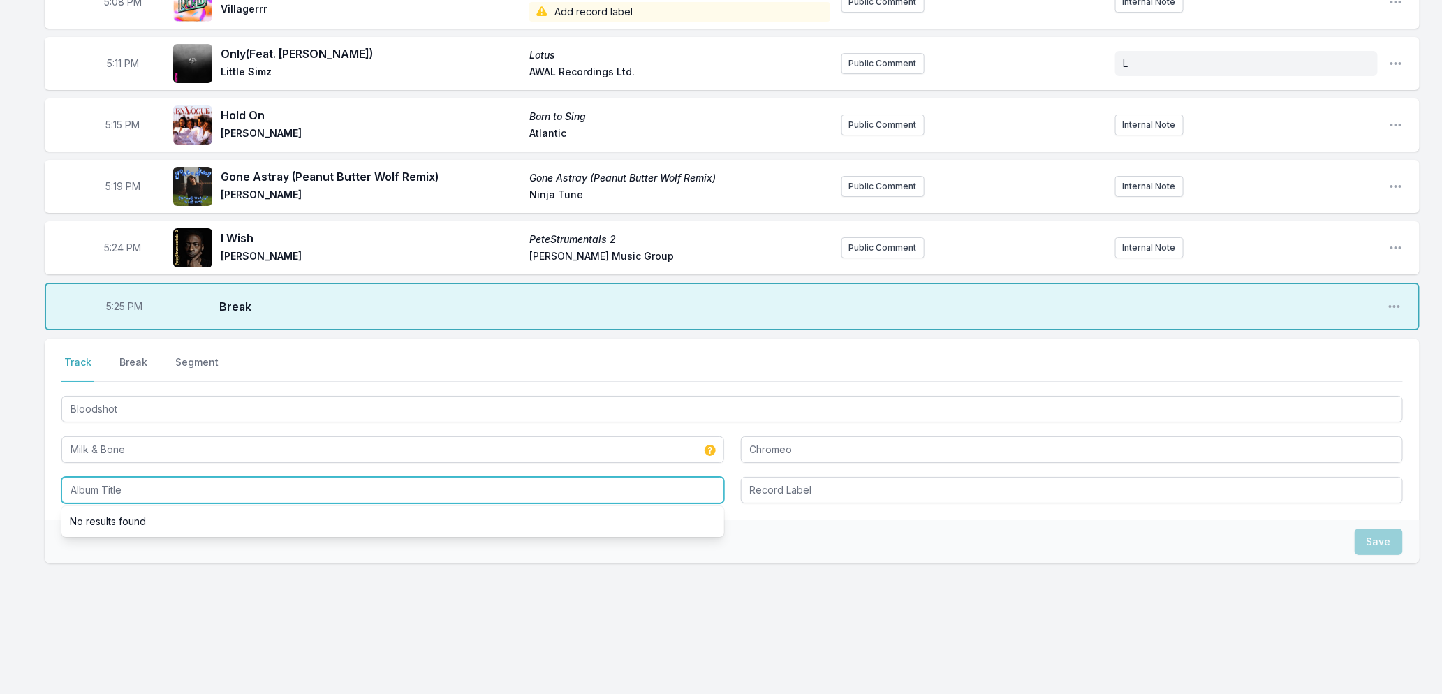
drag, startPoint x: 84, startPoint y: 494, endPoint x: 96, endPoint y: 508, distance: 18.3
click at [100, 504] on div "No results found" at bounding box center [392, 490] width 663 height 27
type input "Bloodshot"
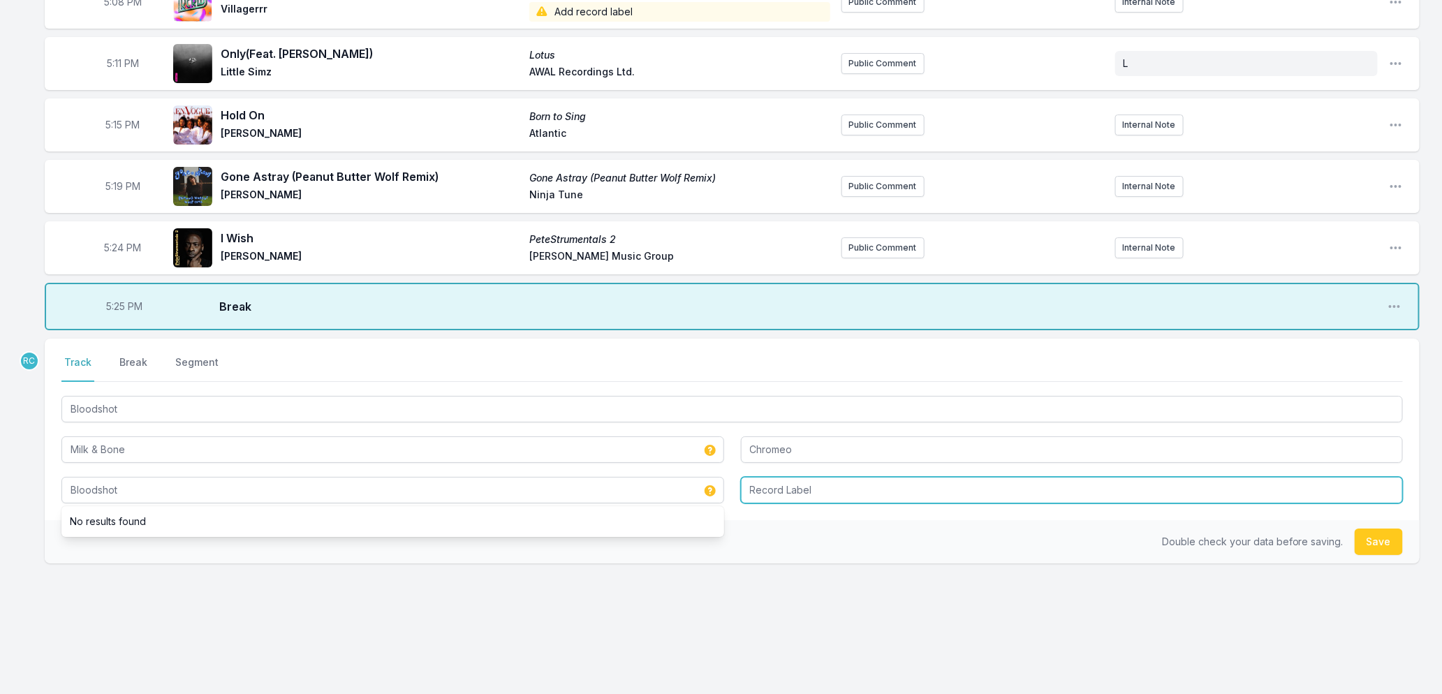
click at [800, 490] on input "Record Label" at bounding box center [1072, 490] width 663 height 27
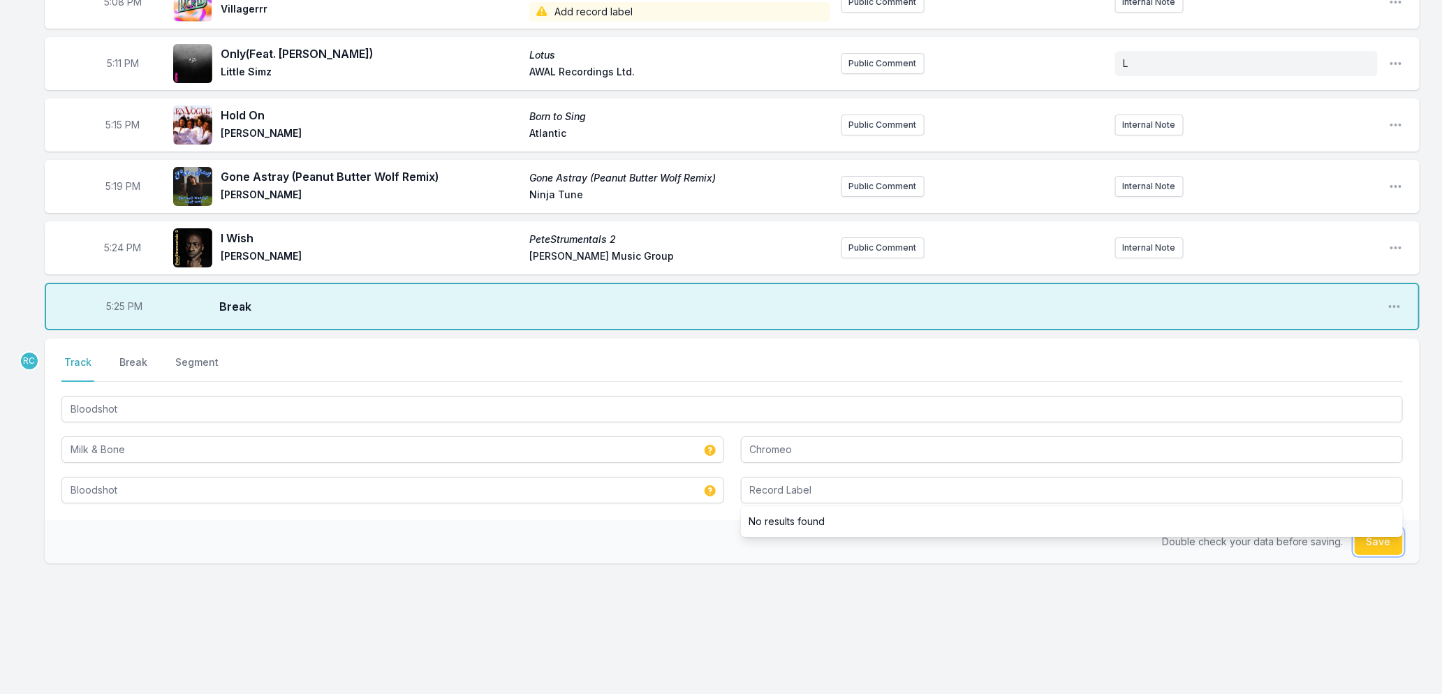
click at [1381, 538] on button "Save" at bounding box center [1379, 542] width 48 height 27
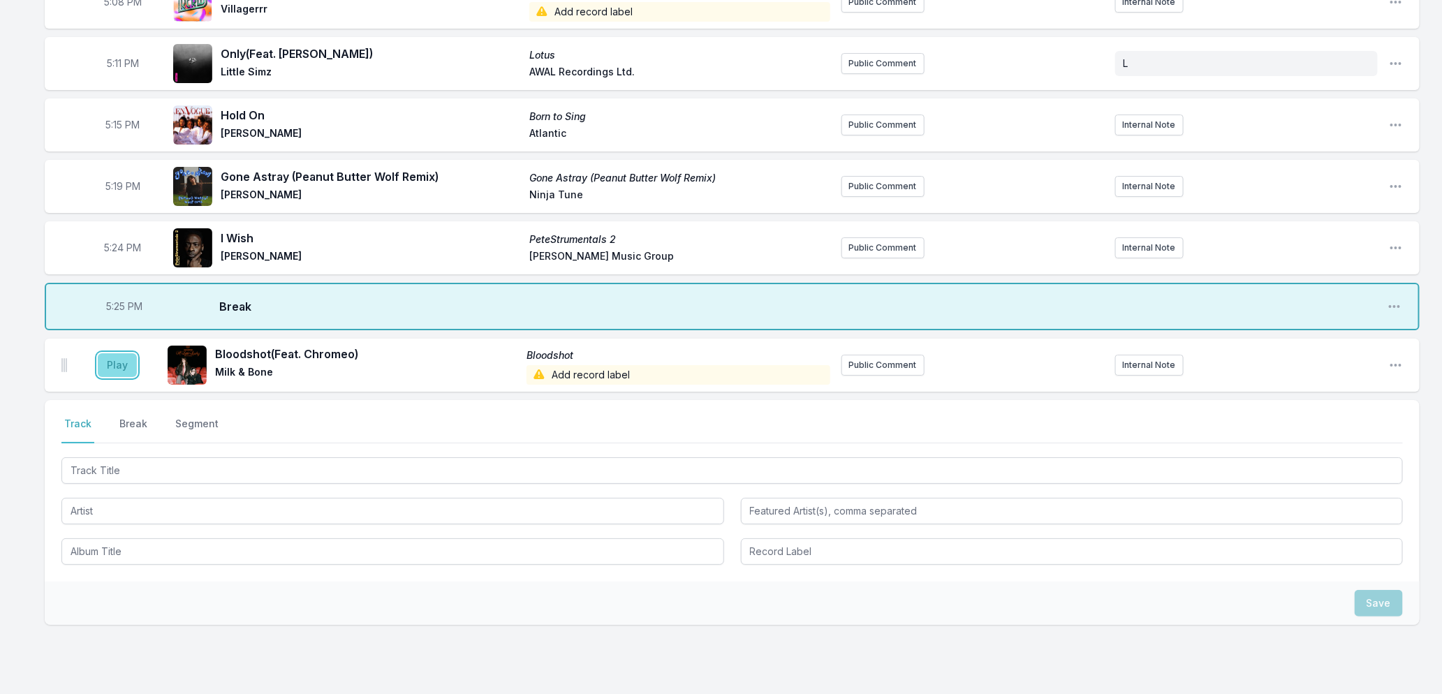
click at [119, 363] on button "Play" at bounding box center [117, 365] width 39 height 24
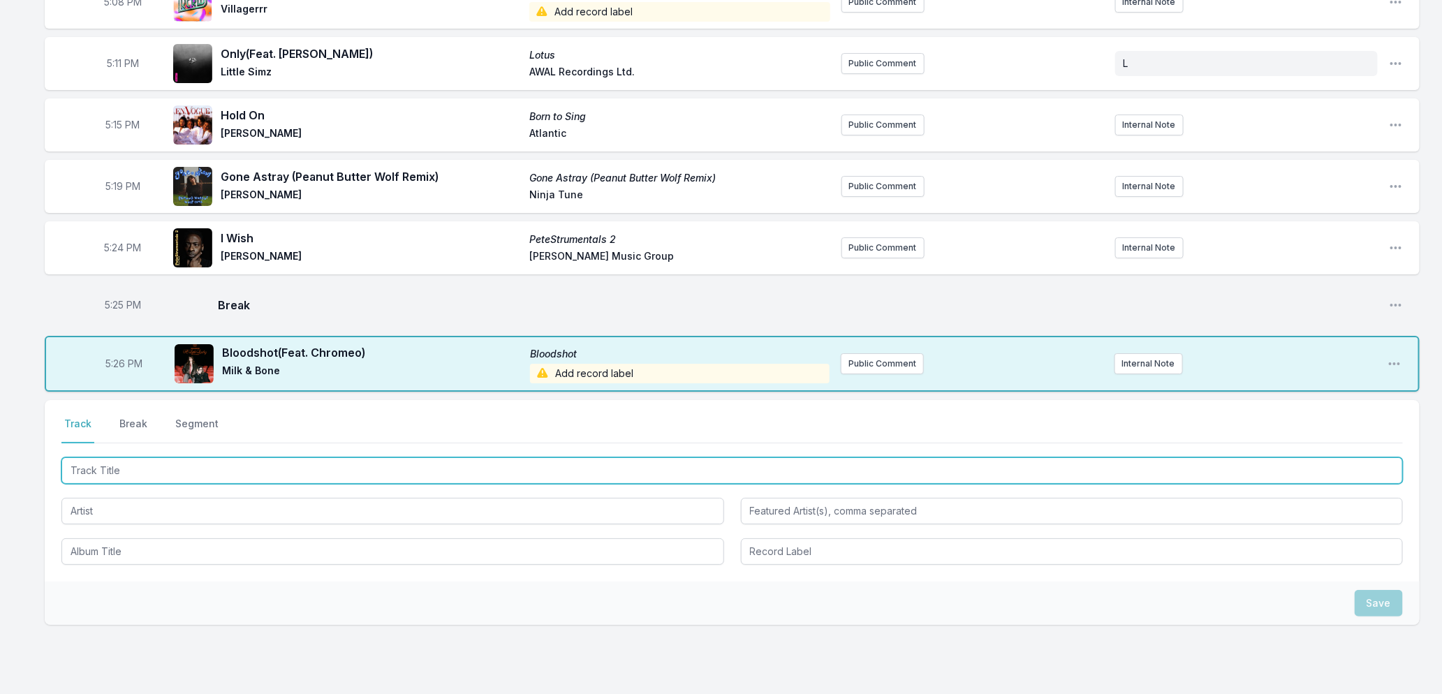
click at [159, 469] on input "Track Title" at bounding box center [732, 470] width 1342 height 27
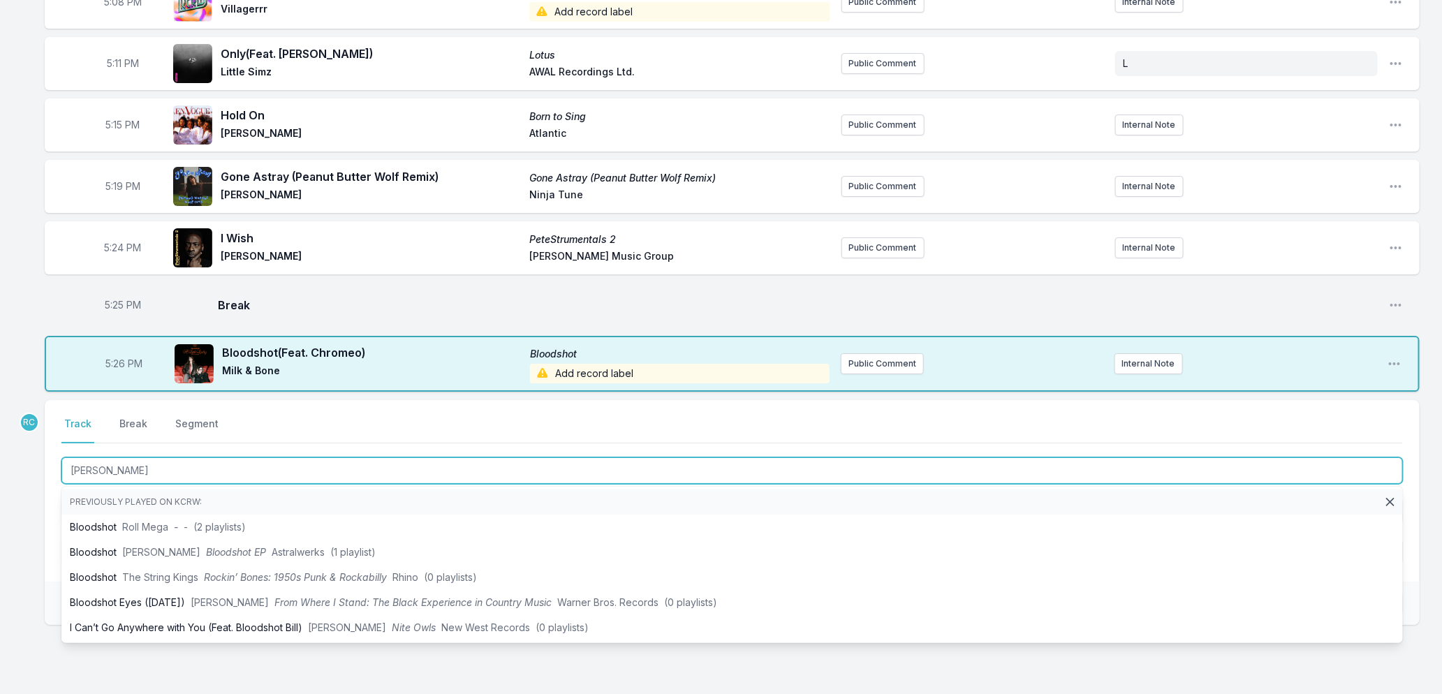
type input "Desire"
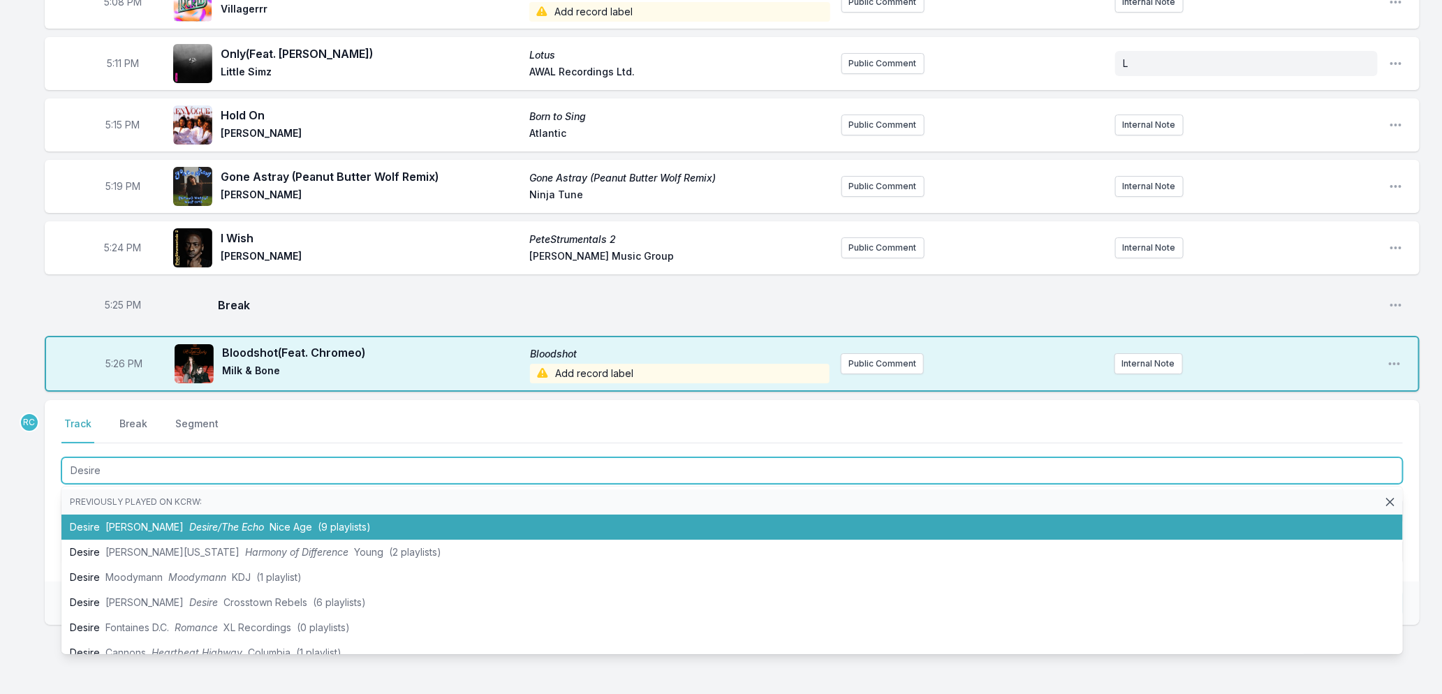
click at [189, 521] on span "Desire/The Echo" at bounding box center [226, 527] width 75 height 12
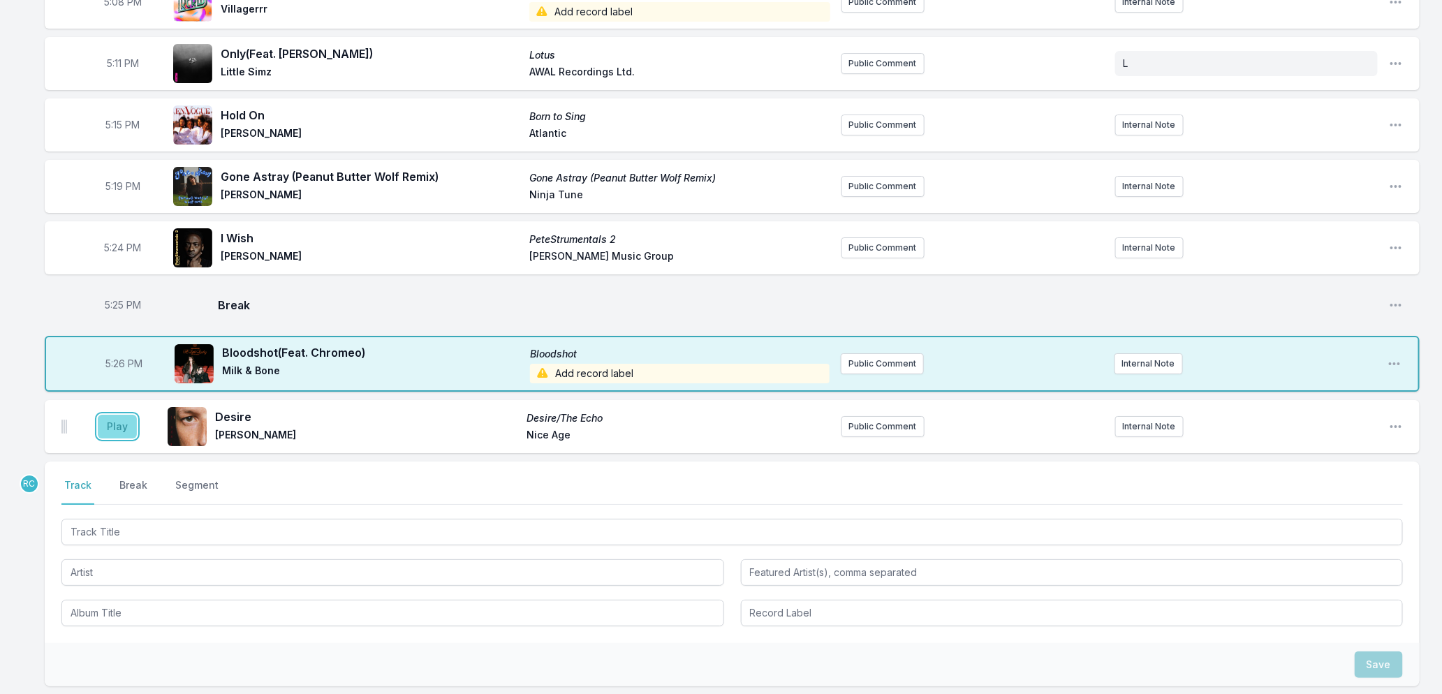
click at [122, 422] on button "Play" at bounding box center [117, 427] width 39 height 24
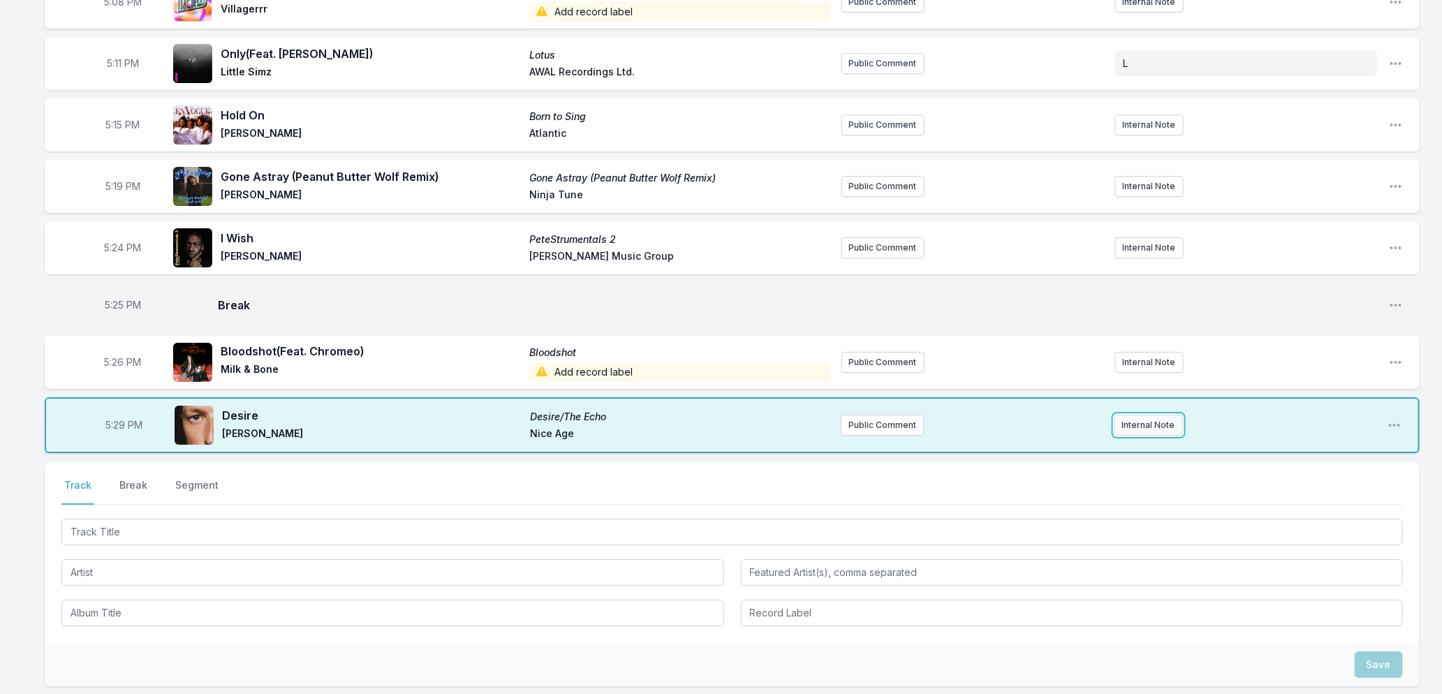
click at [1142, 427] on button "Internal Note" at bounding box center [1149, 425] width 68 height 21
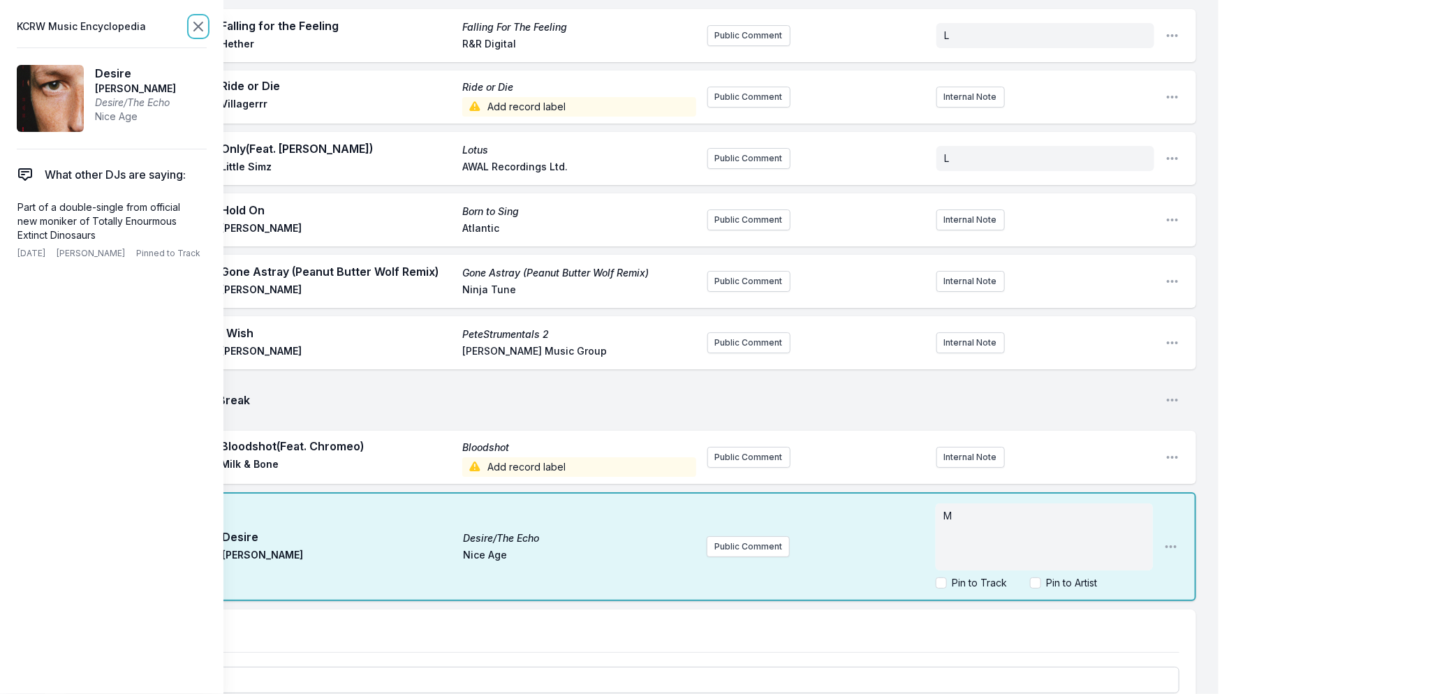
click at [196, 26] on icon at bounding box center [198, 26] width 17 height 17
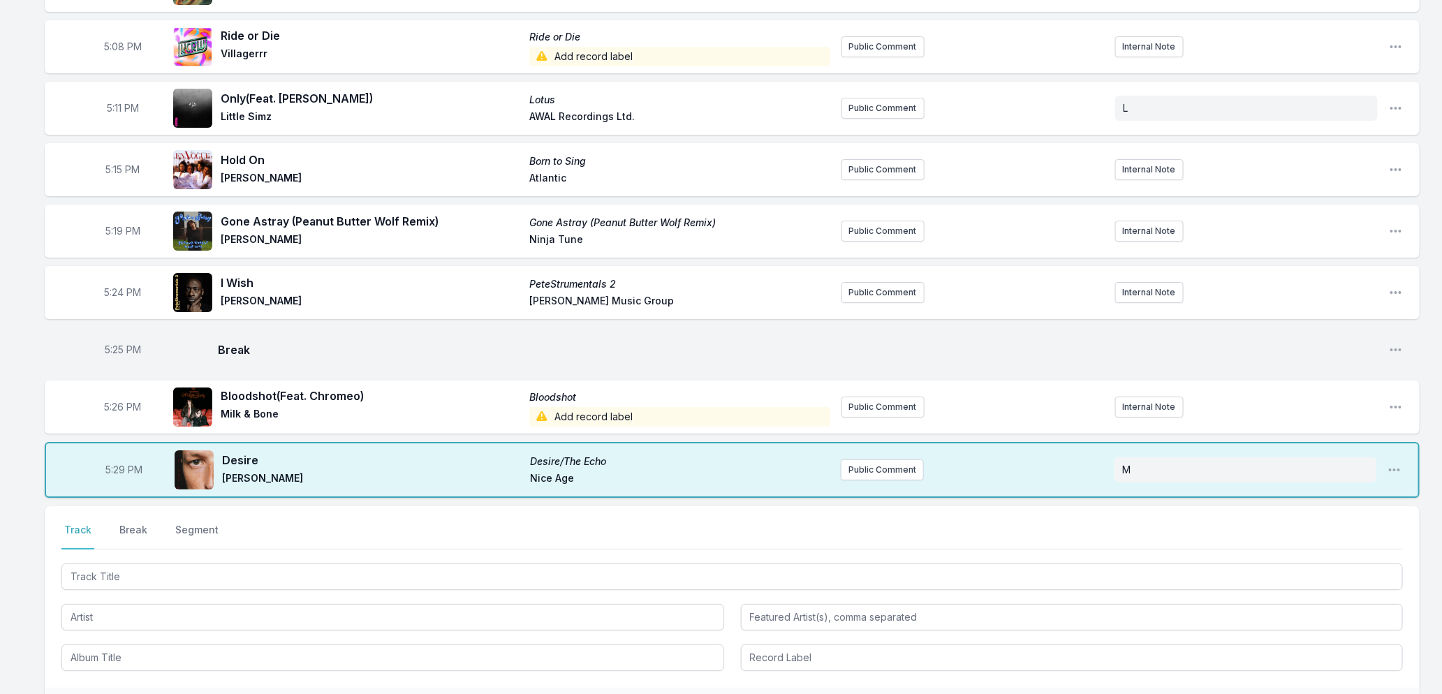
scroll to position [2489, 0]
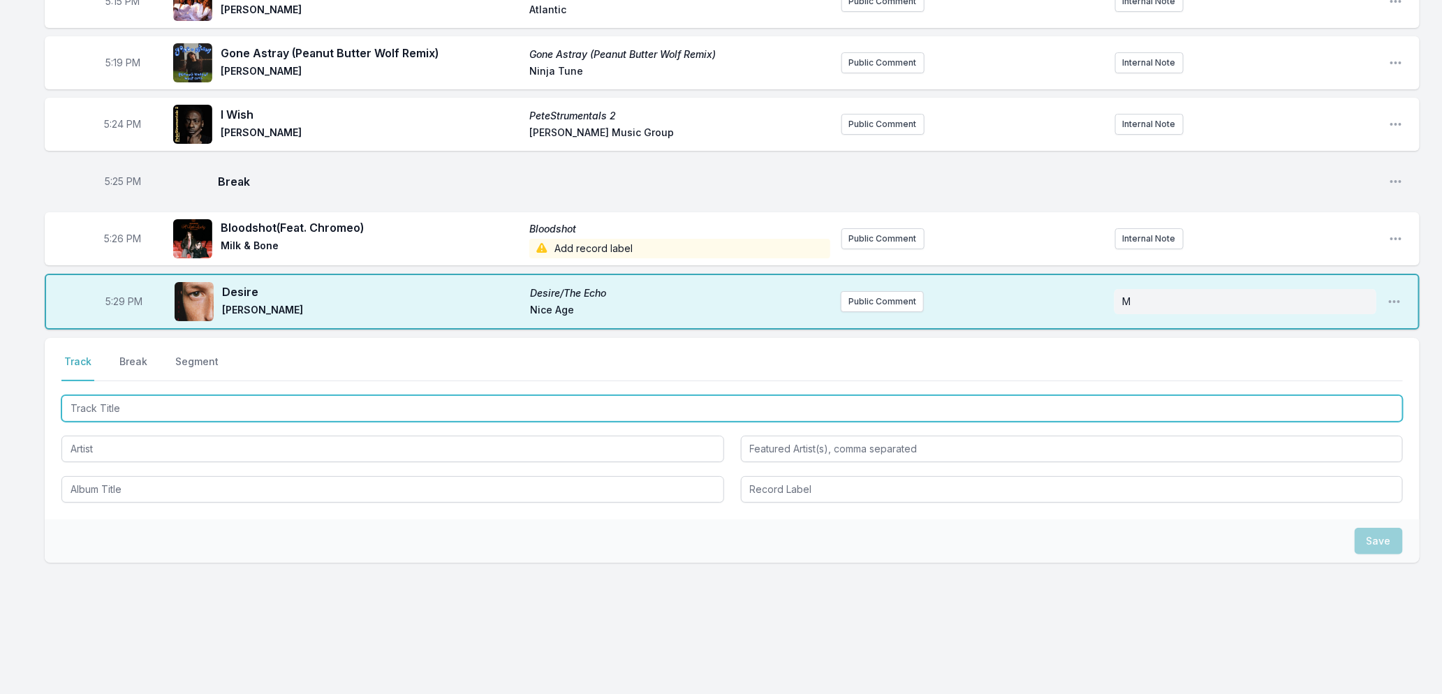
click at [318, 410] on input "Track Title" at bounding box center [732, 408] width 1342 height 27
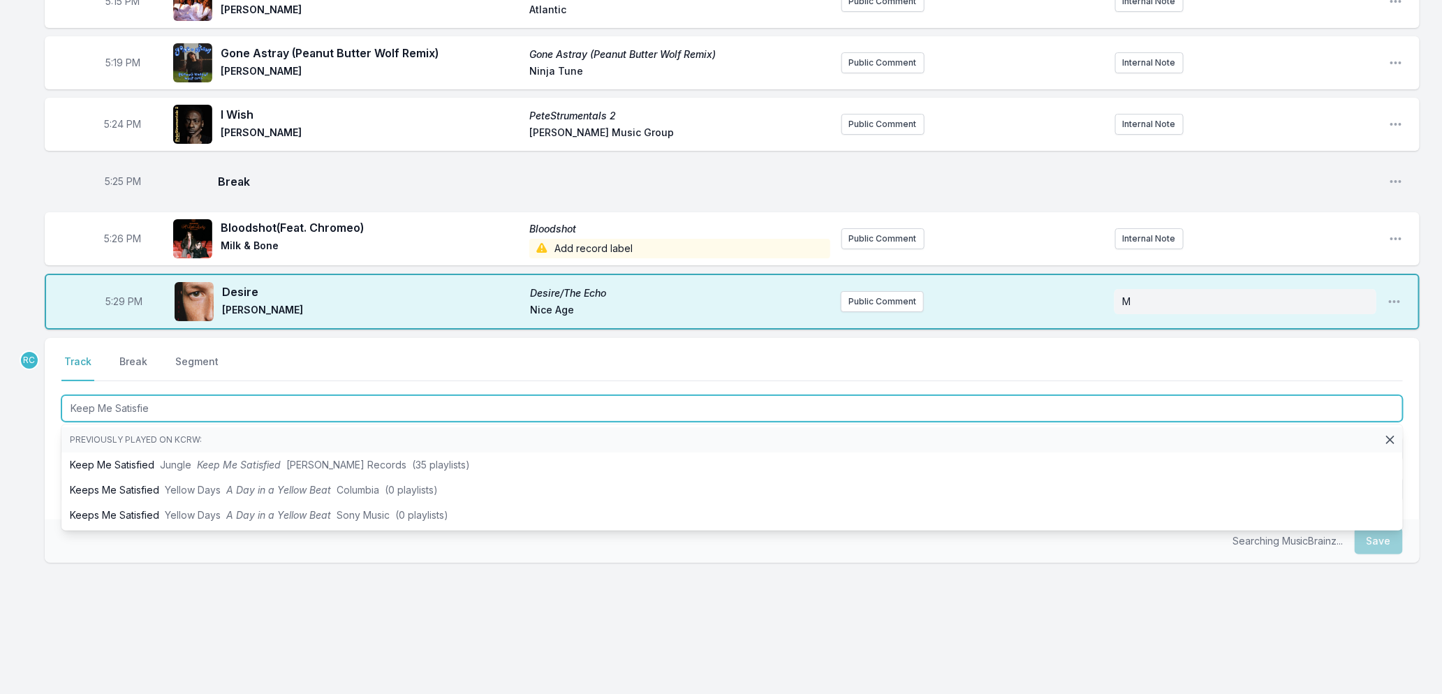
type input "Keep Me Satisfied"
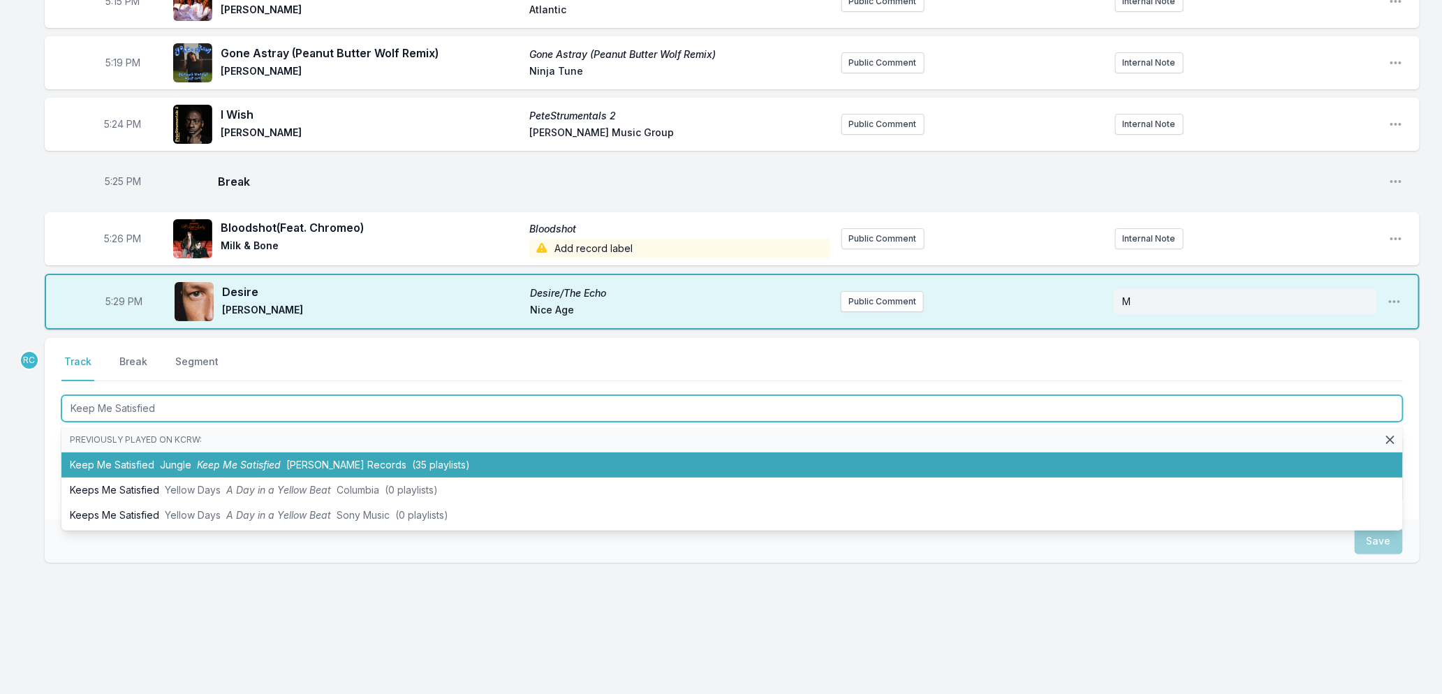
click at [138, 457] on li "Keep Me Satisfied Jungle Keep Me Satisfied [PERSON_NAME] Records (35 playlists)" at bounding box center [732, 465] width 1342 height 25
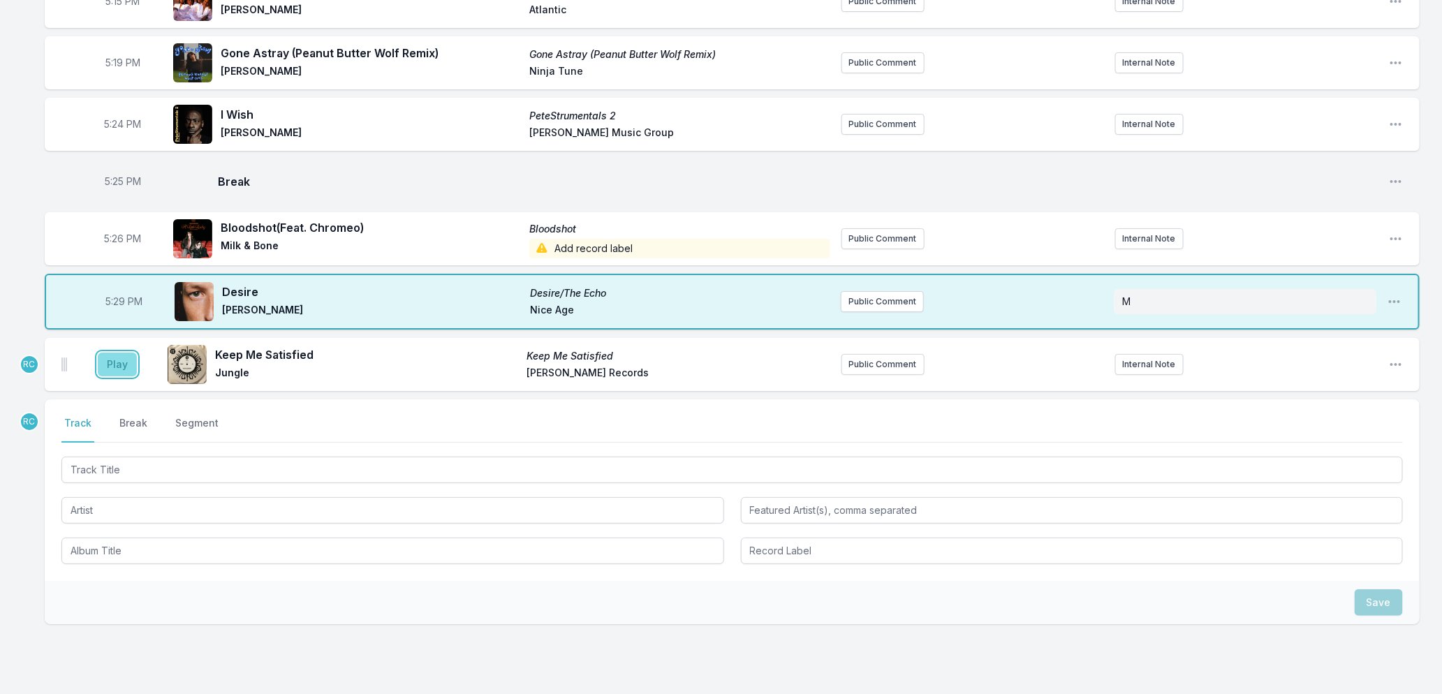
click at [117, 368] on button "Play" at bounding box center [117, 365] width 39 height 24
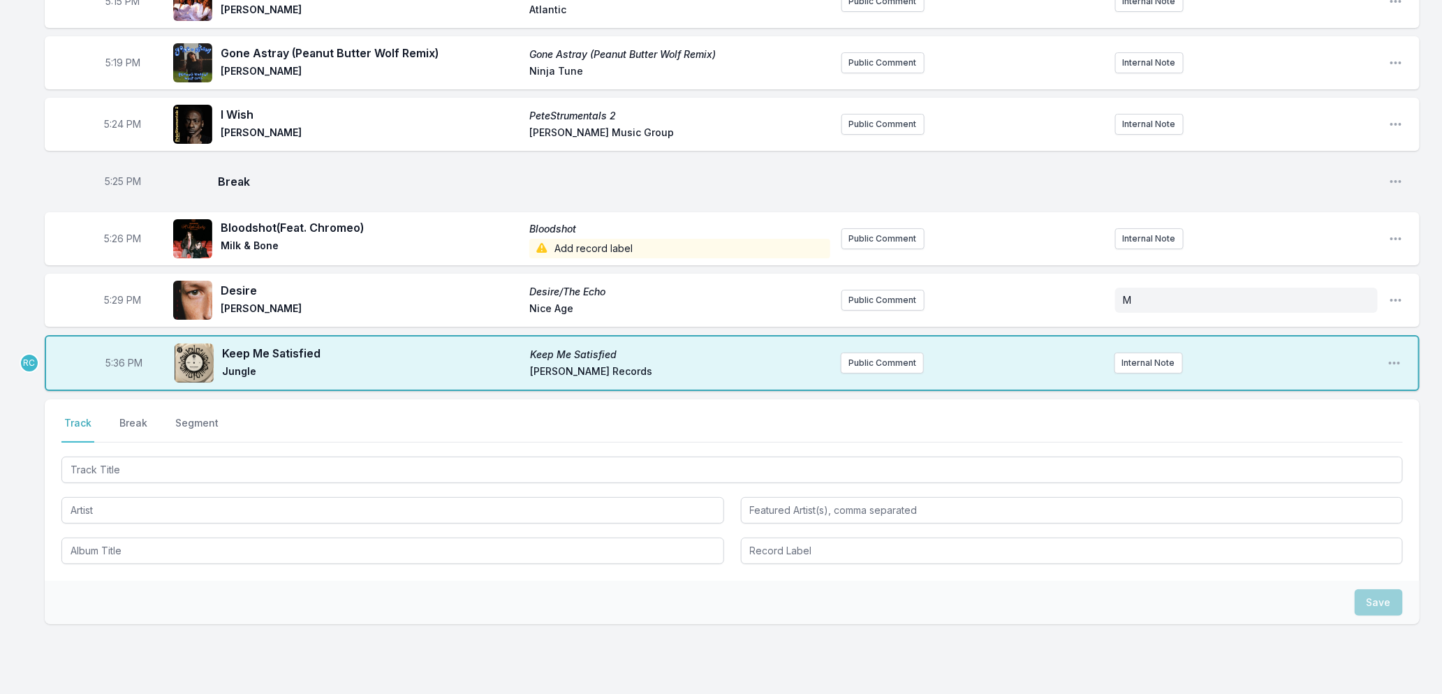
click at [116, 360] on span "5:36 PM" at bounding box center [124, 363] width 37 height 14
click at [116, 360] on input "17:36" at bounding box center [124, 363] width 78 height 27
type input "17:33"
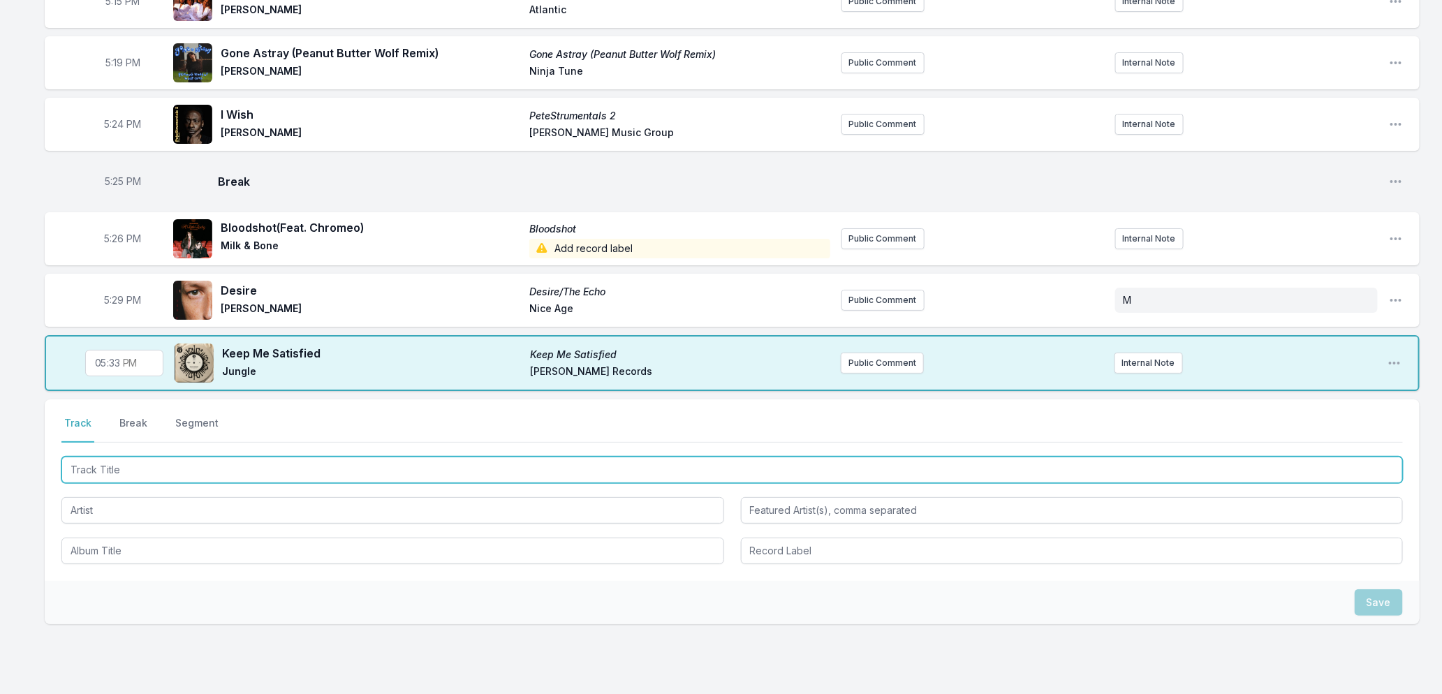
click at [155, 471] on input "Track Title" at bounding box center [732, 470] width 1342 height 27
type input "Phone"
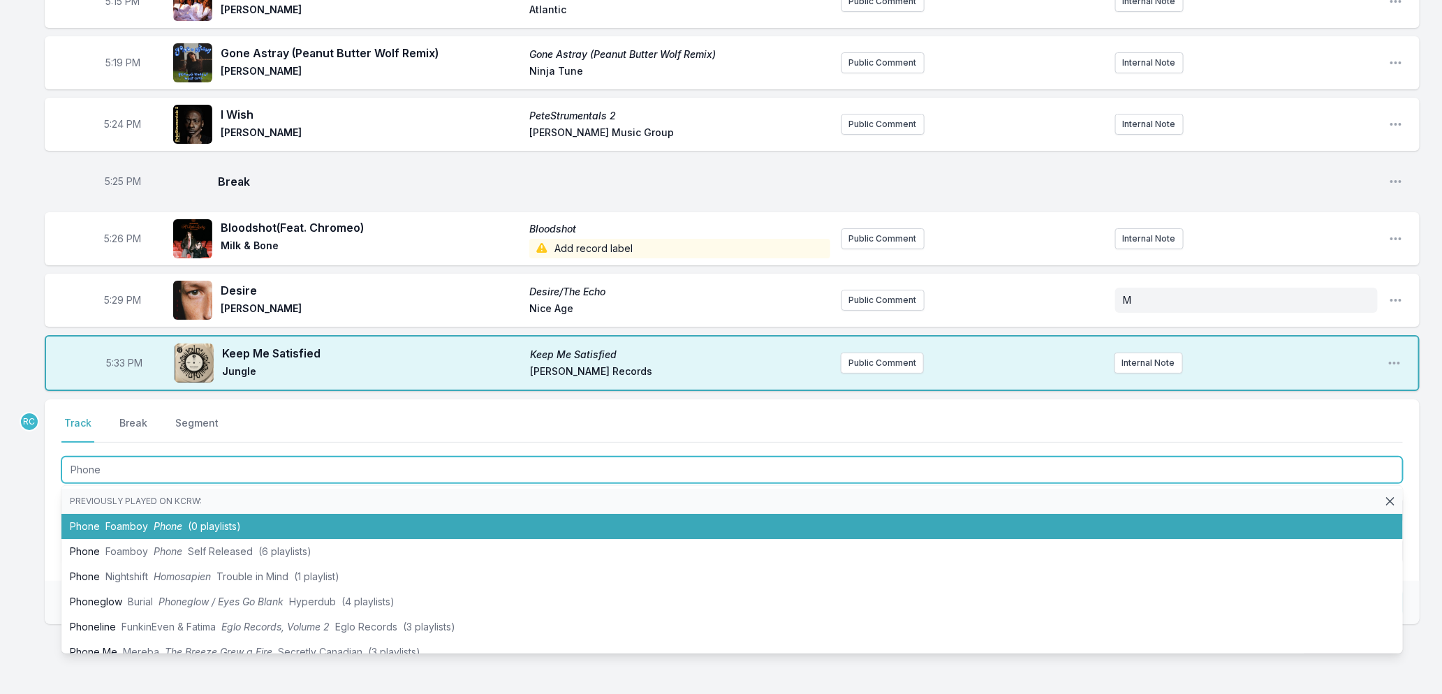
click at [142, 527] on span "Foamboy" at bounding box center [126, 526] width 43 height 12
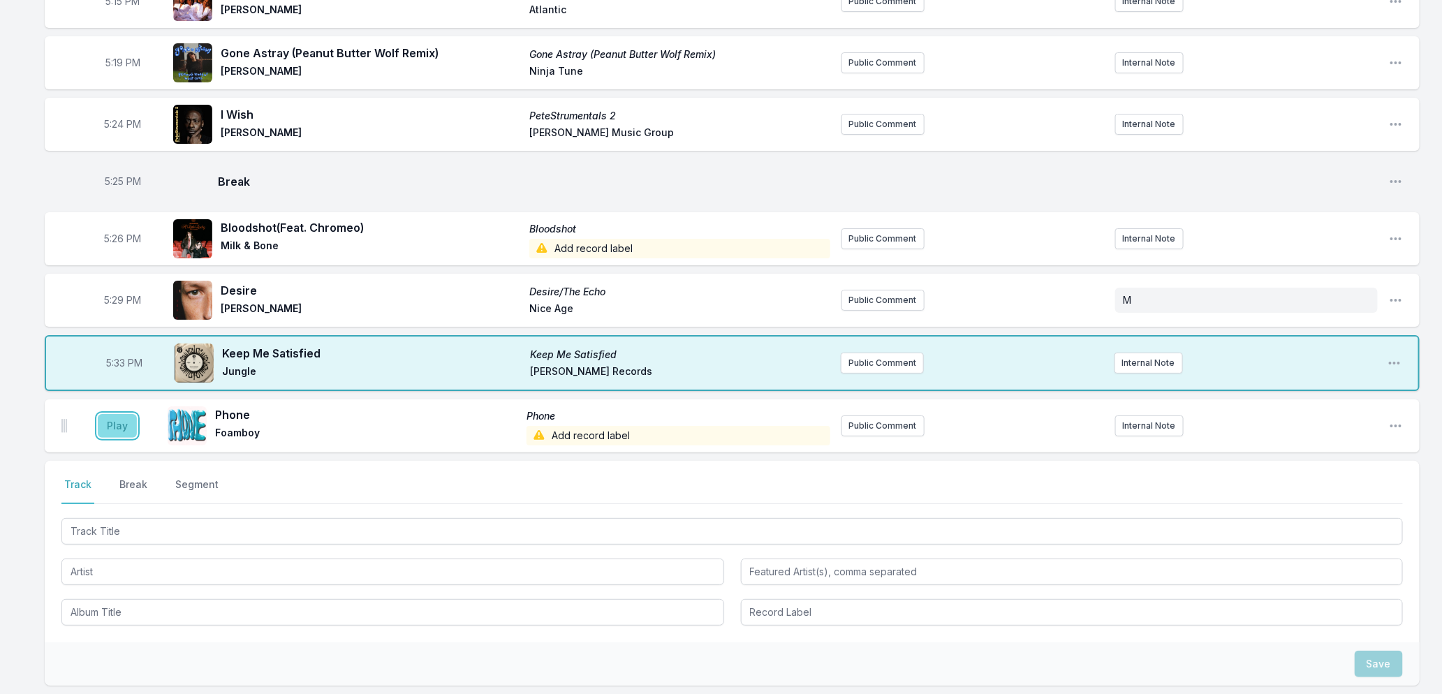
click at [114, 426] on button "Play" at bounding box center [117, 426] width 39 height 24
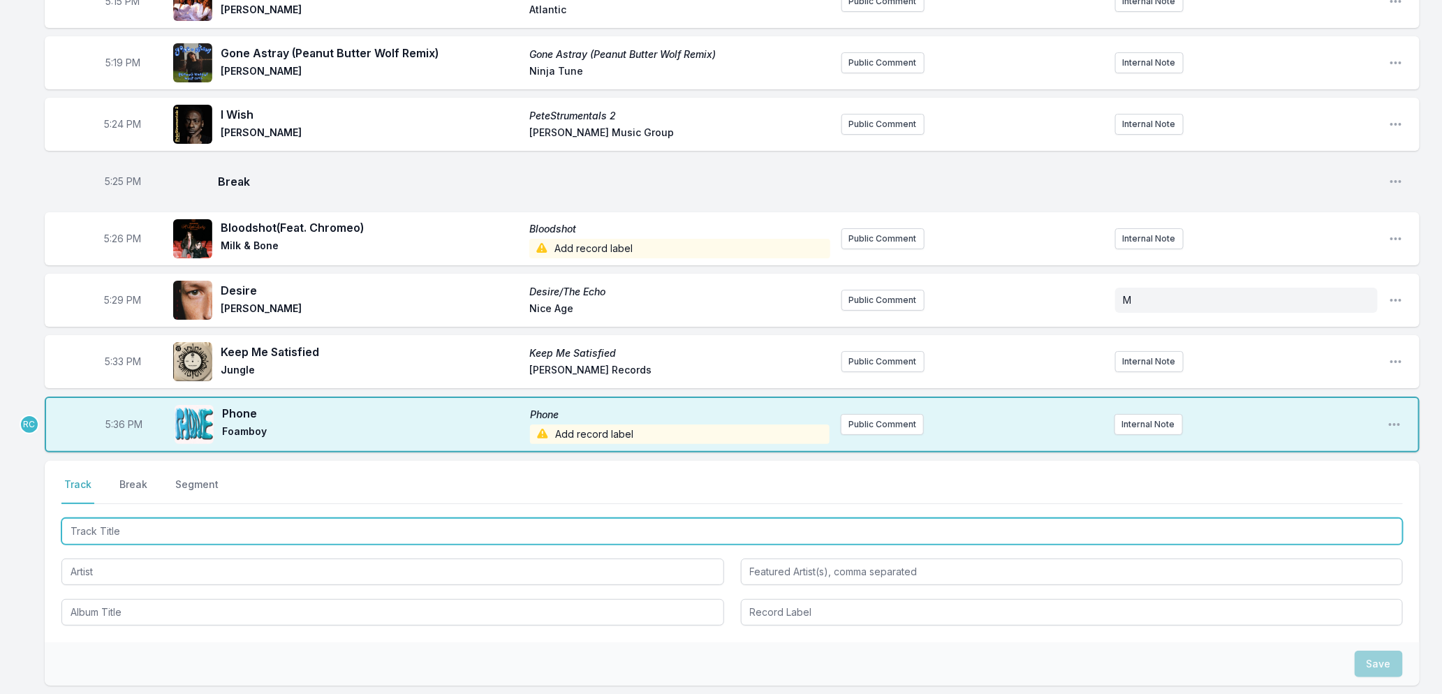
click at [143, 532] on input "Track Title" at bounding box center [732, 531] width 1342 height 27
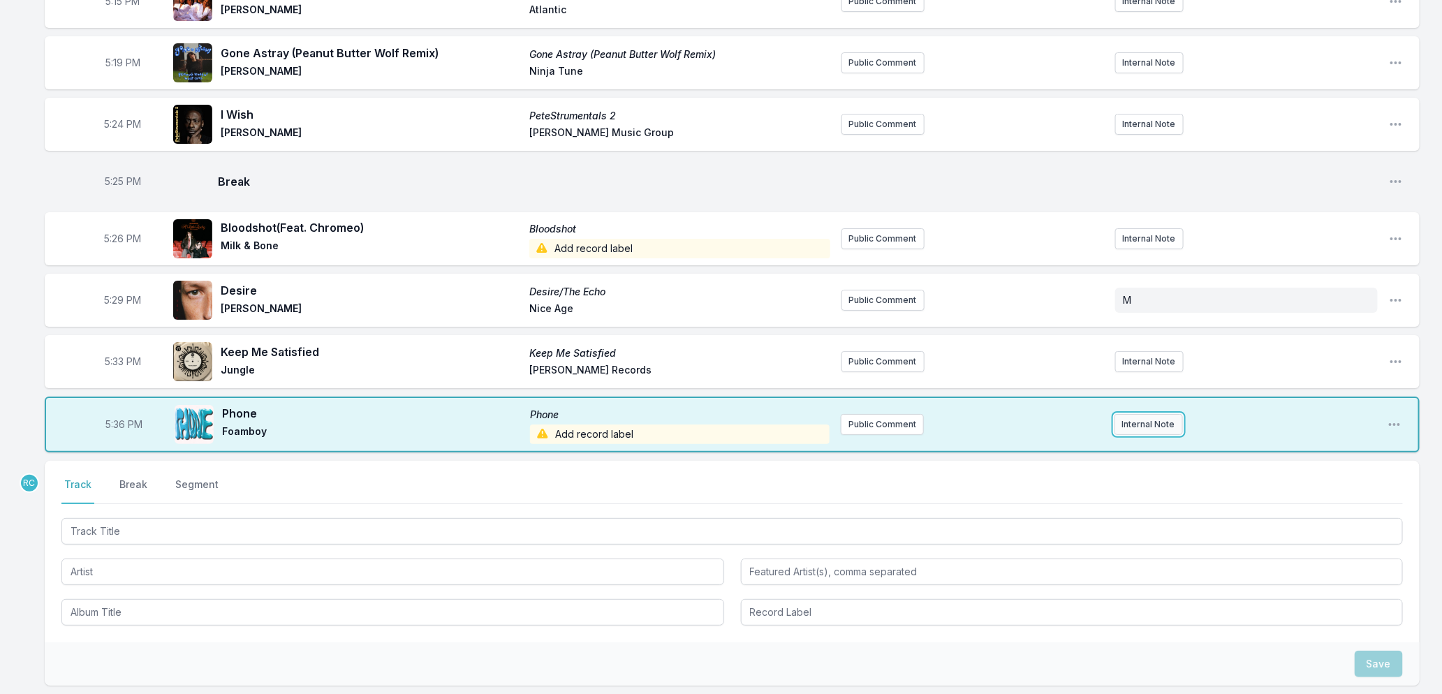
click at [1135, 427] on button "Internal Note" at bounding box center [1149, 424] width 68 height 21
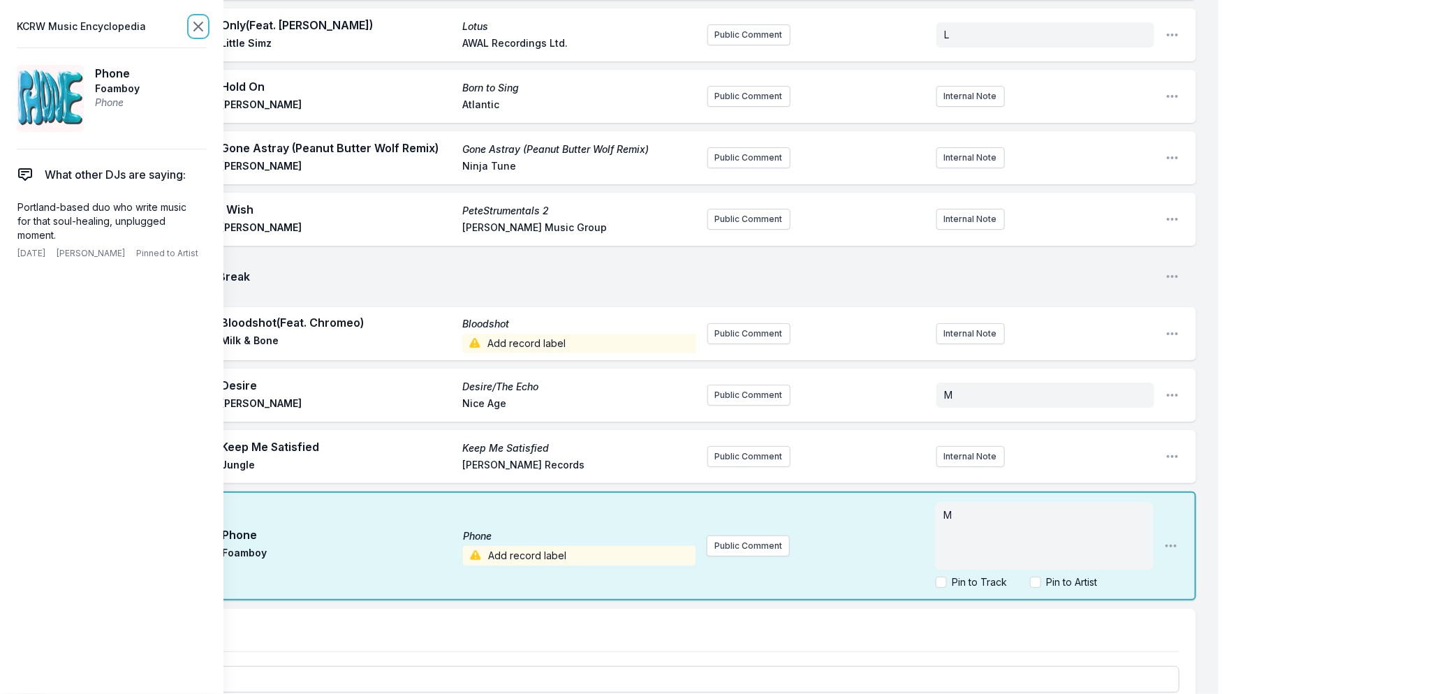
click at [196, 29] on icon at bounding box center [198, 26] width 8 height 8
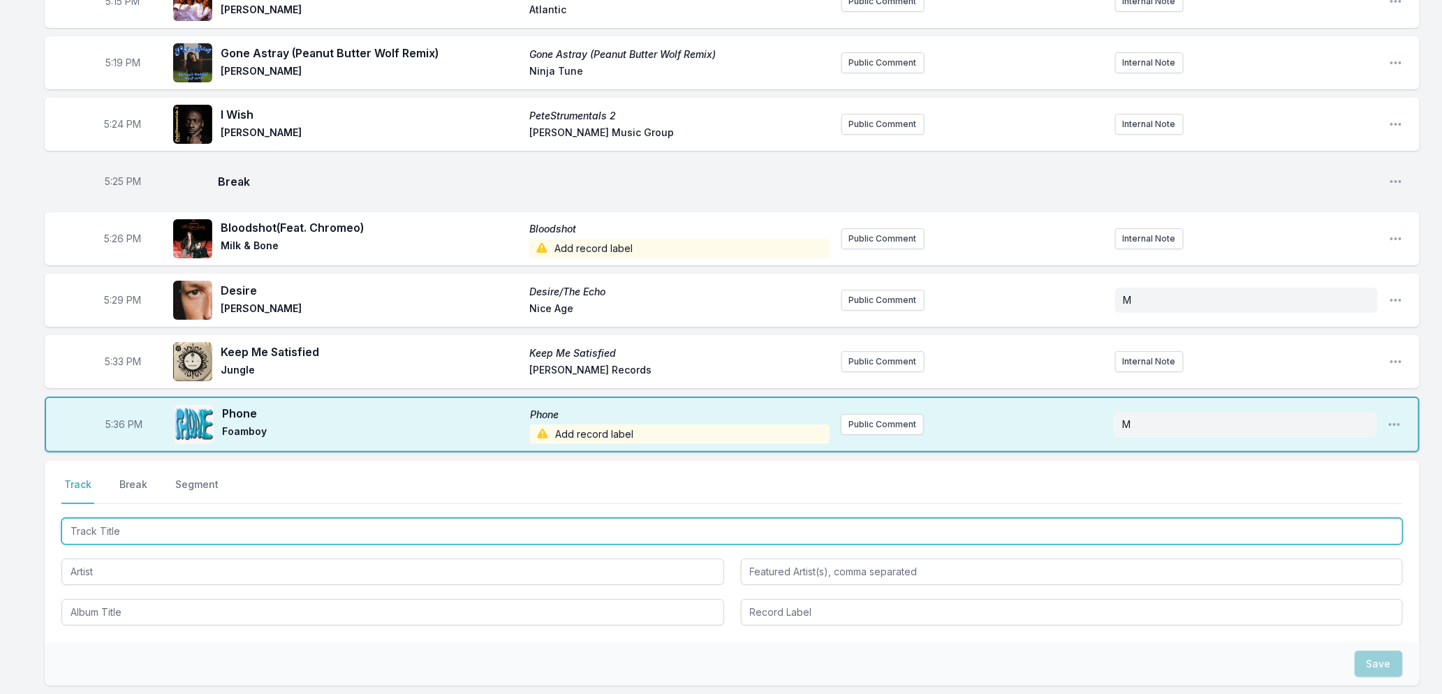
click at [177, 535] on input "Track Title" at bounding box center [732, 531] width 1342 height 27
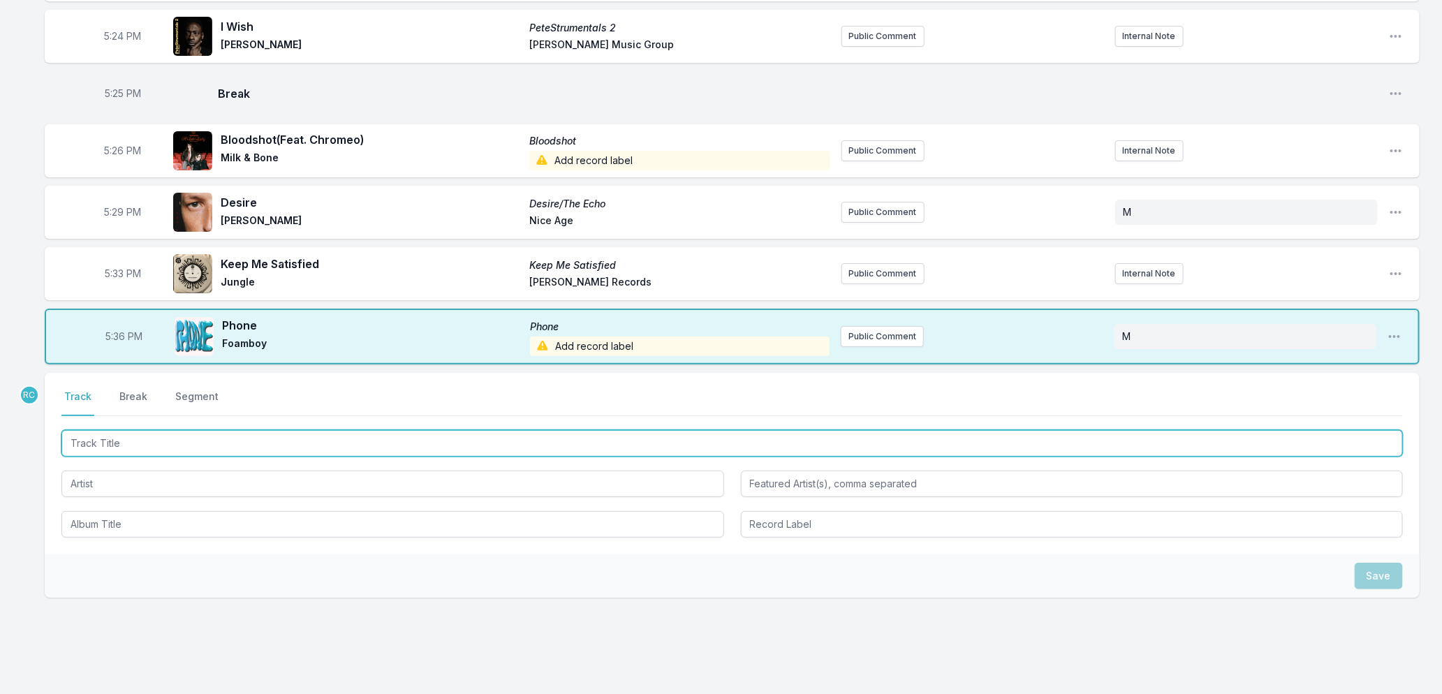
scroll to position [2612, 0]
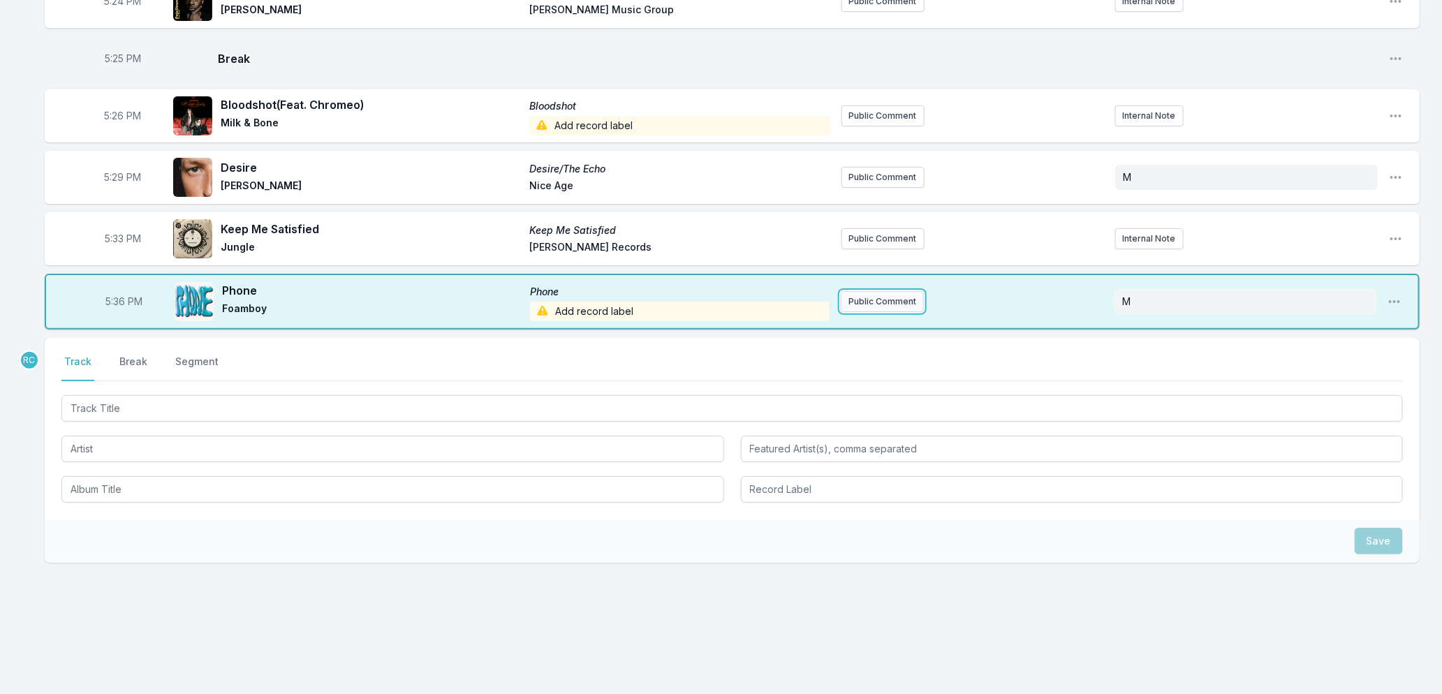
click at [861, 298] on button "Public Comment" at bounding box center [882, 301] width 83 height 21
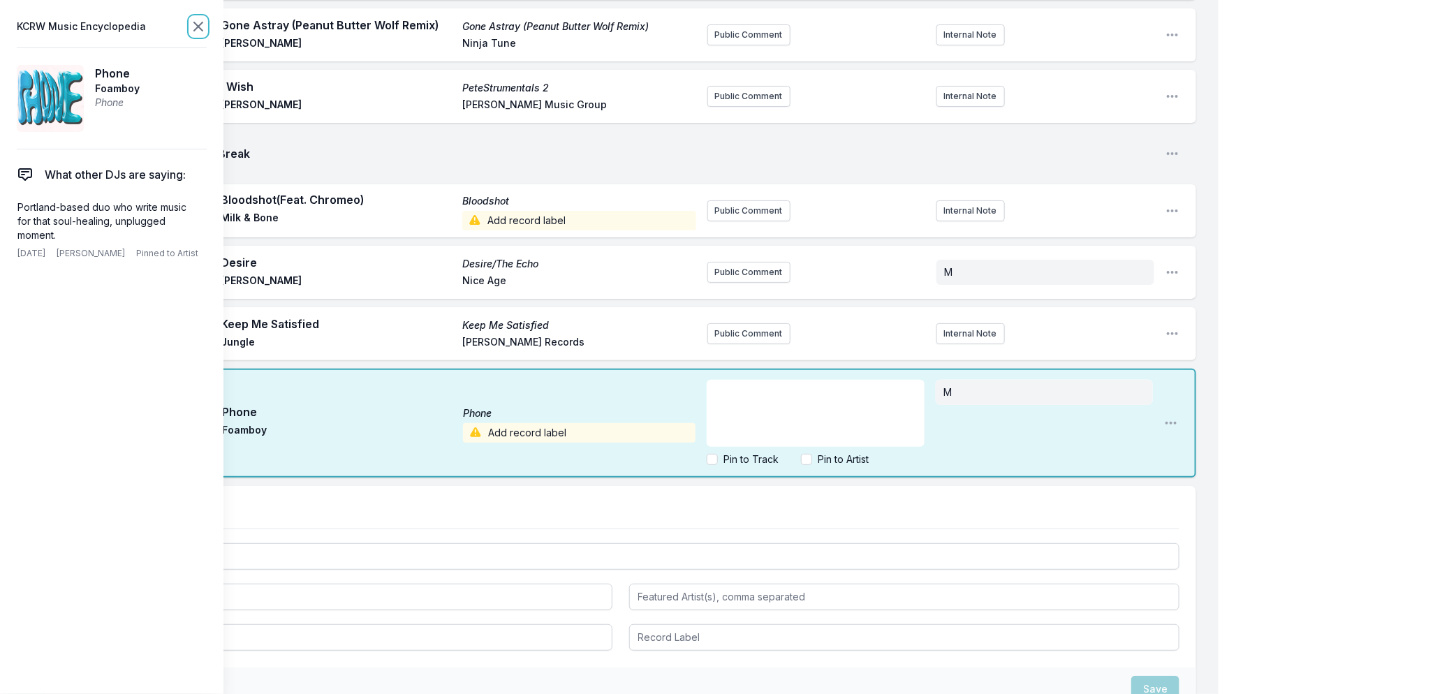
click at [196, 22] on icon at bounding box center [198, 26] width 17 height 17
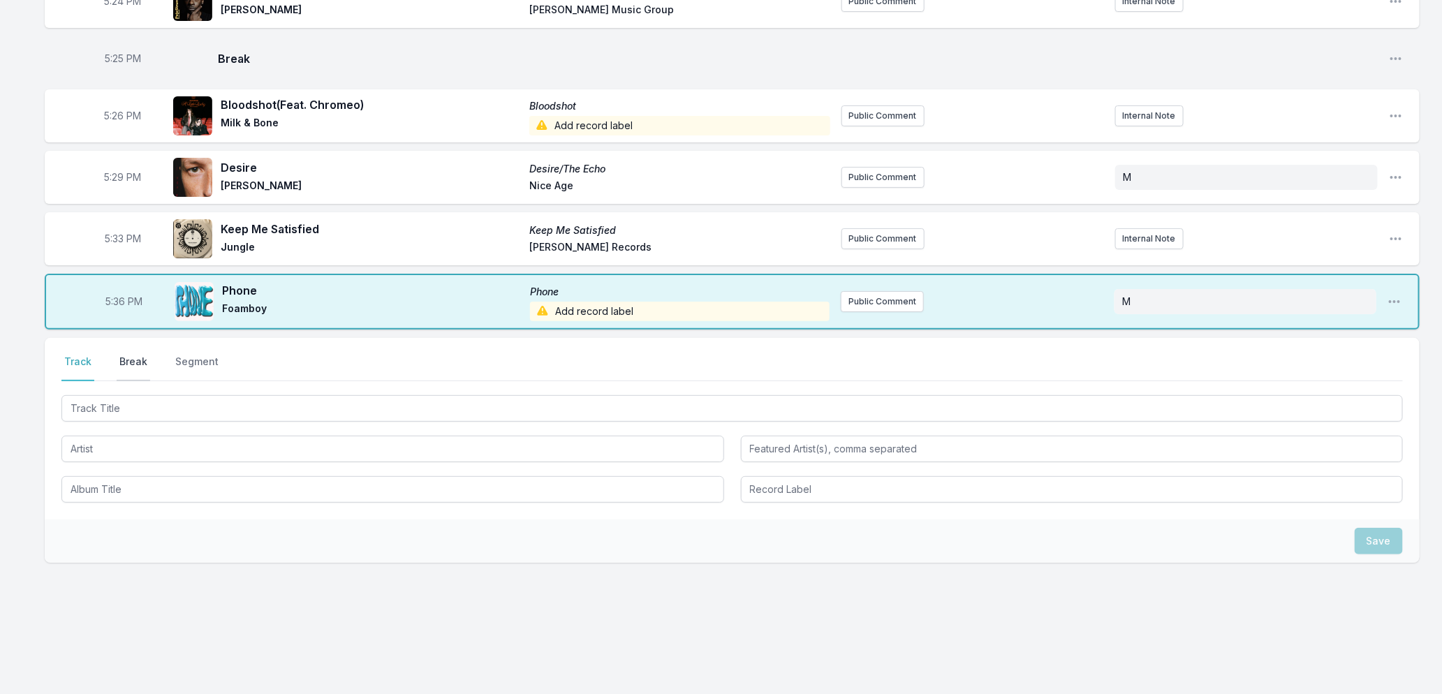
click at [128, 356] on button "Break" at bounding box center [134, 368] width 34 height 27
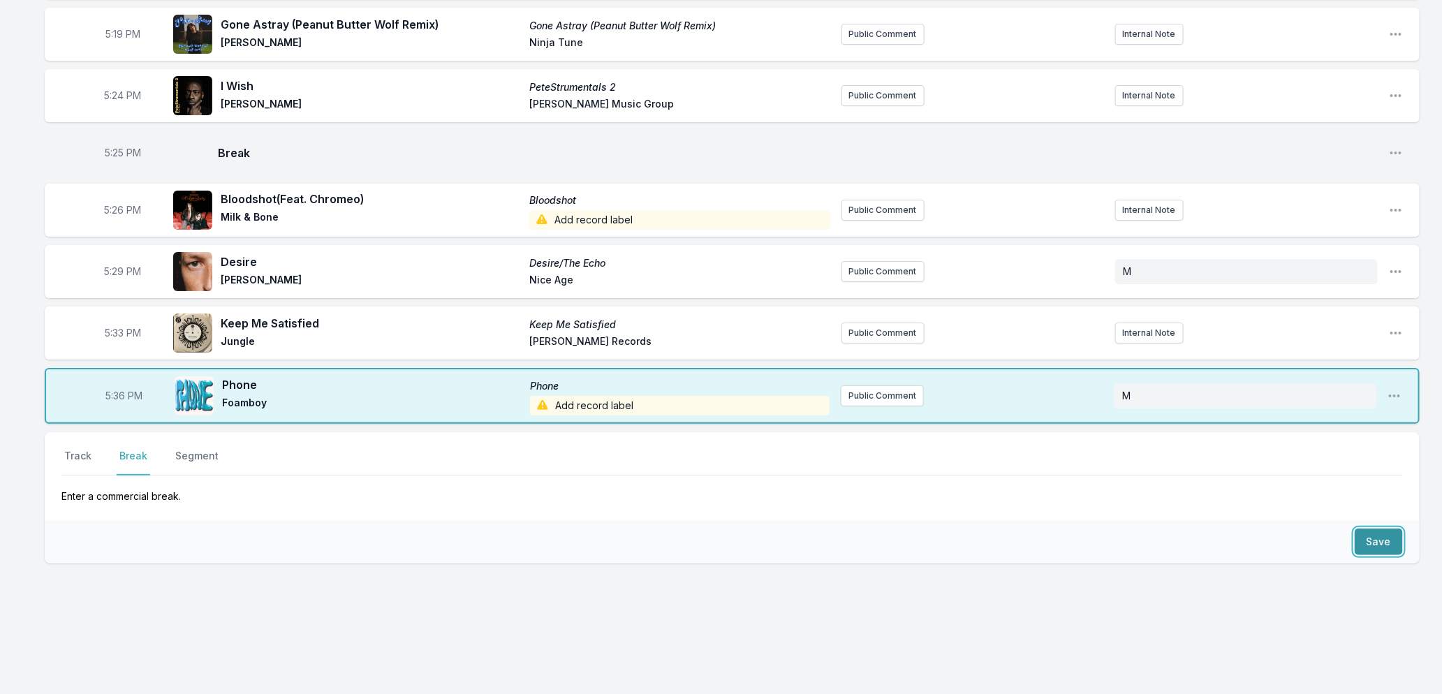
click at [1376, 547] on button "Save" at bounding box center [1379, 542] width 48 height 27
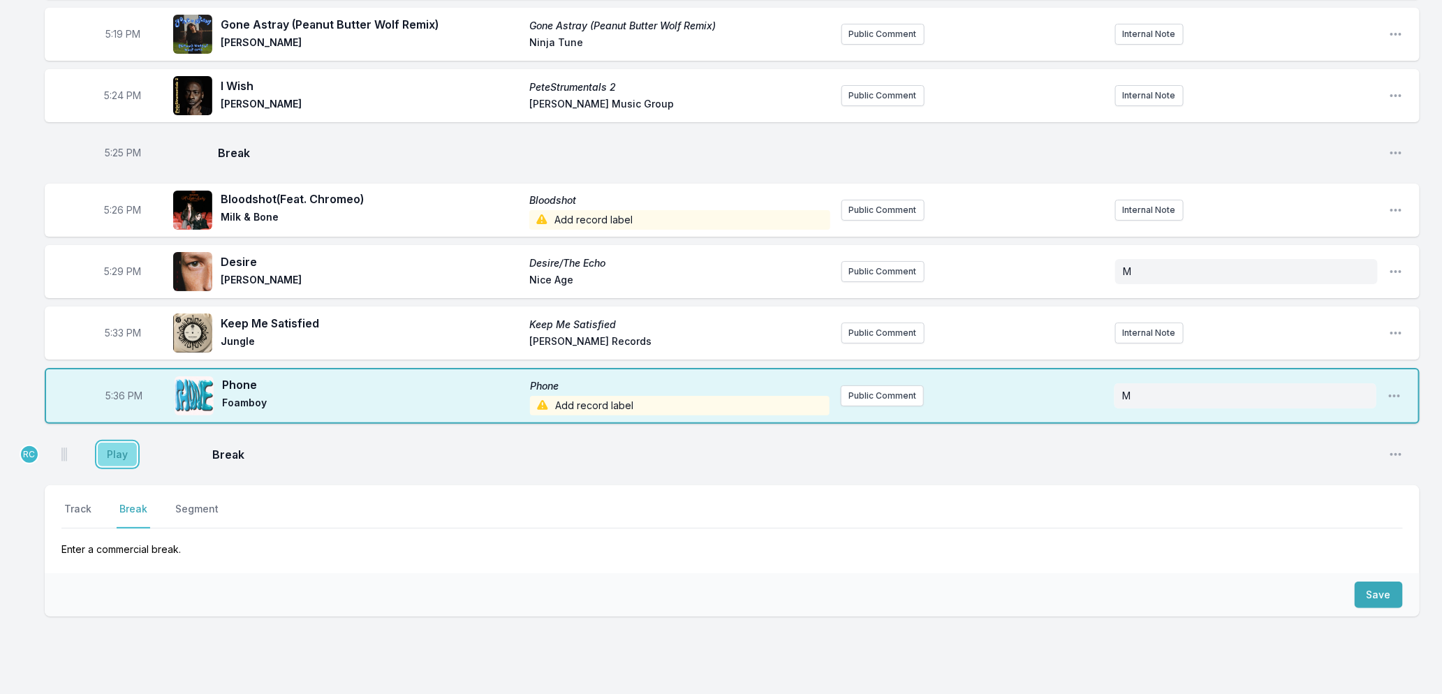
click at [112, 460] on button "Play" at bounding box center [117, 455] width 39 height 24
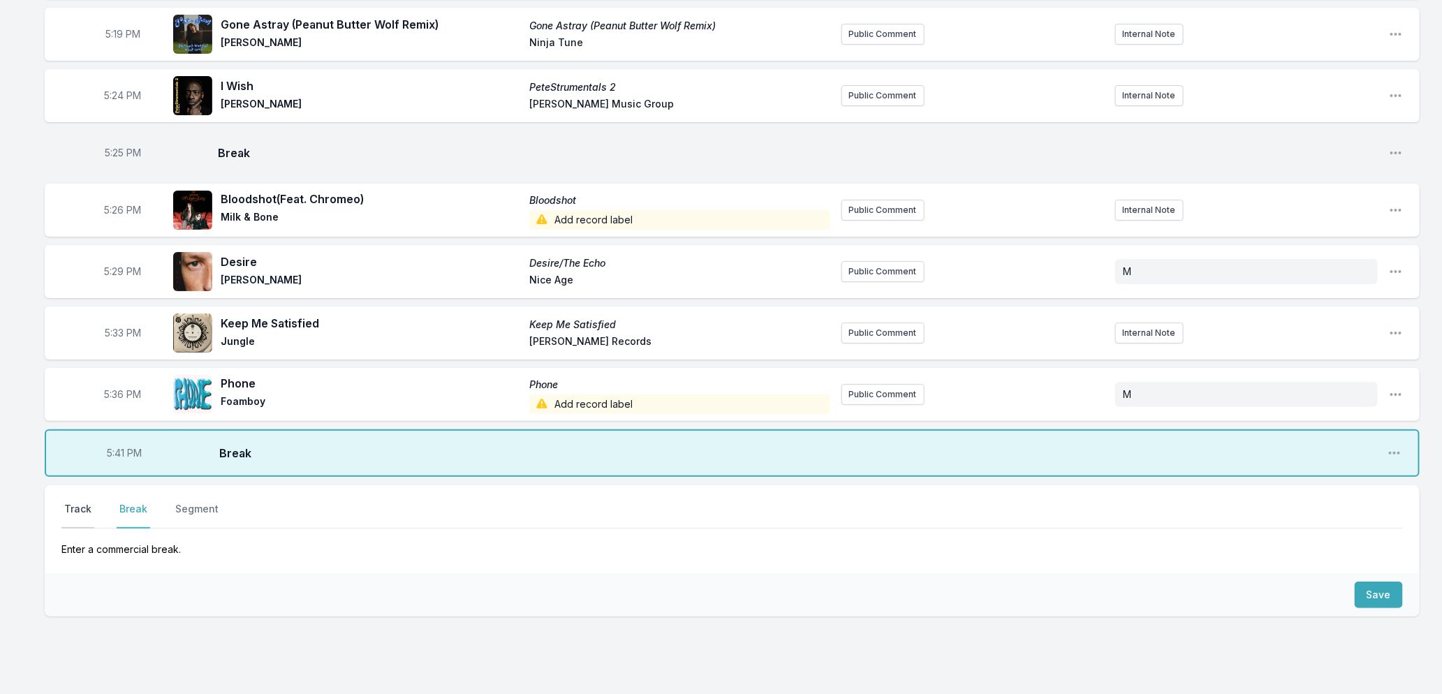
click at [77, 511] on button "Track" at bounding box center [77, 515] width 33 height 27
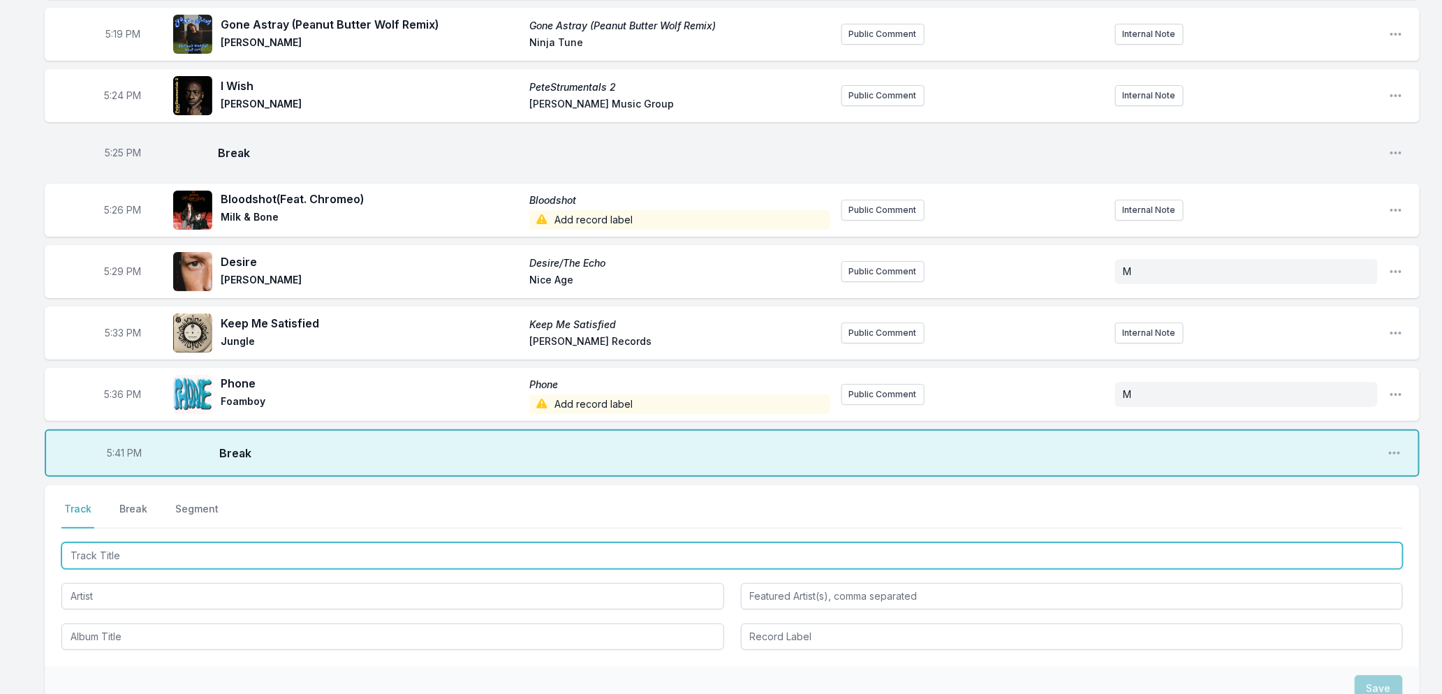
click at [228, 549] on input "Track Title" at bounding box center [732, 556] width 1342 height 27
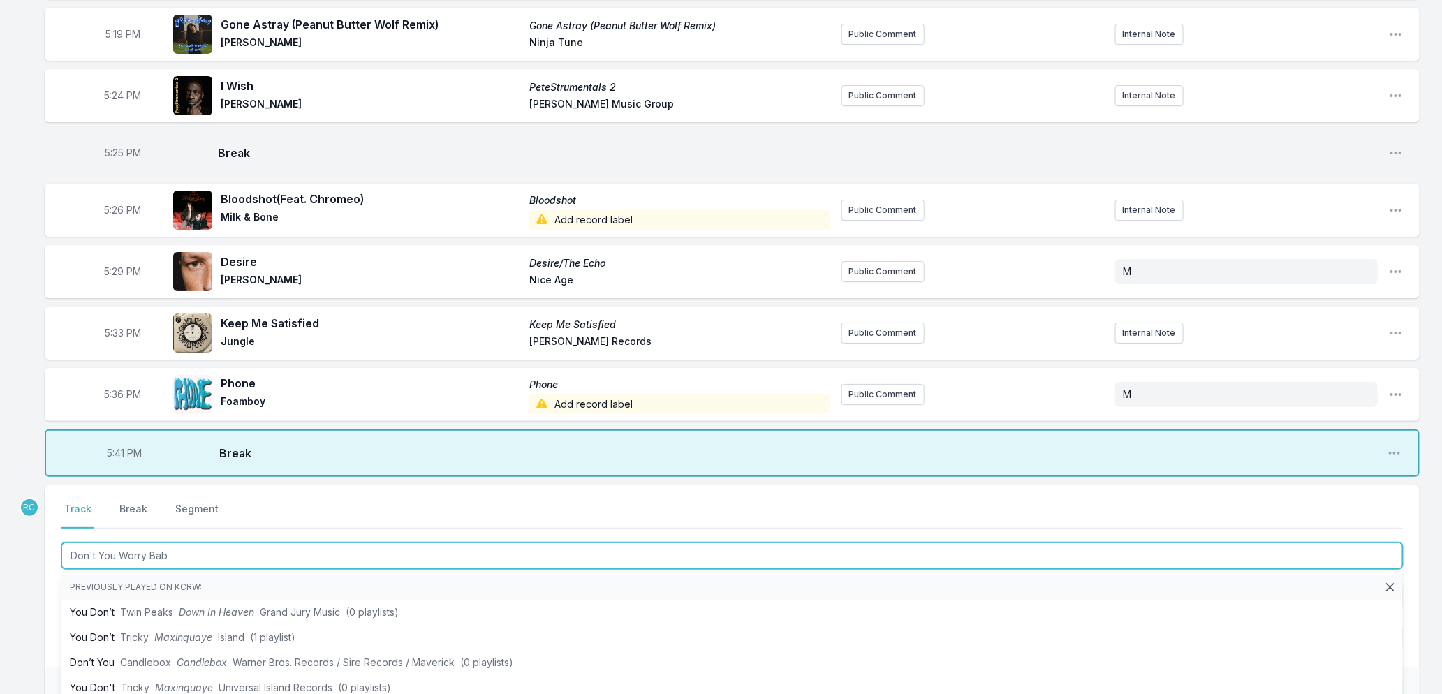
type input "Don't You Worry Baby"
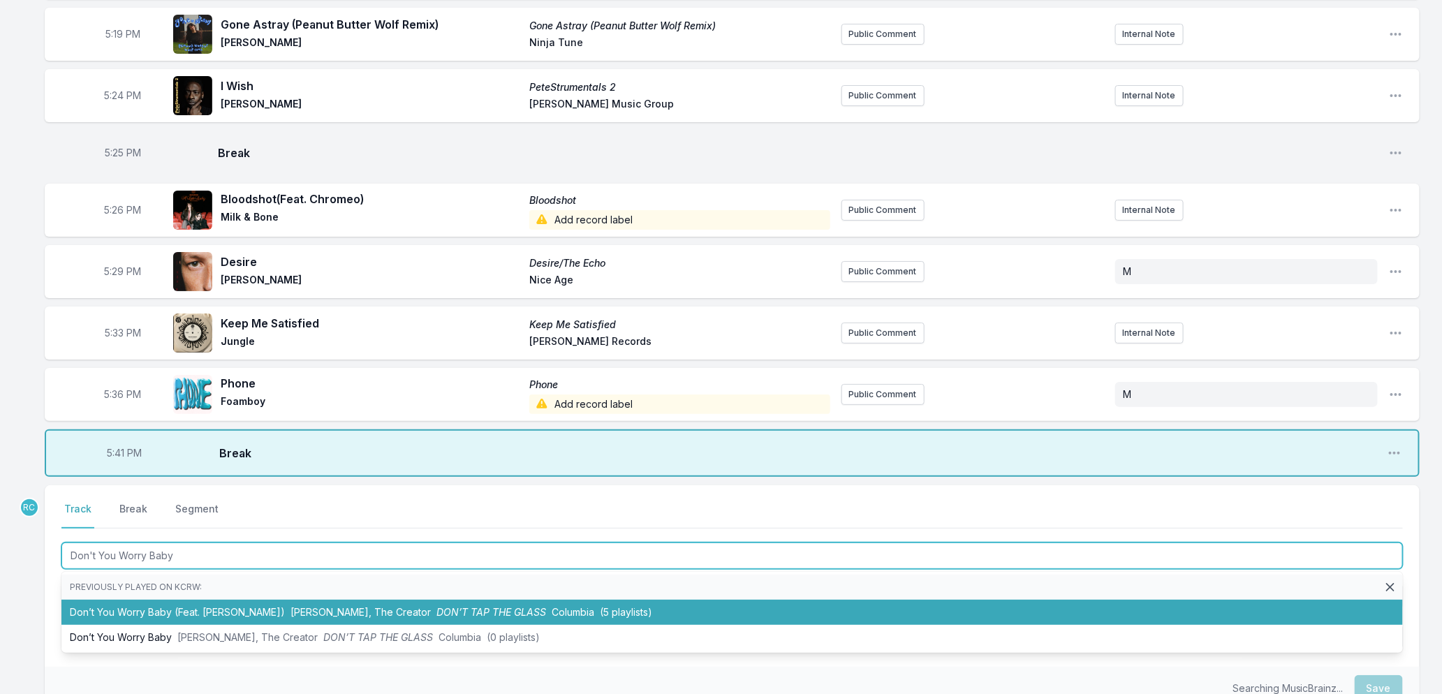
click at [385, 612] on li "Don’t You Worry Baby (Feat. [PERSON_NAME]) [PERSON_NAME], The Creator DON’T TAP…" at bounding box center [732, 612] width 1342 height 25
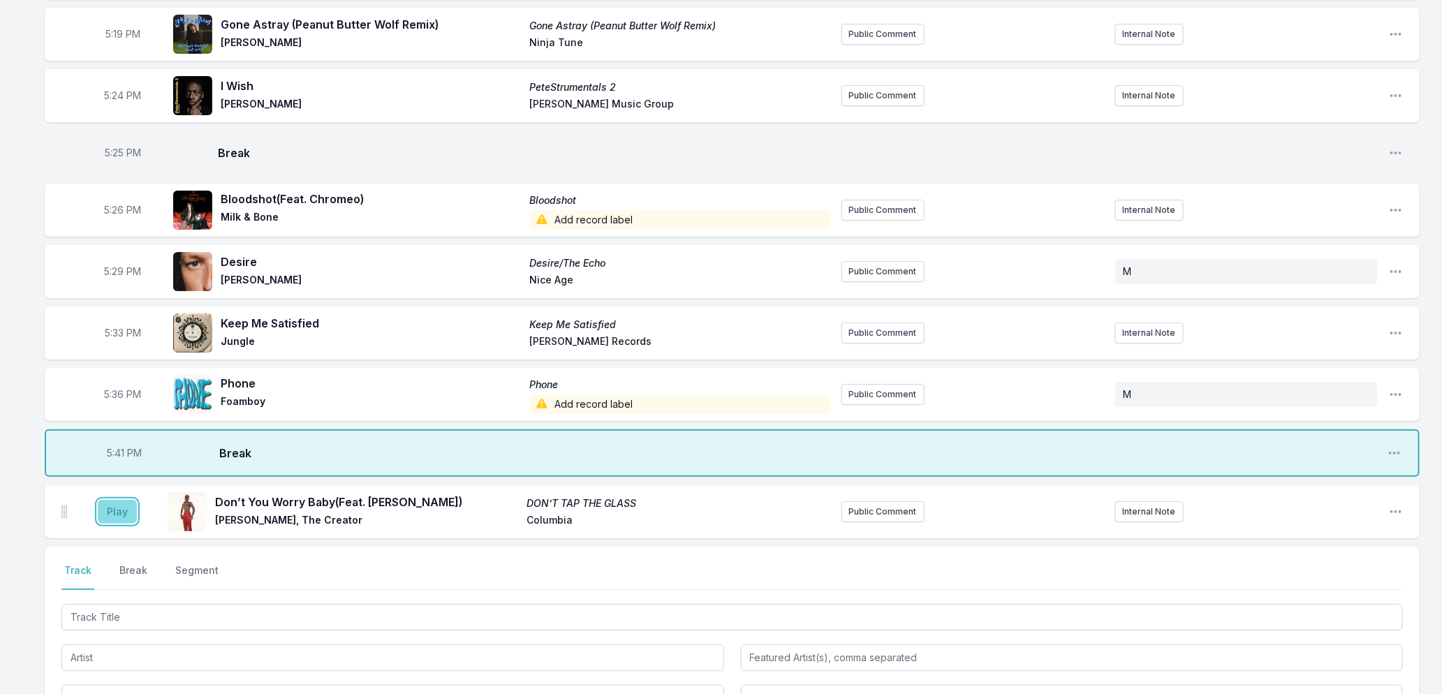
click at [112, 508] on button "Play" at bounding box center [117, 512] width 39 height 24
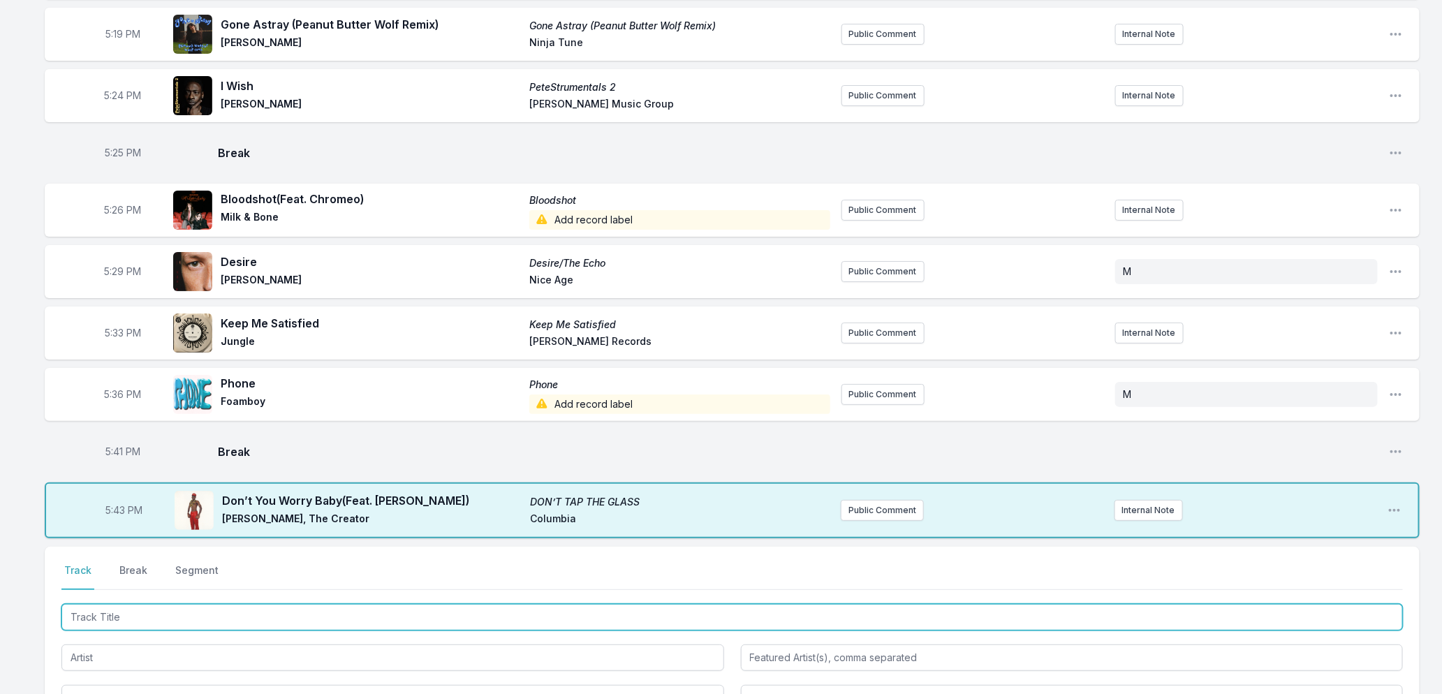
click at [214, 612] on input "Track Title" at bounding box center [732, 617] width 1342 height 27
click at [249, 619] on input "Track Title" at bounding box center [732, 617] width 1342 height 27
type input "Devotion"
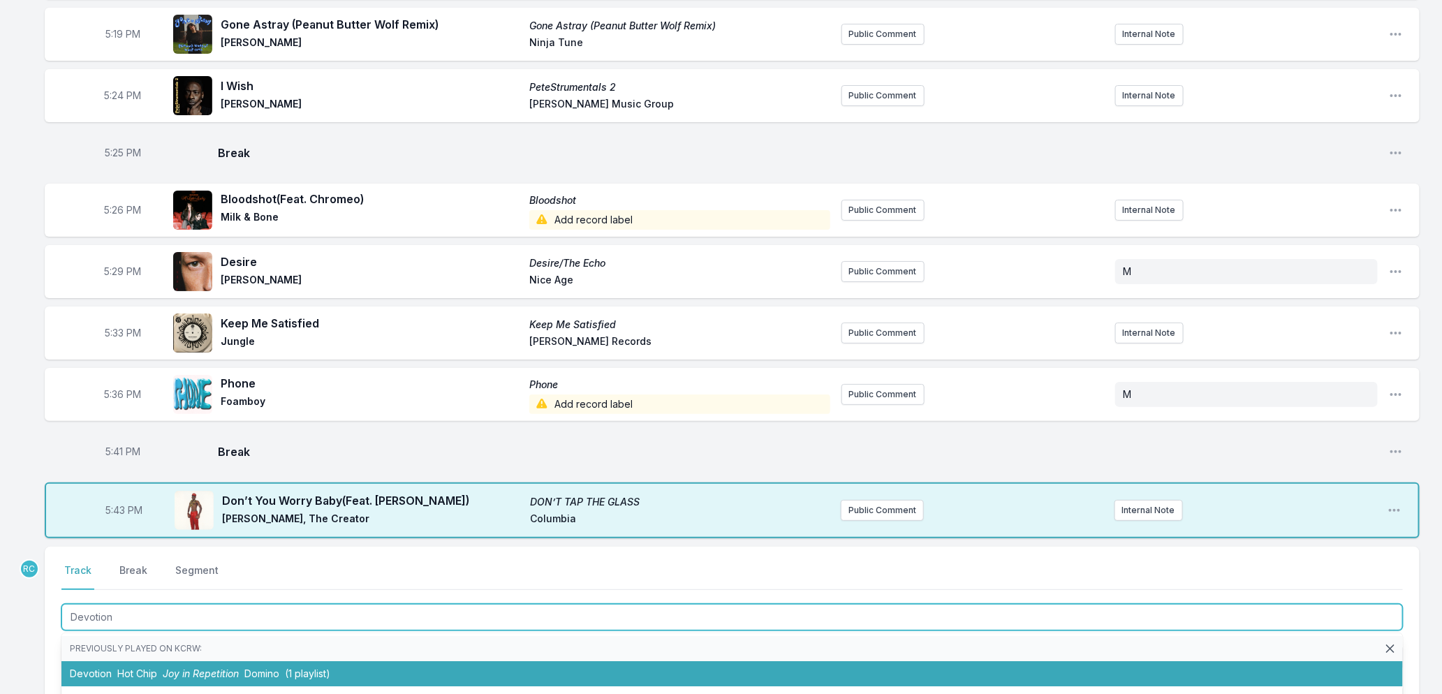
click at [163, 676] on li "Devotion Hot Chip Joy in Repetition Domino (1 playlist)" at bounding box center [732, 673] width 1342 height 25
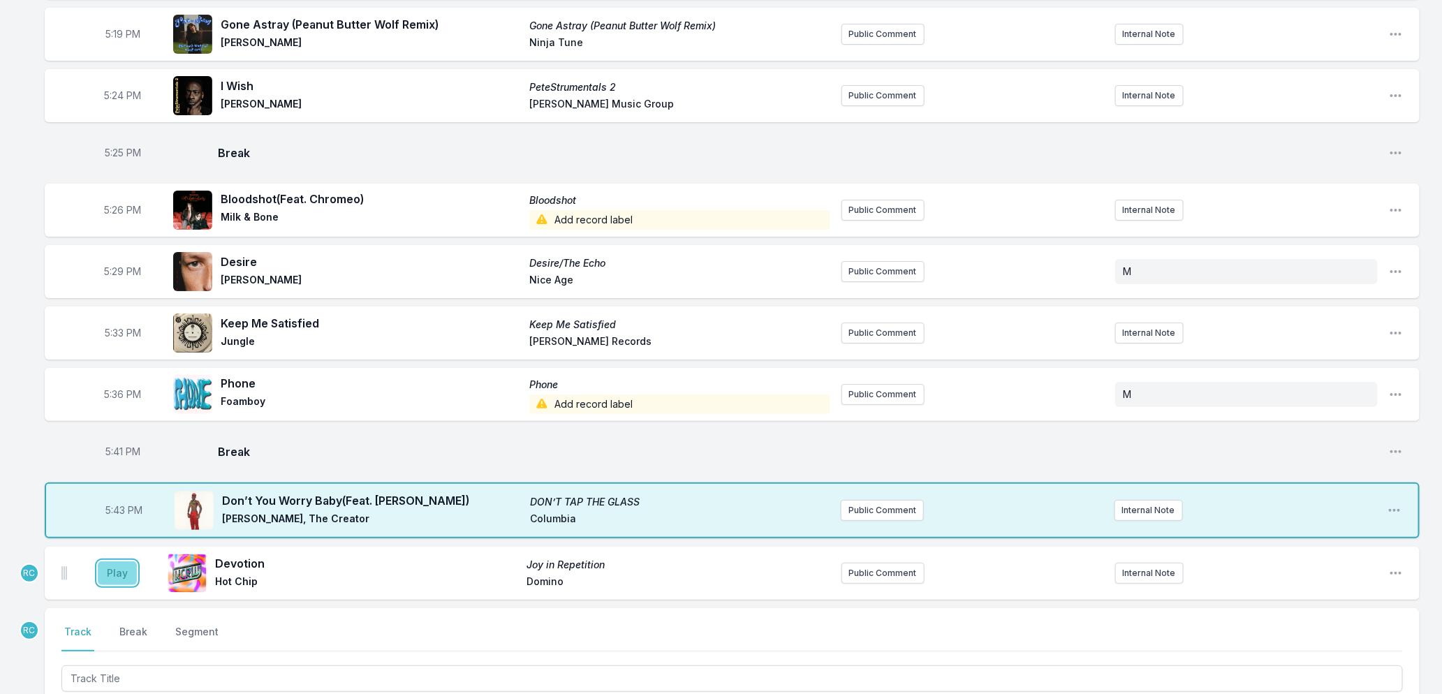
click at [117, 578] on button "Play" at bounding box center [117, 573] width 39 height 24
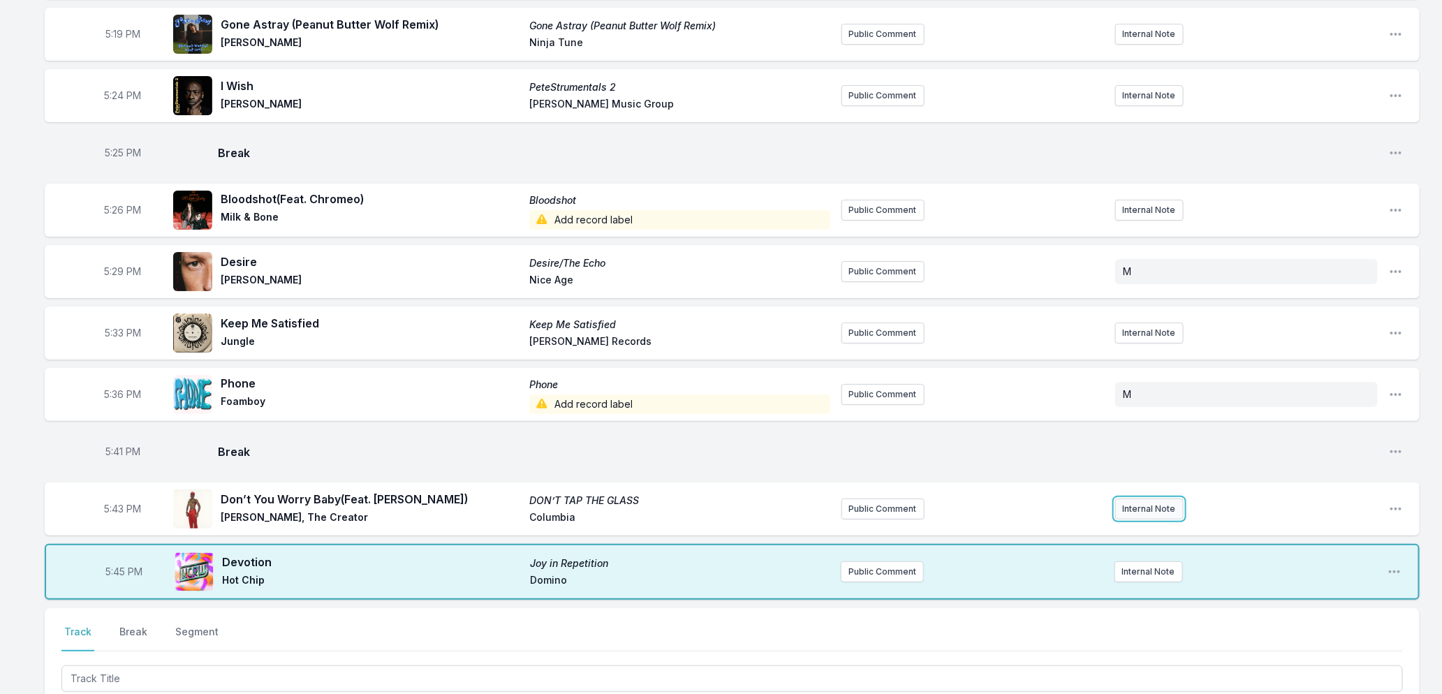
click at [1146, 506] on button "Internal Note" at bounding box center [1149, 509] width 68 height 21
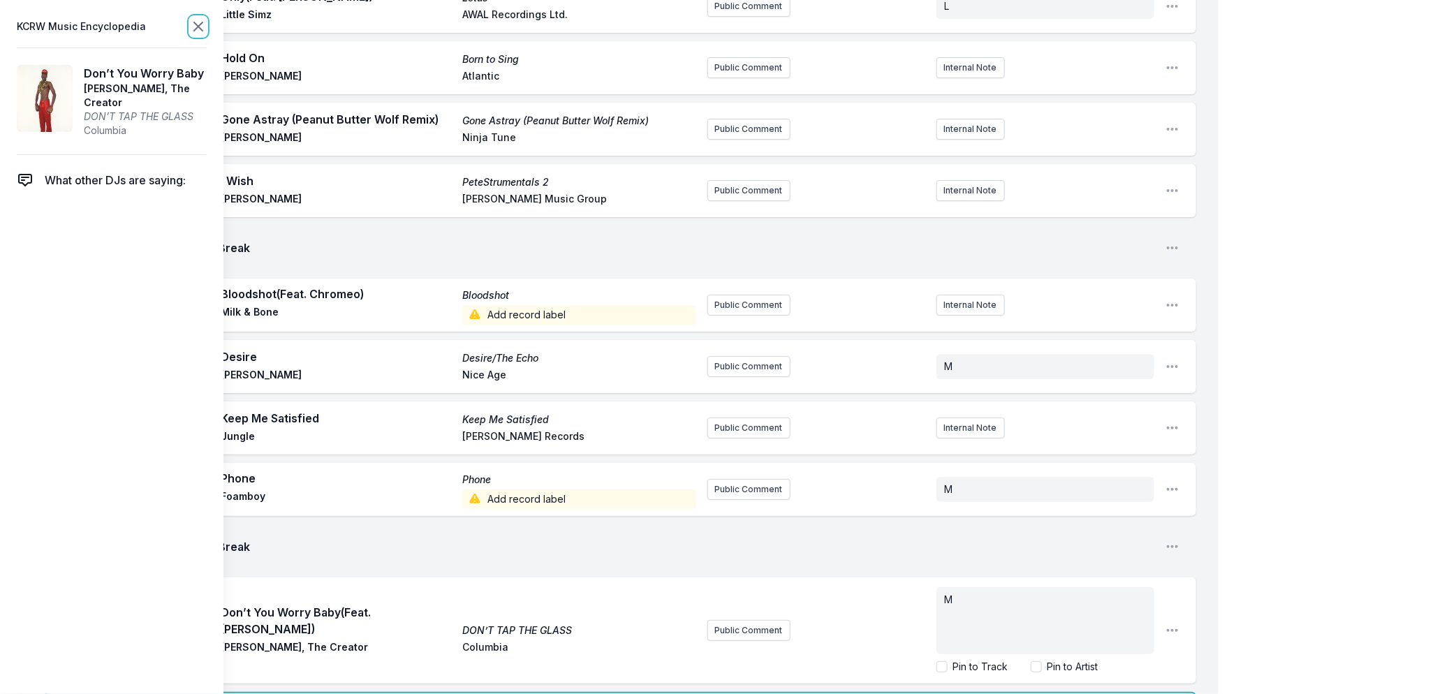
click at [199, 24] on icon at bounding box center [198, 26] width 8 height 8
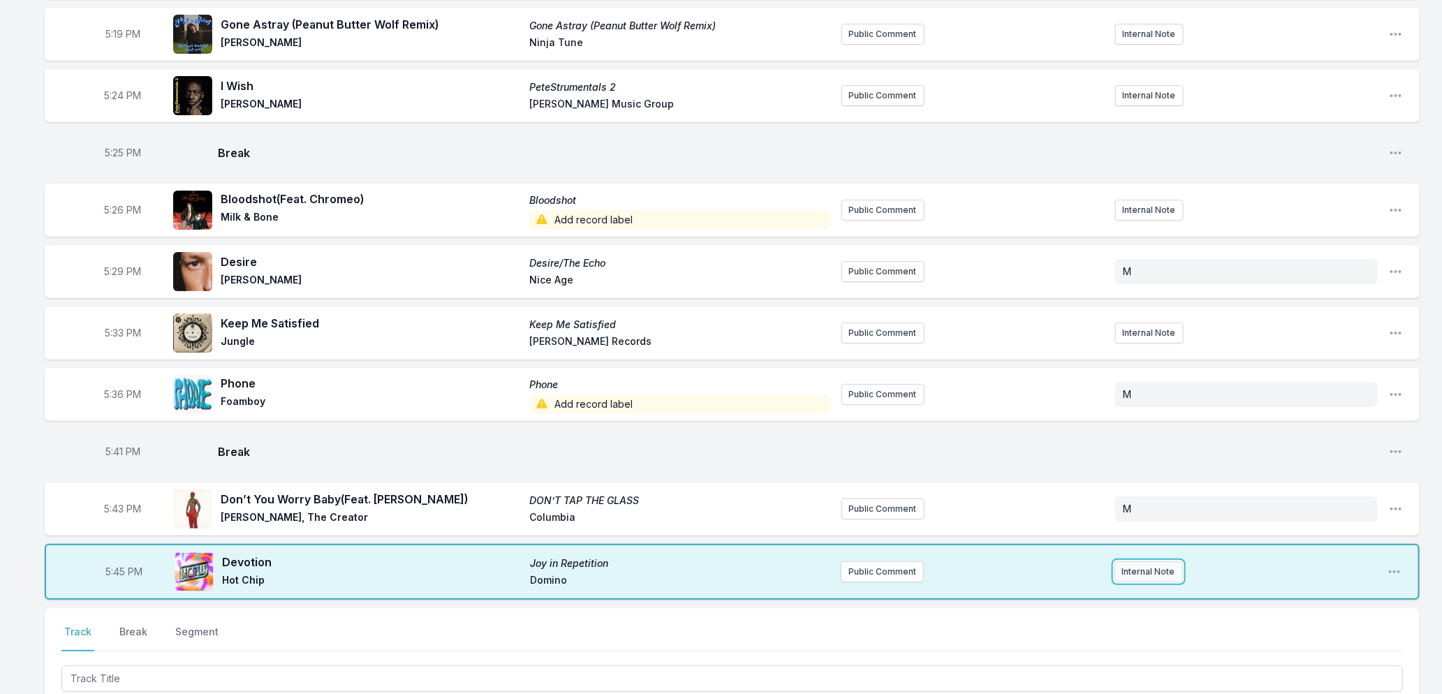
click at [1149, 567] on button "Internal Note" at bounding box center [1149, 571] width 68 height 21
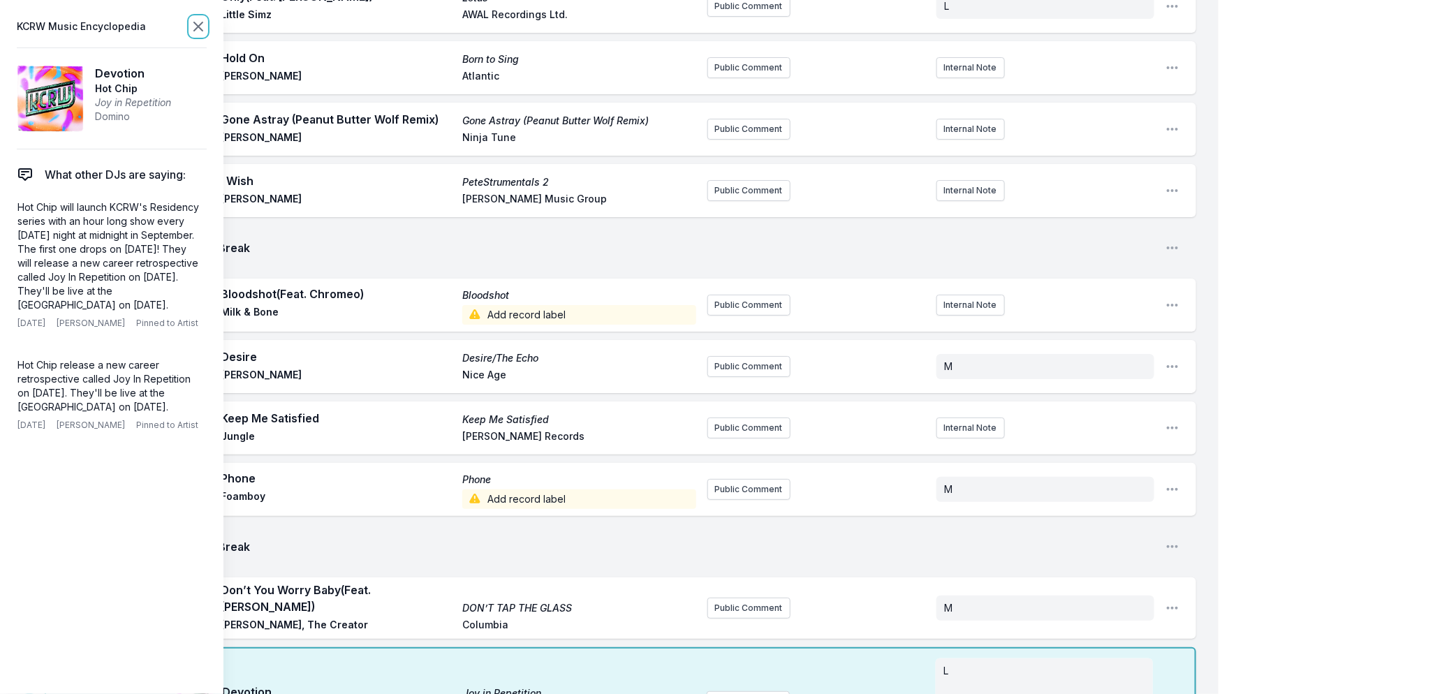
click at [198, 26] on icon at bounding box center [198, 26] width 8 height 8
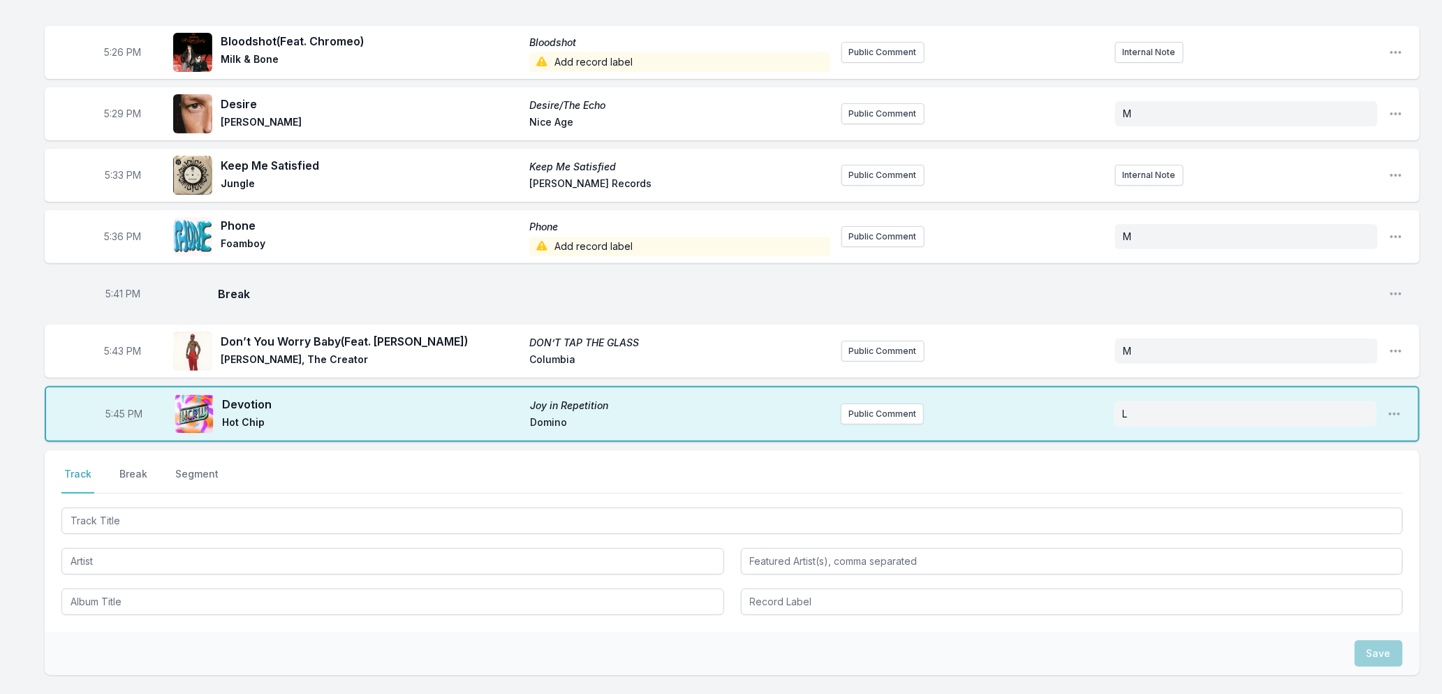
scroll to position [2788, 0]
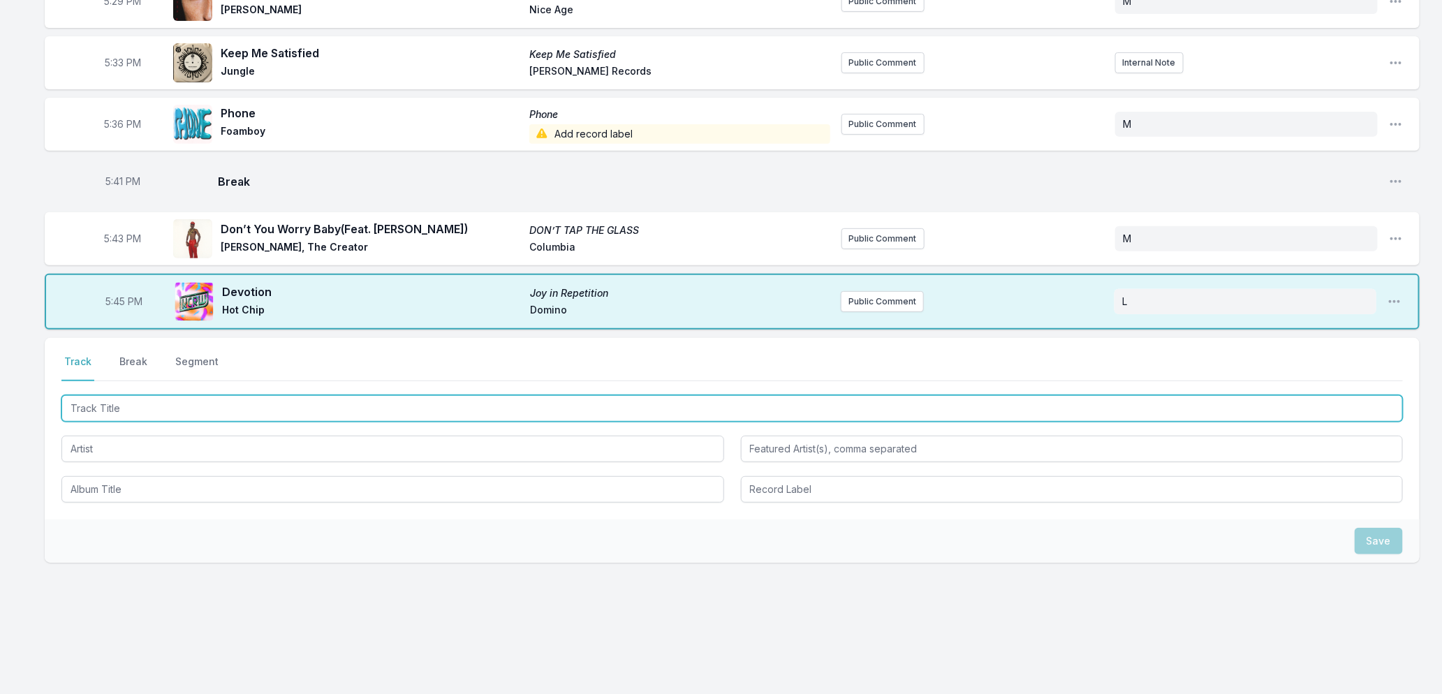
click at [263, 413] on input "Track Title" at bounding box center [732, 408] width 1342 height 27
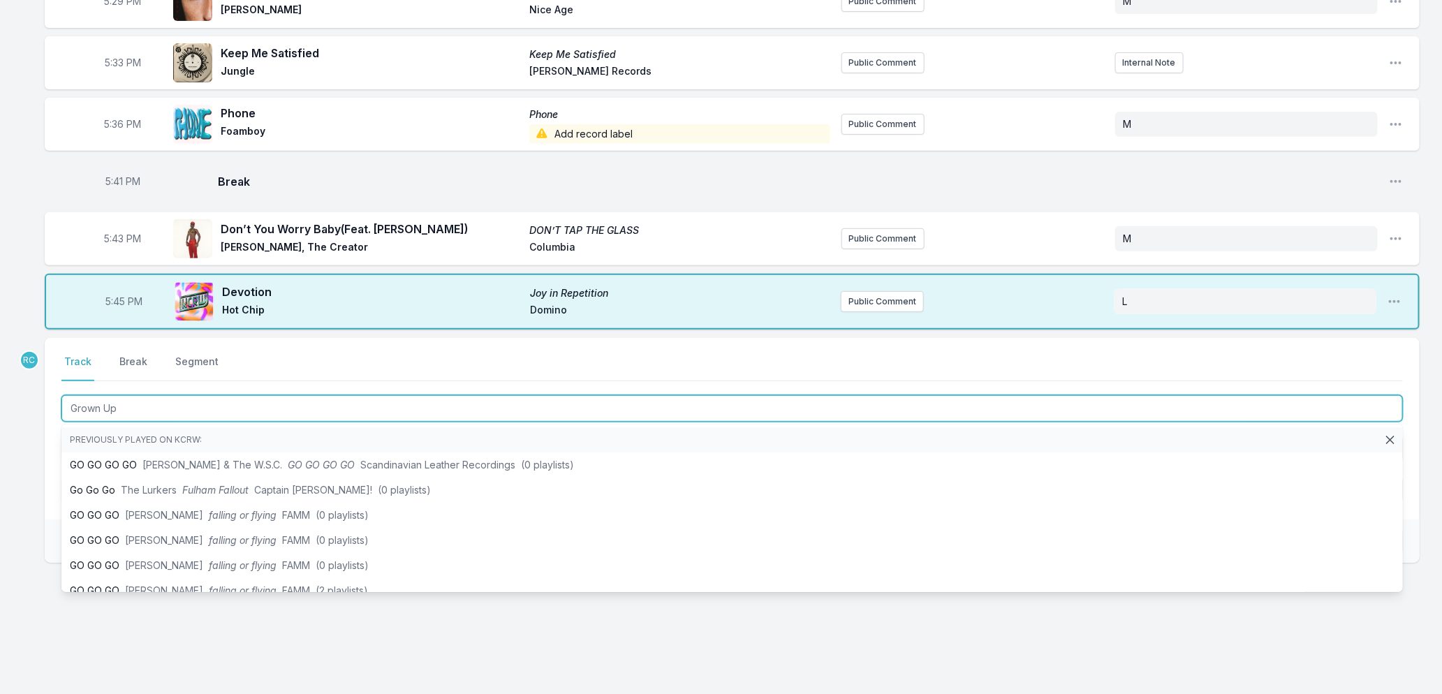
type input "Grown Ups"
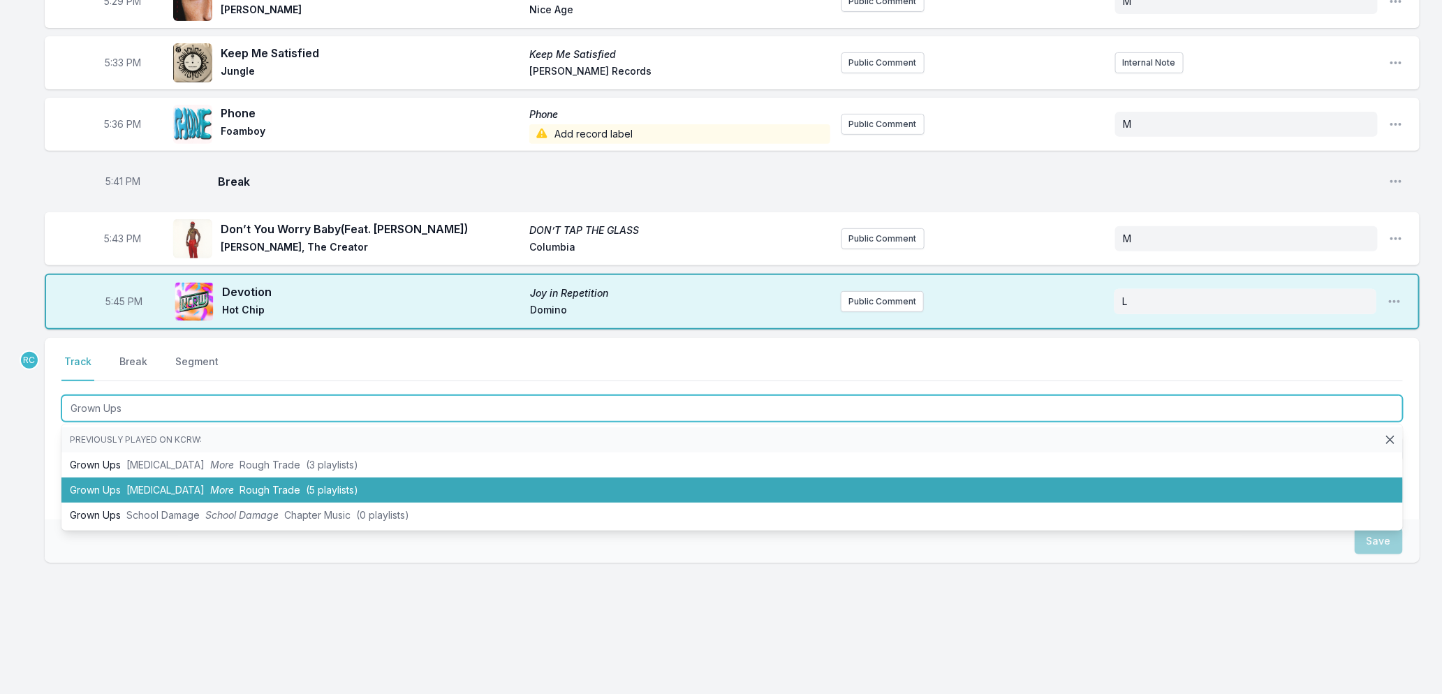
click at [240, 489] on span "Rough Trade" at bounding box center [270, 490] width 61 height 12
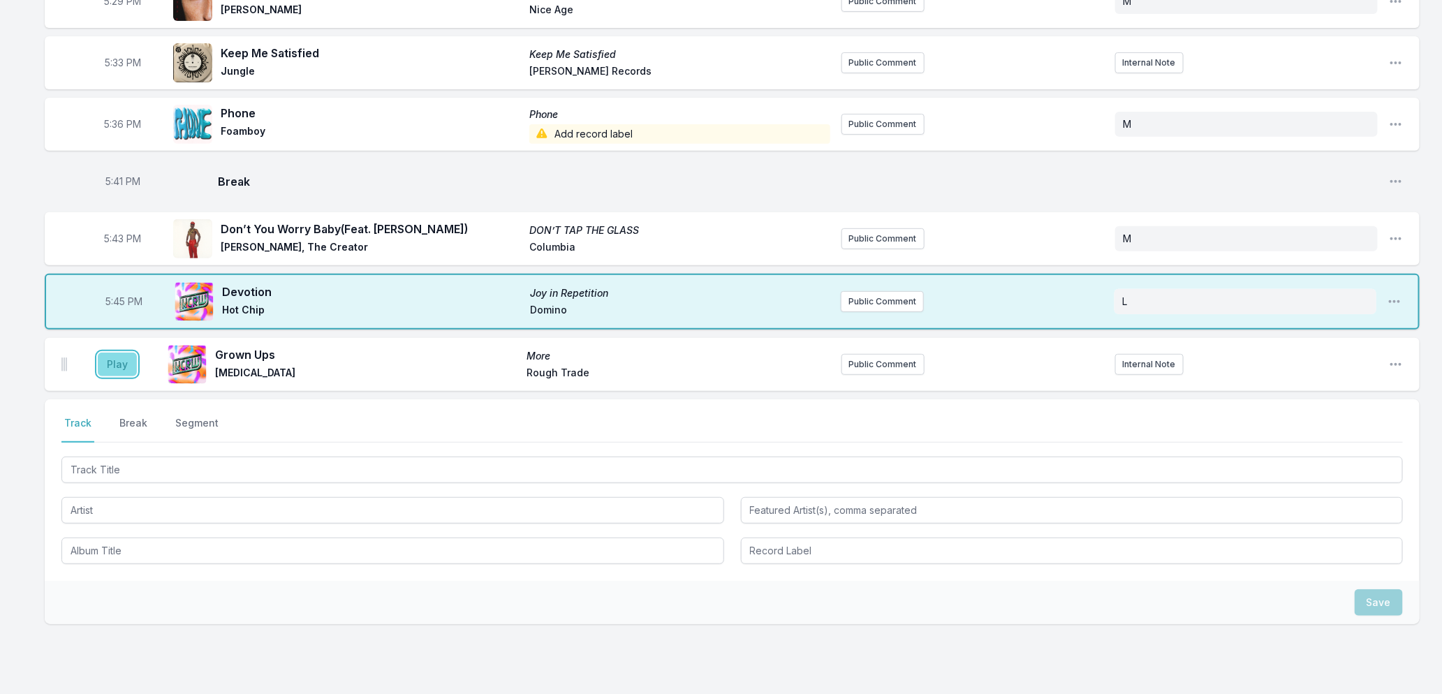
click at [113, 366] on button "Play" at bounding box center [117, 365] width 39 height 24
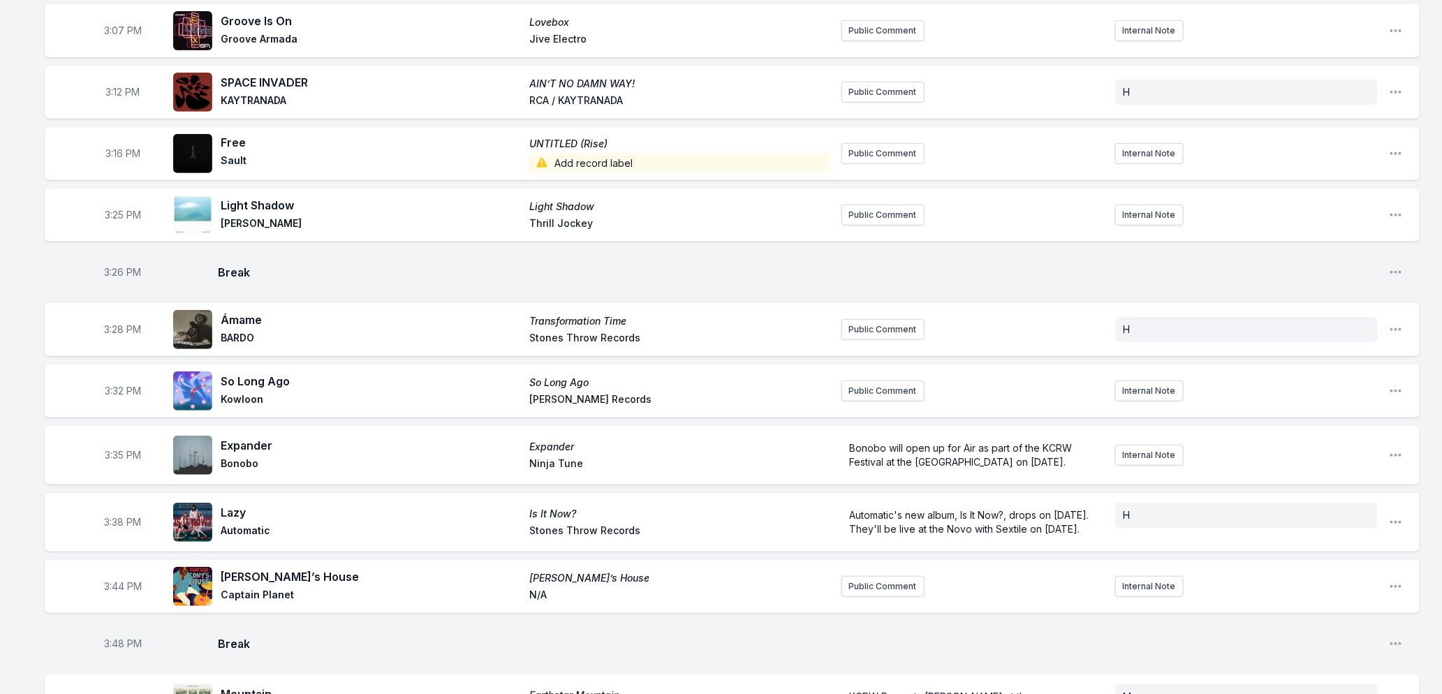
scroll to position [0, 0]
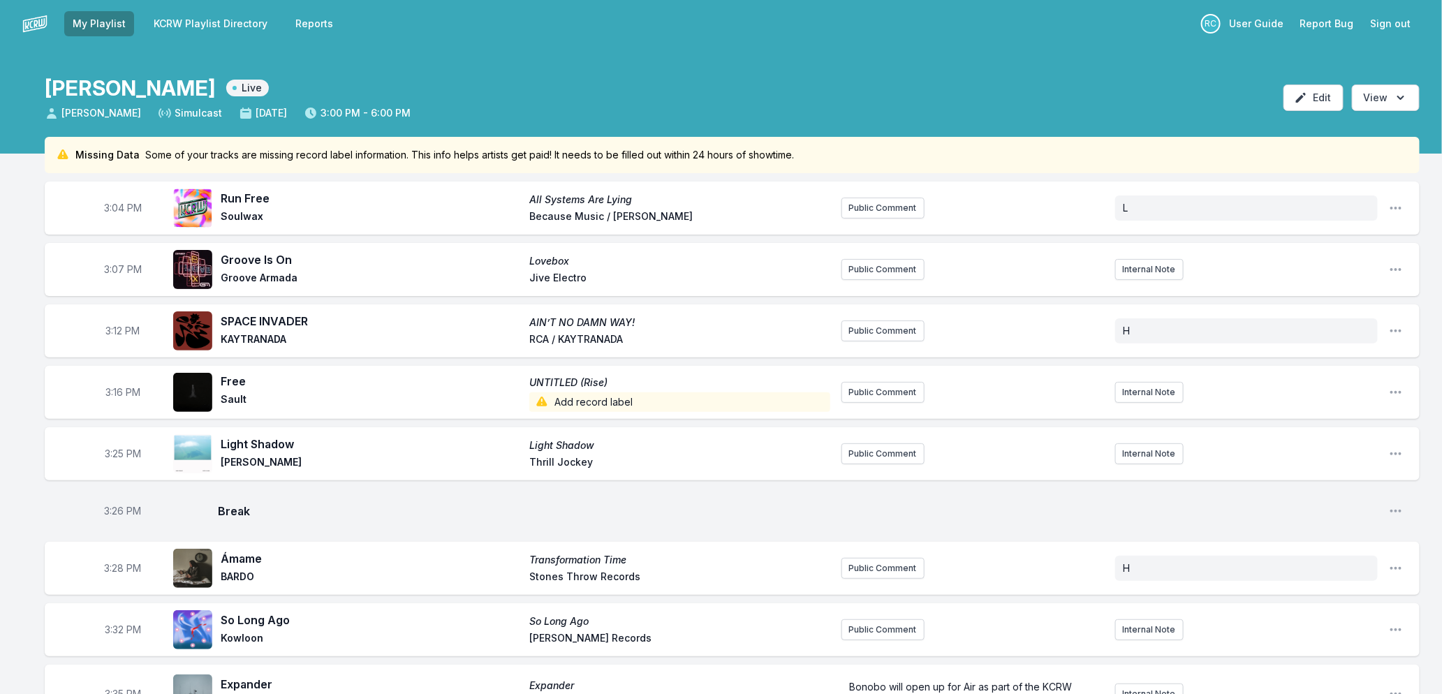
click at [178, 17] on link "KCRW Playlist Directory" at bounding box center [210, 23] width 131 height 25
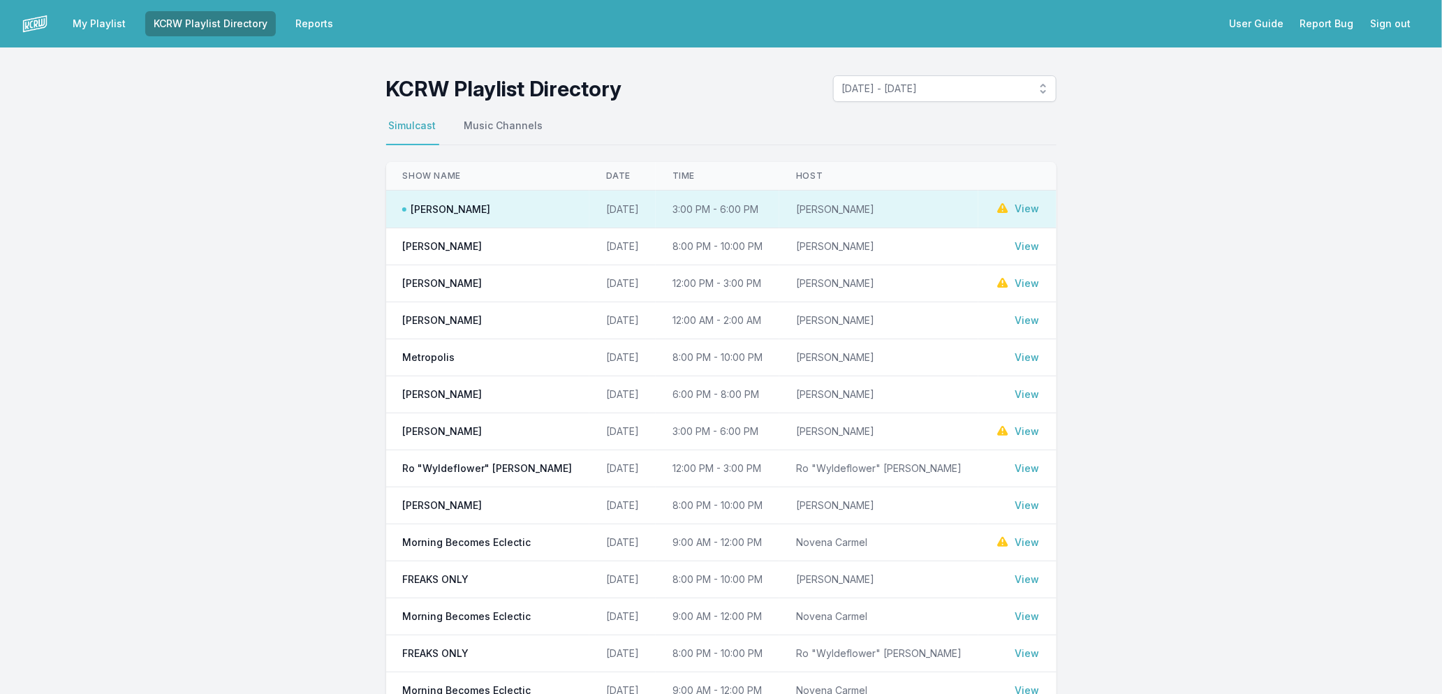
click at [1024, 247] on link "View" at bounding box center [1027, 247] width 24 height 14
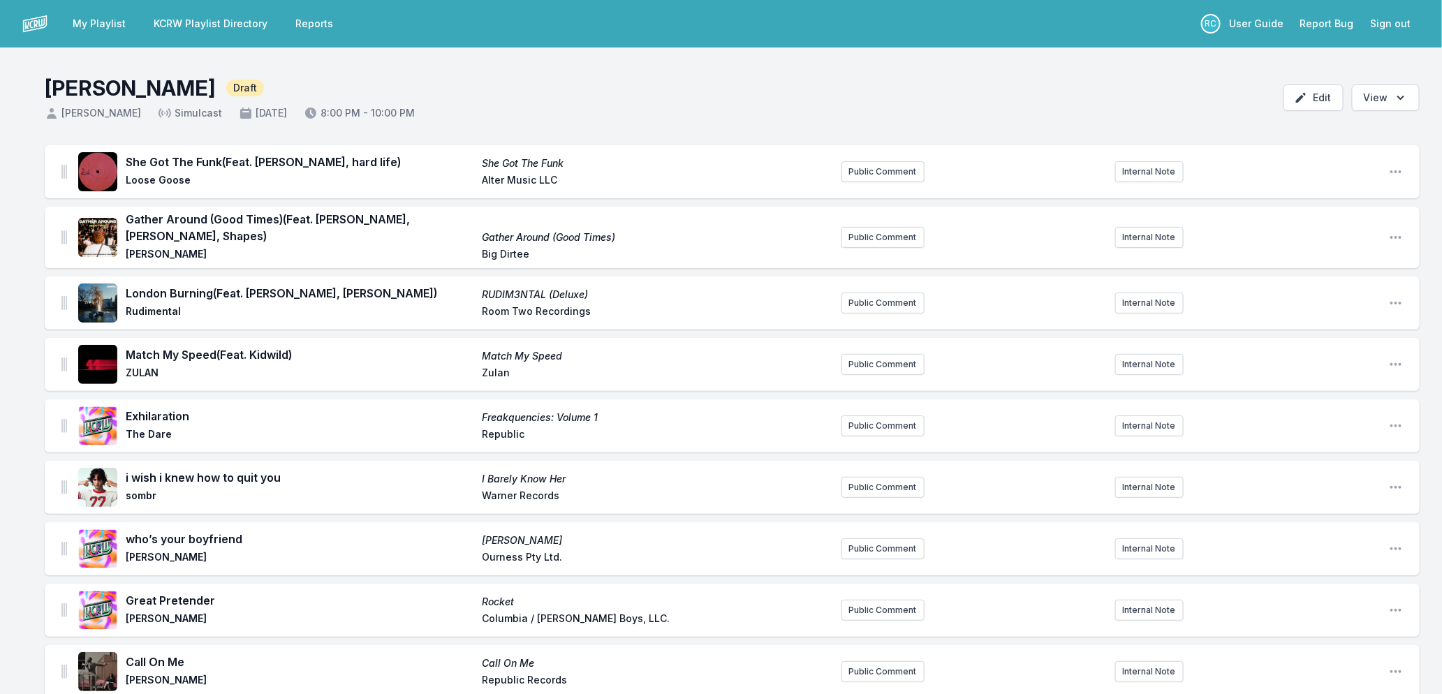
click at [105, 21] on link "My Playlist" at bounding box center [99, 23] width 70 height 25
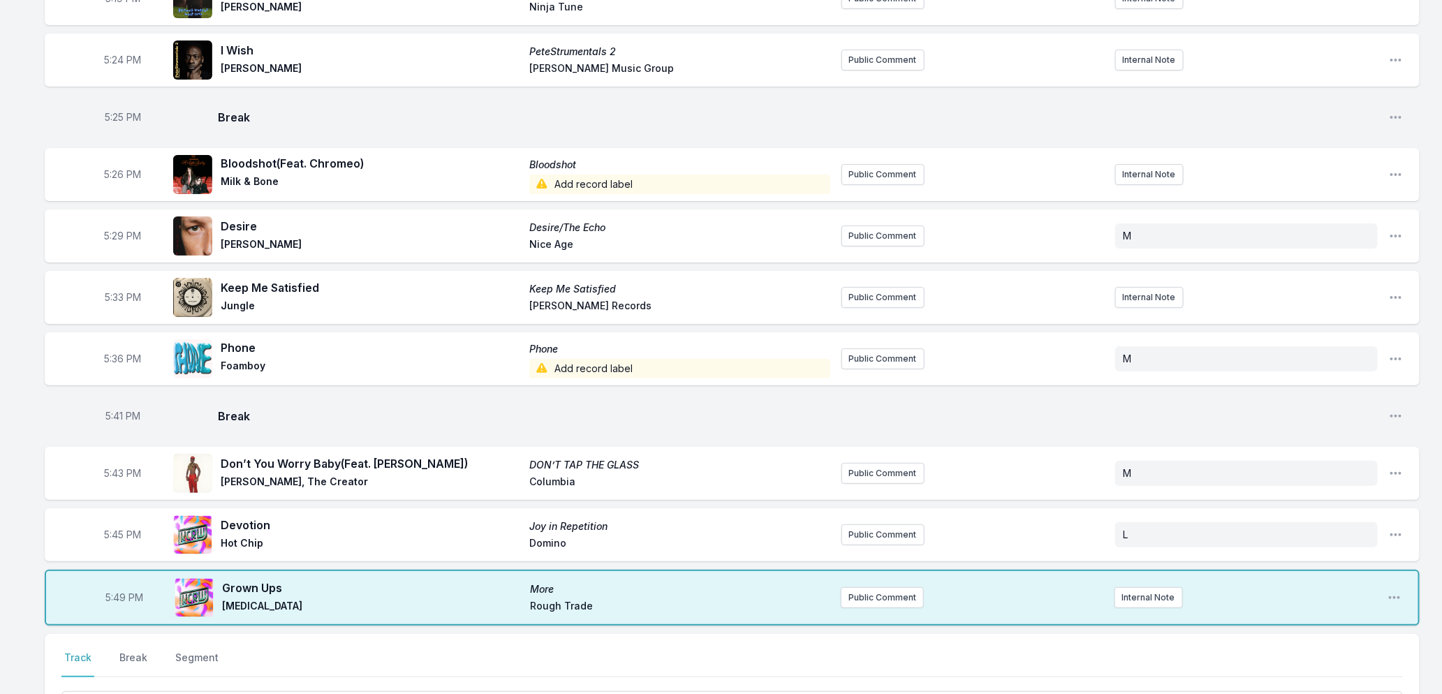
scroll to position [2849, 0]
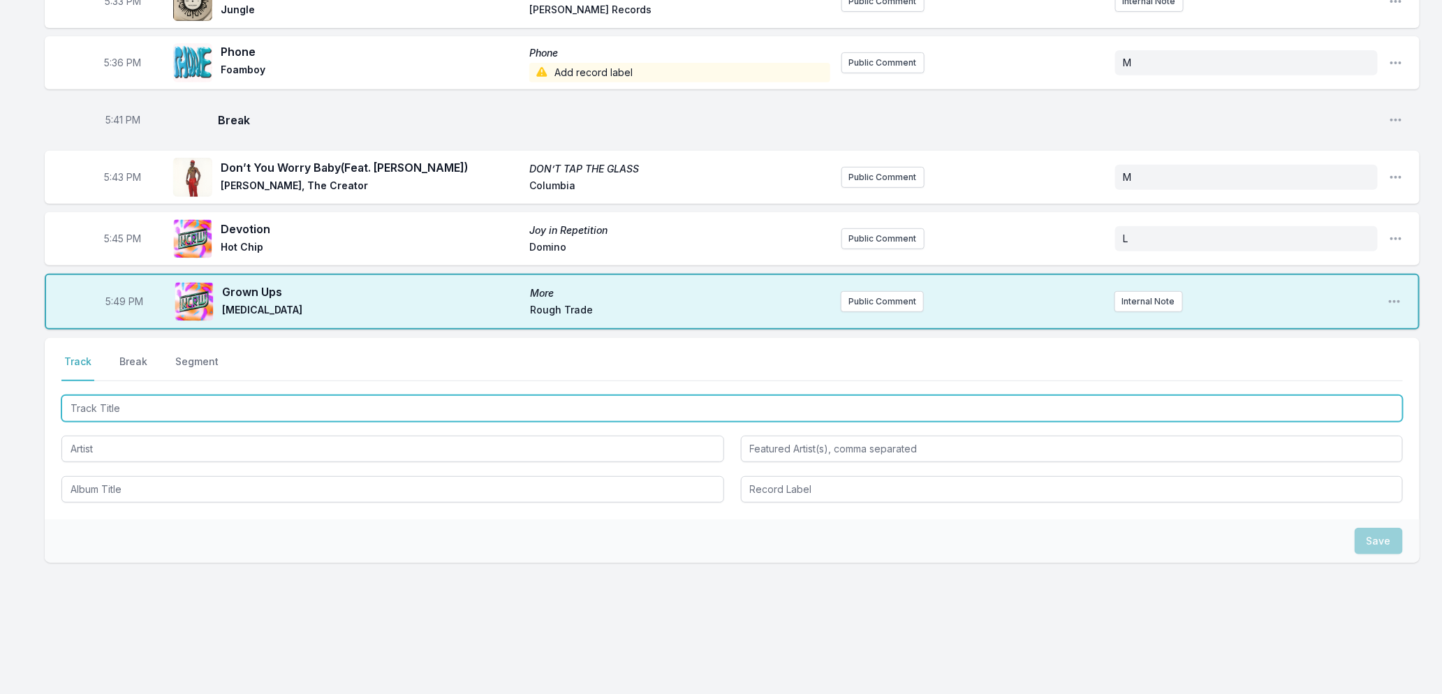
click at [242, 403] on input "Track Title" at bounding box center [732, 408] width 1342 height 27
type input "1 Player Game"
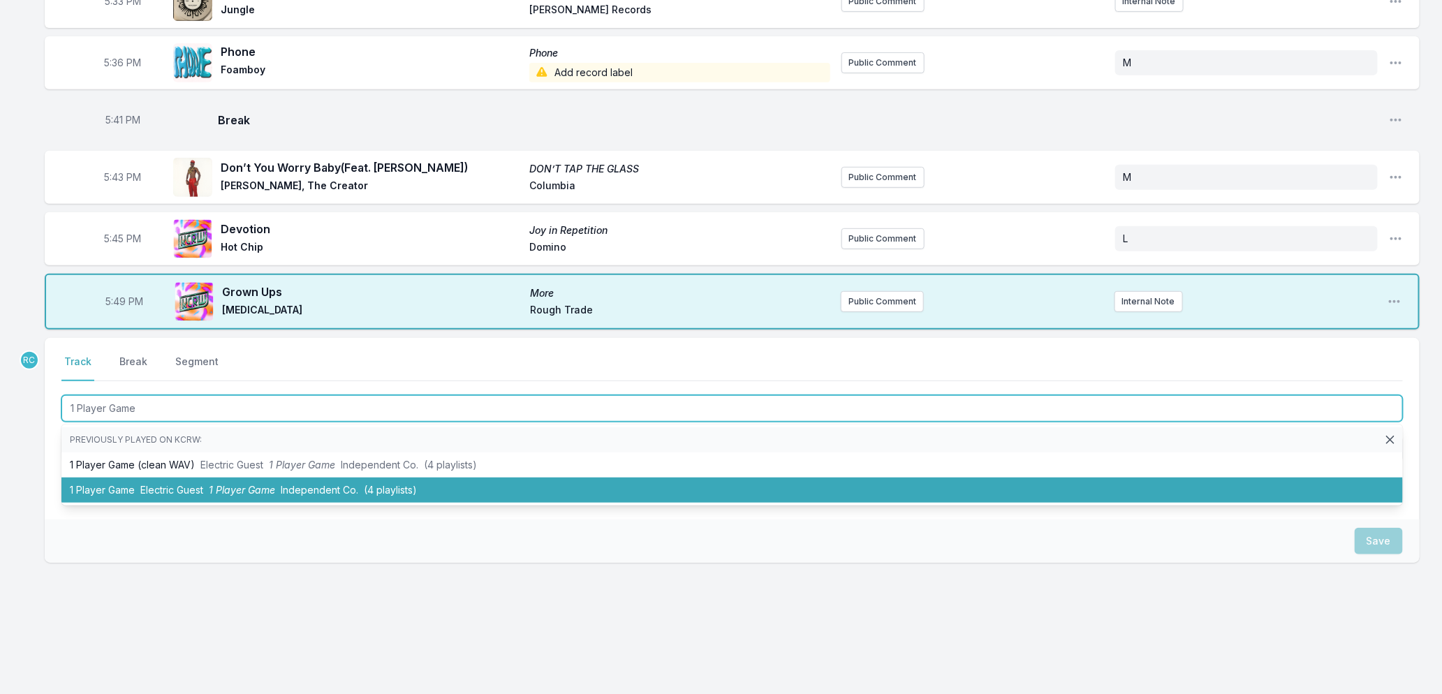
click at [233, 486] on span "1 Player Game" at bounding box center [242, 490] width 66 height 12
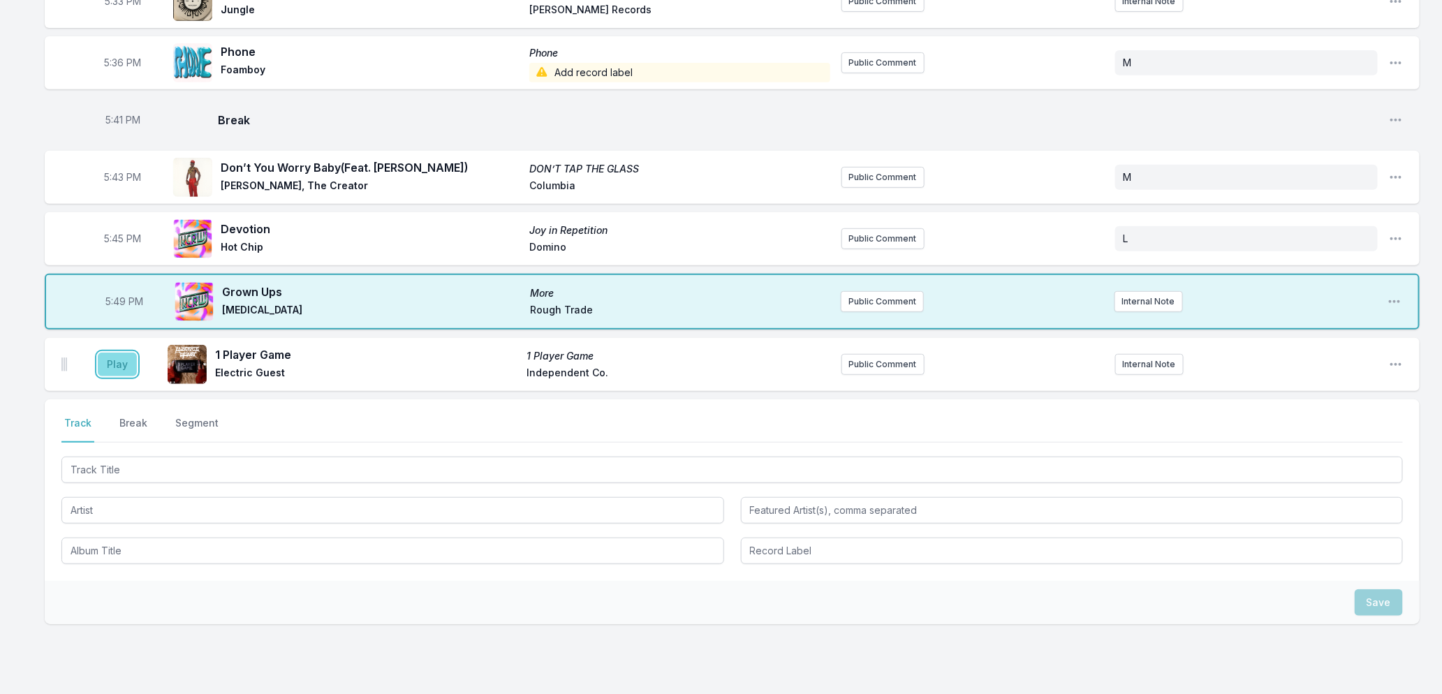
click at [106, 362] on button "Play" at bounding box center [117, 365] width 39 height 24
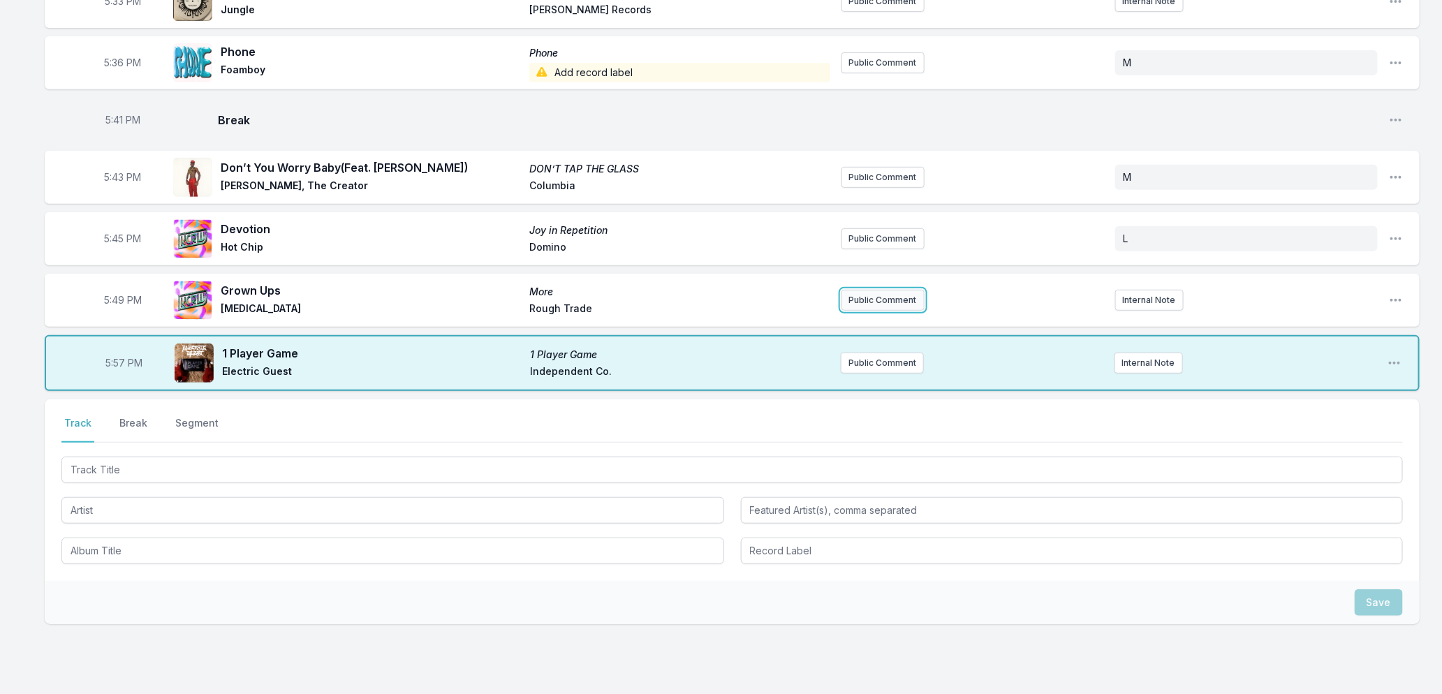
click at [874, 304] on button "Public Comment" at bounding box center [883, 300] width 83 height 21
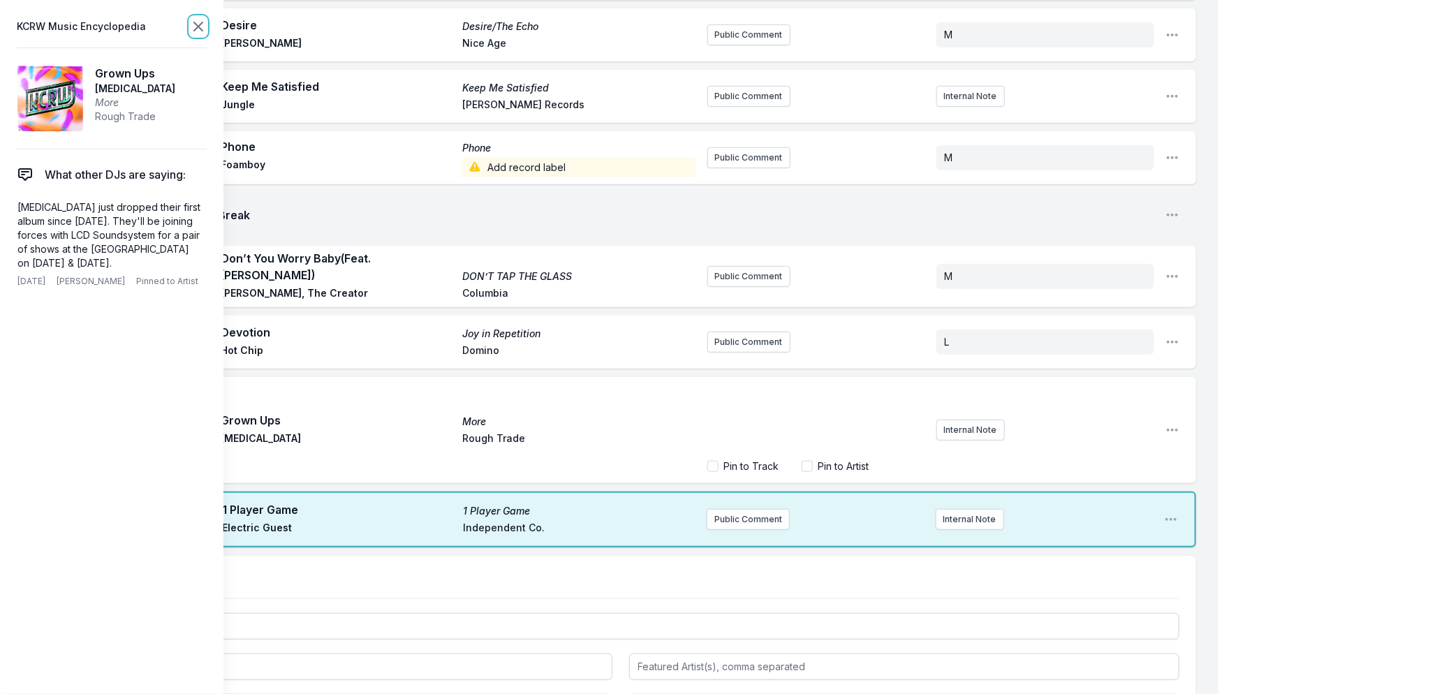
click at [198, 22] on icon at bounding box center [198, 26] width 17 height 17
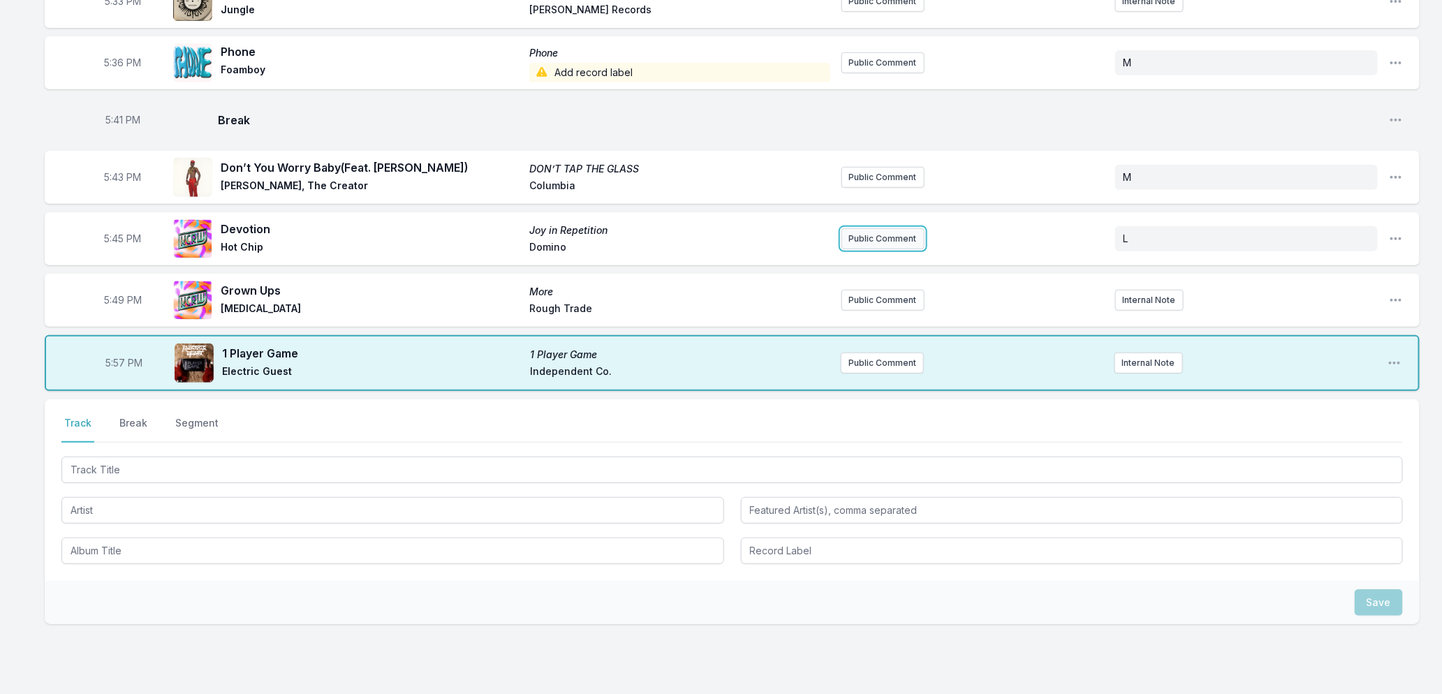
click at [876, 236] on button "Public Comment" at bounding box center [883, 238] width 83 height 21
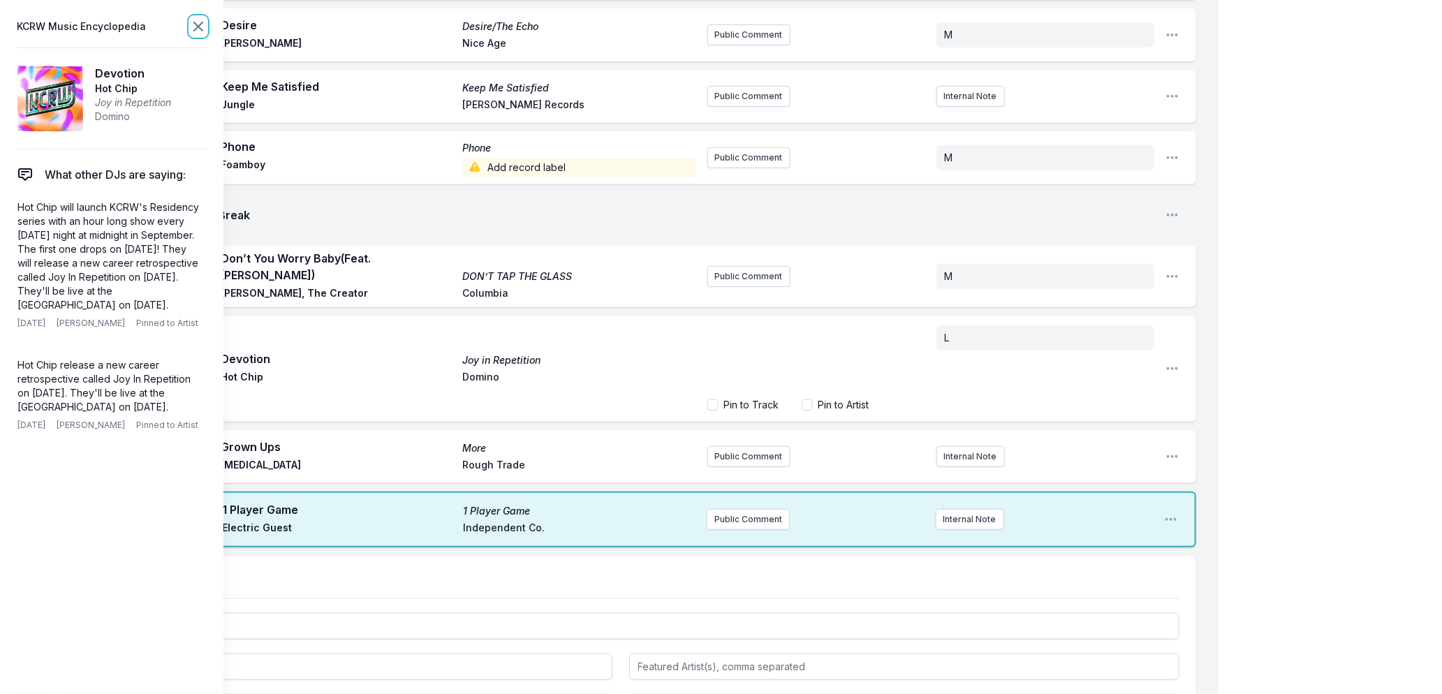
click at [196, 24] on icon at bounding box center [198, 26] width 8 height 8
